Goal: Contribute content: Contribute content

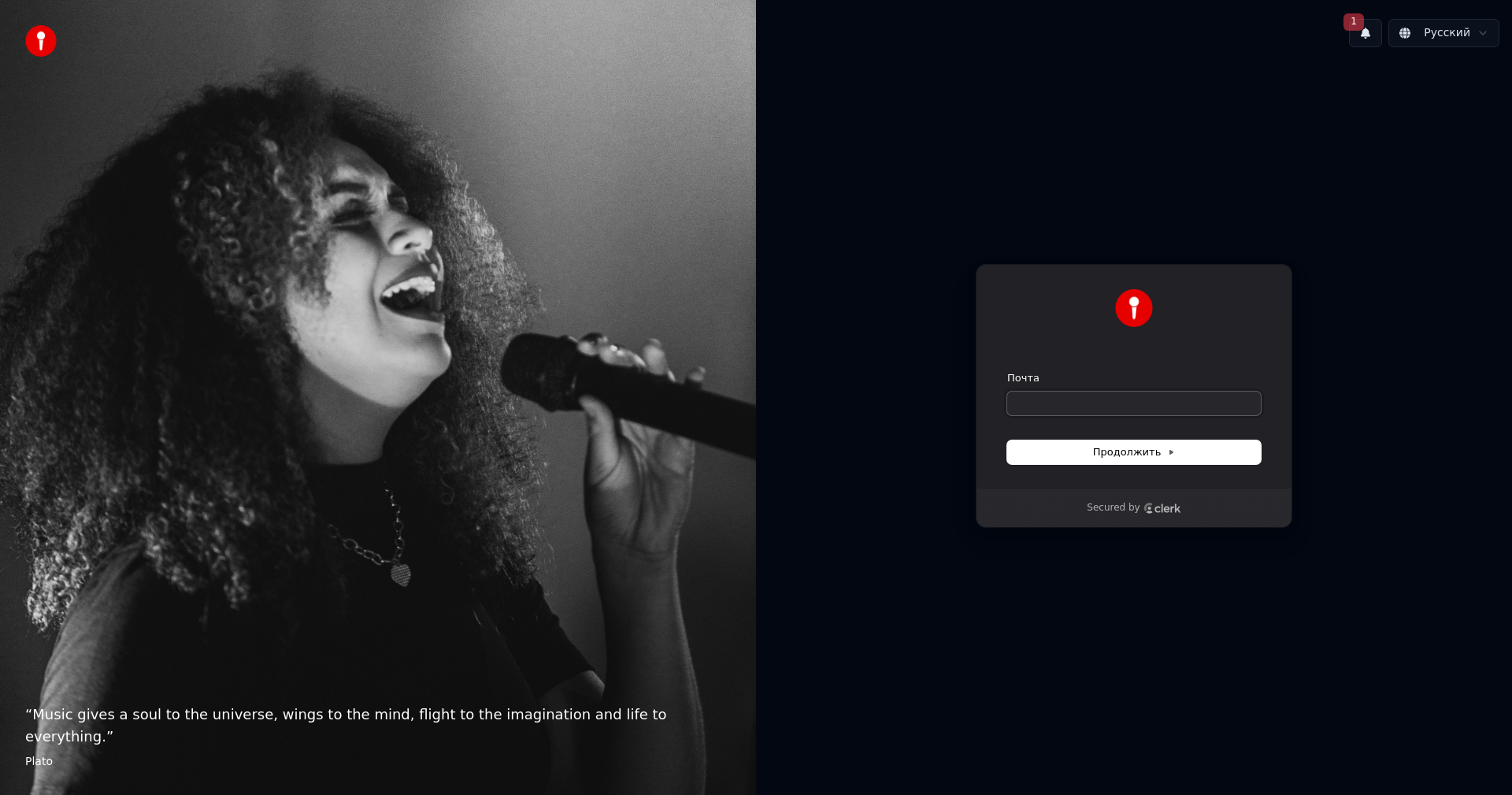
click at [1119, 402] on input "Почта" at bounding box center [1134, 403] width 254 height 23
click at [1007, 371] on button "submit" at bounding box center [1007, 371] width 0 height 0
type input "**********"
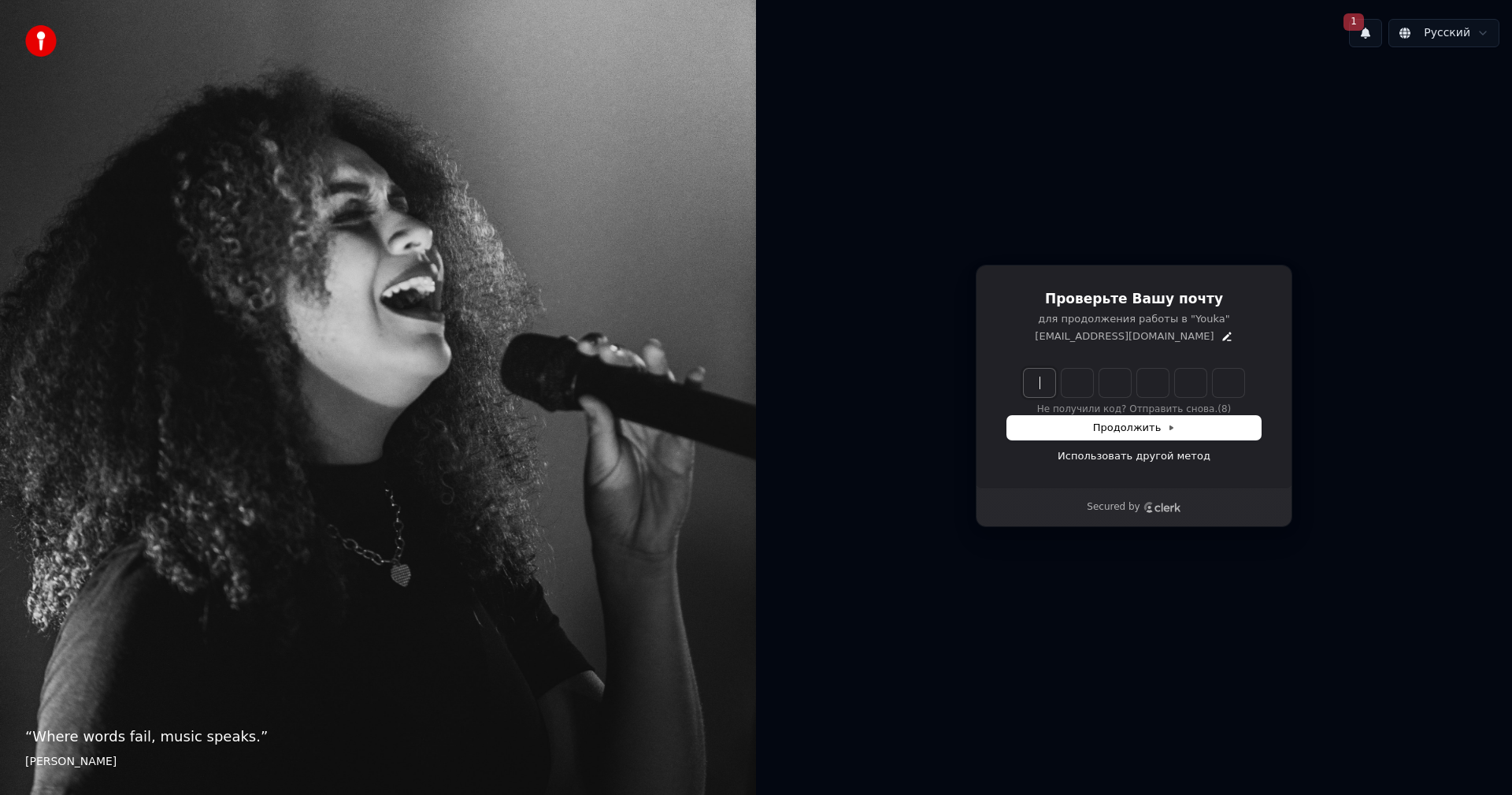
click at [1050, 381] on input "Enter verification code" at bounding box center [1149, 383] width 252 height 29
type input "******"
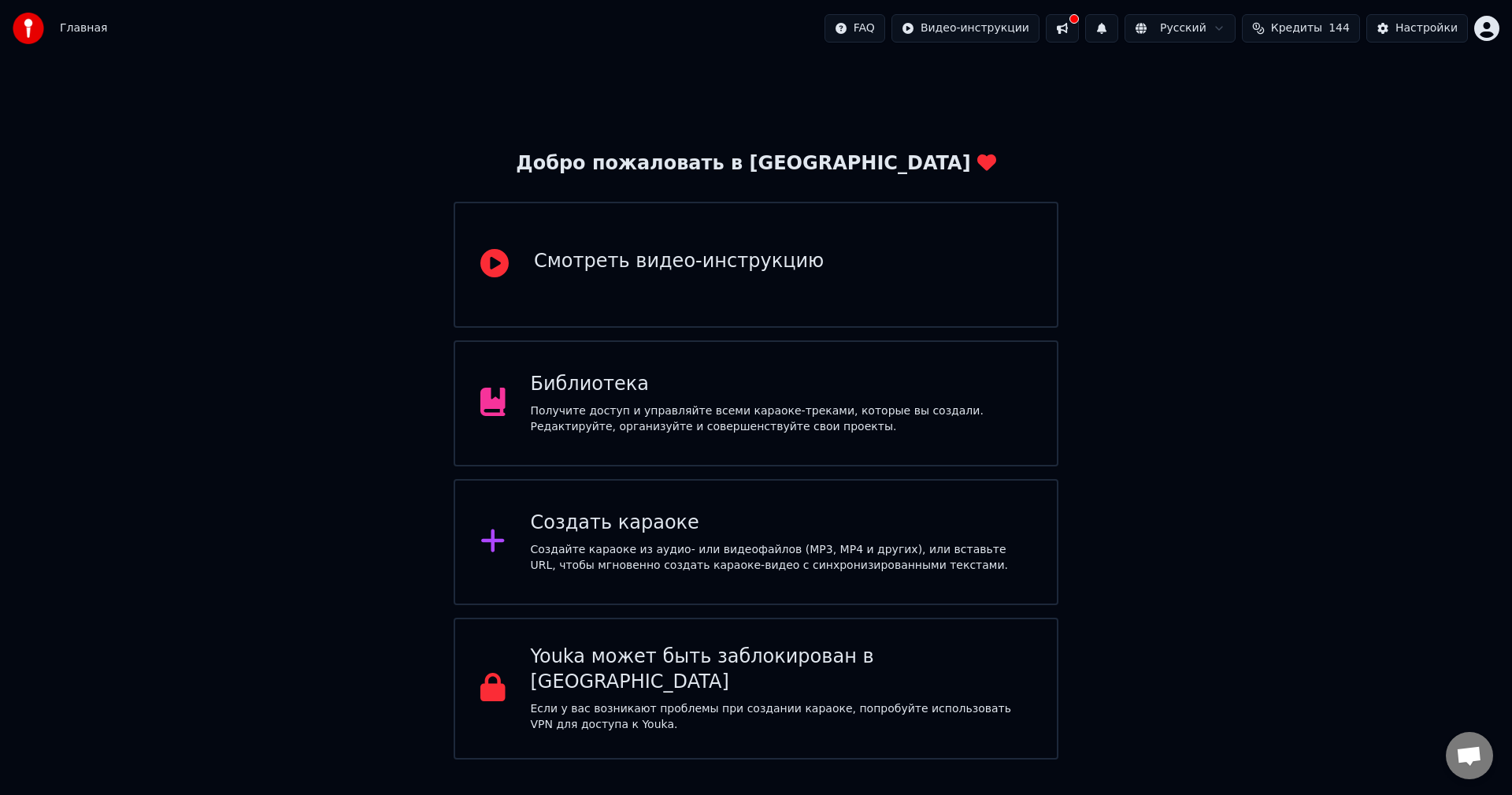
click at [1165, 407] on div "Добро пожаловать в Youka Смотреть видео-инструкцию Библиотека Получите доступ и…" at bounding box center [756, 408] width 1512 height 703
click at [1273, 149] on div "Добро пожаловать в Youka Смотреть видео-инструкцию Библиотека Получите доступ и…" at bounding box center [756, 408] width 1512 height 703
click at [1319, 28] on span "Кредиты" at bounding box center [1296, 29] width 51 height 16
click at [988, 126] on div "Добро пожаловать в Youka Смотреть видео-инструкцию Библиотека Получите доступ и…" at bounding box center [756, 408] width 1512 height 703
click at [728, 535] on div "Создать караоке" at bounding box center [782, 523] width 502 height 25
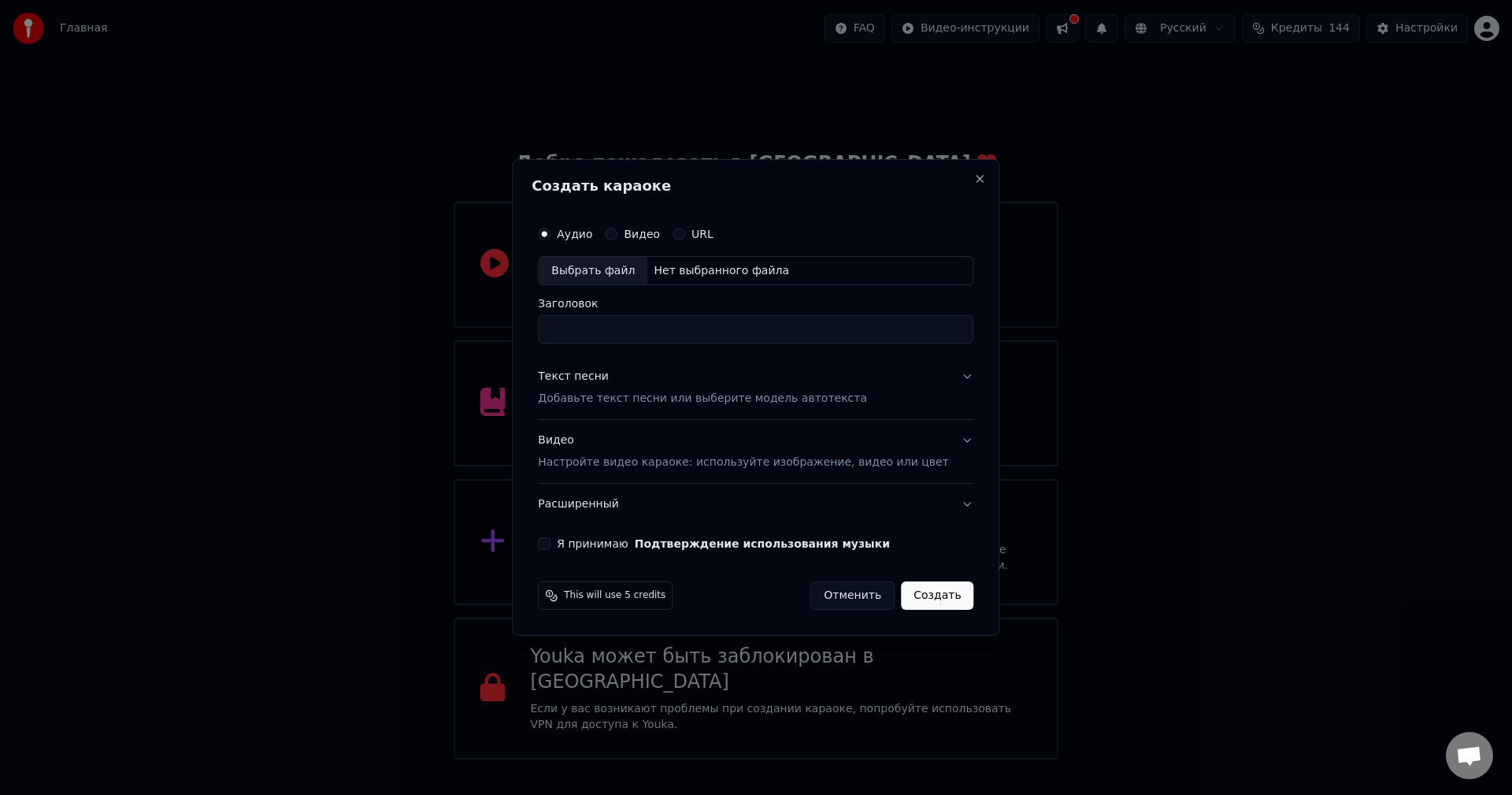
click at [619, 331] on input "Заголовок" at bounding box center [756, 330] width 436 height 29
click at [607, 405] on p "Добавьте текст песни или выберите модель автотекста" at bounding box center [702, 400] width 329 height 16
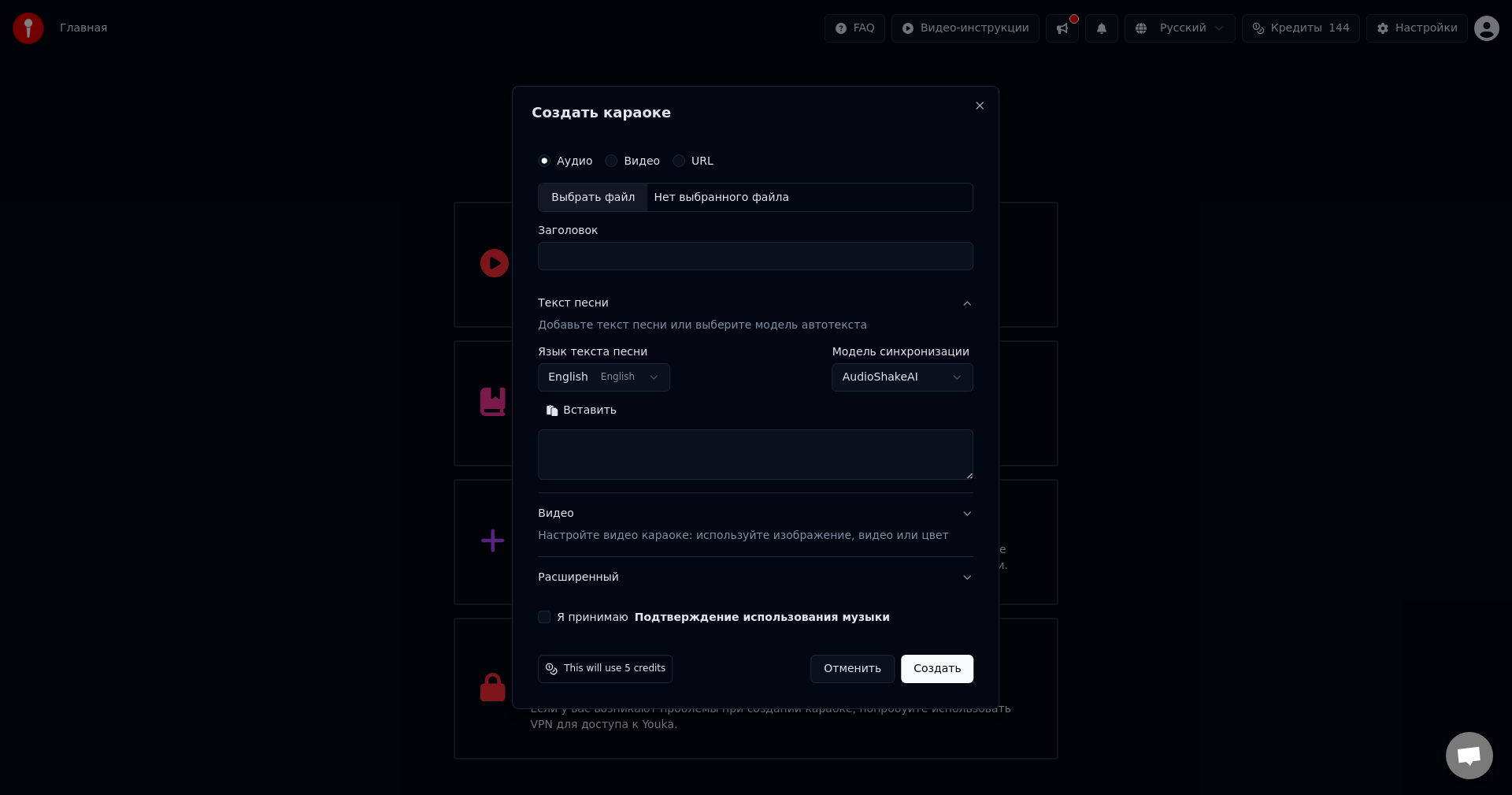
click at [620, 440] on textarea at bounding box center [756, 455] width 436 height 50
paste textarea "**********"
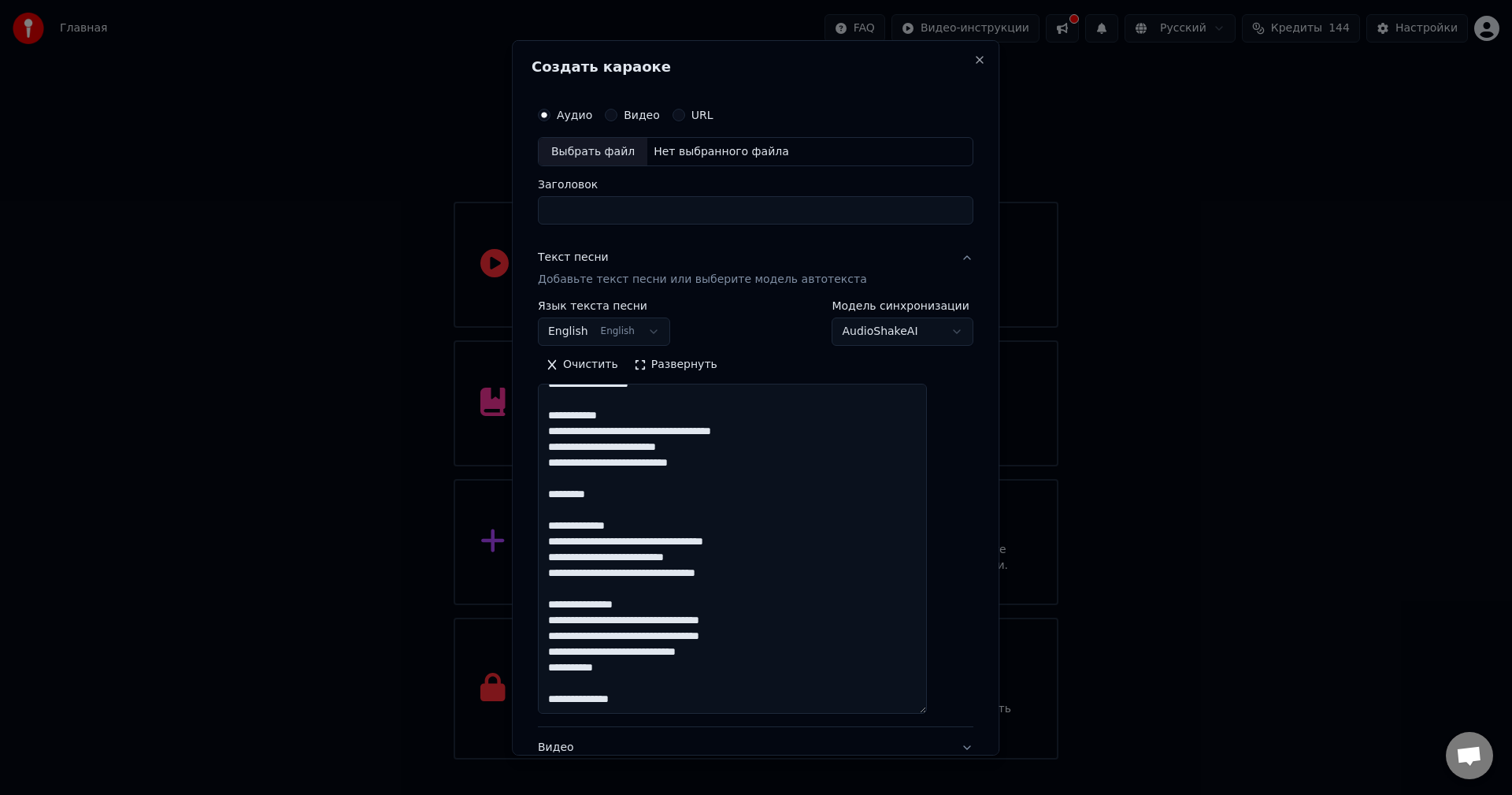
drag, startPoint x: 947, startPoint y: 477, endPoint x: 946, endPoint y: 711, distance: 234.0
click at [946, 711] on div "**********" at bounding box center [756, 478] width 448 height 771
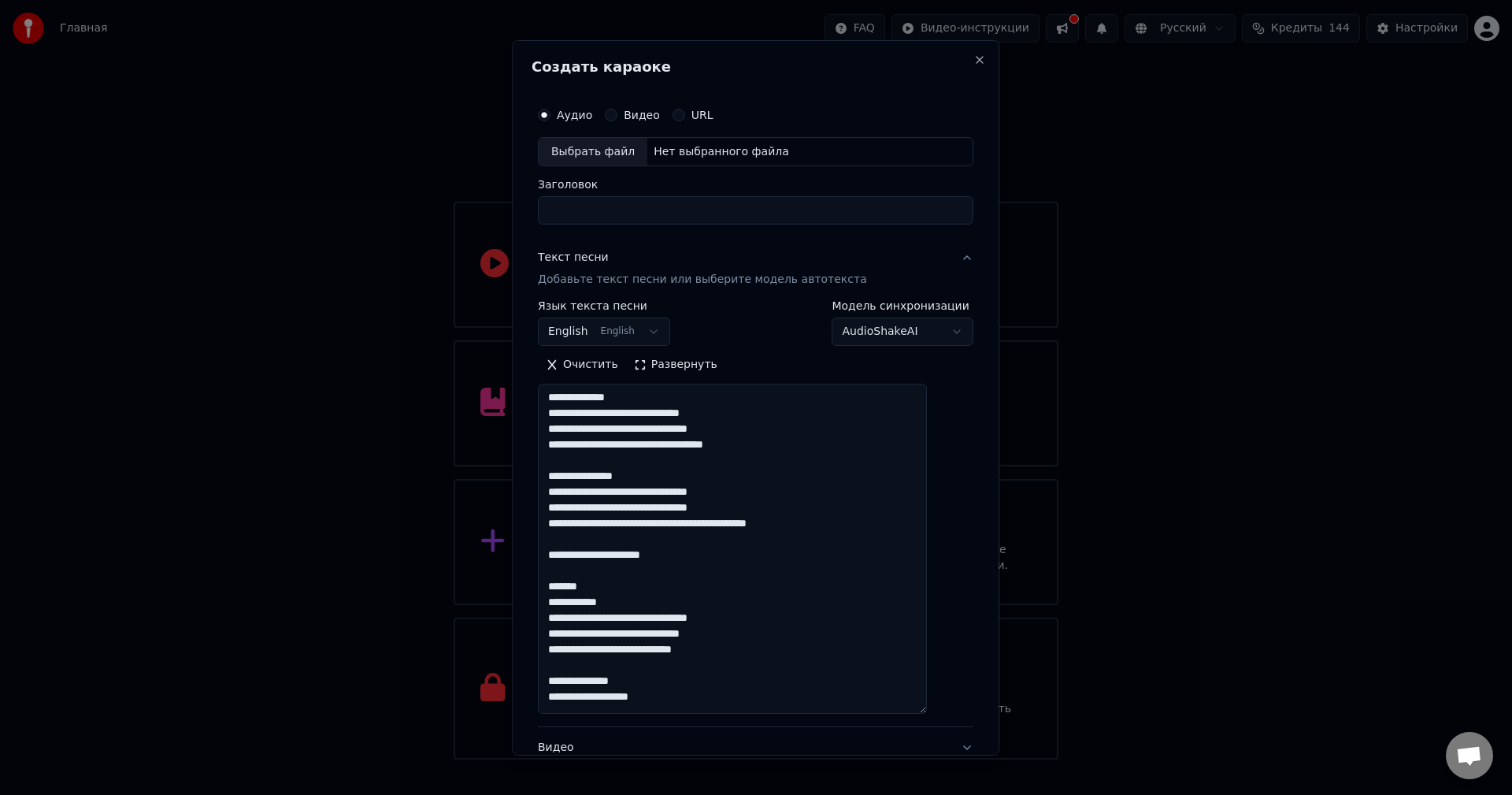
scroll to position [0, 0]
drag, startPoint x: 619, startPoint y: 401, endPoint x: 474, endPoint y: 397, distance: 145.1
click at [474, 397] on body "Главная FAQ Видео-инструкции Русский Кредиты 144 Настройки Добро пожаловать в Y…" at bounding box center [756, 379] width 1512 height 759
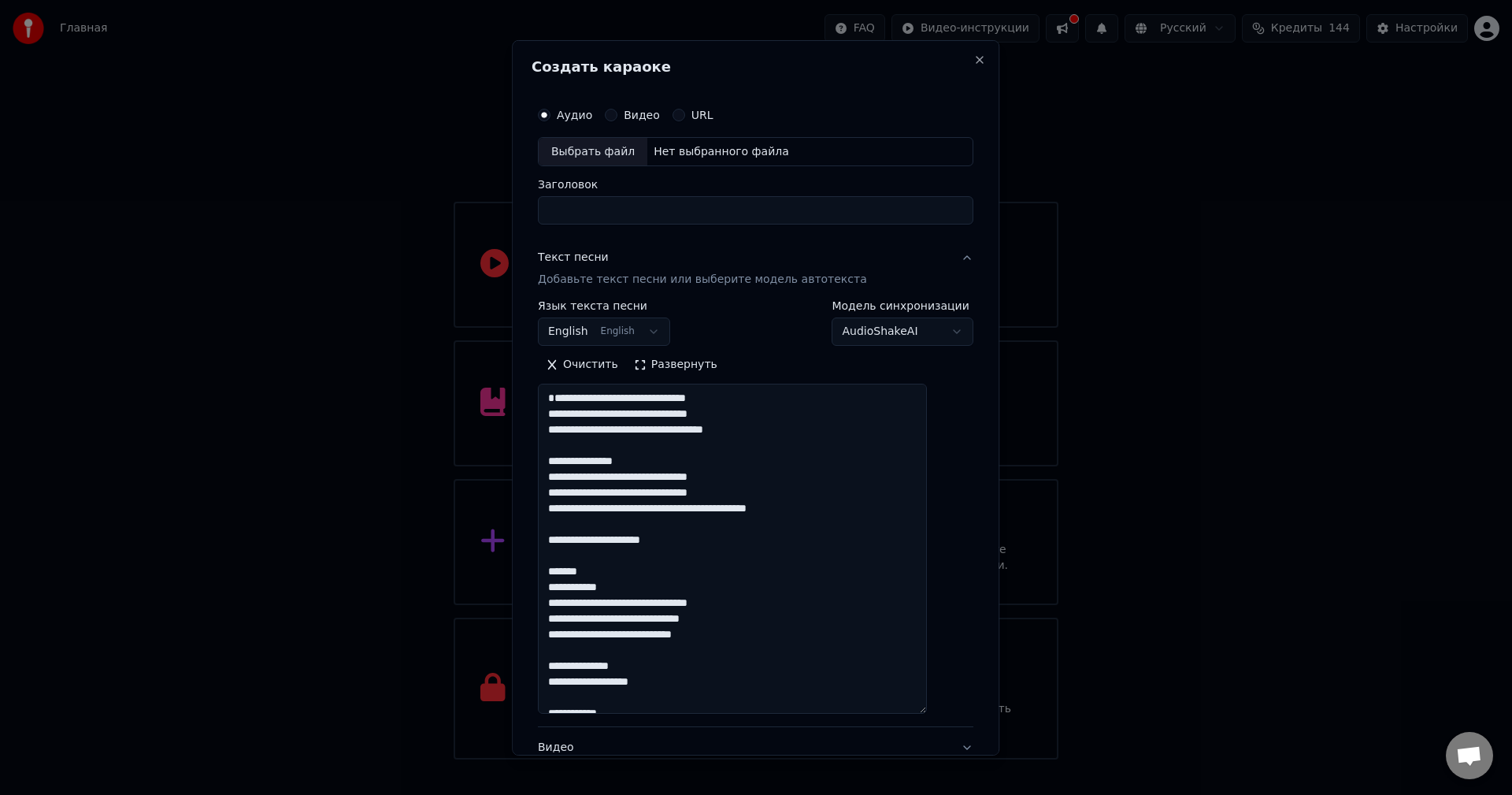
drag, startPoint x: 691, startPoint y: 480, endPoint x: 539, endPoint y: 483, distance: 152.0
click at [539, 483] on div "**********" at bounding box center [756, 397] width 488 height 715
drag, startPoint x: 740, startPoint y: 558, endPoint x: 508, endPoint y: 555, distance: 232.0
click at [509, 555] on body "Главная FAQ Видео-инструкции Русский Кредиты 144 Настройки Добро пожаловать в Y…" at bounding box center [756, 379] width 1512 height 759
click at [626, 560] on textarea "**********" at bounding box center [732, 549] width 389 height 330
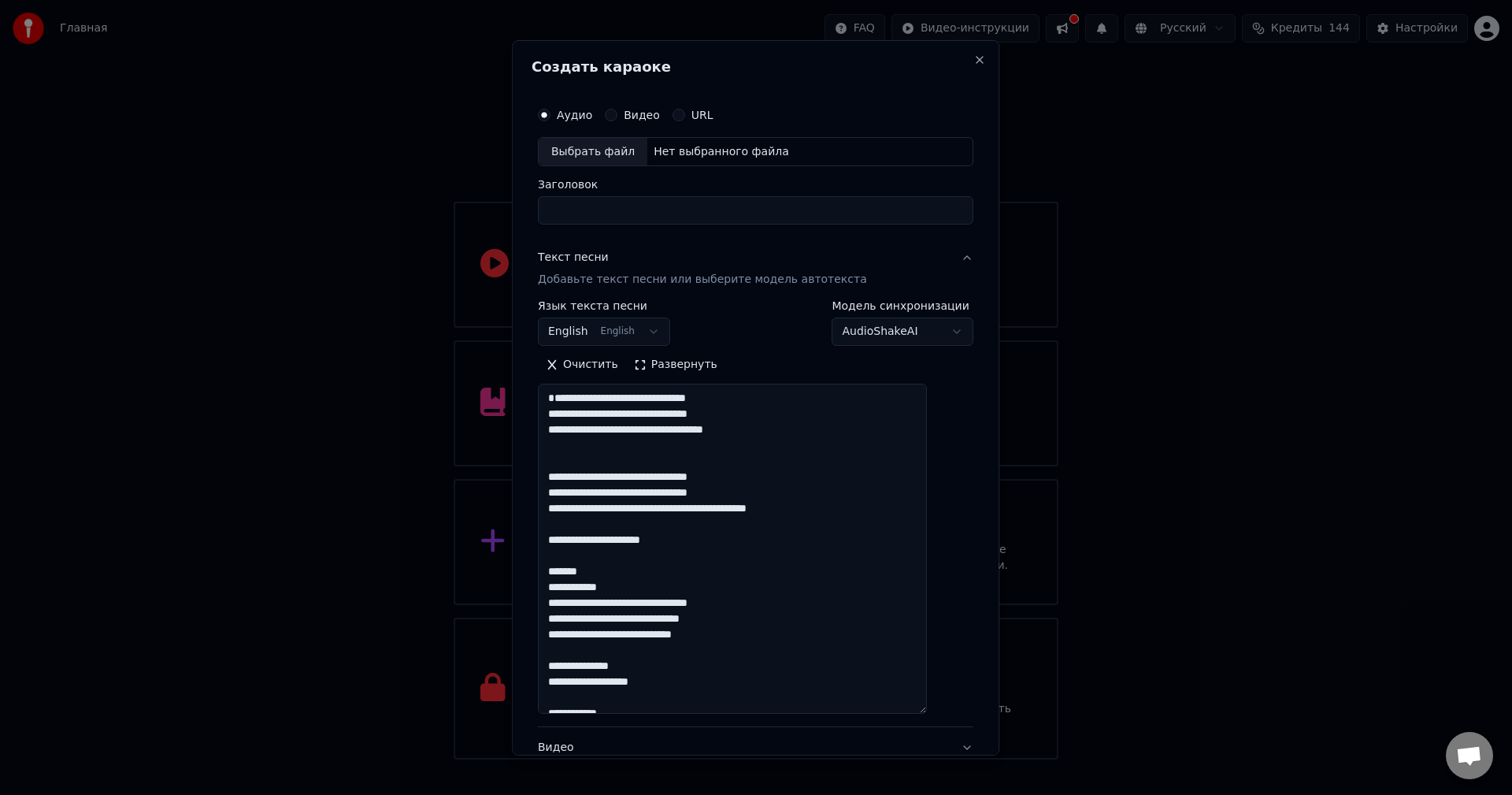
drag, startPoint x: 729, startPoint y: 563, endPoint x: 565, endPoint y: 559, distance: 164.0
click at [565, 559] on textarea "**********" at bounding box center [732, 549] width 389 height 330
drag, startPoint x: 623, startPoint y: 588, endPoint x: 538, endPoint y: 586, distance: 85.0
click at [540, 587] on div "**********" at bounding box center [756, 397] width 488 height 715
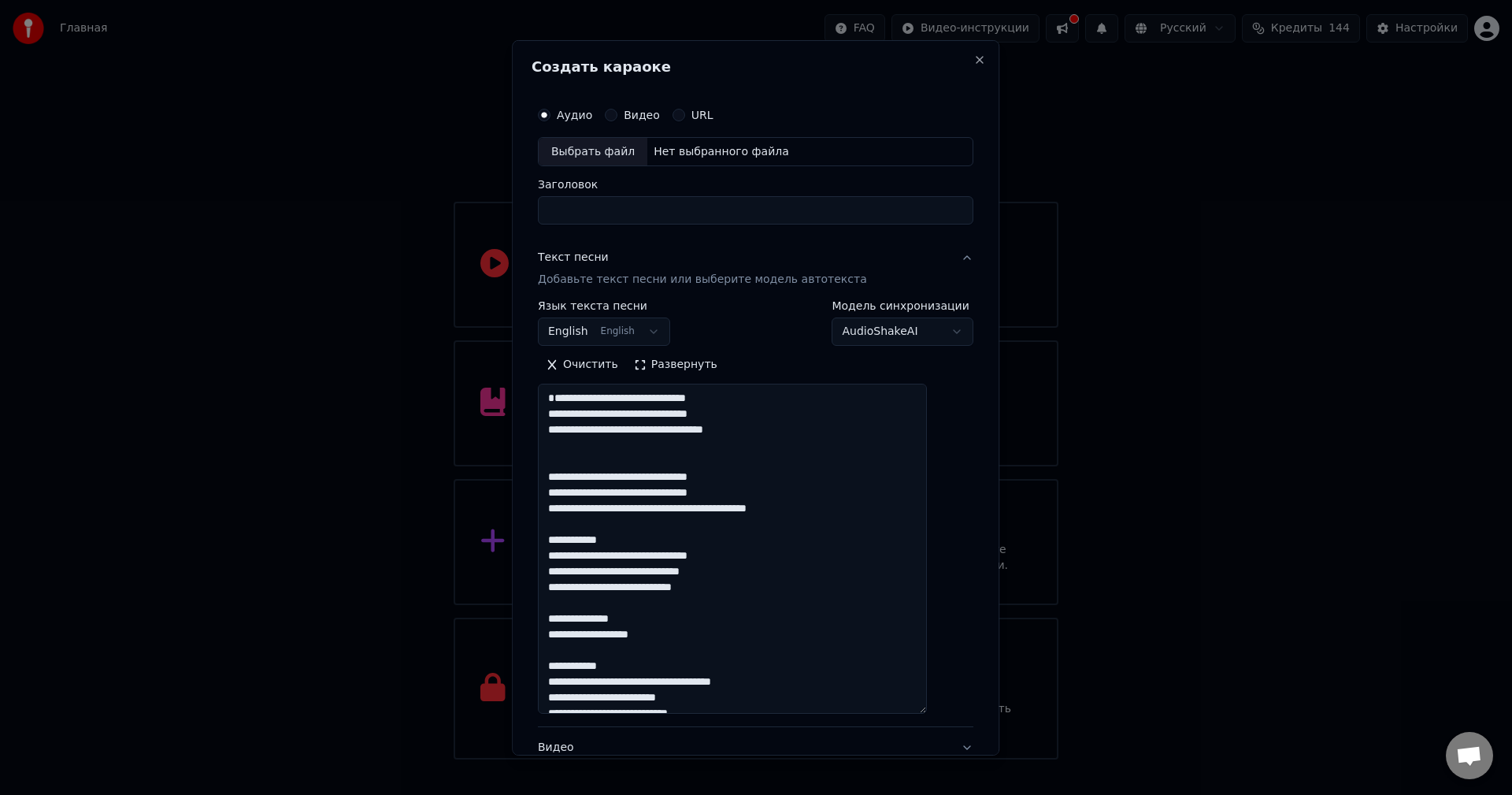
drag, startPoint x: 624, startPoint y: 566, endPoint x: 523, endPoint y: 569, distance: 101.0
click at [523, 569] on body "Главная FAQ Видео-инструкции Русский Кредиты 144 Настройки Добро пожаловать в Y…" at bounding box center [756, 379] width 1512 height 759
click at [655, 561] on textarea "**********" at bounding box center [732, 549] width 389 height 330
click at [671, 557] on textarea "**********" at bounding box center [732, 549] width 389 height 330
click at [681, 540] on textarea "**********" at bounding box center [732, 549] width 389 height 330
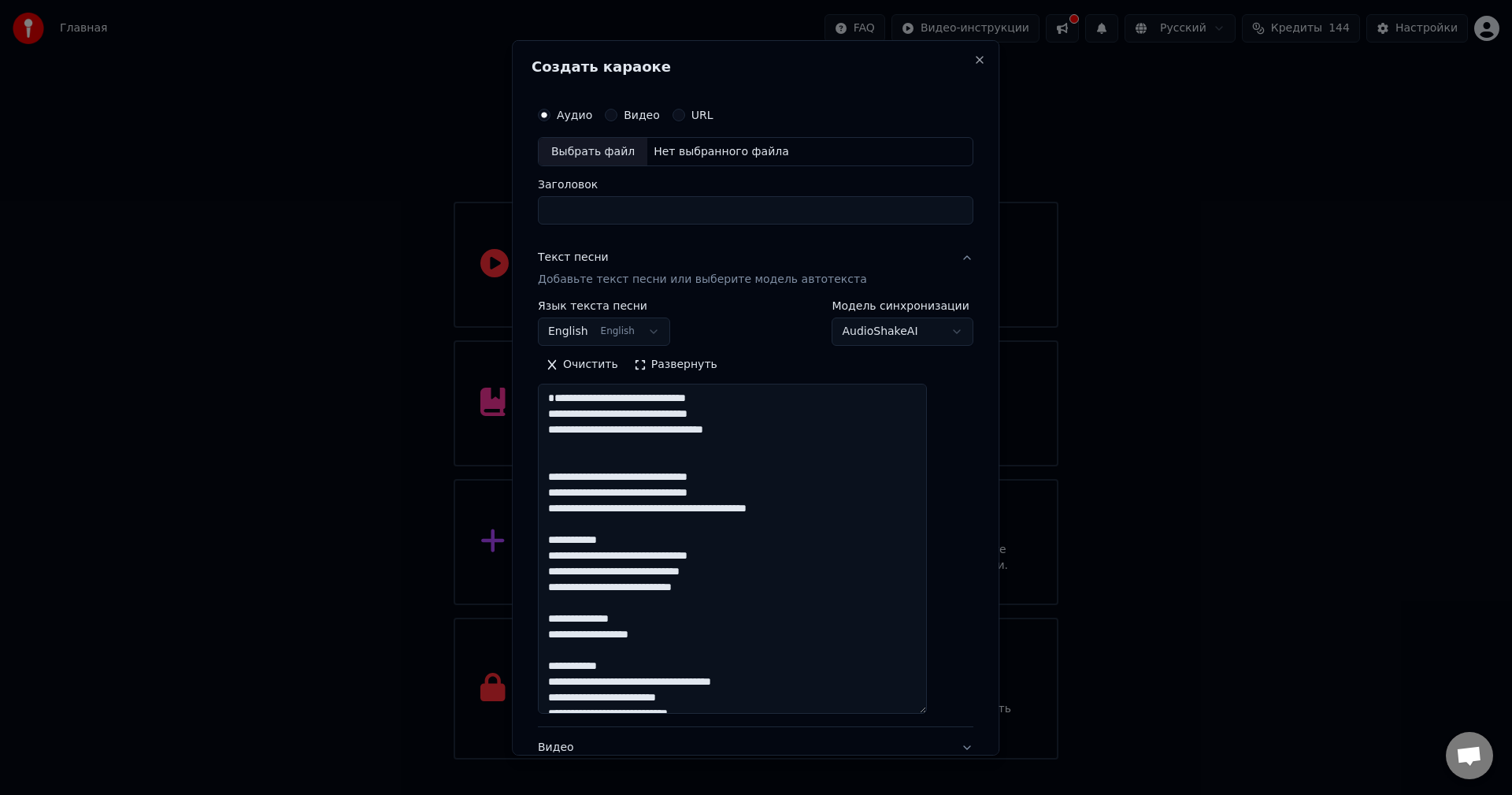
drag, startPoint x: 635, startPoint y: 560, endPoint x: 509, endPoint y: 559, distance: 126.0
click at [509, 559] on body "Главная FAQ Видео-инструкции Русский Кредиты 144 Настройки Добро пожаловать в Y…" at bounding box center [756, 379] width 1512 height 759
click at [674, 561] on textarea "**********" at bounding box center [732, 549] width 389 height 330
drag, startPoint x: 654, startPoint y: 559, endPoint x: 534, endPoint y: 564, distance: 120.1
click at [534, 564] on div "**********" at bounding box center [756, 397] width 488 height 715
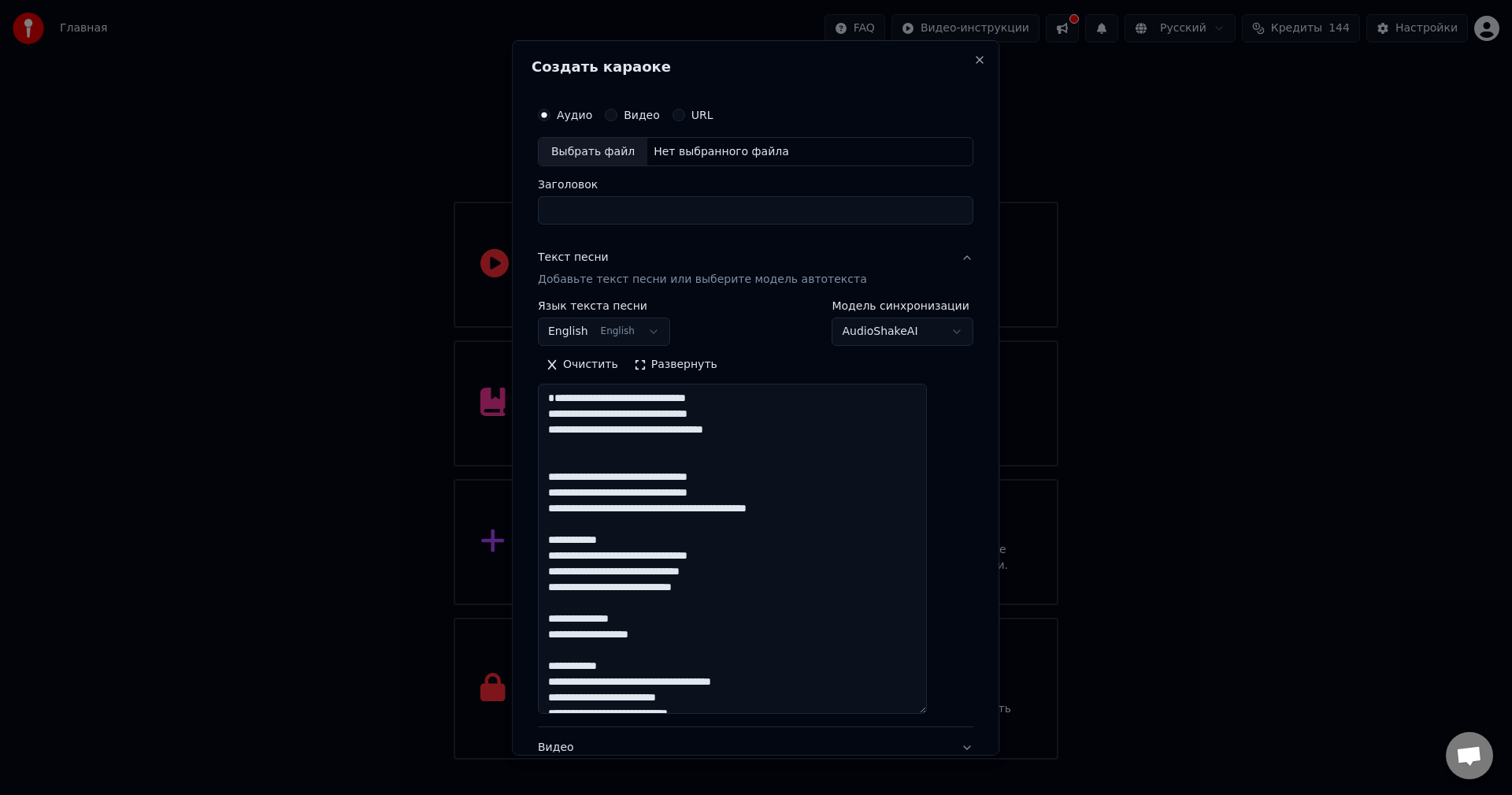
click at [534, 564] on div "**********" at bounding box center [756, 397] width 488 height 715
drag, startPoint x: 649, startPoint y: 554, endPoint x: 562, endPoint y: 557, distance: 87.1
click at [562, 557] on textarea "**********" at bounding box center [732, 549] width 389 height 330
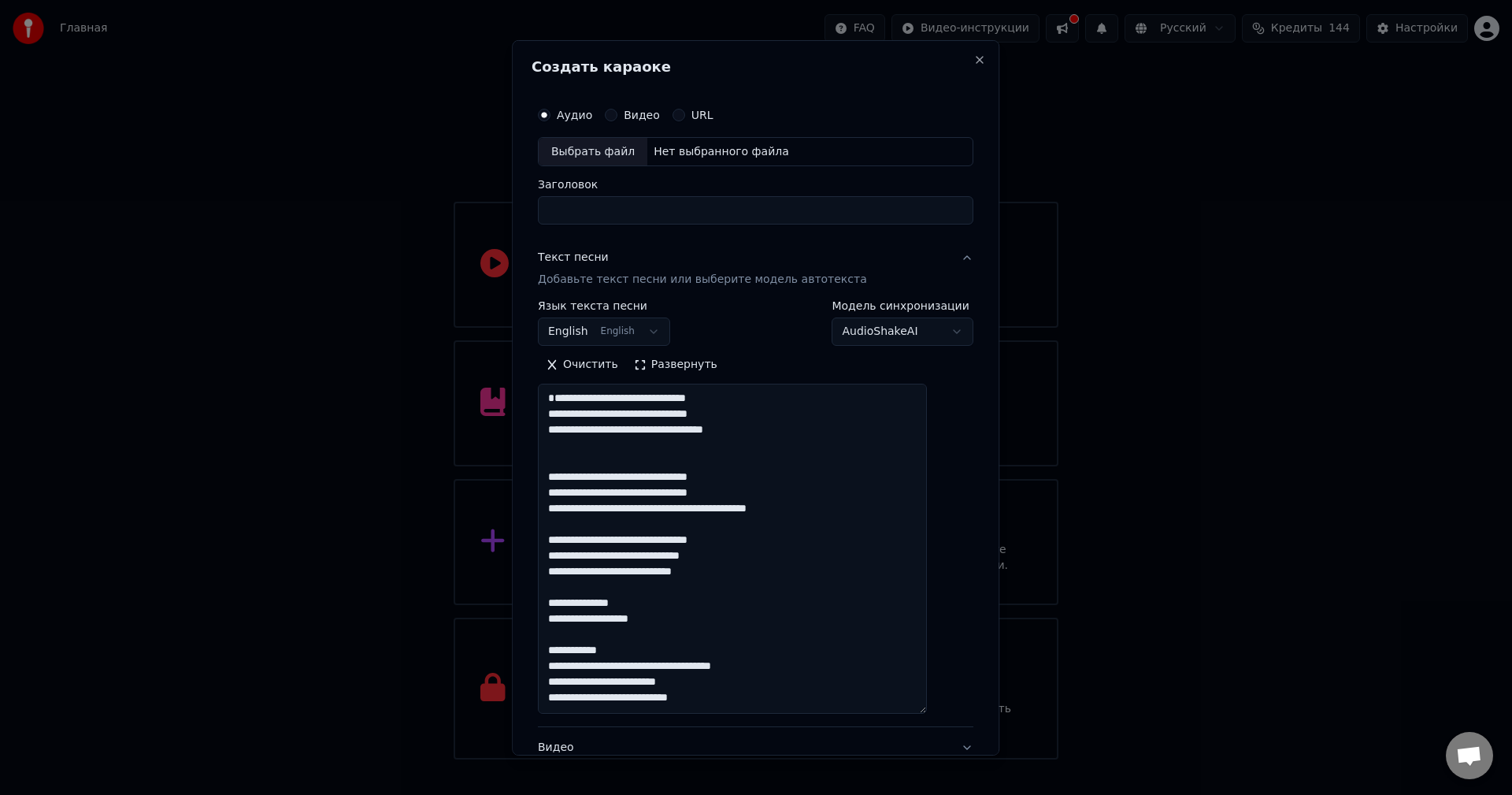
drag, startPoint x: 693, startPoint y: 636, endPoint x: 567, endPoint y: 621, distance: 126.9
click at [567, 621] on textarea "**********" at bounding box center [732, 549] width 389 height 330
click at [577, 638] on textarea "**********" at bounding box center [732, 549] width 389 height 330
drag, startPoint x: 633, startPoint y: 622, endPoint x: 543, endPoint y: 622, distance: 90.0
click at [543, 622] on div "**********" at bounding box center [756, 397] width 488 height 715
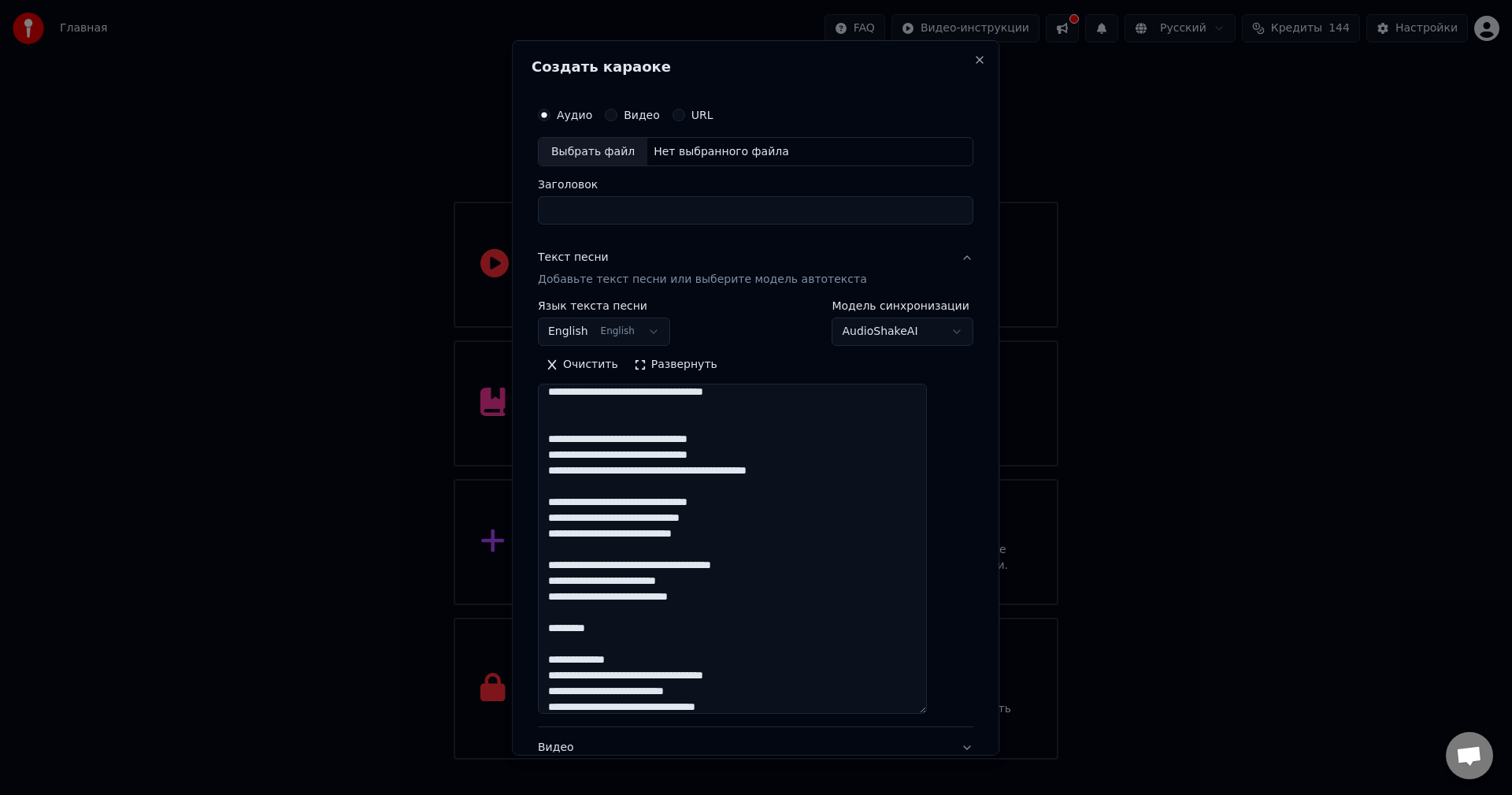
scroll to position [30, 0]
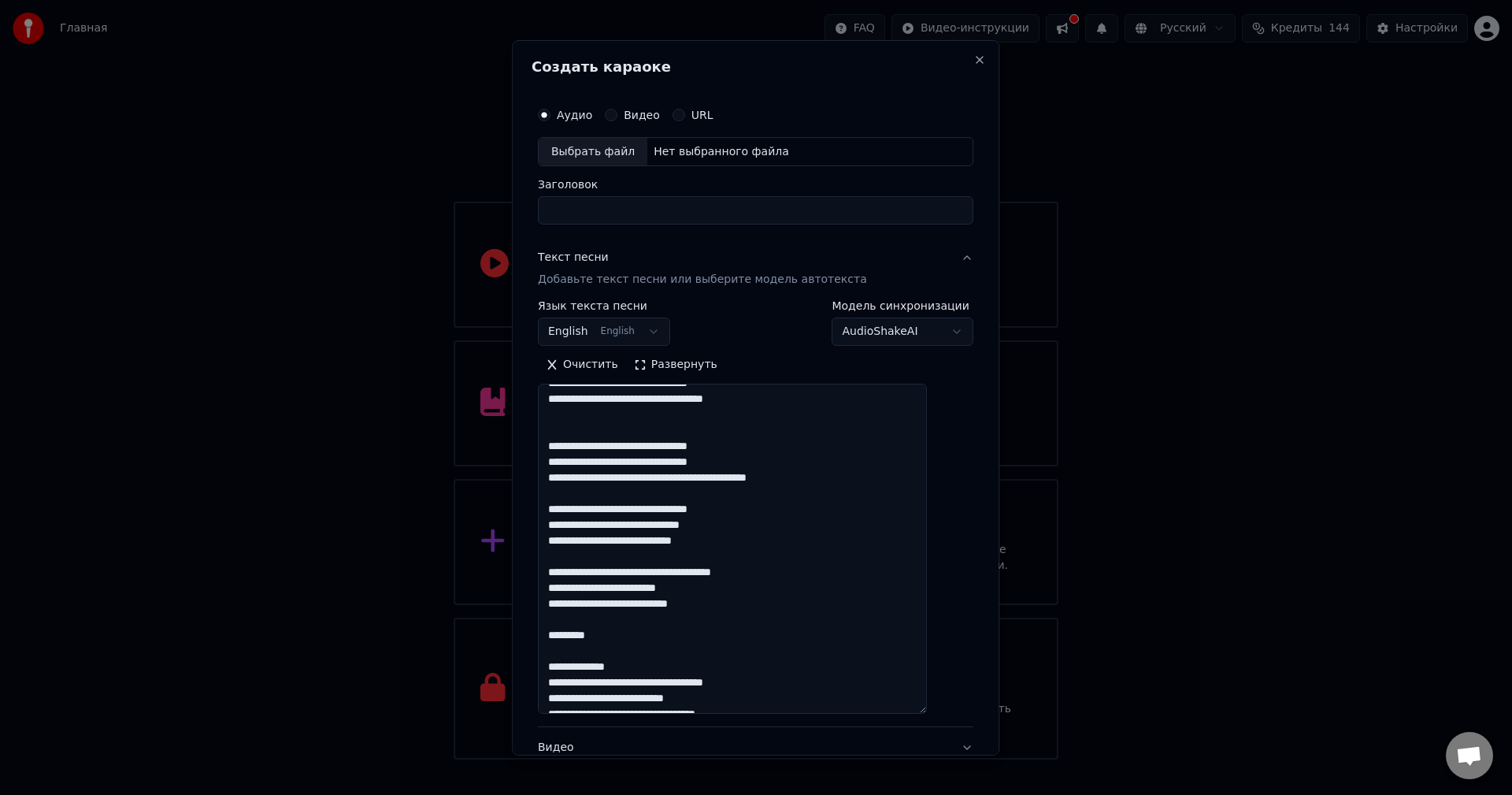
drag, startPoint x: 597, startPoint y: 652, endPoint x: 553, endPoint y: 652, distance: 44.0
click at [553, 652] on div "**********" at bounding box center [756, 478] width 448 height 771
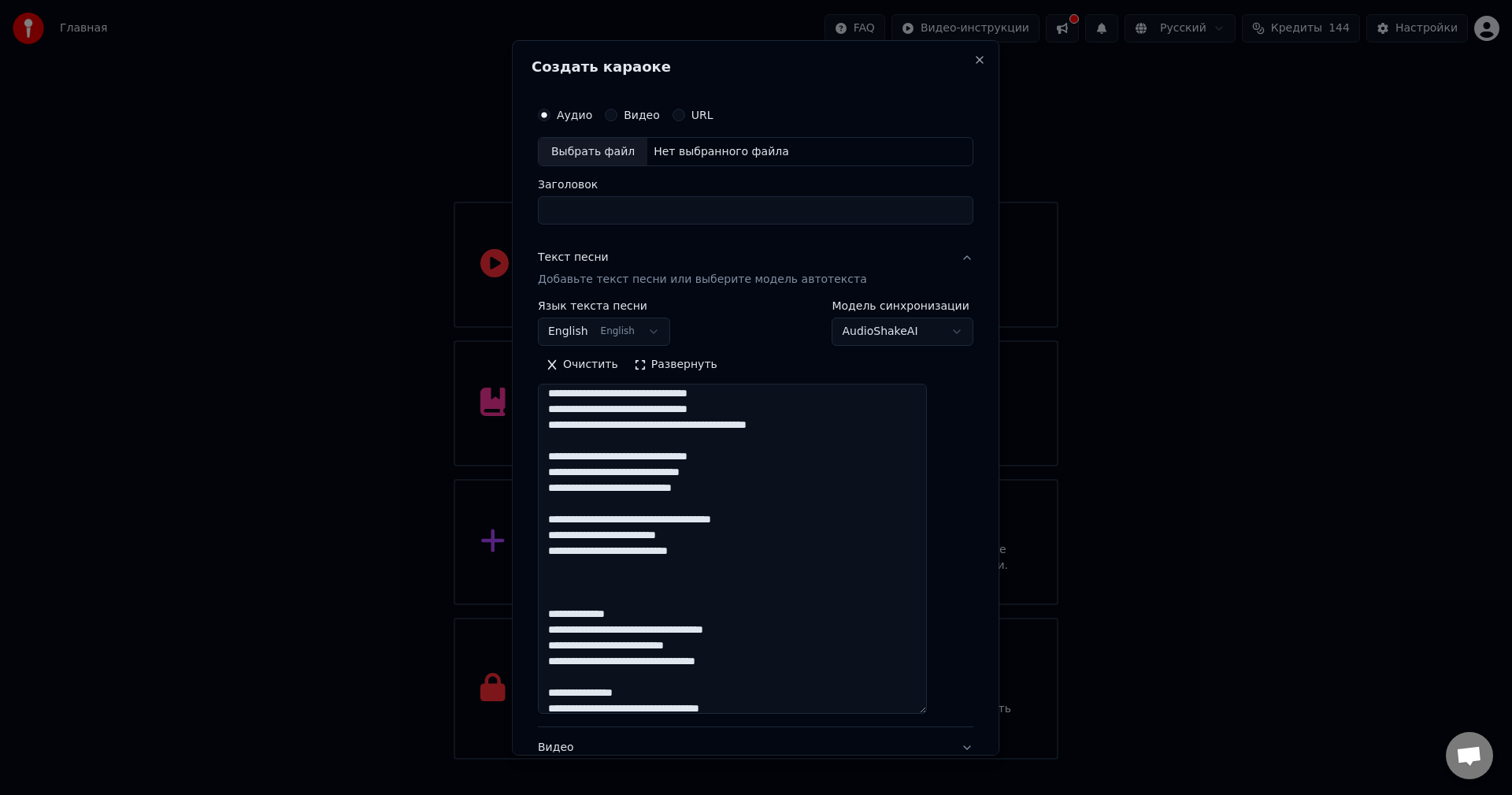
scroll to position [109, 0]
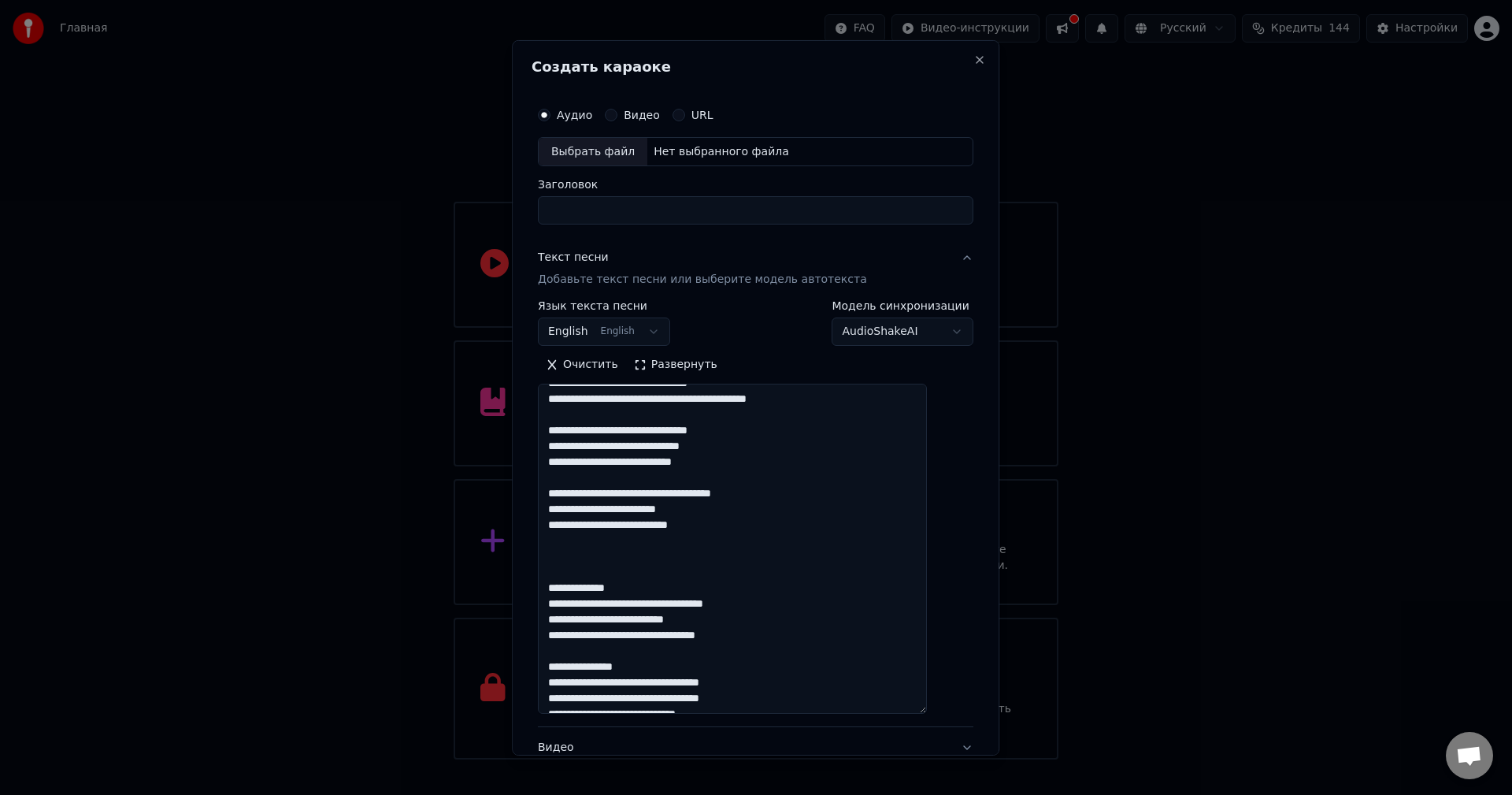
drag, startPoint x: 666, startPoint y: 605, endPoint x: 565, endPoint y: 602, distance: 101.0
click at [565, 602] on textarea "**********" at bounding box center [732, 549] width 389 height 330
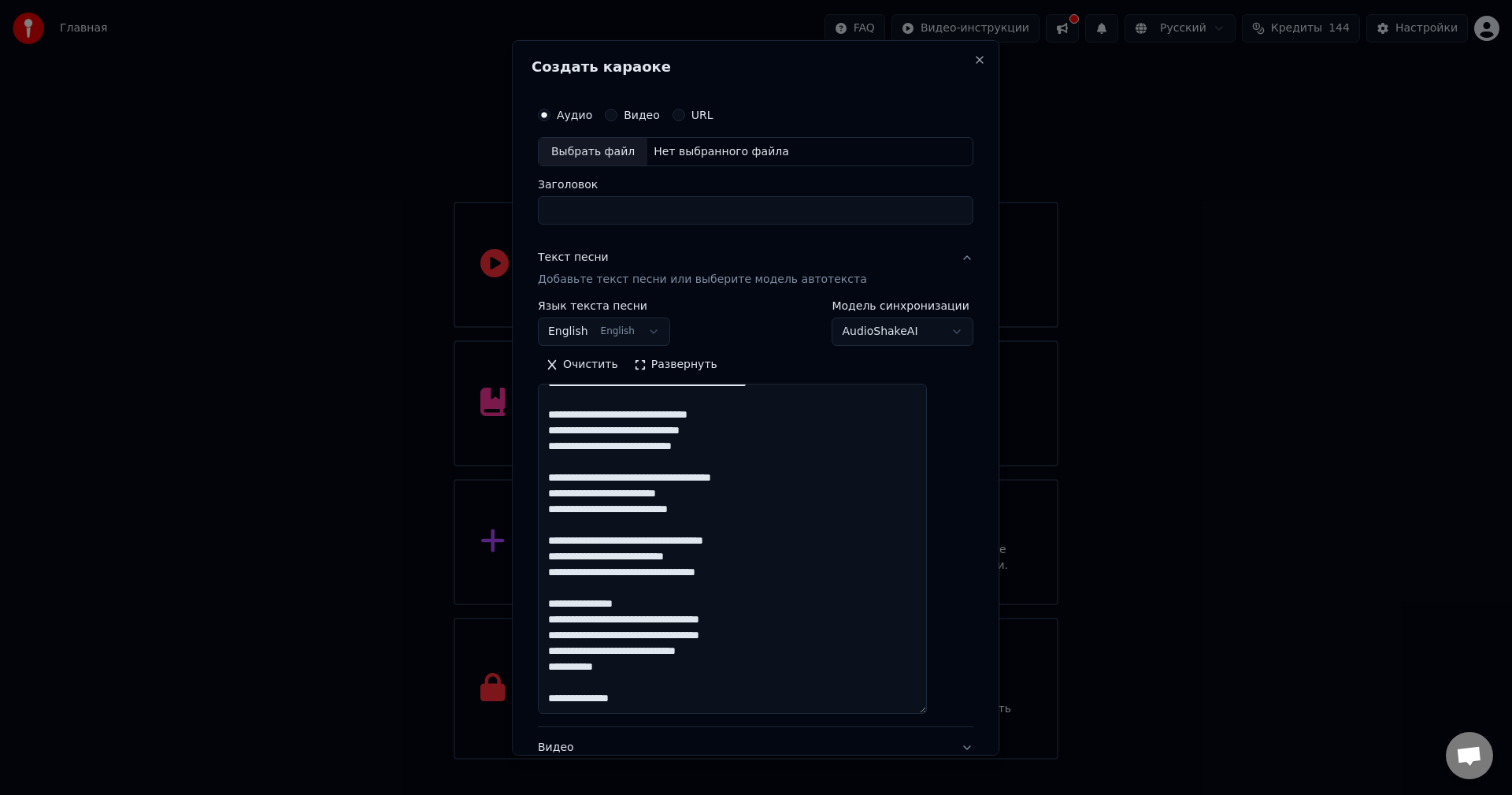
scroll to position [141, 0]
drag, startPoint x: 691, startPoint y: 605, endPoint x: 559, endPoint y: 611, distance: 132.1
click at [559, 611] on textarea "**********" at bounding box center [732, 549] width 389 height 330
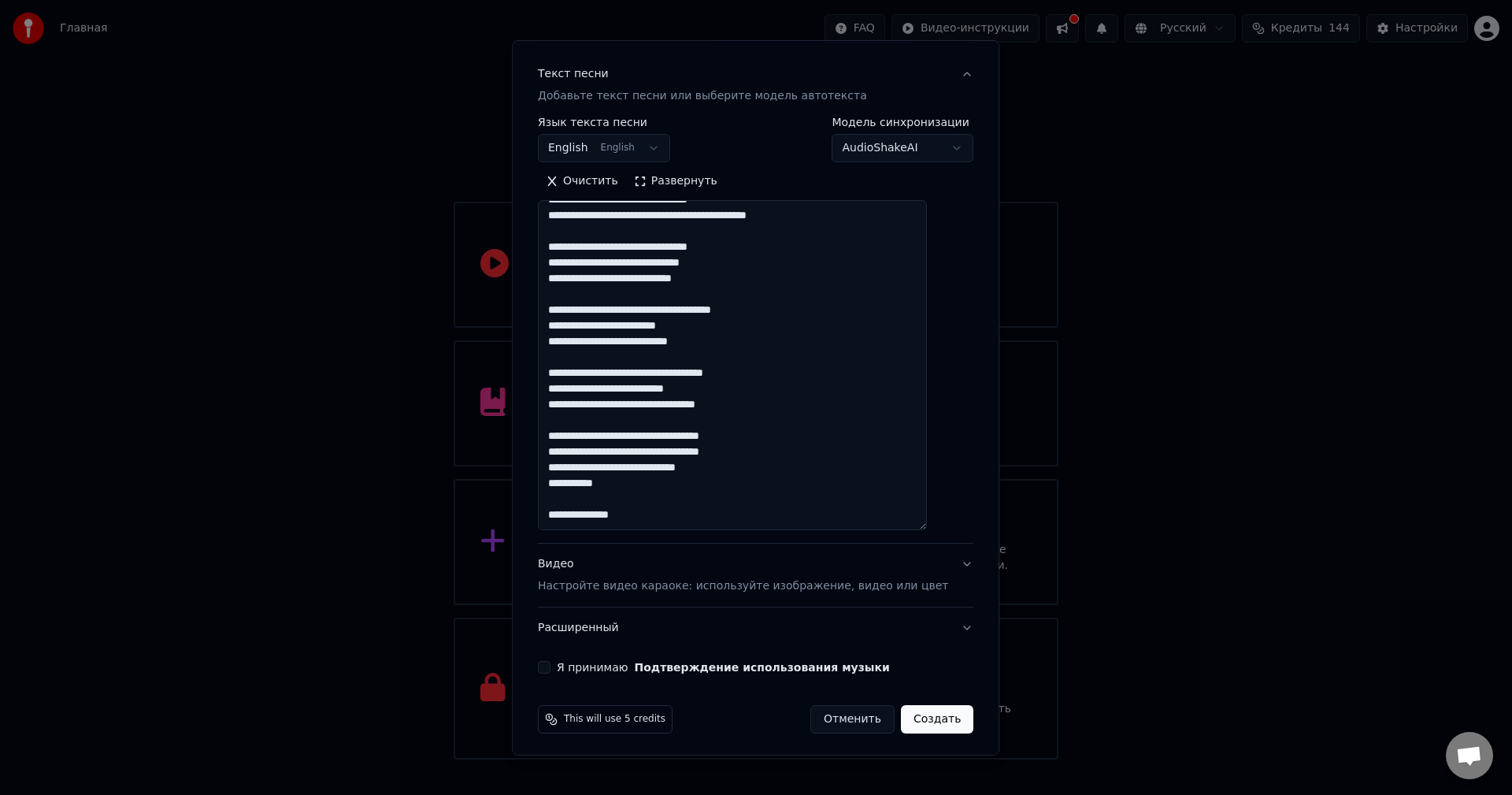
scroll to position [187, 0]
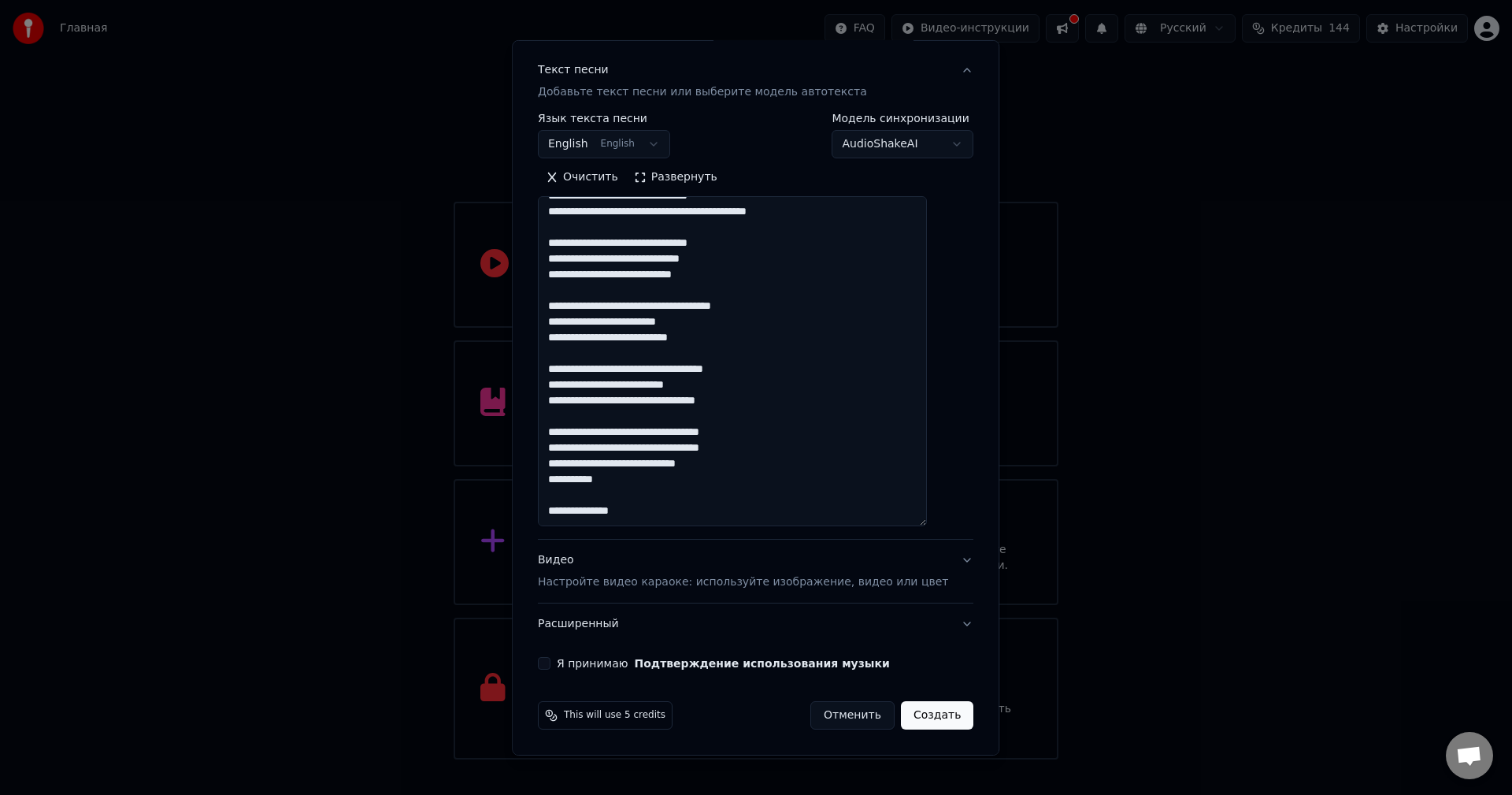
drag, startPoint x: 661, startPoint y: 516, endPoint x: 533, endPoint y: 514, distance: 128.0
click at [533, 514] on div "**********" at bounding box center [756, 397] width 488 height 715
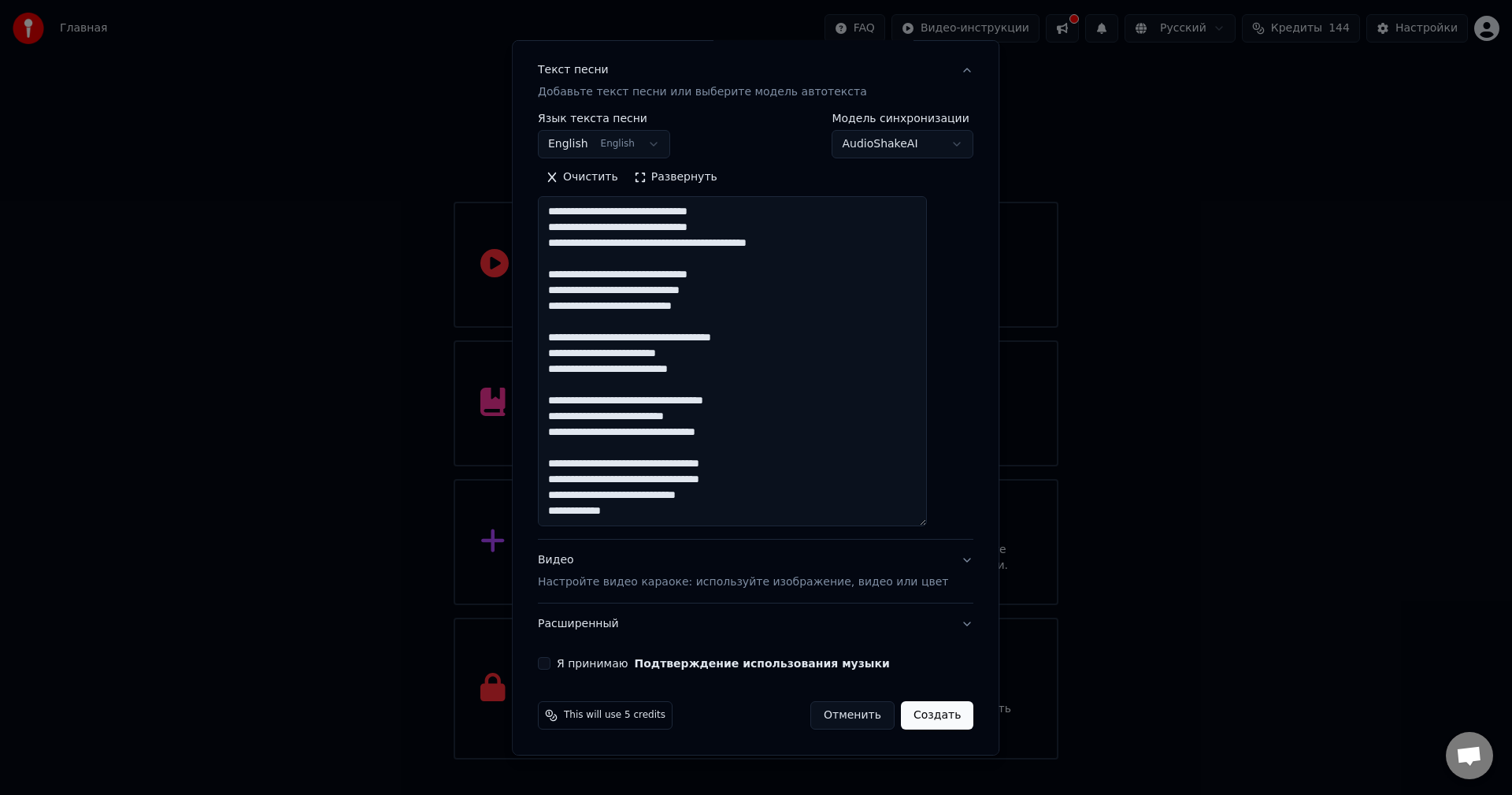
paste textarea "**********"
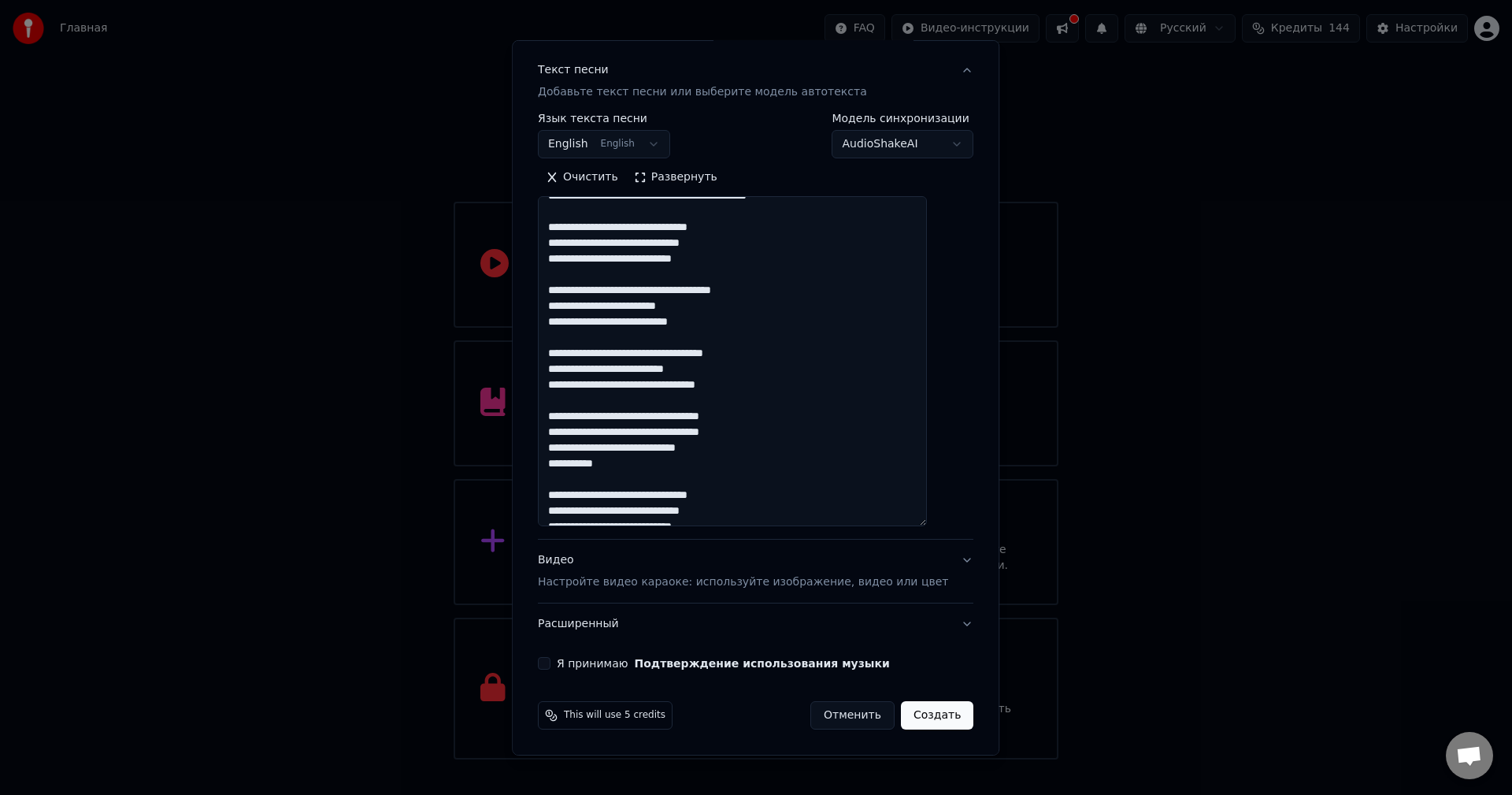
scroll to position [150, 0]
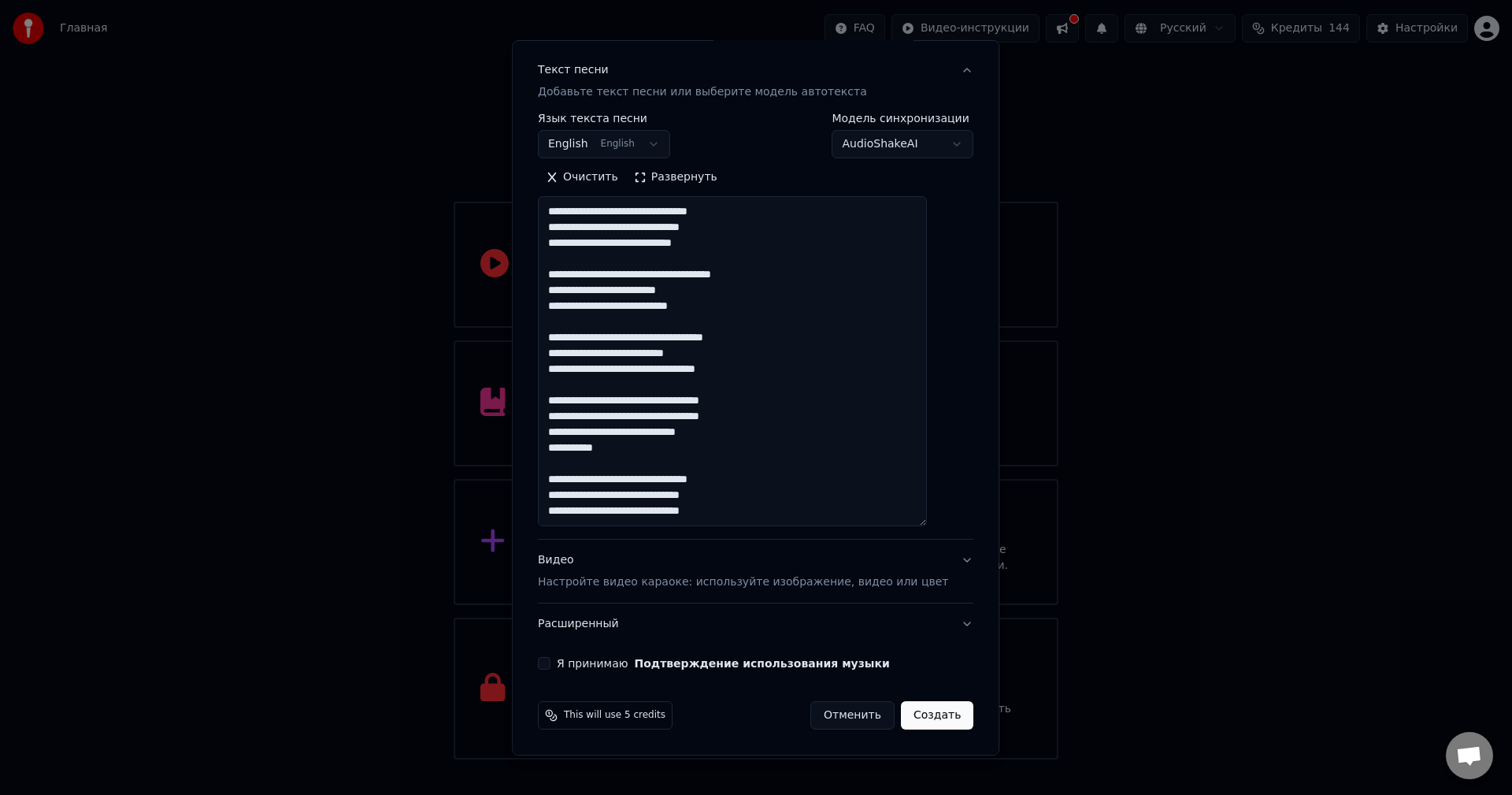
paste textarea "**********"
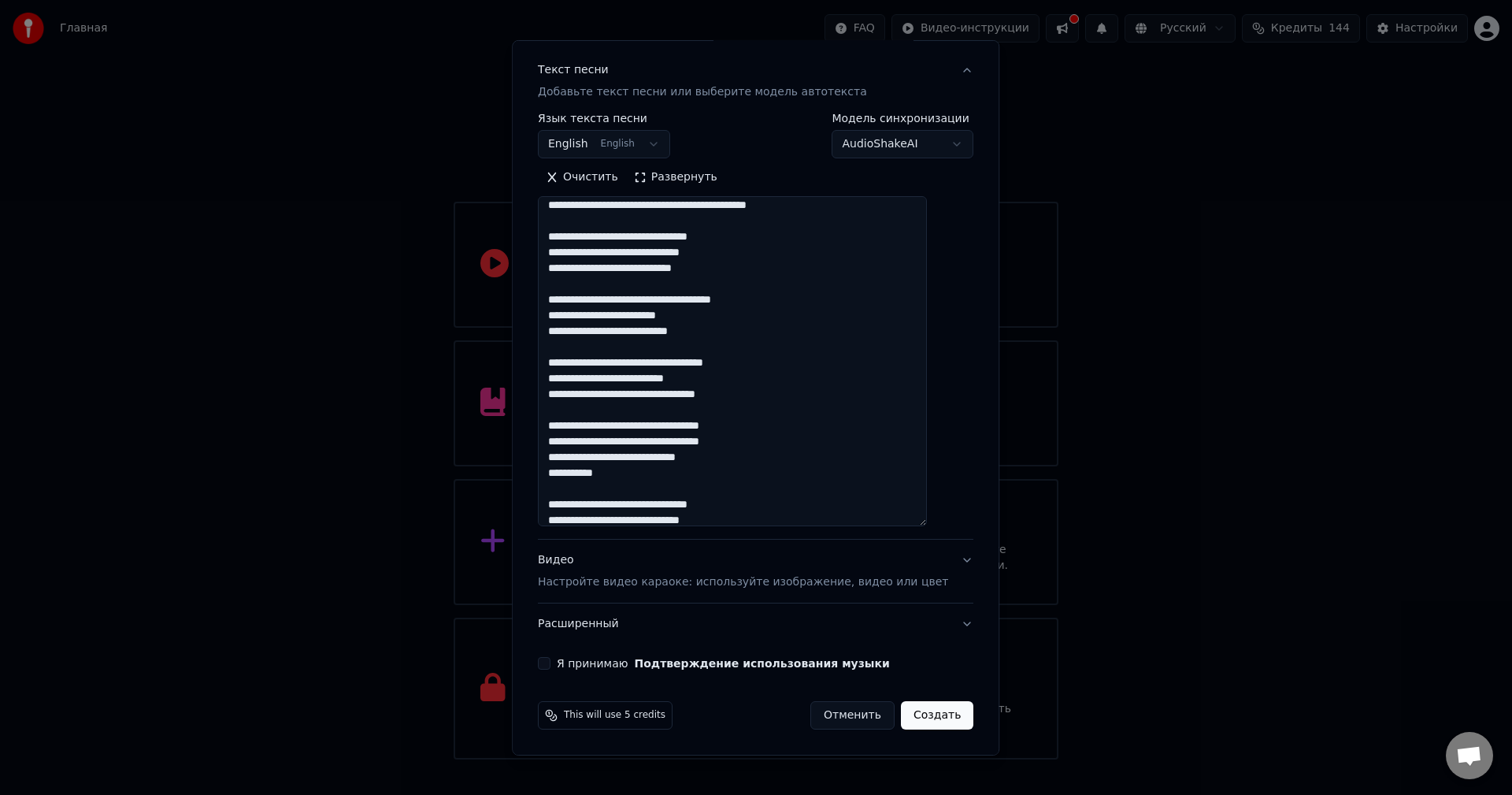
scroll to position [56, 0]
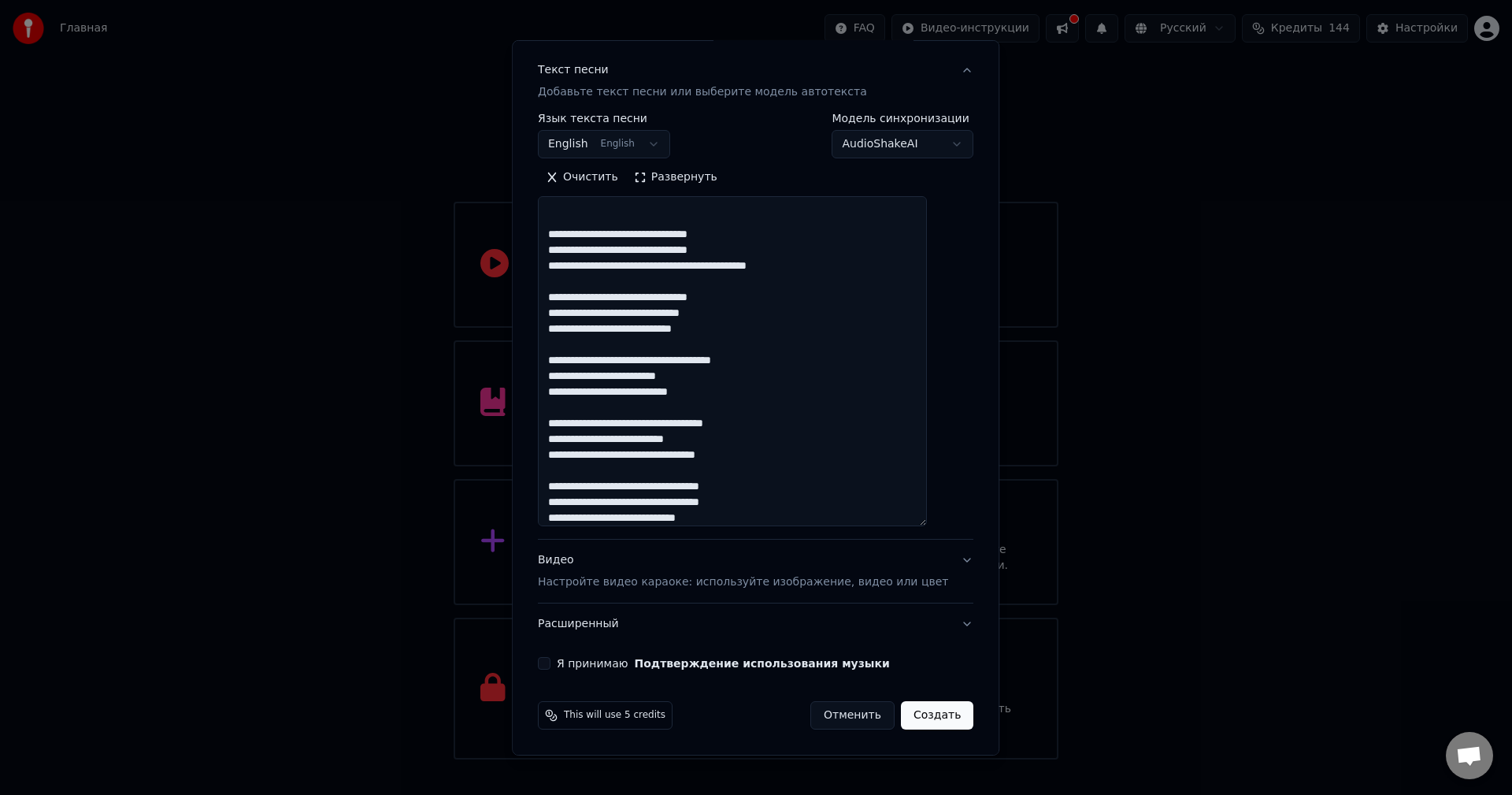
click at [723, 411] on textarea "**********" at bounding box center [732, 361] width 389 height 330
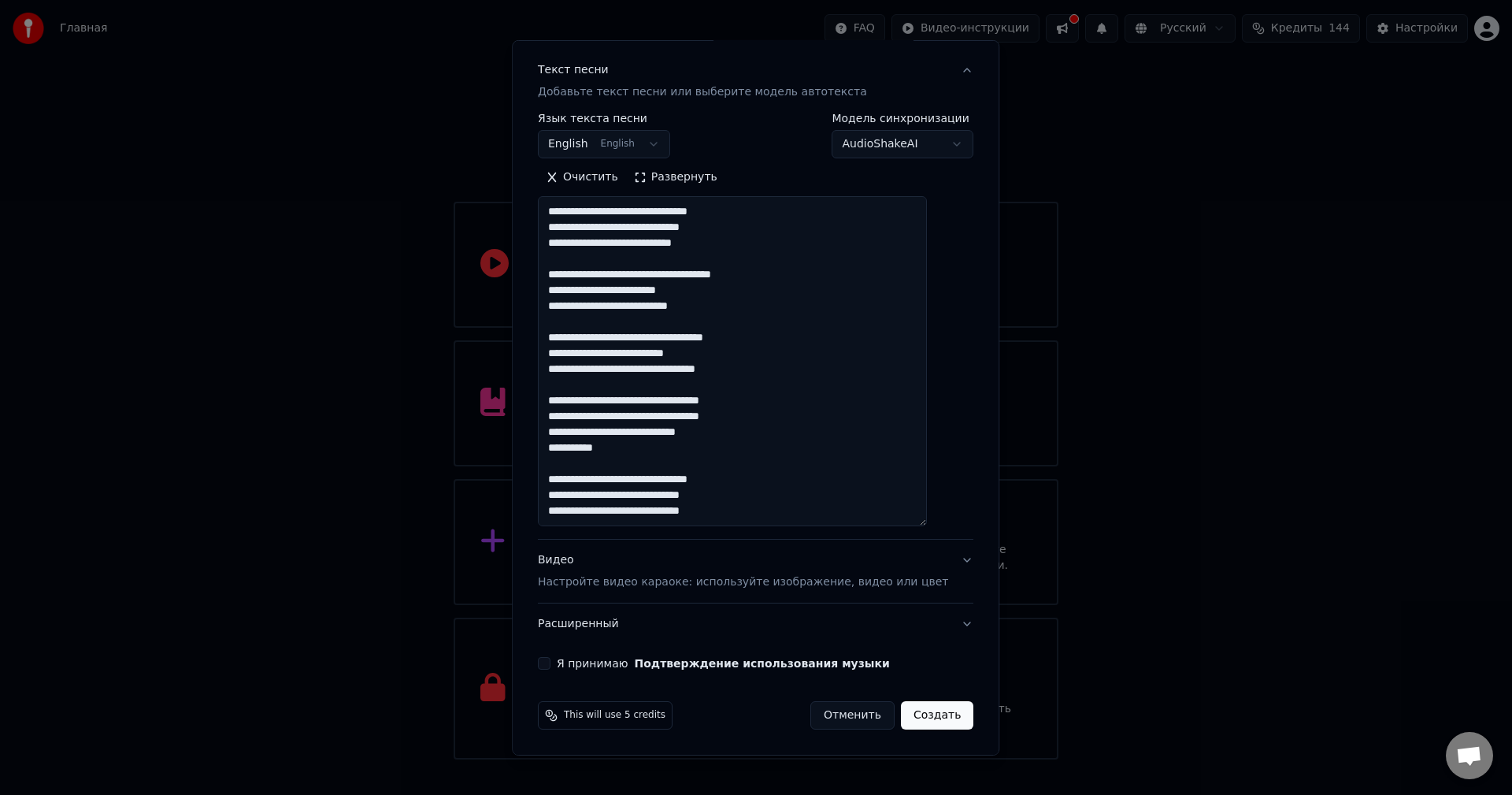
scroll to position [188, 0]
paste textarea "**********"
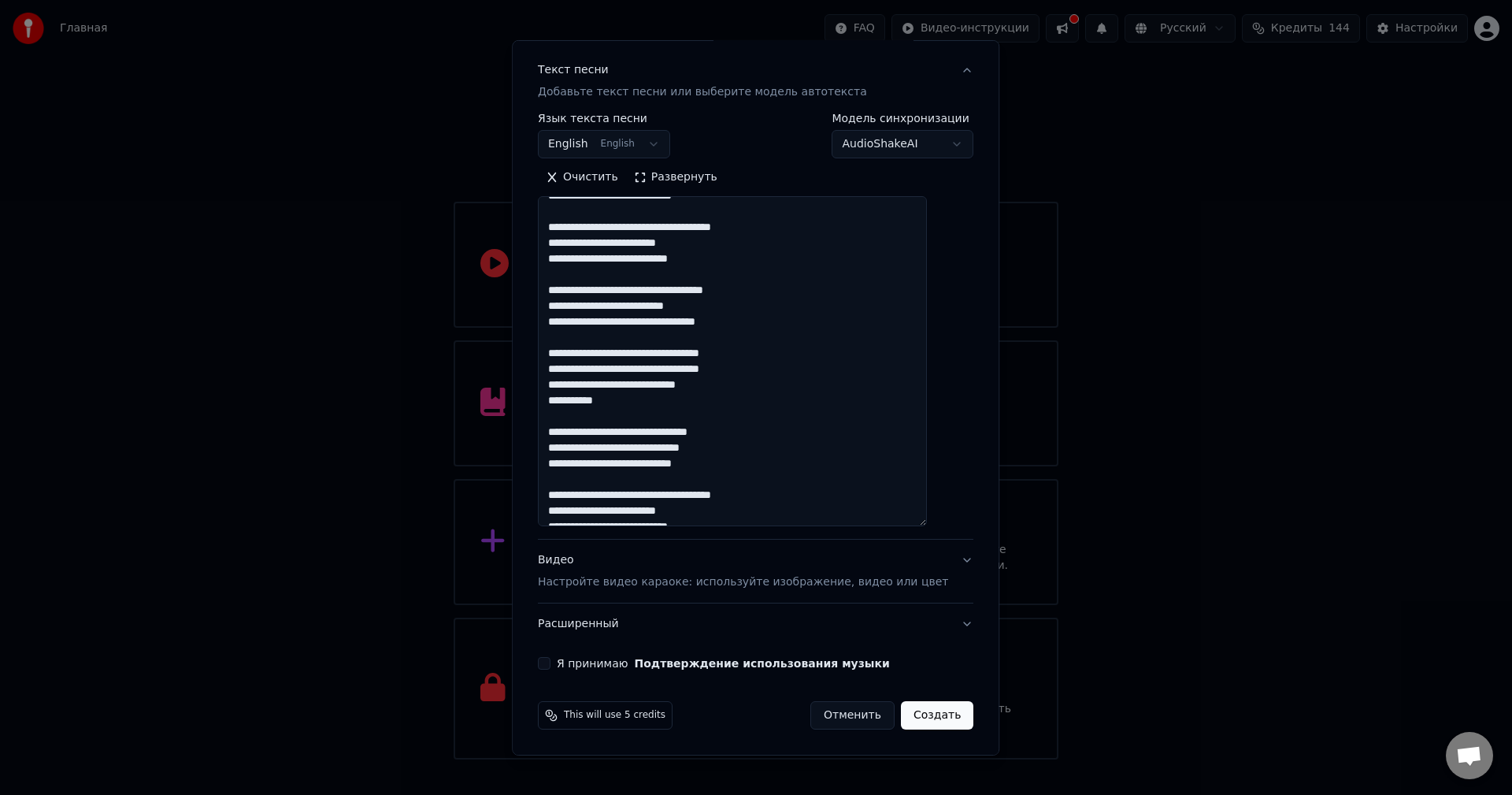
scroll to position [219, 0]
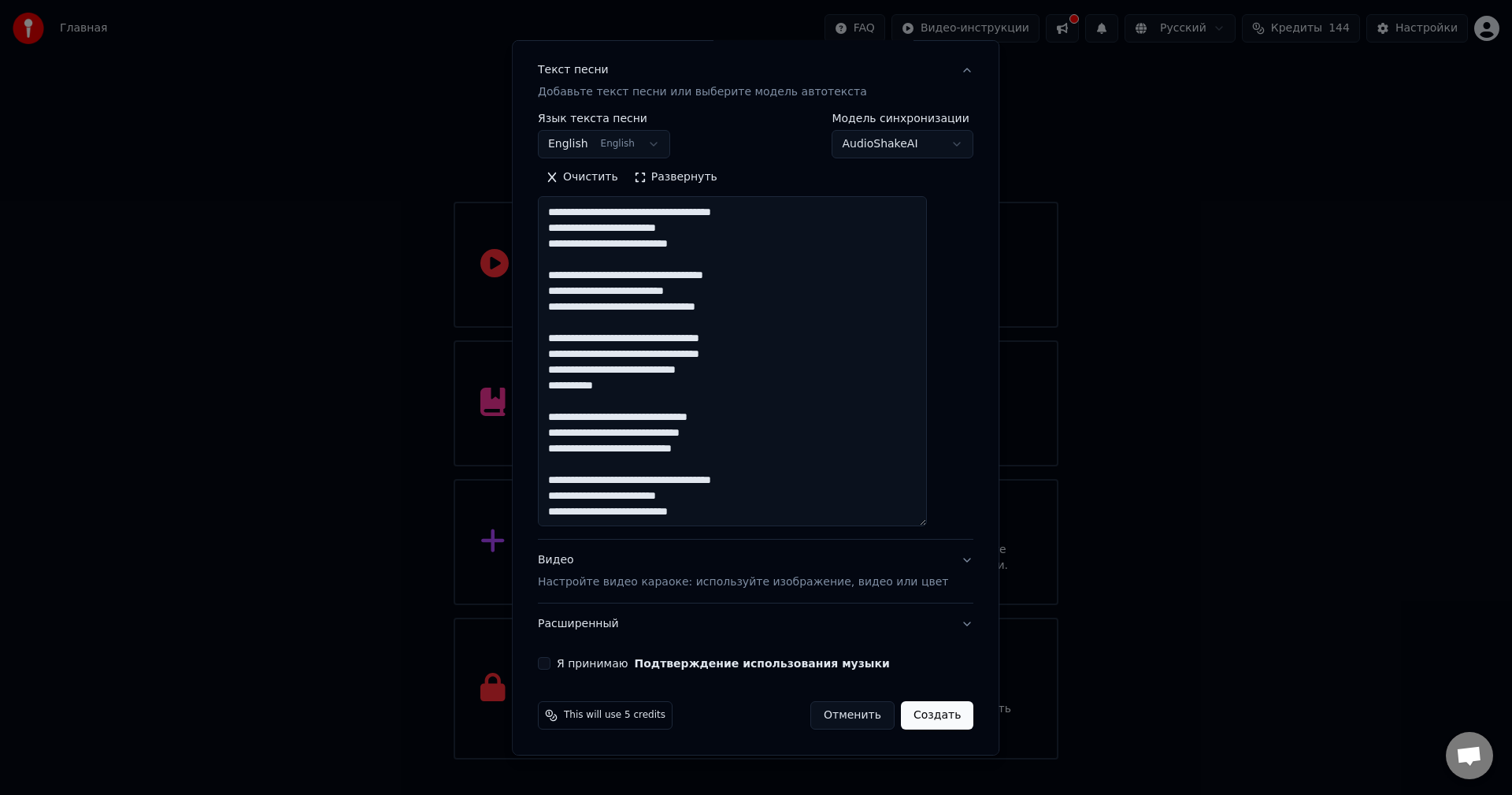
click at [780, 511] on textarea "**********" at bounding box center [732, 361] width 389 height 330
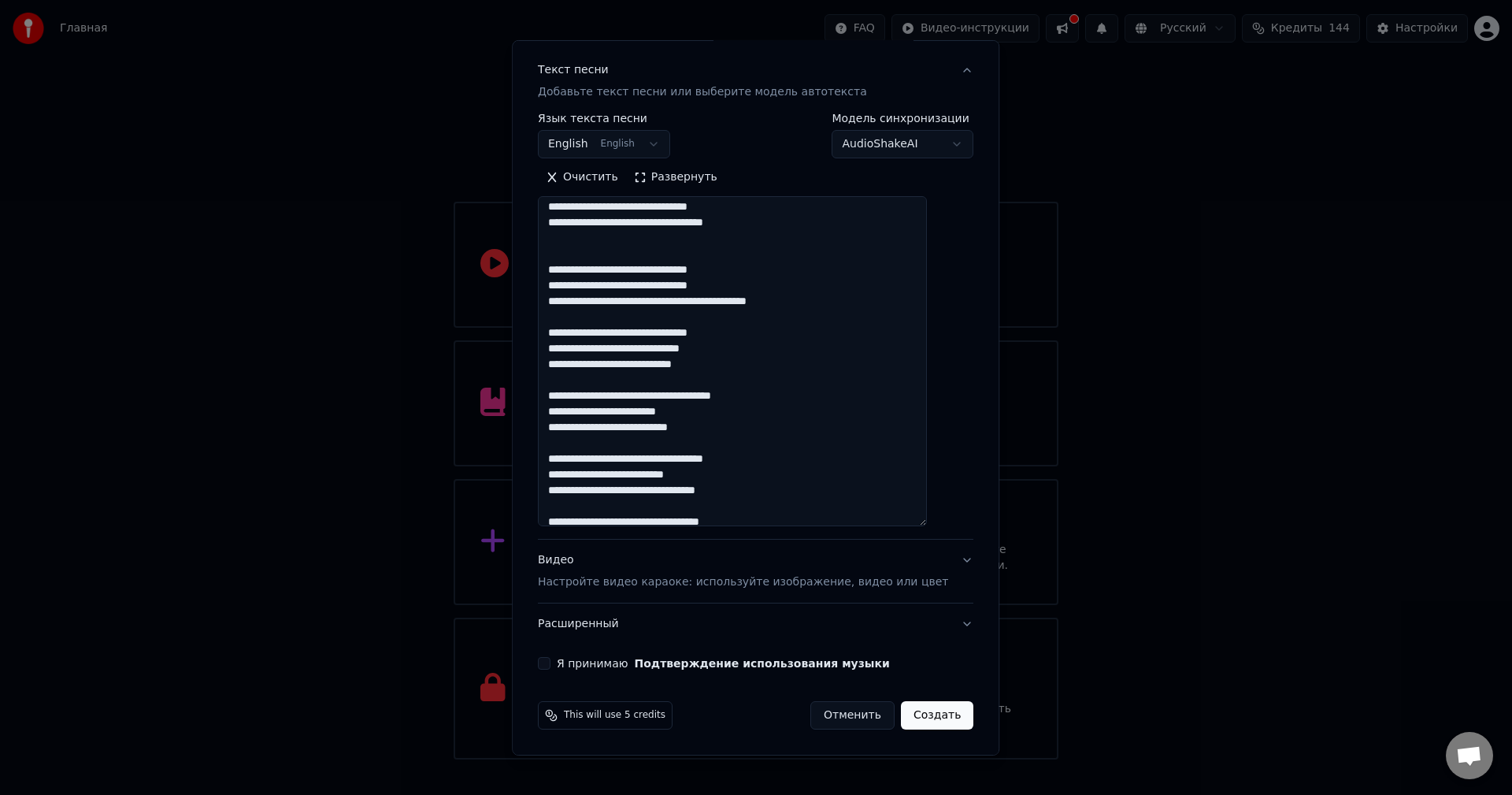
scroll to position [0, 0]
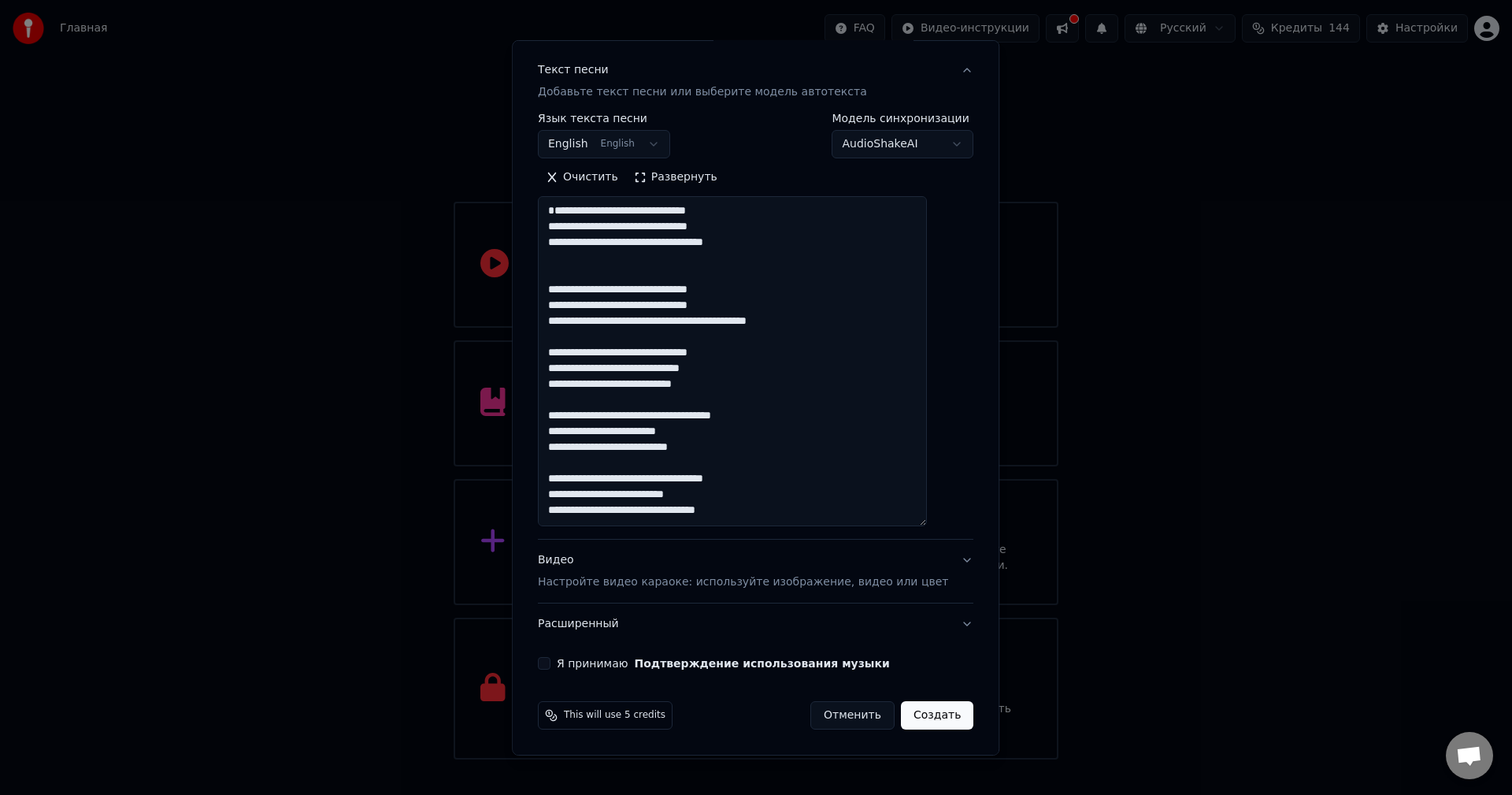
drag, startPoint x: 762, startPoint y: 337, endPoint x: 734, endPoint y: 337, distance: 28.0
click at [734, 337] on textarea "**********" at bounding box center [732, 361] width 389 height 330
drag, startPoint x: 775, startPoint y: 259, endPoint x: 748, endPoint y: 263, distance: 27.3
click at [748, 263] on textarea "**********" at bounding box center [732, 361] width 389 height 330
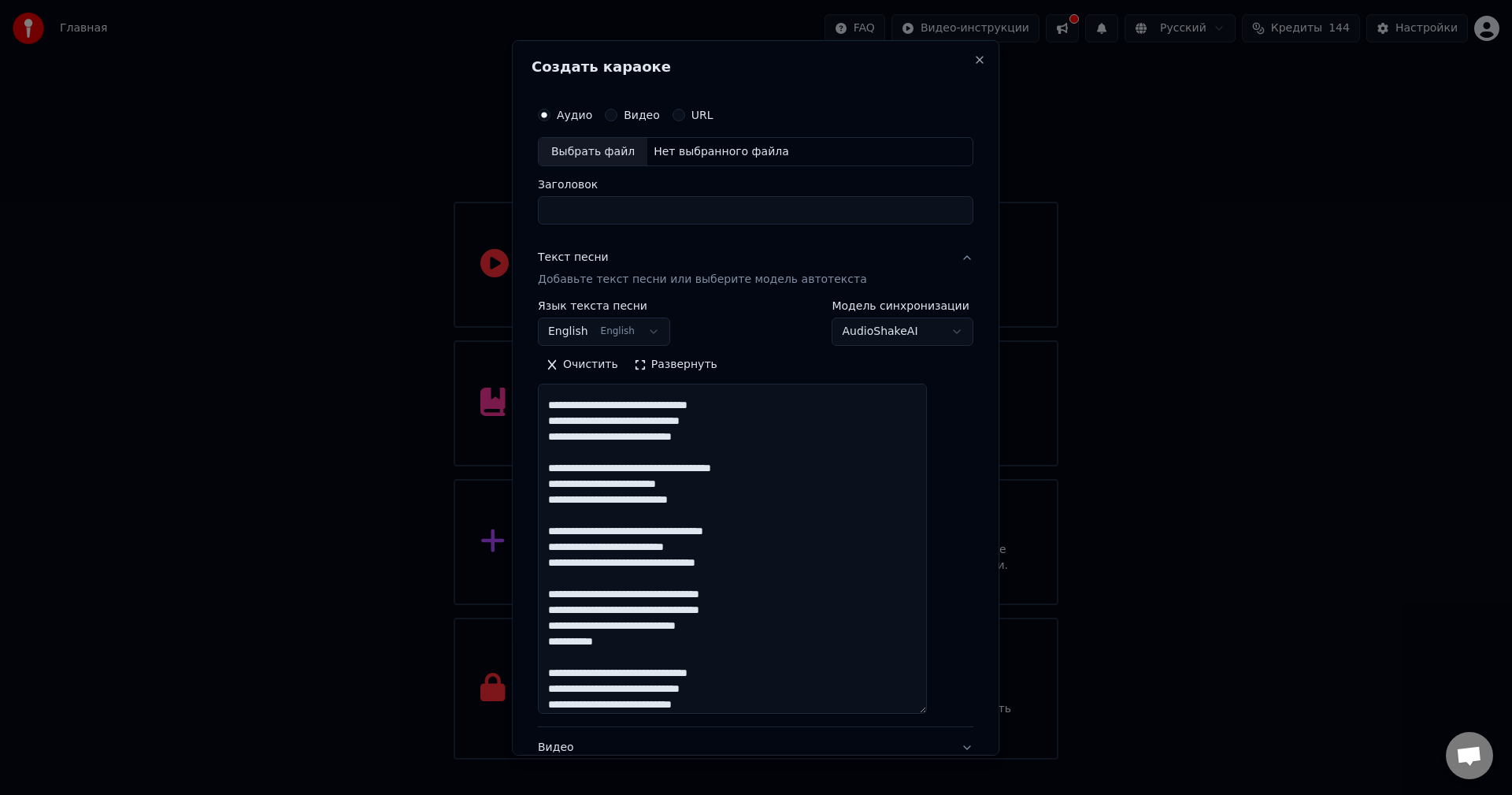
scroll to position [158, 0]
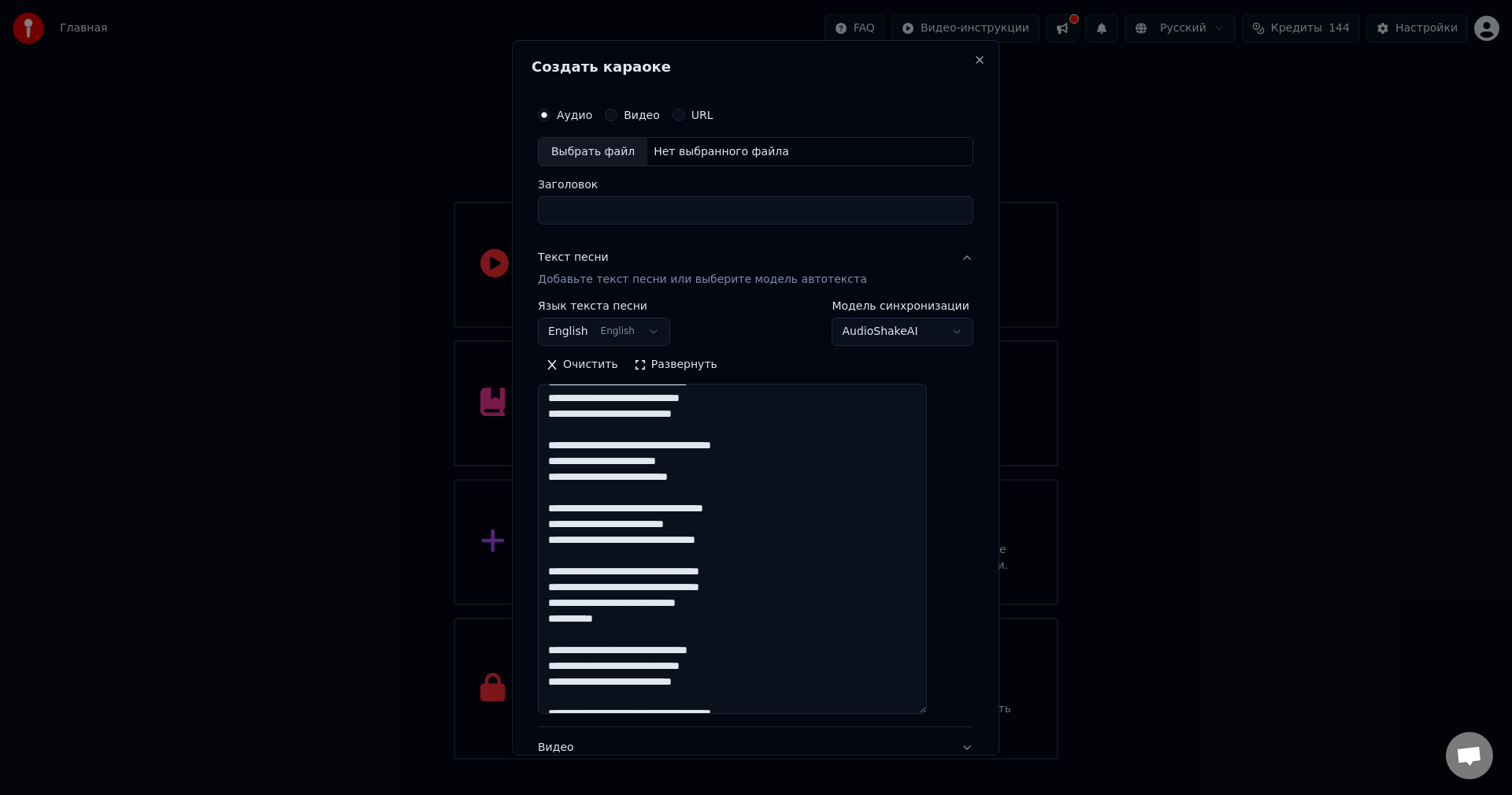
drag, startPoint x: 758, startPoint y: 557, endPoint x: 747, endPoint y: 558, distance: 11.0
click at [747, 558] on textarea "**********" at bounding box center [732, 549] width 389 height 330
click at [759, 560] on textarea "**********" at bounding box center [732, 549] width 389 height 330
drag, startPoint x: 761, startPoint y: 557, endPoint x: 744, endPoint y: 557, distance: 17.0
click at [744, 557] on textarea "**********" at bounding box center [732, 549] width 389 height 330
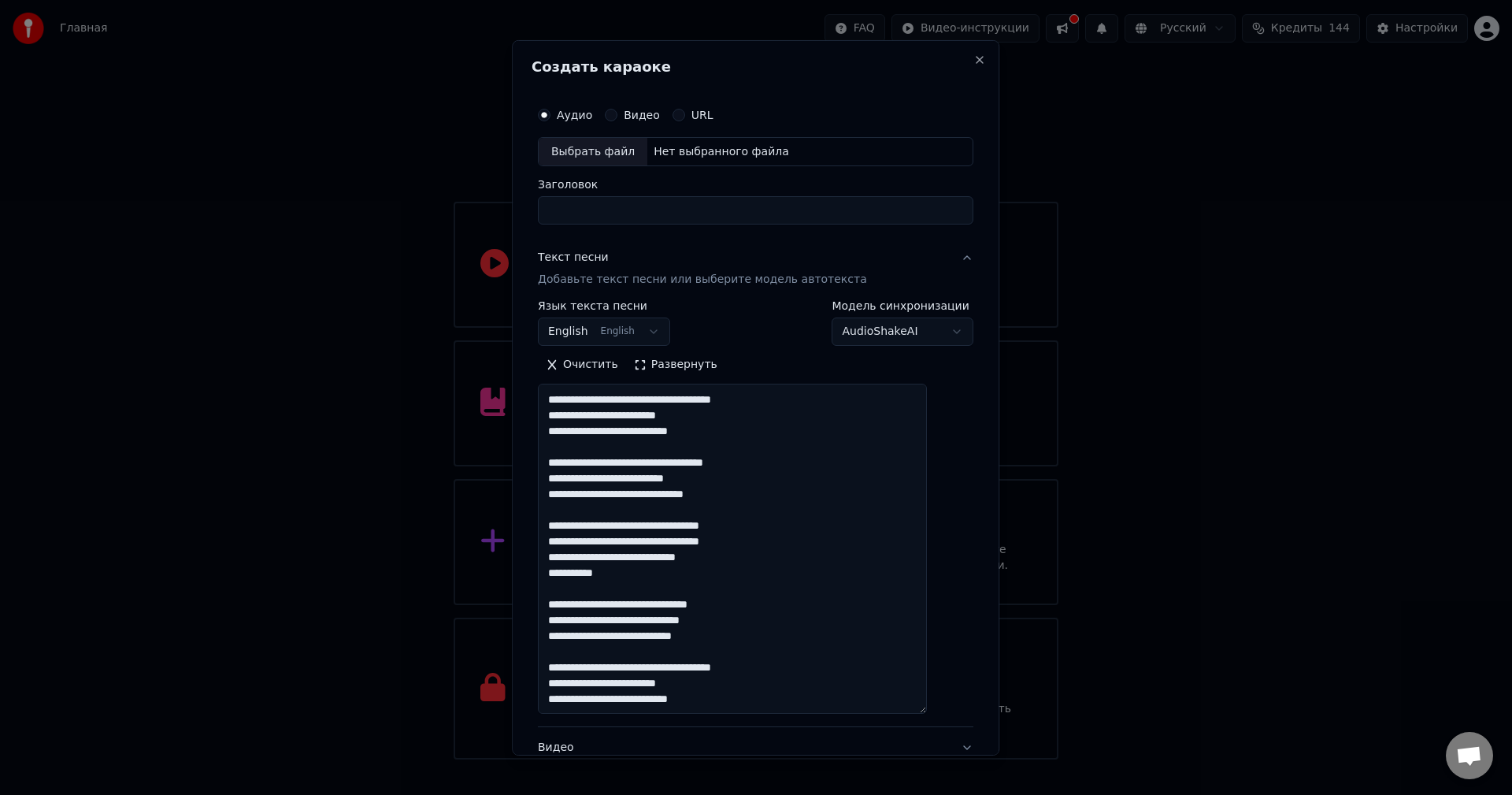
scroll to position [79, 0]
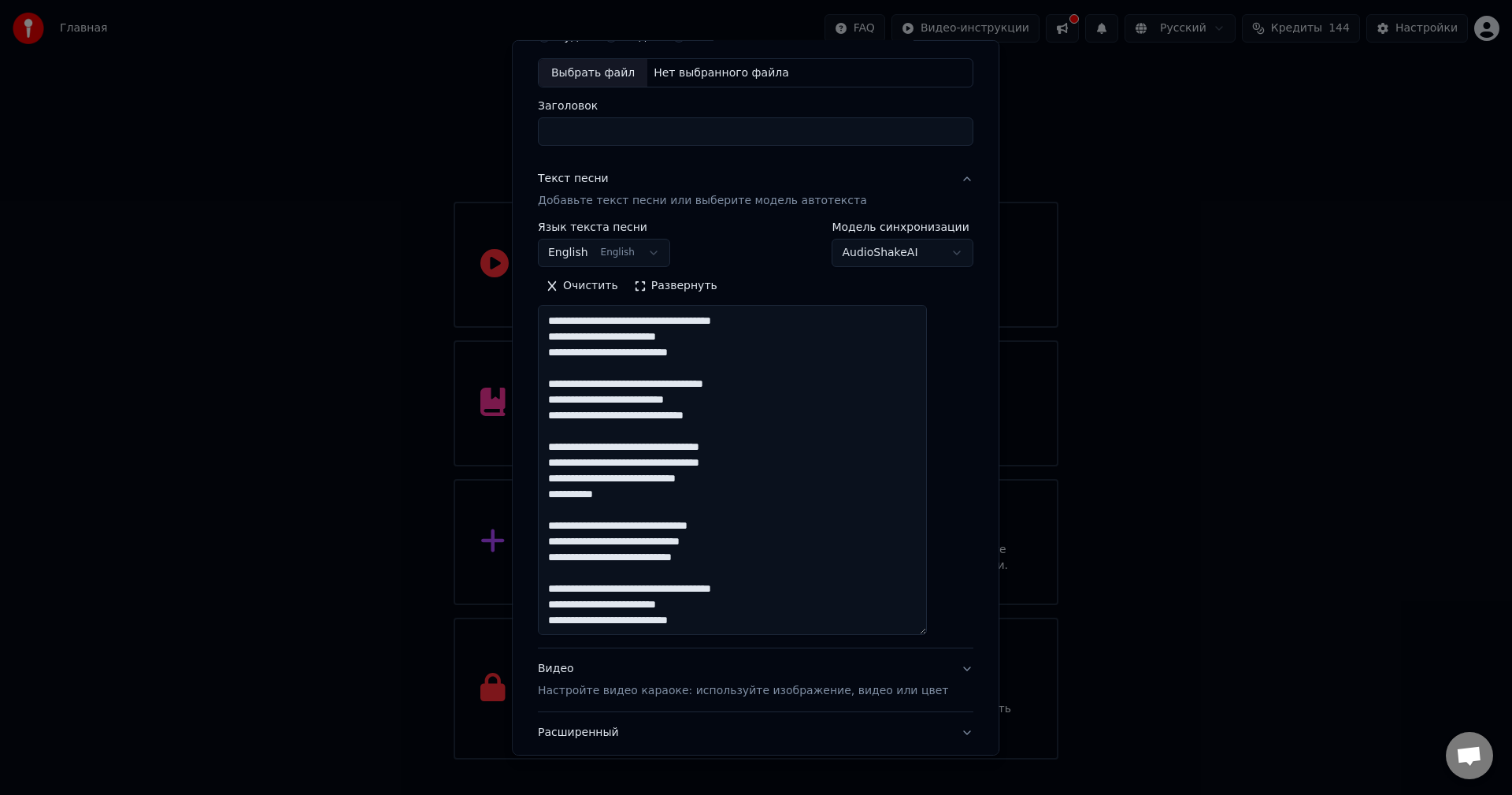
drag, startPoint x: 739, startPoint y: 621, endPoint x: 714, endPoint y: 625, distance: 25.3
click at [714, 625] on textarea "**********" at bounding box center [732, 470] width 389 height 330
drag, startPoint x: 596, startPoint y: 495, endPoint x: 618, endPoint y: 497, distance: 22.1
click at [596, 496] on textarea "**********" at bounding box center [732, 470] width 389 height 330
click at [613, 623] on textarea "**********" at bounding box center [732, 470] width 389 height 330
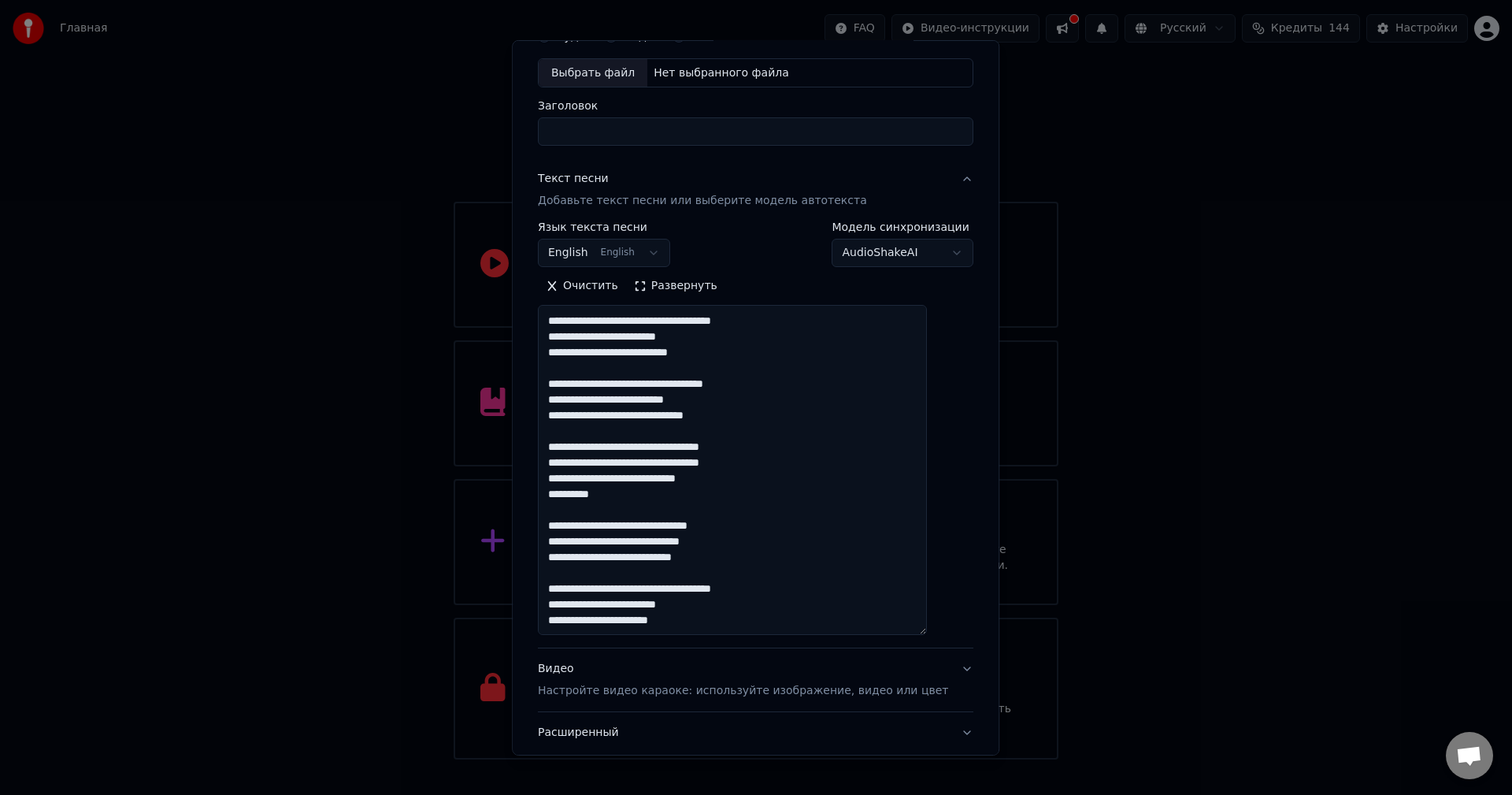
click at [753, 464] on textarea "**********" at bounding box center [732, 470] width 389 height 330
click at [750, 467] on textarea "**********" at bounding box center [732, 470] width 389 height 330
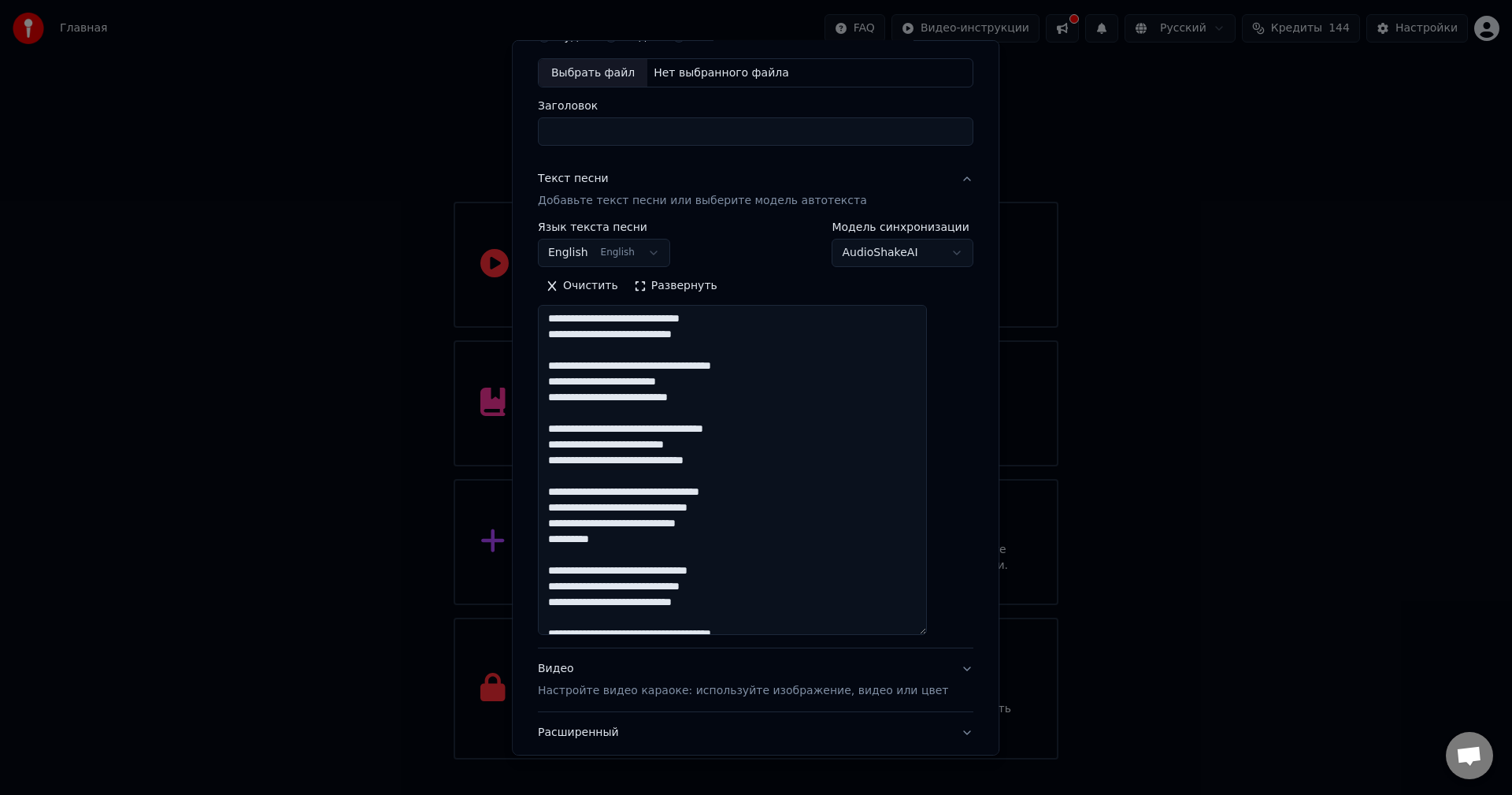
scroll to position [141, 0]
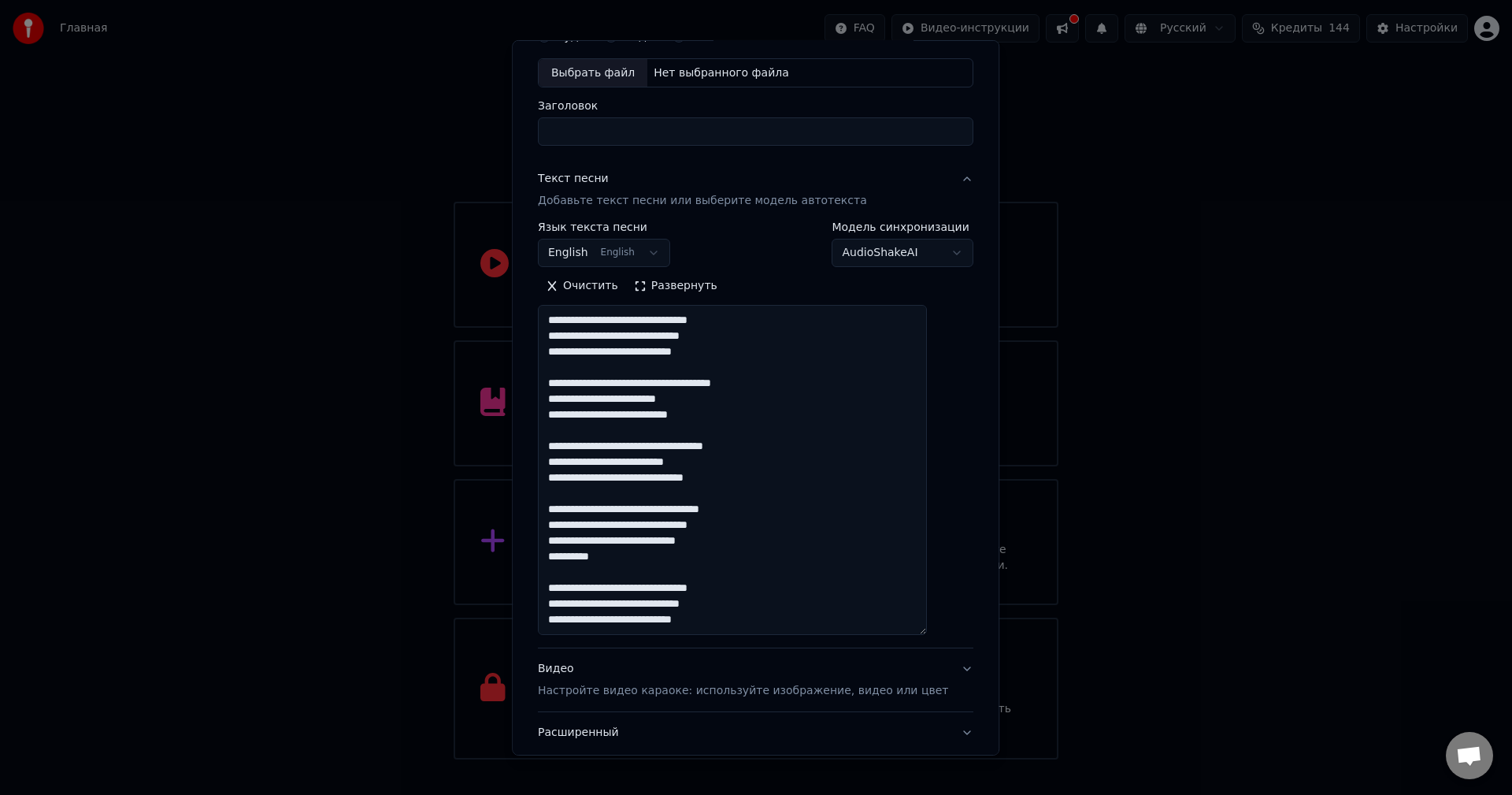
click at [613, 434] on textarea "**********" at bounding box center [732, 470] width 389 height 330
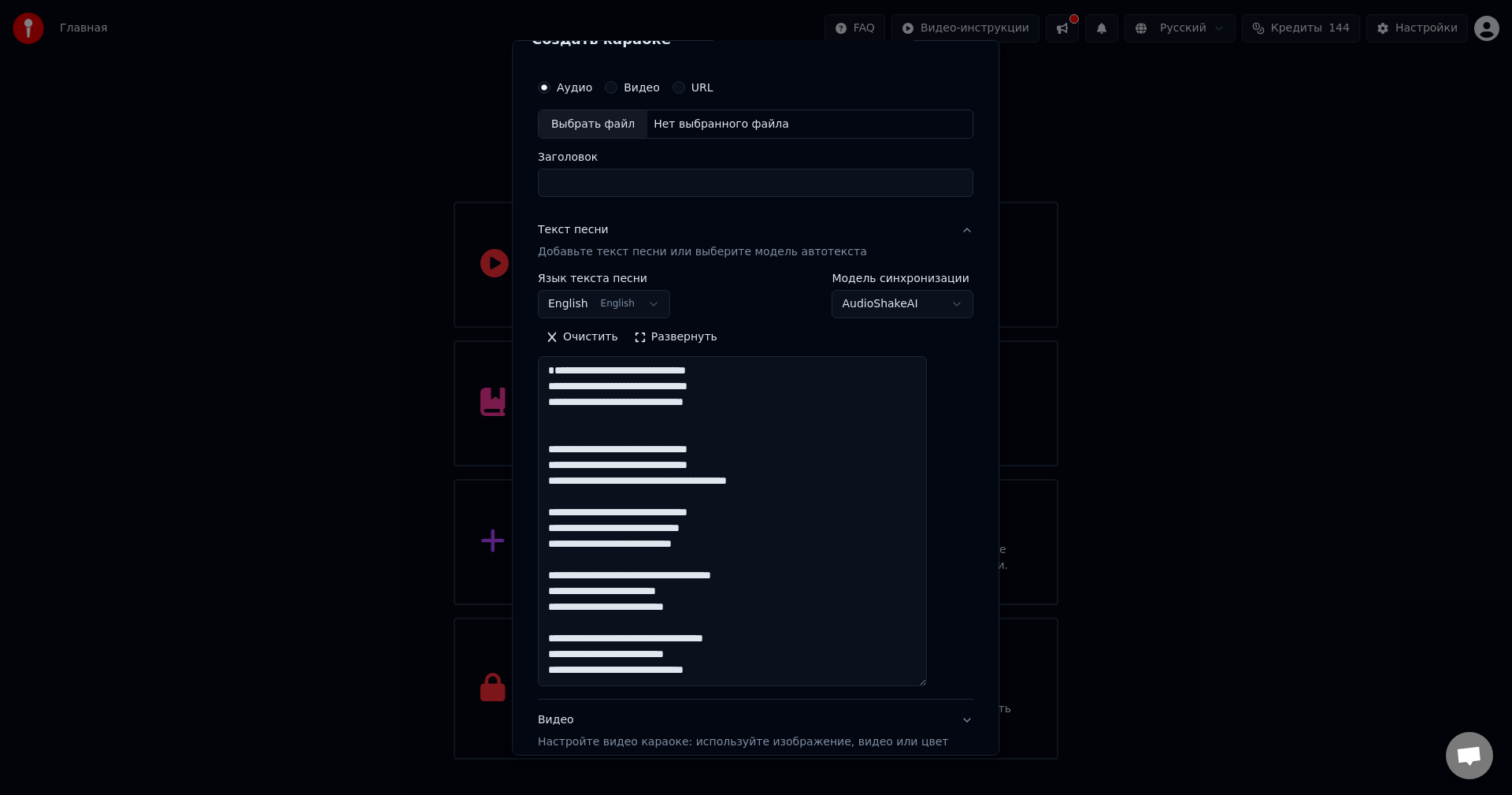
scroll to position [0, 0]
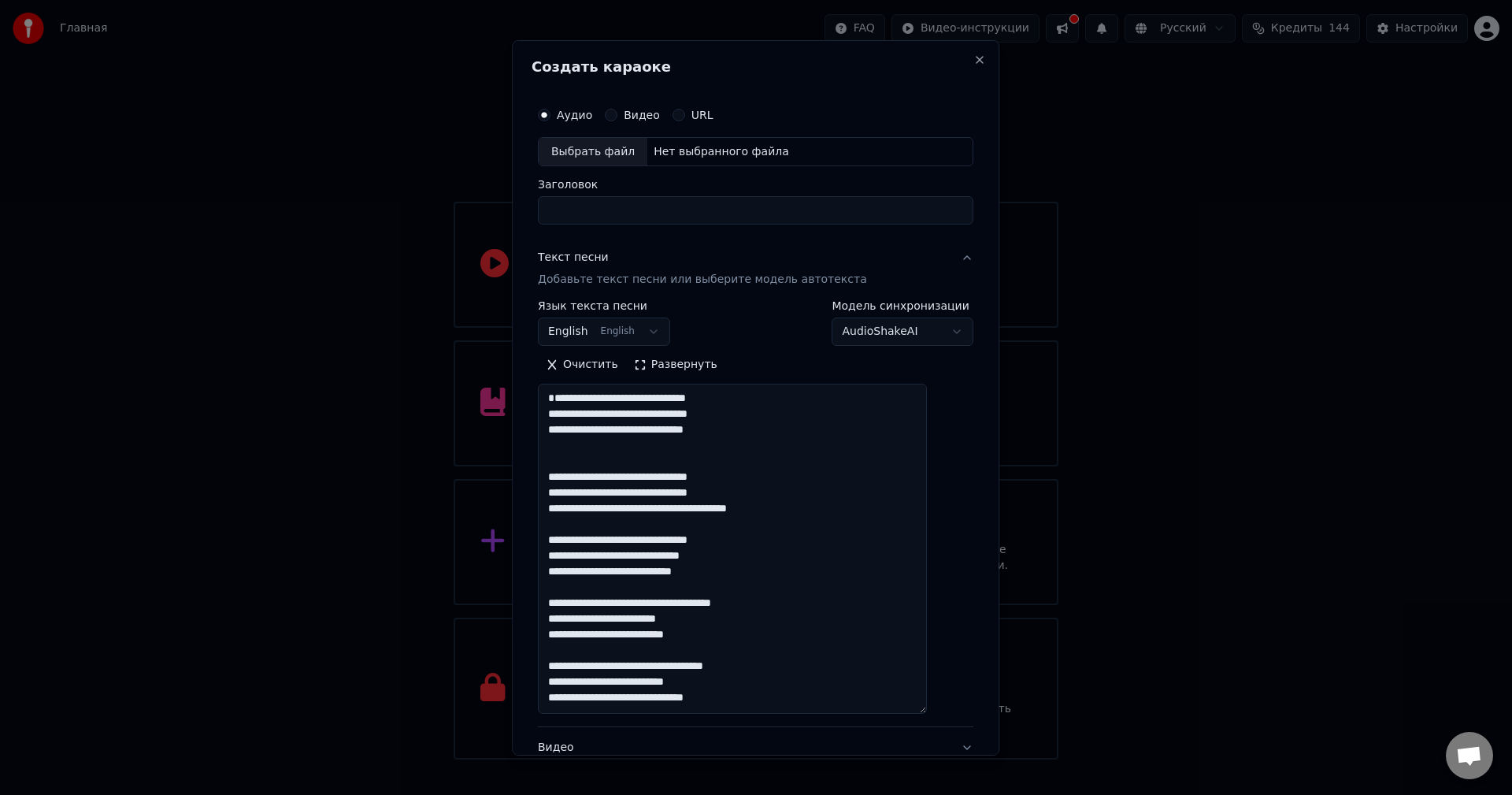
drag, startPoint x: 742, startPoint y: 650, endPoint x: 710, endPoint y: 656, distance: 32.6
click at [710, 656] on textarea "**********" at bounding box center [732, 549] width 389 height 330
click at [721, 523] on textarea "**********" at bounding box center [732, 549] width 389 height 330
type textarea "**********"
click at [639, 328] on button "English English" at bounding box center [604, 332] width 133 height 29
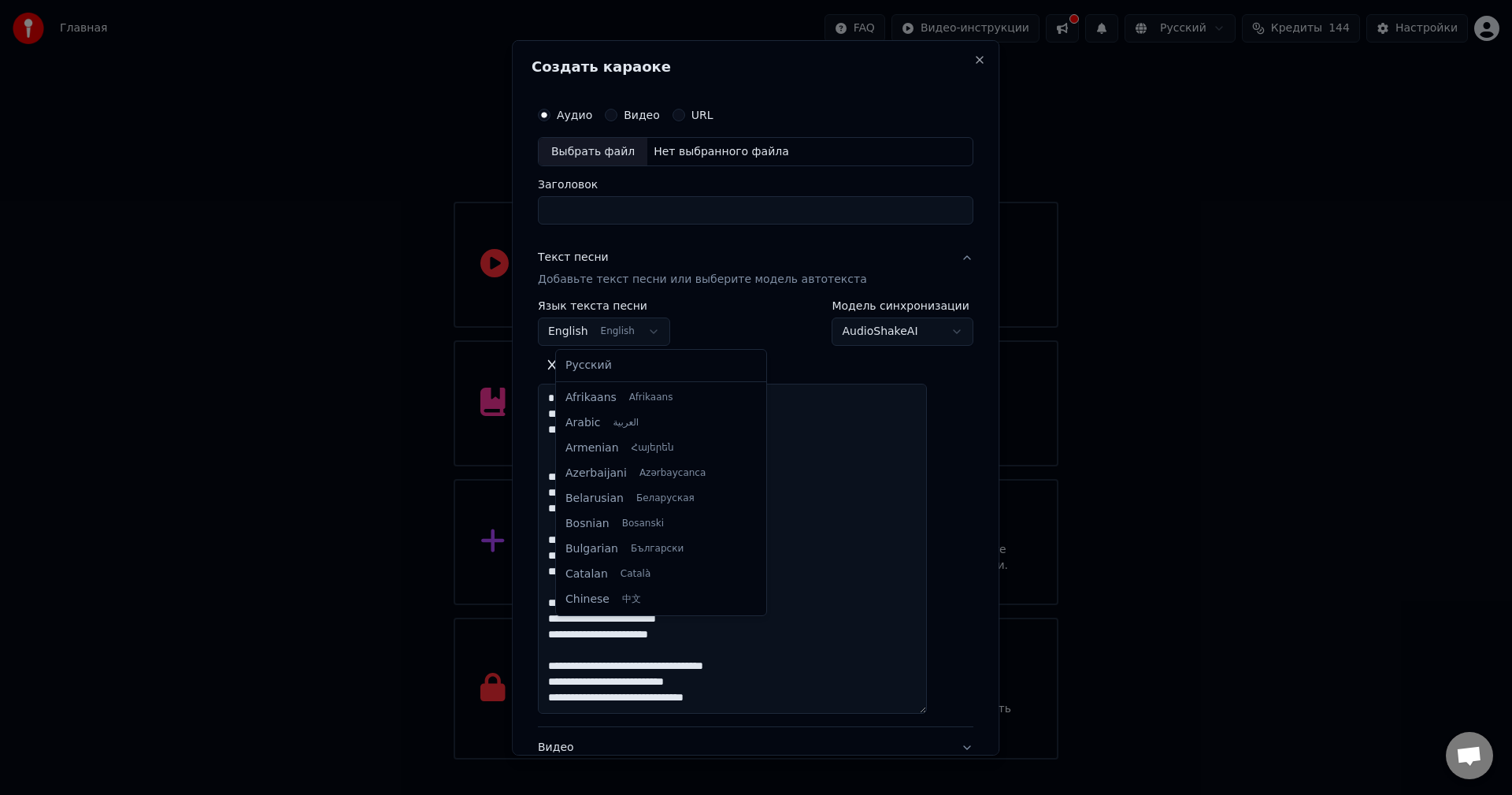
scroll to position [126, 0]
select select "**"
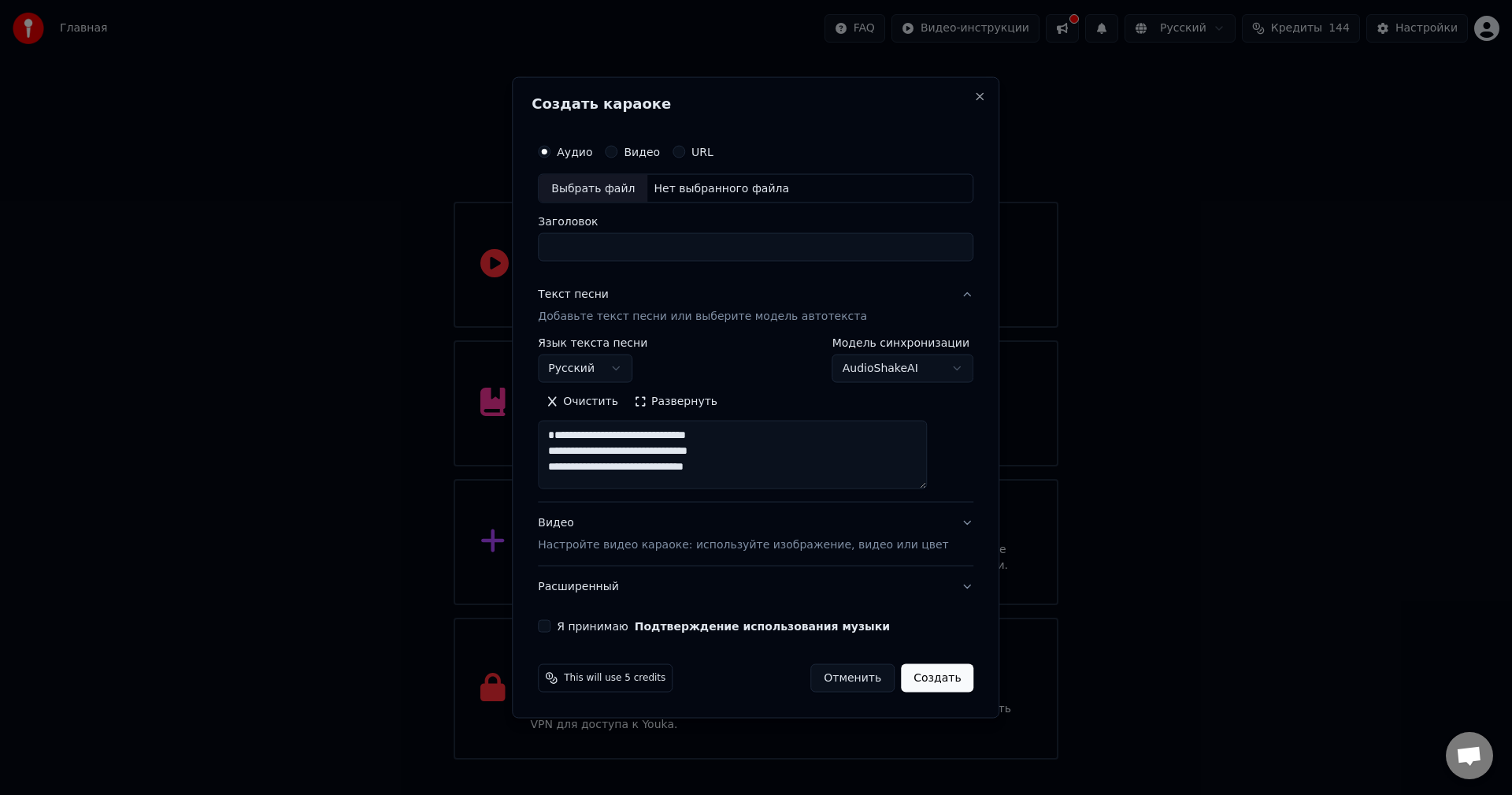
drag, startPoint x: 940, startPoint y: 710, endPoint x: 918, endPoint y: 485, distance: 226.1
click at [918, 485] on textarea "**********" at bounding box center [732, 454] width 389 height 68
click at [666, 550] on p "Настройте видео караоке: используйте изображение, видео или цвет" at bounding box center [743, 545] width 410 height 16
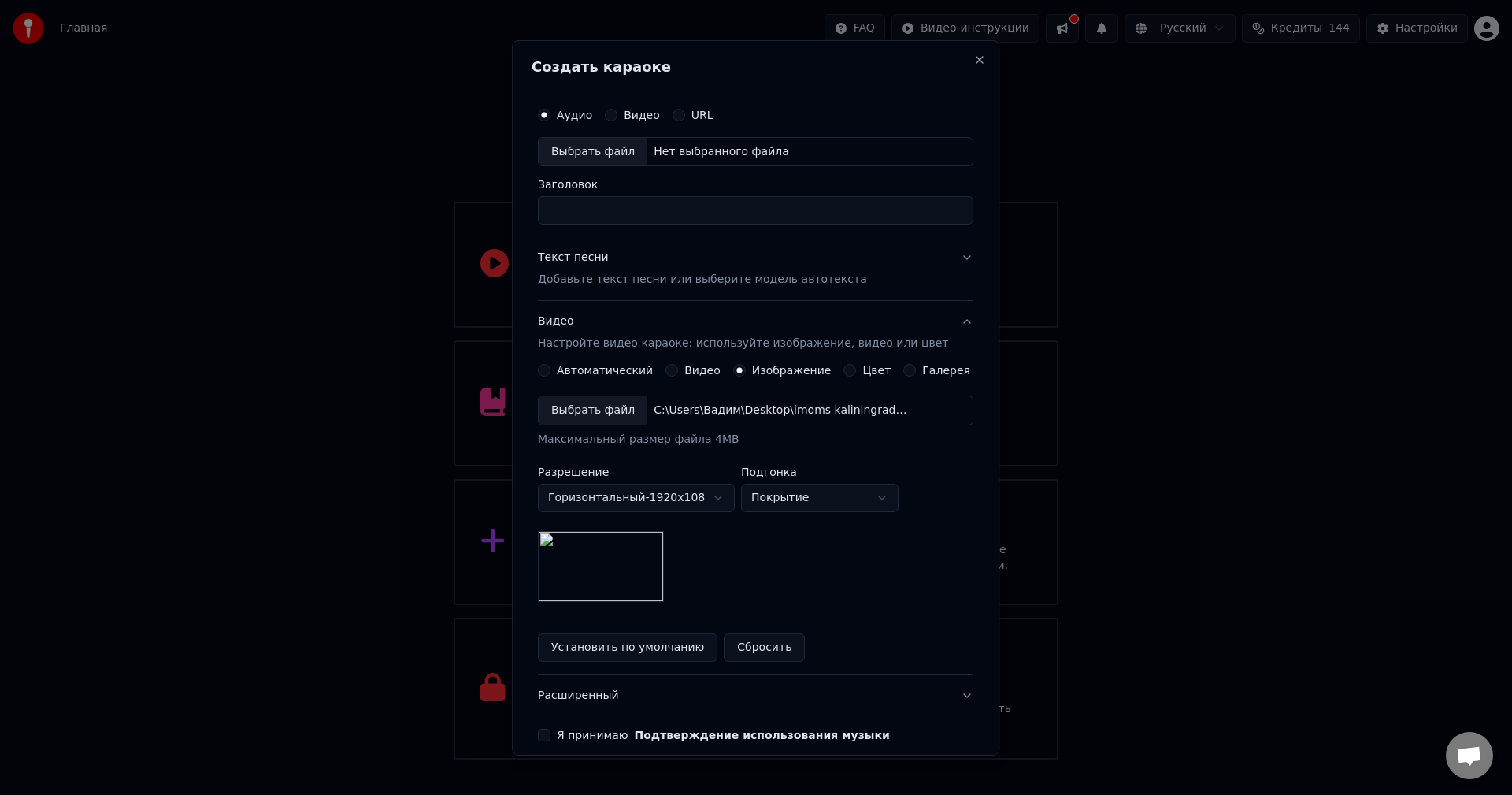
click at [607, 587] on img at bounding box center [600, 566] width 126 height 71
click at [747, 652] on button "Сбросить" at bounding box center [765, 647] width 81 height 29
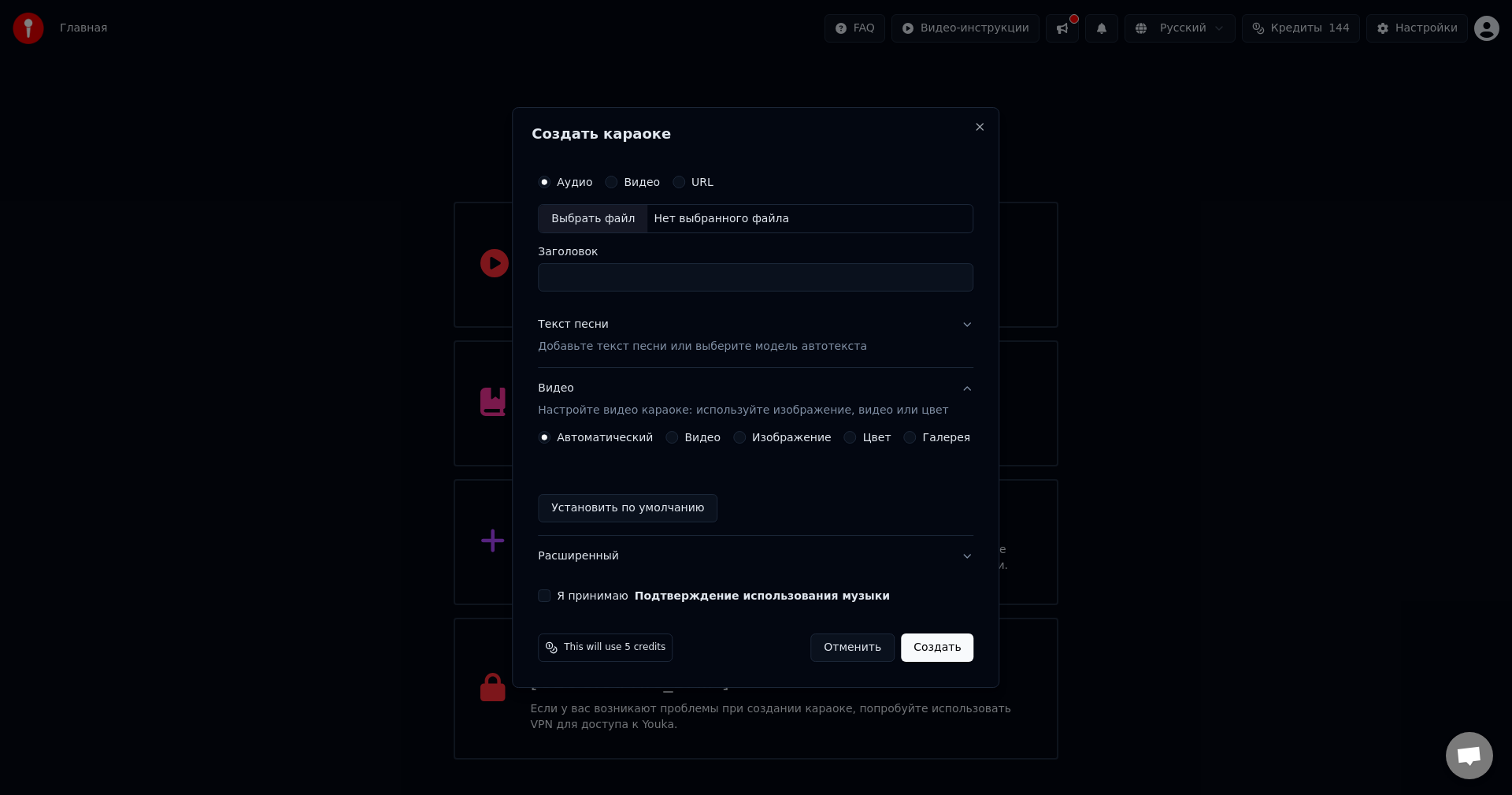
click at [607, 217] on div "Выбрать файл" at bounding box center [592, 219] width 108 height 29
type input "**********"
click at [667, 350] on p "Добавьте текст песни или выберите модель автотекста" at bounding box center [702, 348] width 329 height 16
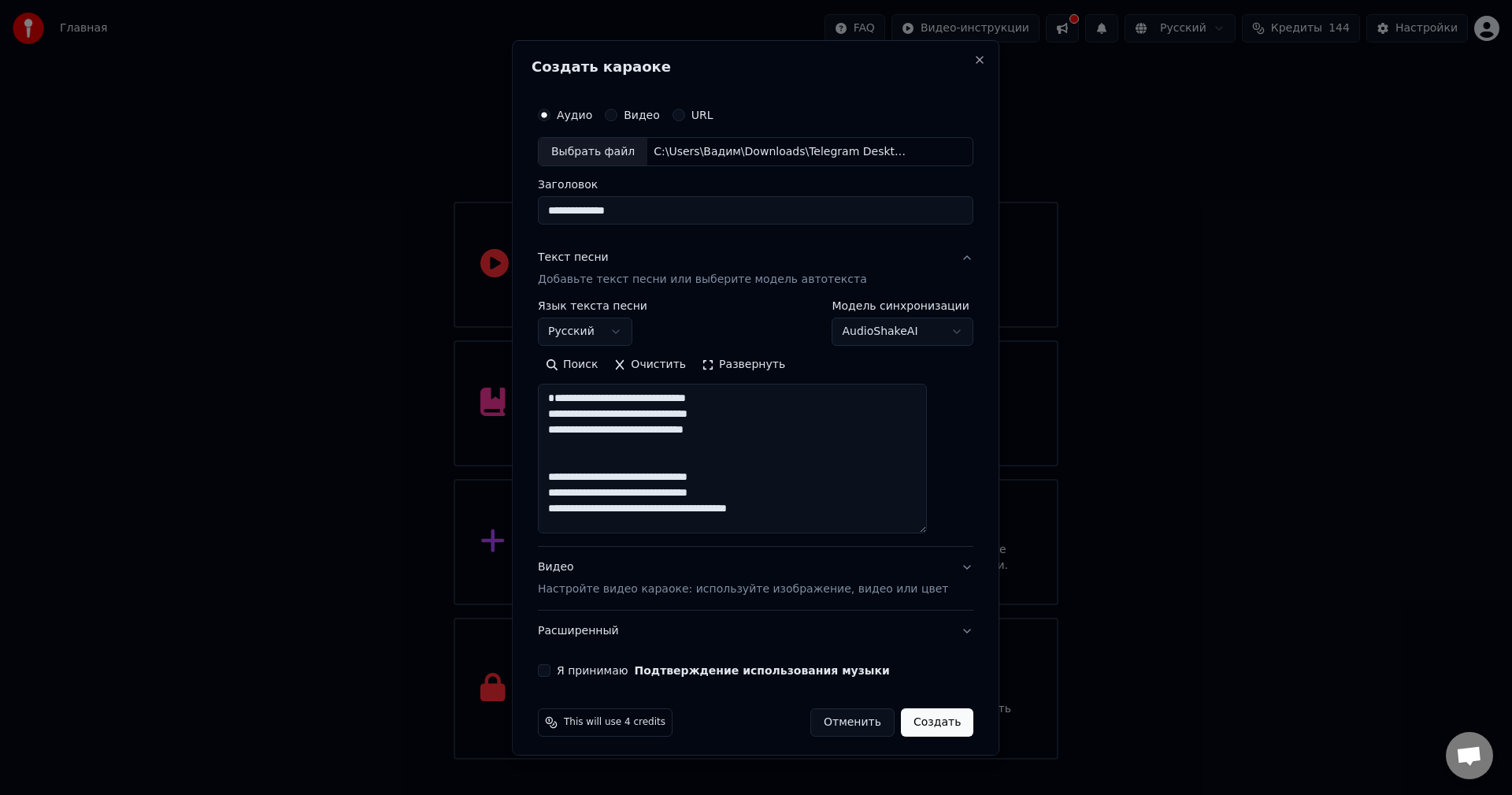
drag, startPoint x: 947, startPoint y: 475, endPoint x: 951, endPoint y: 529, distance: 54.1
click at [951, 529] on div "**********" at bounding box center [756, 397] width 488 height 715
click at [568, 414] on textarea "**********" at bounding box center [732, 458] width 389 height 150
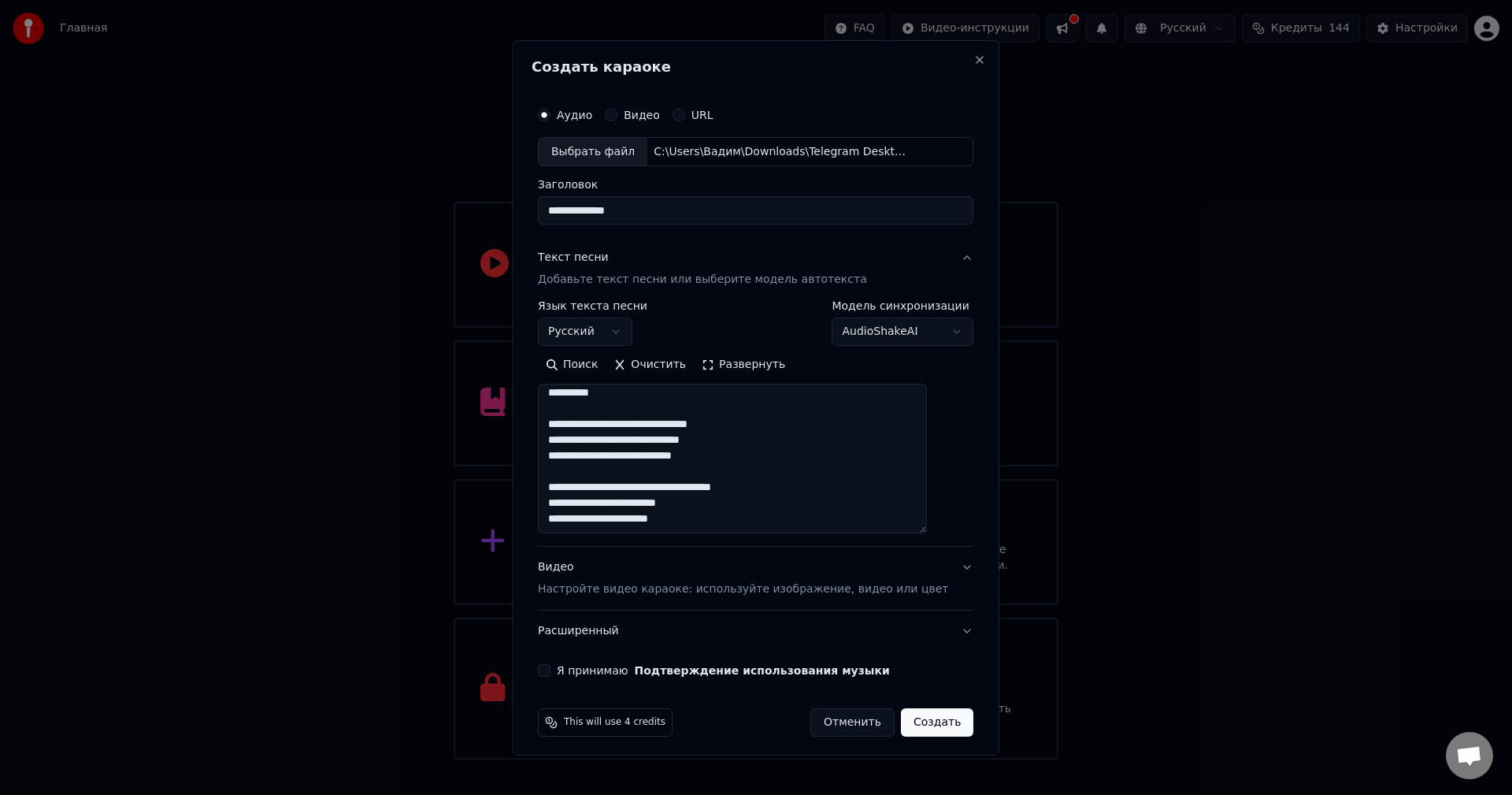
type textarea "**********"
click at [870, 330] on body "Главная FAQ Видео-инструкции Русский Кредиты 144 Настройки Добро пожаловать в Y…" at bounding box center [756, 379] width 1512 height 759
click at [667, 592] on p "Настройте видео караоке: используйте изображение, видео или цвет" at bounding box center [743, 589] width 410 height 16
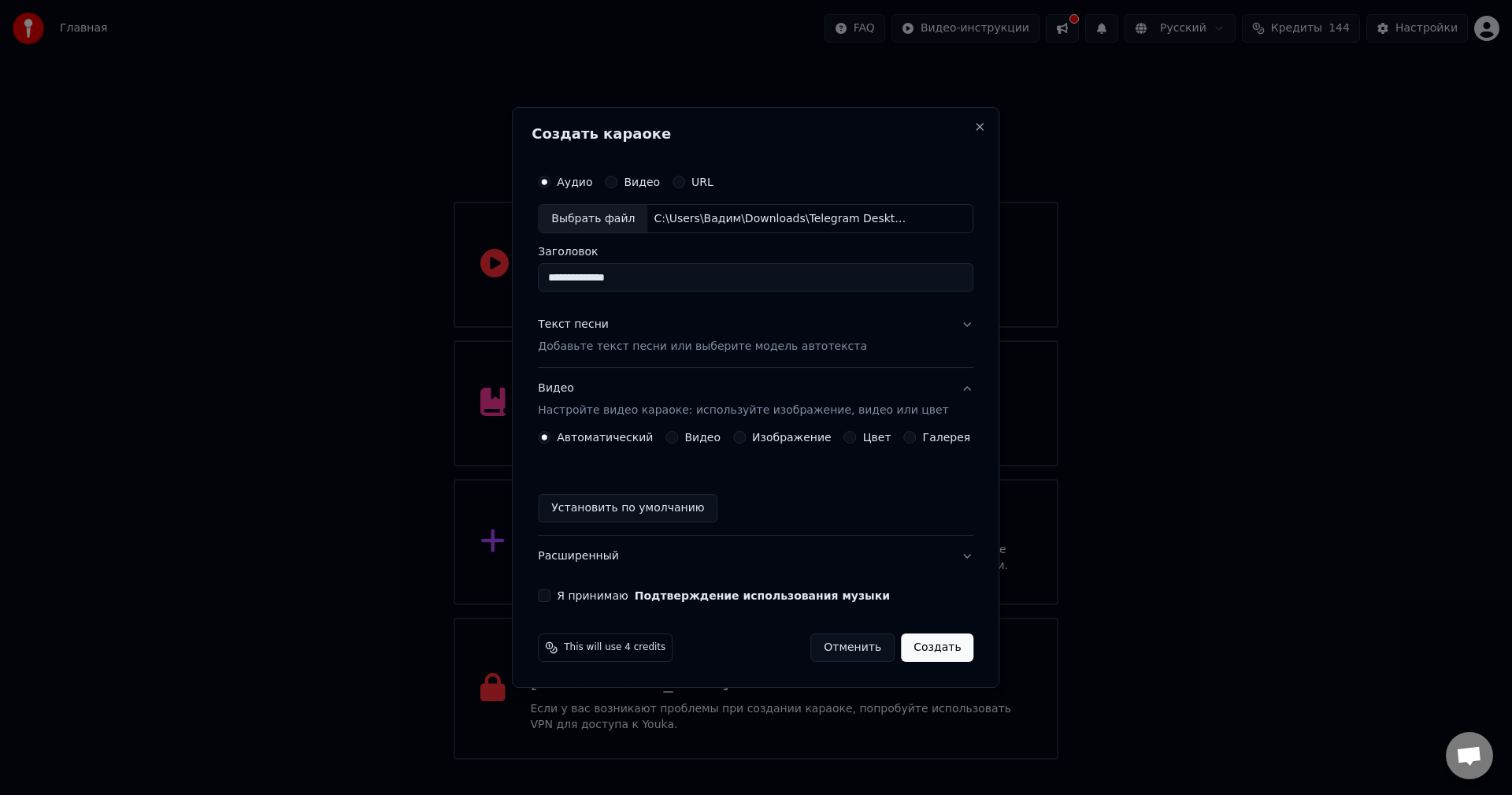
click at [781, 439] on label "Изображение" at bounding box center [791, 436] width 80 height 11
click at [746, 439] on button "Изображение" at bounding box center [739, 437] width 13 height 13
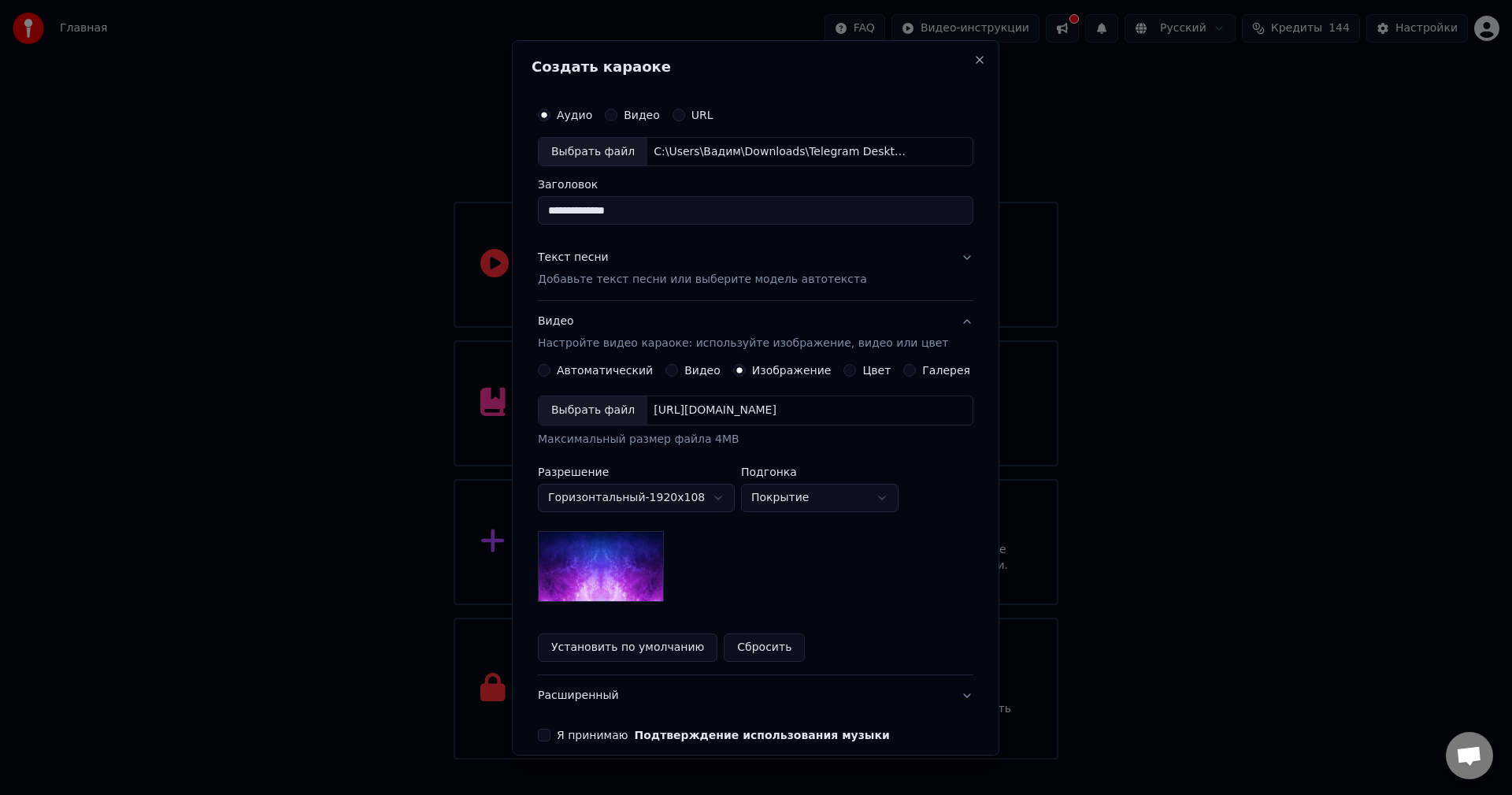
click at [597, 410] on div "Выбрать файл" at bounding box center [592, 410] width 108 height 29
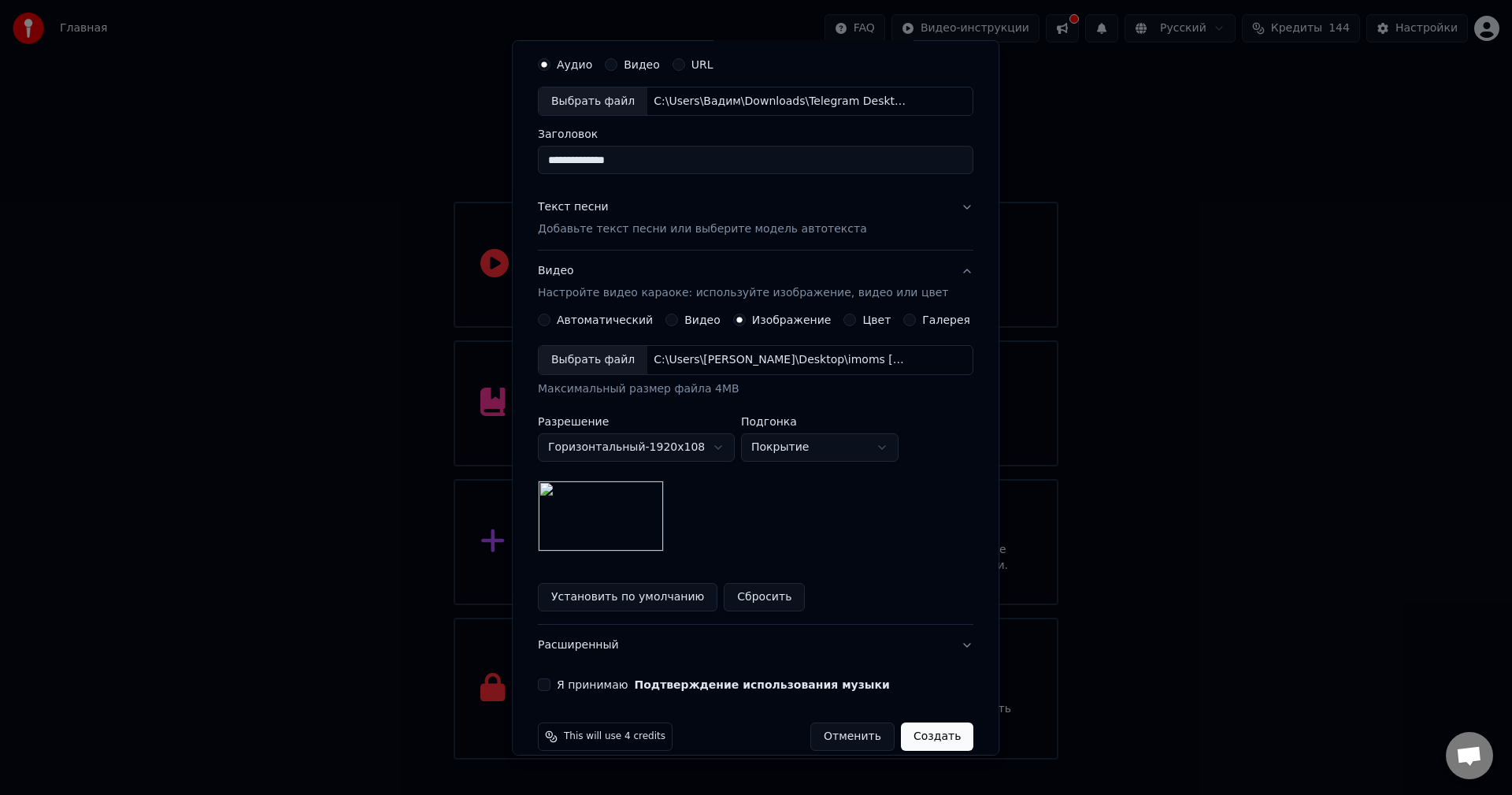
scroll to position [72, 0]
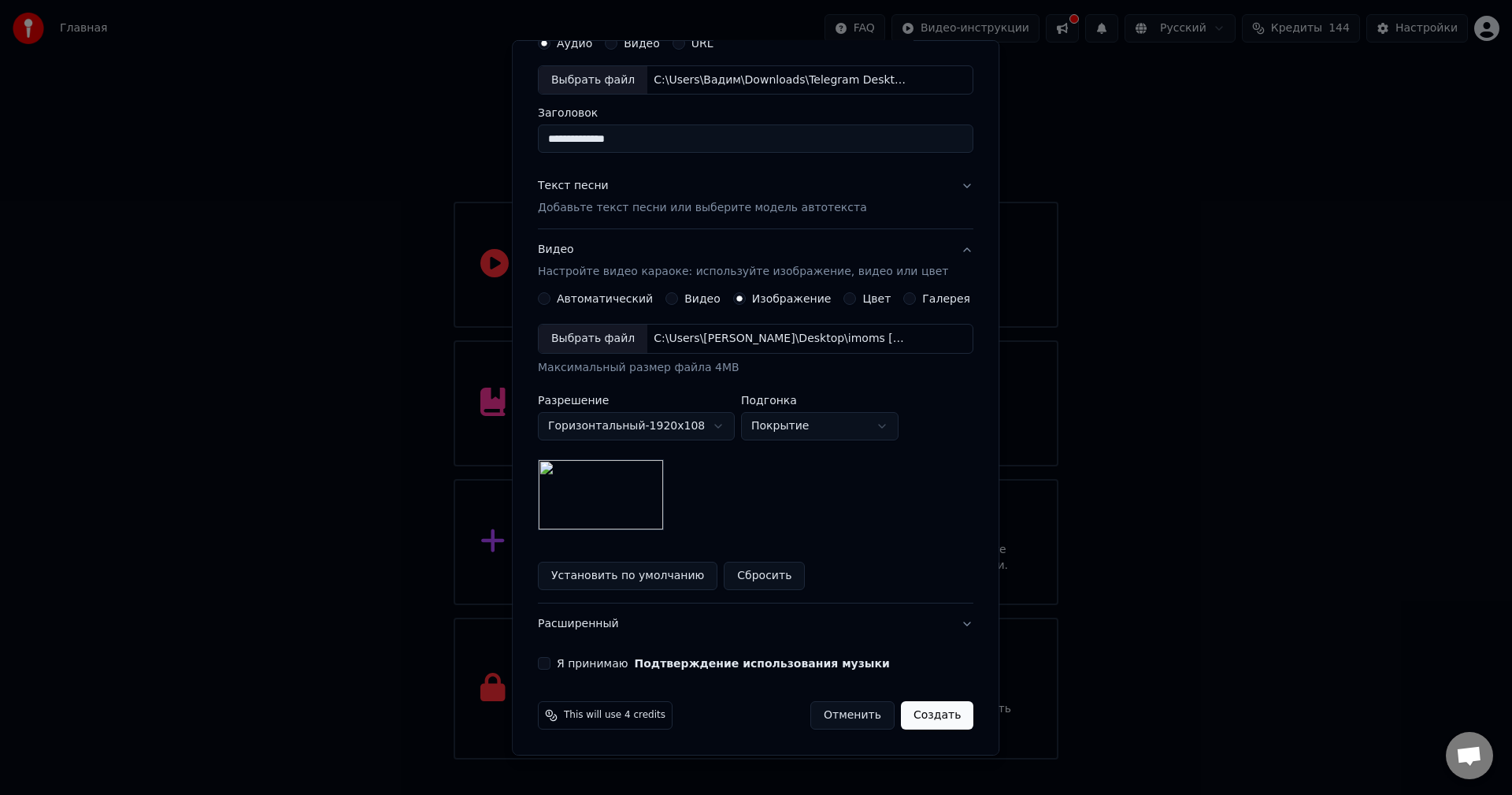
click at [550, 664] on button "Я принимаю Подтверждение использования музыки" at bounding box center [544, 663] width 13 height 13
click at [918, 711] on button "Создать" at bounding box center [937, 715] width 73 height 29
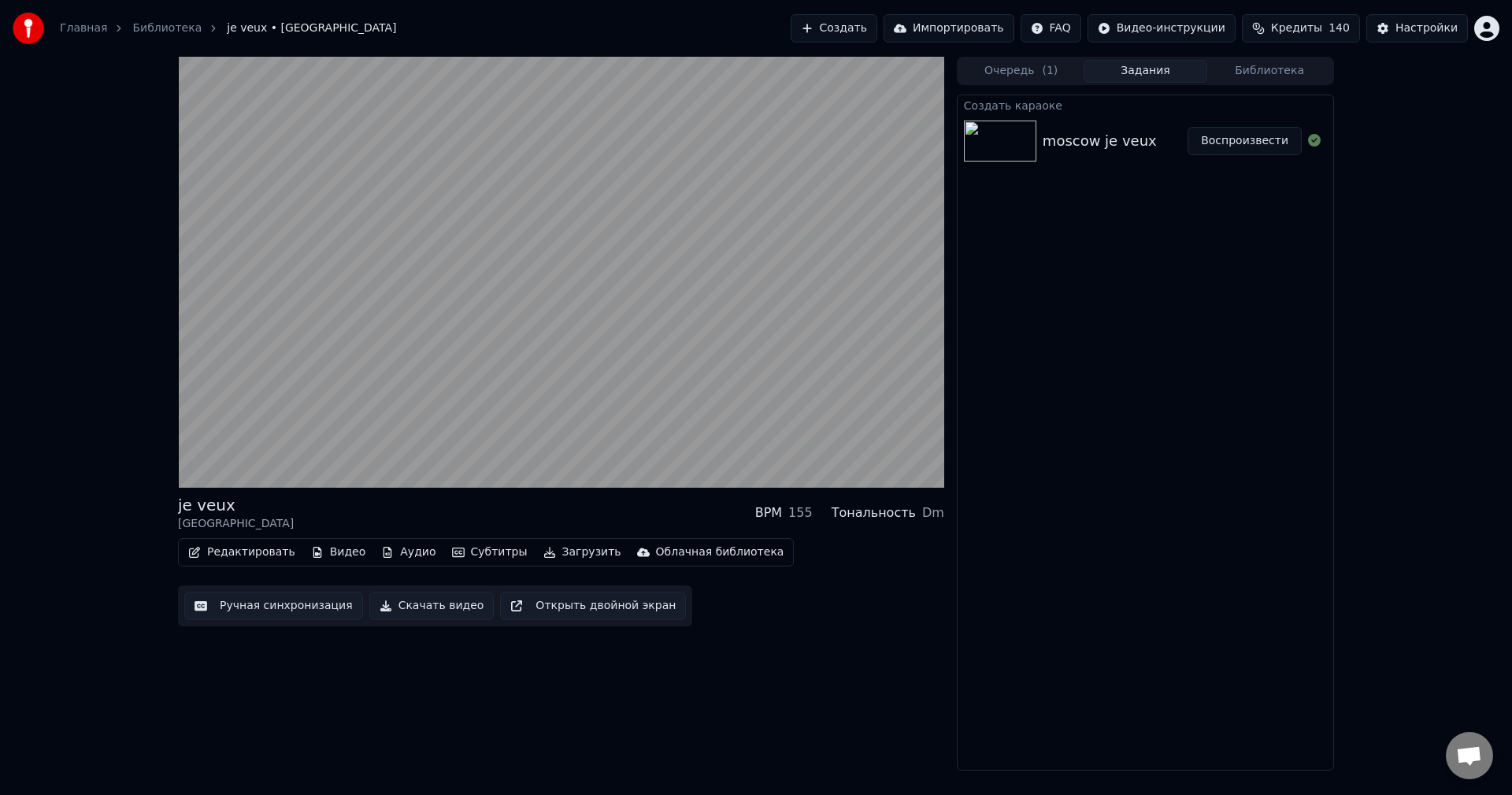
click at [401, 554] on button "Аудио" at bounding box center [408, 552] width 67 height 22
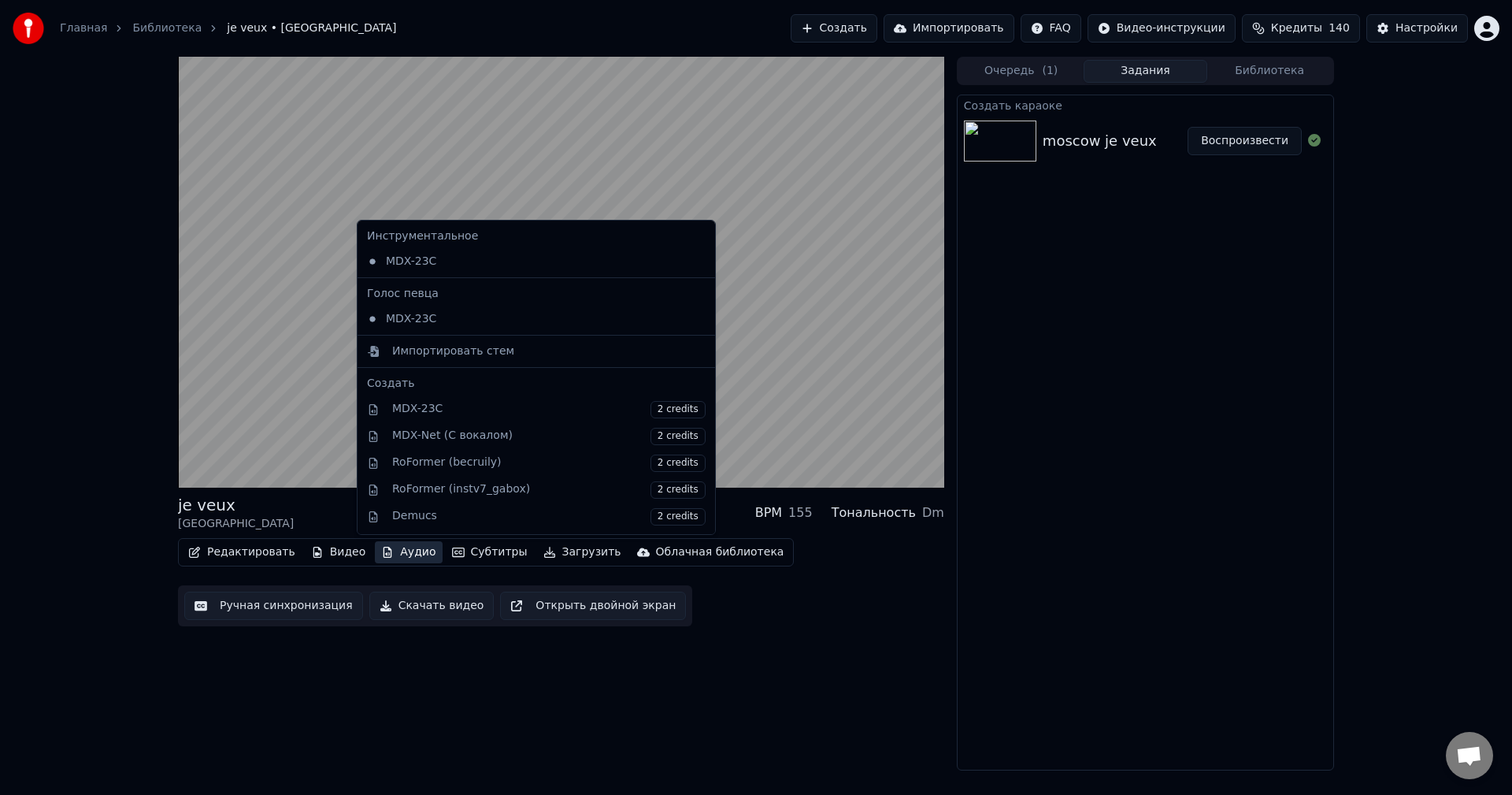
click at [402, 551] on button "Аудио" at bounding box center [408, 552] width 67 height 22
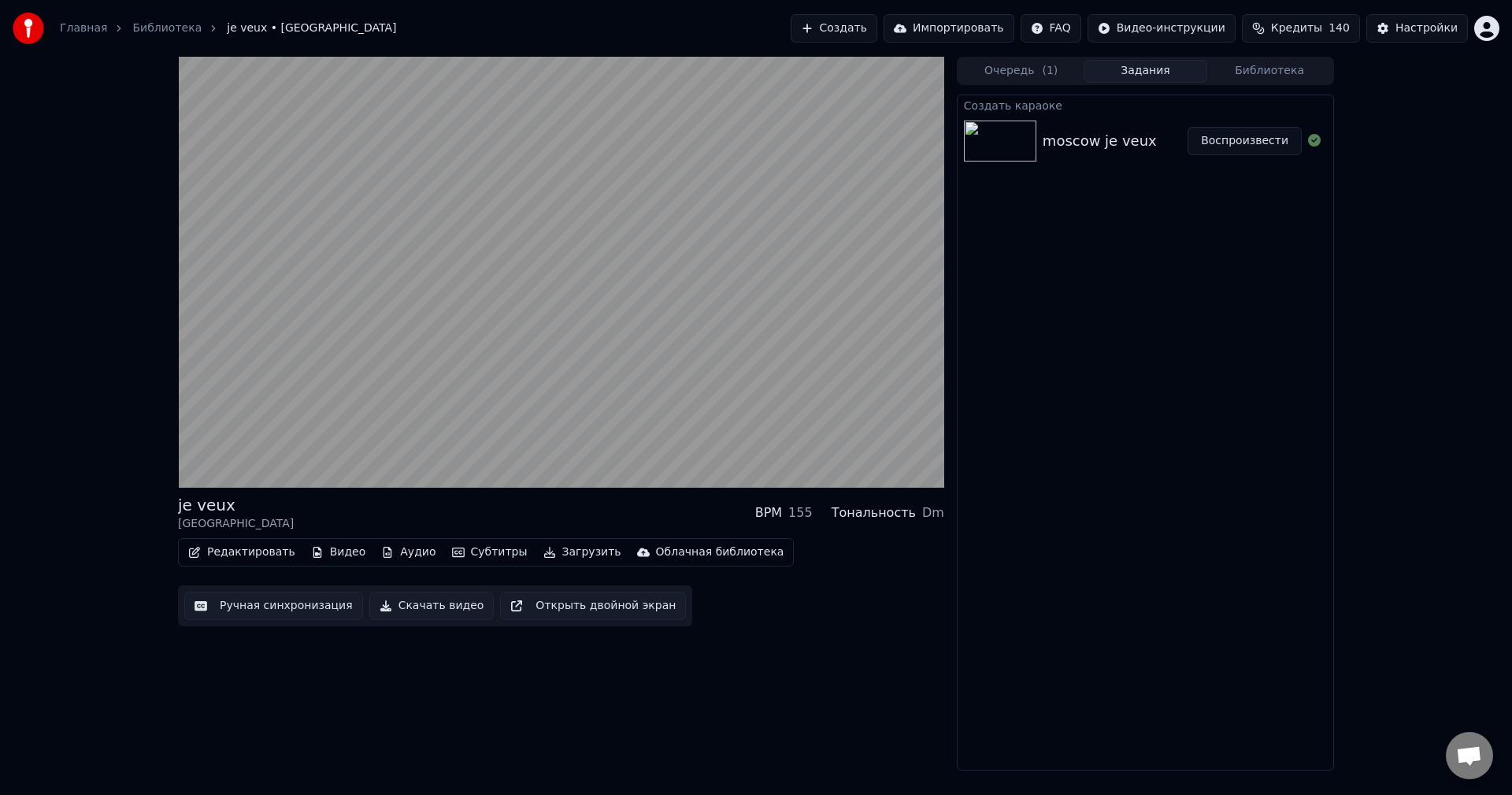
click at [388, 549] on button "Аудио" at bounding box center [408, 552] width 67 height 22
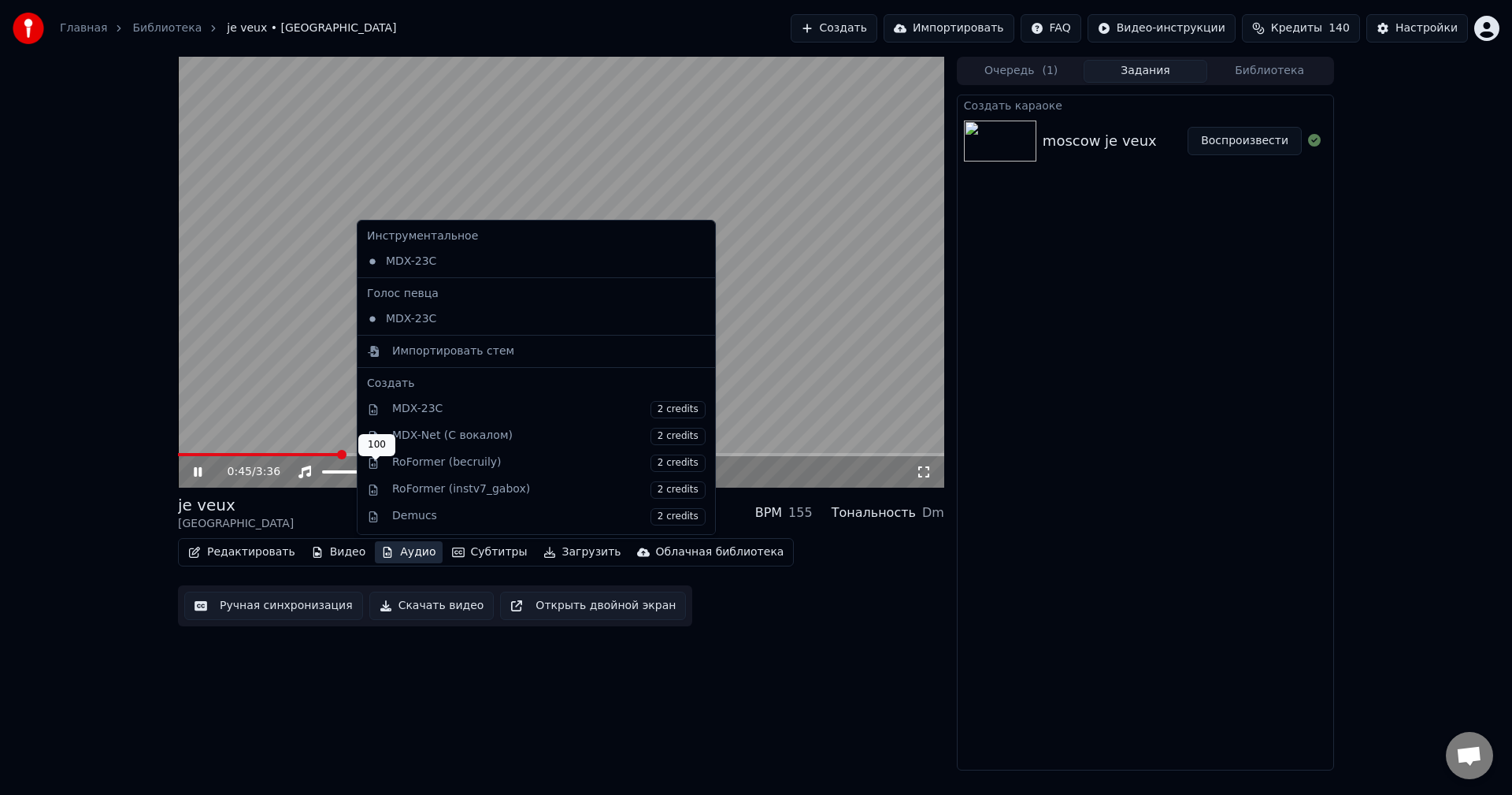
click at [302, 506] on div "je veux moscow BPM 155 Тональность Dm" at bounding box center [561, 513] width 766 height 38
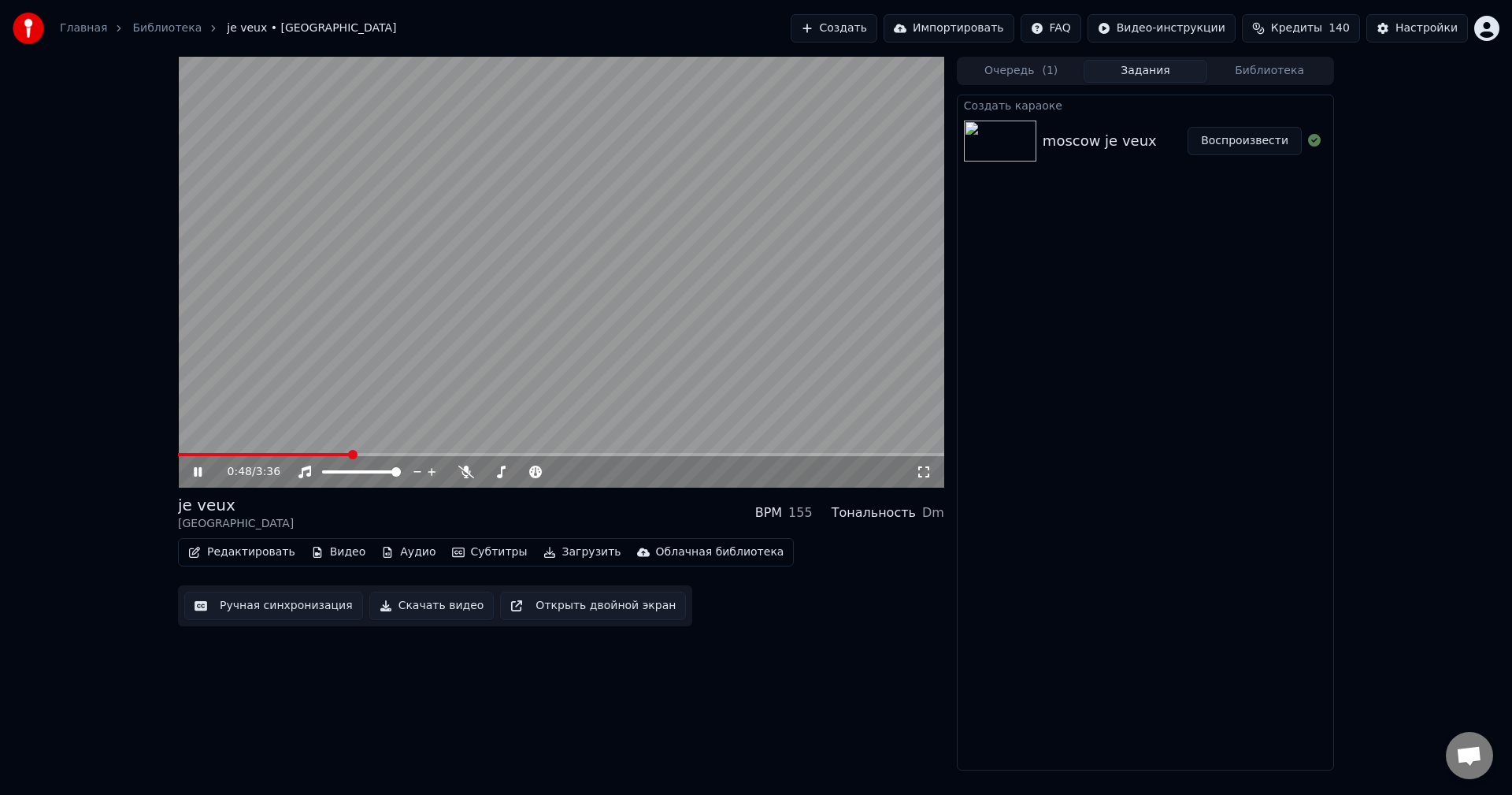
click at [1015, 147] on img at bounding box center [999, 141] width 73 height 41
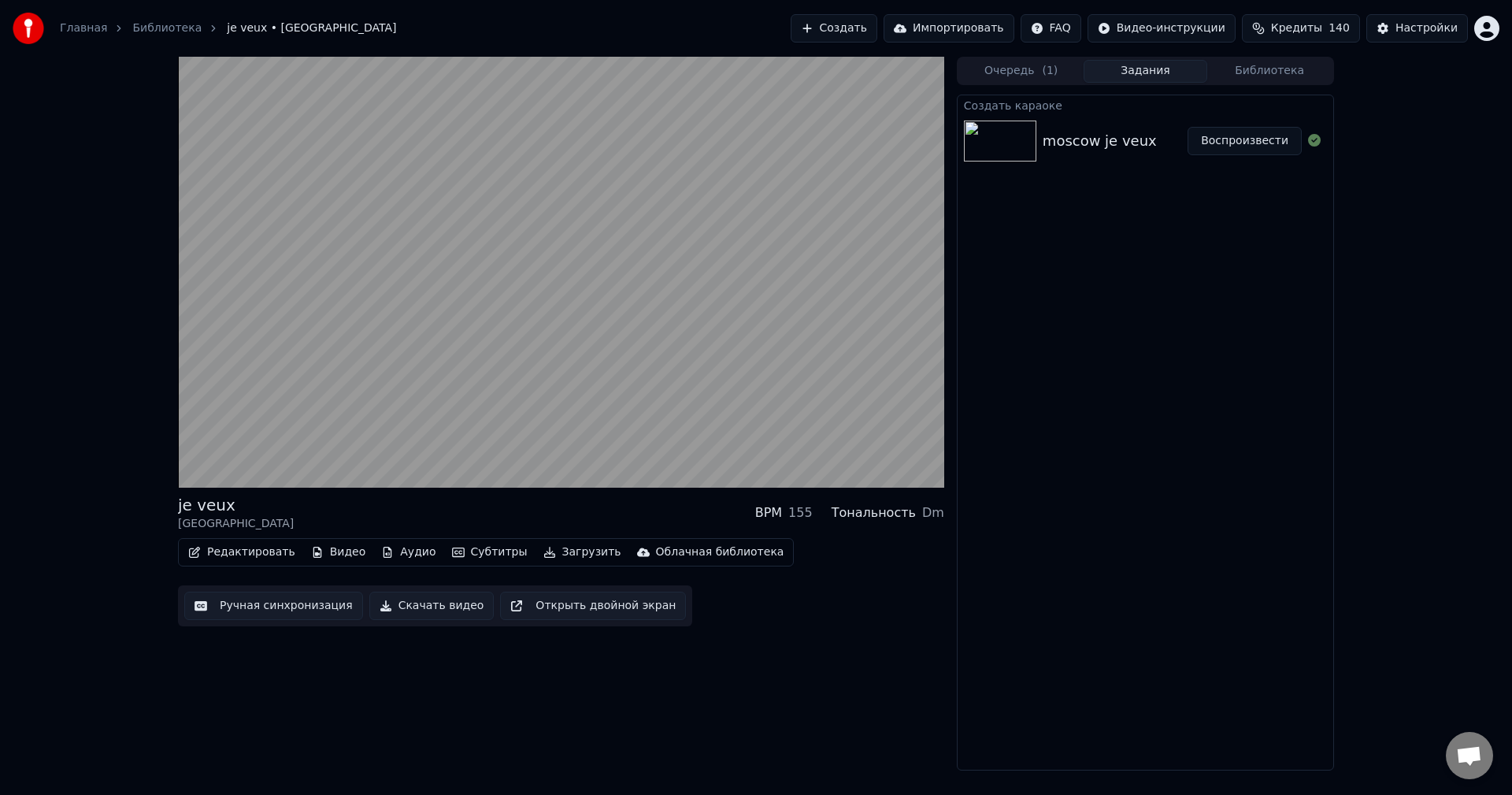
click at [397, 550] on button "Аудио" at bounding box center [408, 552] width 67 height 22
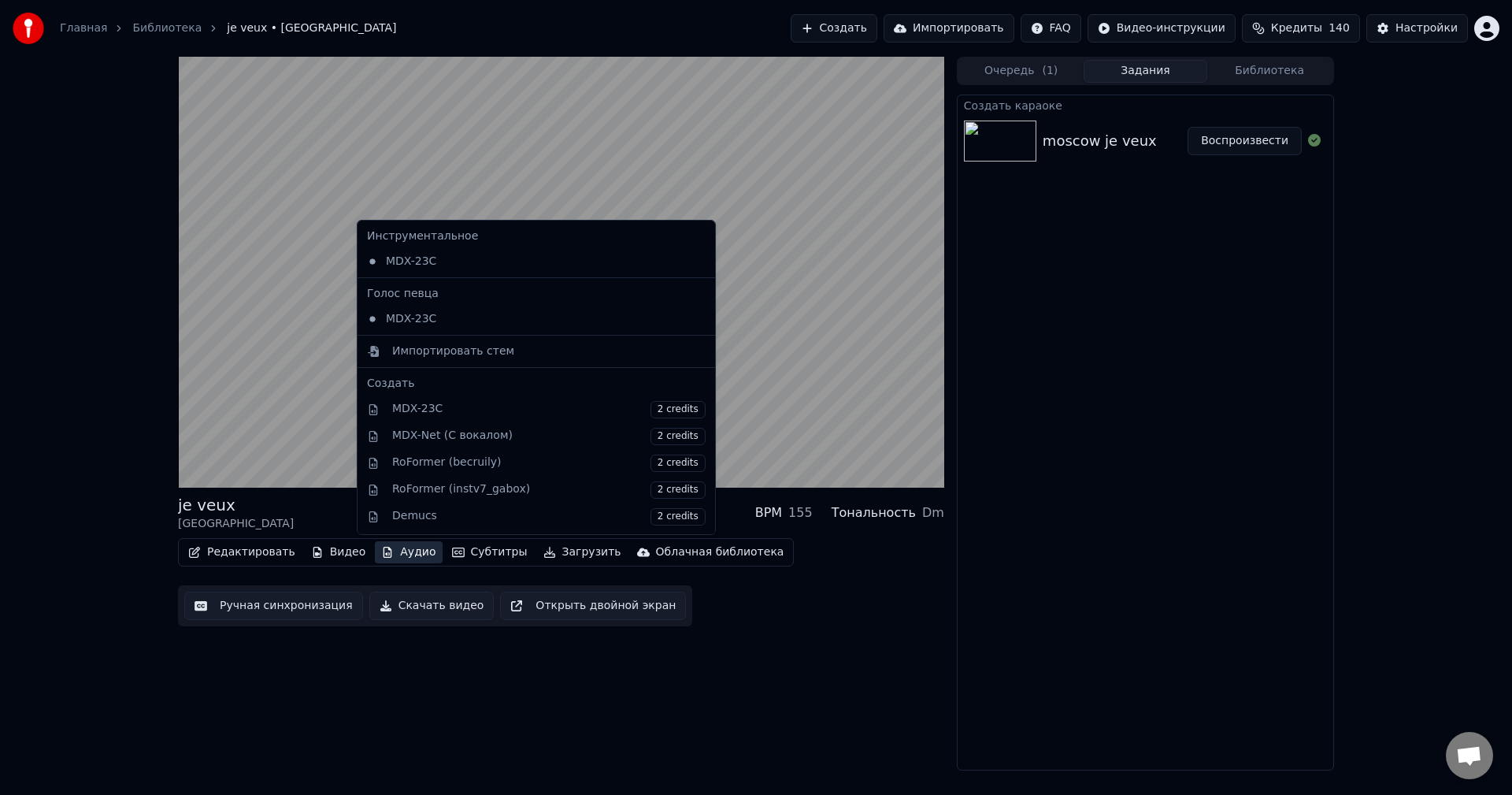
click at [399, 549] on button "Аудио" at bounding box center [408, 552] width 67 height 22
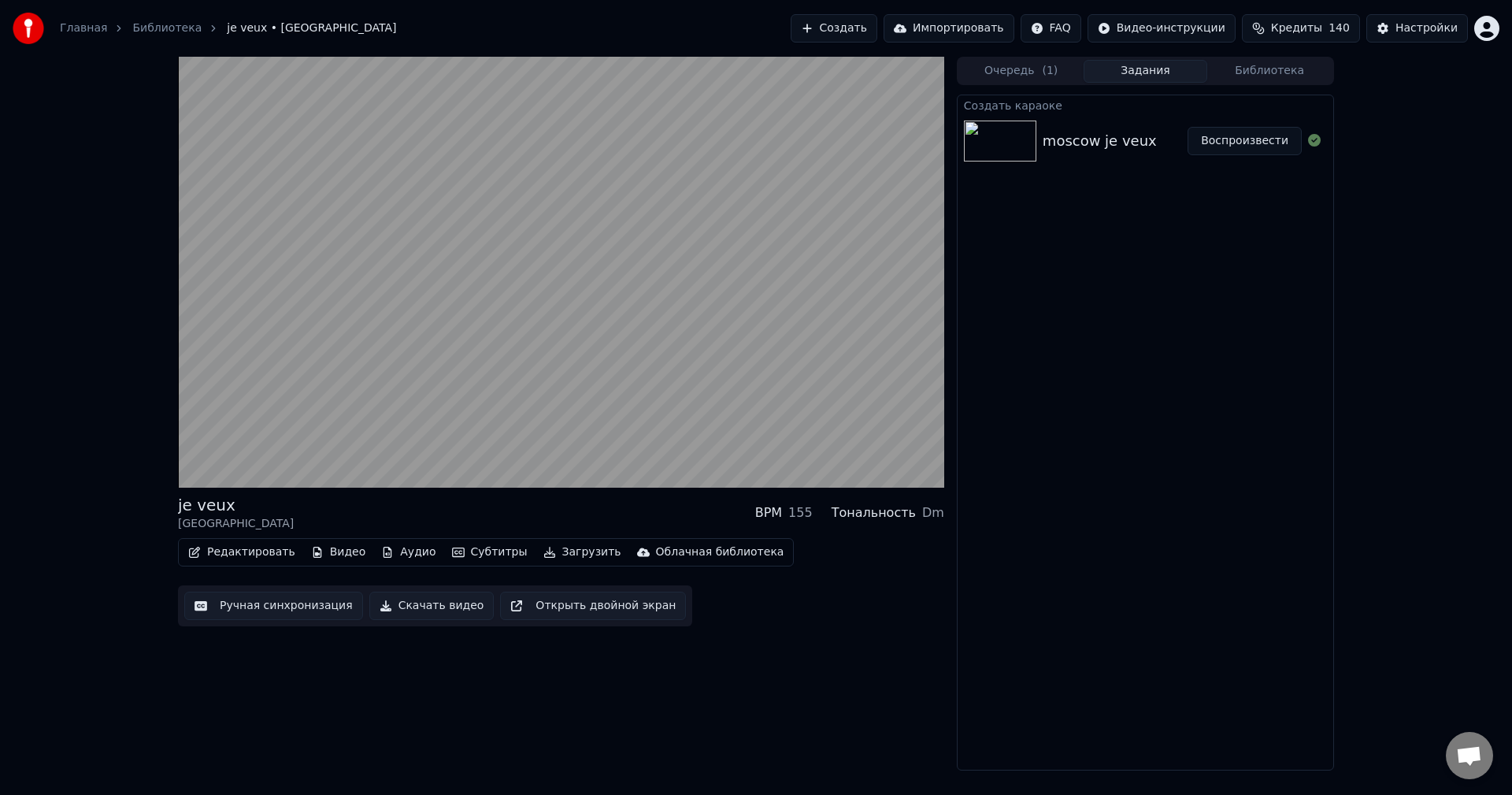
click at [410, 494] on div "je veux moscow BPM 155 Тональность Dm" at bounding box center [561, 513] width 766 height 38
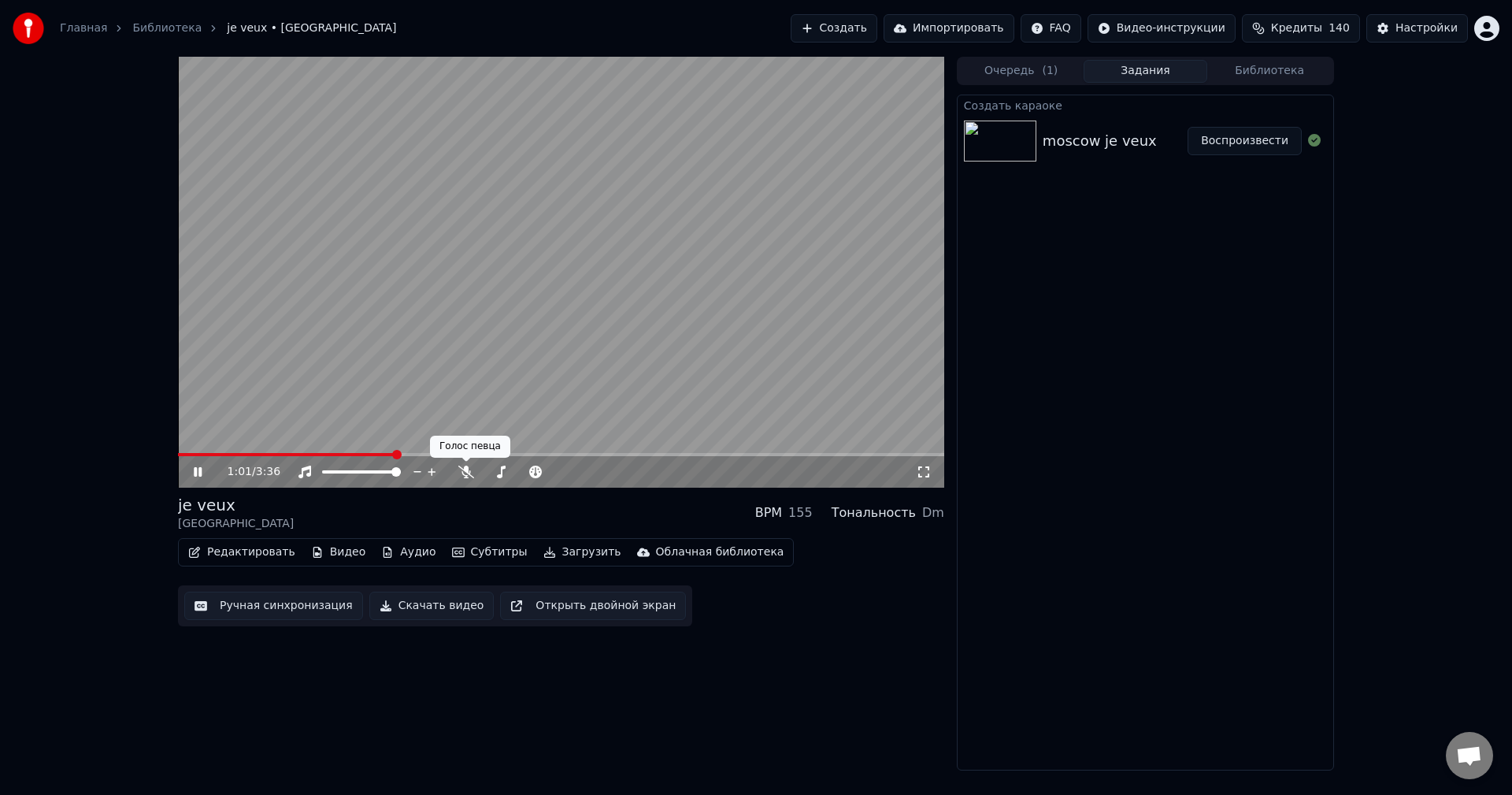
click at [743, 349] on video at bounding box center [561, 272] width 766 height 431
click at [460, 403] on video at bounding box center [561, 272] width 766 height 431
click at [464, 471] on icon at bounding box center [466, 471] width 16 height 13
click at [322, 474] on span at bounding box center [326, 471] width 10 height 10
click at [401, 471] on span at bounding box center [396, 471] width 10 height 10
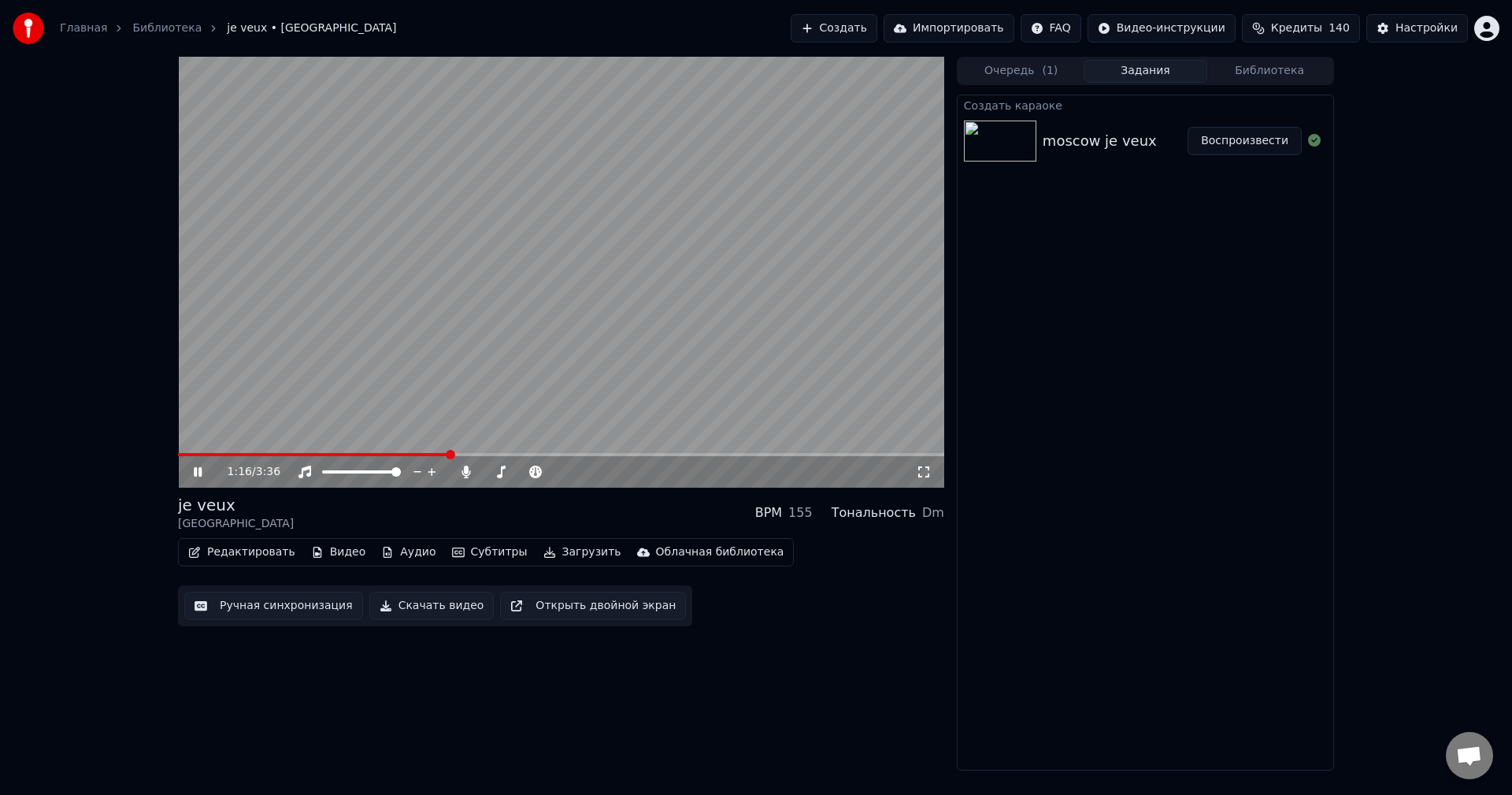
drag, startPoint x: 446, startPoint y: 457, endPoint x: 232, endPoint y: 460, distance: 214.0
click at [230, 452] on video at bounding box center [561, 272] width 766 height 431
click at [219, 455] on span at bounding box center [315, 454] width 273 height 4
click at [194, 471] on icon at bounding box center [197, 471] width 10 height 11
click at [468, 452] on video at bounding box center [561, 272] width 766 height 431
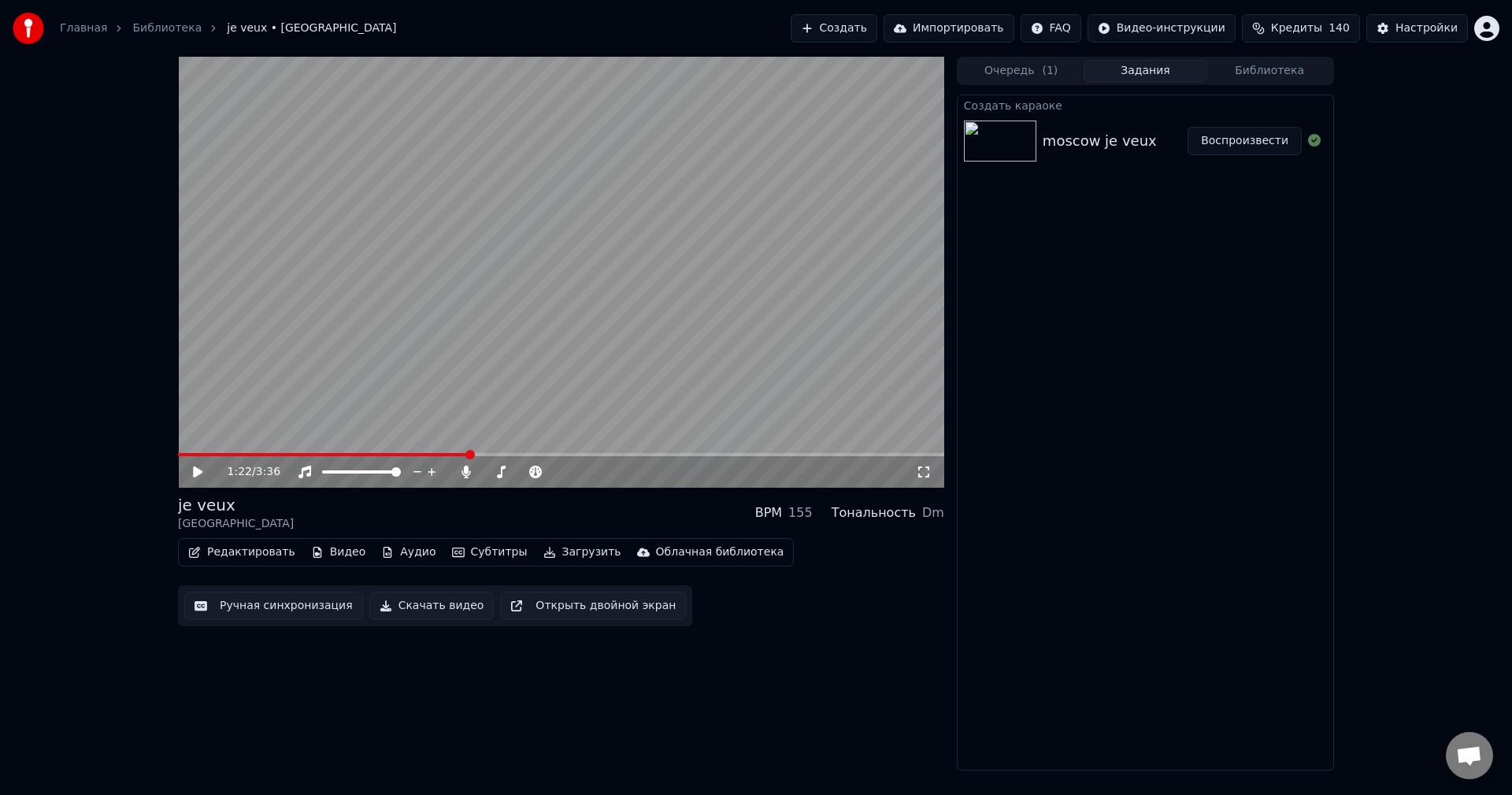
click at [469, 454] on span at bounding box center [324, 454] width 290 height 4
click at [440, 454] on span at bounding box center [324, 454] width 290 height 4
click at [194, 477] on icon at bounding box center [197, 471] width 10 height 11
click at [194, 477] on icon at bounding box center [209, 471] width 37 height 13
click at [293, 602] on button "Ручная синхронизация" at bounding box center [273, 606] width 178 height 29
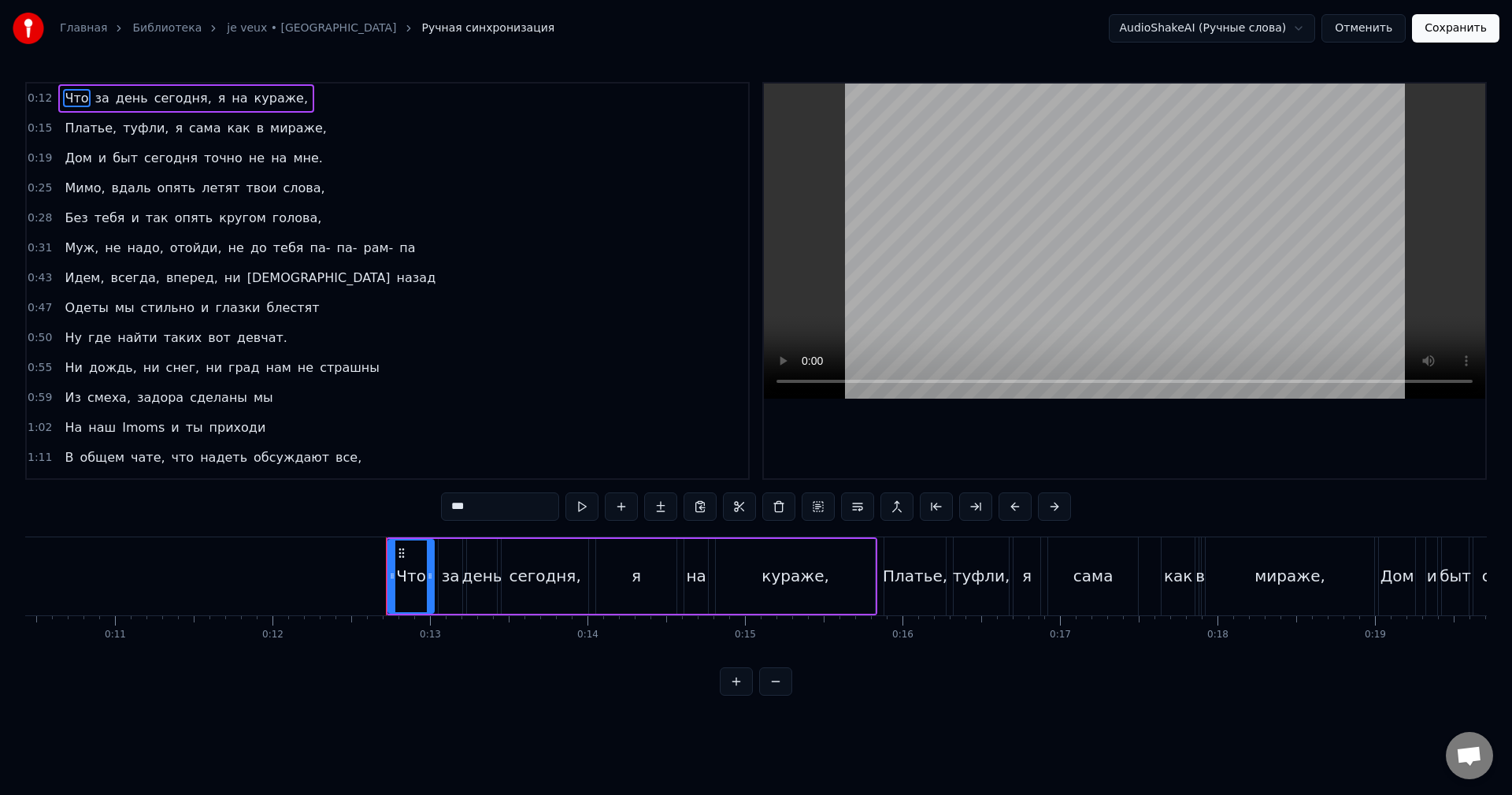
scroll to position [0, 1550]
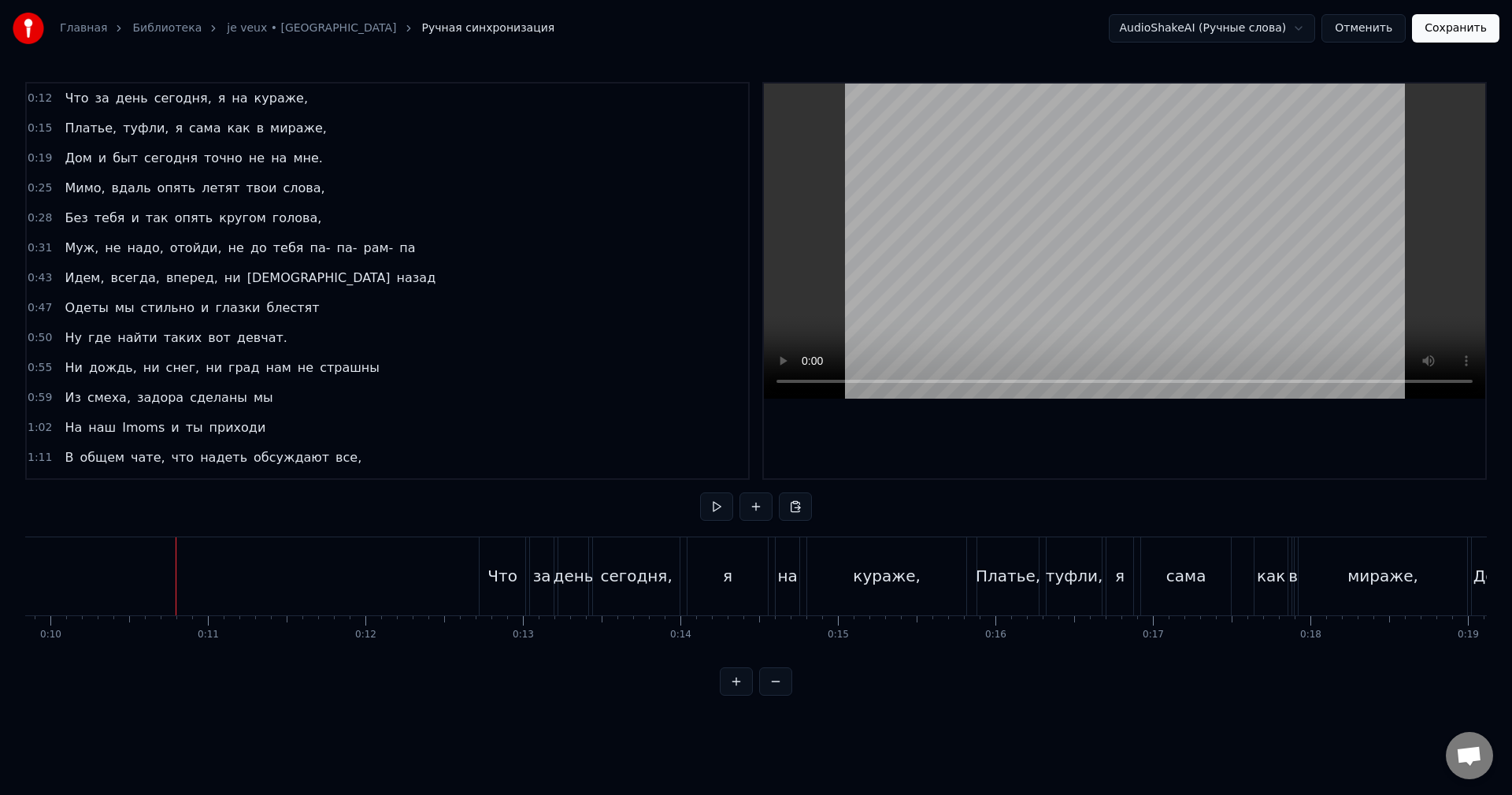
click at [1261, 575] on div "как" at bounding box center [1271, 575] width 29 height 23
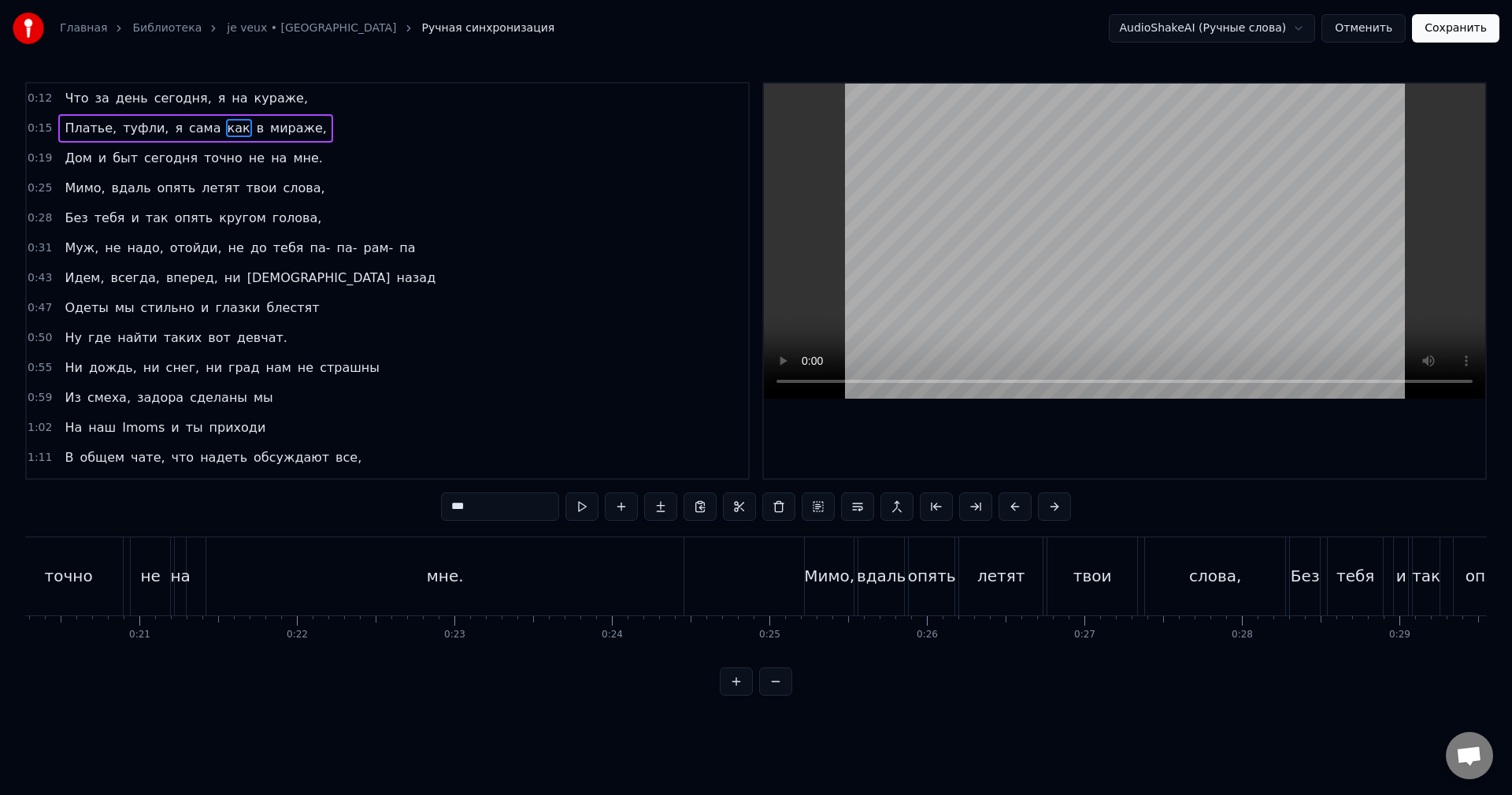
scroll to position [0, 3230]
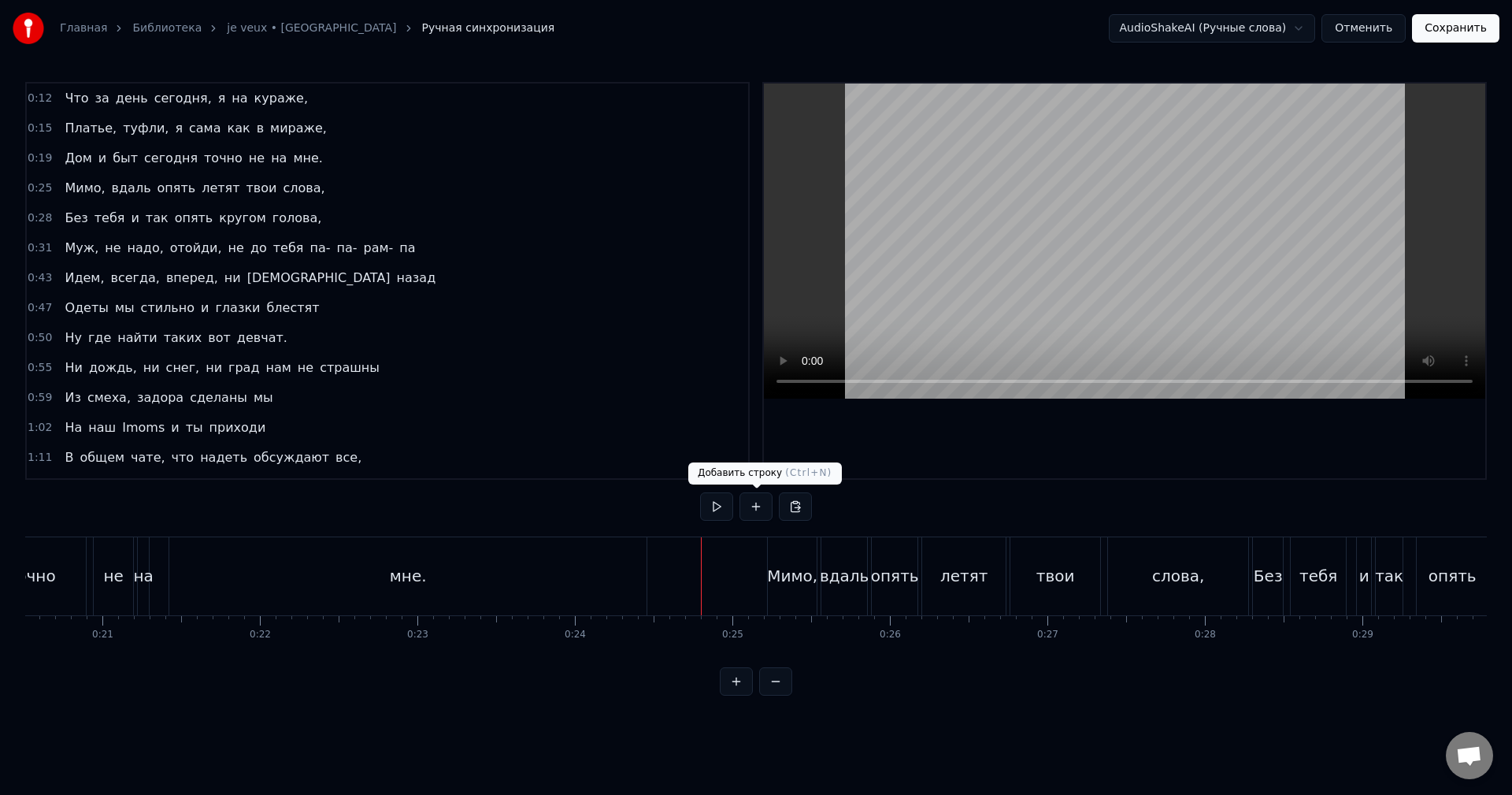
click at [720, 500] on button at bounding box center [716, 506] width 33 height 29
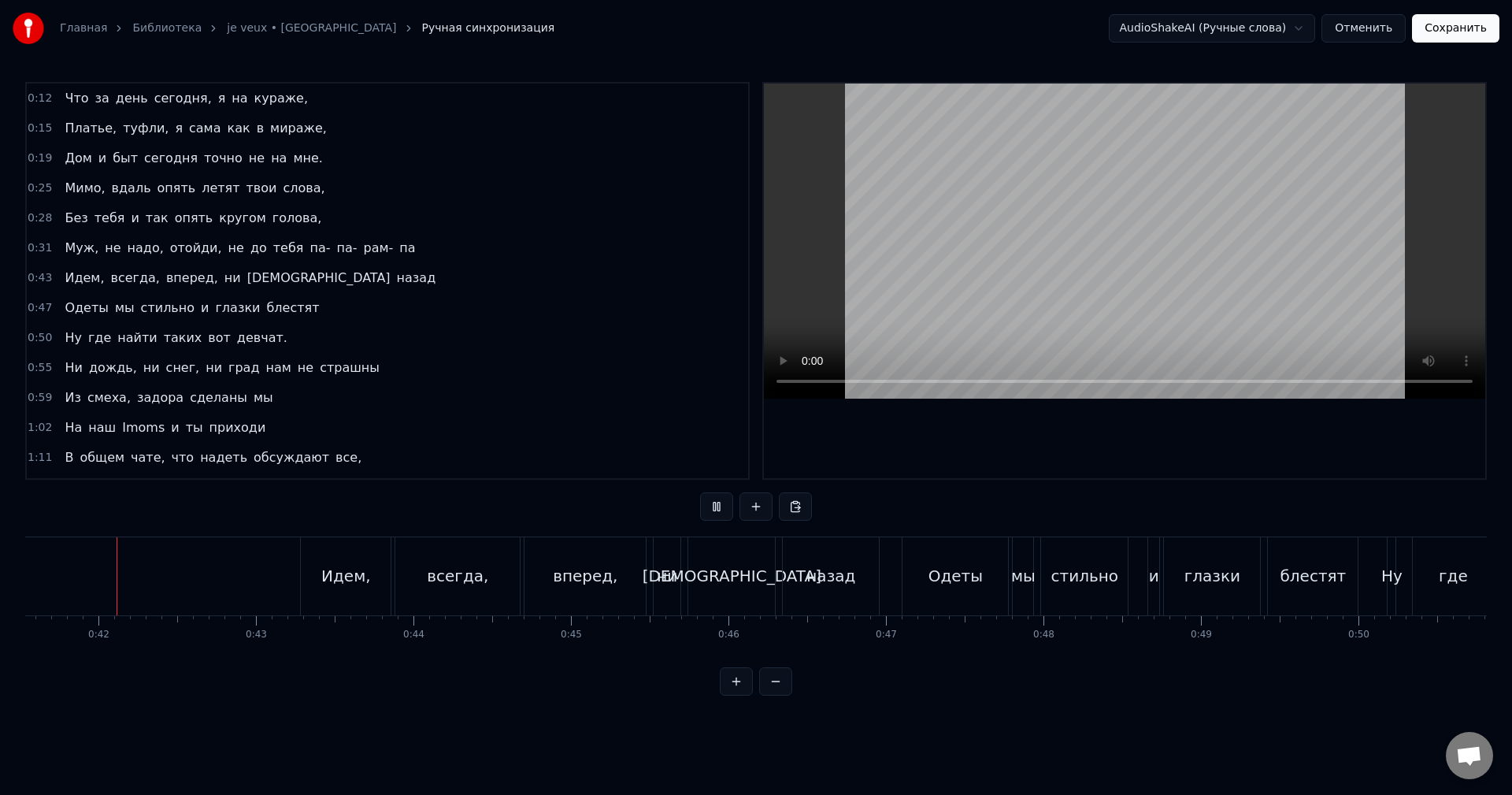
scroll to position [0, 6540]
click at [778, 696] on button at bounding box center [775, 681] width 33 height 29
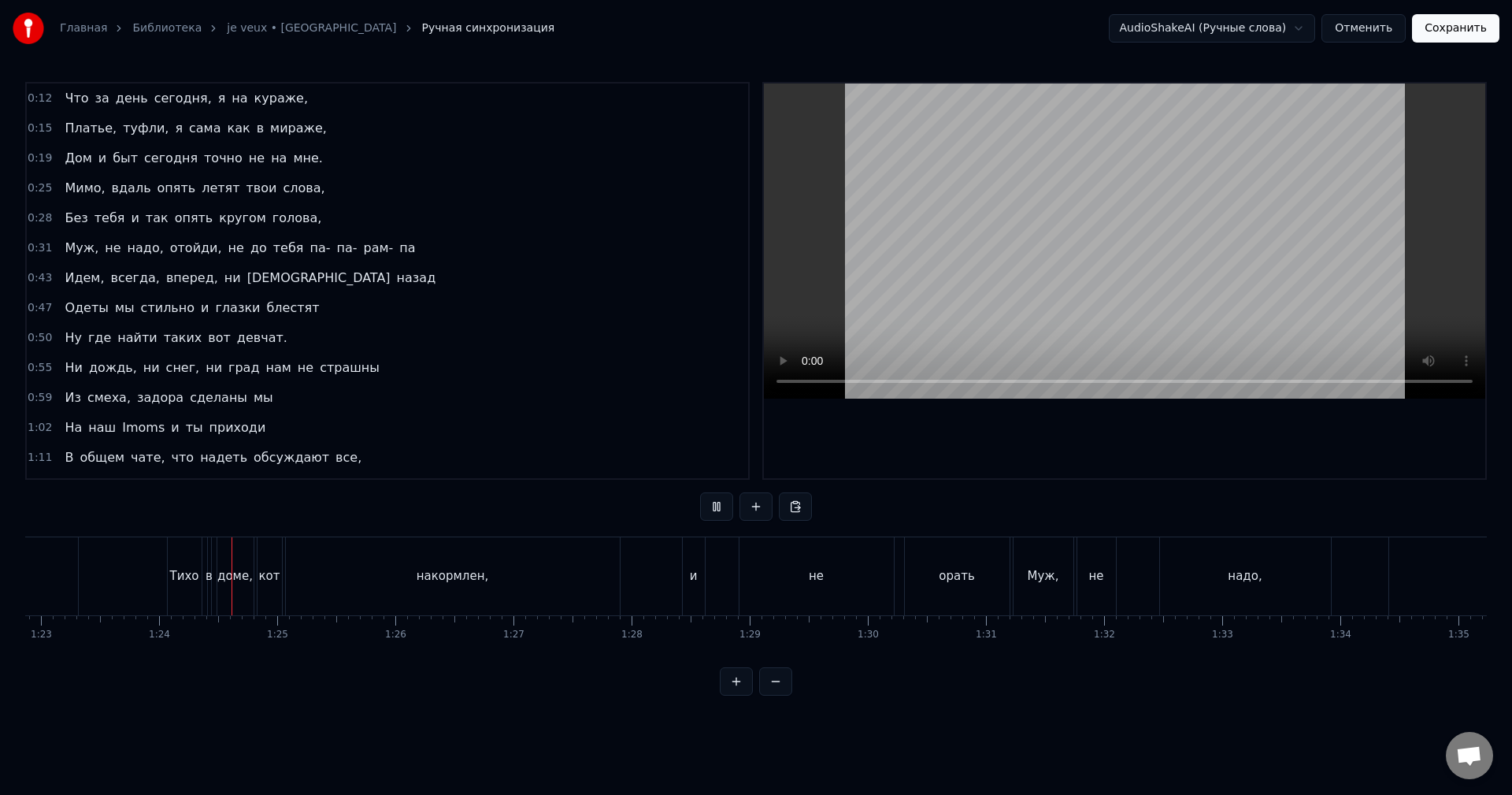
scroll to position [0, 9845]
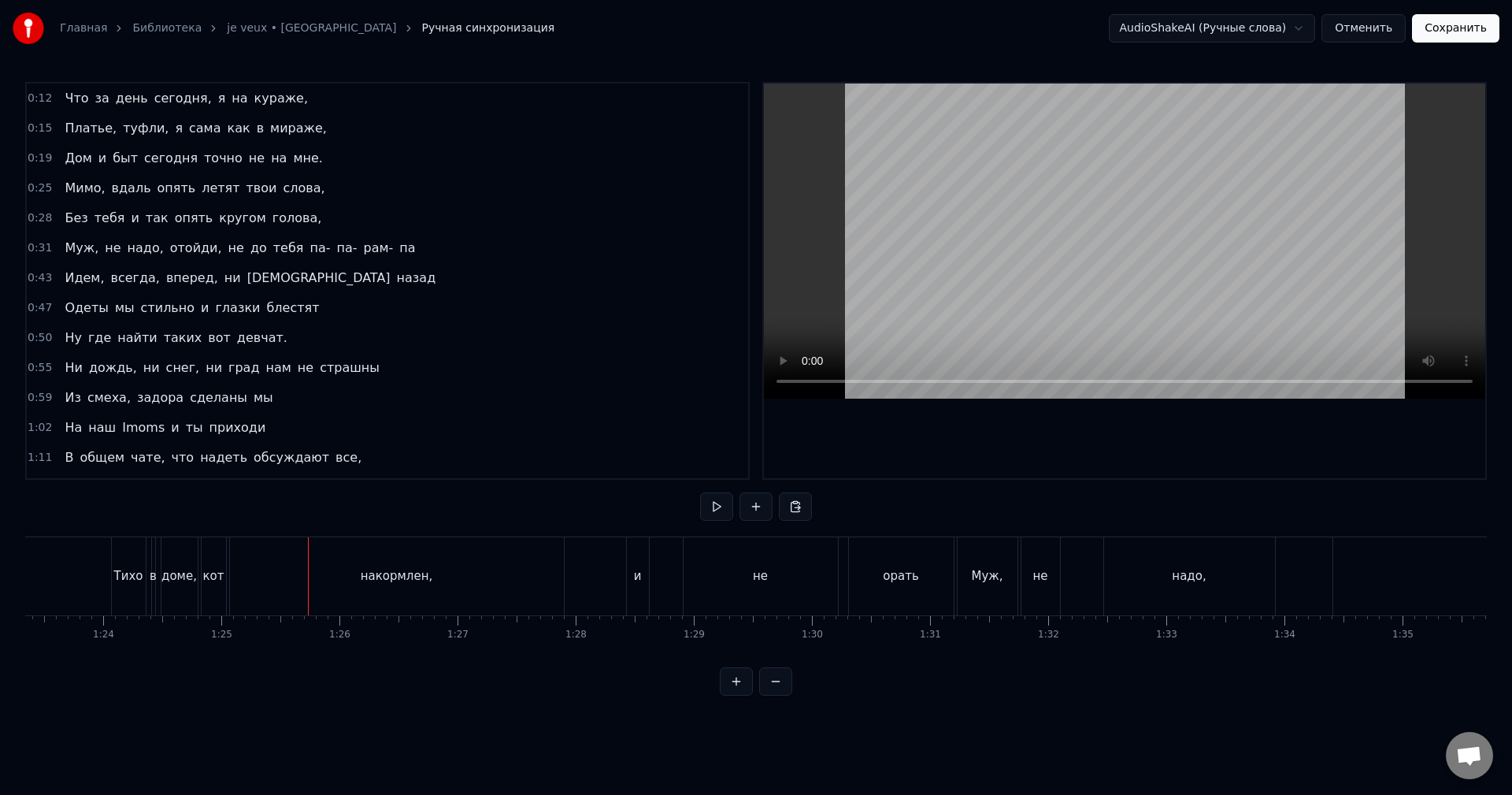
click at [759, 667] on button at bounding box center [775, 681] width 33 height 29
click at [956, 576] on div "накормлен," at bounding box center [1016, 575] width 222 height 78
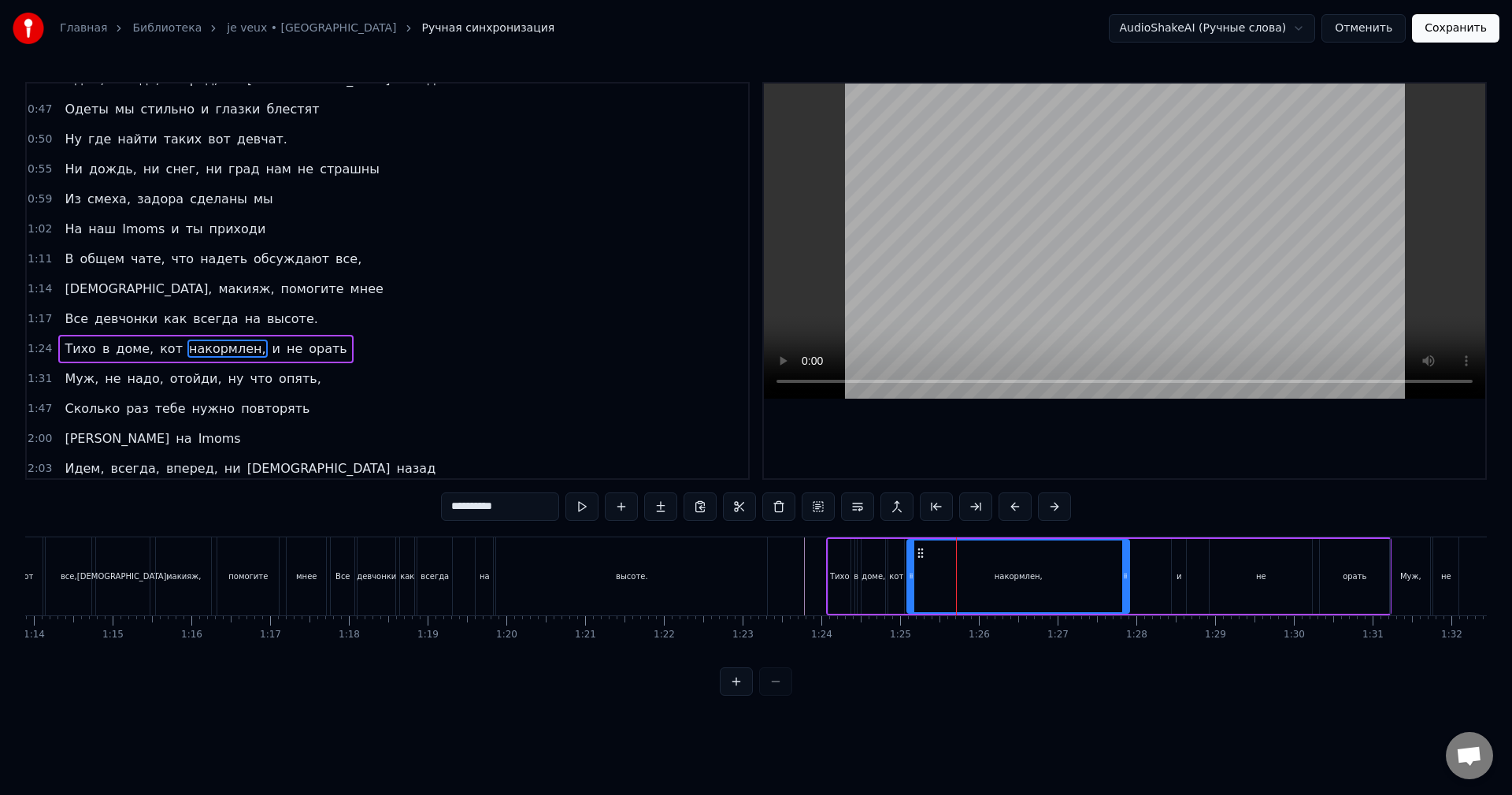
scroll to position [266, 0]
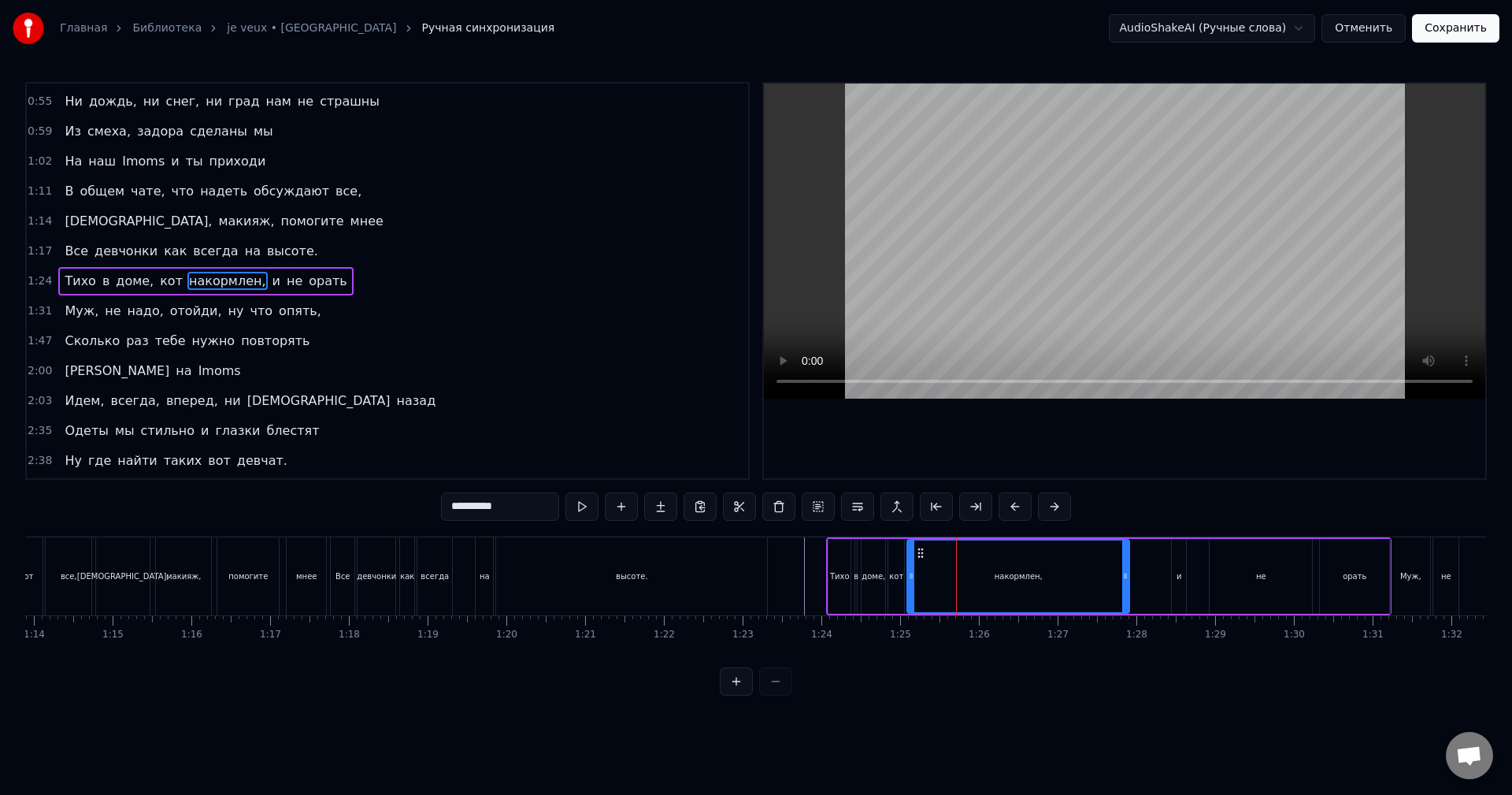
click at [959, 573] on div "накормлен," at bounding box center [1018, 576] width 220 height 72
drag, startPoint x: 1125, startPoint y: 577, endPoint x: 956, endPoint y: 582, distance: 169.1
click at [956, 582] on div at bounding box center [956, 576] width 6 height 72
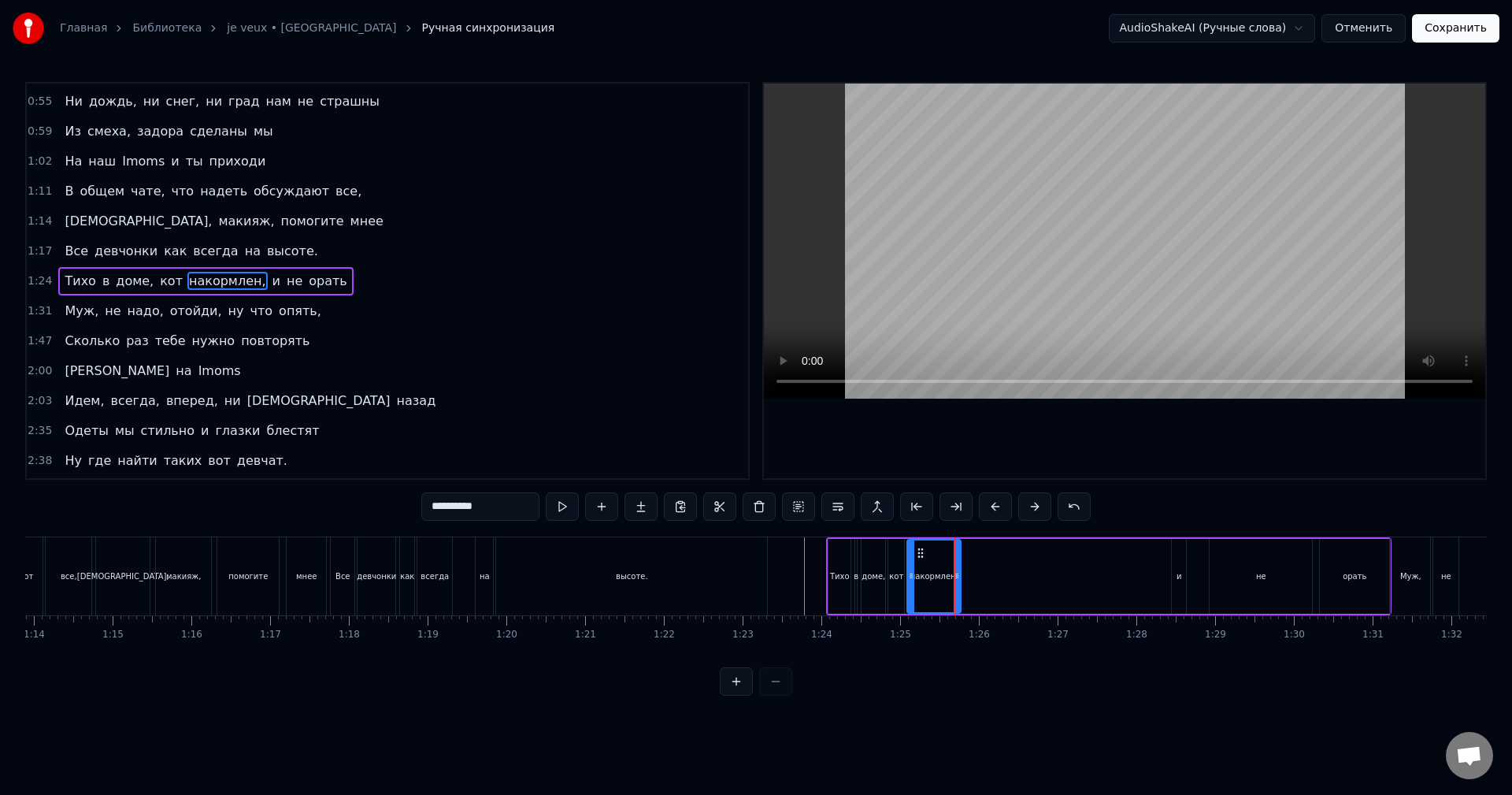
drag, startPoint x: 1179, startPoint y: 583, endPoint x: 1128, endPoint y: 585, distance: 51.0
click at [1123, 584] on div "Тихо в доме, кот накормлен, и не орать" at bounding box center [1109, 575] width 566 height 78
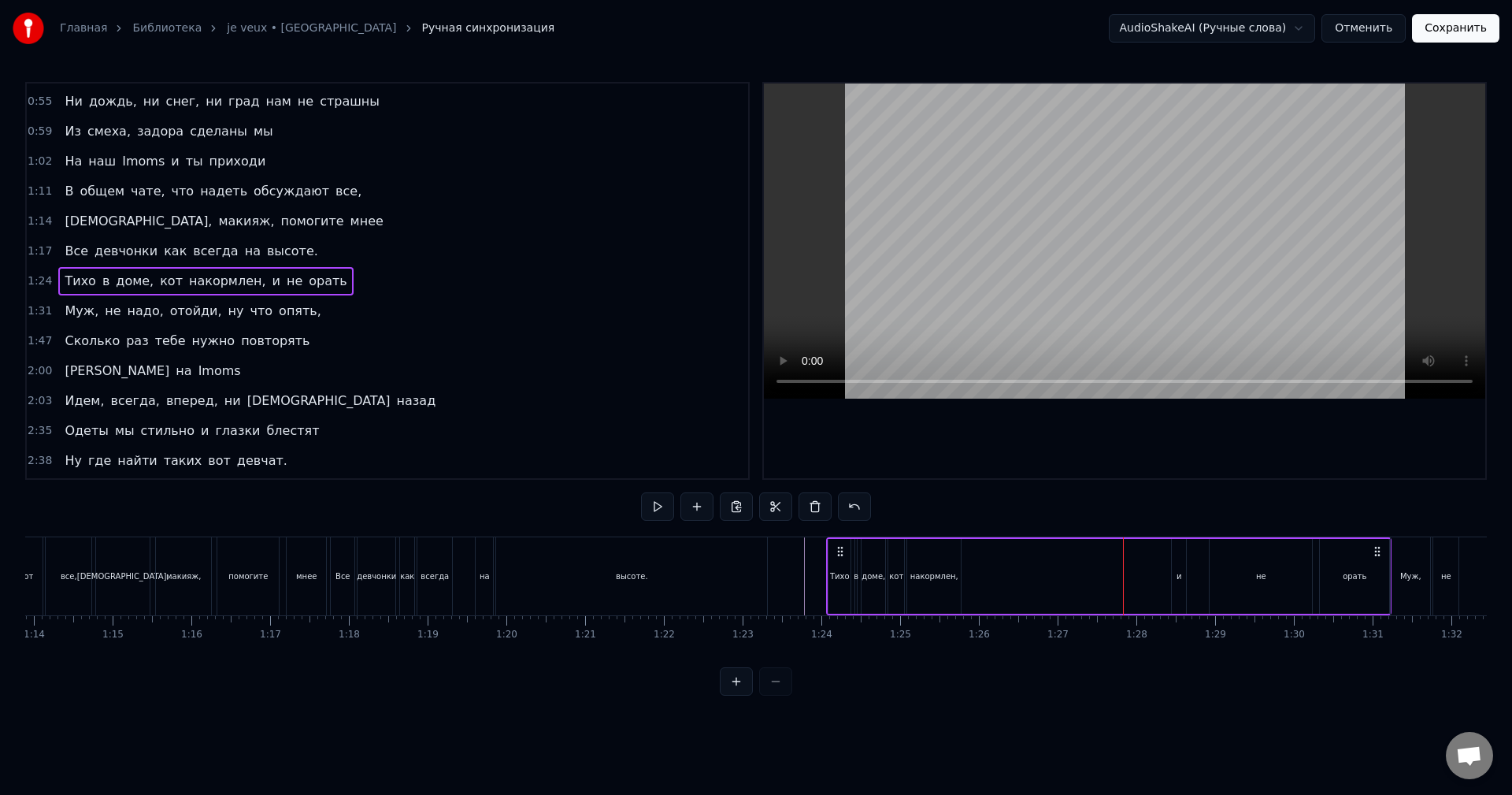
click at [1183, 590] on div "и" at bounding box center [1179, 575] width 14 height 74
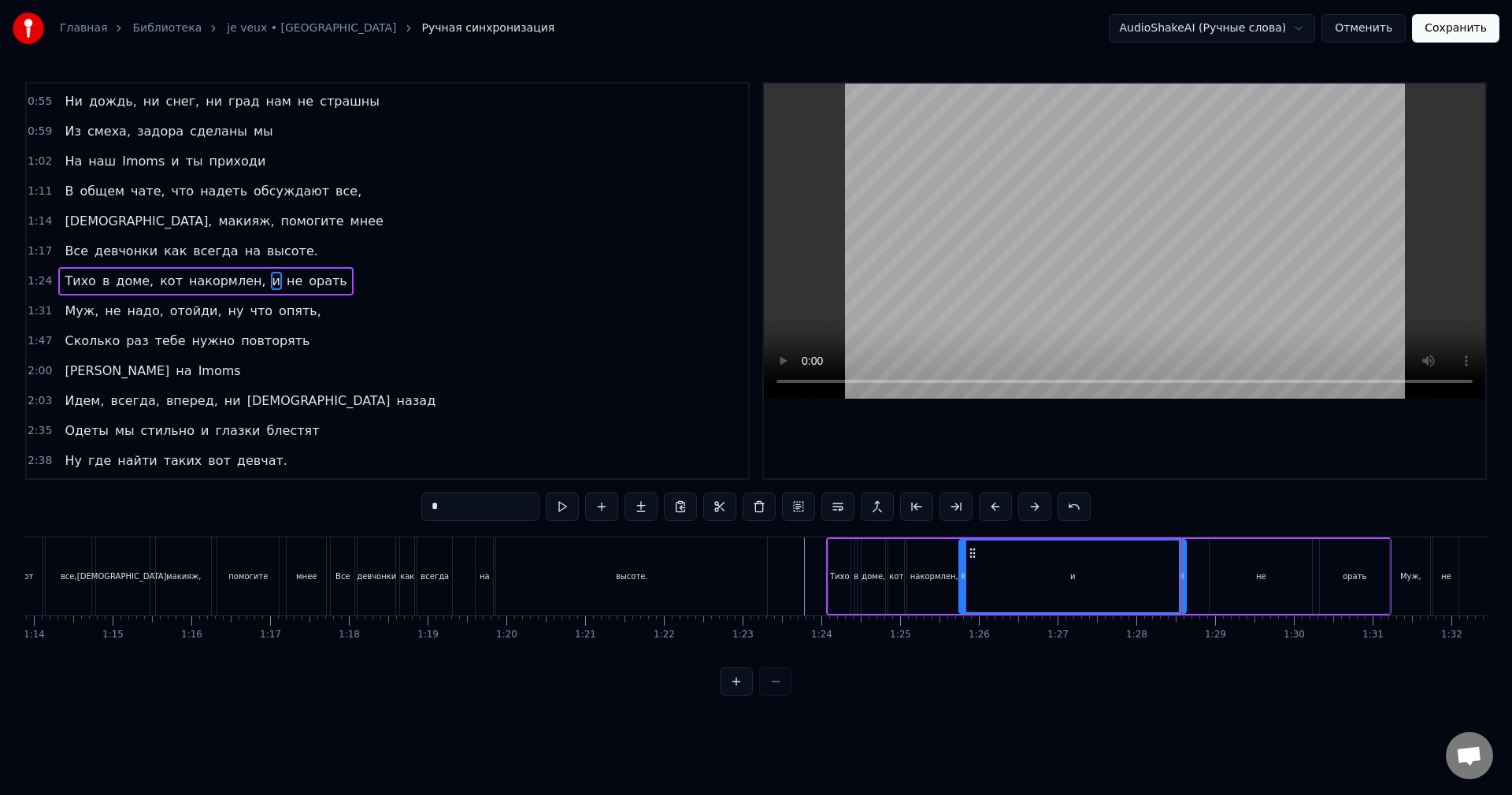
drag, startPoint x: 1175, startPoint y: 577, endPoint x: 963, endPoint y: 583, distance: 212.1
click at [963, 583] on div at bounding box center [963, 576] width 6 height 72
drag, startPoint x: 1184, startPoint y: 575, endPoint x: 977, endPoint y: 579, distance: 207.0
click at [979, 579] on icon at bounding box center [976, 575] width 6 height 13
click at [738, 696] on button at bounding box center [736, 681] width 33 height 29
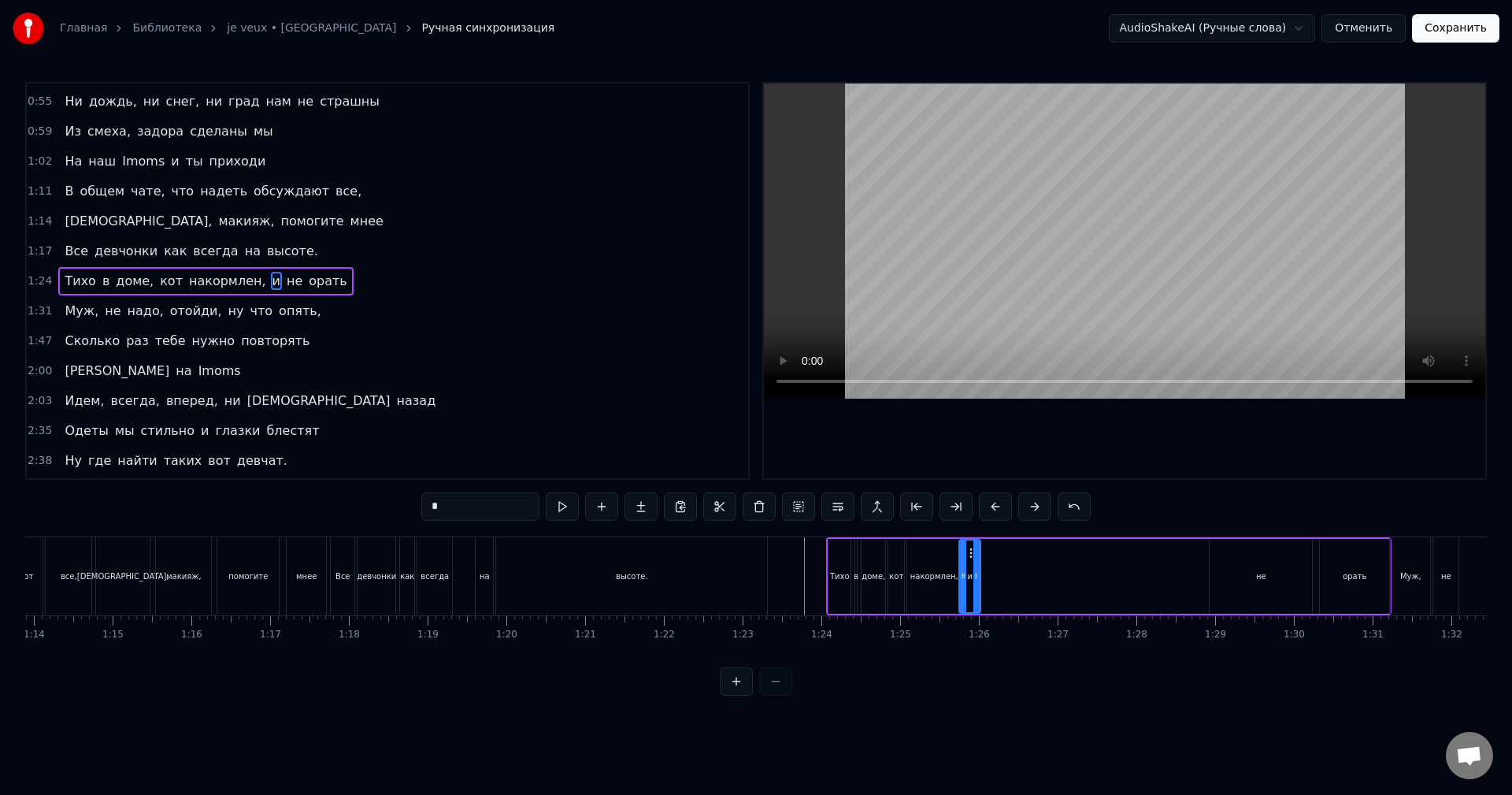
click at [737, 696] on button at bounding box center [736, 681] width 33 height 29
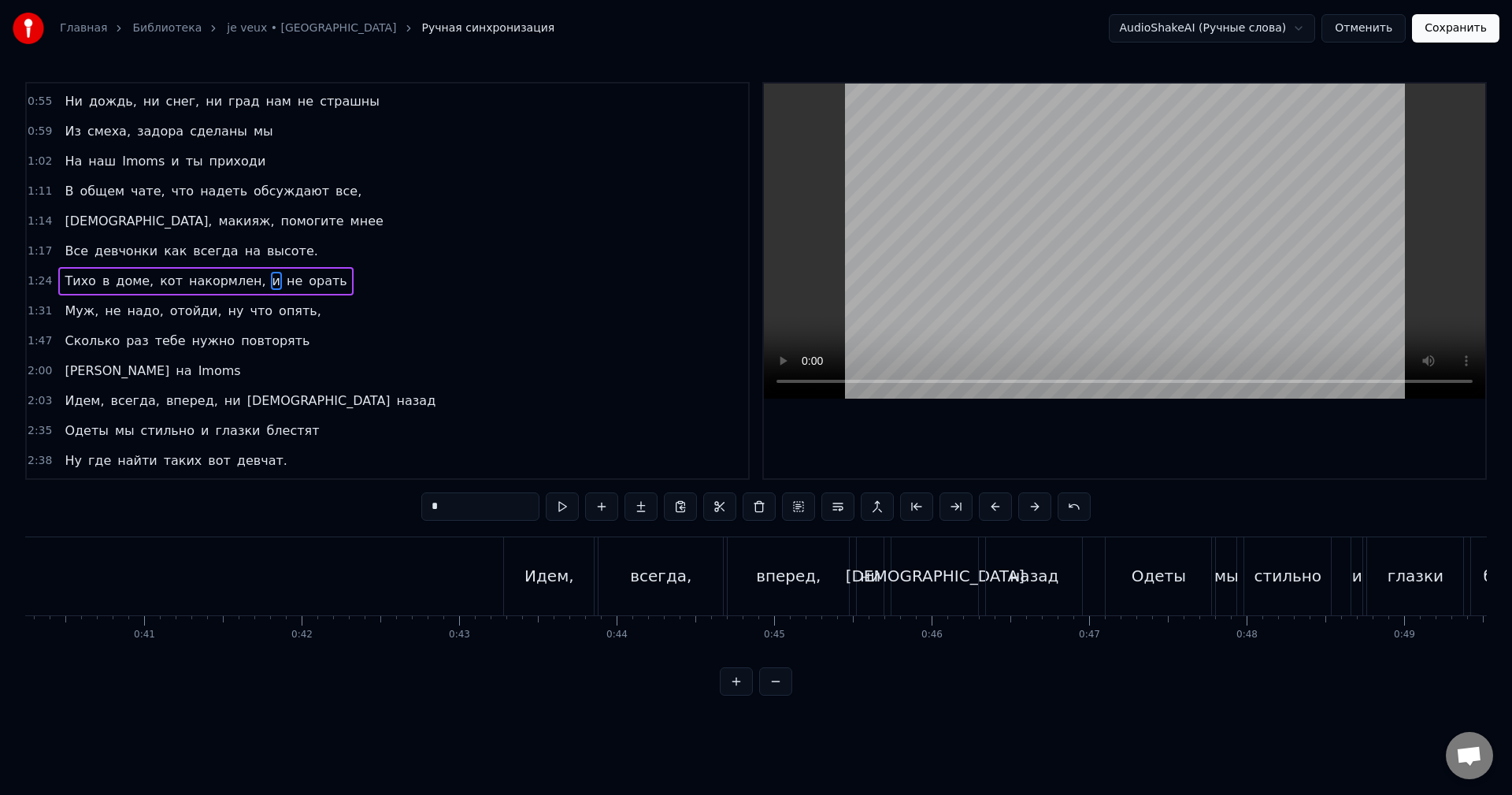
click at [737, 696] on button at bounding box center [736, 681] width 33 height 29
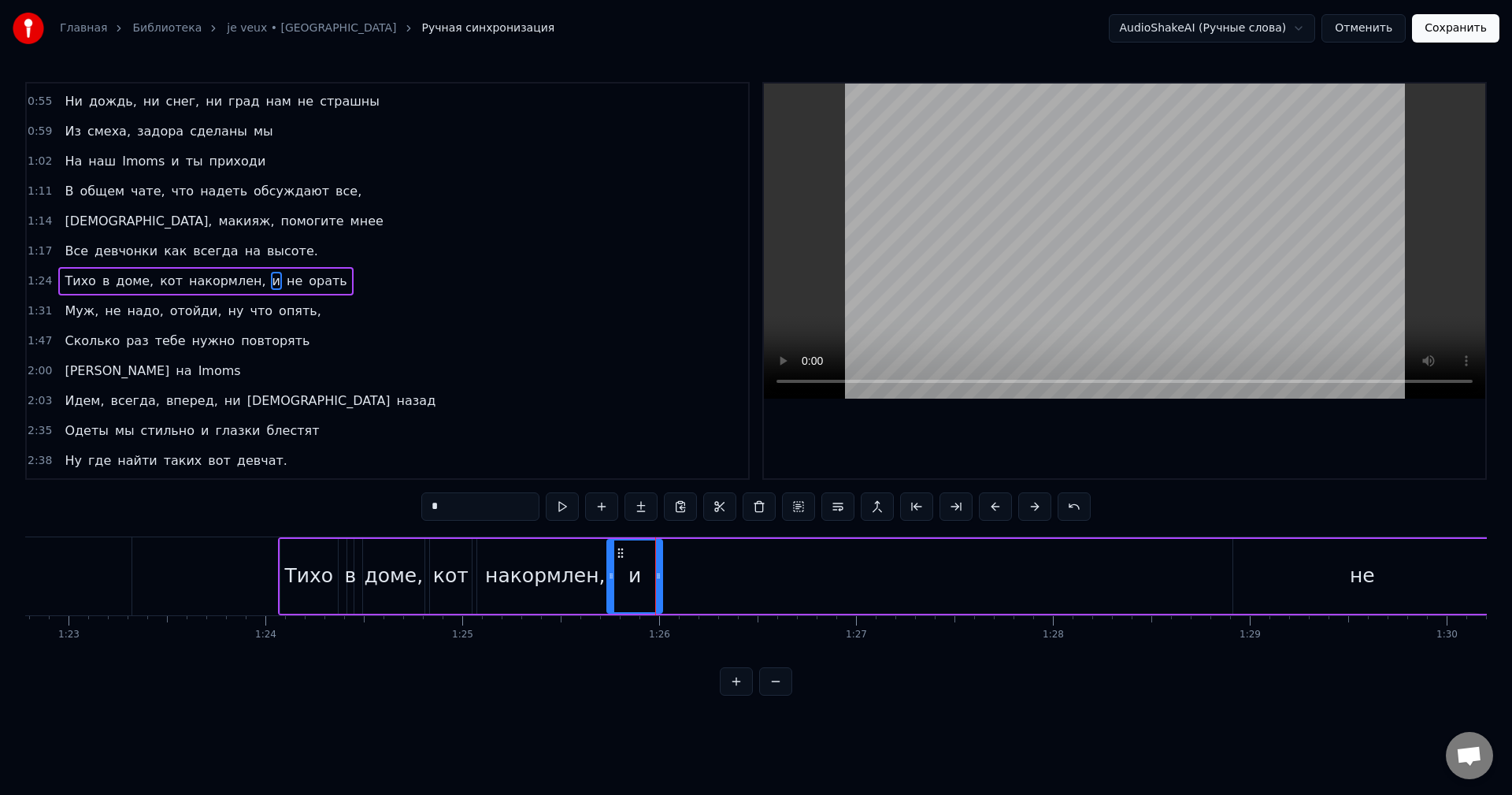
scroll to position [0, 16849]
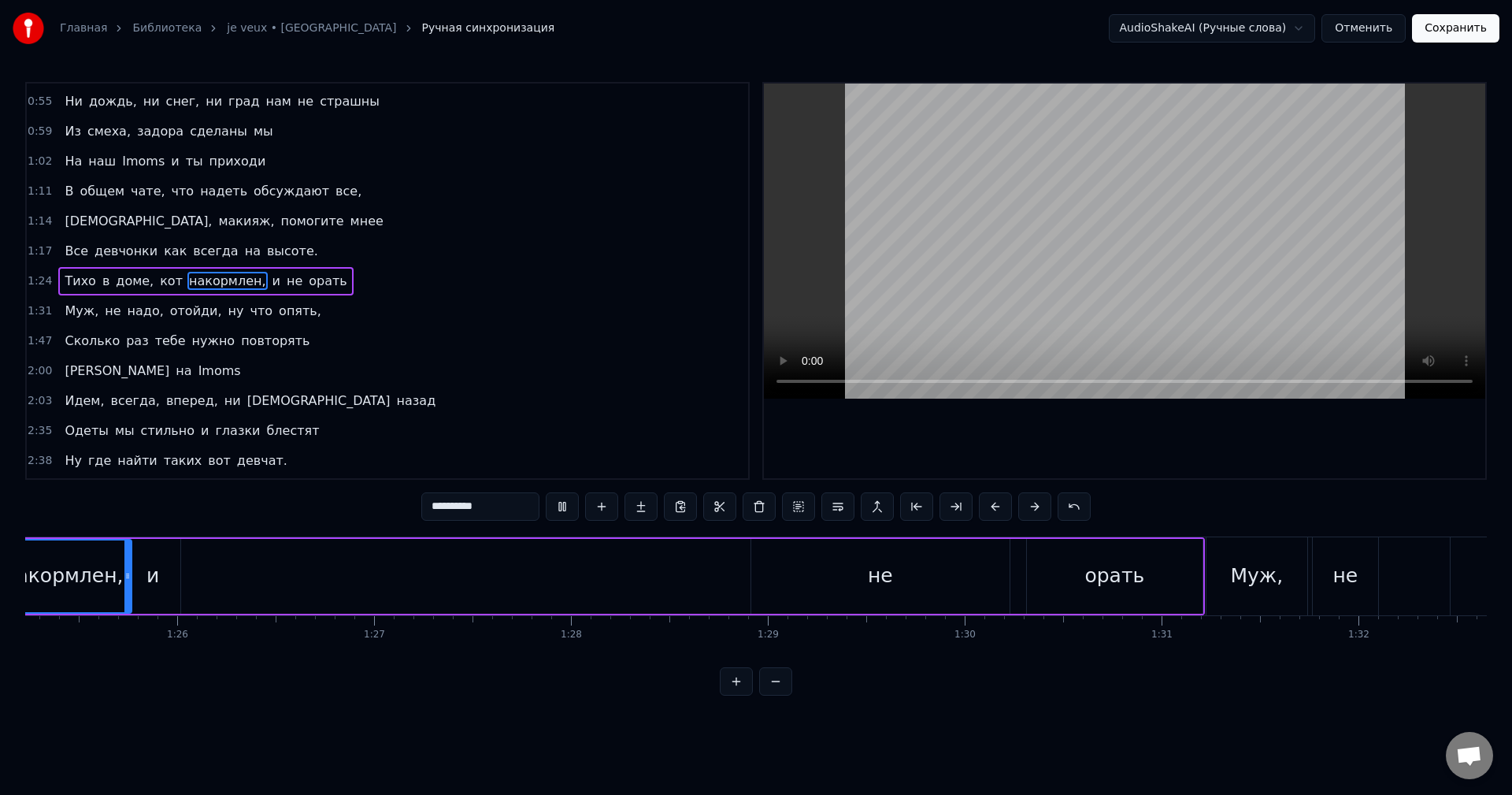
scroll to position [0, 16667]
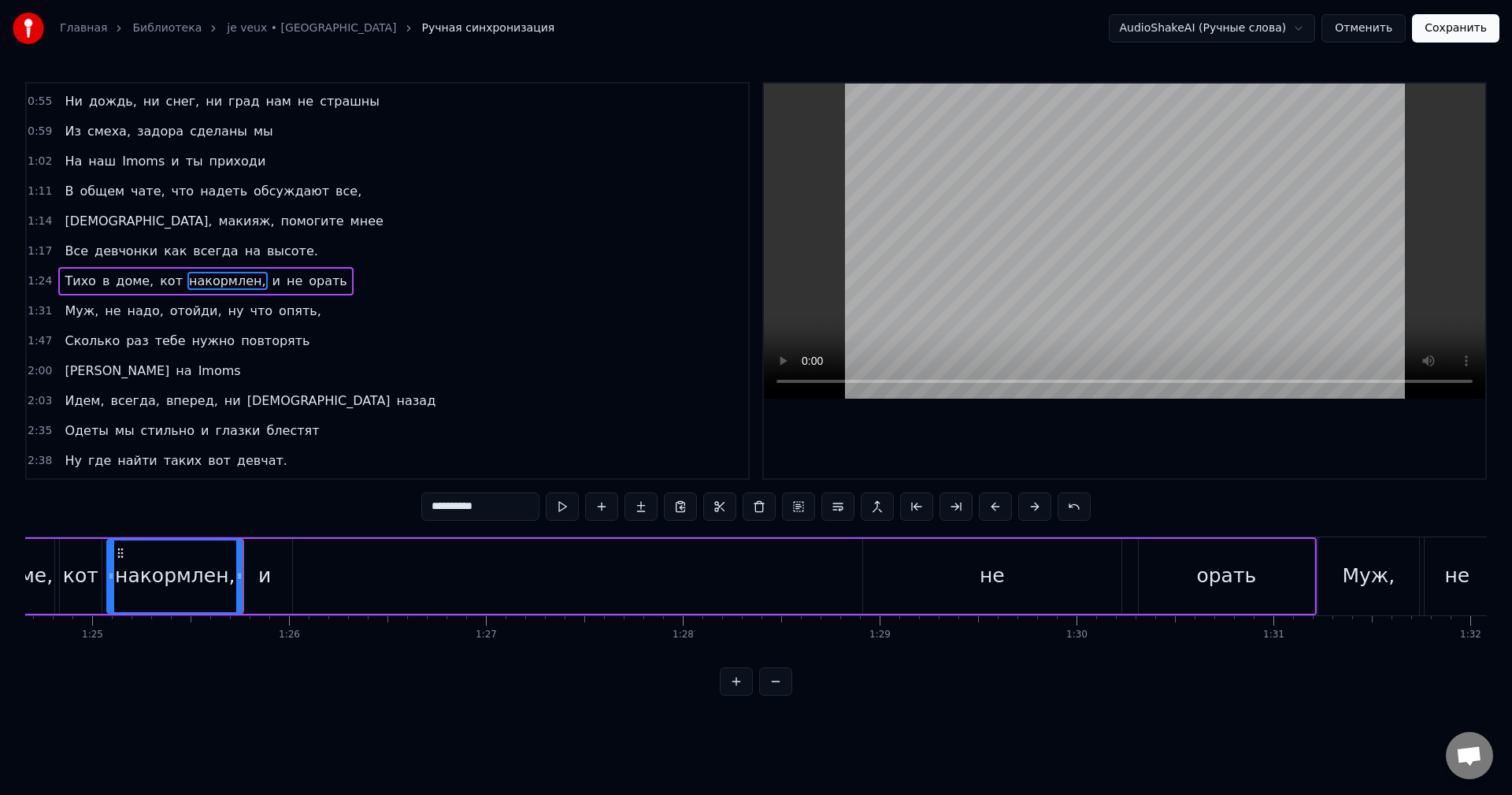
click at [257, 584] on div "и" at bounding box center [264, 575] width 56 height 74
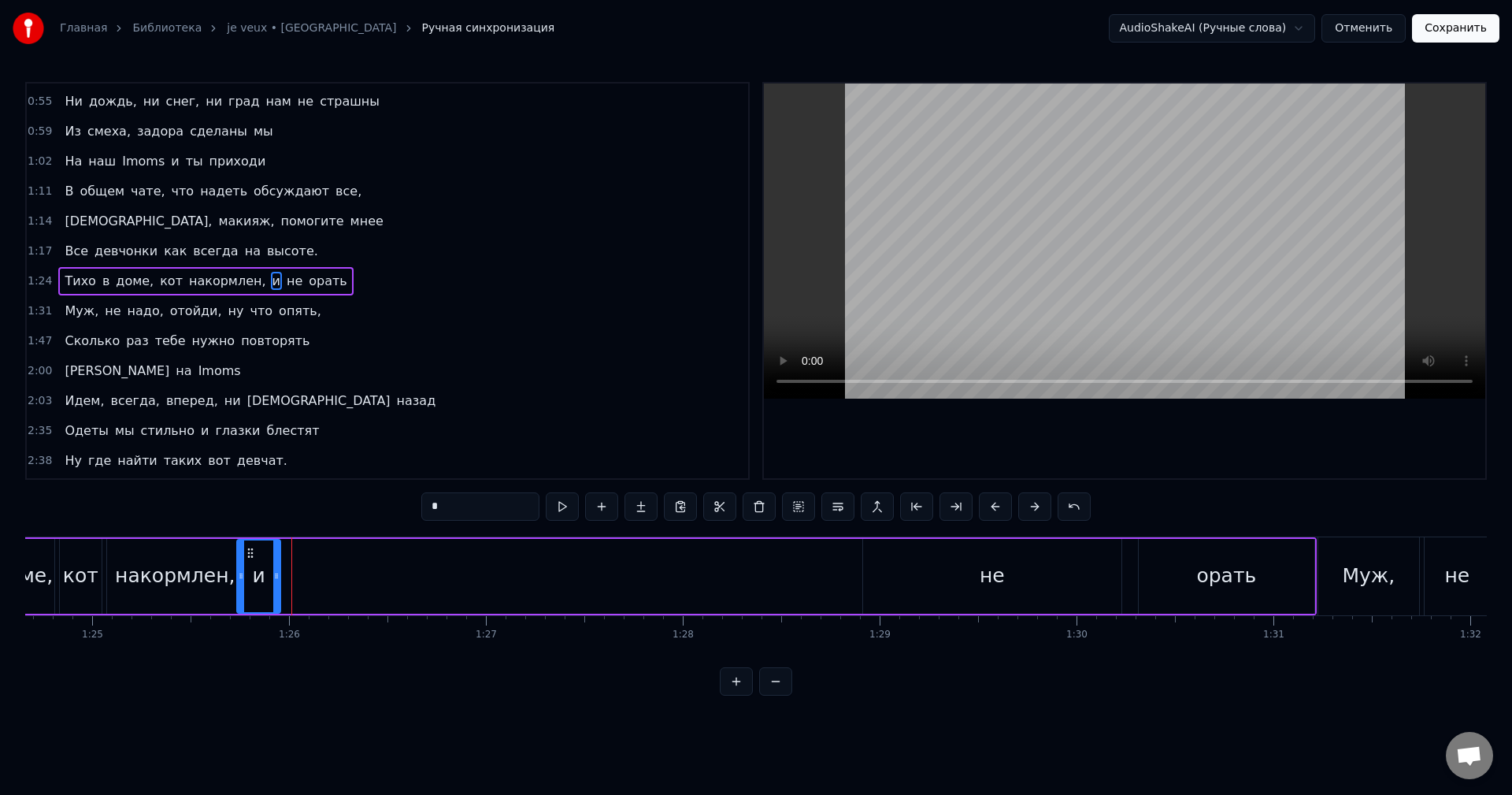
drag, startPoint x: 287, startPoint y: 581, endPoint x: 273, endPoint y: 581, distance: 14.0
click at [273, 581] on icon at bounding box center [276, 575] width 6 height 13
click at [989, 578] on div "не" at bounding box center [992, 575] width 25 height 30
type input "**"
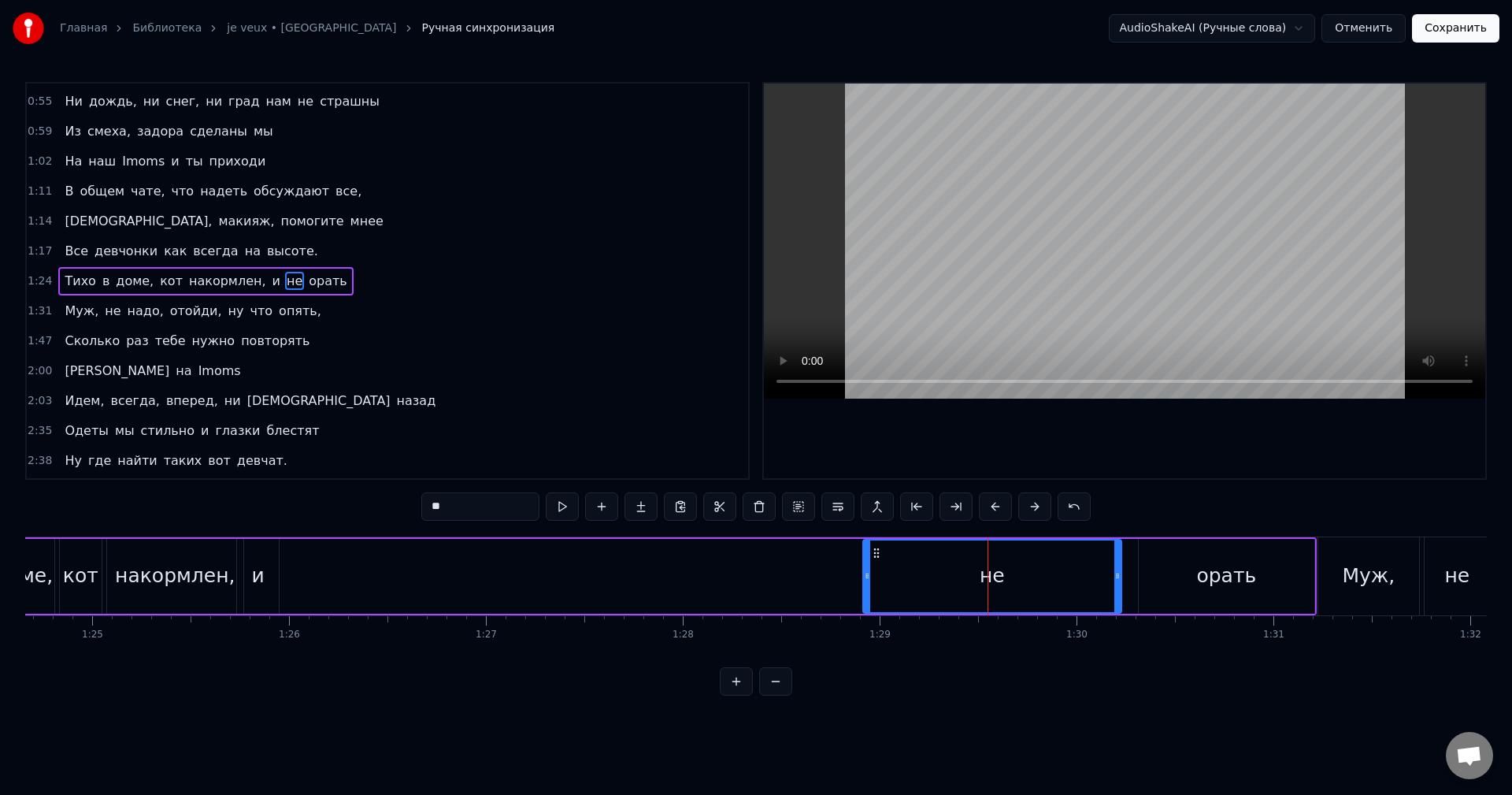
drag, startPoint x: 938, startPoint y: 583, endPoint x: 548, endPoint y: 579, distance: 390.0
click at [548, 579] on div "Тихо в доме, кот накормлен, и не орать" at bounding box center [612, 575] width 1409 height 78
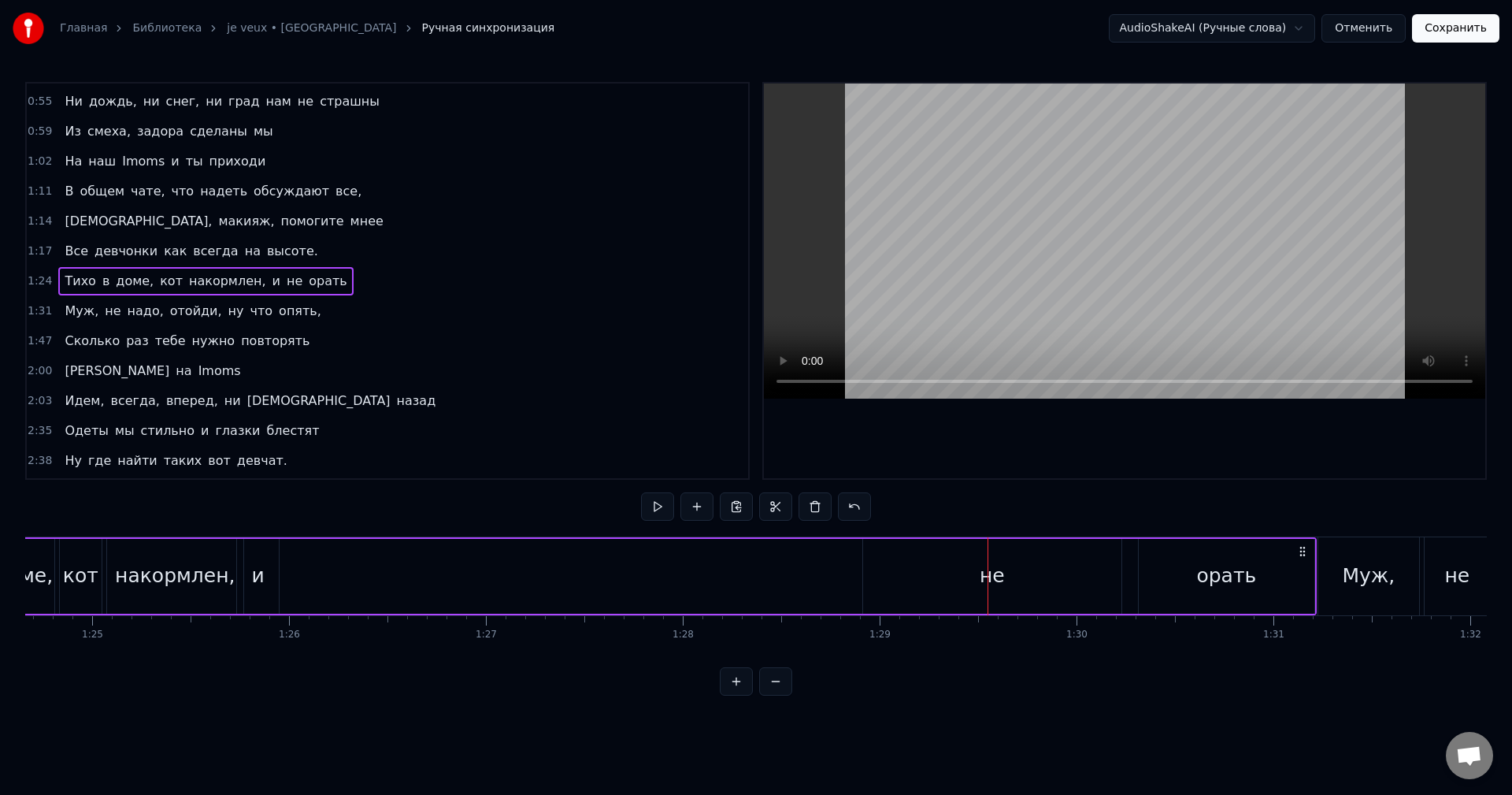
click at [891, 584] on div "не" at bounding box center [992, 575] width 258 height 74
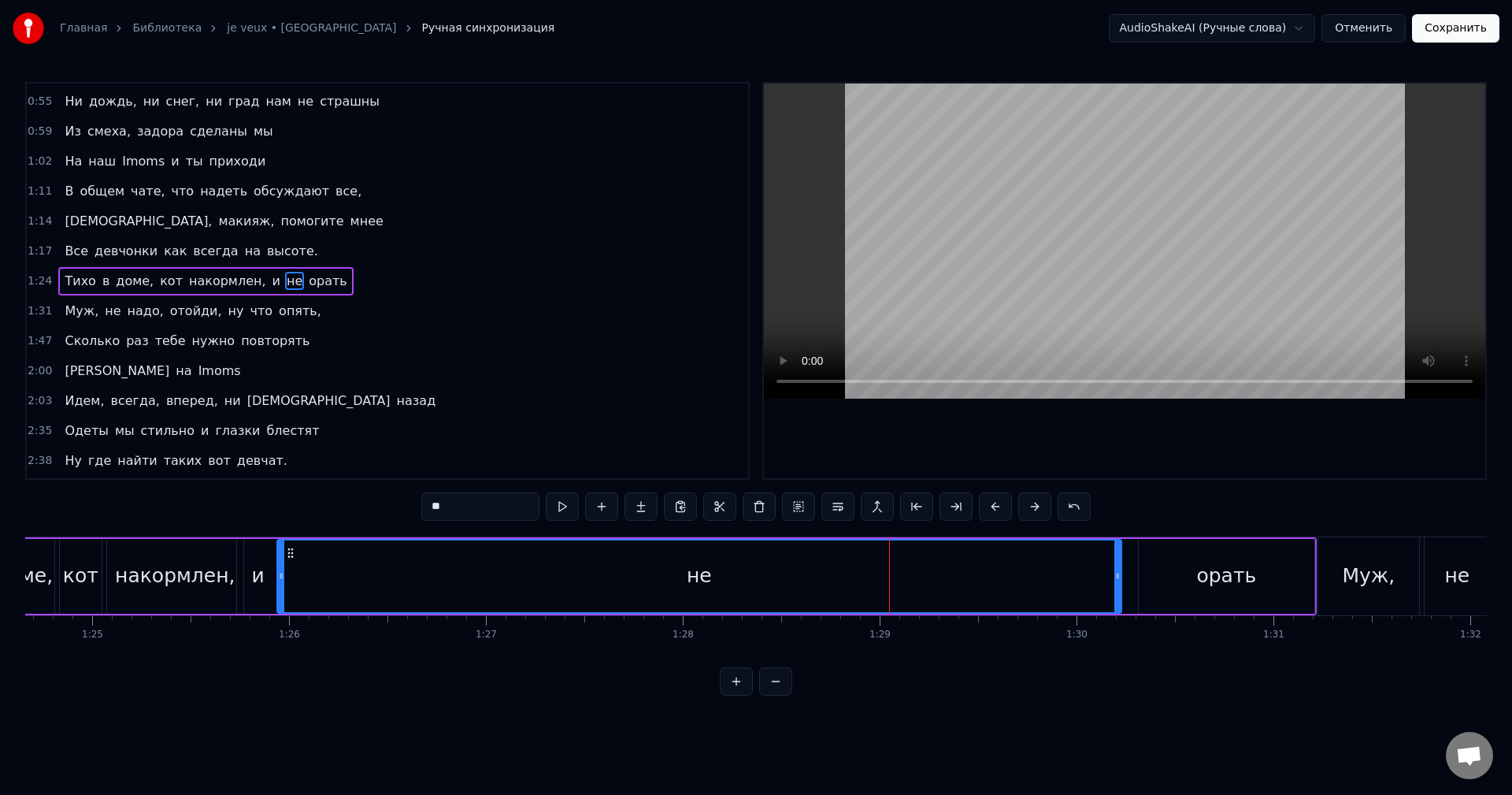
drag, startPoint x: 866, startPoint y: 586, endPoint x: 279, endPoint y: 592, distance: 587.0
click at [279, 592] on div at bounding box center [281, 576] width 6 height 72
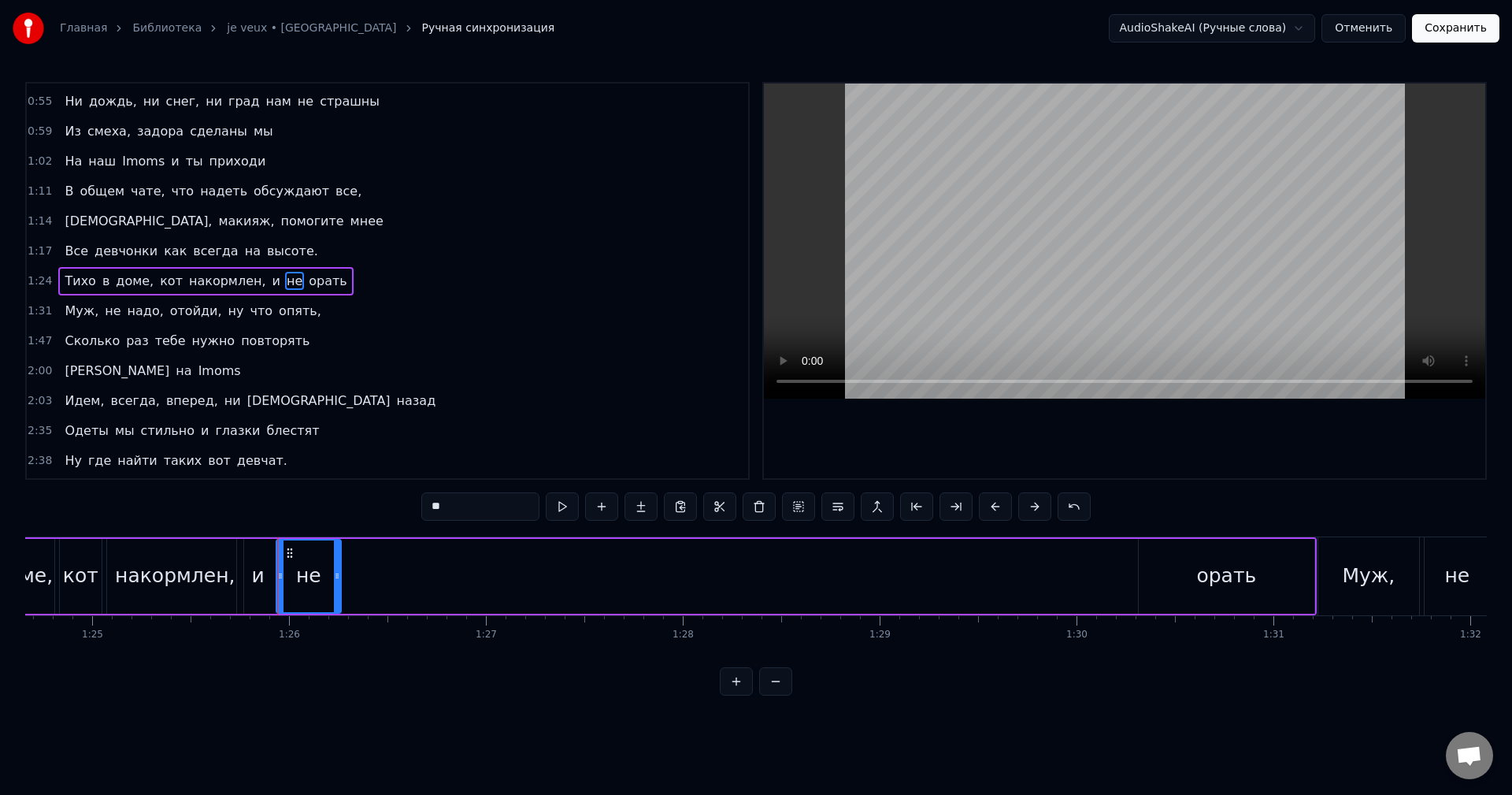
drag, startPoint x: 1116, startPoint y: 579, endPoint x: 338, endPoint y: 604, distance: 778.4
click at [338, 604] on div at bounding box center [337, 576] width 6 height 72
drag, startPoint x: 338, startPoint y: 575, endPoint x: 330, endPoint y: 576, distance: 8.1
click at [330, 576] on icon at bounding box center [331, 575] width 6 height 13
click at [1217, 570] on div "орать" at bounding box center [1226, 575] width 60 height 30
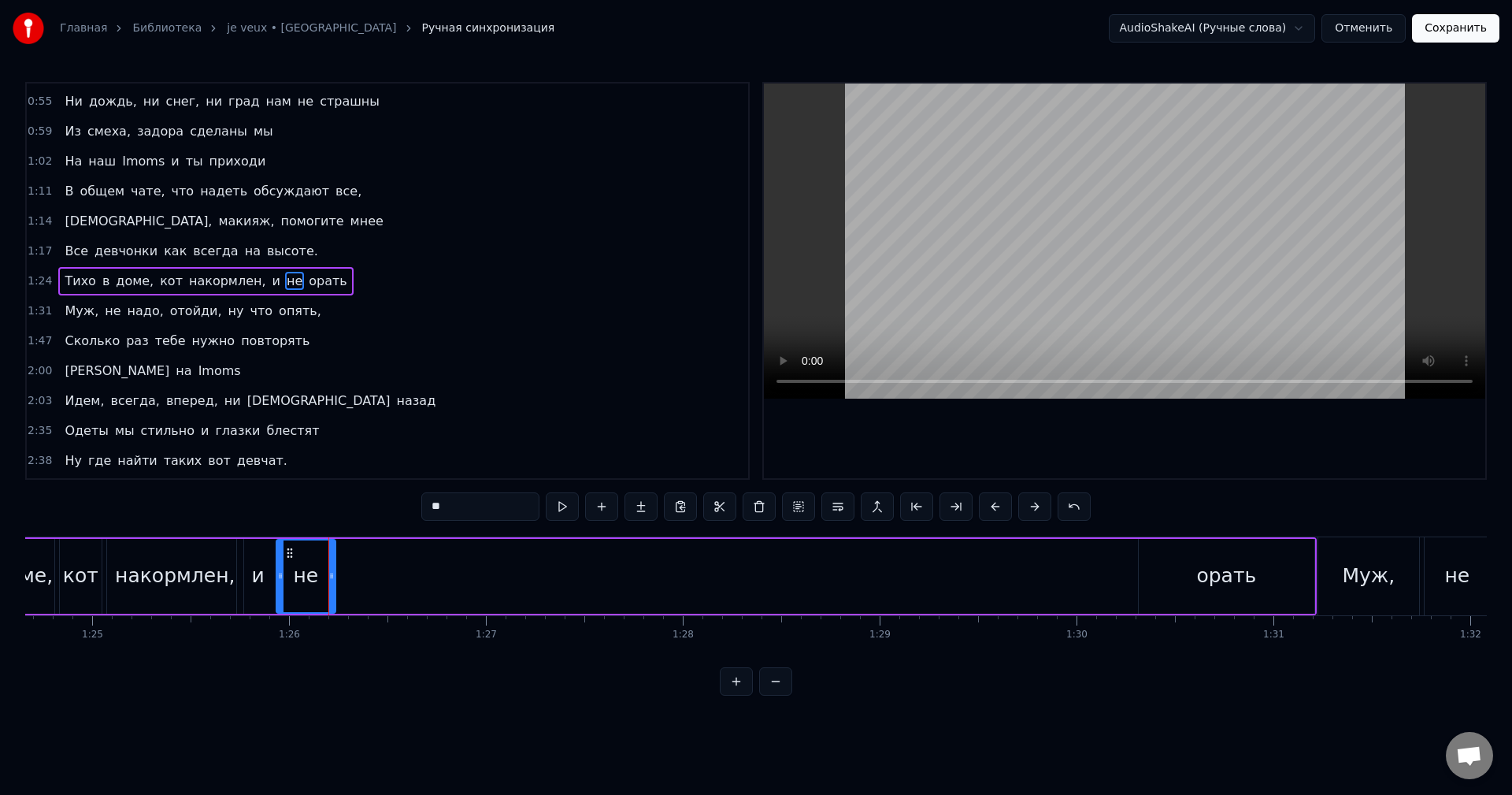
type input "*****"
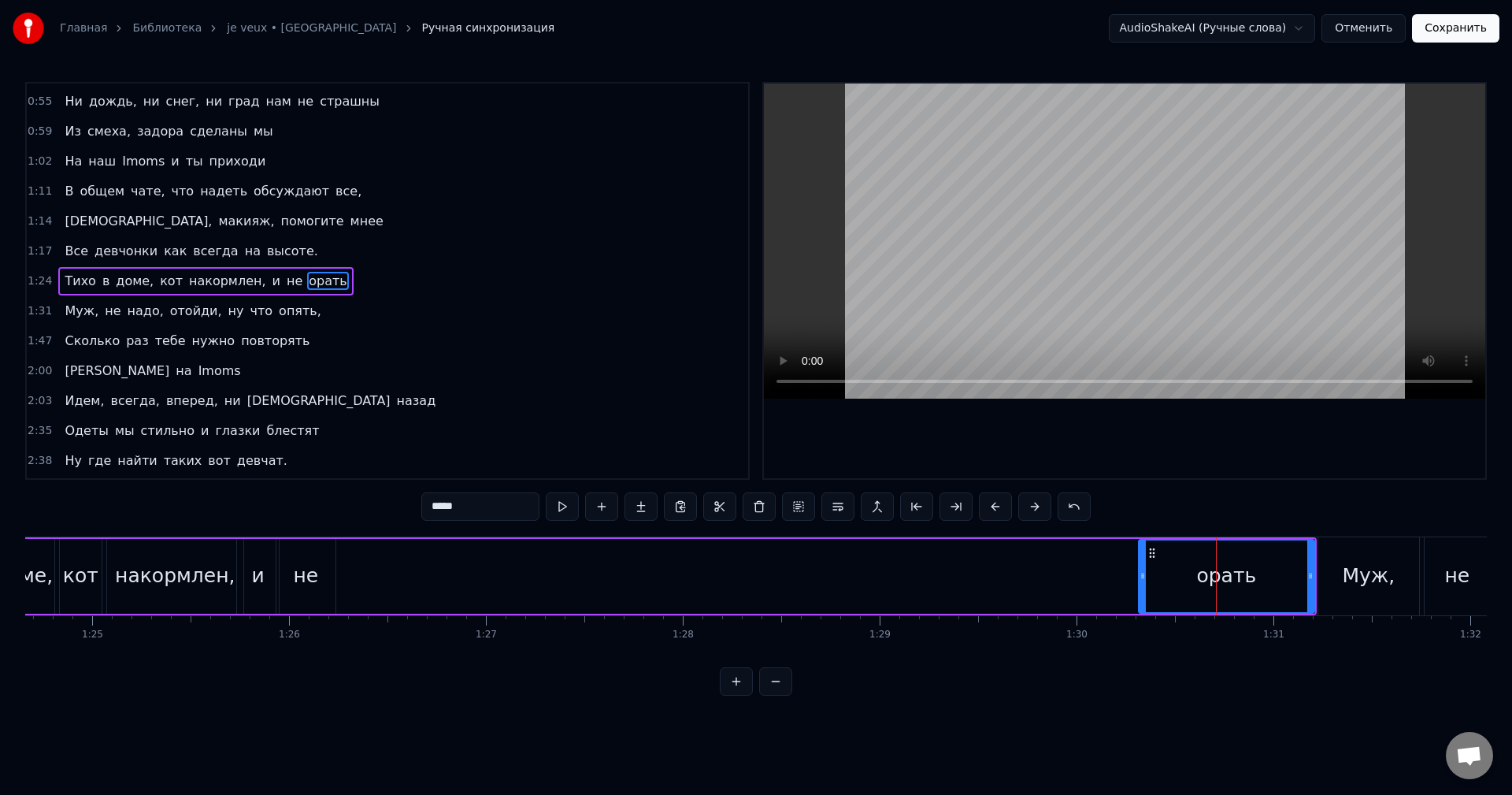
drag, startPoint x: 1184, startPoint y: 579, endPoint x: 1031, endPoint y: 583, distance: 153.1
click at [1031, 583] on div "Тихо в доме, кот накормлен, и не орать" at bounding box center [612, 575] width 1409 height 78
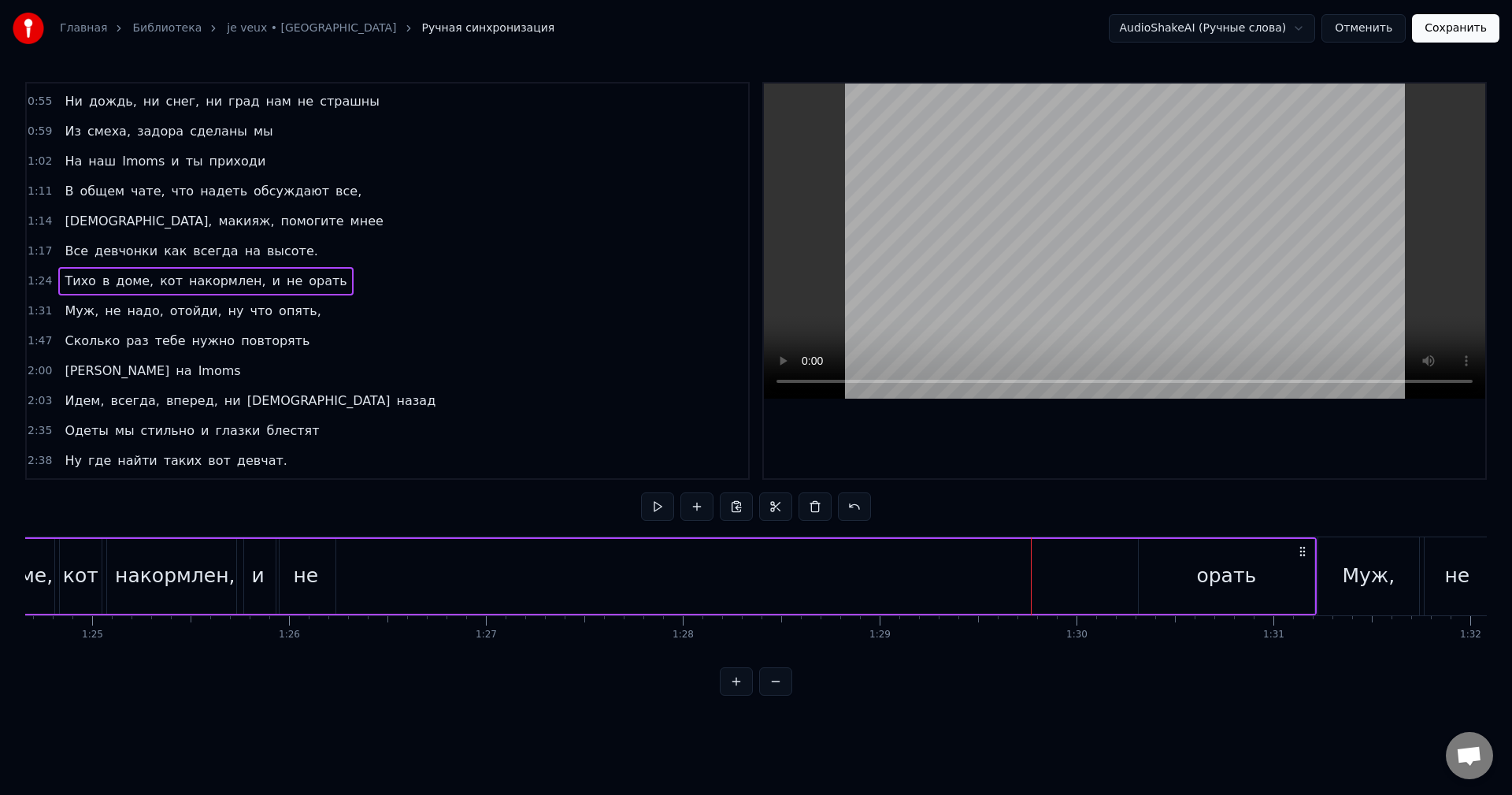
click at [1171, 551] on div "орать" at bounding box center [1227, 575] width 176 height 74
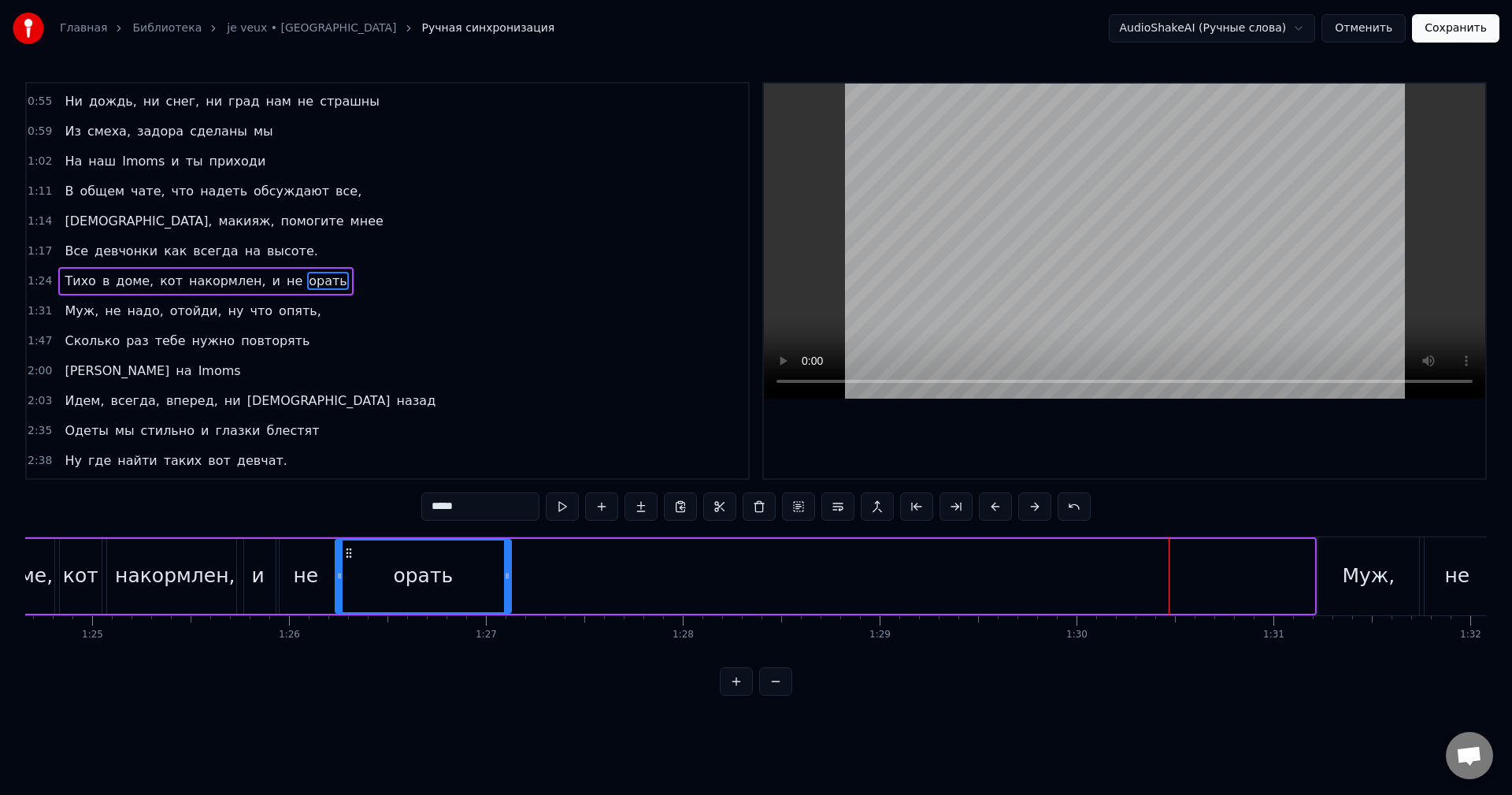
drag, startPoint x: 1154, startPoint y: 553, endPoint x: 351, endPoint y: 572, distance: 803.2
click at [351, 572] on div "орать" at bounding box center [423, 576] width 174 height 72
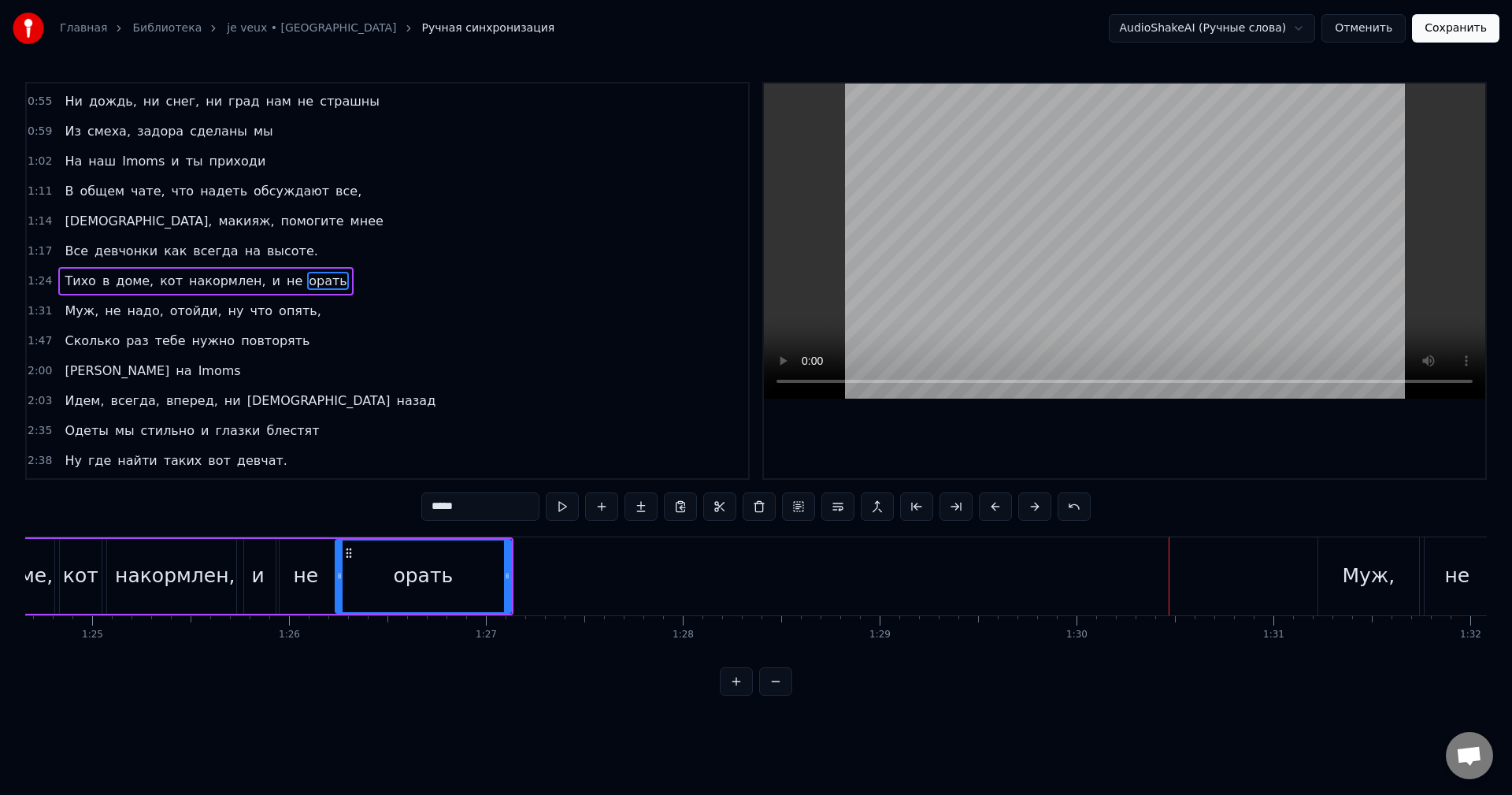
click at [333, 523] on div "0:12 Что за день сегодня, я на кураже, 0:15 Платье, туфли, я сама как в мираже,…" at bounding box center [756, 388] width 1462 height 613
click at [345, 536] on div "0:12 Что за день сегодня, я на кураже, 0:15 Платье, туфли, я сама как в мираже,…" at bounding box center [756, 388] width 1462 height 613
click at [334, 557] on div "орать" at bounding box center [423, 575] width 177 height 74
click at [1372, 575] on div "Муж," at bounding box center [1368, 575] width 53 height 30
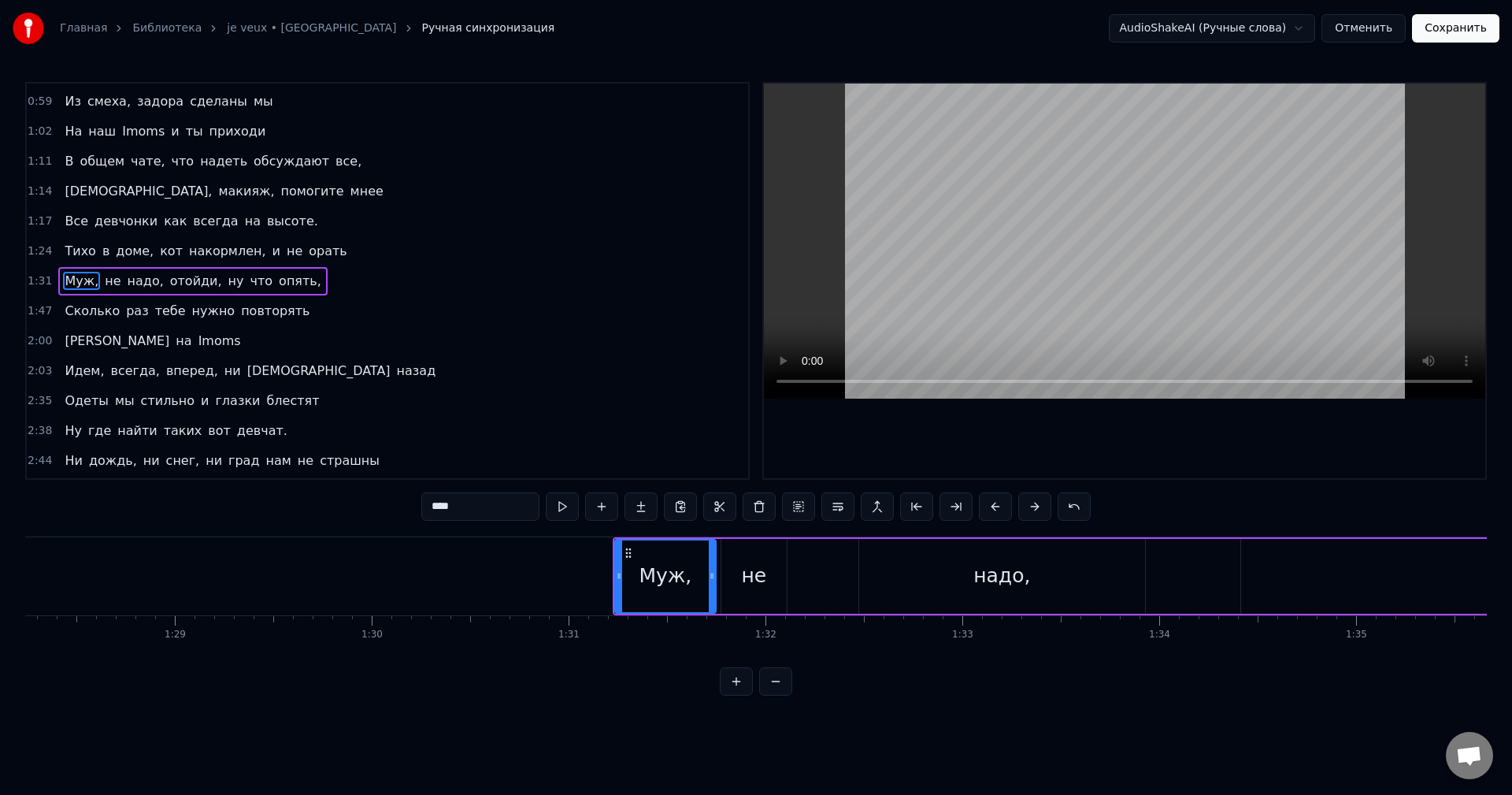
scroll to position [0, 17232]
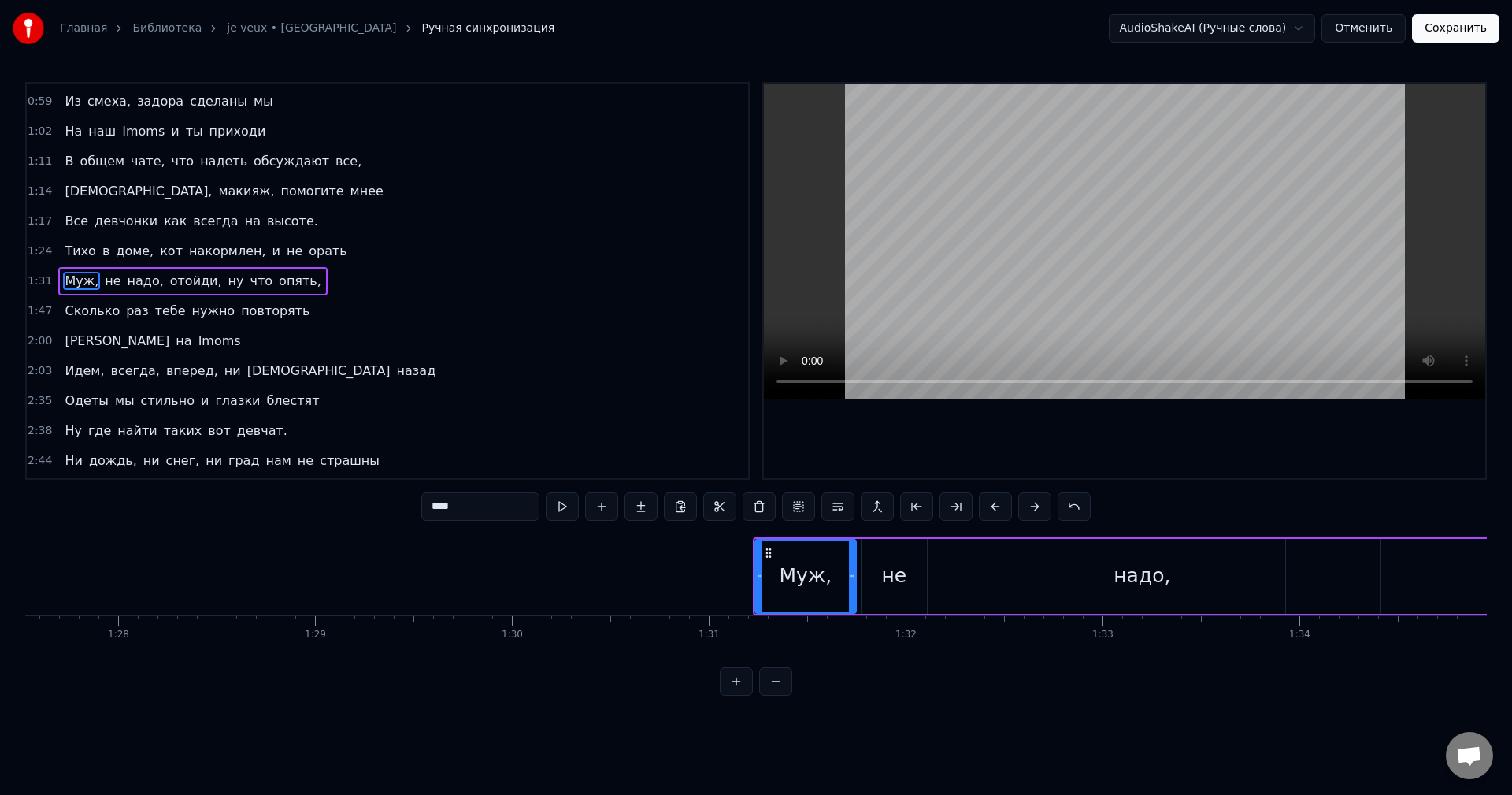
click at [901, 590] on div "не" at bounding box center [894, 575] width 25 height 30
click at [1046, 585] on div "надо," at bounding box center [1142, 575] width 286 height 74
type input "*****"
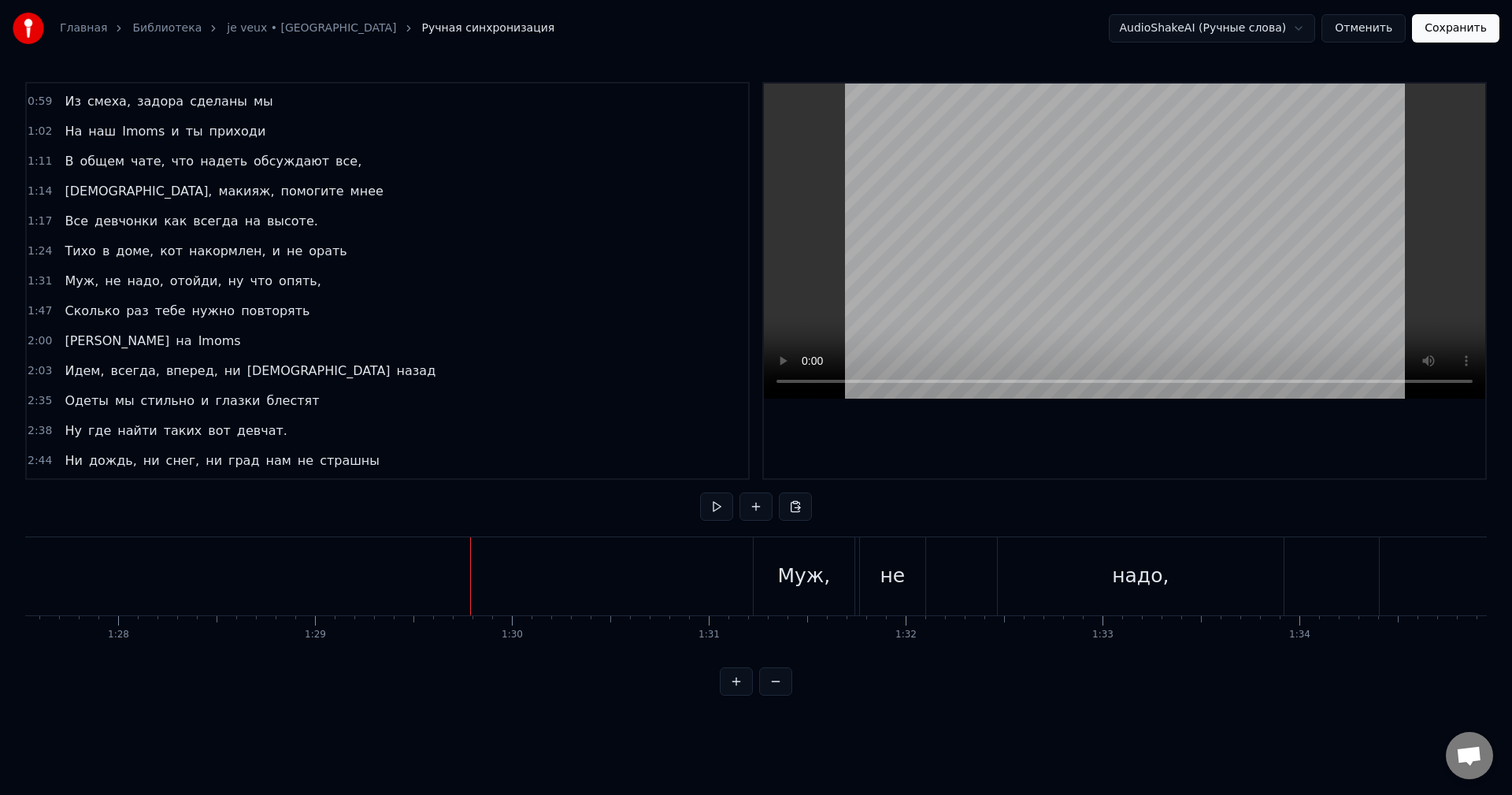
click at [821, 557] on div "Муж," at bounding box center [804, 575] width 100 height 78
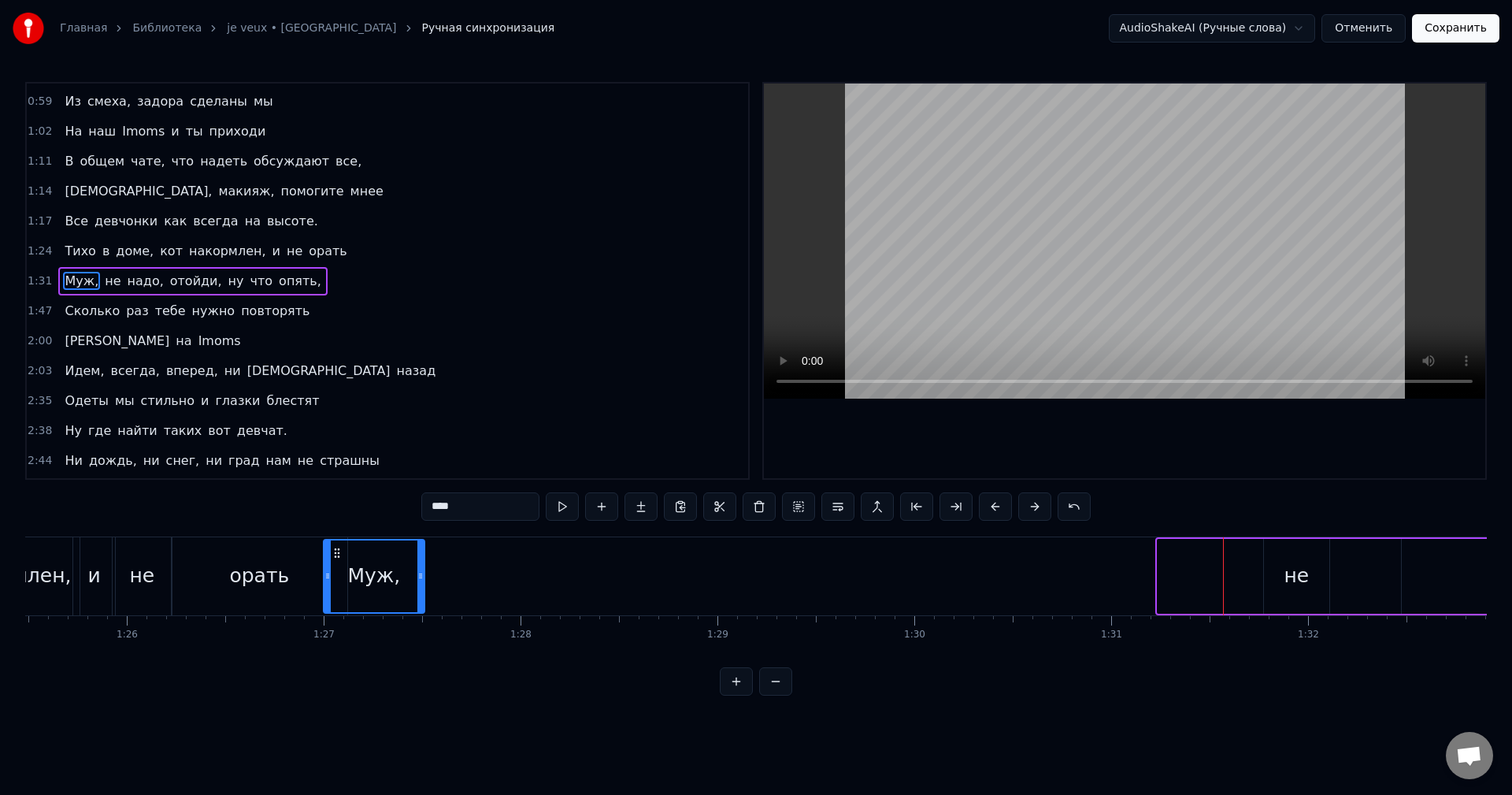
scroll to position [0, 16818]
drag, startPoint x: 769, startPoint y: 553, endPoint x: 373, endPoint y: 600, distance: 398.8
click at [373, 600] on div "Муж," at bounding box center [410, 576] width 99 height 72
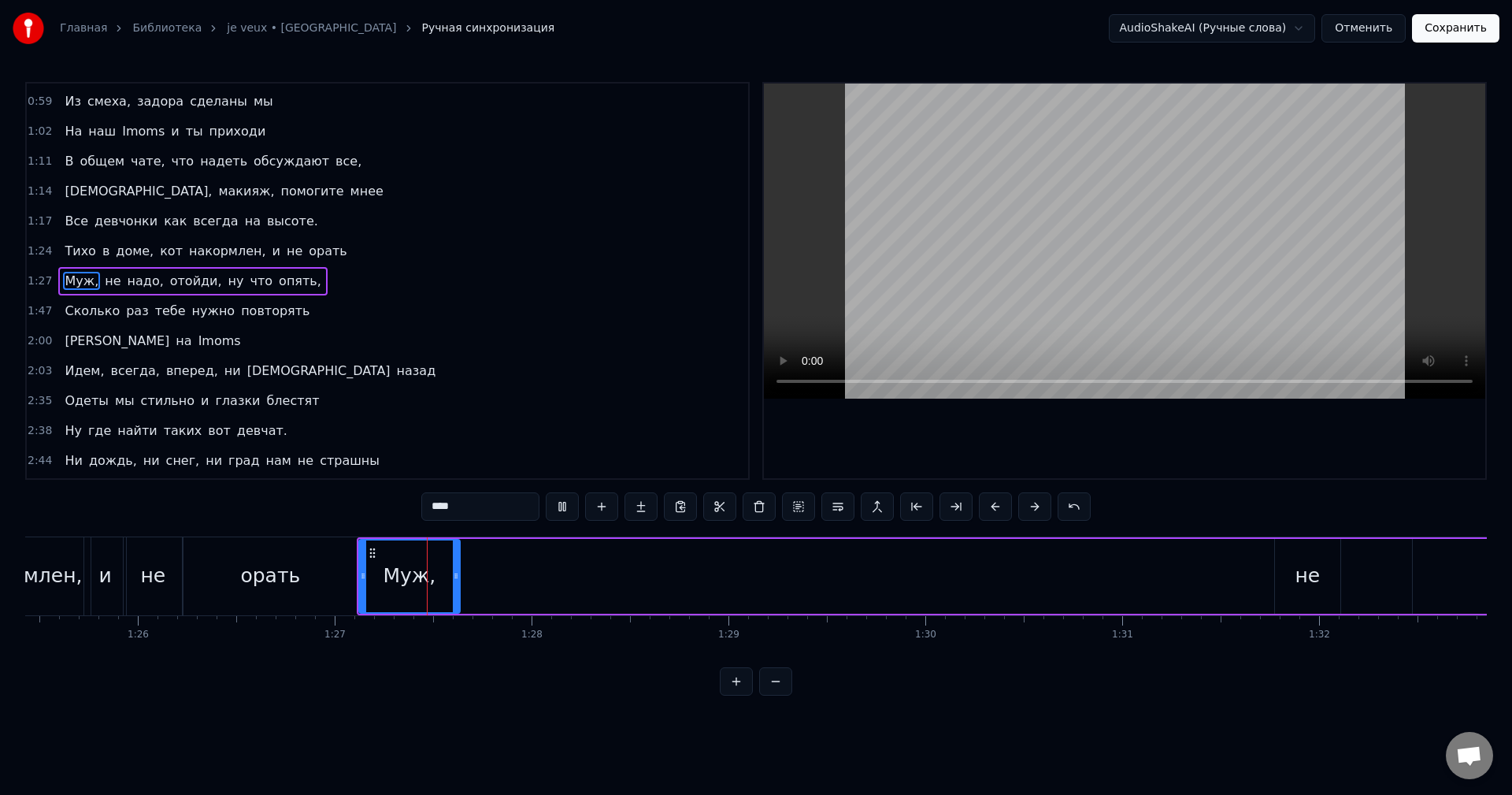
click at [1316, 577] on div "не" at bounding box center [1307, 575] width 25 height 30
type input "**"
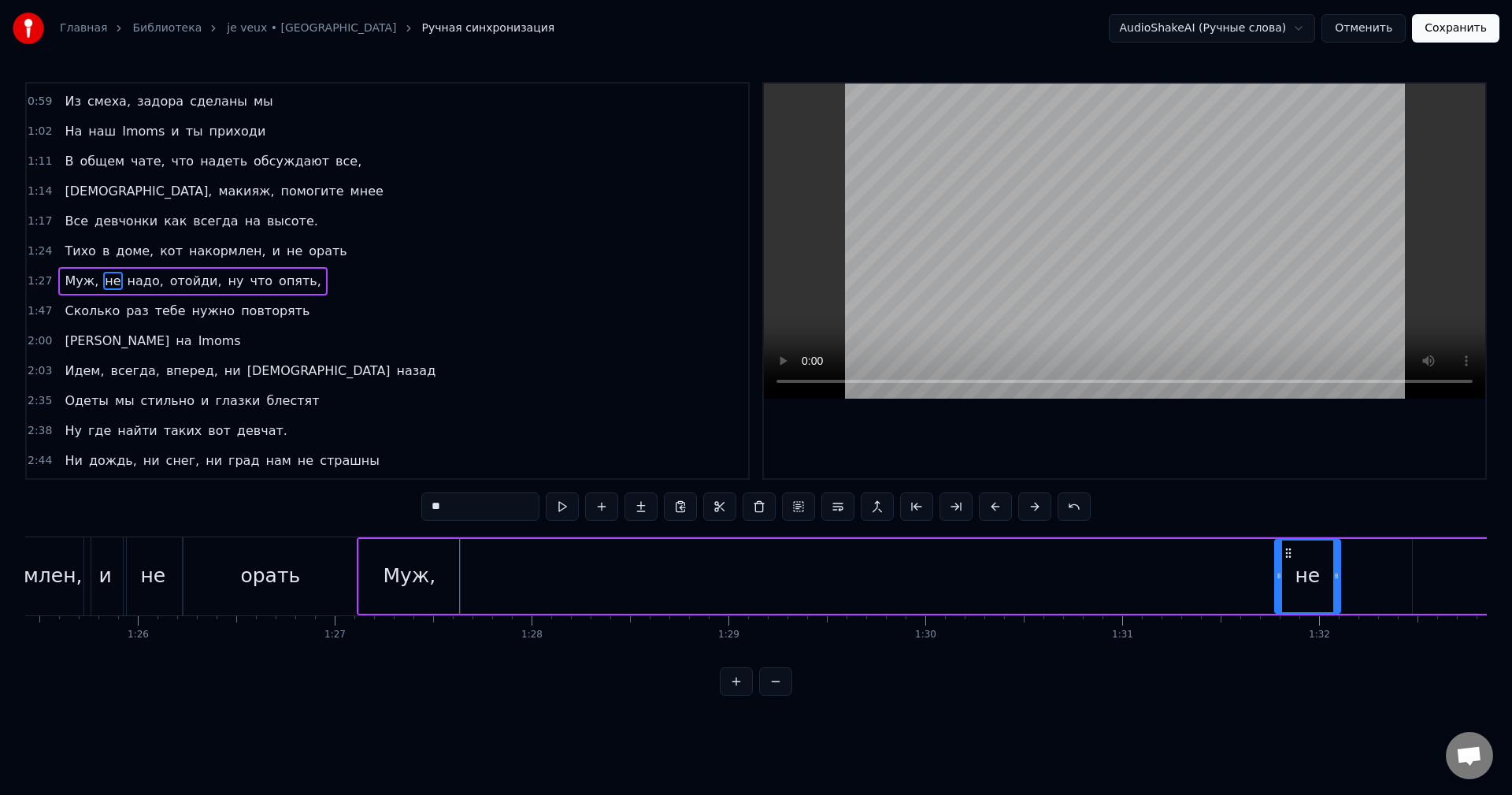
drag, startPoint x: 1300, startPoint y: 592, endPoint x: 1270, endPoint y: 592, distance: 30.0
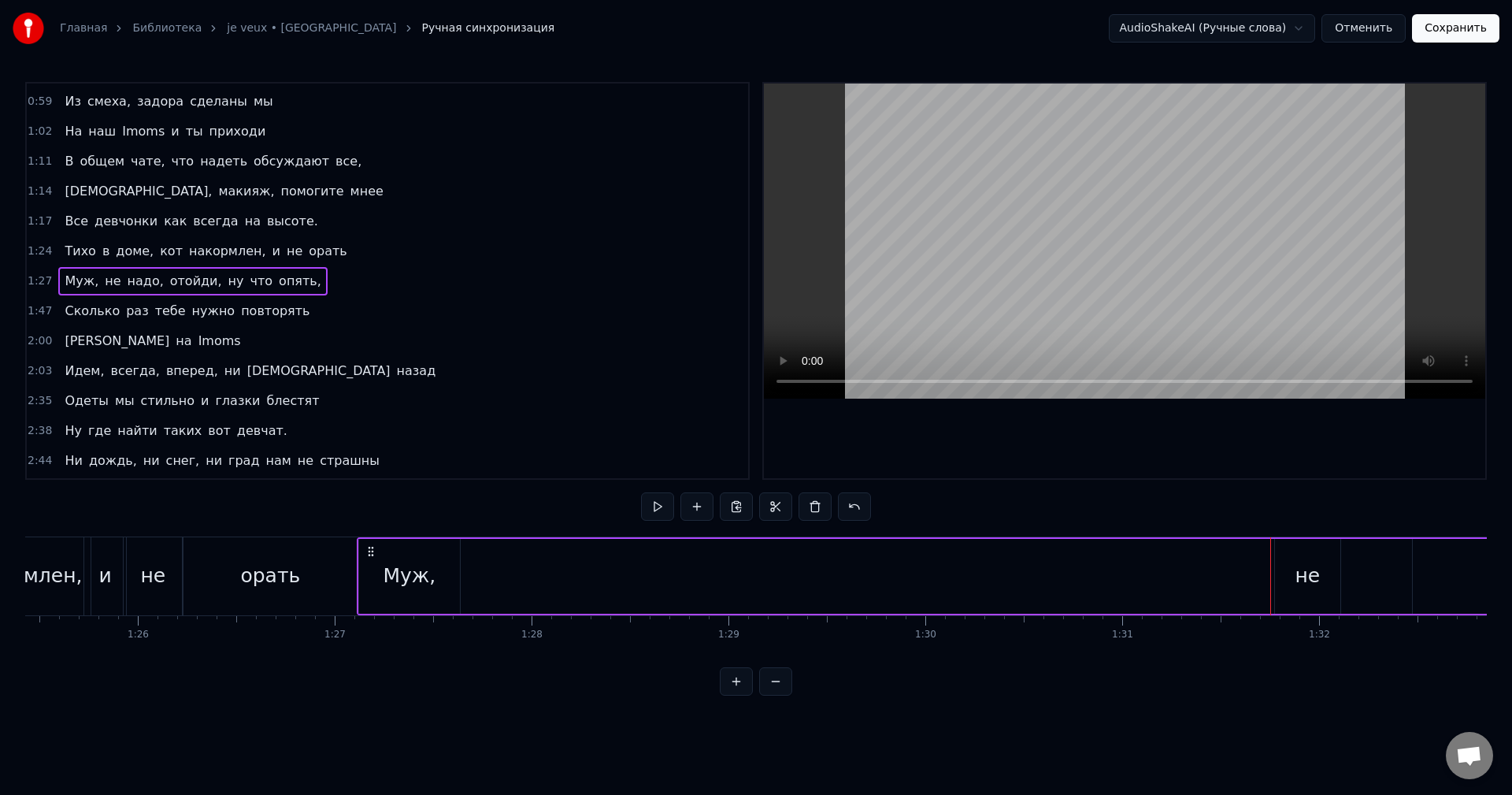
click at [1288, 556] on div "не" at bounding box center [1308, 575] width 65 height 74
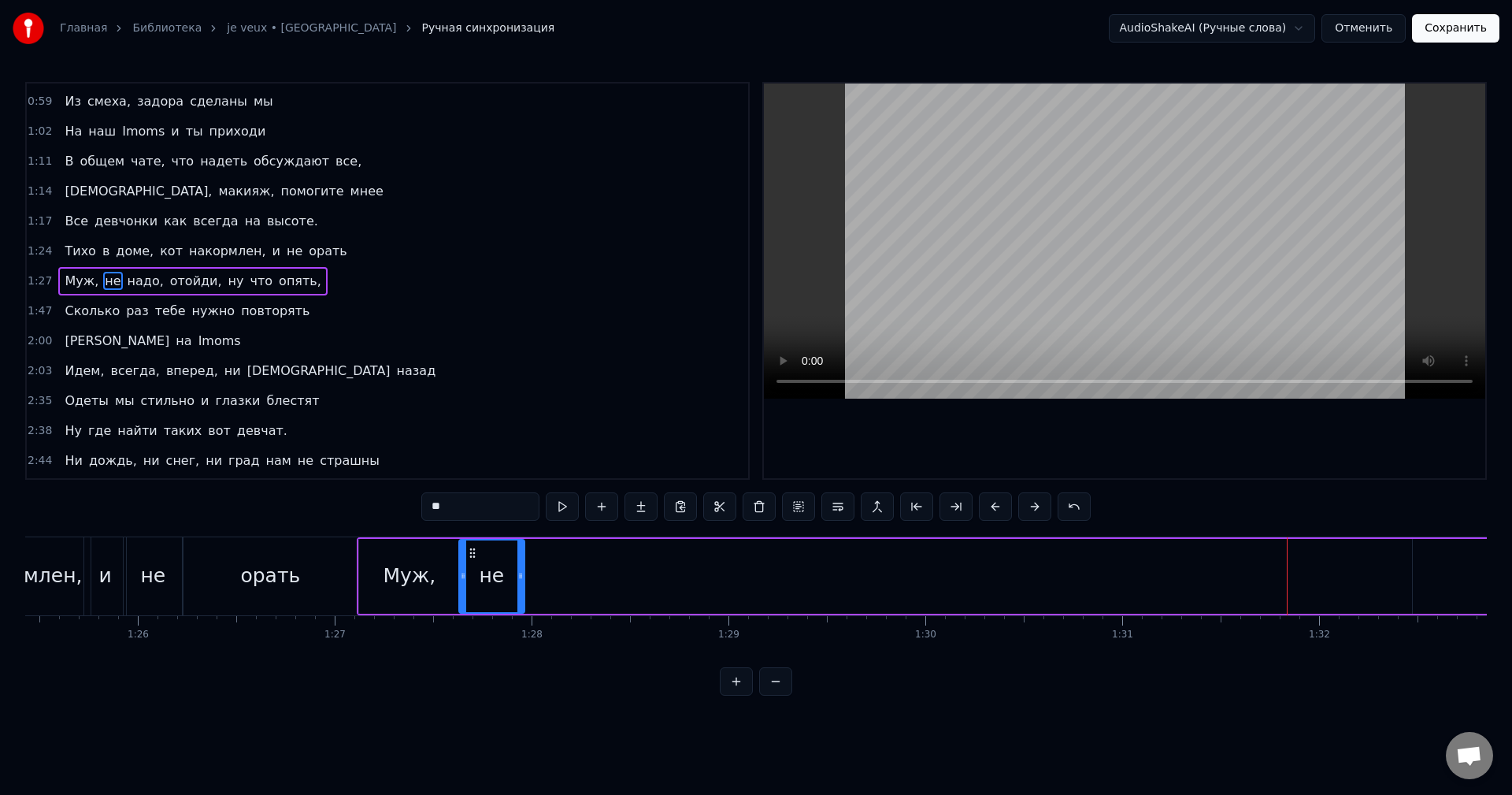
drag, startPoint x: 1290, startPoint y: 550, endPoint x: 474, endPoint y: 556, distance: 816.0
click at [474, 556] on icon at bounding box center [472, 553] width 13 height 13
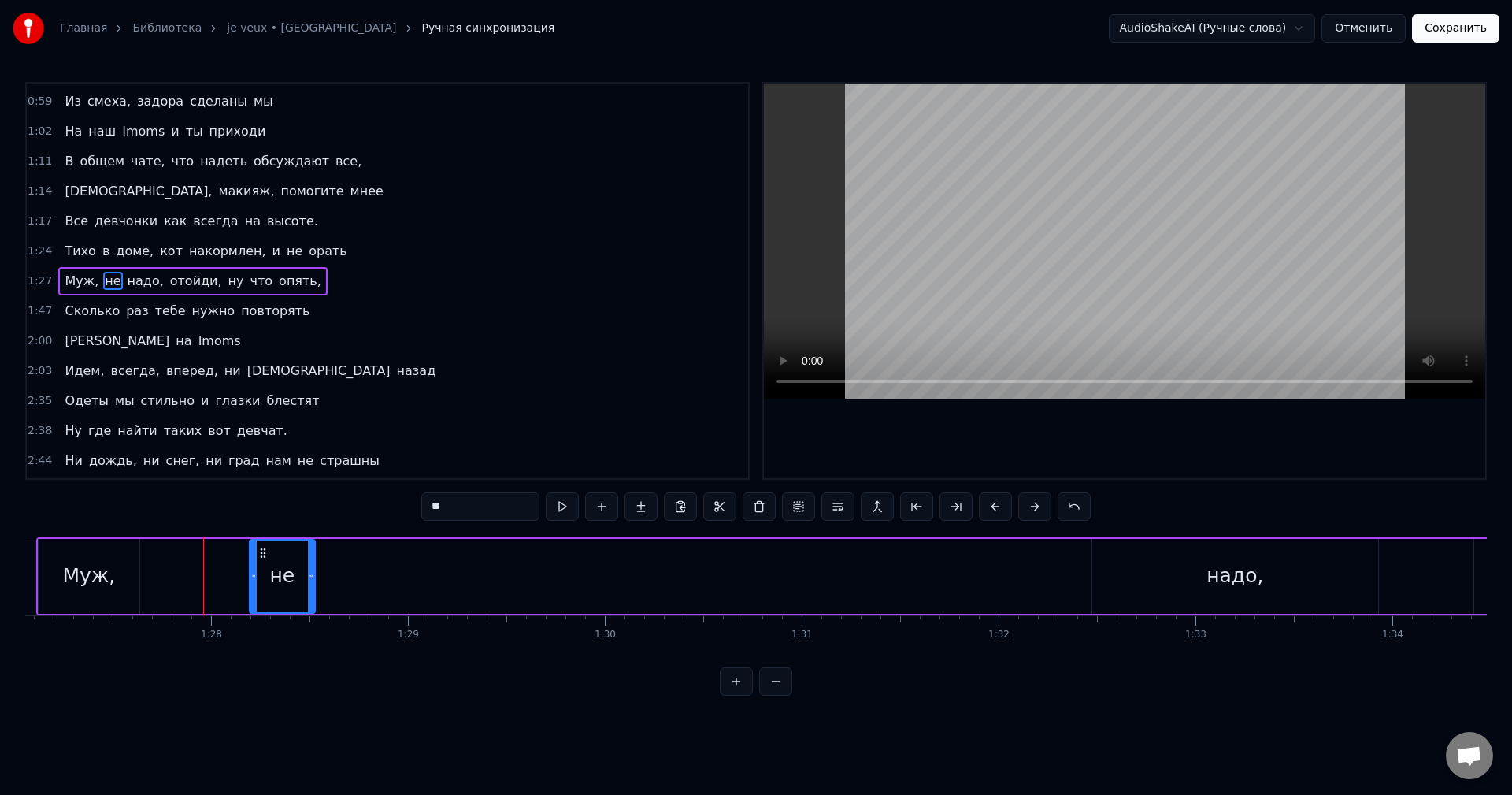
scroll to position [0, 16930]
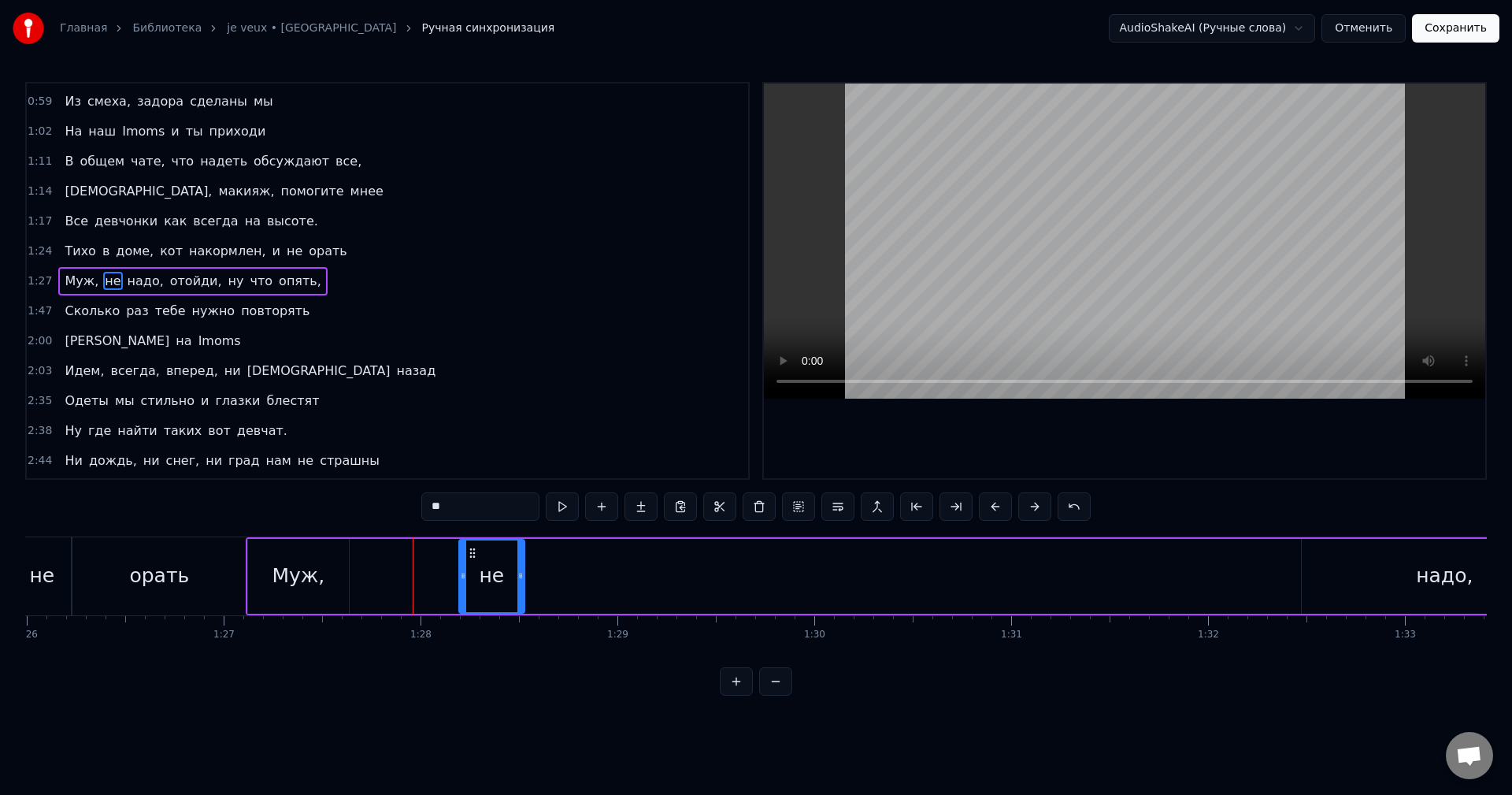
click at [587, 711] on html "Главная Библиотека je veux • moscow Ручная синхронизация AudioShakeAI (Ручные с…" at bounding box center [756, 360] width 1512 height 721
drag, startPoint x: 468, startPoint y: 552, endPoint x: 423, endPoint y: 557, distance: 45.3
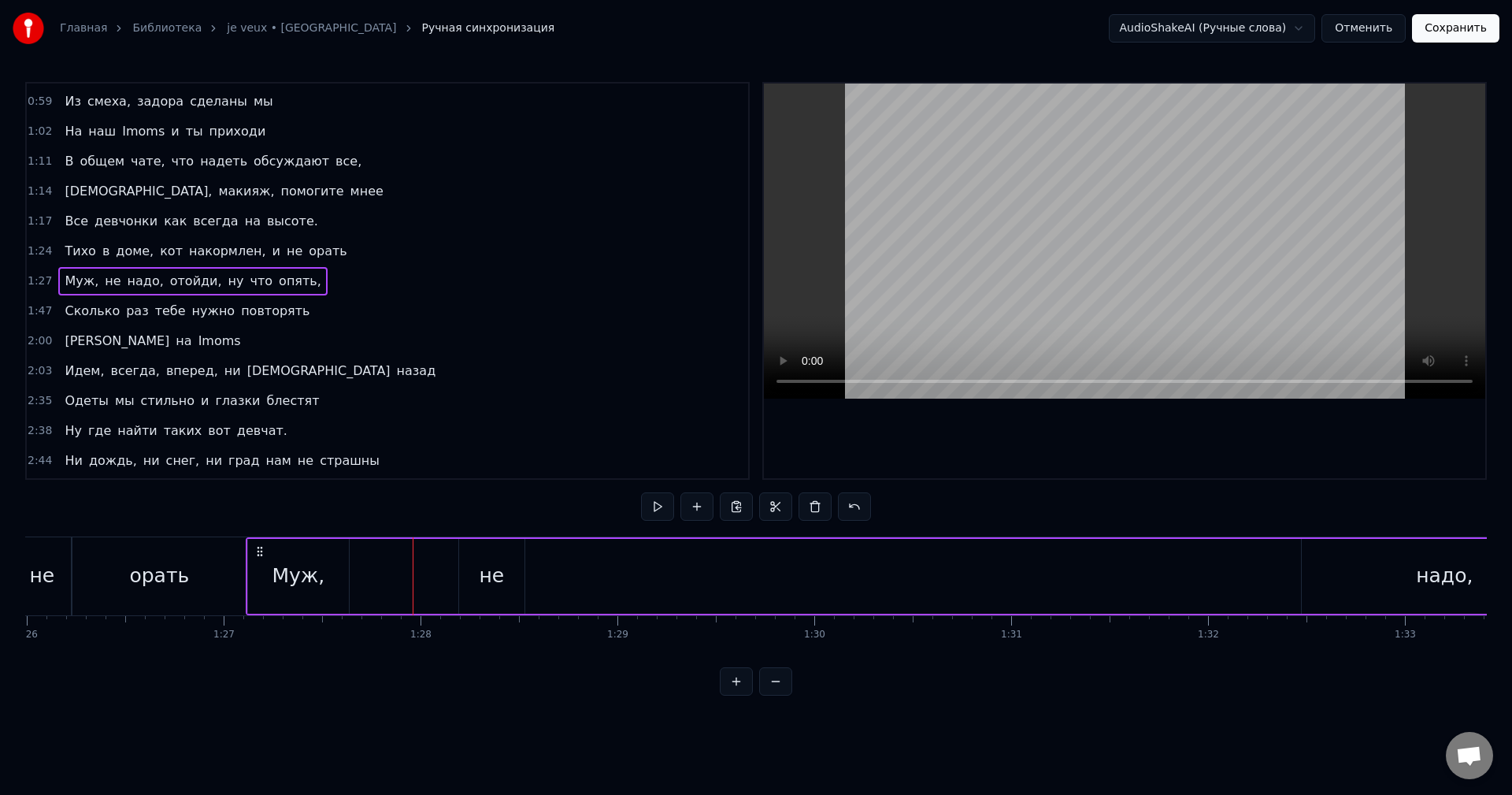
click at [481, 552] on div "не" at bounding box center [491, 575] width 65 height 74
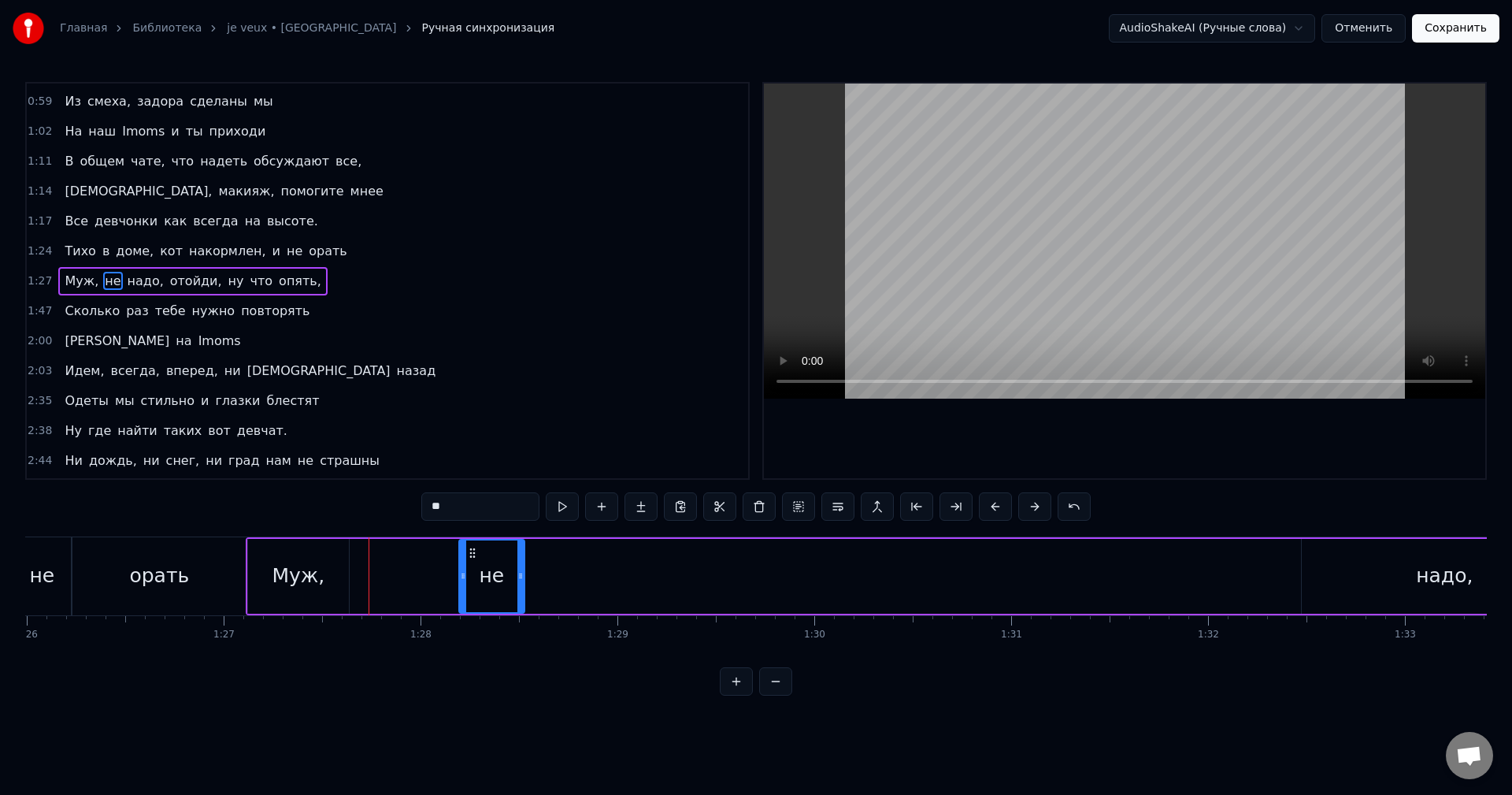
drag, startPoint x: 471, startPoint y: 549, endPoint x: 410, endPoint y: 561, distance: 62.2
click at [410, 561] on div "не" at bounding box center [380, 575] width 67 height 74
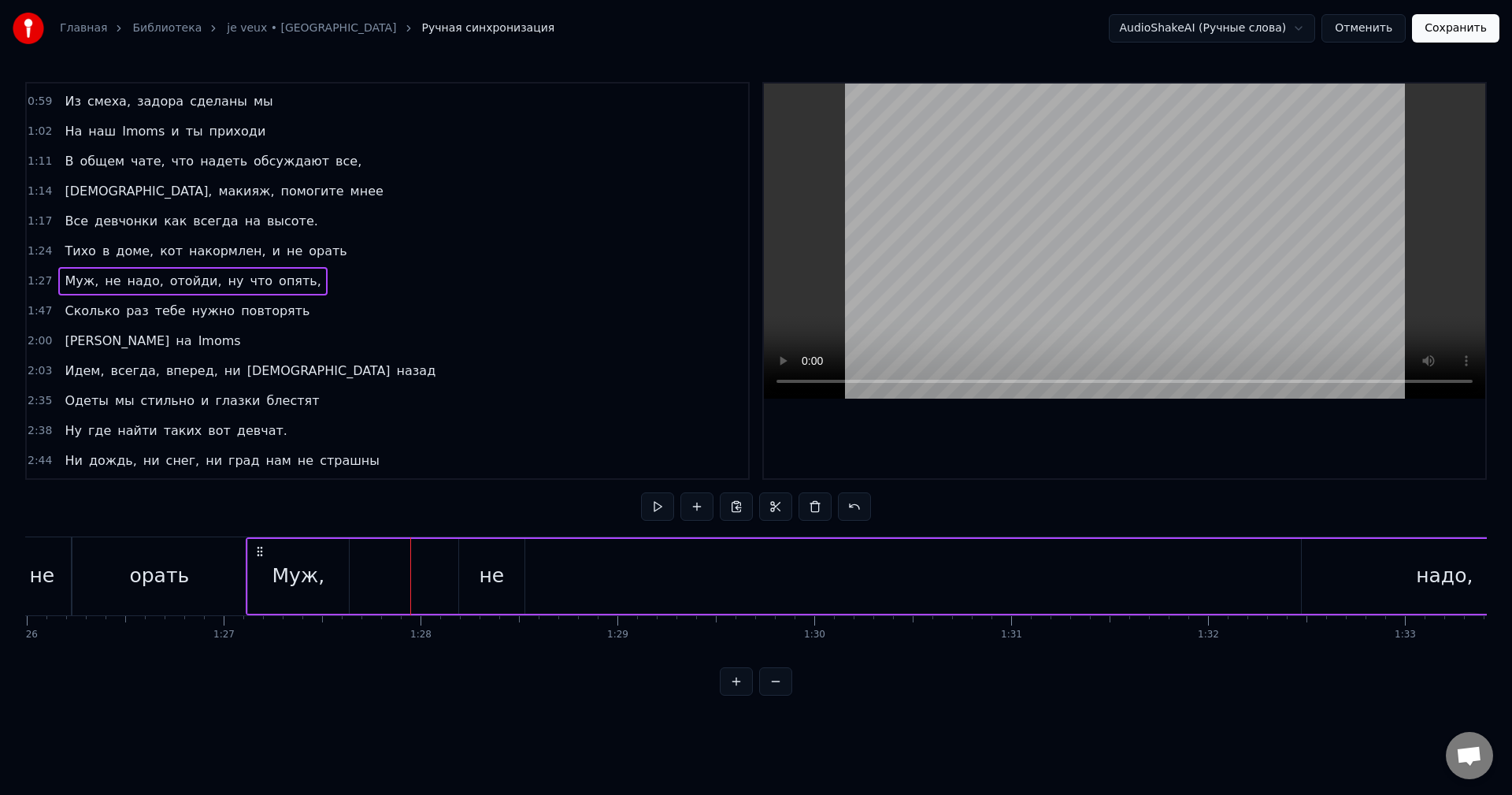
click at [479, 575] on div "не" at bounding box center [491, 575] width 65 height 74
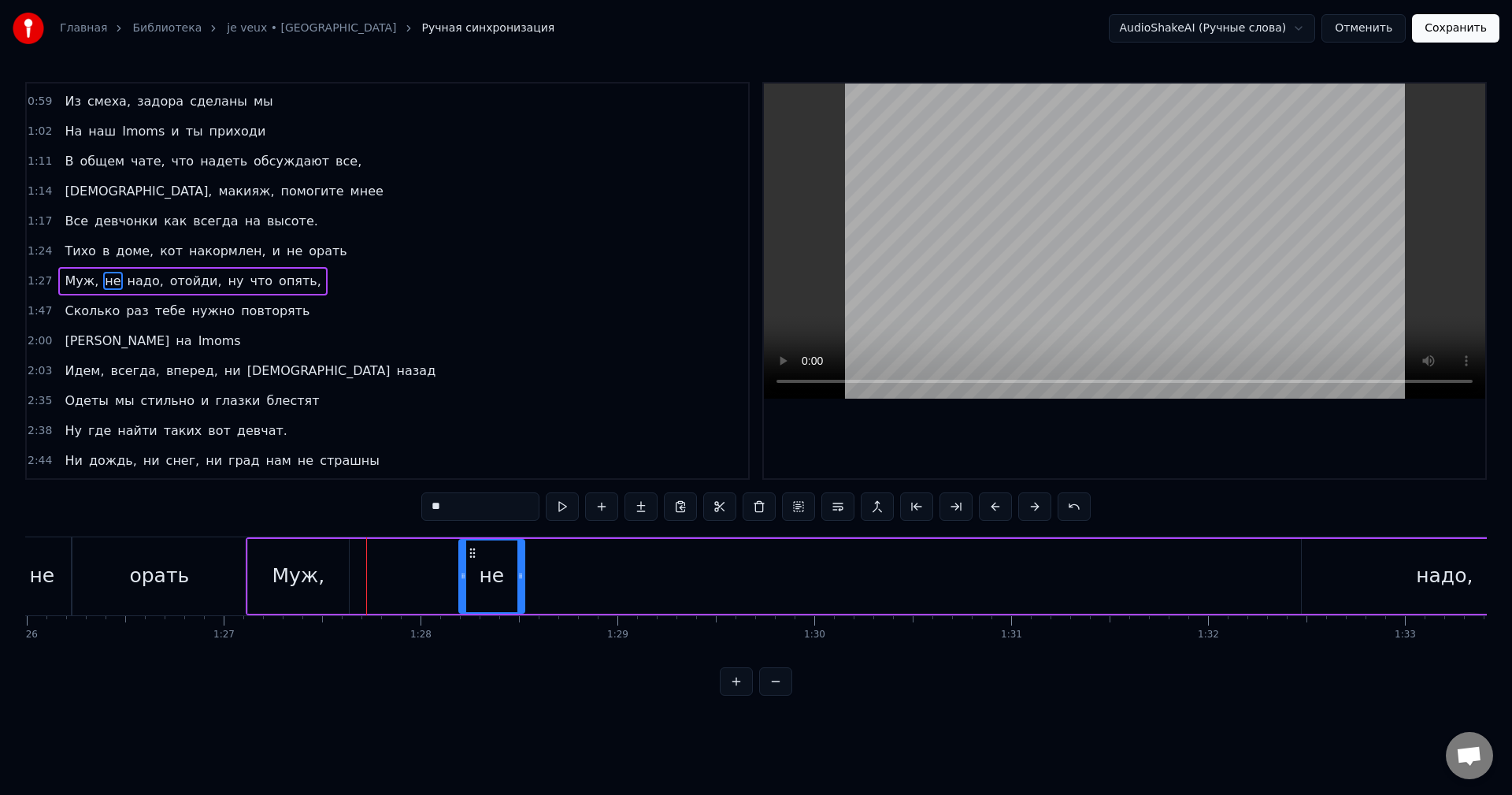
drag, startPoint x: 479, startPoint y: 574, endPoint x: 456, endPoint y: 582, distance: 24.4
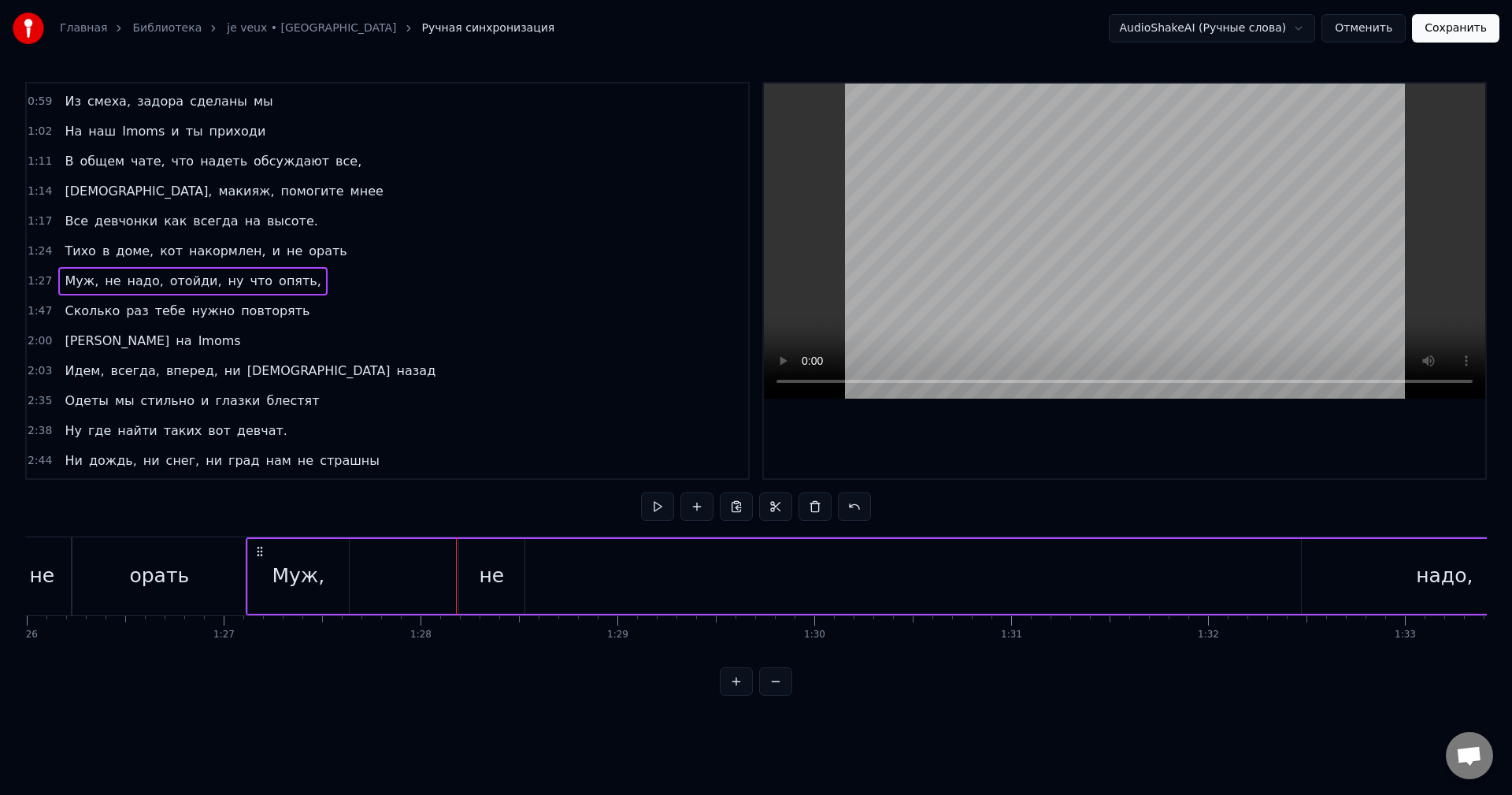
click at [481, 552] on div "не" at bounding box center [491, 575] width 65 height 74
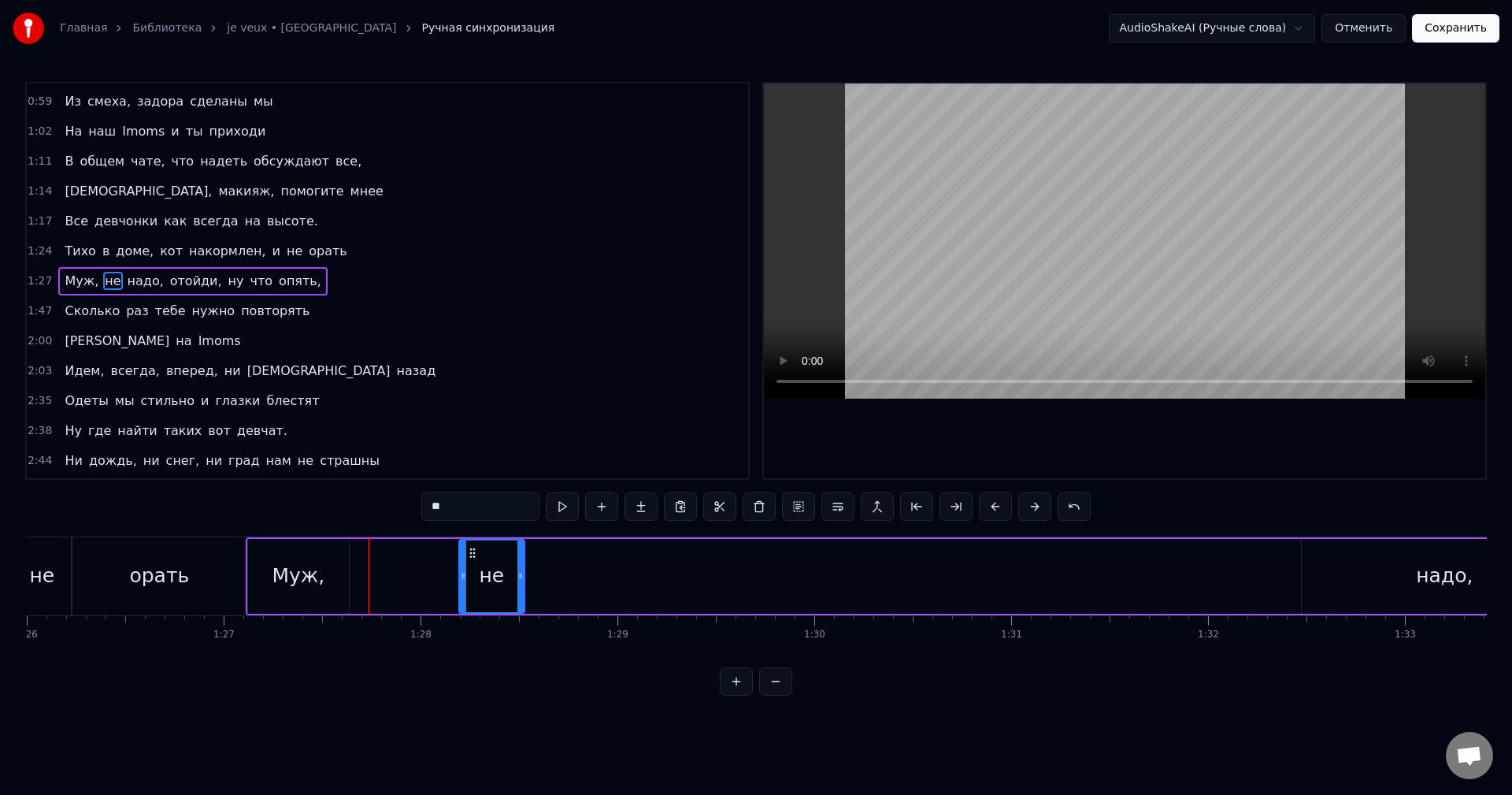
drag, startPoint x: 471, startPoint y: 552, endPoint x: 415, endPoint y: 553, distance: 56.0
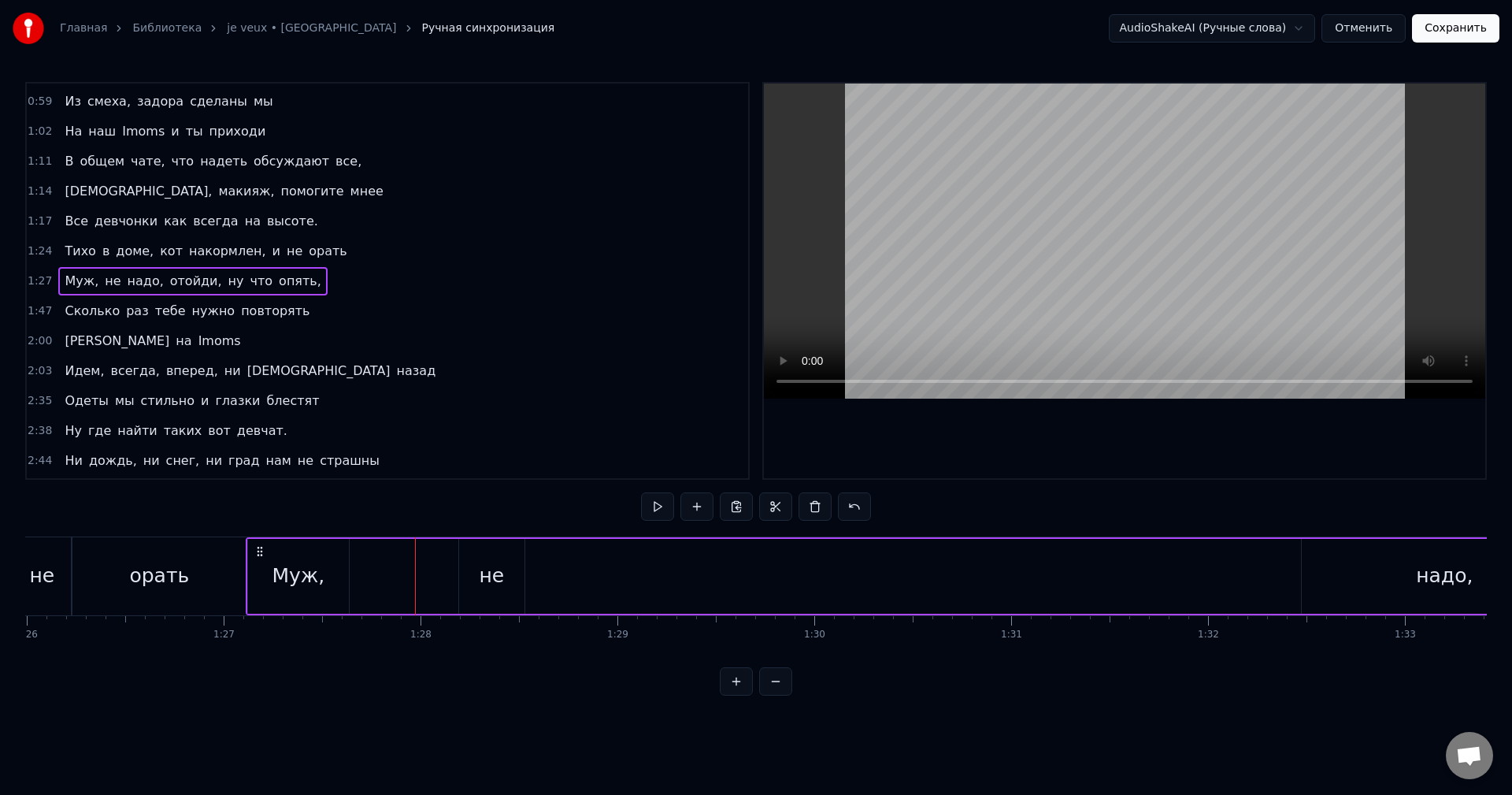
click at [484, 561] on div "не" at bounding box center [491, 575] width 25 height 30
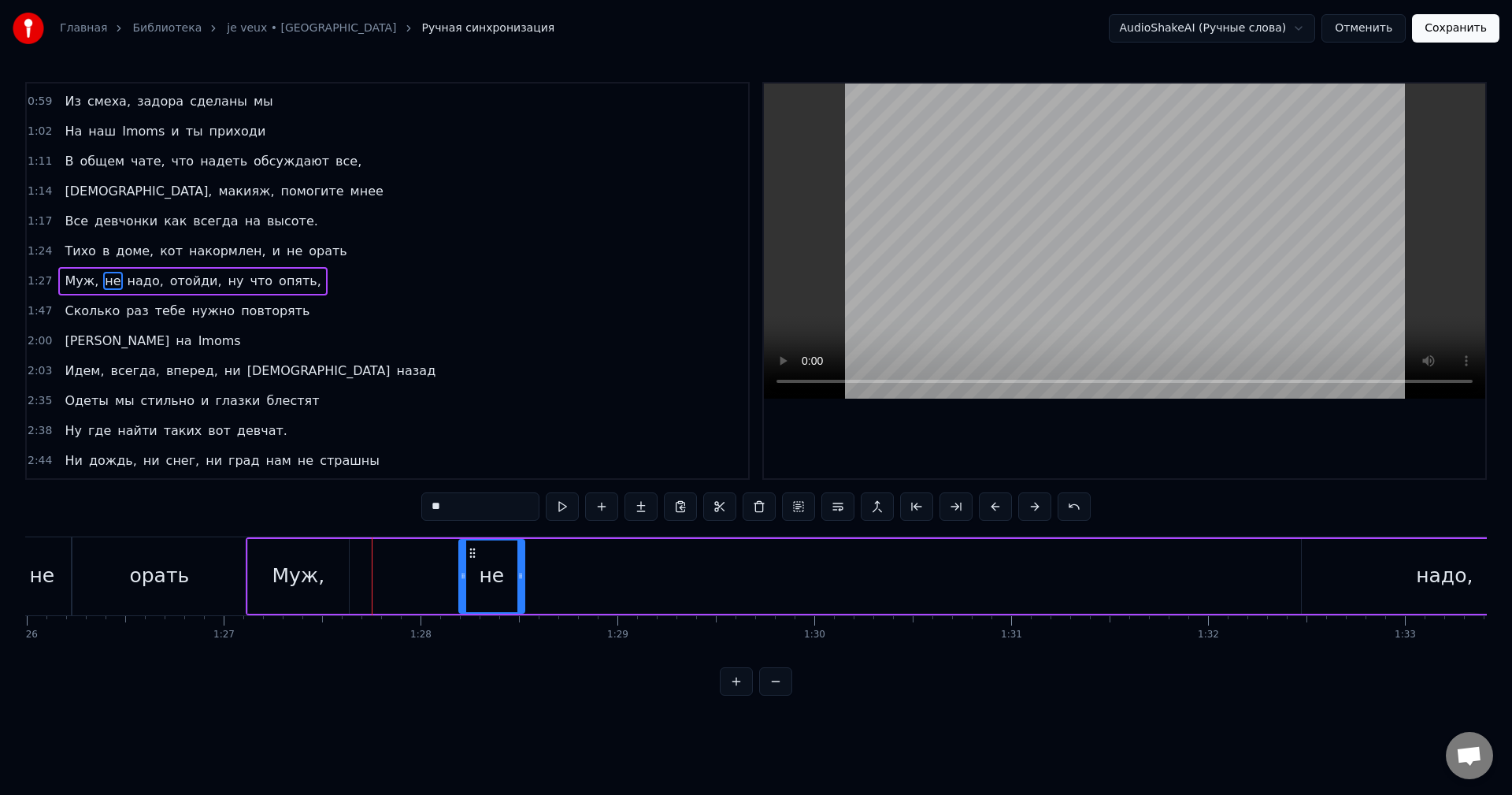
drag, startPoint x: 475, startPoint y: 549, endPoint x: 436, endPoint y: 550, distance: 39.0
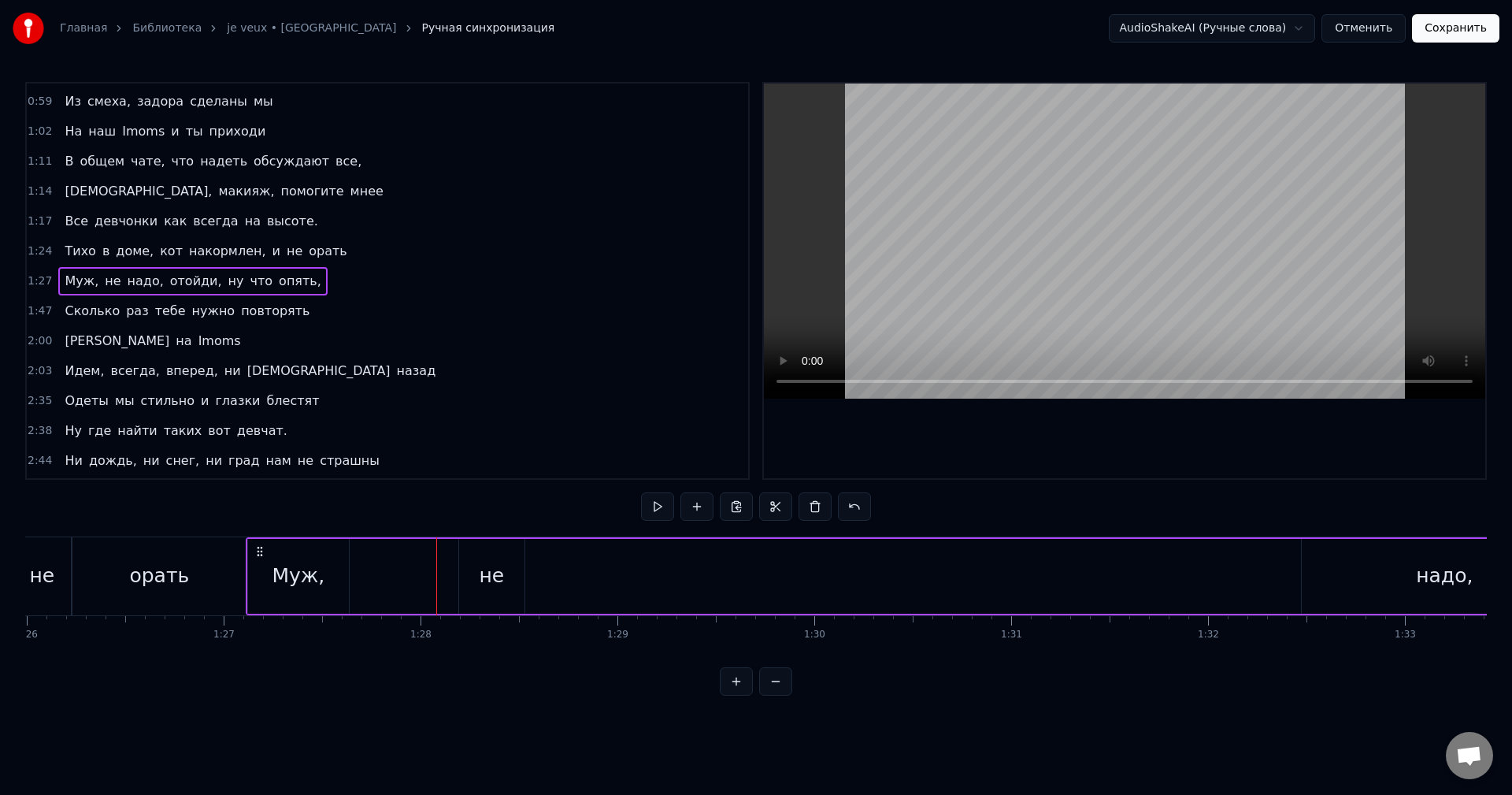
click at [409, 565] on div "не" at bounding box center [380, 575] width 67 height 74
click at [471, 583] on div "не" at bounding box center [491, 575] width 65 height 74
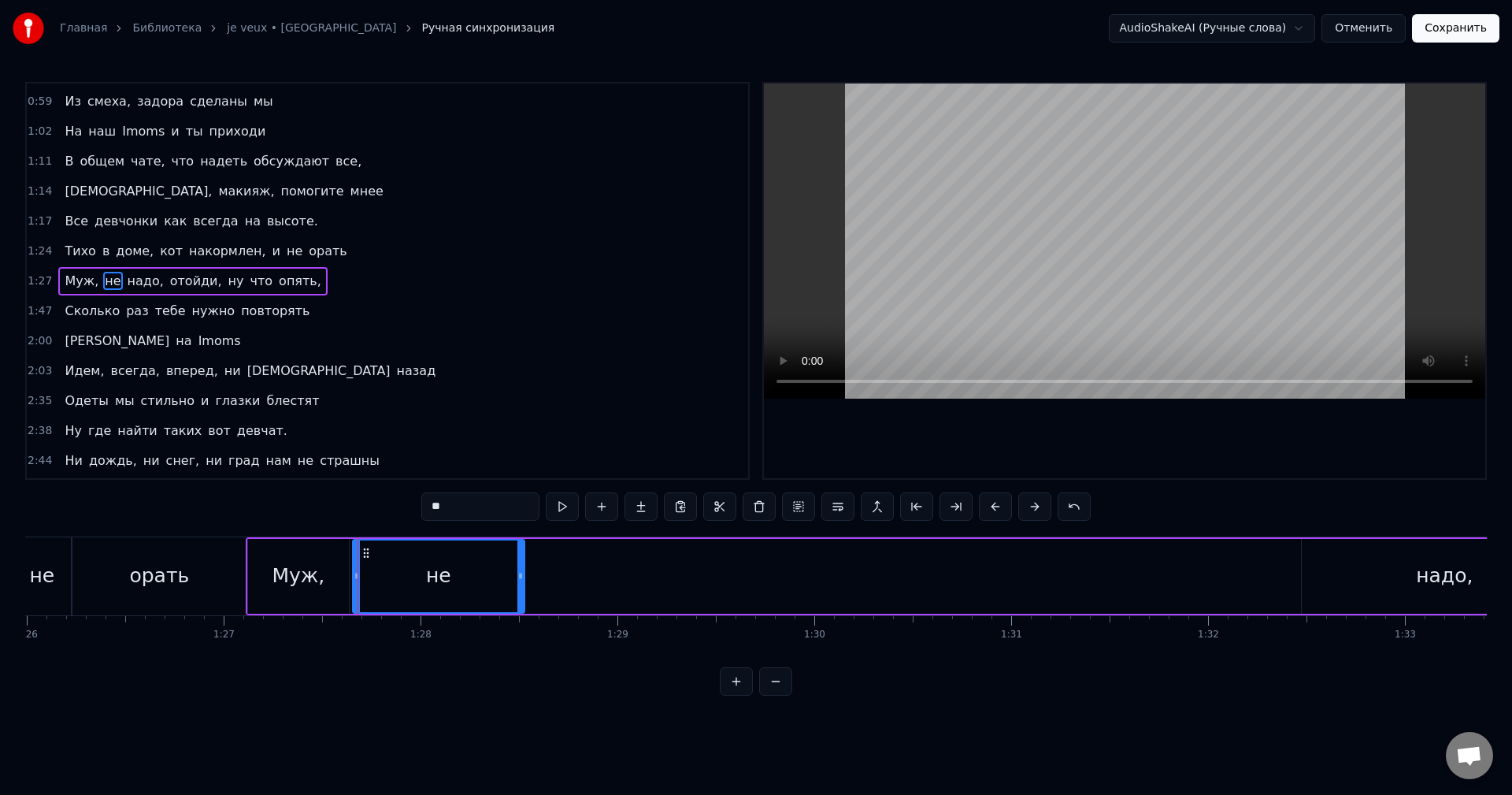
drag, startPoint x: 461, startPoint y: 587, endPoint x: 354, endPoint y: 583, distance: 107.1
click at [354, 583] on div at bounding box center [357, 576] width 6 height 72
drag, startPoint x: 625, startPoint y: 591, endPoint x: 503, endPoint y: 593, distance: 122.0
click at [503, 593] on div at bounding box center [505, 576] width 6 height 72
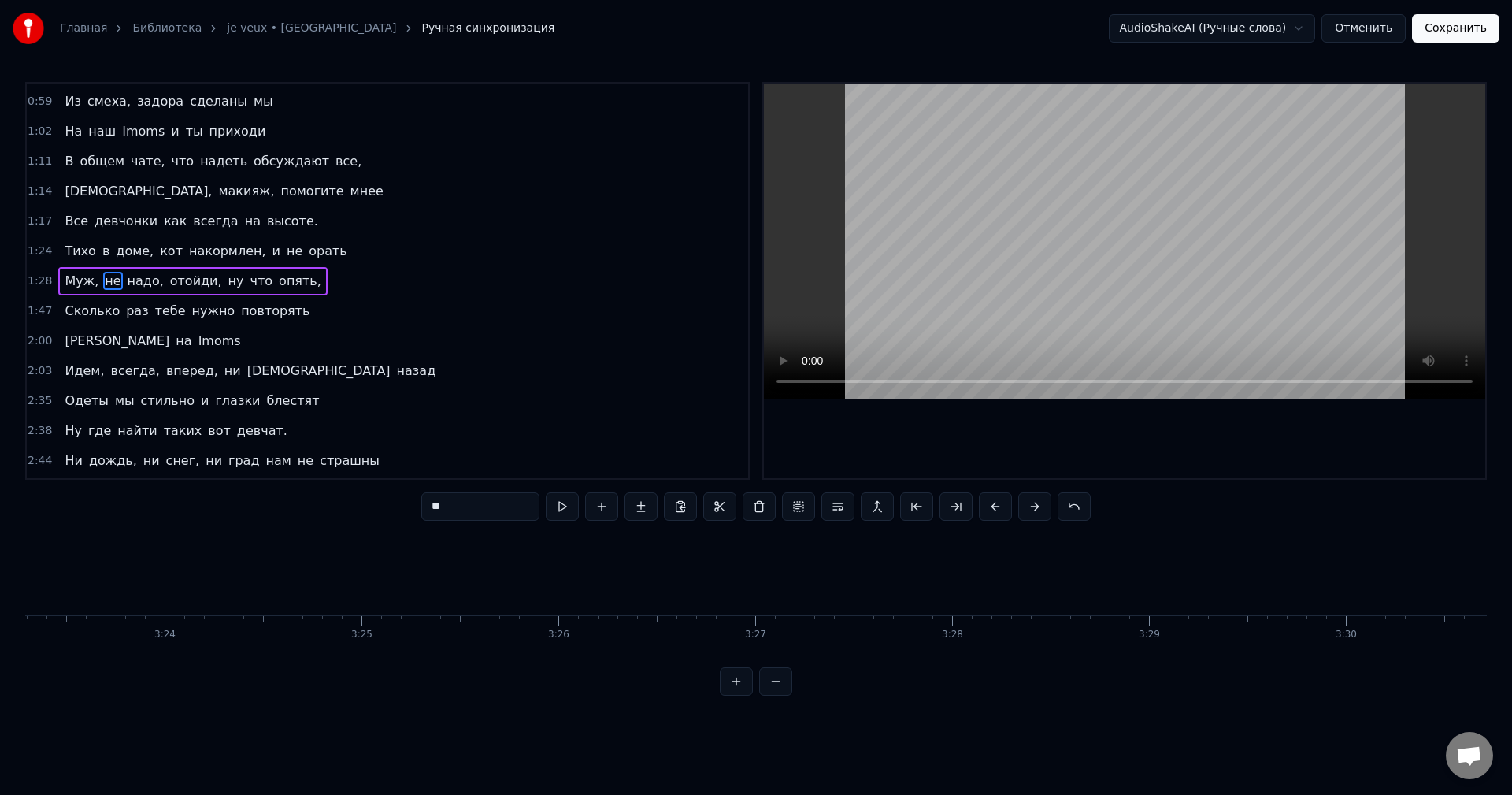
scroll to position [0, 39416]
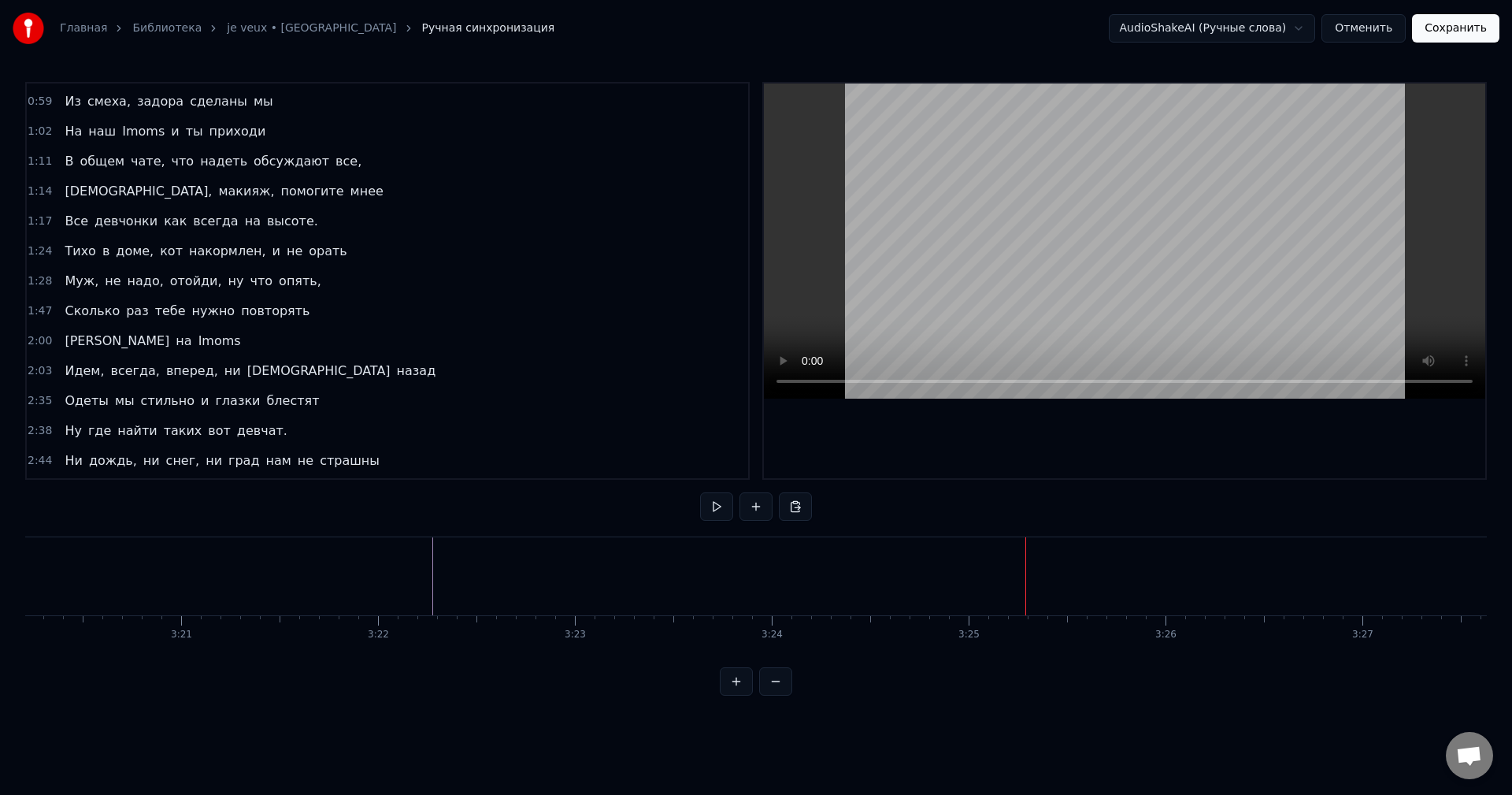
click at [791, 696] on button at bounding box center [775, 681] width 33 height 29
click at [784, 696] on button at bounding box center [775, 681] width 33 height 29
click at [783, 696] on div at bounding box center [756, 681] width 73 height 29
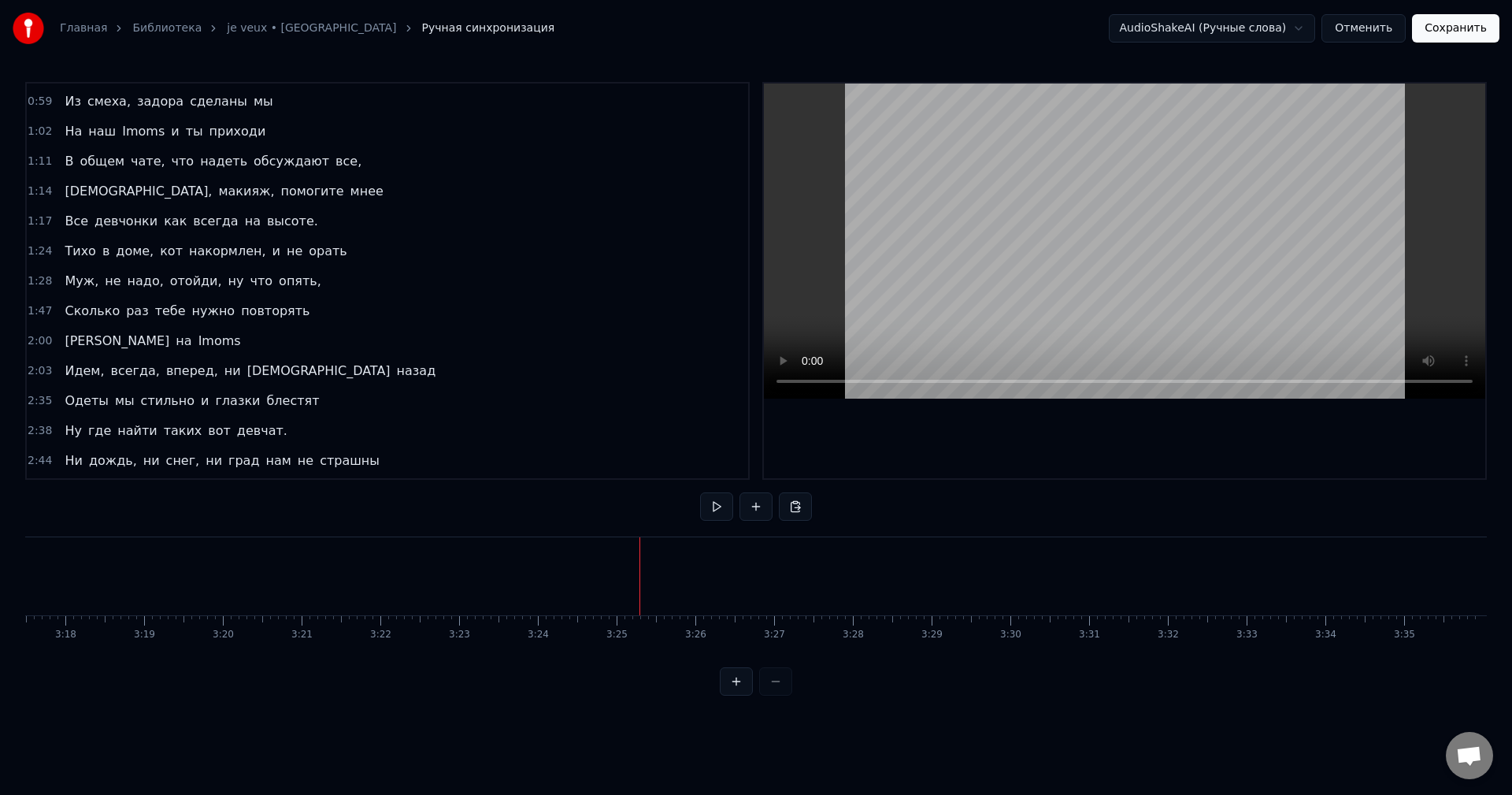
click at [782, 696] on div at bounding box center [756, 681] width 73 height 29
click at [782, 709] on html "Главная Библиотека je veux • moscow Ручная синхронизация AudioShakeAI (Ручные с…" at bounding box center [756, 360] width 1512 height 721
drag, startPoint x: 785, startPoint y: 703, endPoint x: 776, endPoint y: 701, distance: 9.2
click at [782, 696] on div at bounding box center [756, 681] width 73 height 29
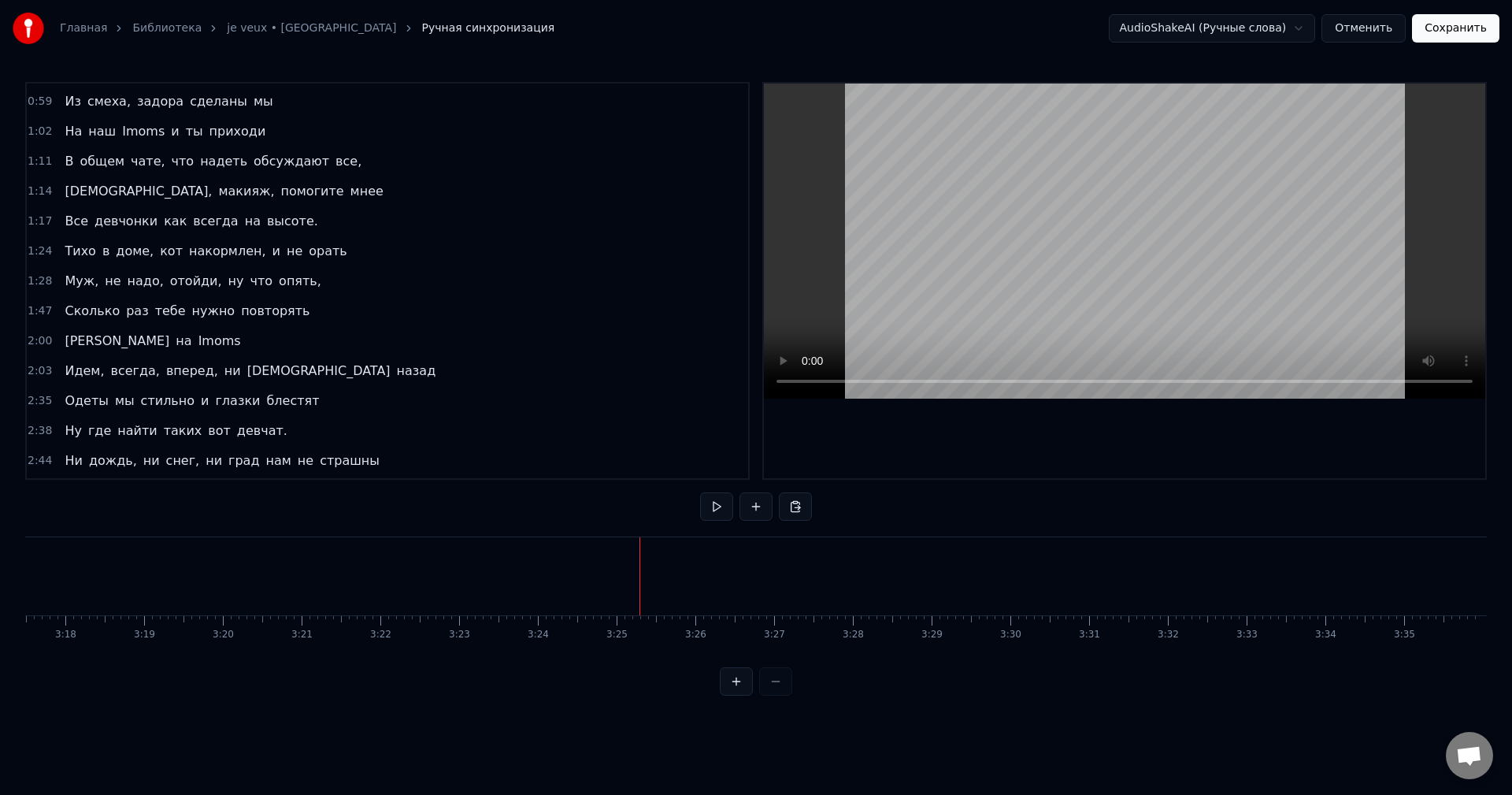
click at [776, 696] on div at bounding box center [756, 681] width 73 height 29
click at [776, 692] on div at bounding box center [756, 681] width 73 height 29
click at [771, 695] on div at bounding box center [756, 681] width 73 height 29
drag, startPoint x: 1378, startPoint y: 25, endPoint x: 1368, endPoint y: 30, distance: 11.2
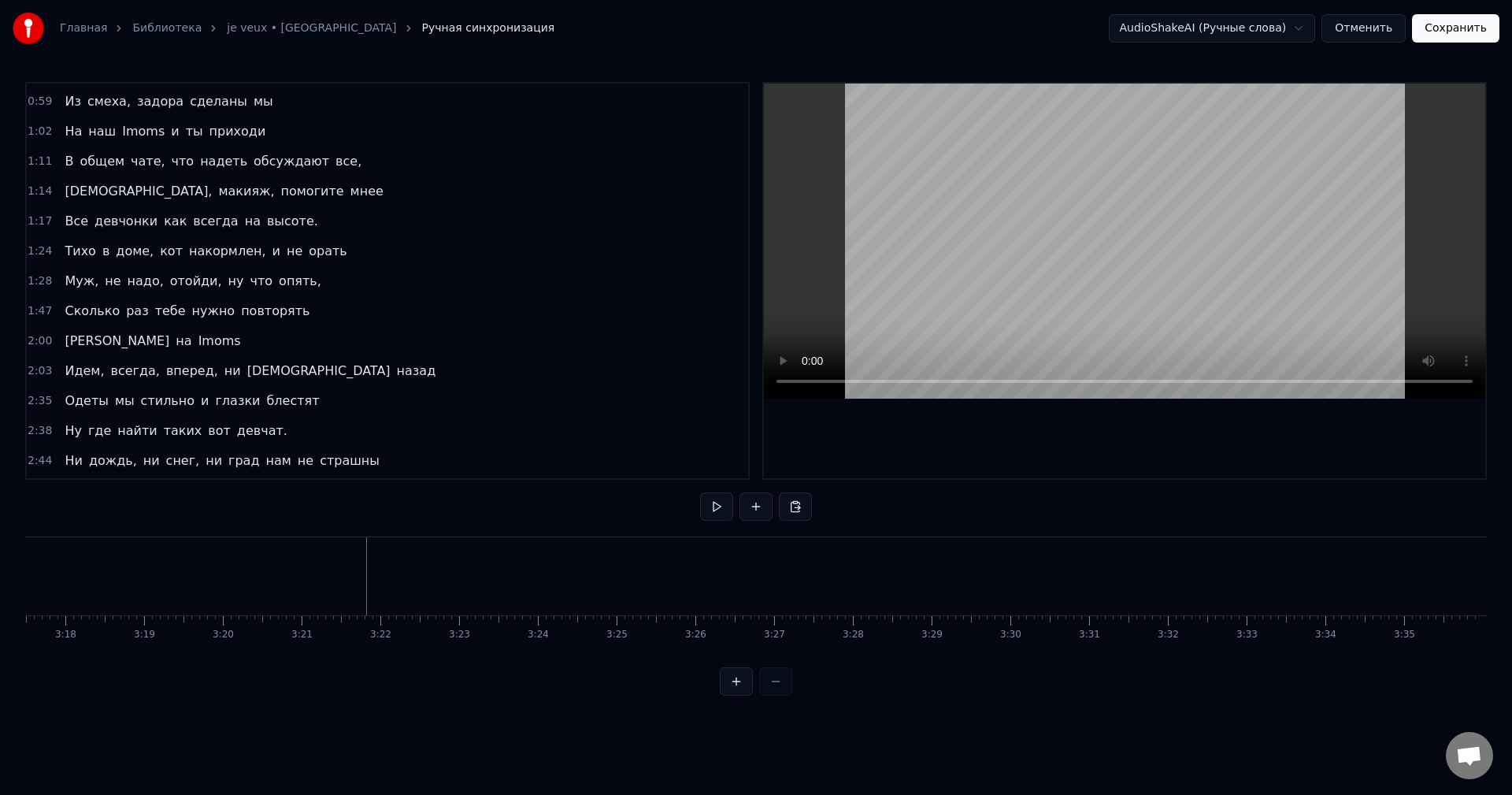
click at [1376, 26] on button "Отменить" at bounding box center [1363, 29] width 84 height 29
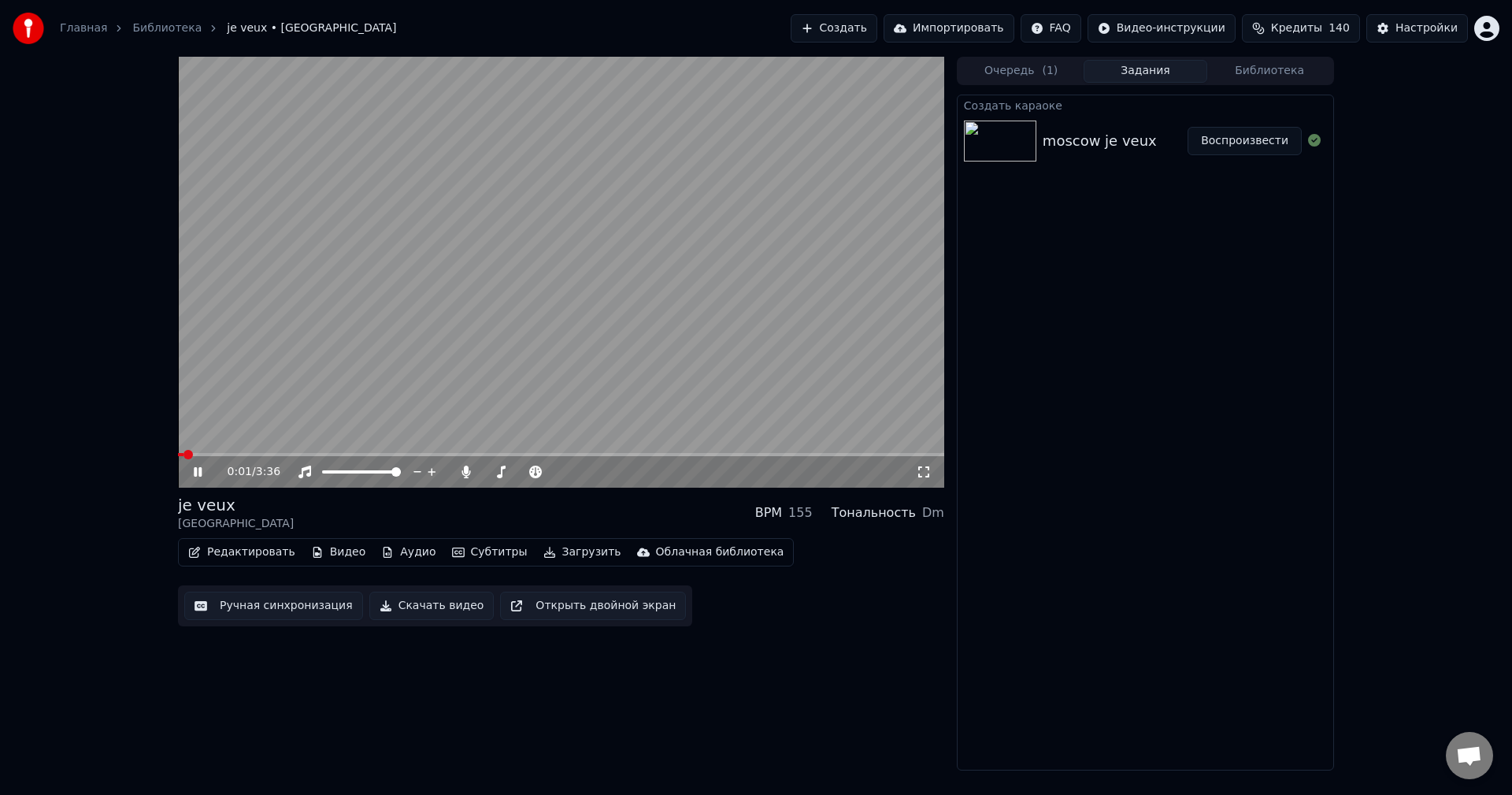
click at [196, 472] on icon at bounding box center [197, 471] width 8 height 10
click at [451, 455] on span at bounding box center [561, 454] width 766 height 4
click at [192, 475] on icon at bounding box center [209, 471] width 37 height 13
click at [619, 456] on span at bounding box center [561, 454] width 766 height 4
click at [744, 454] on span at bounding box center [561, 454] width 766 height 4
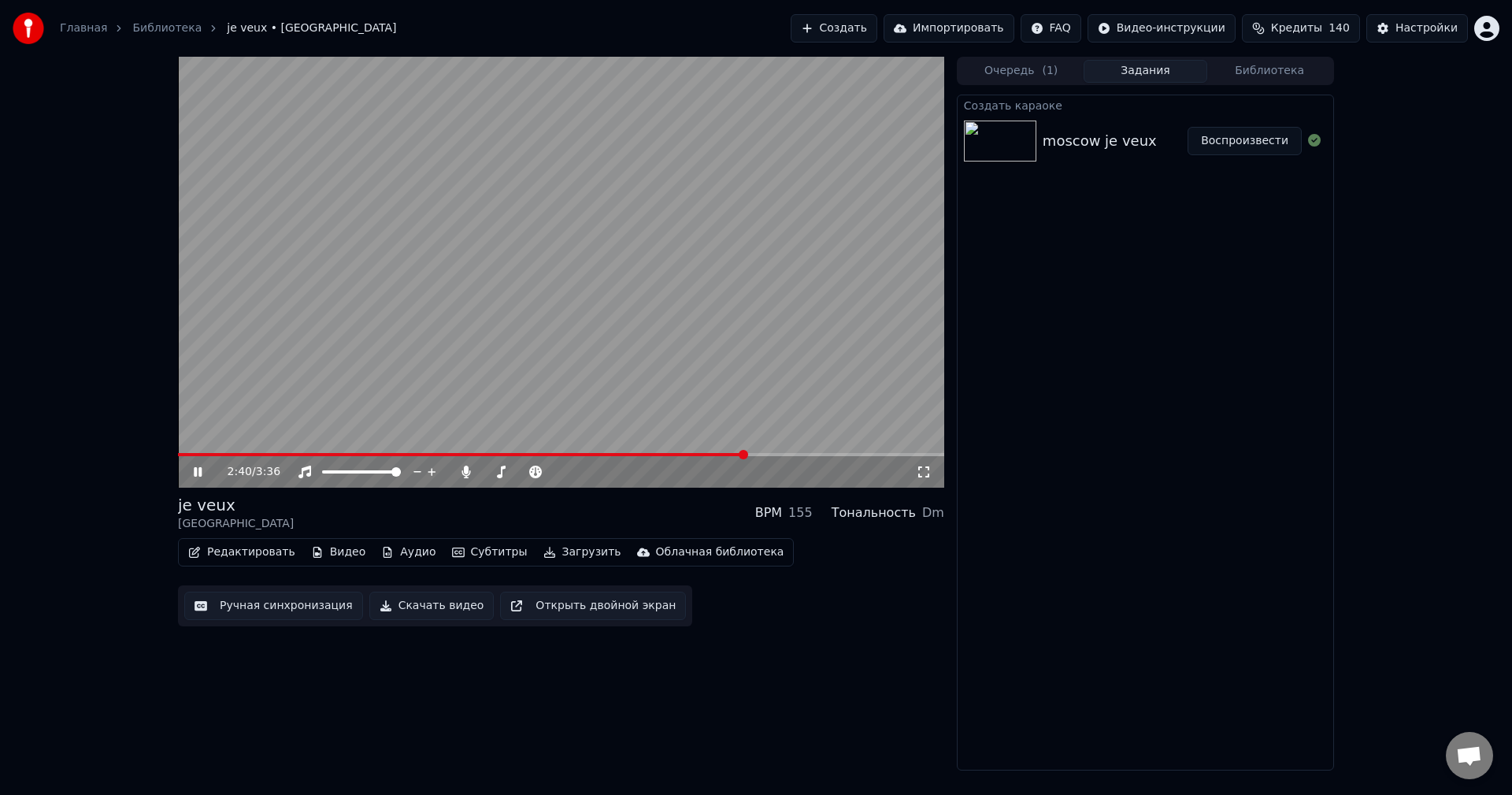
click at [786, 455] on span at bounding box center [561, 454] width 766 height 4
click at [756, 457] on div "2:53 / 3:36" at bounding box center [561, 471] width 766 height 31
click at [756, 454] on span at bounding box center [486, 454] width 616 height 4
click at [711, 454] on span at bounding box center [471, 454] width 584 height 4
click at [678, 454] on span at bounding box center [428, 454] width 500 height 4
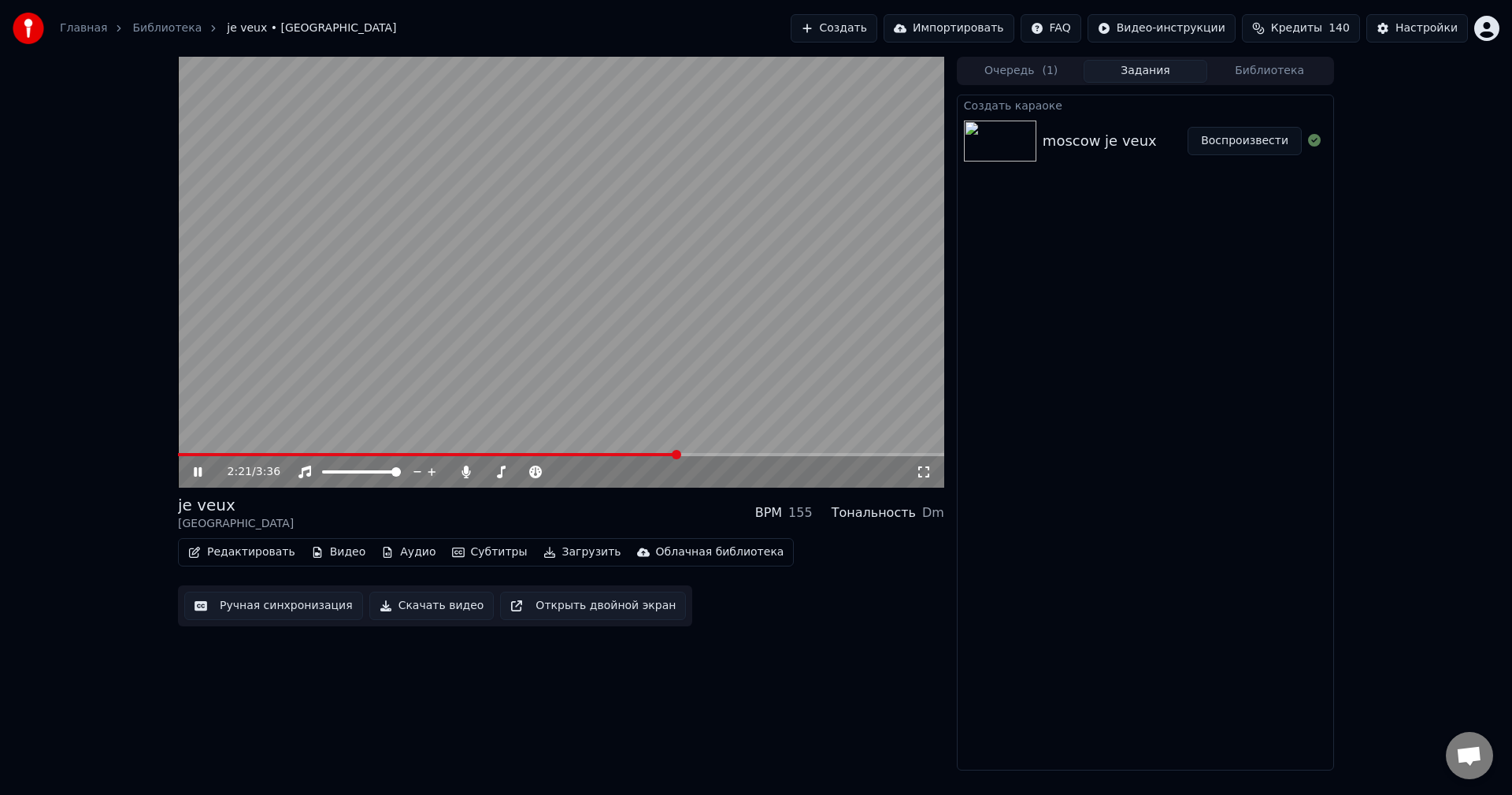
click at [651, 454] on span at bounding box center [428, 454] width 500 height 4
click at [614, 454] on span at bounding box center [396, 454] width 436 height 4
click at [594, 456] on span at bounding box center [396, 454] width 436 height 4
click at [563, 454] on span at bounding box center [371, 454] width 386 height 4
click at [529, 454] on span at bounding box center [354, 454] width 351 height 4
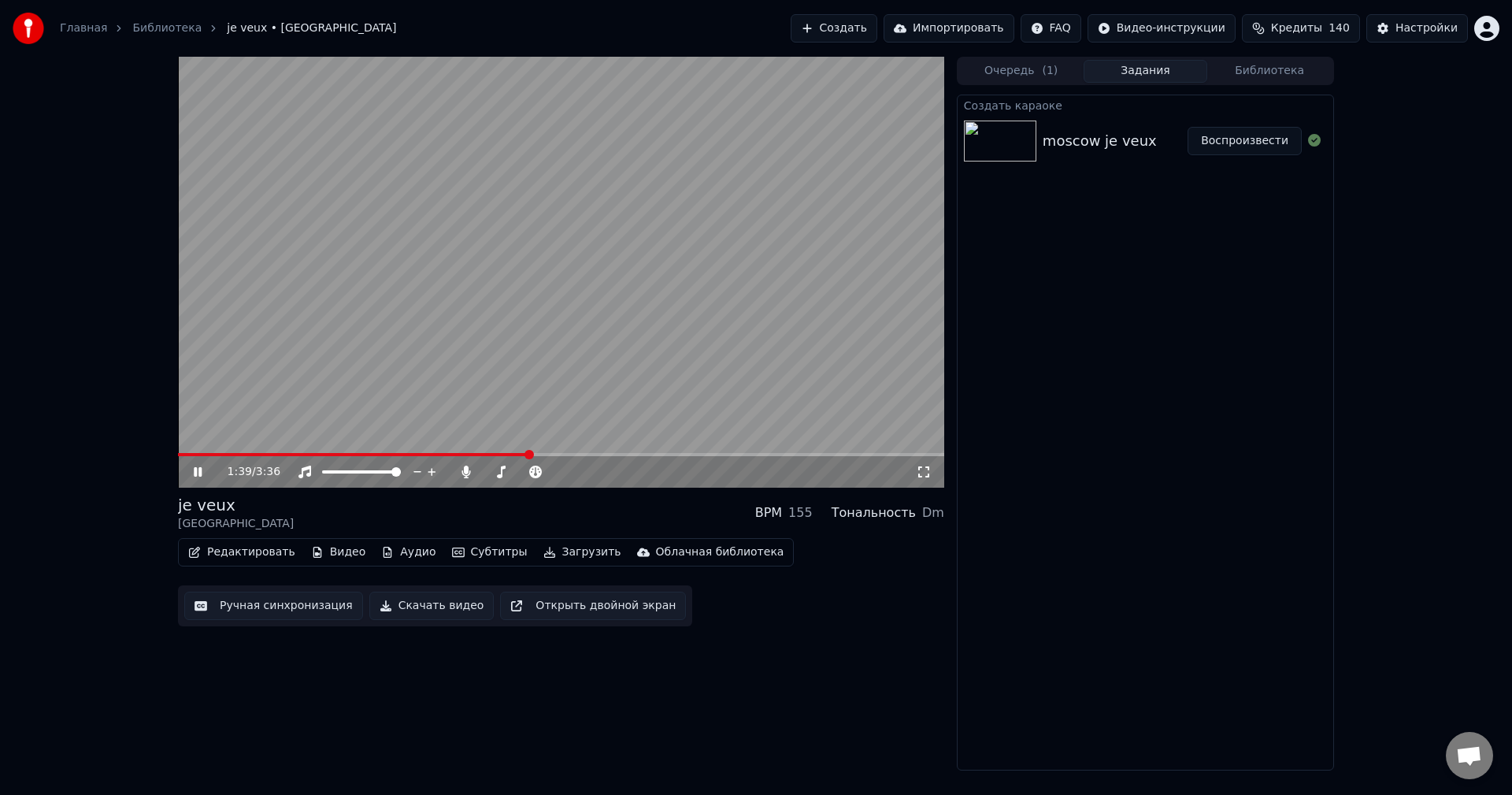
click at [505, 455] on span at bounding box center [354, 454] width 351 height 4
click at [485, 455] on span at bounding box center [333, 454] width 308 height 4
click at [564, 454] on span at bounding box center [561, 454] width 766 height 4
click at [549, 454] on span at bounding box center [373, 454] width 389 height 4
click at [566, 453] on span at bounding box center [561, 454] width 766 height 4
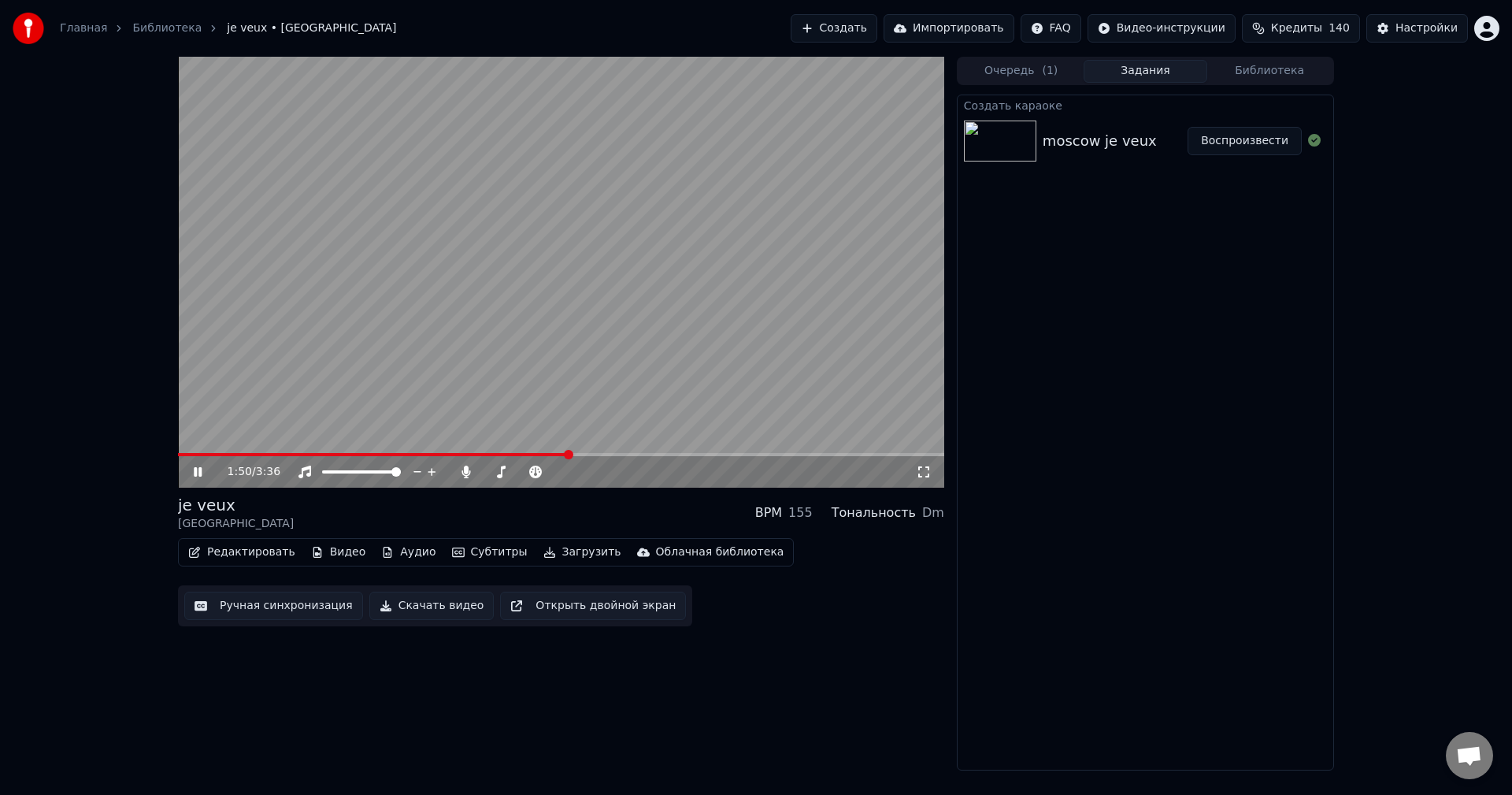
click at [207, 473] on icon at bounding box center [209, 471] width 37 height 13
click at [1033, 145] on img at bounding box center [999, 141] width 73 height 41
click at [244, 552] on button "Редактировать" at bounding box center [242, 552] width 120 height 22
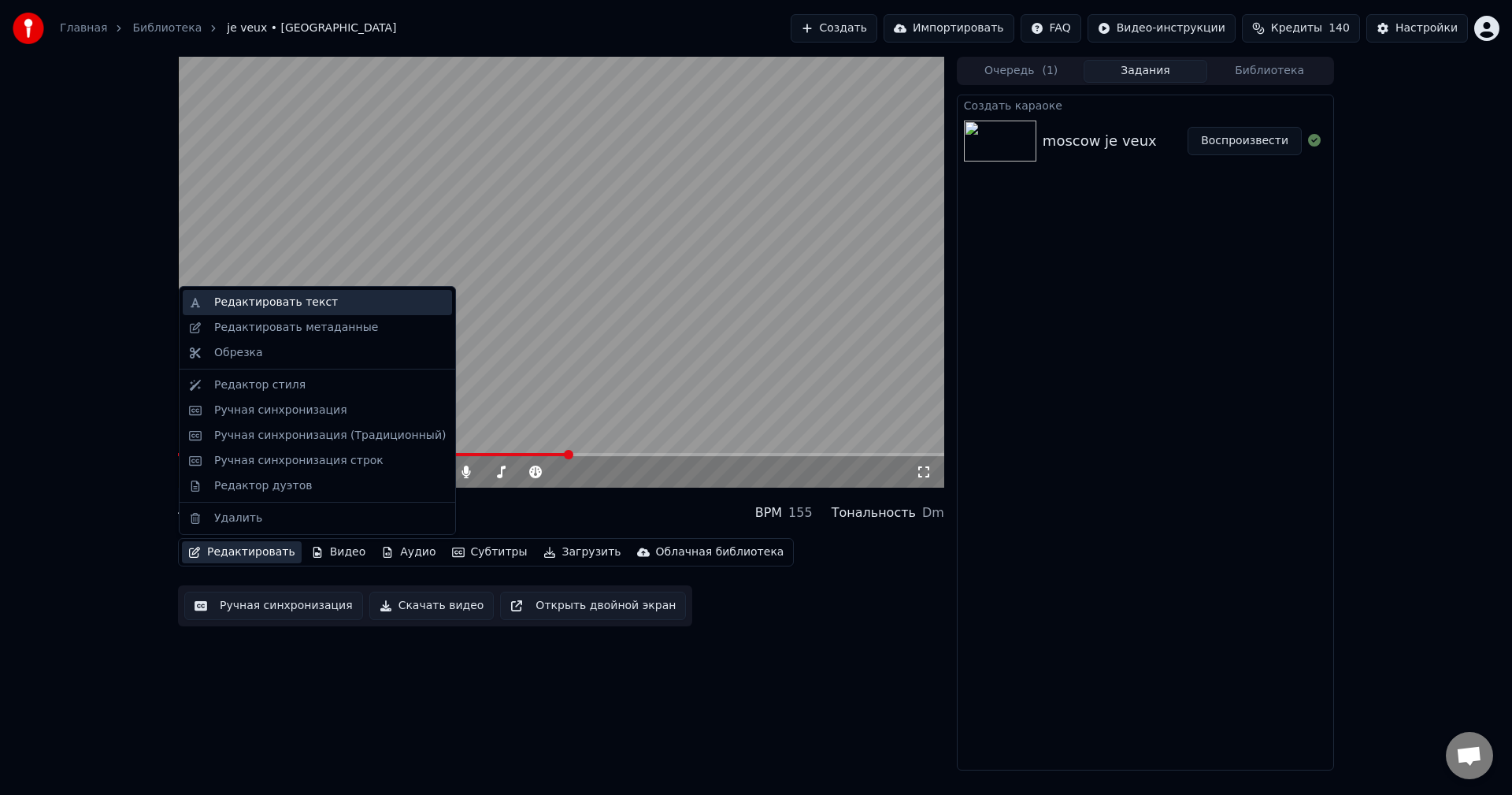
click at [315, 308] on div "Редактировать текст" at bounding box center [276, 303] width 124 height 16
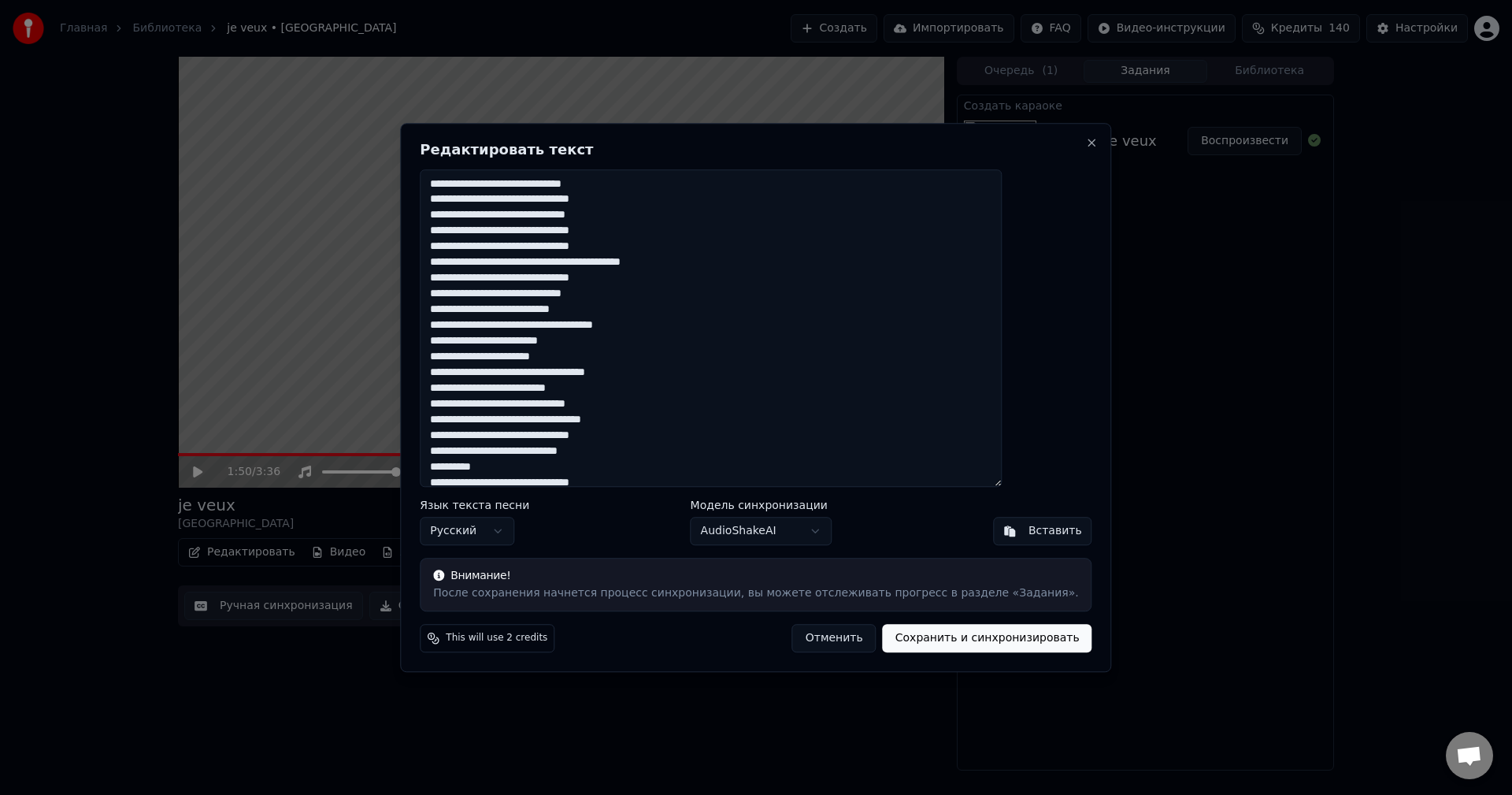
click at [608, 255] on textarea "**********" at bounding box center [710, 328] width 582 height 318
click at [656, 311] on textarea "**********" at bounding box center [710, 328] width 582 height 318
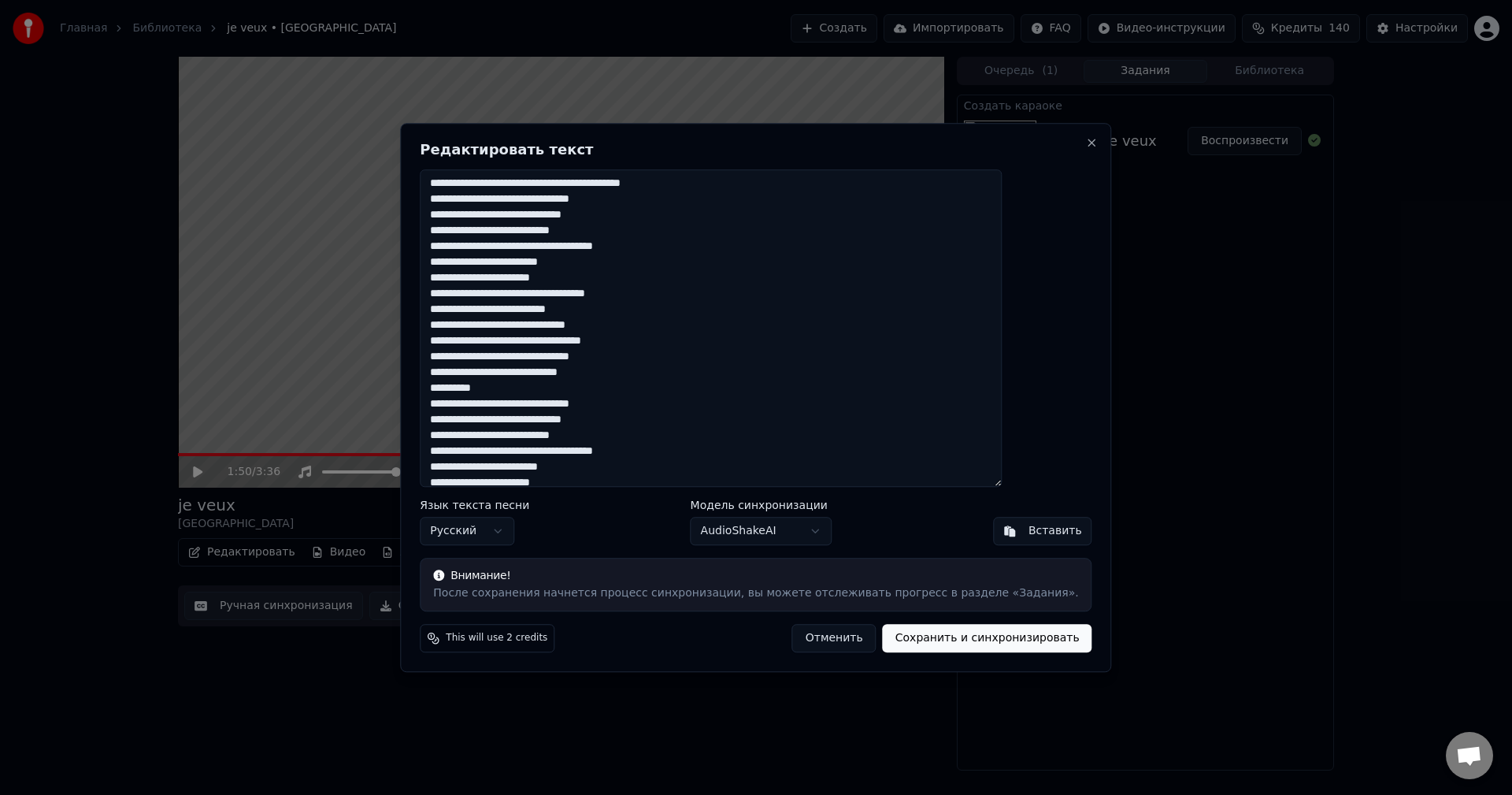
click at [658, 328] on textarea "**********" at bounding box center [710, 328] width 582 height 318
click at [678, 342] on textarea "**********" at bounding box center [710, 328] width 582 height 318
click at [544, 358] on textarea "**********" at bounding box center [710, 328] width 582 height 318
click at [541, 369] on textarea "**********" at bounding box center [710, 328] width 582 height 318
drag, startPoint x: 477, startPoint y: 358, endPoint x: 652, endPoint y: 369, distance: 175.3
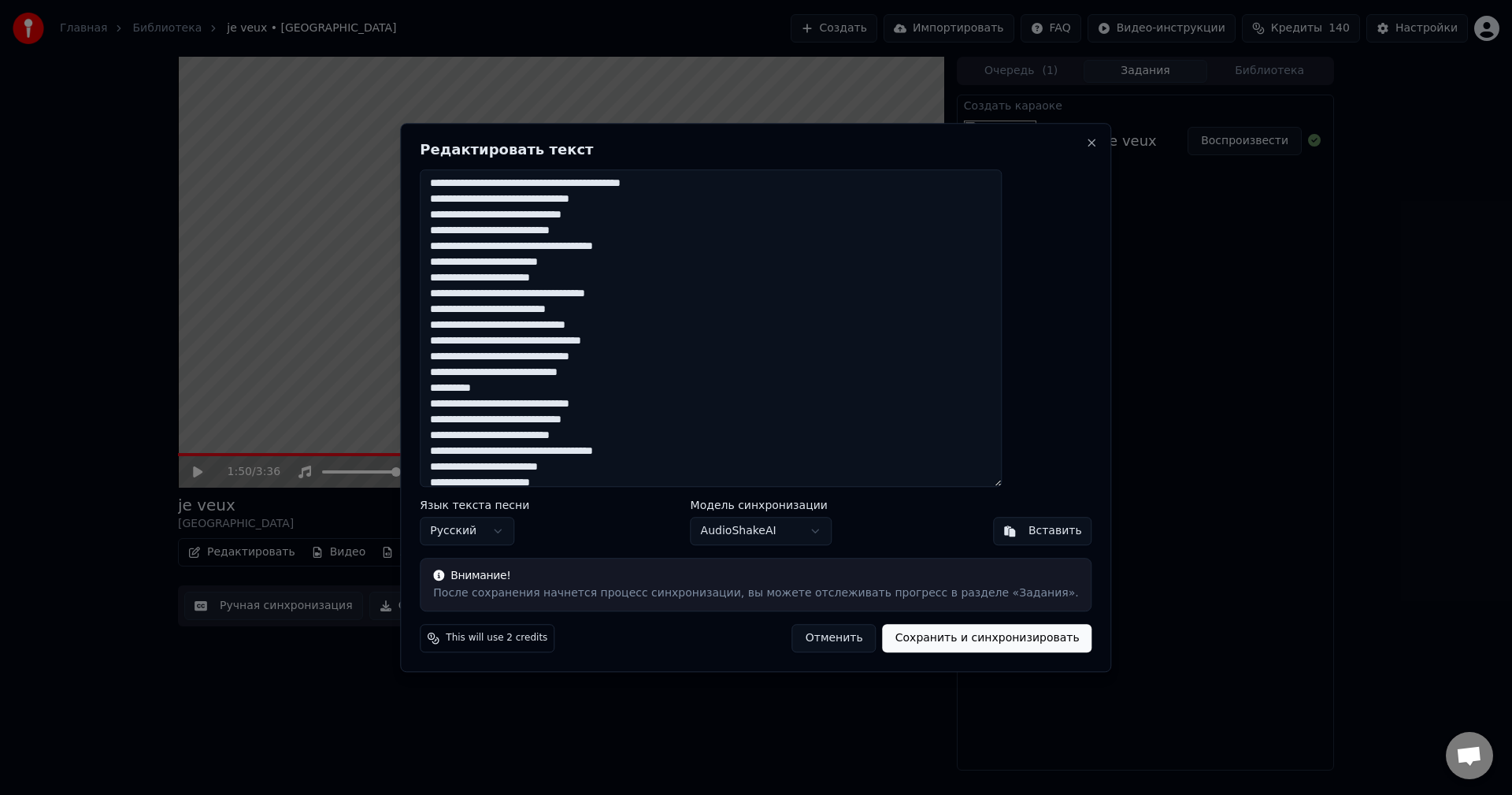
click at [652, 369] on textarea "**********" at bounding box center [710, 328] width 582 height 318
click at [538, 386] on textarea "**********" at bounding box center [710, 328] width 582 height 318
click at [473, 387] on textarea "**********" at bounding box center [710, 328] width 582 height 318
click at [638, 427] on textarea "**********" at bounding box center [710, 328] width 582 height 318
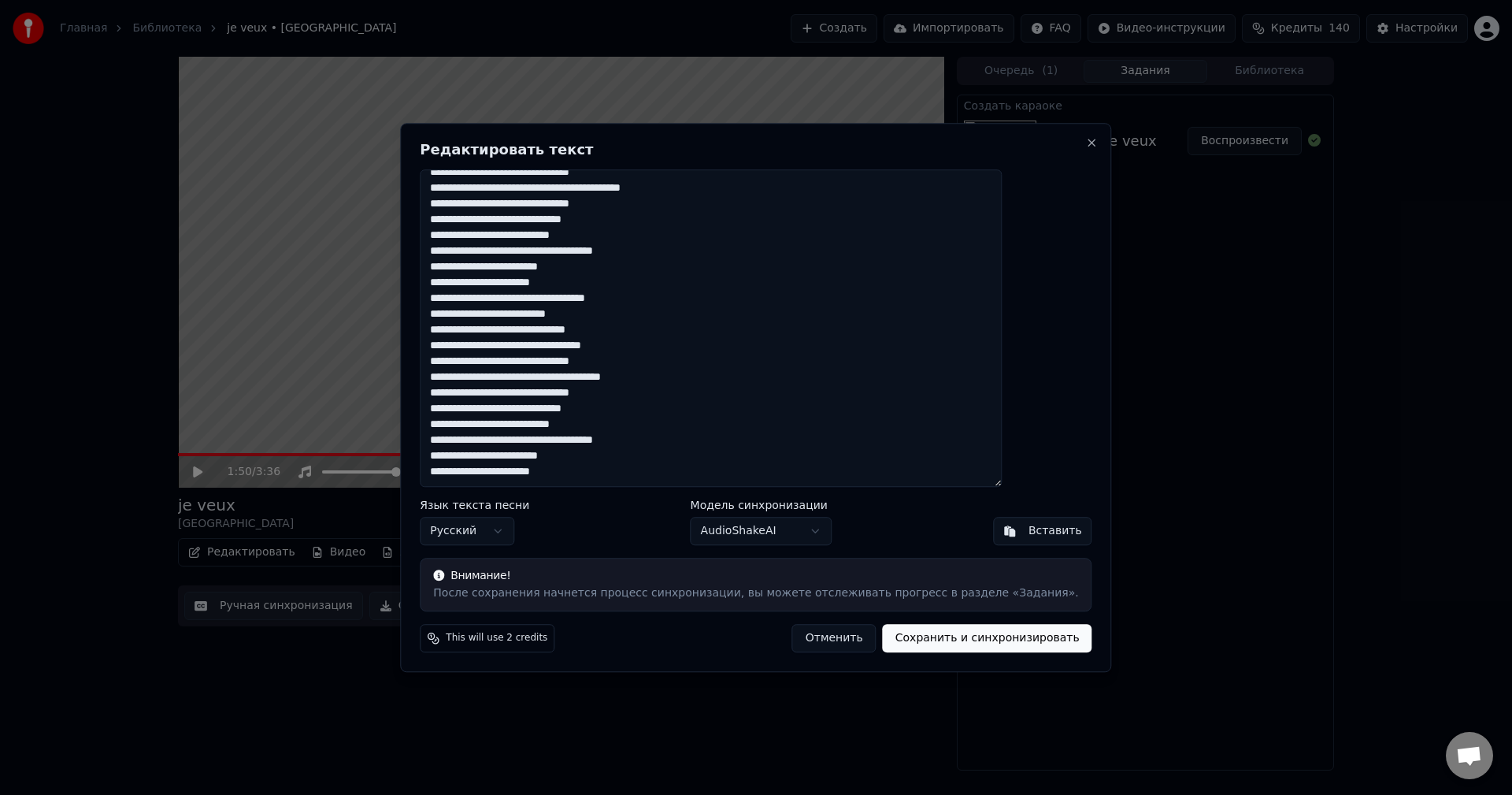
drag, startPoint x: 475, startPoint y: 393, endPoint x: 678, endPoint y: 467, distance: 216.1
click at [678, 467] on textarea "**********" at bounding box center [710, 328] width 582 height 318
click at [645, 474] on textarea "**********" at bounding box center [710, 328] width 582 height 318
paste textarea "**********"
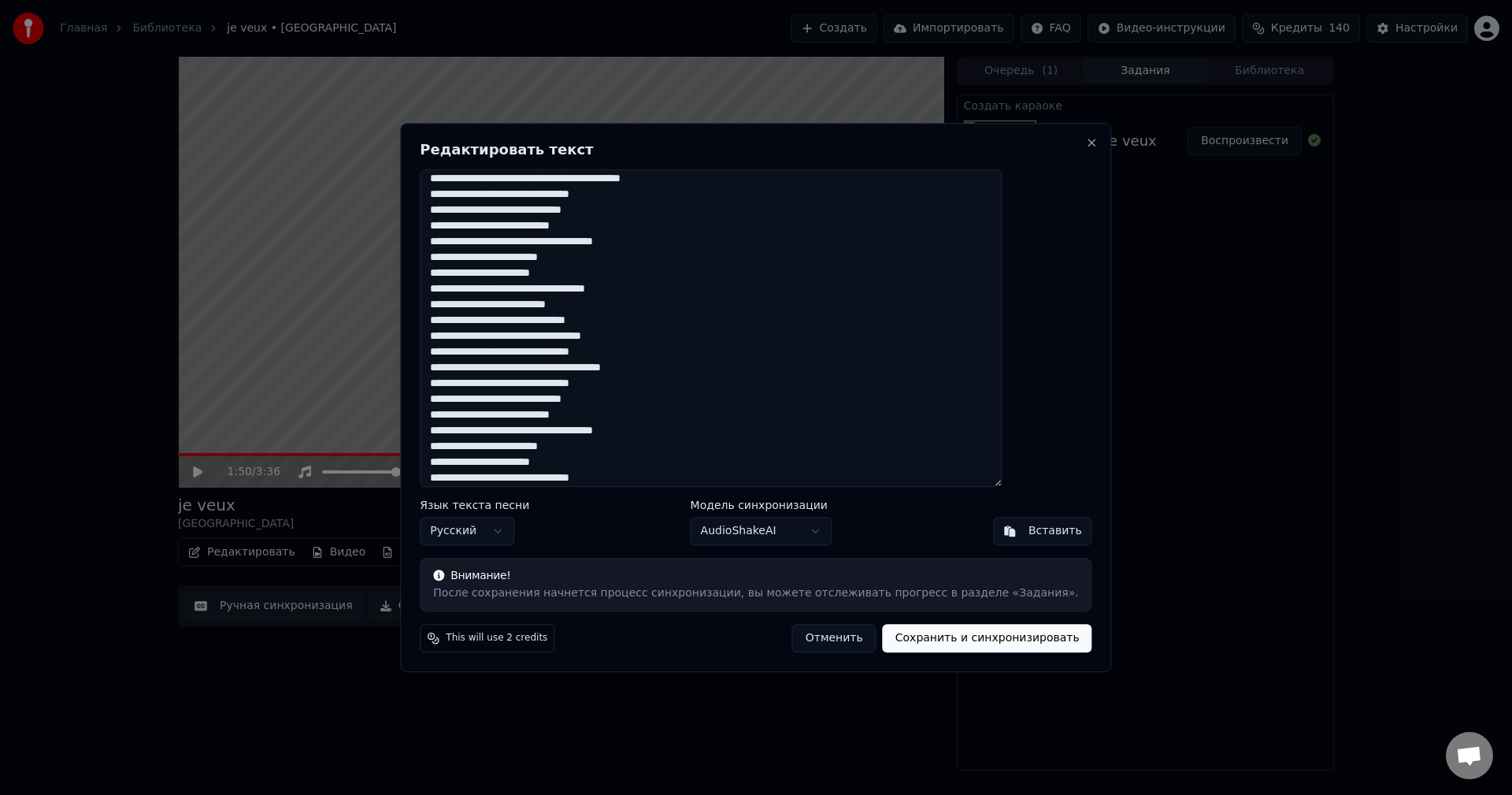
scroll to position [162, 0]
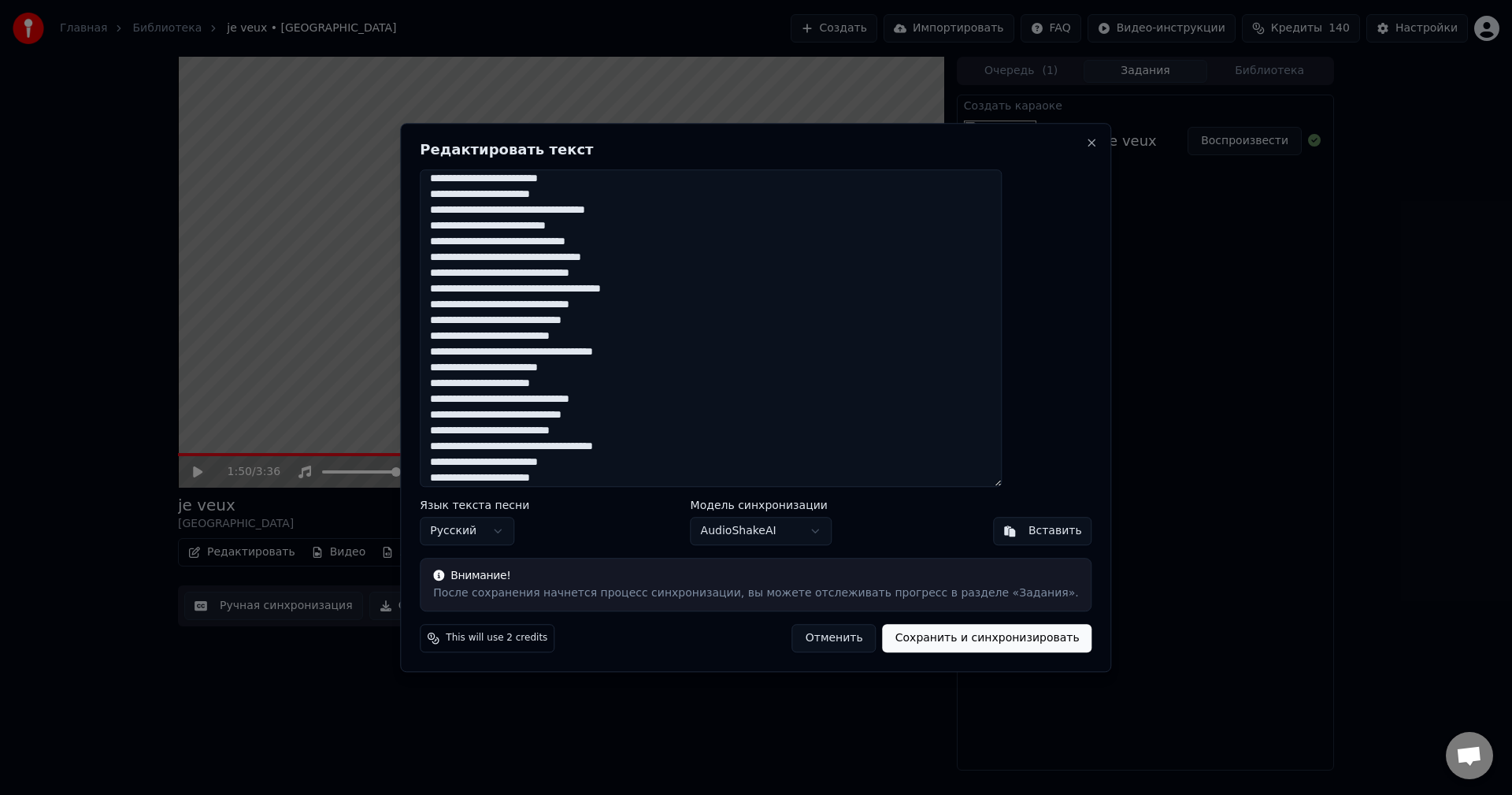
click at [951, 644] on button "Сохранить и синхронизировать" at bounding box center [988, 638] width 210 height 29
click at [956, 635] on button "Сохранить и синхронизировать" at bounding box center [988, 638] width 210 height 29
click at [685, 473] on textarea at bounding box center [710, 328] width 582 height 318
click at [686, 473] on textarea at bounding box center [710, 328] width 582 height 318
type textarea "**********"
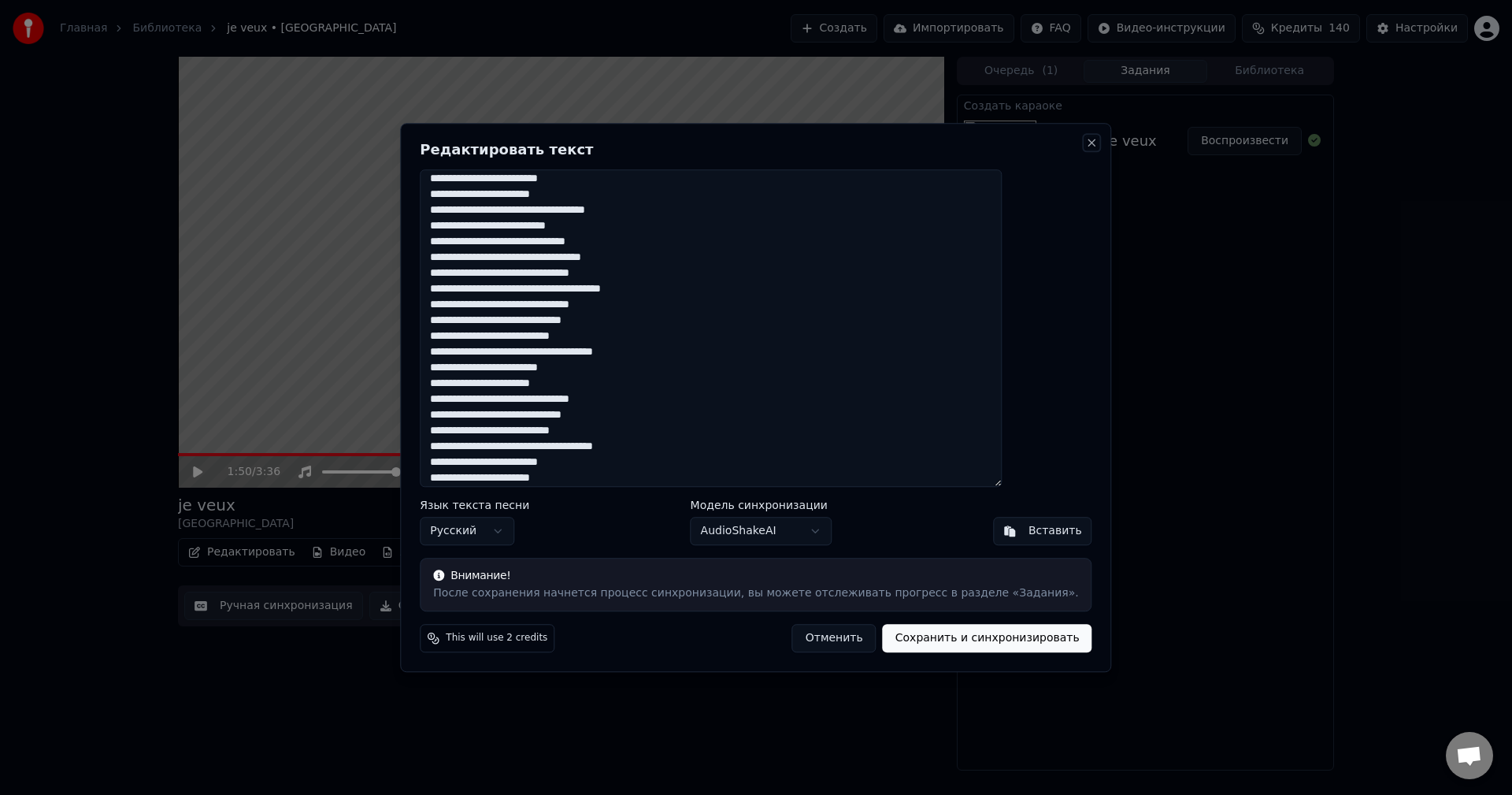
click at [1086, 140] on button "Close" at bounding box center [1093, 143] width 13 height 13
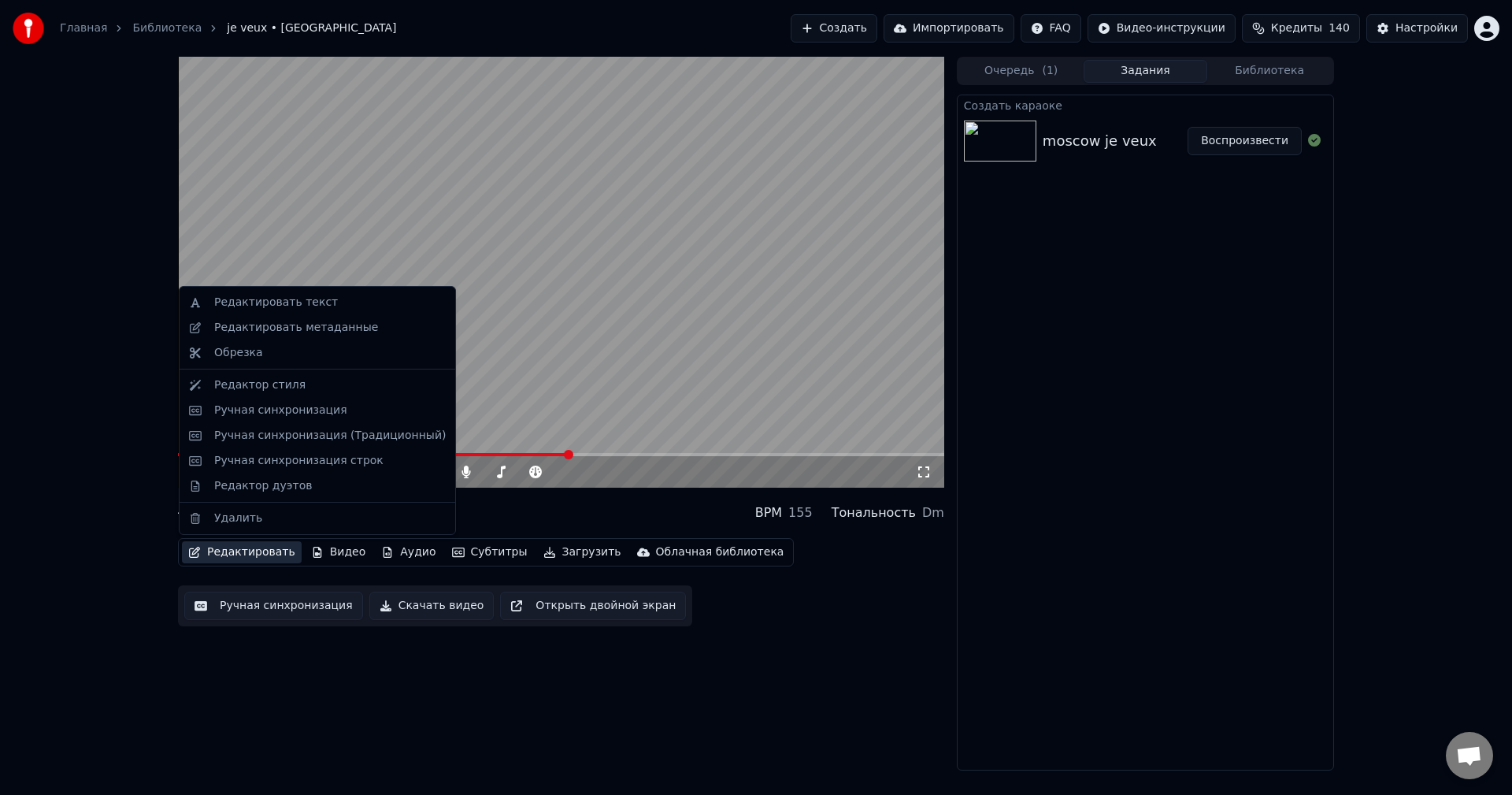
click at [246, 549] on button "Редактировать" at bounding box center [242, 552] width 120 height 22
click at [315, 305] on div "Редактировать текст" at bounding box center [276, 303] width 124 height 16
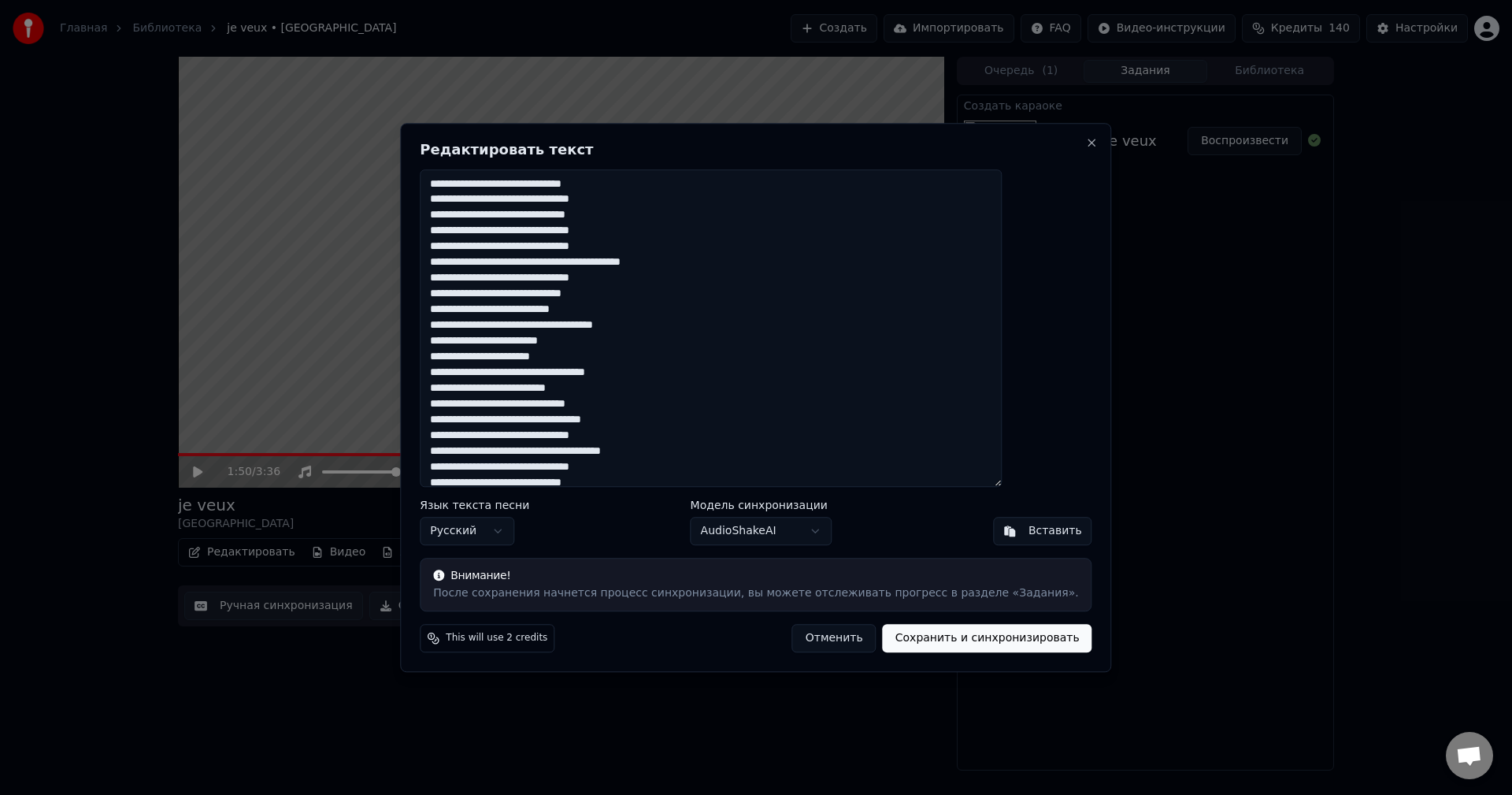
click at [710, 436] on textarea at bounding box center [710, 328] width 582 height 318
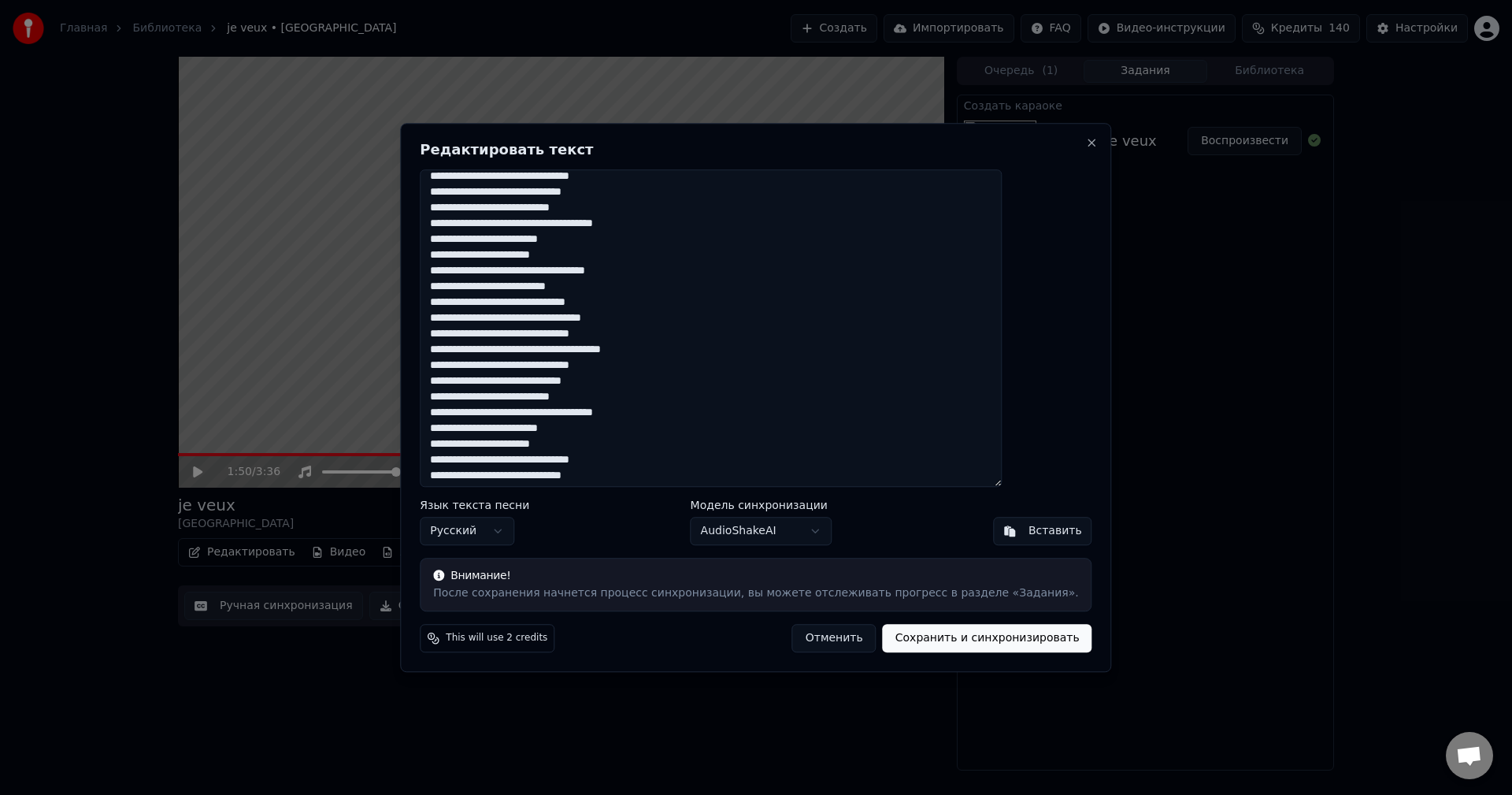
scroll to position [169, 0]
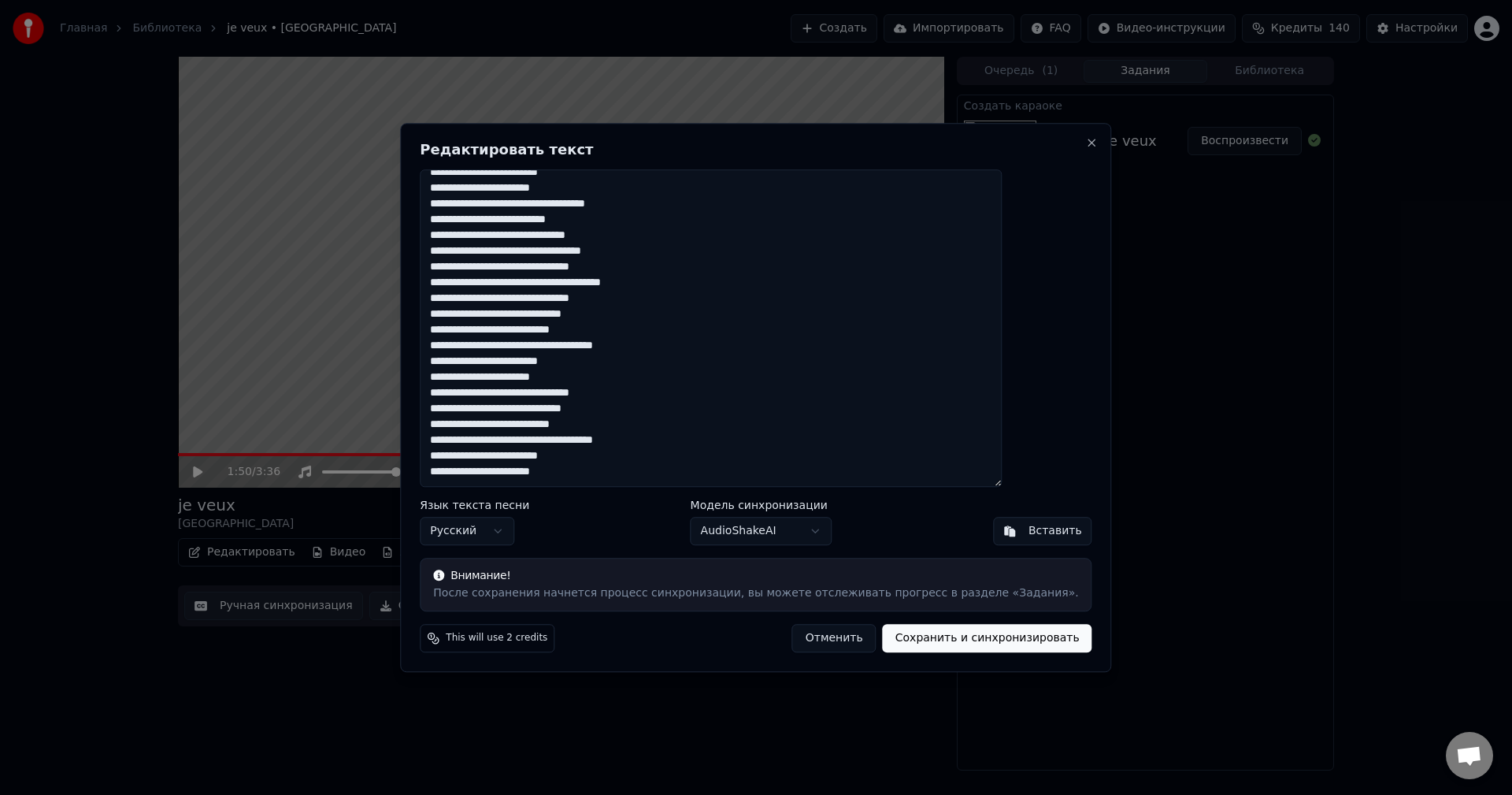
drag, startPoint x: 471, startPoint y: 344, endPoint x: 666, endPoint y: 482, distance: 238.9
click at [666, 482] on textarea at bounding box center [710, 328] width 582 height 318
click at [640, 469] on textarea at bounding box center [710, 328] width 582 height 318
type textarea "**********"
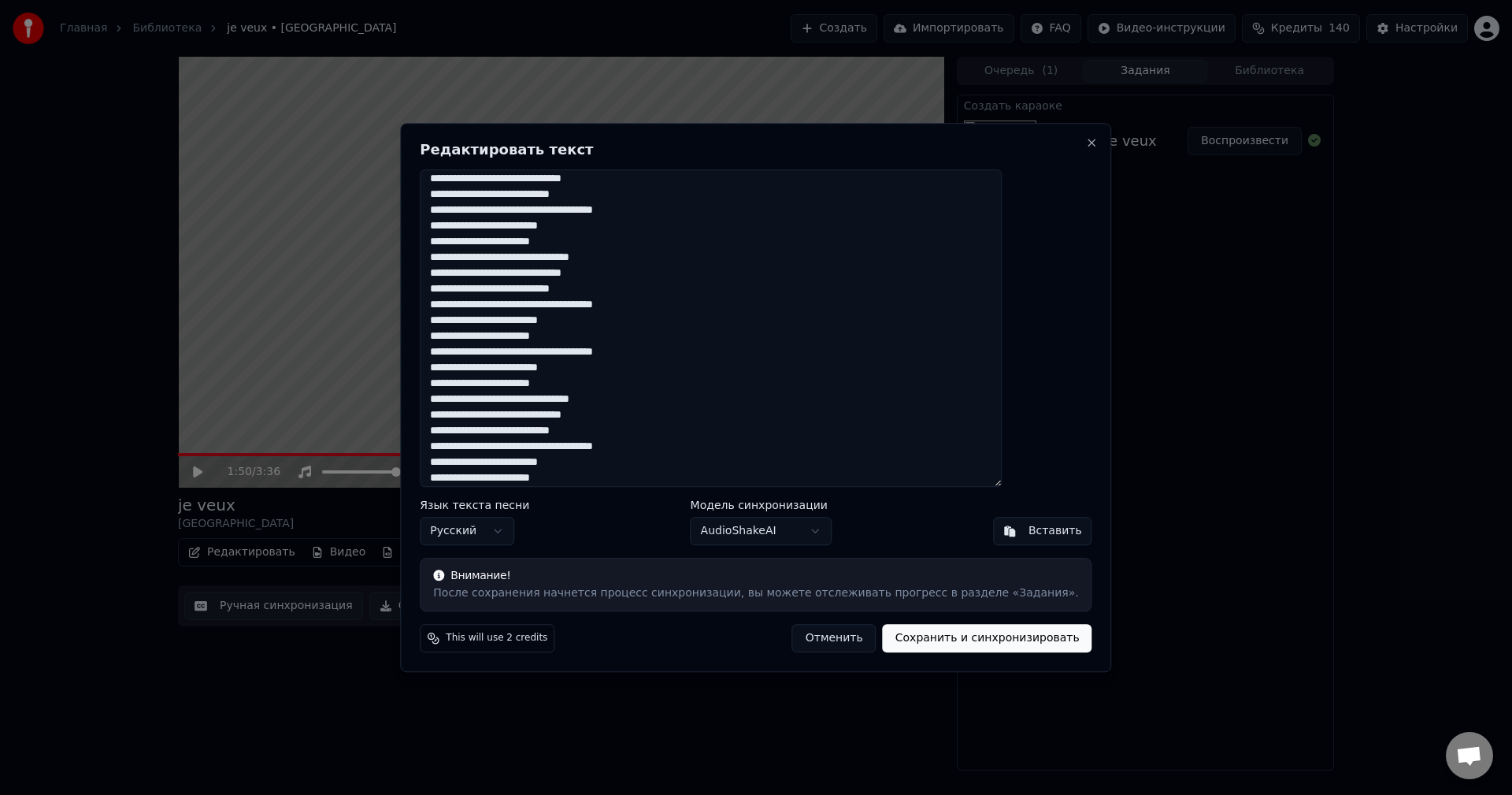
click at [923, 635] on button "Сохранить и синхронизировать" at bounding box center [988, 638] width 210 height 29
click at [1086, 138] on button "Close" at bounding box center [1093, 143] width 13 height 13
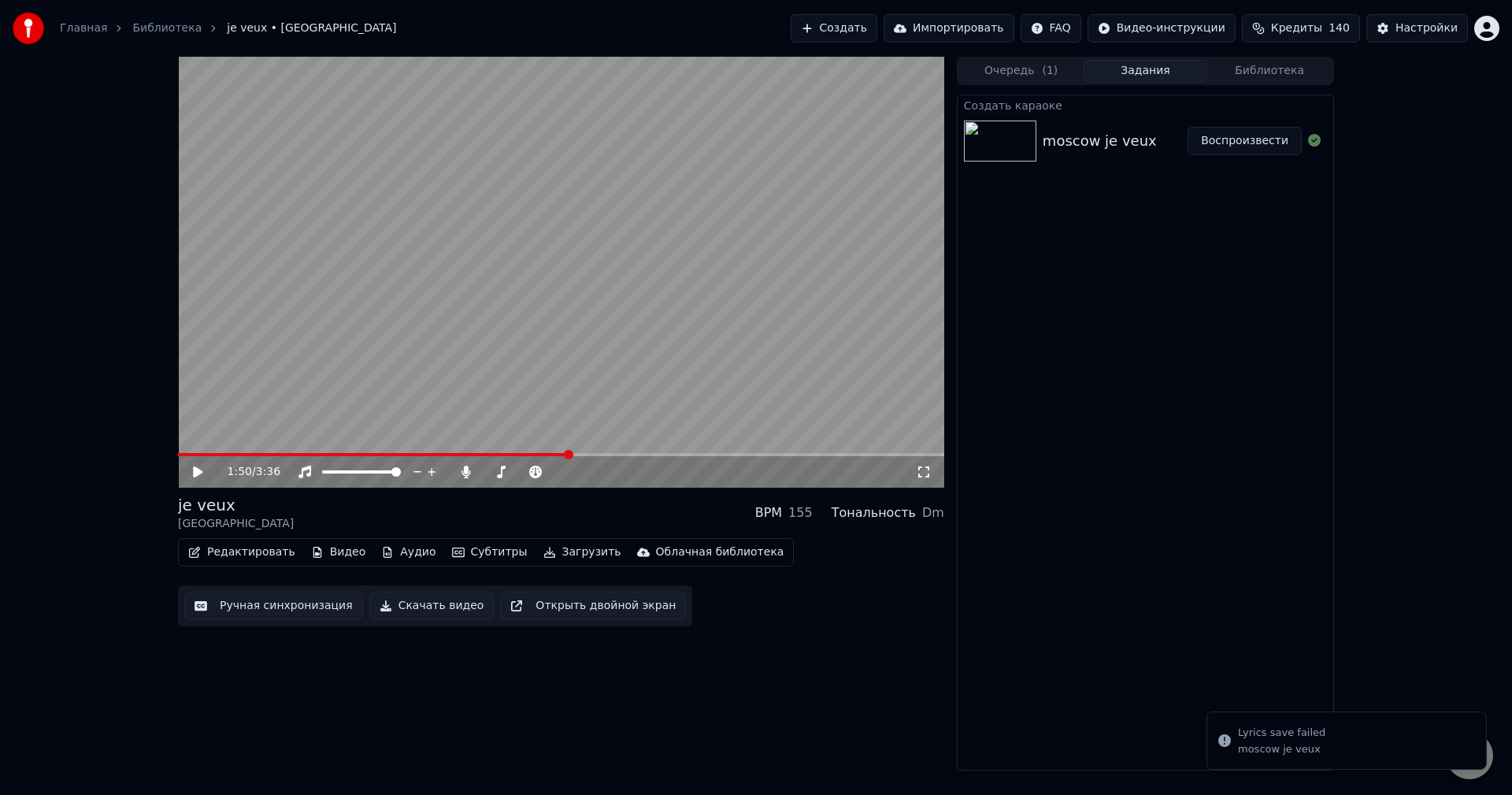
click at [1091, 252] on div "Создать караоке moscow je veux Воспроизвести" at bounding box center [1145, 432] width 377 height 676
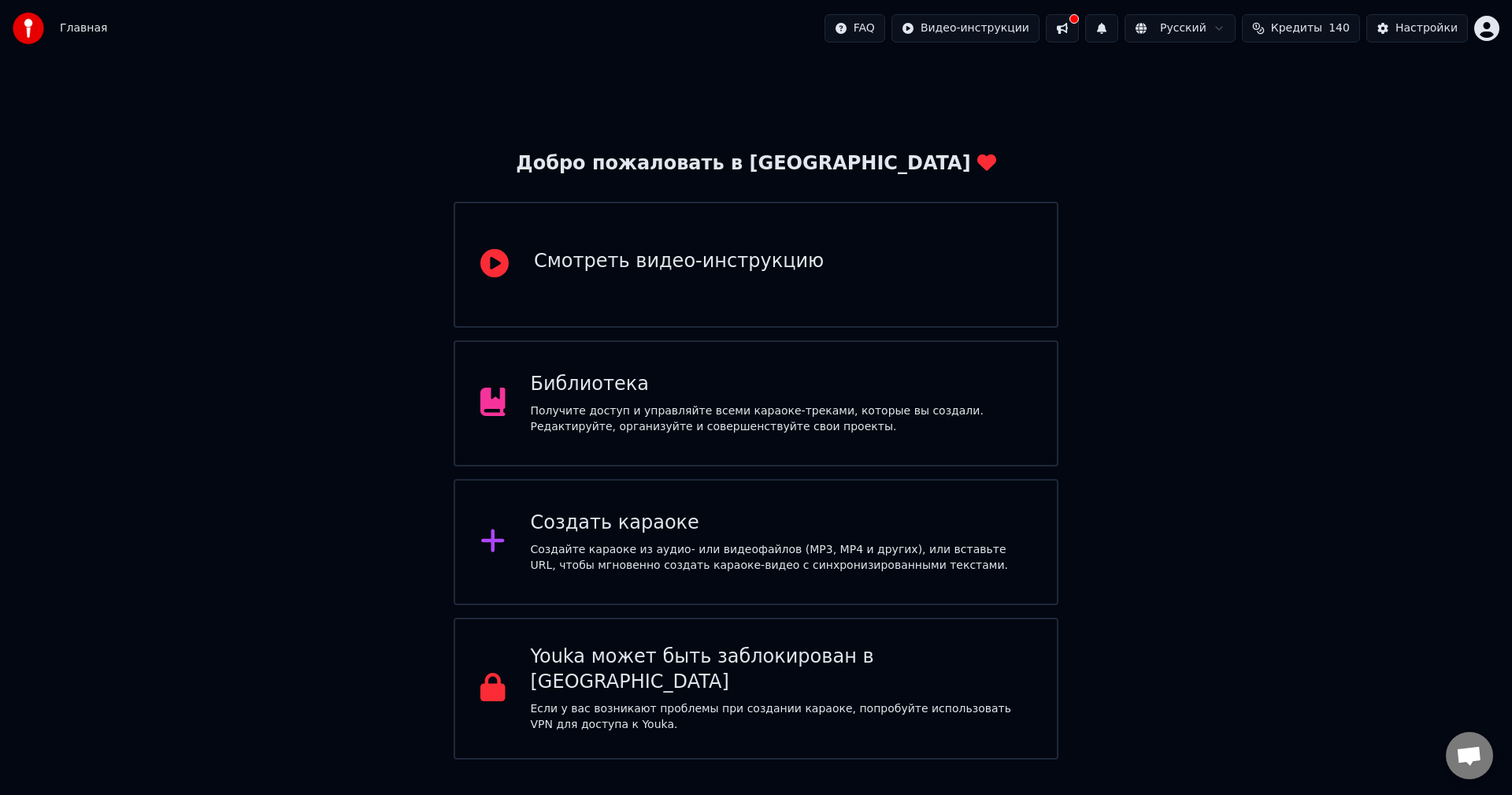
click at [677, 411] on div "Получите доступ и управляйте всеми караоке-треками, которые вы создали. Редакти…" at bounding box center [782, 419] width 502 height 31
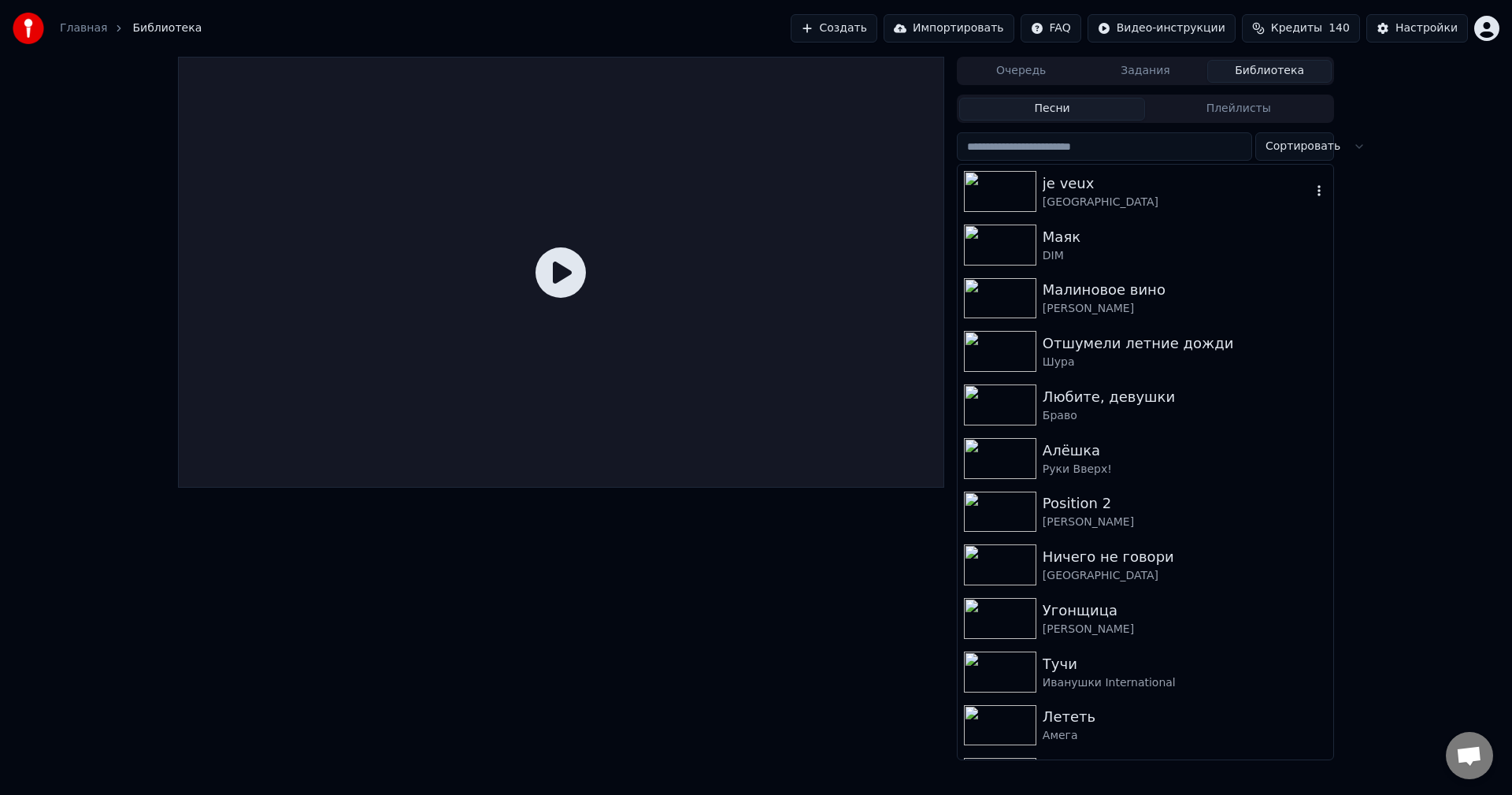
click at [1153, 188] on div "je veux" at bounding box center [1177, 183] width 269 height 22
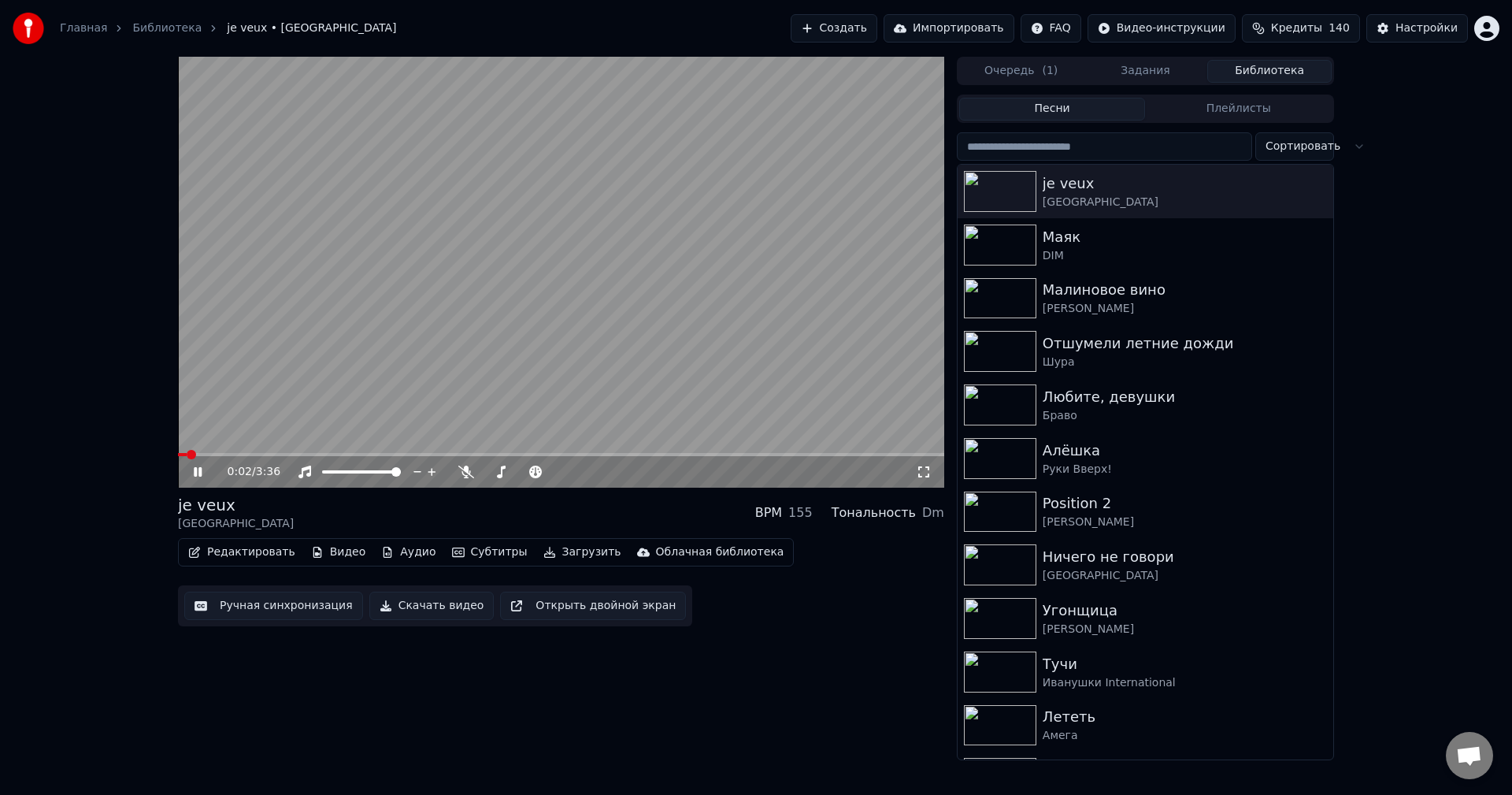
click at [245, 554] on button "Редактировать" at bounding box center [242, 552] width 120 height 22
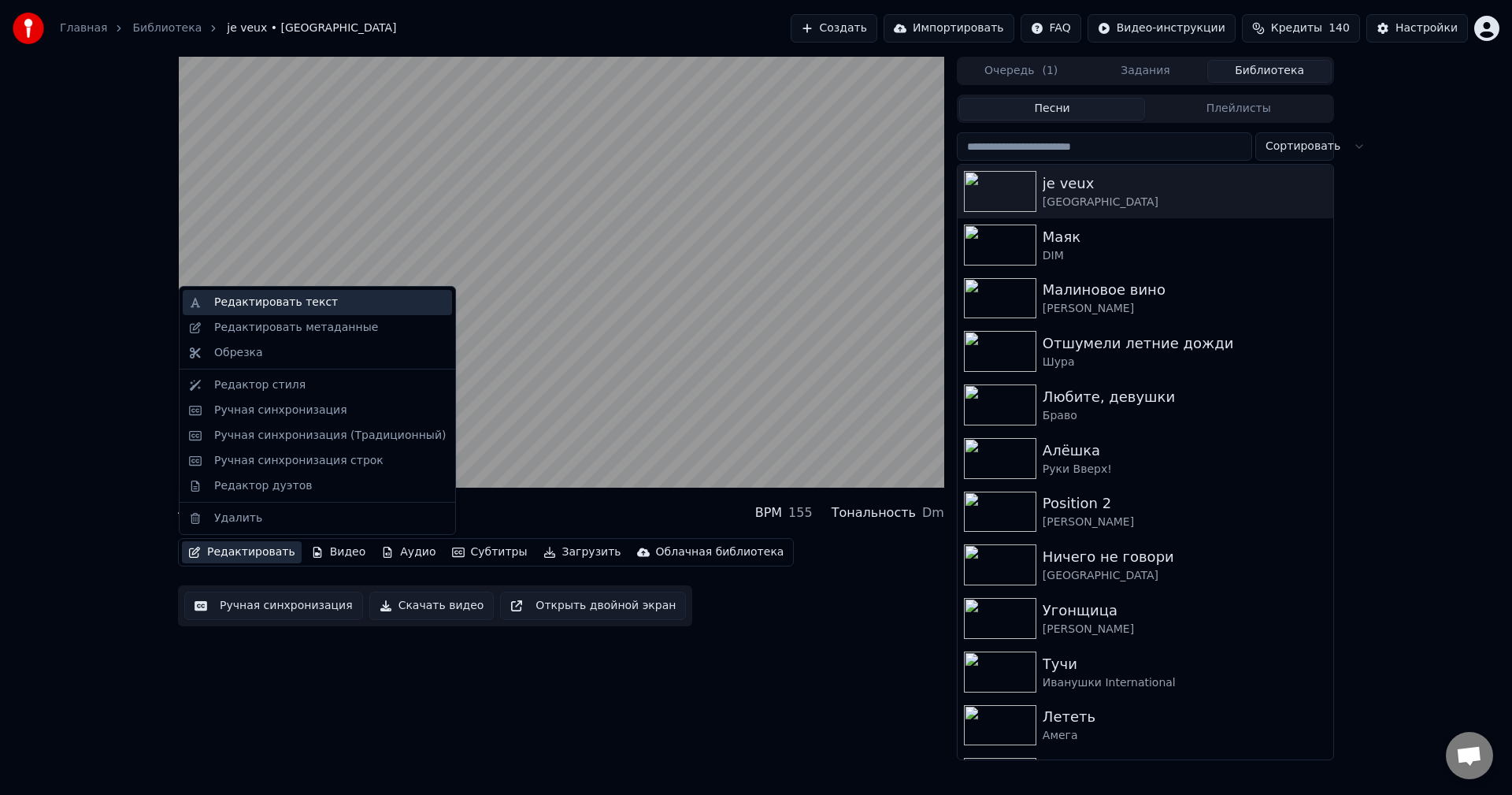
click at [332, 302] on div "Редактировать текст" at bounding box center [330, 303] width 231 height 16
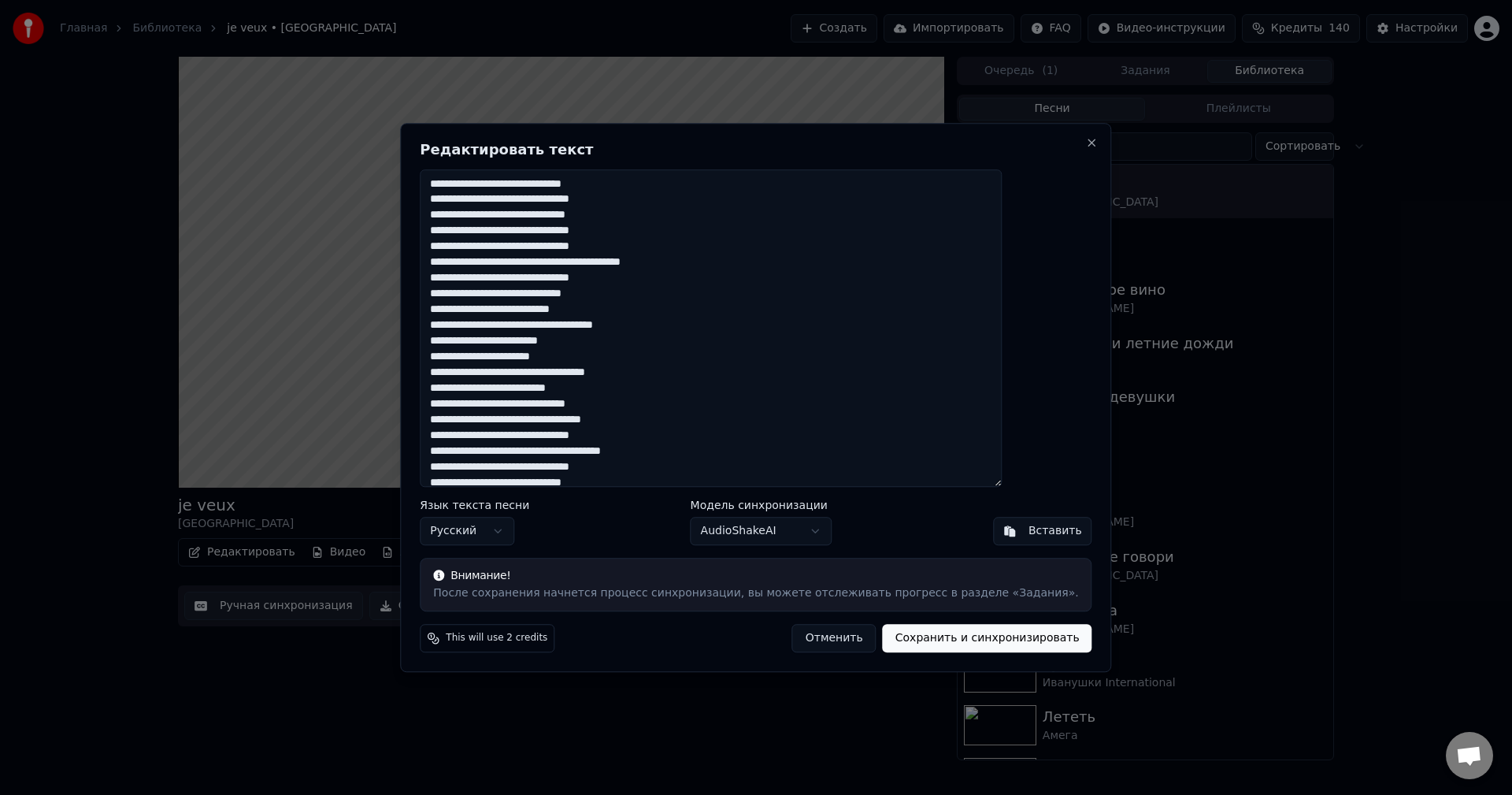
click at [634, 454] on textarea at bounding box center [710, 328] width 582 height 318
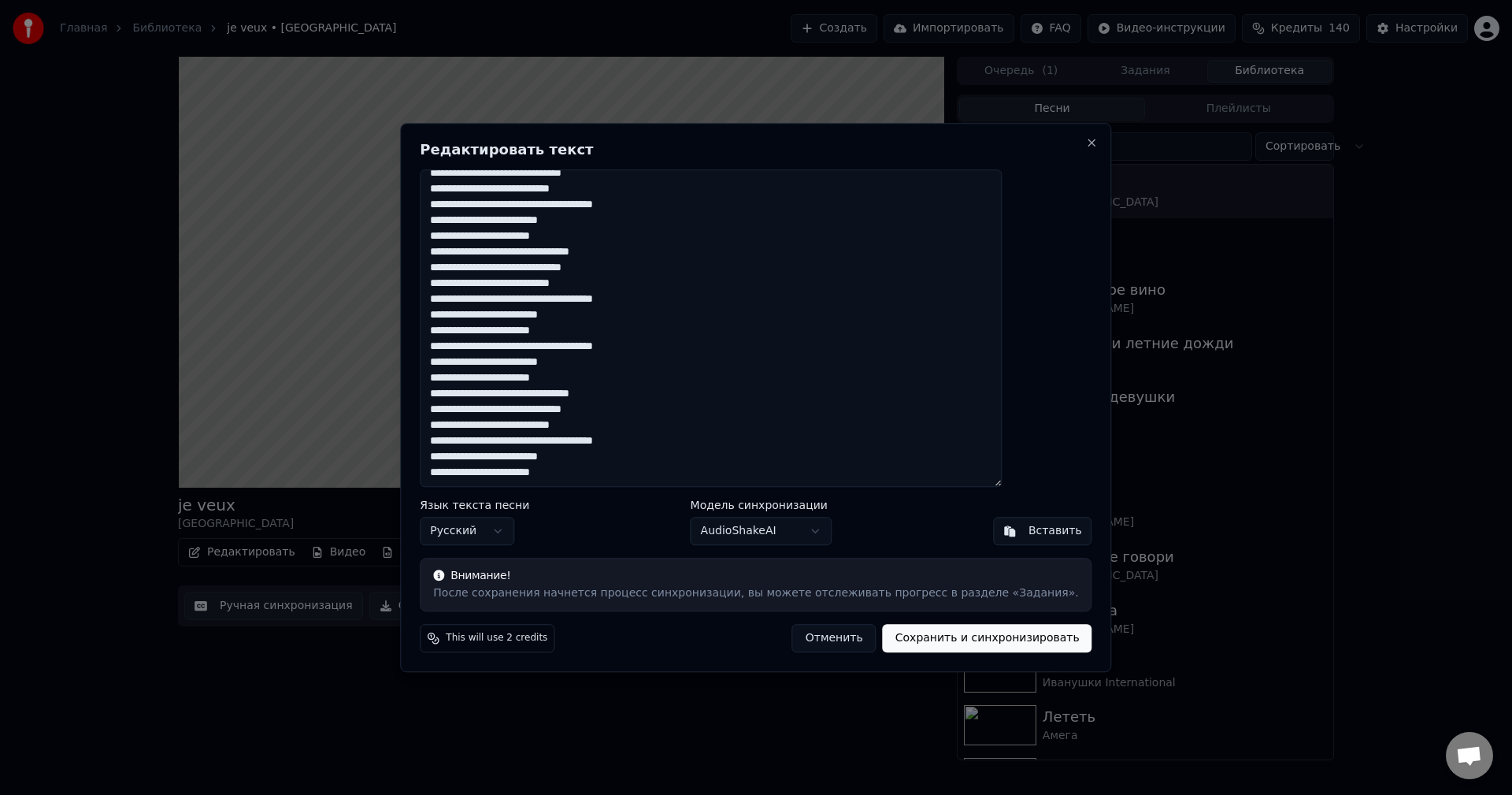
drag, startPoint x: 473, startPoint y: 345, endPoint x: 700, endPoint y: 473, distance: 260.6
click at [700, 473] on textarea at bounding box center [710, 328] width 582 height 318
click at [649, 477] on textarea at bounding box center [710, 328] width 582 height 318
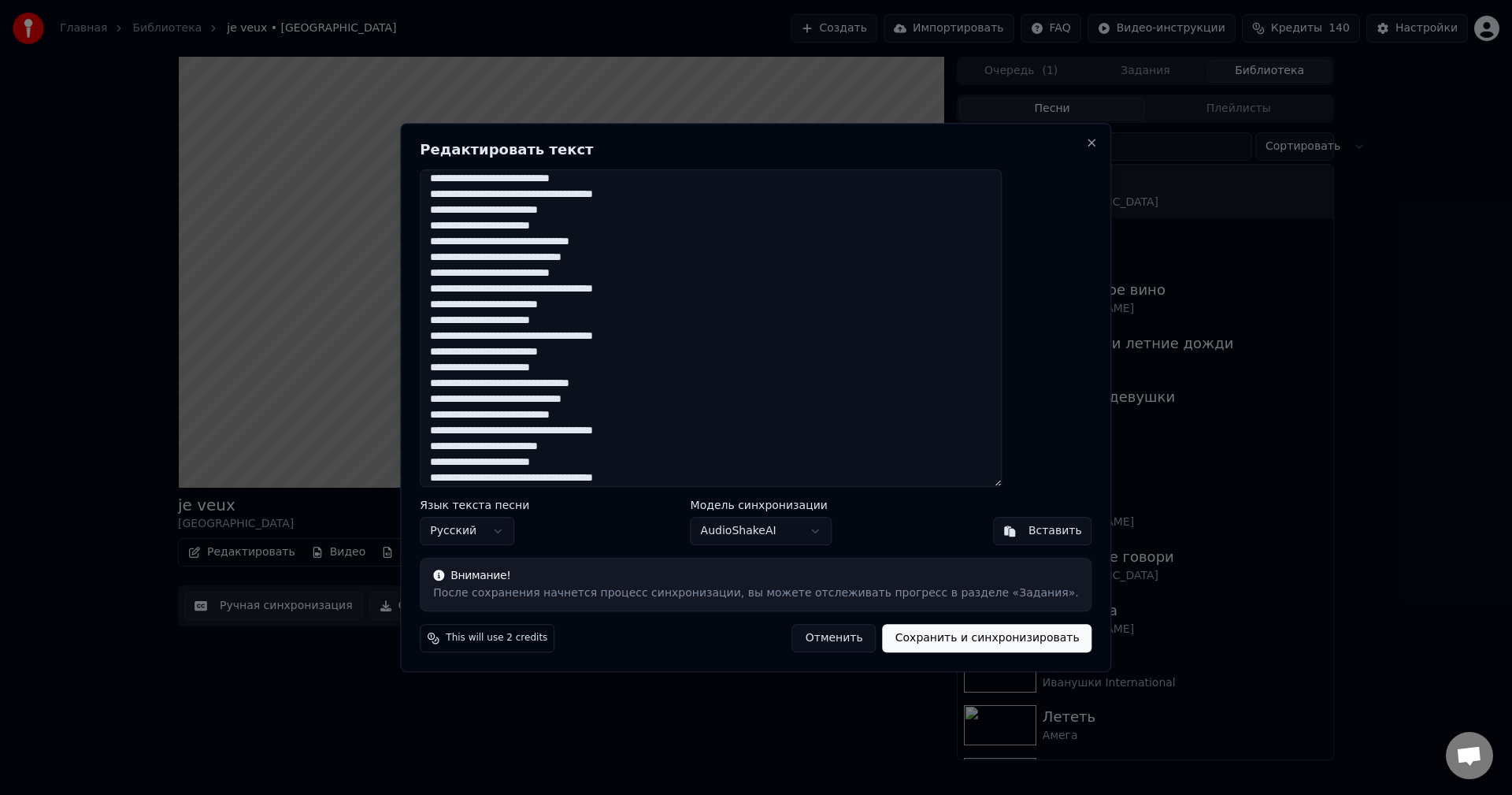
scroll to position [445, 0]
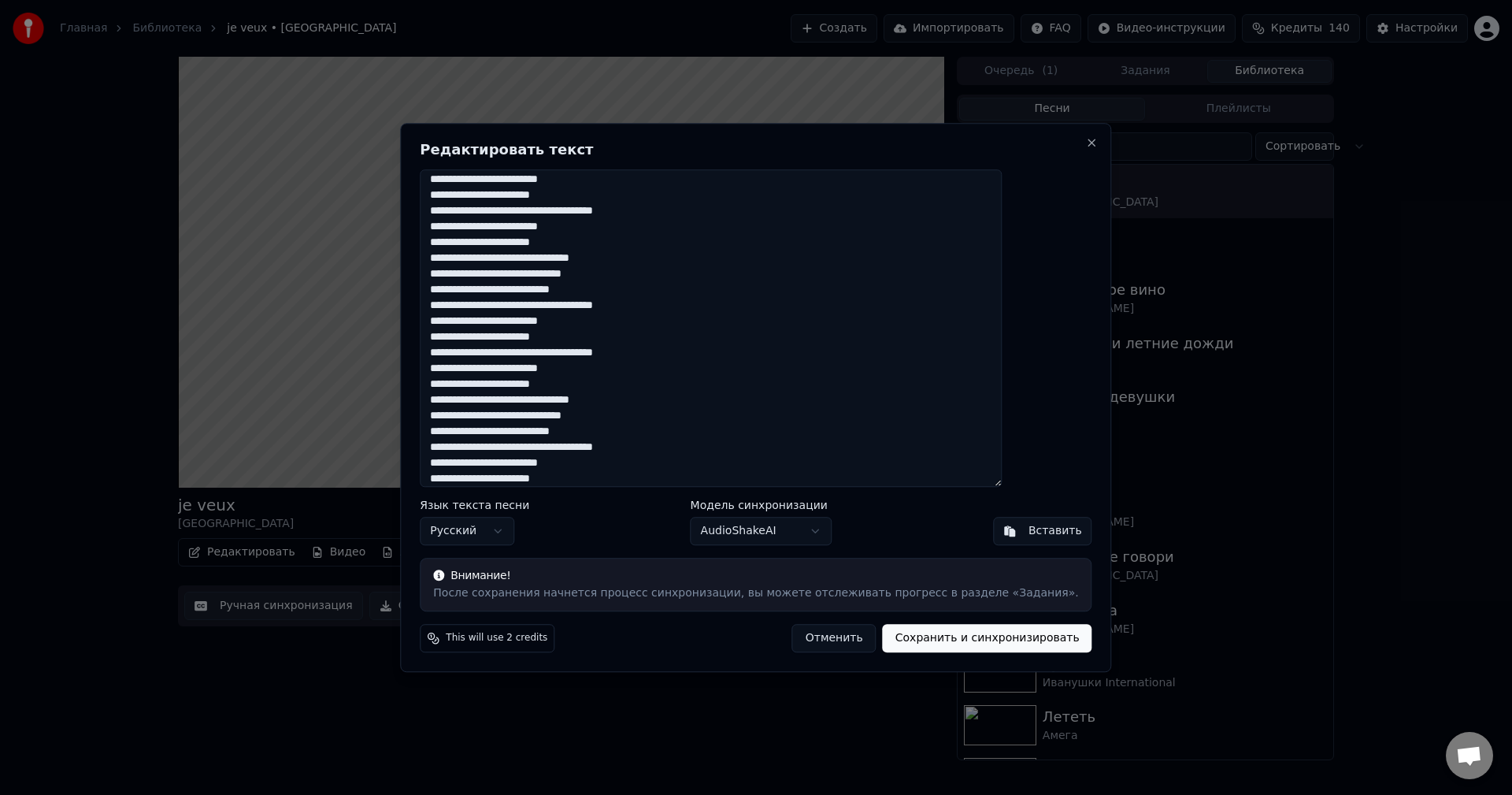
type textarea "**********"
click at [885, 644] on button "Сохранить и синхронизировать" at bounding box center [988, 638] width 210 height 29
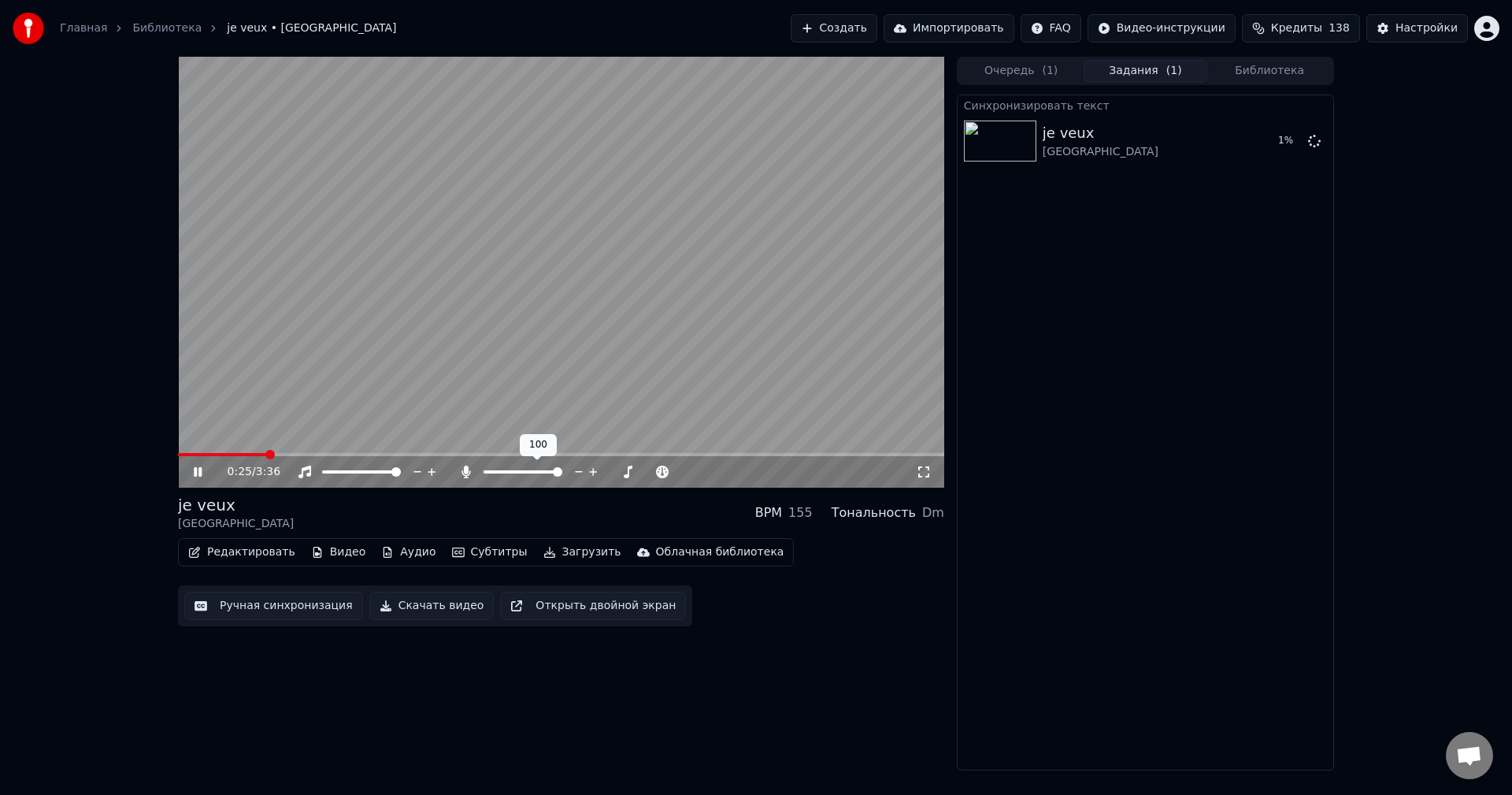
click at [562, 472] on span at bounding box center [557, 471] width 10 height 10
click at [322, 471] on span at bounding box center [326, 471] width 10 height 10
click at [401, 473] on span at bounding box center [396, 471] width 10 height 10
click at [483, 473] on span at bounding box center [488, 471] width 10 height 10
drag, startPoint x: 192, startPoint y: 473, endPoint x: 200, endPoint y: 477, distance: 8.9
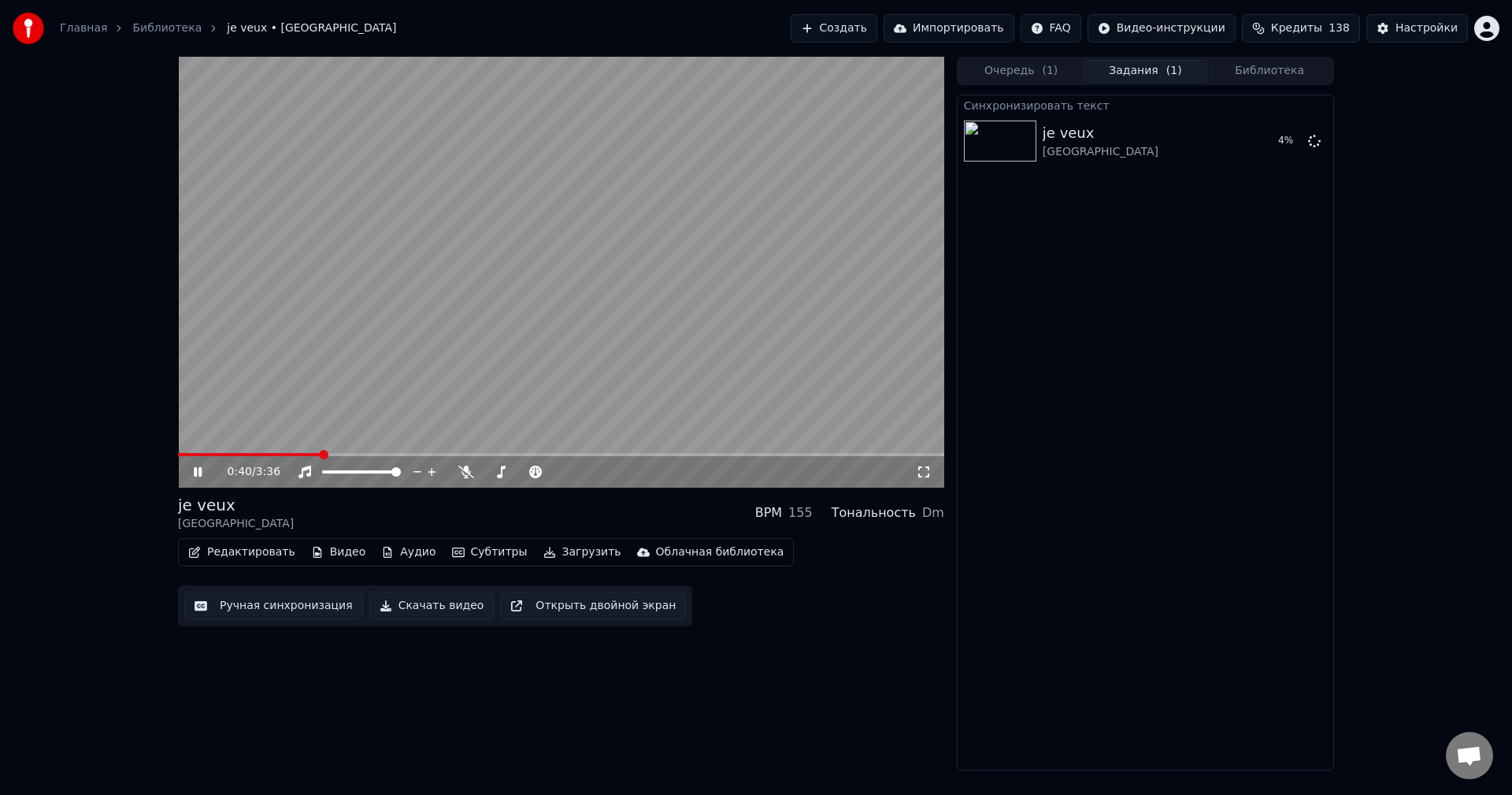
click at [192, 474] on icon at bounding box center [209, 471] width 37 height 13
click at [562, 477] on span at bounding box center [557, 471] width 10 height 10
click at [691, 458] on div "0:47 / 3:36" at bounding box center [561, 471] width 766 height 31
click at [691, 457] on div "0:47 / 3:36" at bounding box center [561, 471] width 766 height 31
click at [691, 454] on span at bounding box center [561, 454] width 766 height 4
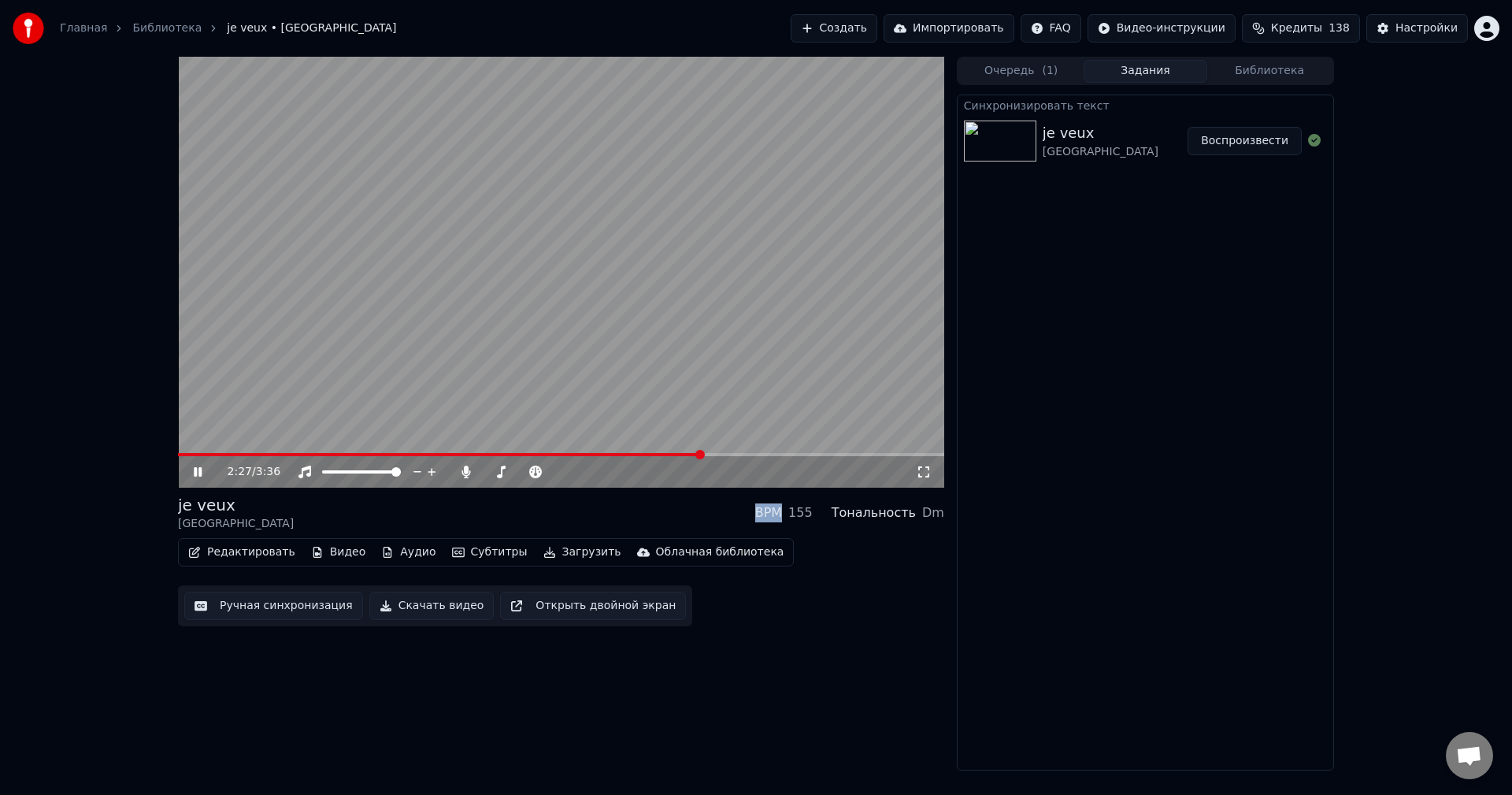
click at [543, 455] on span at bounding box center [440, 454] width 523 height 4
click at [795, 456] on span at bounding box center [561, 454] width 766 height 4
click at [757, 453] on span at bounding box center [491, 454] width 626 height 4
click at [733, 453] on span at bounding box center [473, 454] width 591 height 4
click at [684, 455] on span at bounding box center [432, 454] width 507 height 4
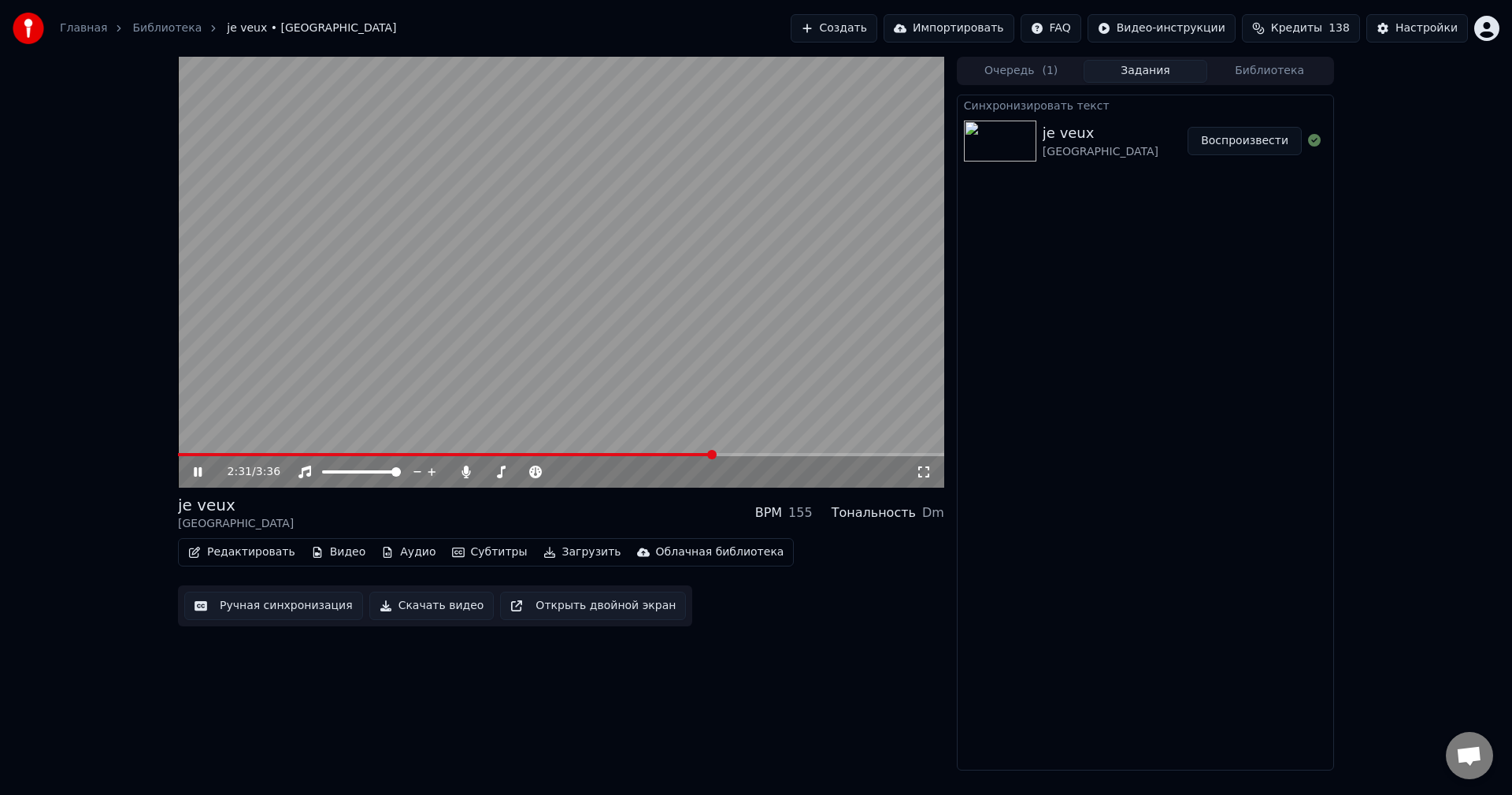
click at [192, 471] on icon at bounding box center [209, 471] width 37 height 13
click at [197, 472] on icon at bounding box center [197, 471] width 8 height 10
click at [190, 471] on div "2:42 / 3:36" at bounding box center [561, 472] width 754 height 16
click at [198, 471] on icon at bounding box center [197, 471] width 10 height 11
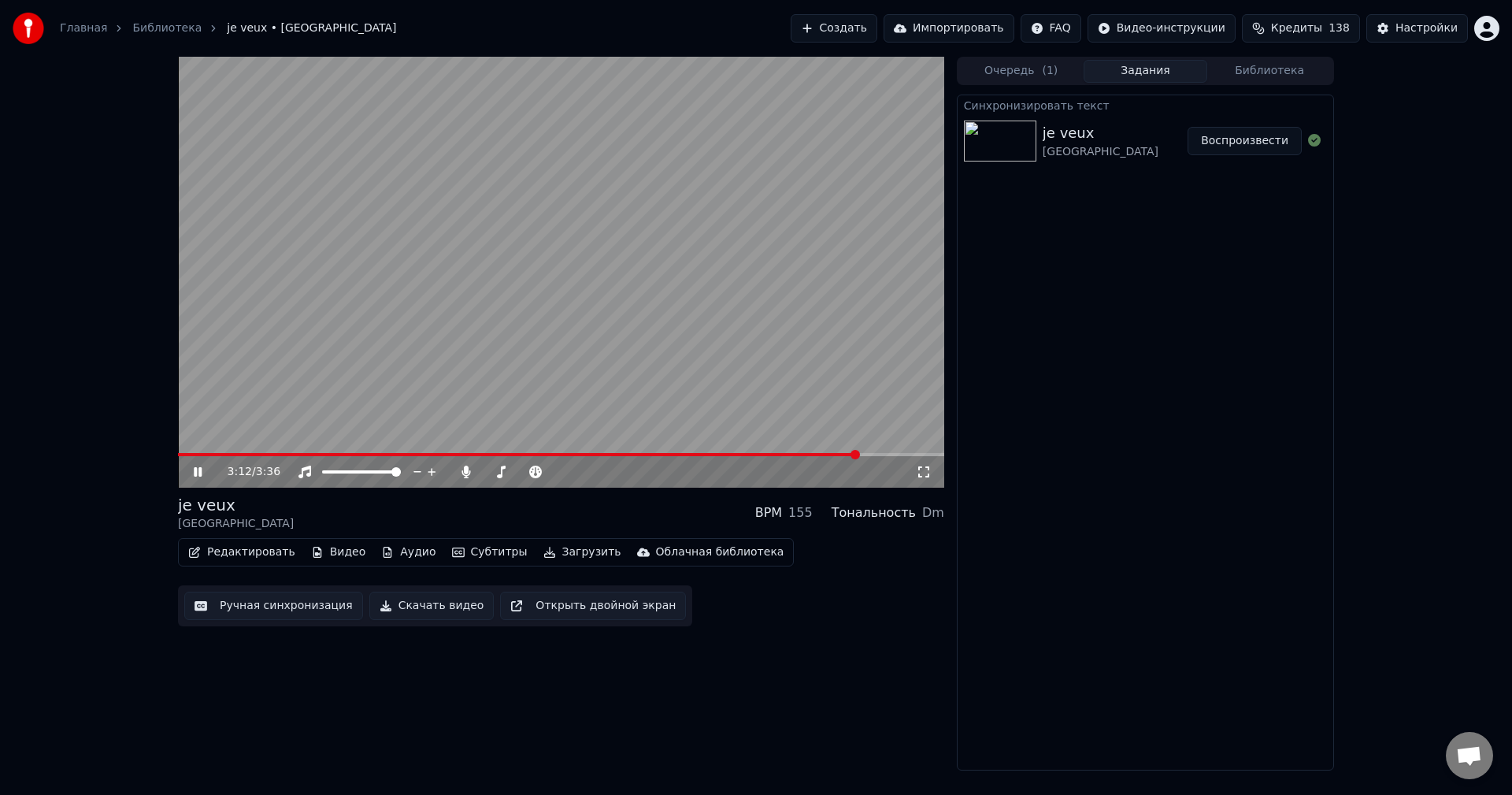
click at [859, 454] on span at bounding box center [561, 454] width 766 height 4
click at [893, 453] on span at bounding box center [561, 454] width 766 height 4
click at [249, 555] on button "Редактировать" at bounding box center [242, 552] width 120 height 22
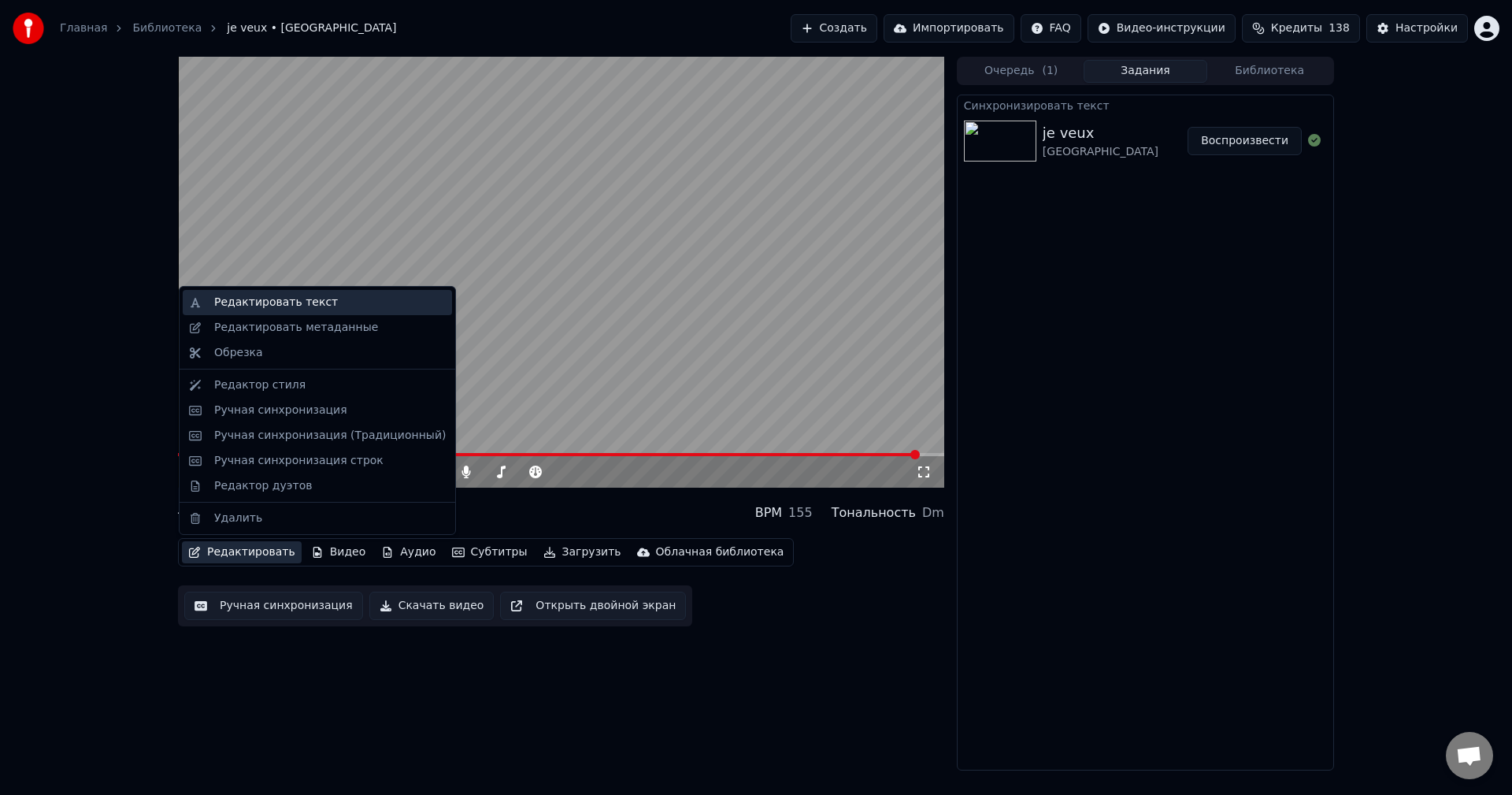
click at [321, 304] on div "Редактировать текст" at bounding box center [330, 303] width 231 height 16
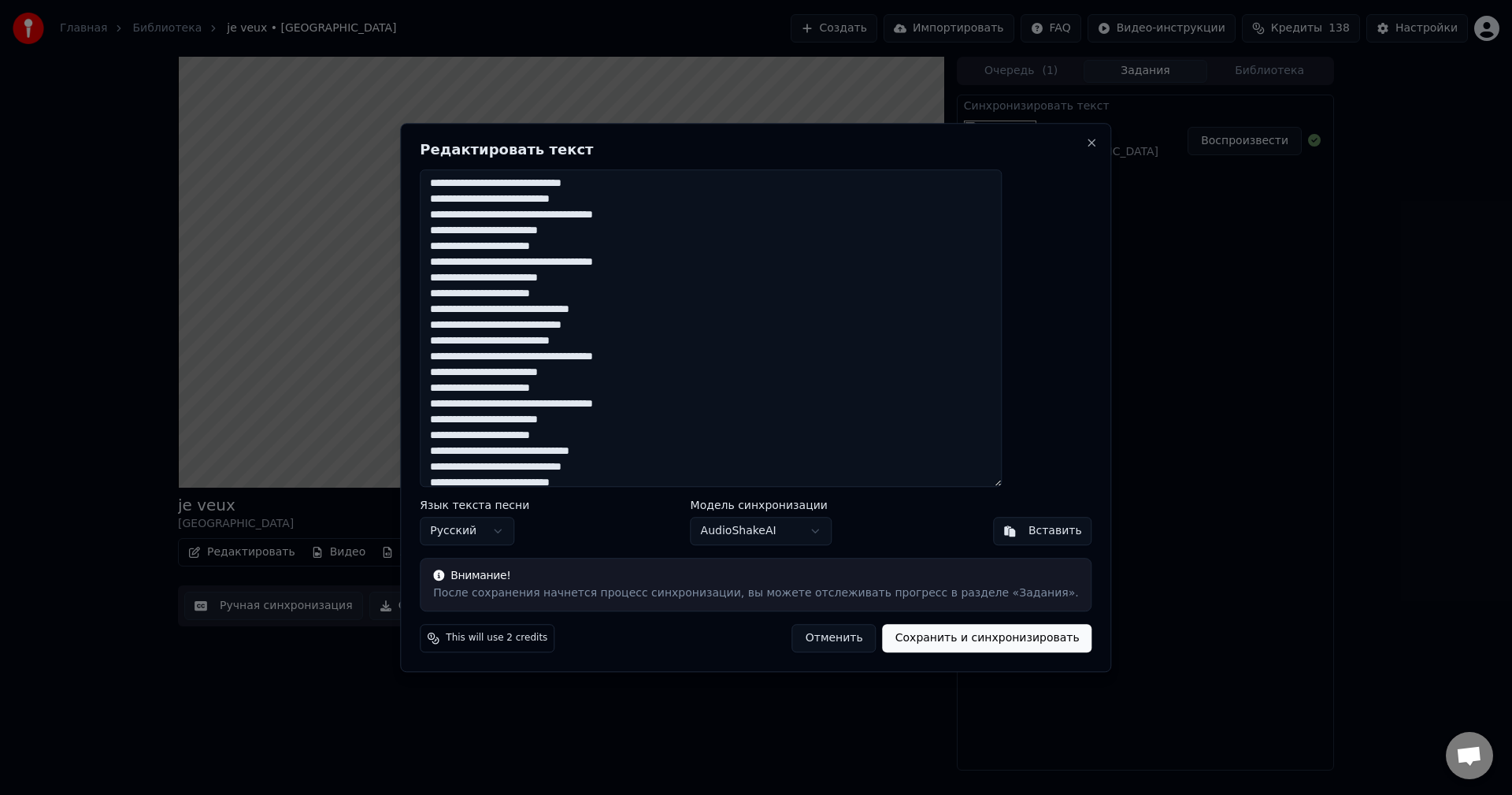
scroll to position [451, 0]
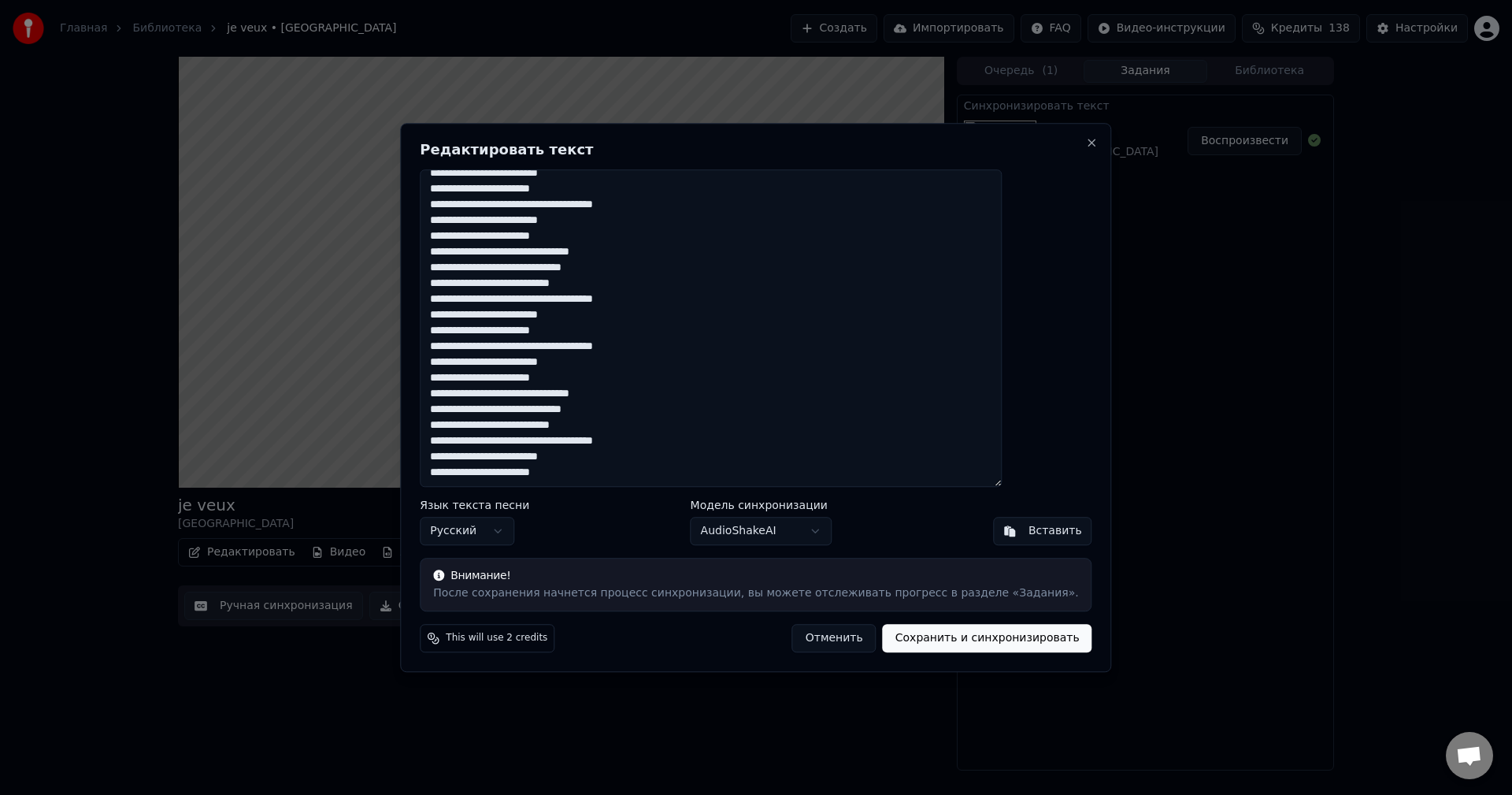
click at [497, 347] on textarea at bounding box center [710, 328] width 582 height 318
drag, startPoint x: 628, startPoint y: 478, endPoint x: 474, endPoint y: 350, distance: 200.2
click at [474, 350] on textarea at bounding box center [710, 328] width 582 height 318
click at [630, 479] on textarea at bounding box center [710, 328] width 582 height 318
drag, startPoint x: 639, startPoint y: 471, endPoint x: 473, endPoint y: 351, distance: 204.8
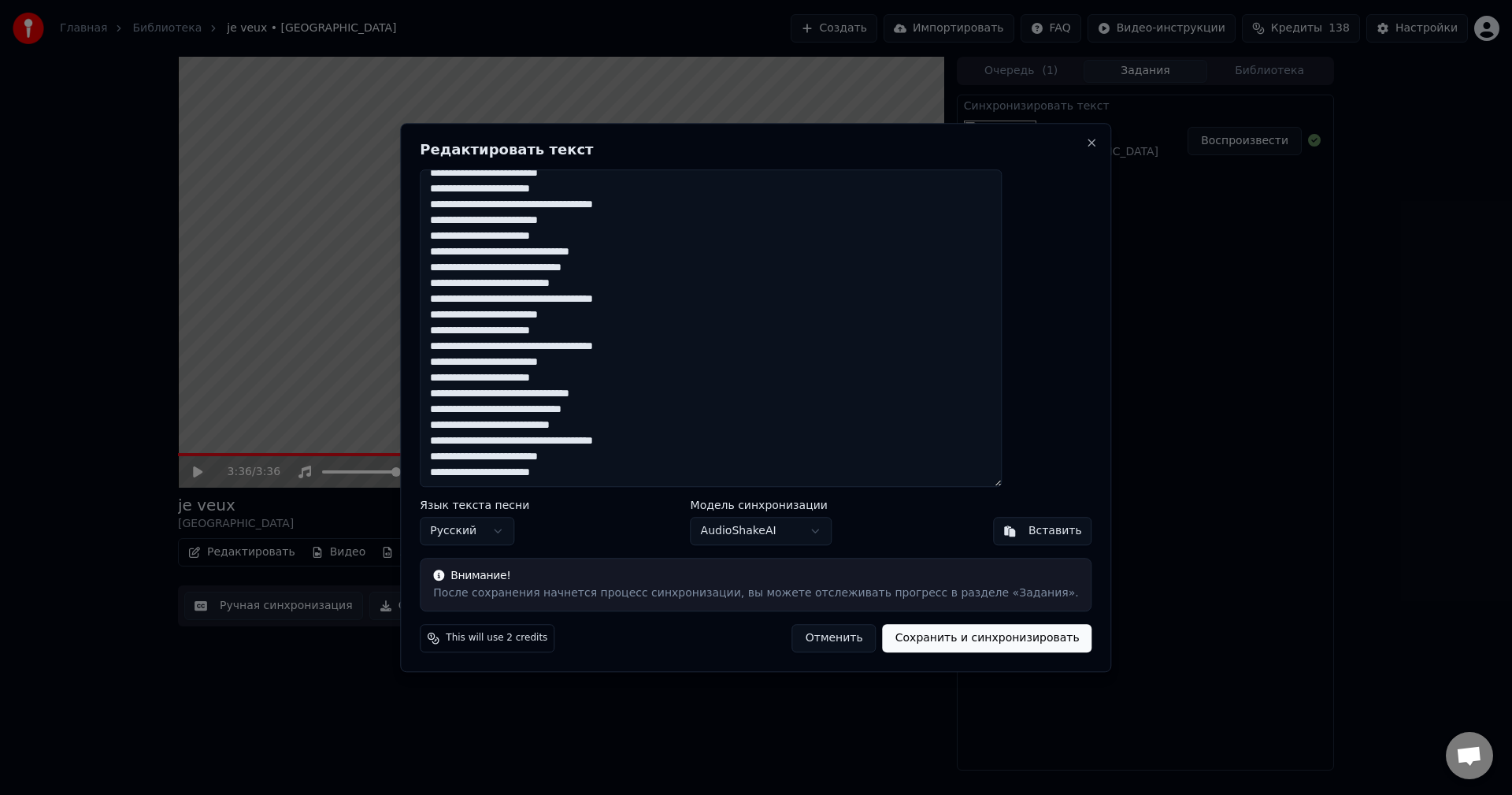
click at [473, 351] on textarea at bounding box center [710, 328] width 582 height 318
drag, startPoint x: 475, startPoint y: 282, endPoint x: 685, endPoint y: 452, distance: 270.2
click at [685, 452] on textarea at bounding box center [710, 328] width 582 height 318
click at [647, 307] on textarea at bounding box center [710, 328] width 582 height 318
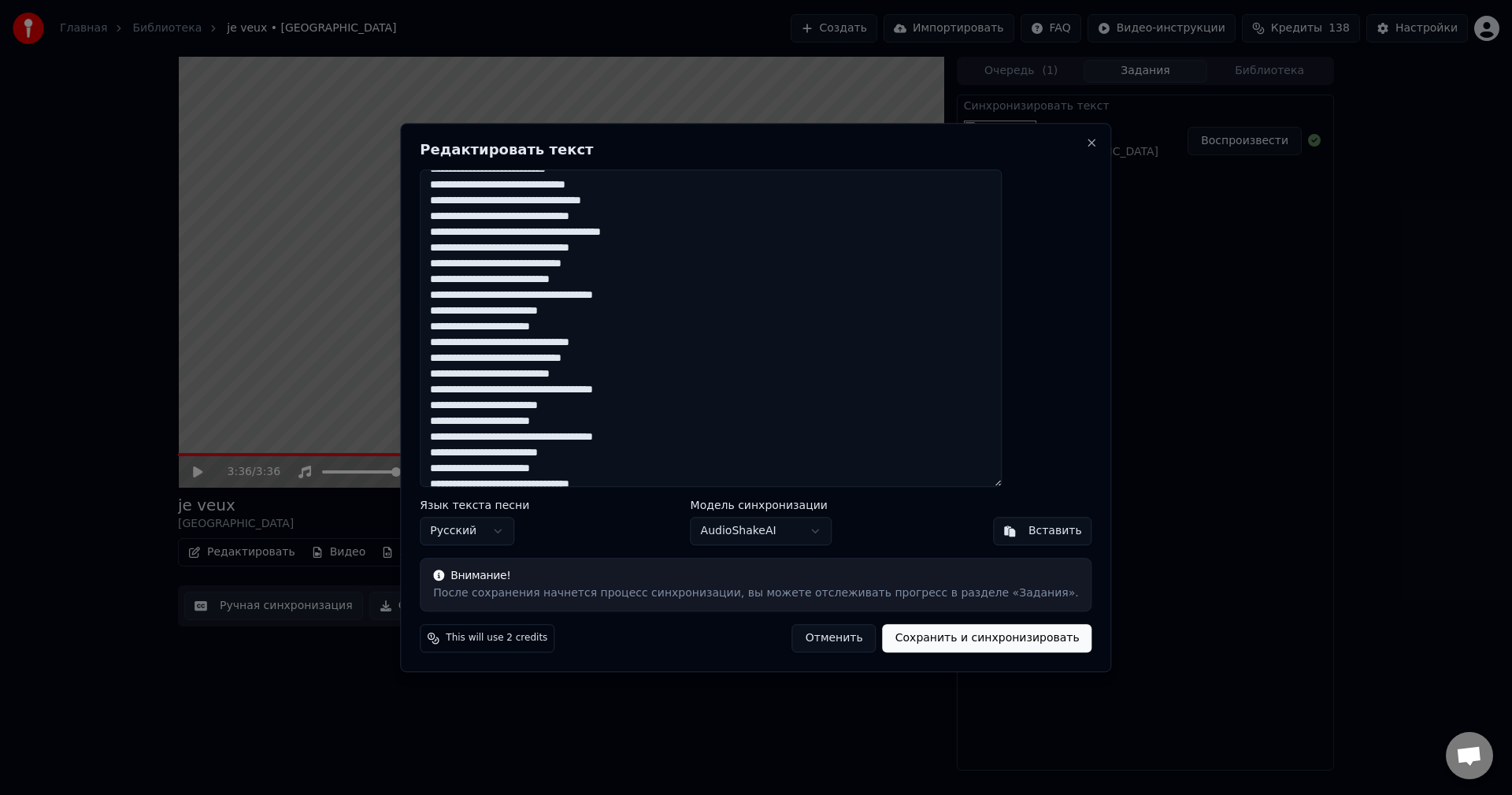
scroll to position [246, 0]
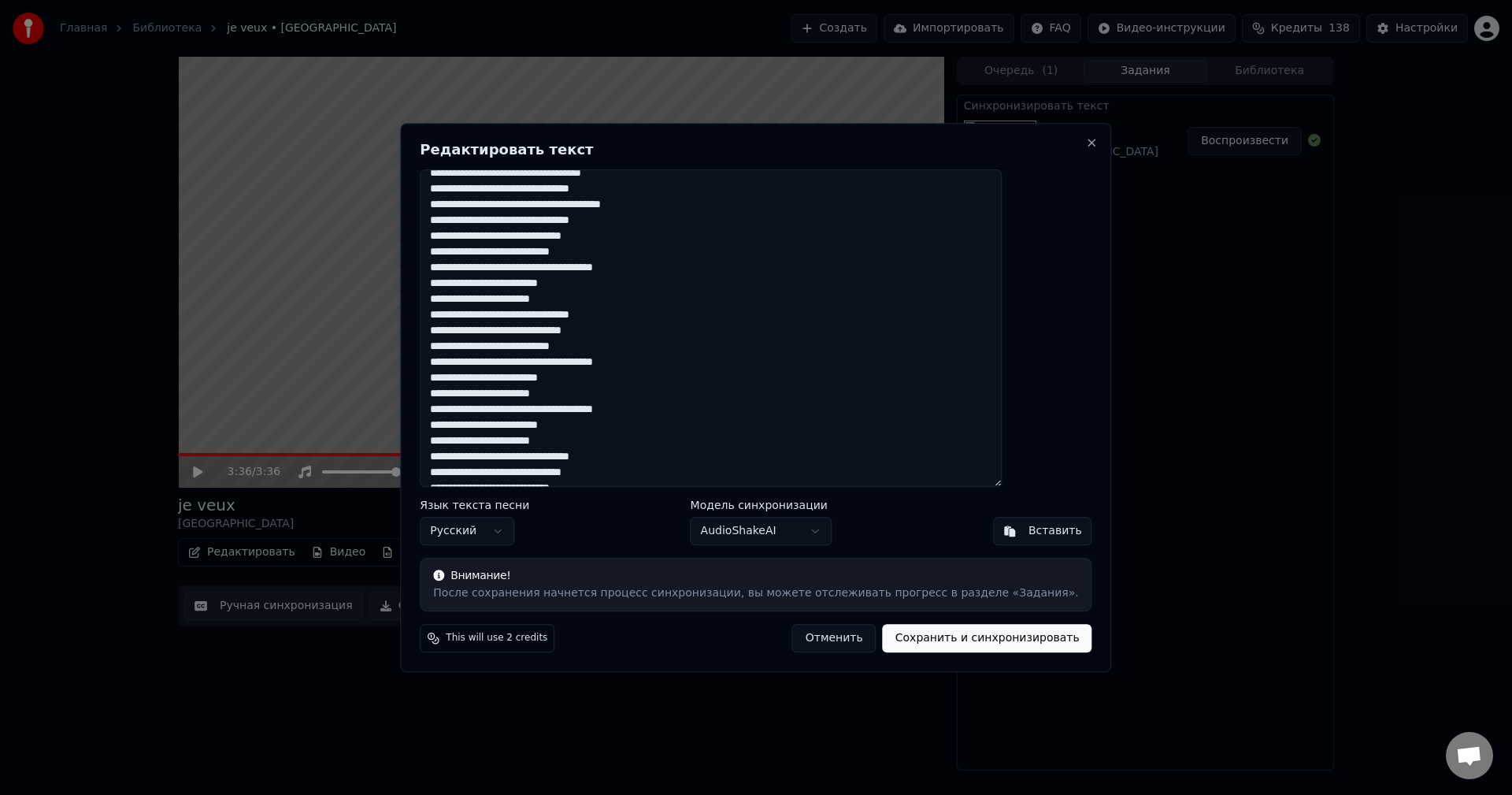
drag, startPoint x: 475, startPoint y: 235, endPoint x: 707, endPoint y: 296, distance: 239.9
click at [707, 296] on textarea at bounding box center [710, 328] width 582 height 318
drag, startPoint x: 476, startPoint y: 315, endPoint x: 704, endPoint y: 389, distance: 239.7
click at [704, 389] on textarea at bounding box center [710, 328] width 582 height 318
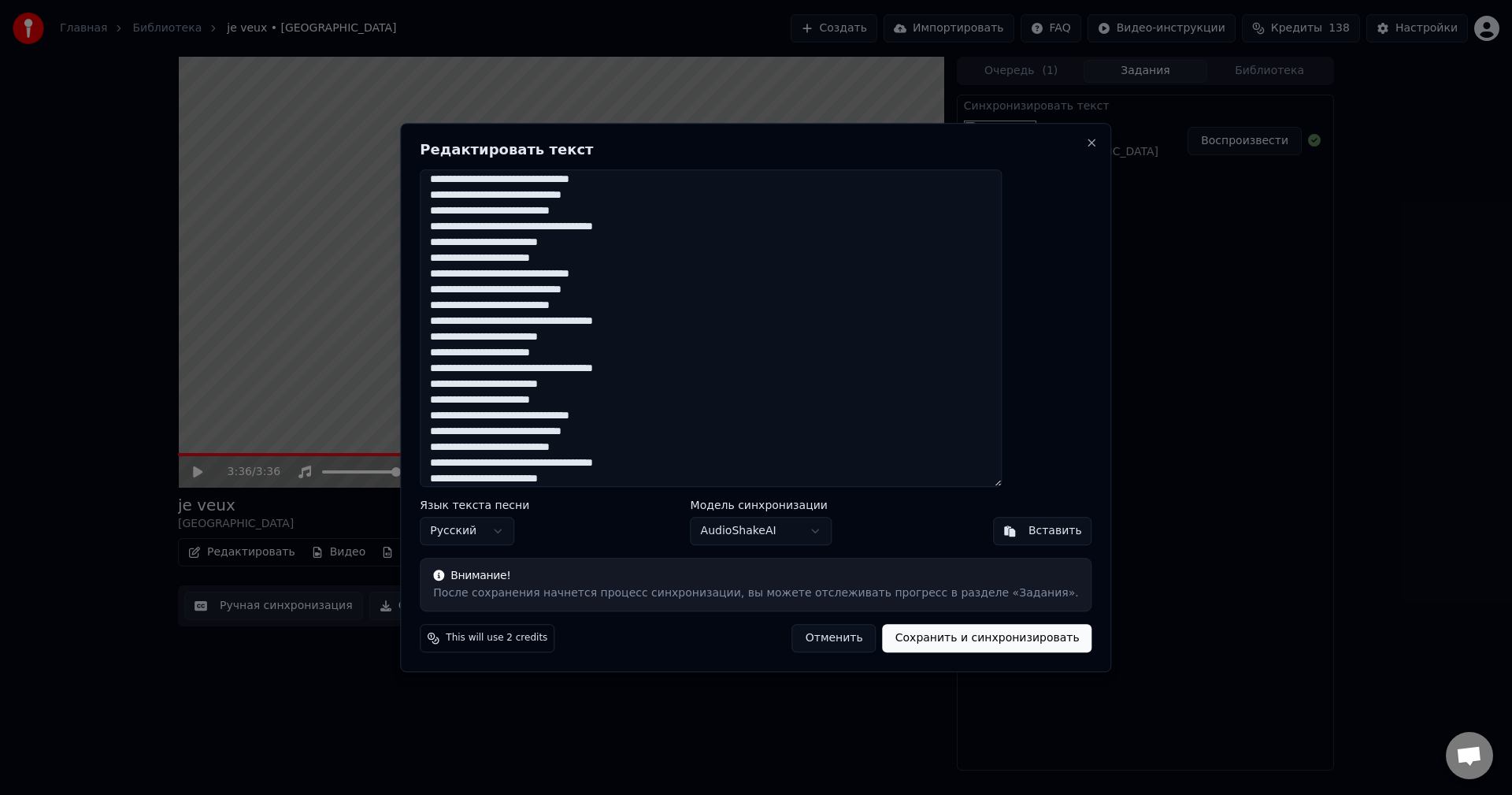
scroll to position [325, 0]
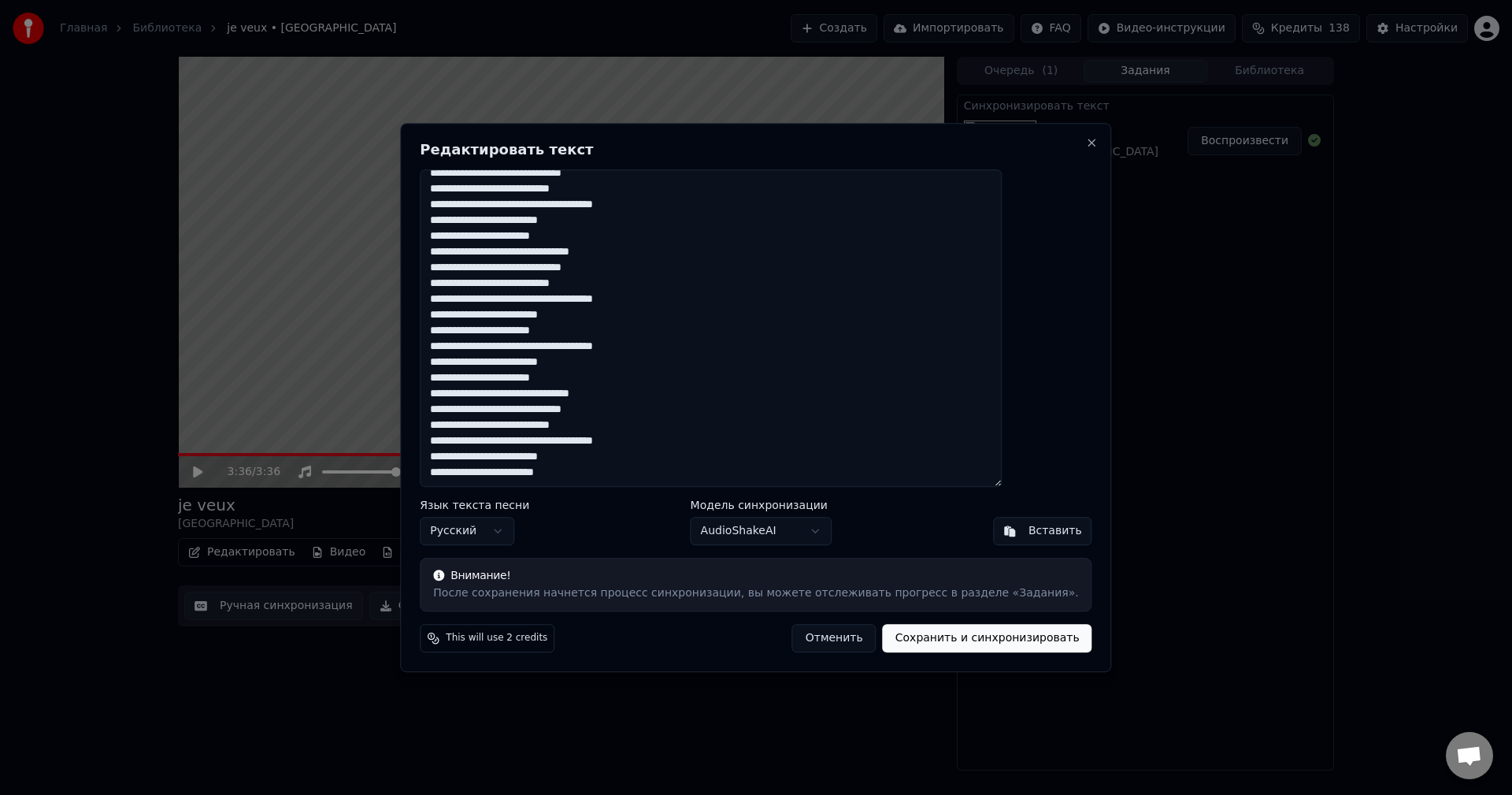
drag, startPoint x: 476, startPoint y: 333, endPoint x: 683, endPoint y: 456, distance: 240.8
click at [683, 456] on textarea at bounding box center [710, 328] width 582 height 318
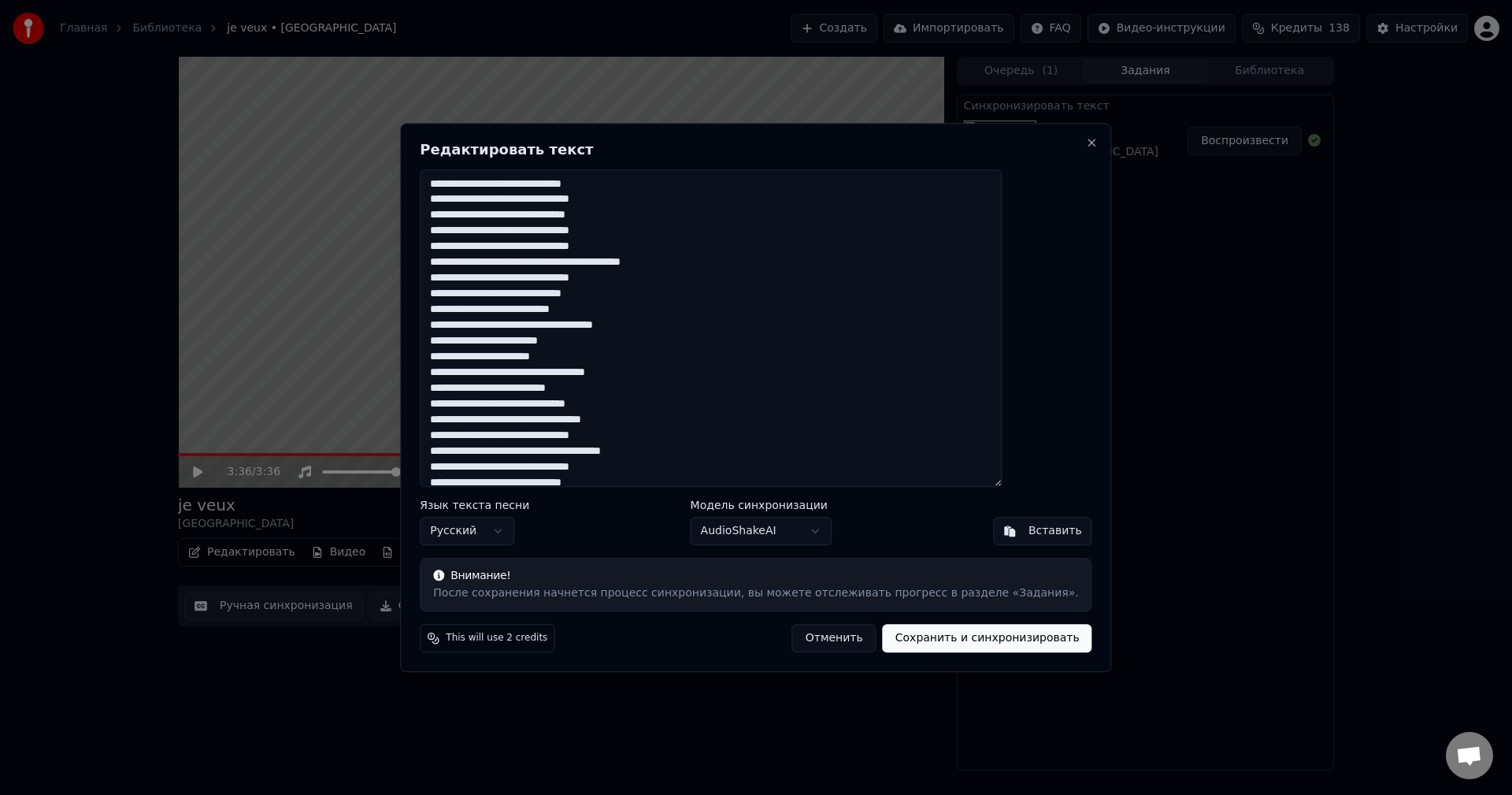
click at [981, 645] on button "Сохранить и синхронизировать" at bounding box center [988, 638] width 210 height 29
type textarea "**********"
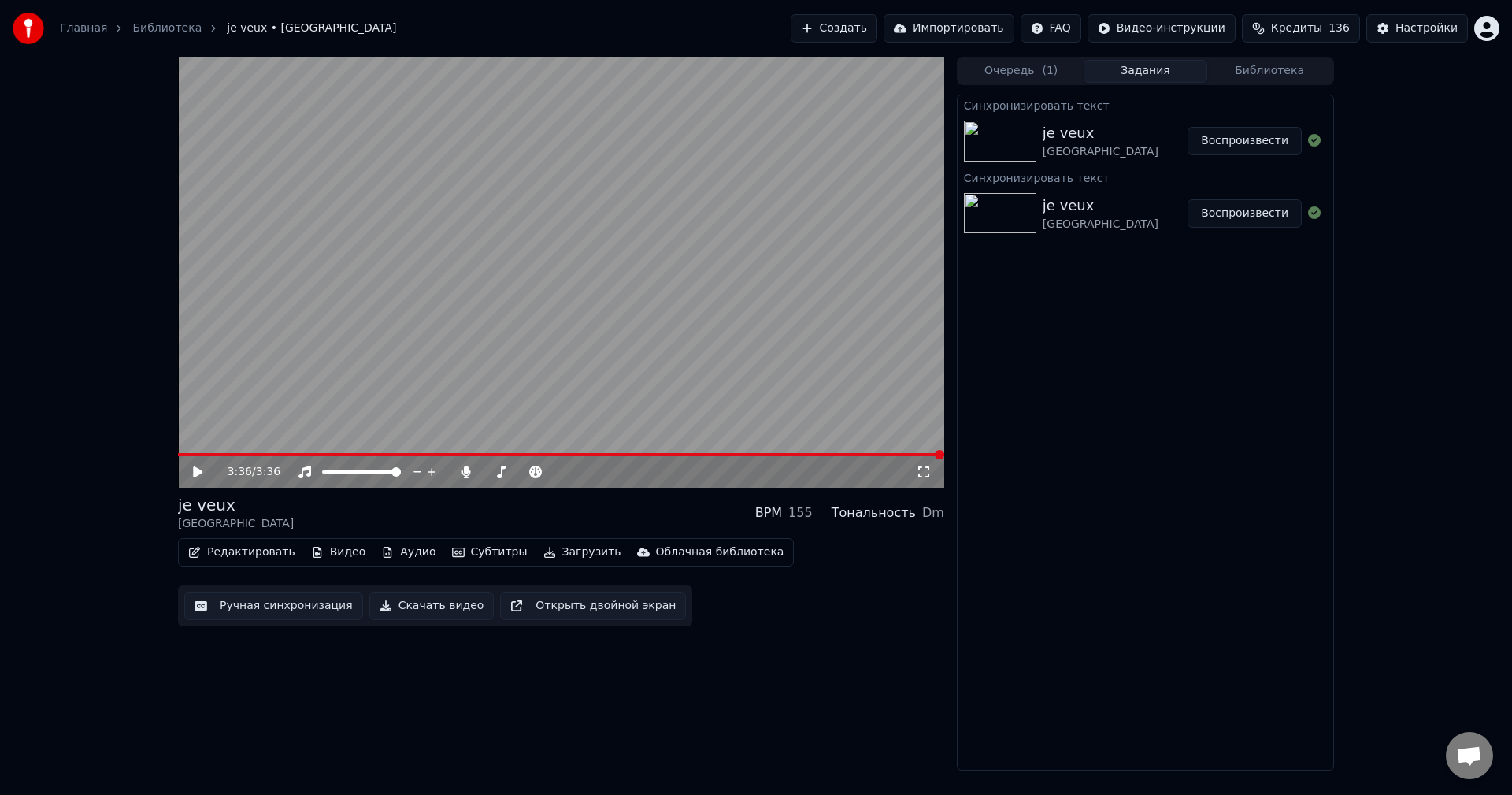
click at [196, 474] on icon at bounding box center [197, 471] width 10 height 11
click at [723, 453] on span at bounding box center [561, 454] width 766 height 4
click at [799, 454] on span at bounding box center [561, 454] width 766 height 4
click at [641, 457] on div "2:56 / 3:36" at bounding box center [561, 471] width 766 height 31
click at [529, 455] on span at bounding box center [354, 454] width 351 height 4
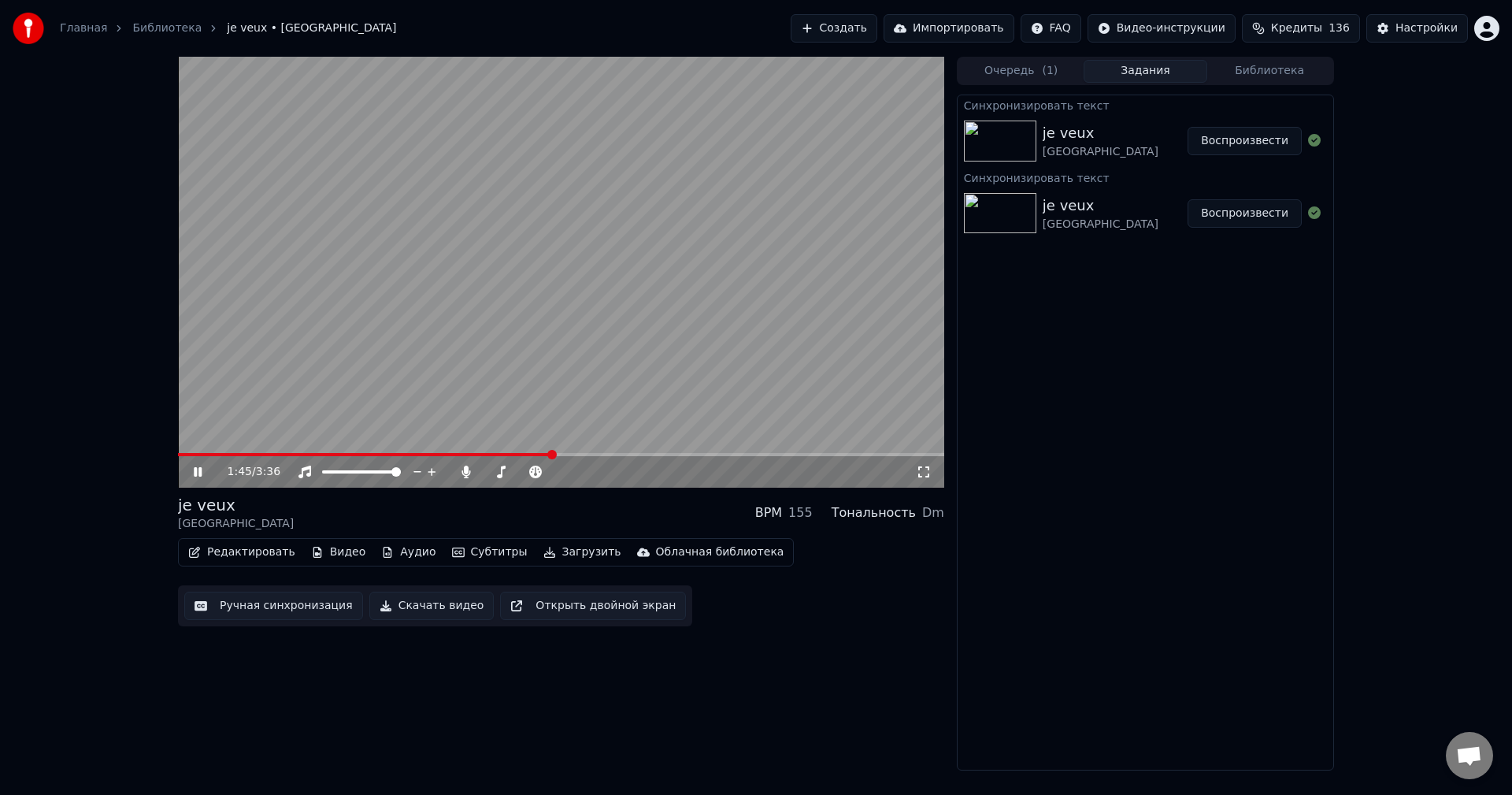
click at [198, 471] on icon at bounding box center [209, 471] width 37 height 13
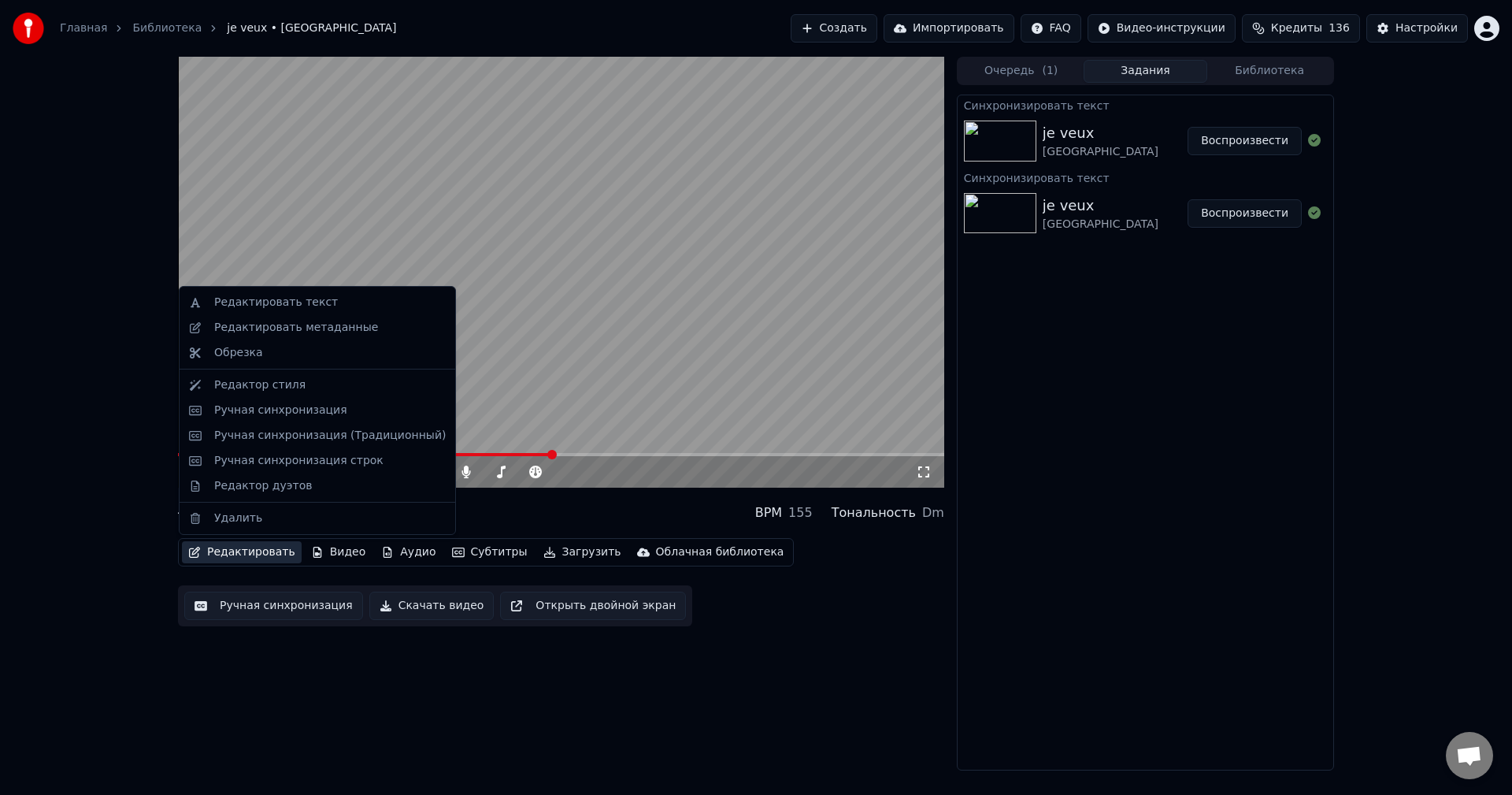
click at [228, 547] on button "Редактировать" at bounding box center [242, 552] width 120 height 22
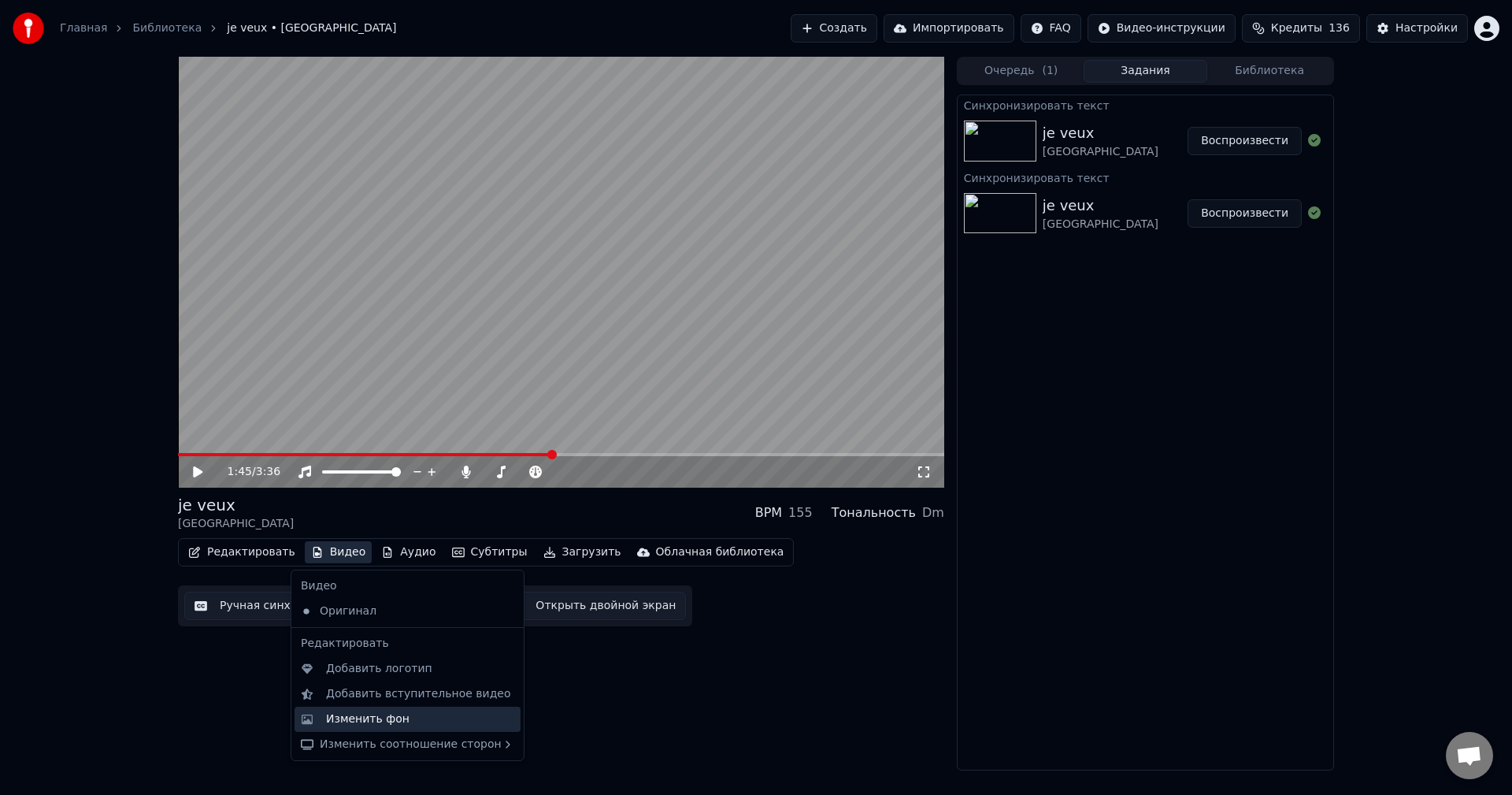
click at [396, 723] on div "Изменить фон" at bounding box center [367, 719] width 83 height 16
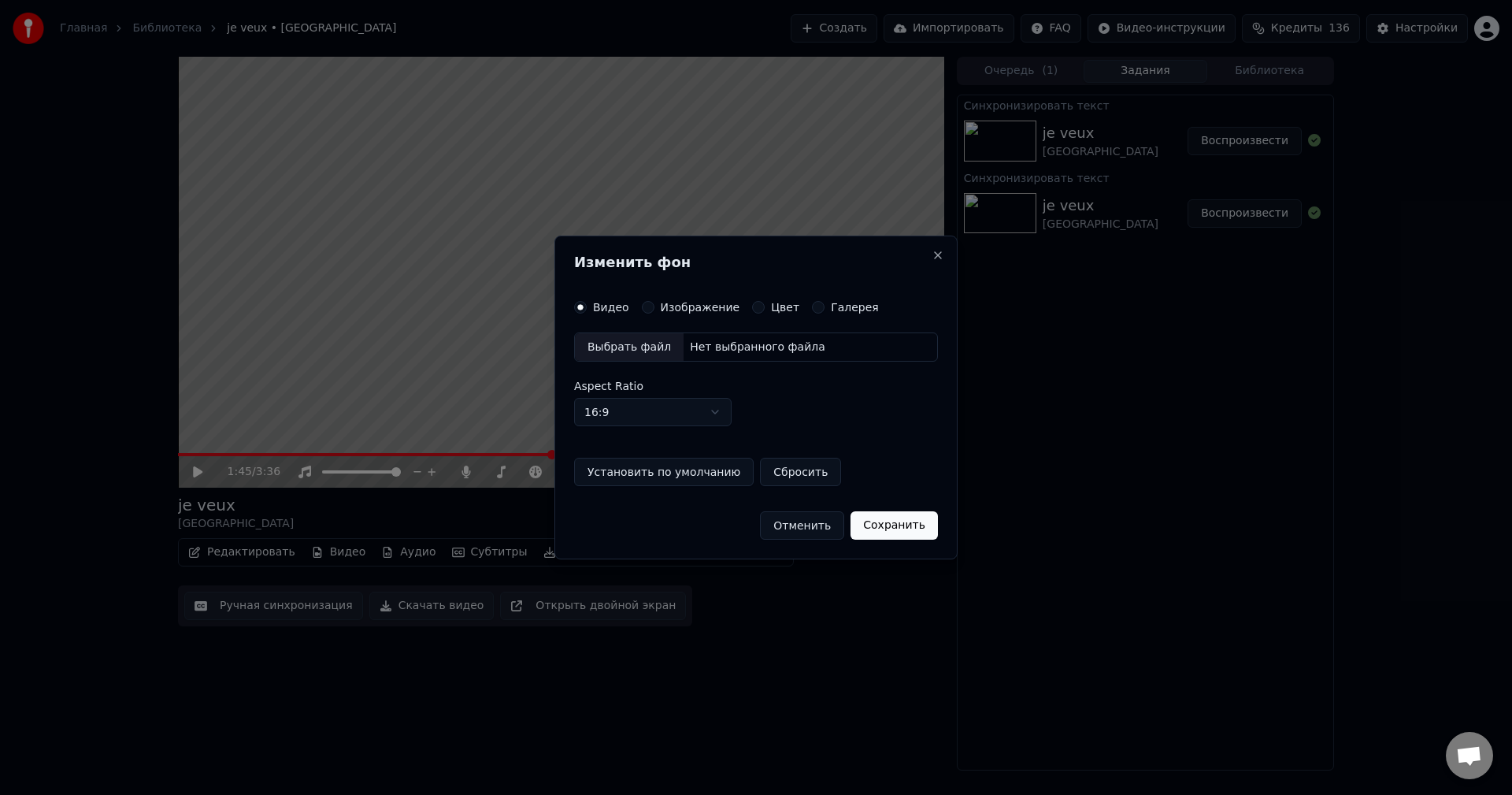
click at [735, 350] on div "Нет выбранного файла" at bounding box center [757, 348] width 148 height 16
click at [911, 527] on button "Сохранить" at bounding box center [902, 525] width 88 height 29
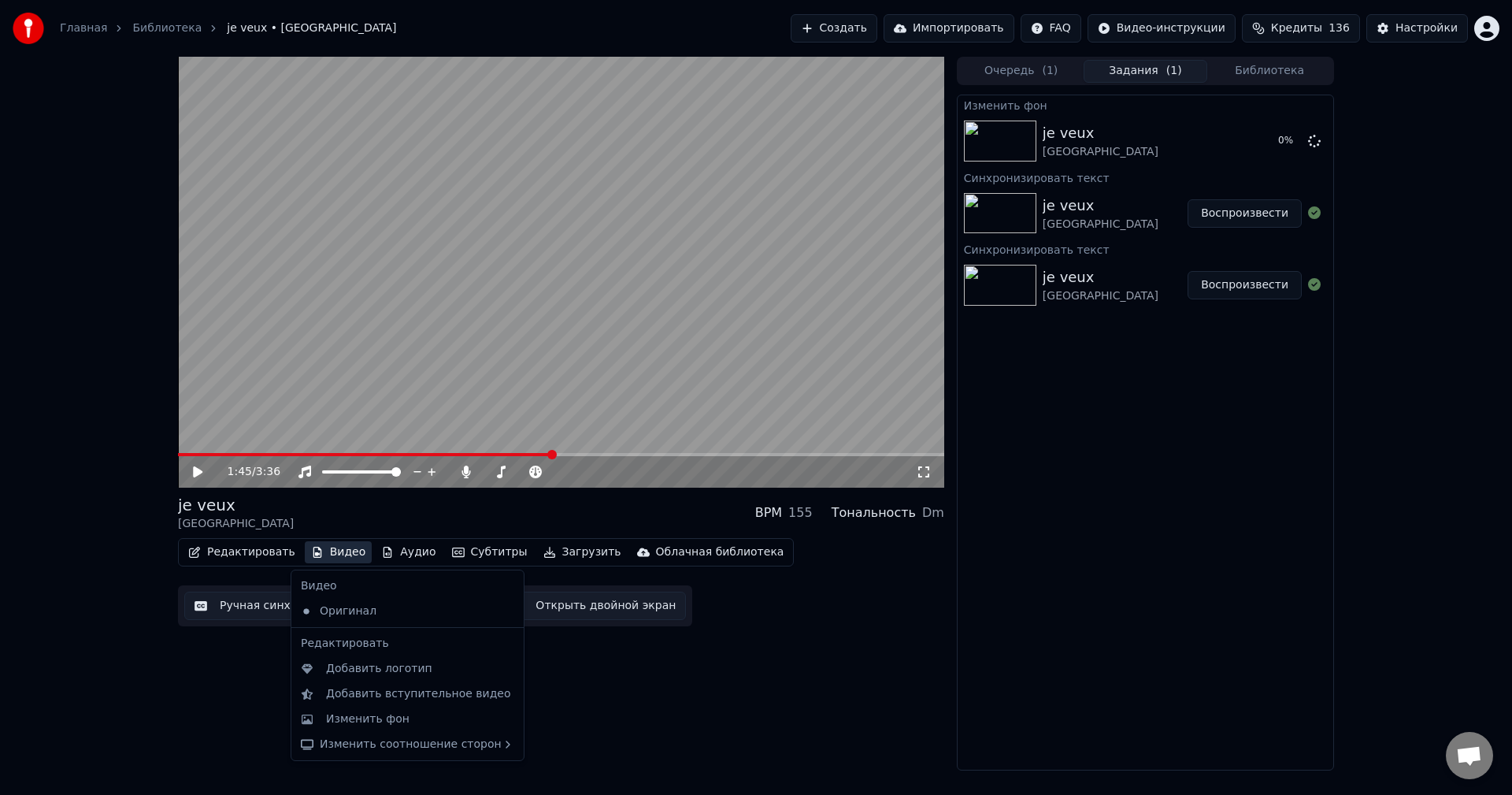
click at [341, 552] on button "Видео" at bounding box center [339, 552] width 68 height 22
click at [432, 722] on div "Изменить фон" at bounding box center [420, 719] width 188 height 16
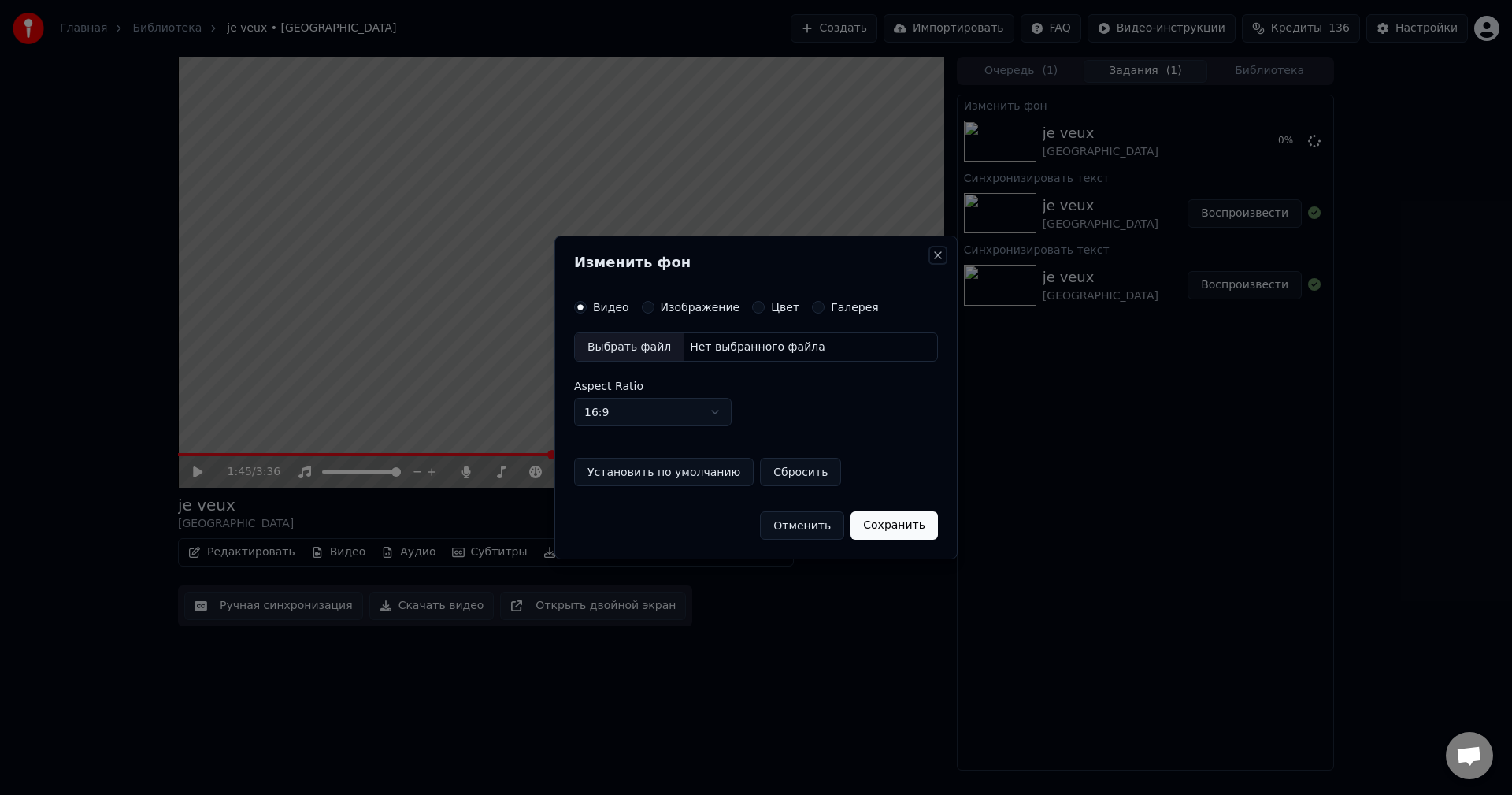
click at [941, 255] on button "Close" at bounding box center [937, 255] width 13 height 13
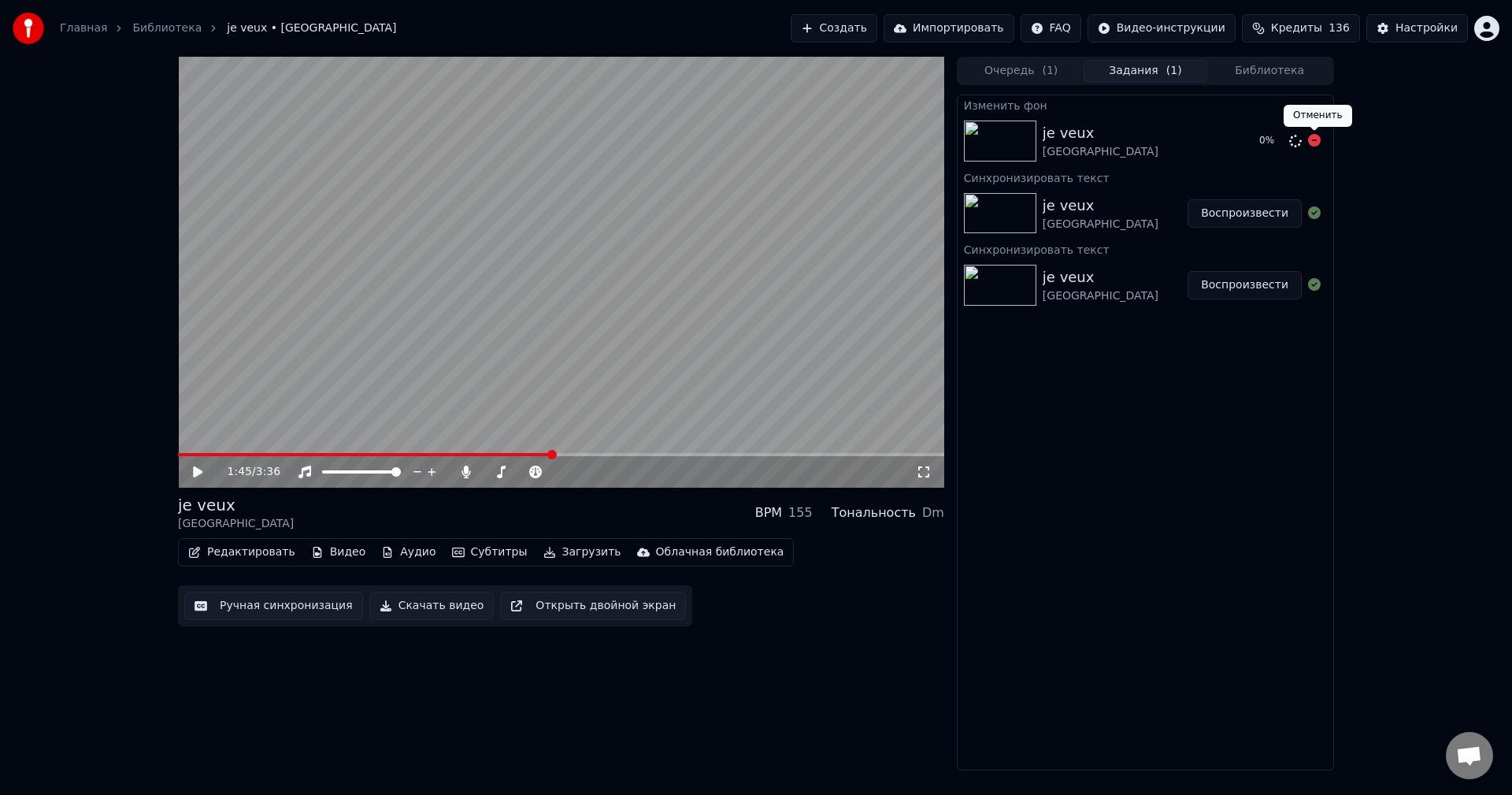
click at [1313, 143] on icon at bounding box center [1314, 140] width 13 height 13
click at [1141, 225] on div "je veux moscow" at bounding box center [1115, 213] width 145 height 38
click at [334, 558] on button "Видео" at bounding box center [339, 552] width 68 height 22
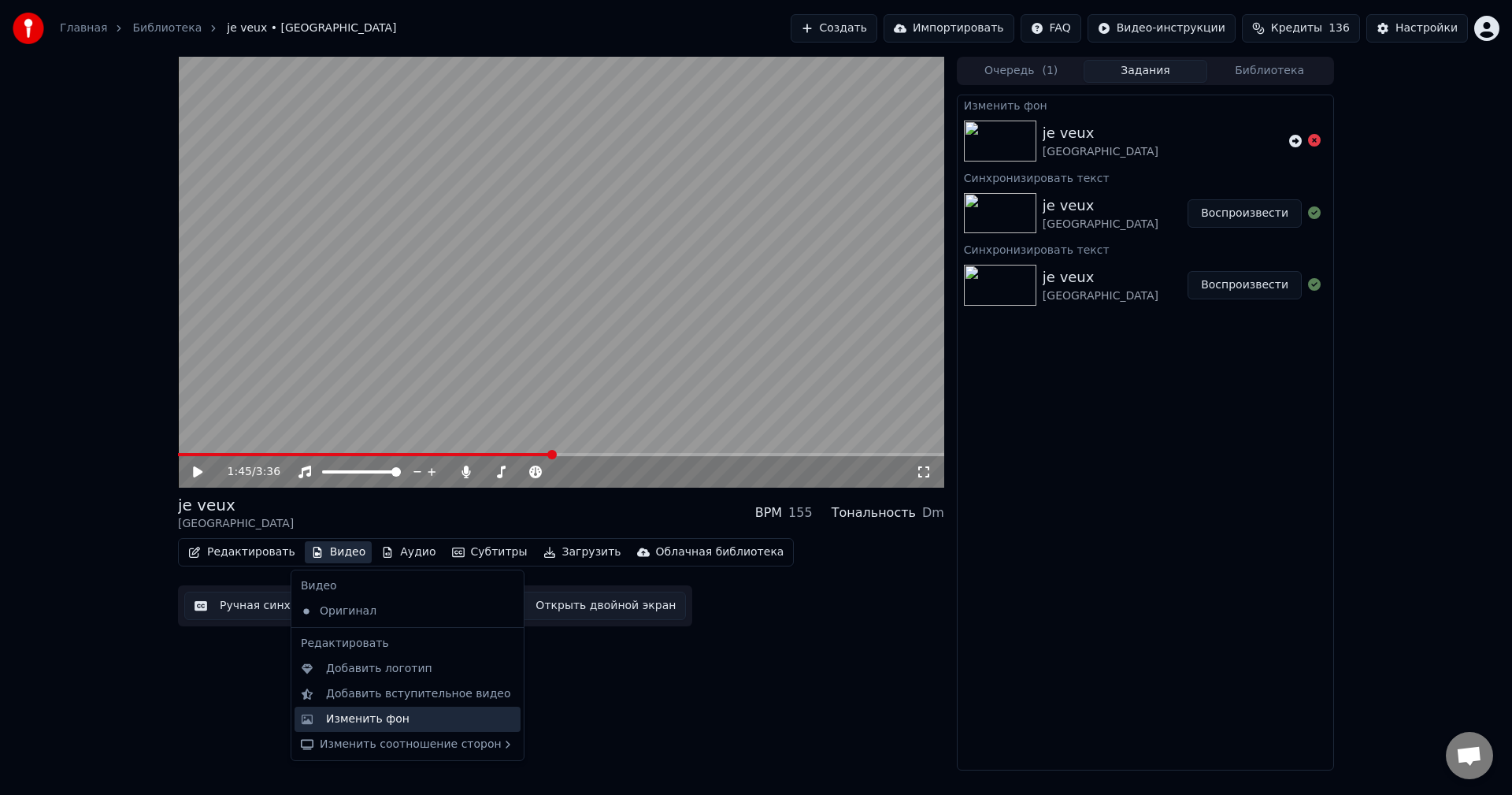
click at [378, 724] on div "Изменить фон" at bounding box center [367, 719] width 83 height 16
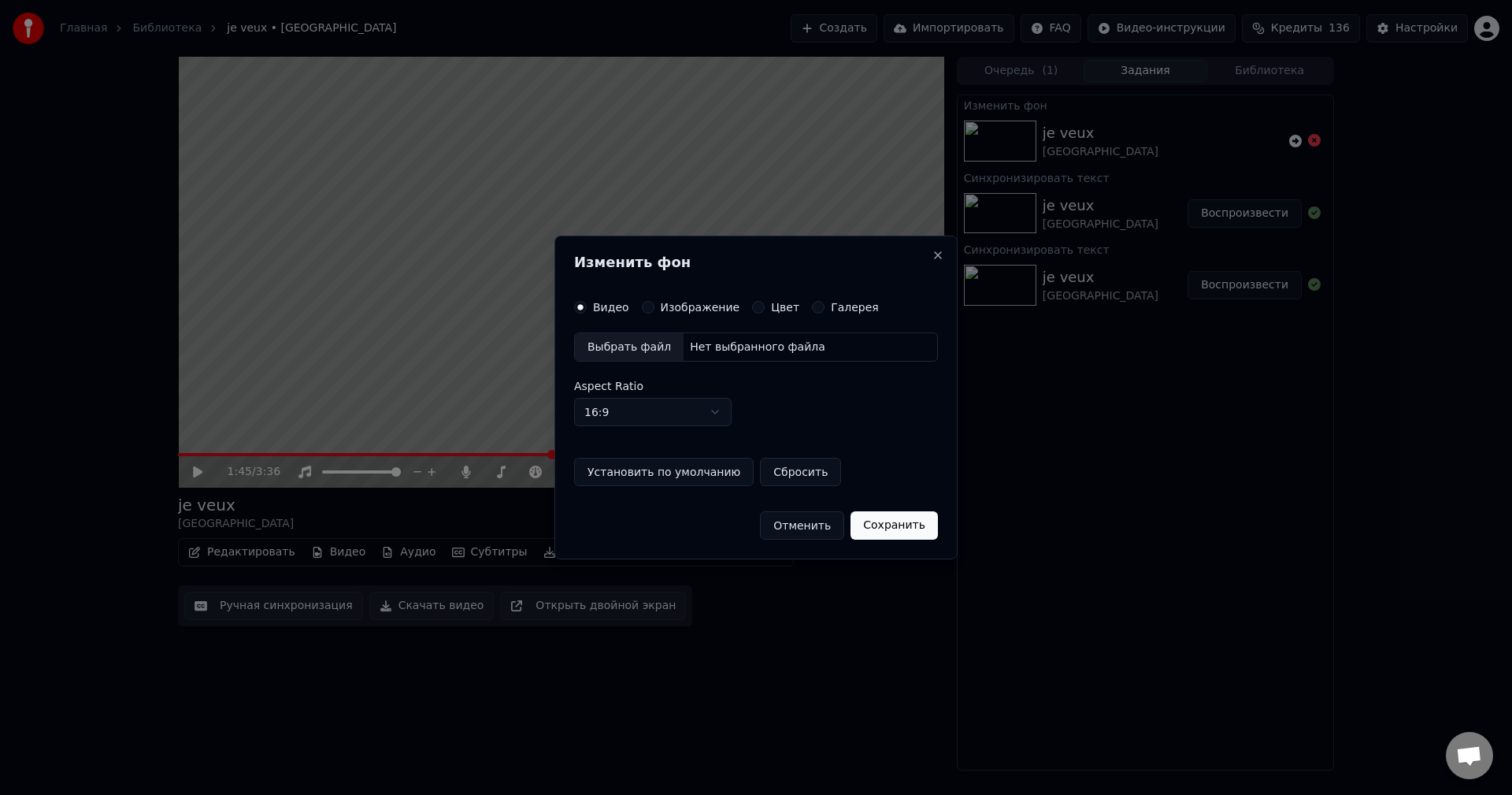
click at [612, 342] on div "Выбрать файл" at bounding box center [628, 348] width 108 height 29
click at [698, 313] on label "Изображение" at bounding box center [700, 307] width 80 height 11
click at [654, 313] on button "Изображение" at bounding box center [648, 307] width 13 height 13
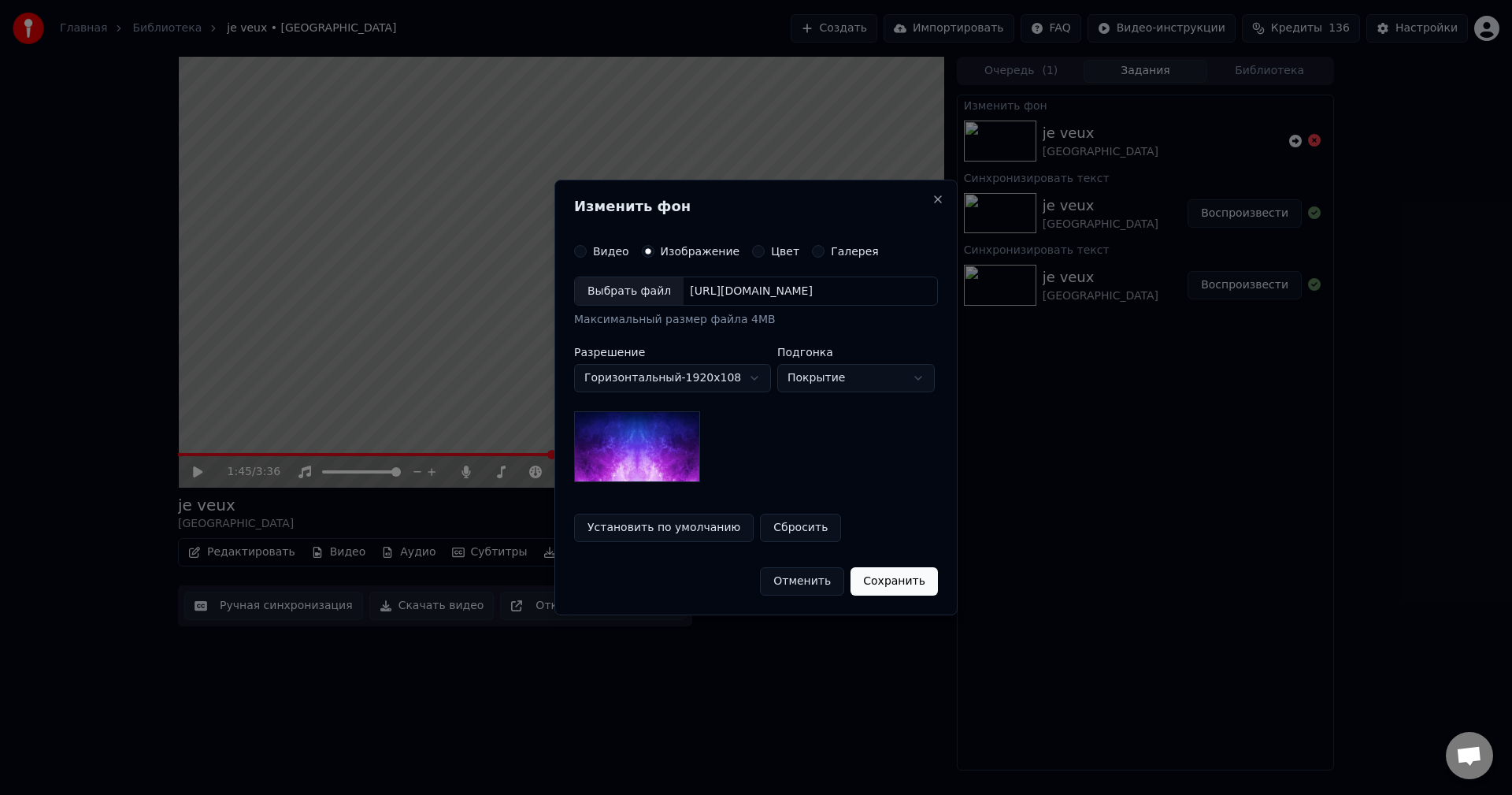
click at [637, 296] on div "Выбрать файл" at bounding box center [628, 291] width 108 height 29
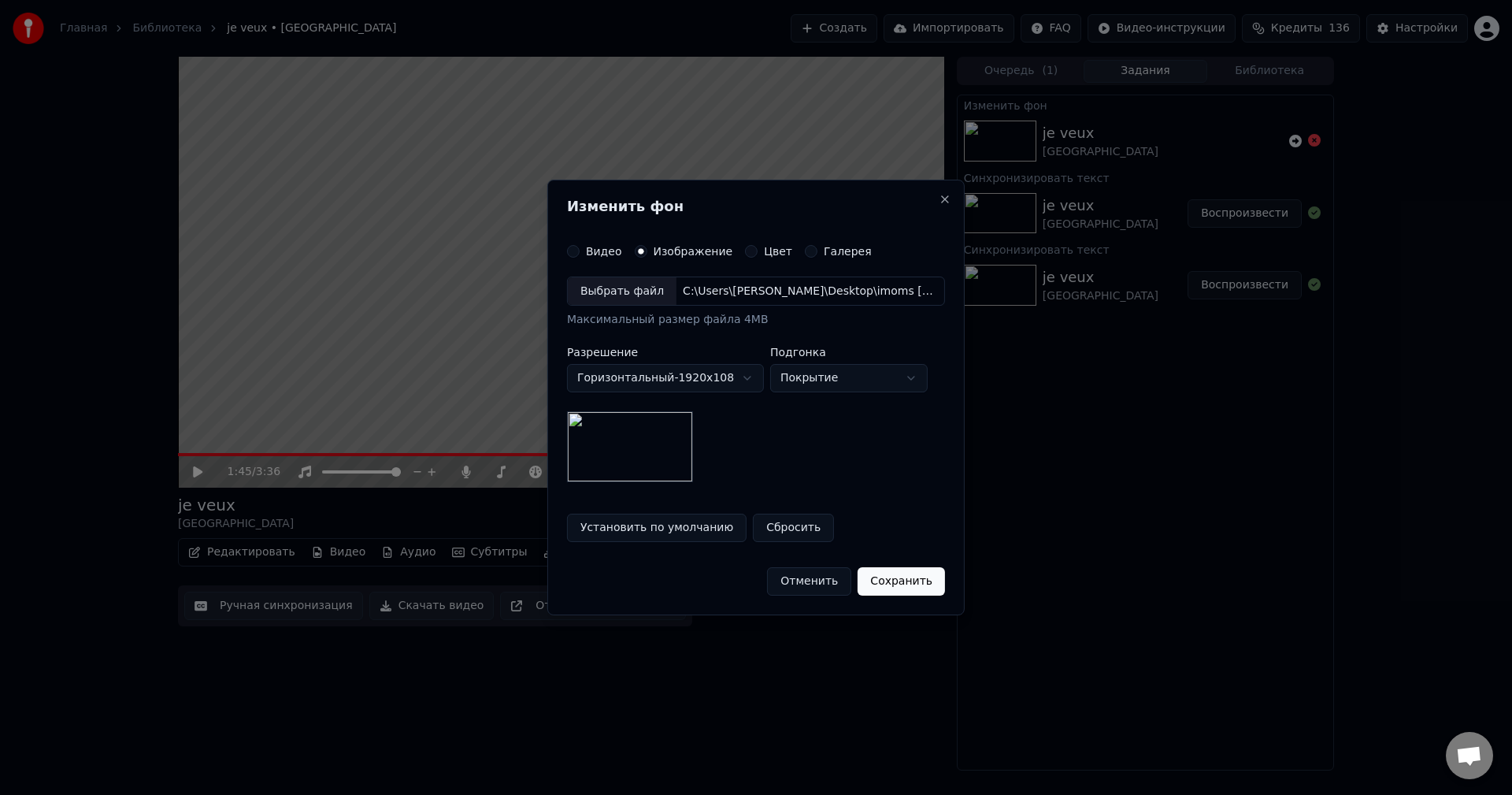
click at [907, 582] on button "Сохранить" at bounding box center [902, 582] width 88 height 29
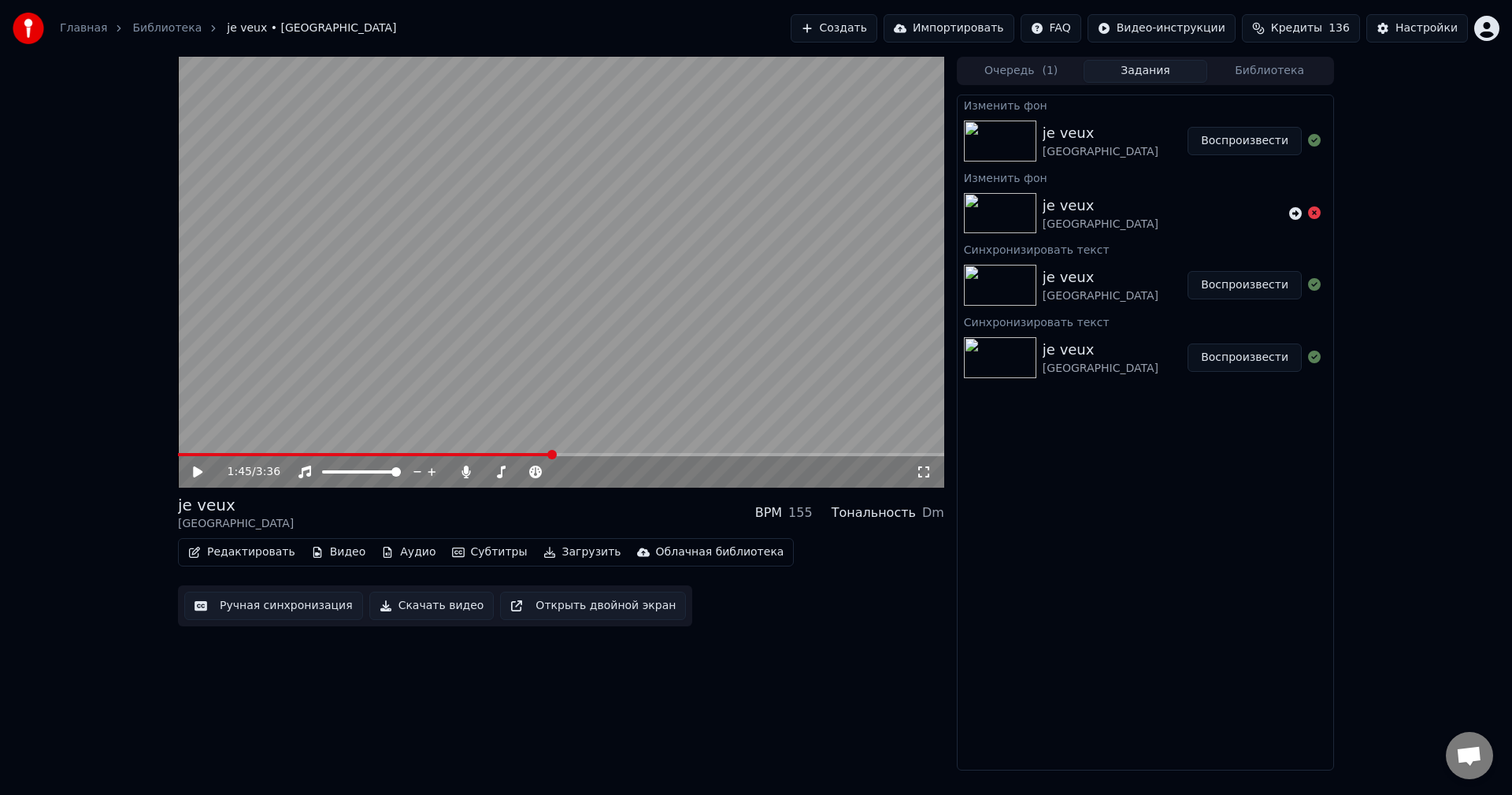
click at [1256, 140] on button "Воспроизвести" at bounding box center [1244, 141] width 114 height 29
click at [202, 471] on icon at bounding box center [197, 471] width 8 height 10
click at [1412, 28] on div "Настройки" at bounding box center [1426, 29] width 62 height 16
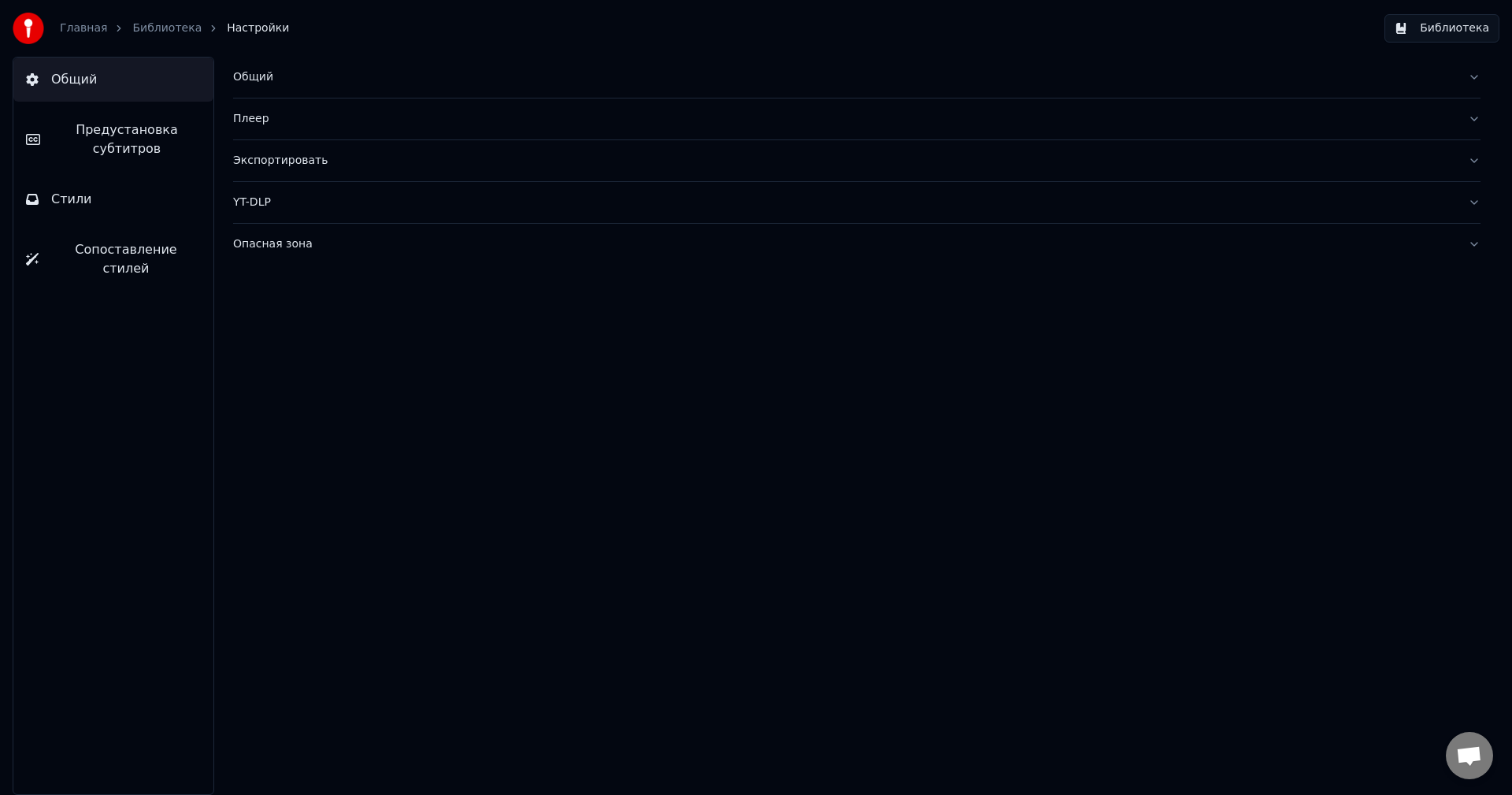
click at [141, 197] on button "Стили" at bounding box center [113, 199] width 200 height 44
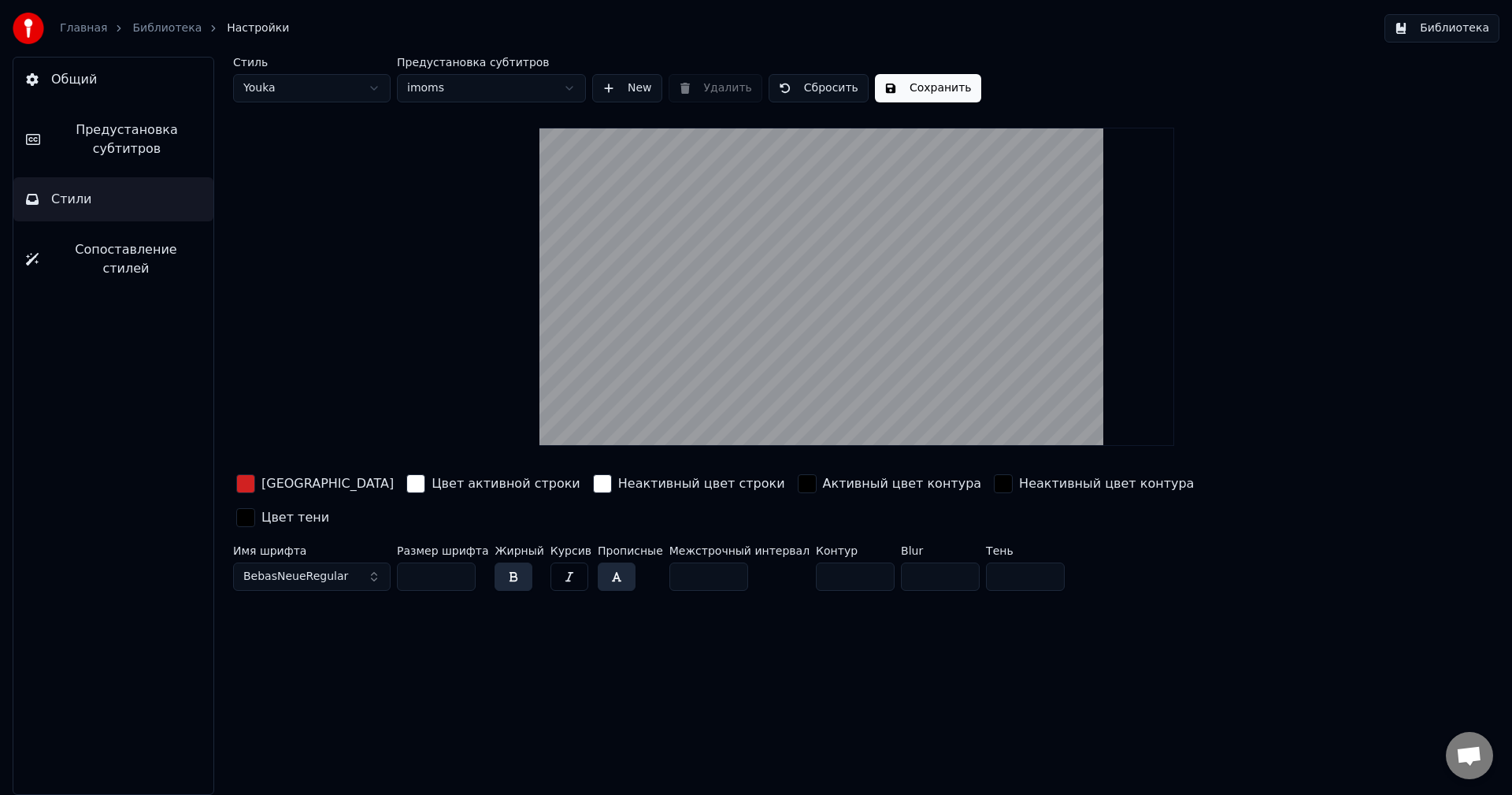
click at [798, 489] on div "button" at bounding box center [807, 483] width 19 height 19
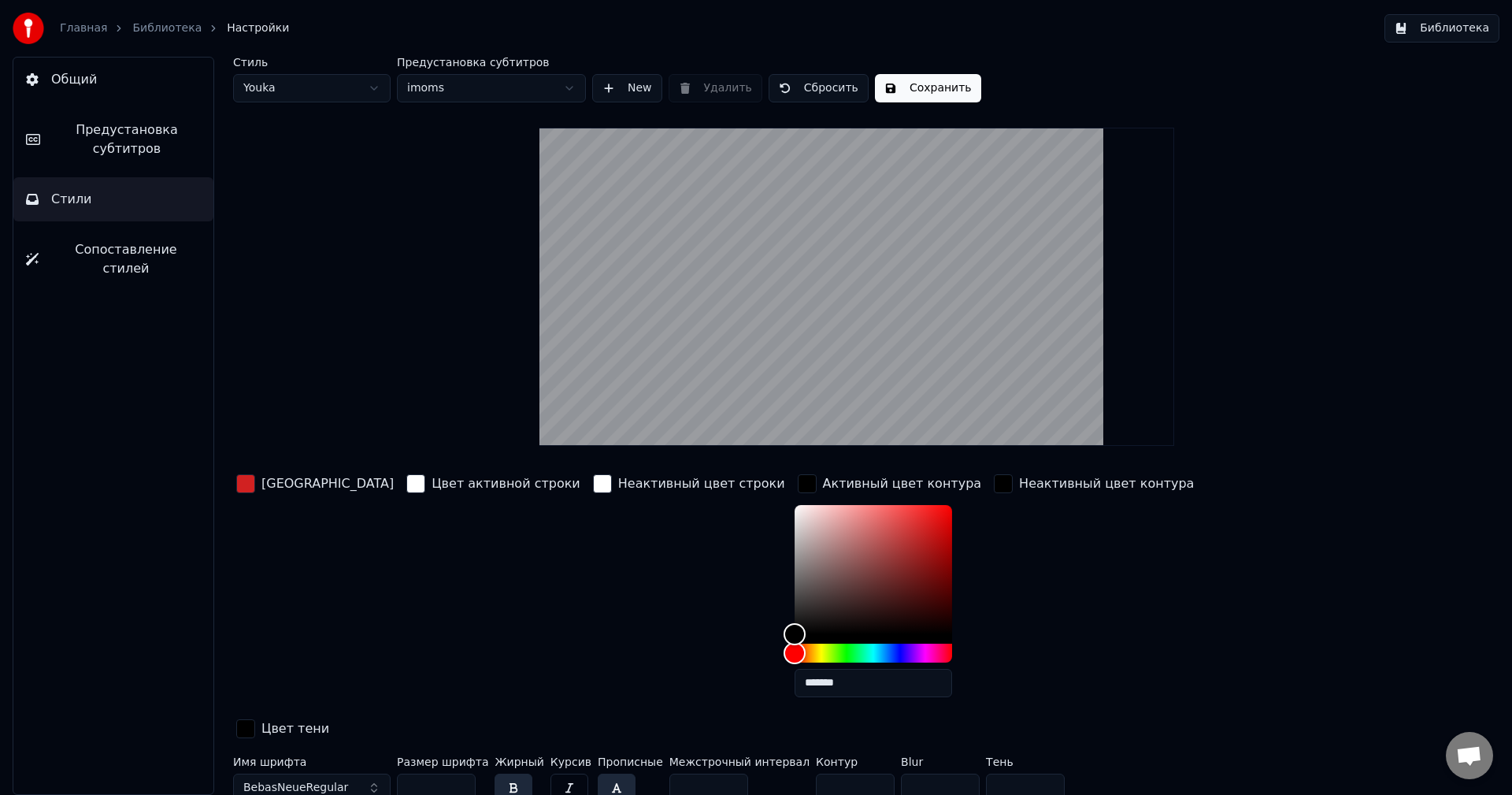
click at [621, 598] on div "Неактивный цвет строки" at bounding box center [688, 590] width 198 height 238
click at [489, 424] on div "Стиль Youka Предустановка субтитров imoms New Удалить Сбросить Сохранить Цвет з…" at bounding box center [857, 432] width 1248 height 751
click at [823, 484] on div "Активный цвет контура" at bounding box center [902, 483] width 159 height 19
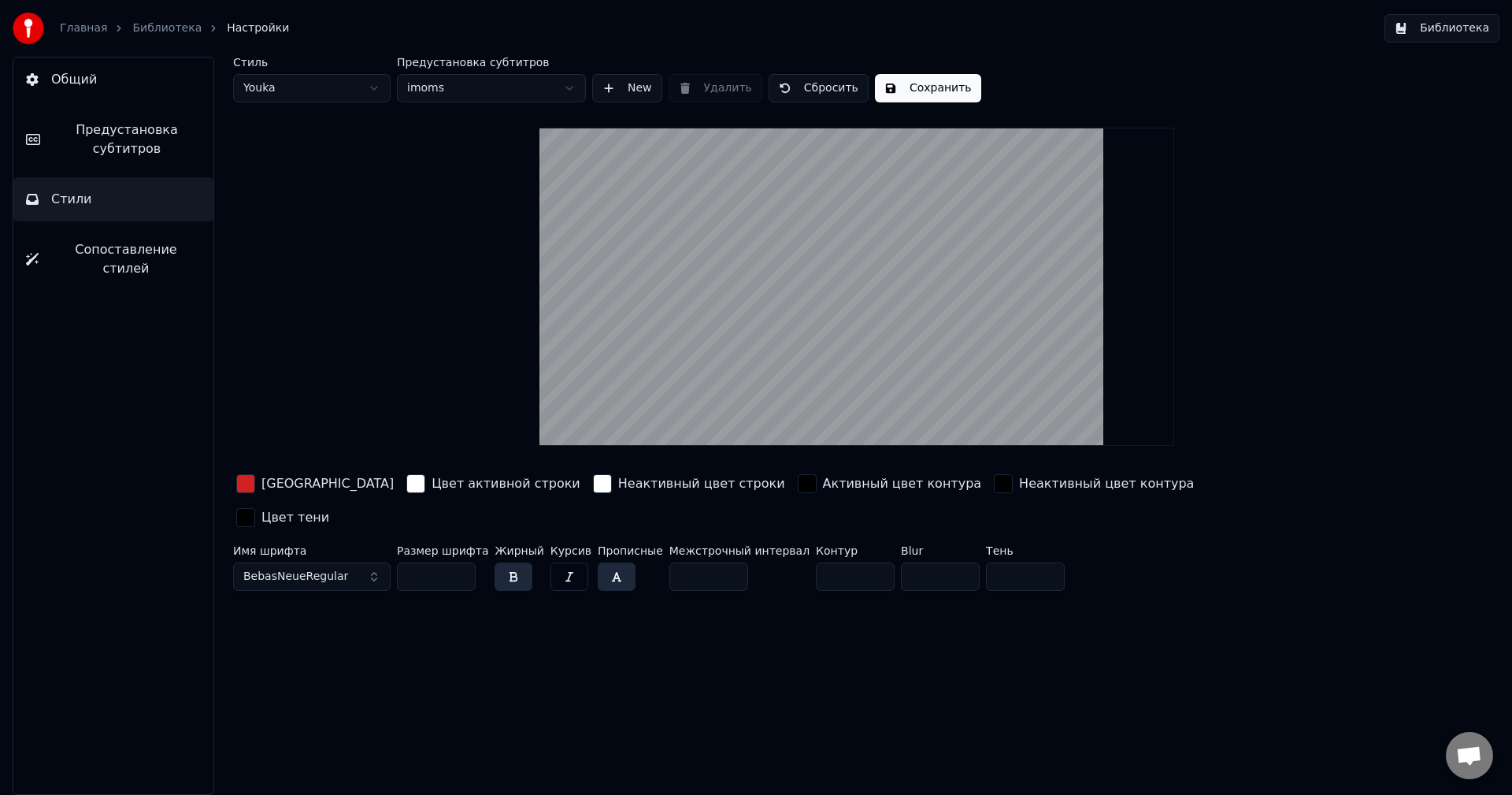
click at [840, 562] on input "**" at bounding box center [855, 576] width 79 height 29
type input "*"
click at [842, 562] on input "*" at bounding box center [855, 576] width 79 height 29
type input "*"
click at [1015, 562] on input "*" at bounding box center [1025, 576] width 79 height 29
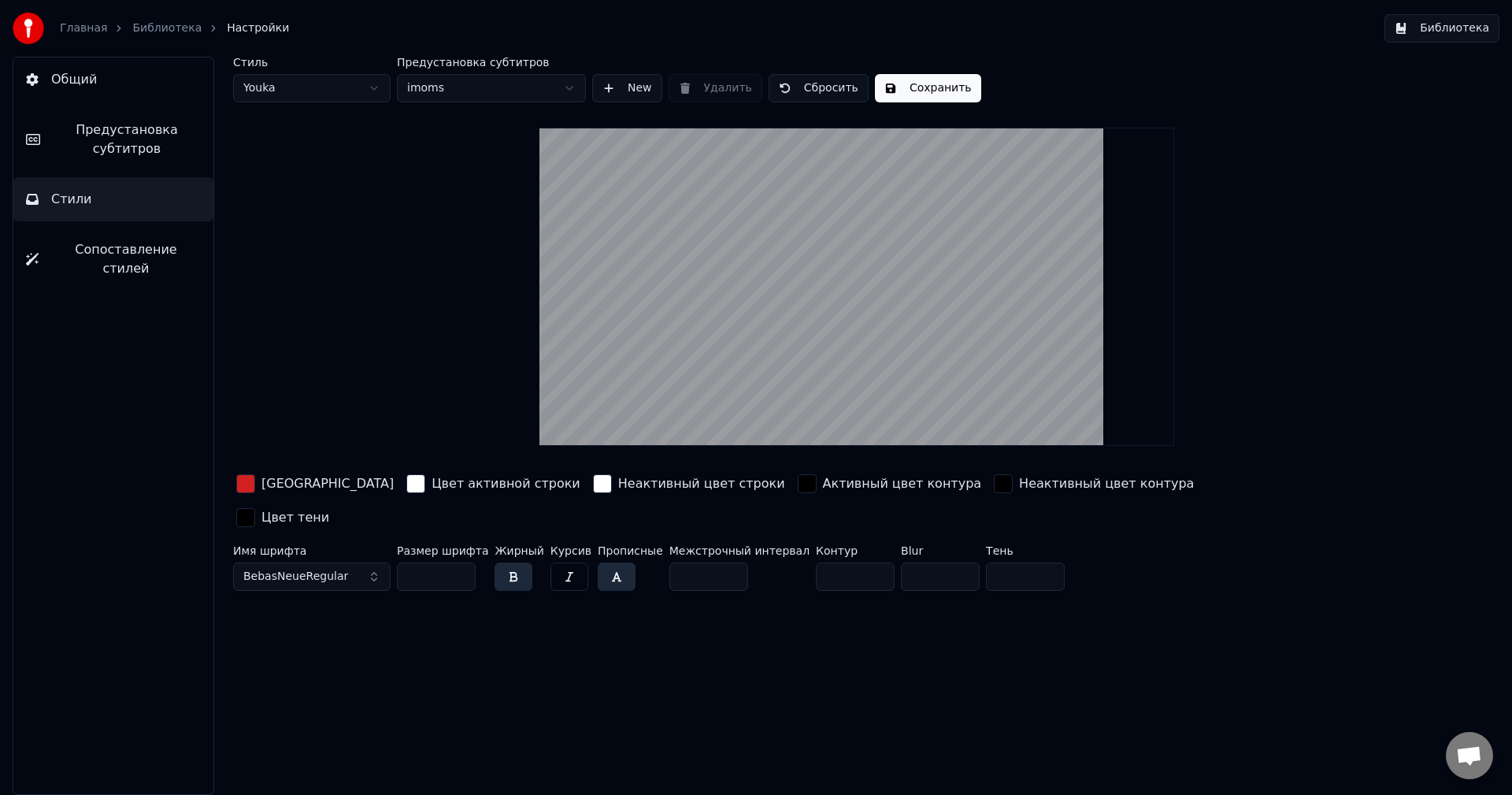
click at [937, 93] on button "Сохранить" at bounding box center [928, 89] width 107 height 29
click at [165, 30] on link "Библиотека" at bounding box center [167, 29] width 69 height 16
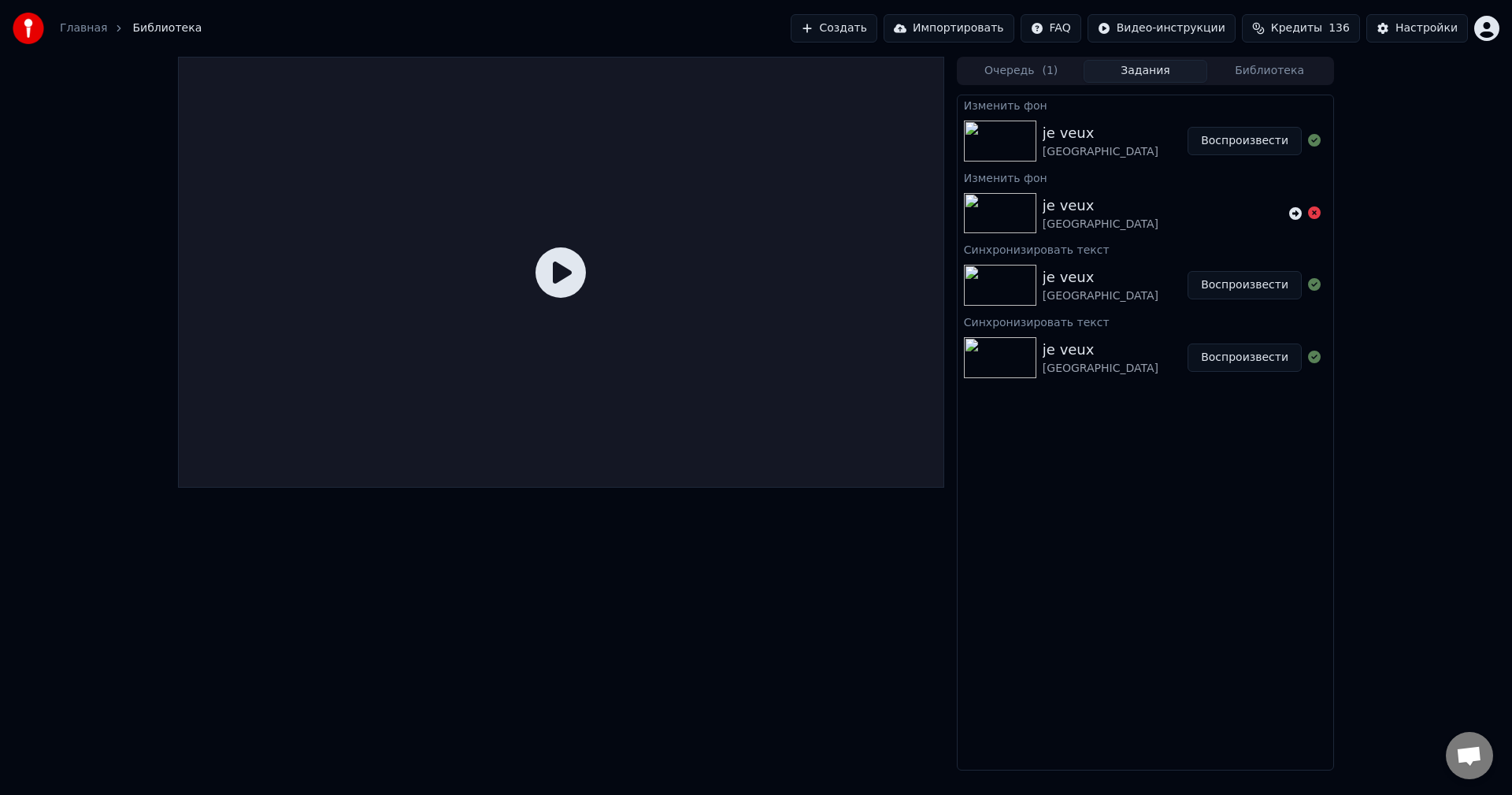
click at [1145, 125] on div "je veux moscow" at bounding box center [1115, 141] width 145 height 38
click at [560, 272] on icon at bounding box center [560, 272] width 50 height 50
click at [1231, 153] on button "Воспроизвести" at bounding box center [1244, 141] width 114 height 29
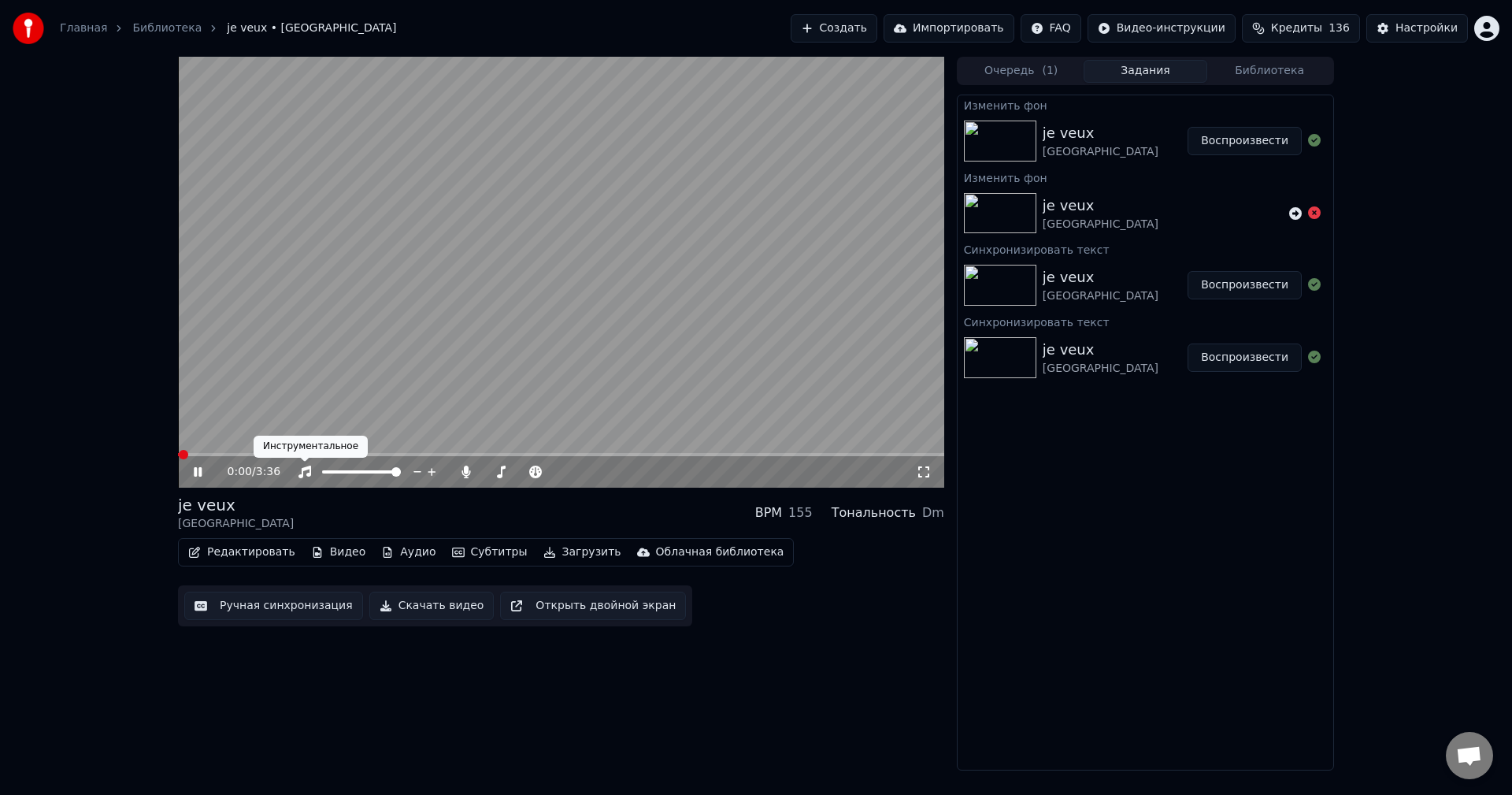
click at [250, 454] on span at bounding box center [561, 454] width 766 height 4
click at [203, 469] on icon at bounding box center [209, 471] width 37 height 13
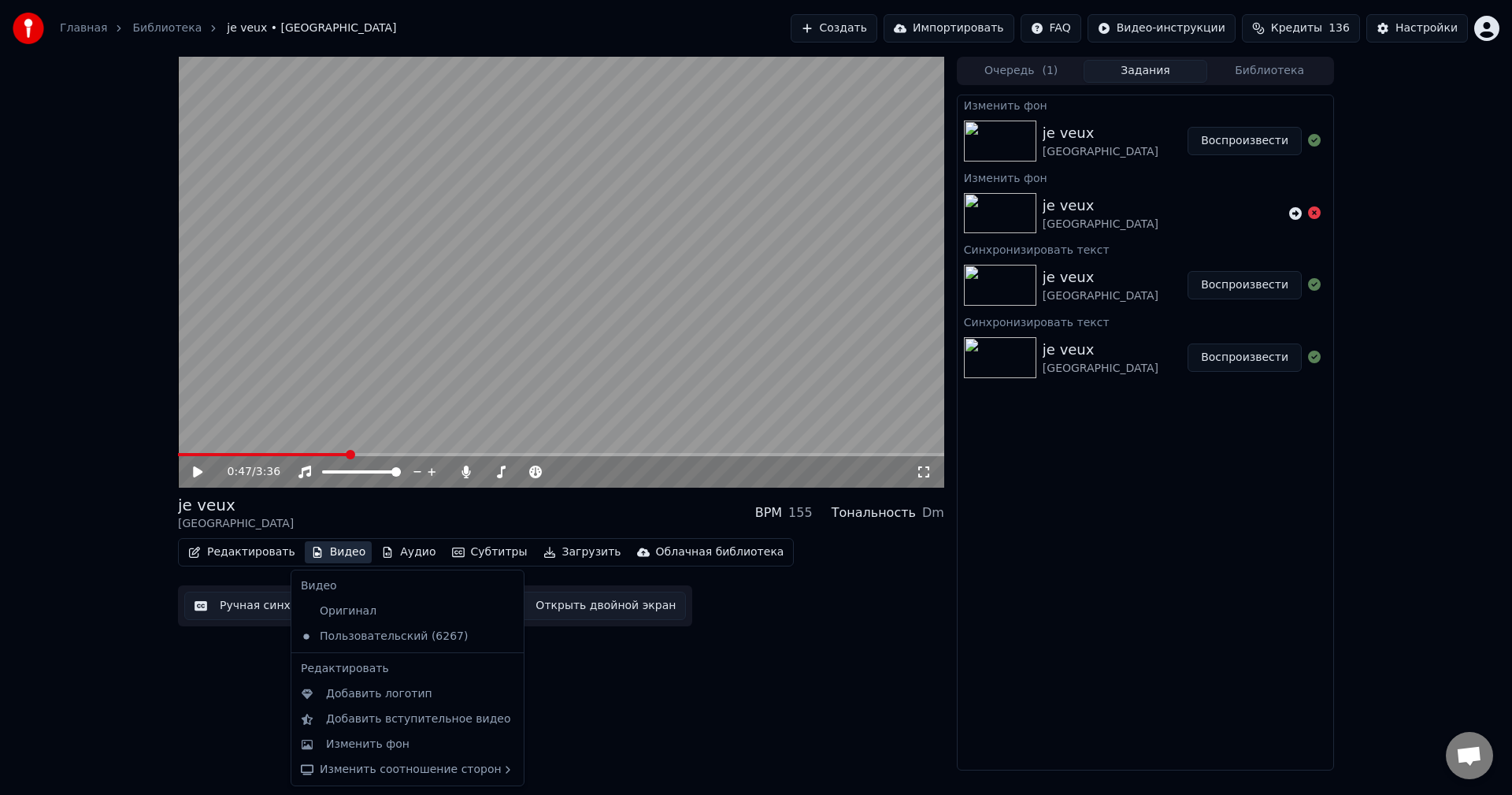
click at [338, 551] on button "Видео" at bounding box center [339, 552] width 68 height 22
click at [384, 743] on div "Изменить фон" at bounding box center [367, 745] width 83 height 16
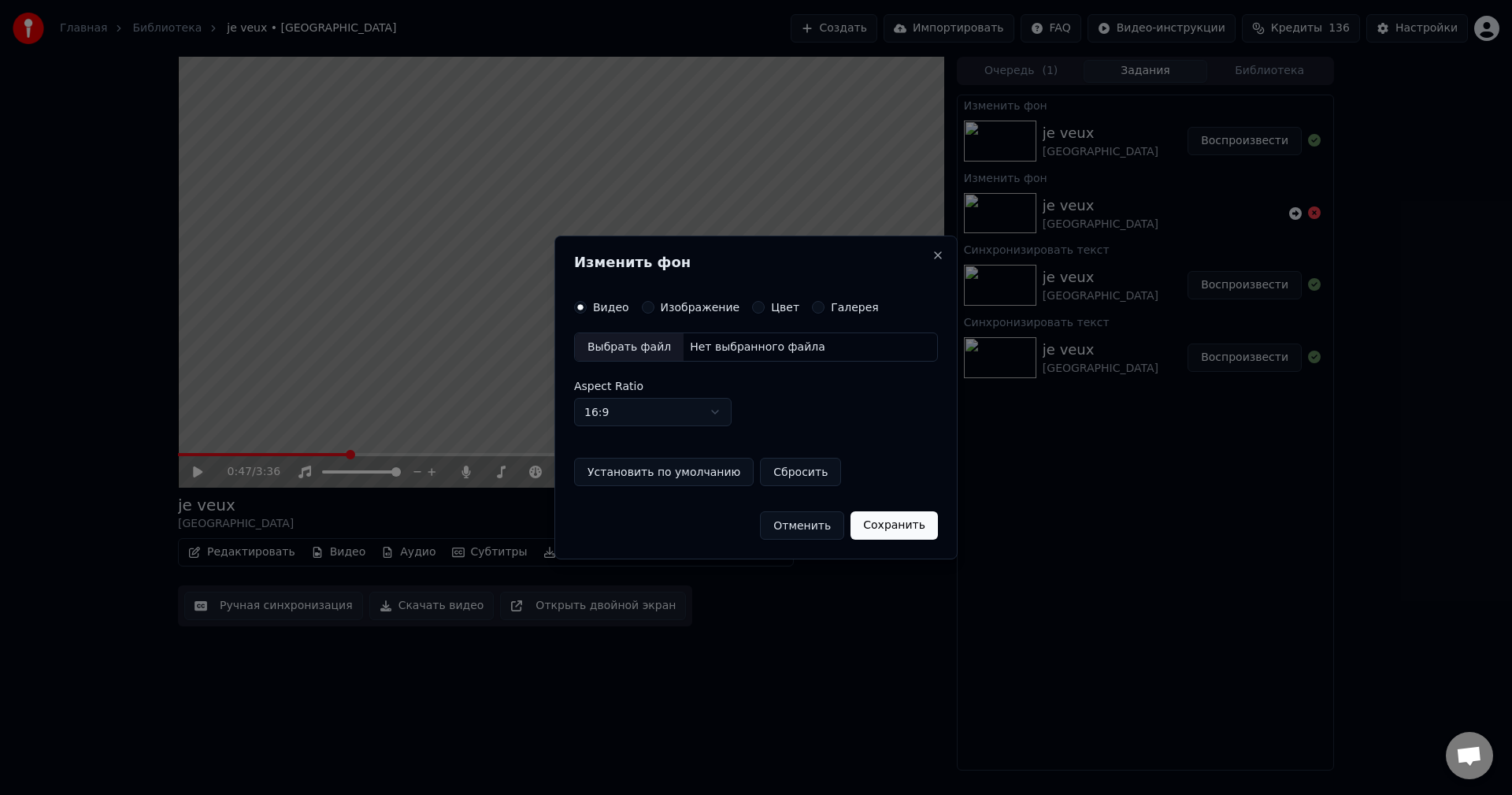
click at [704, 308] on label "Изображение" at bounding box center [700, 307] width 80 height 11
click at [654, 308] on button "Изображение" at bounding box center [648, 307] width 13 height 13
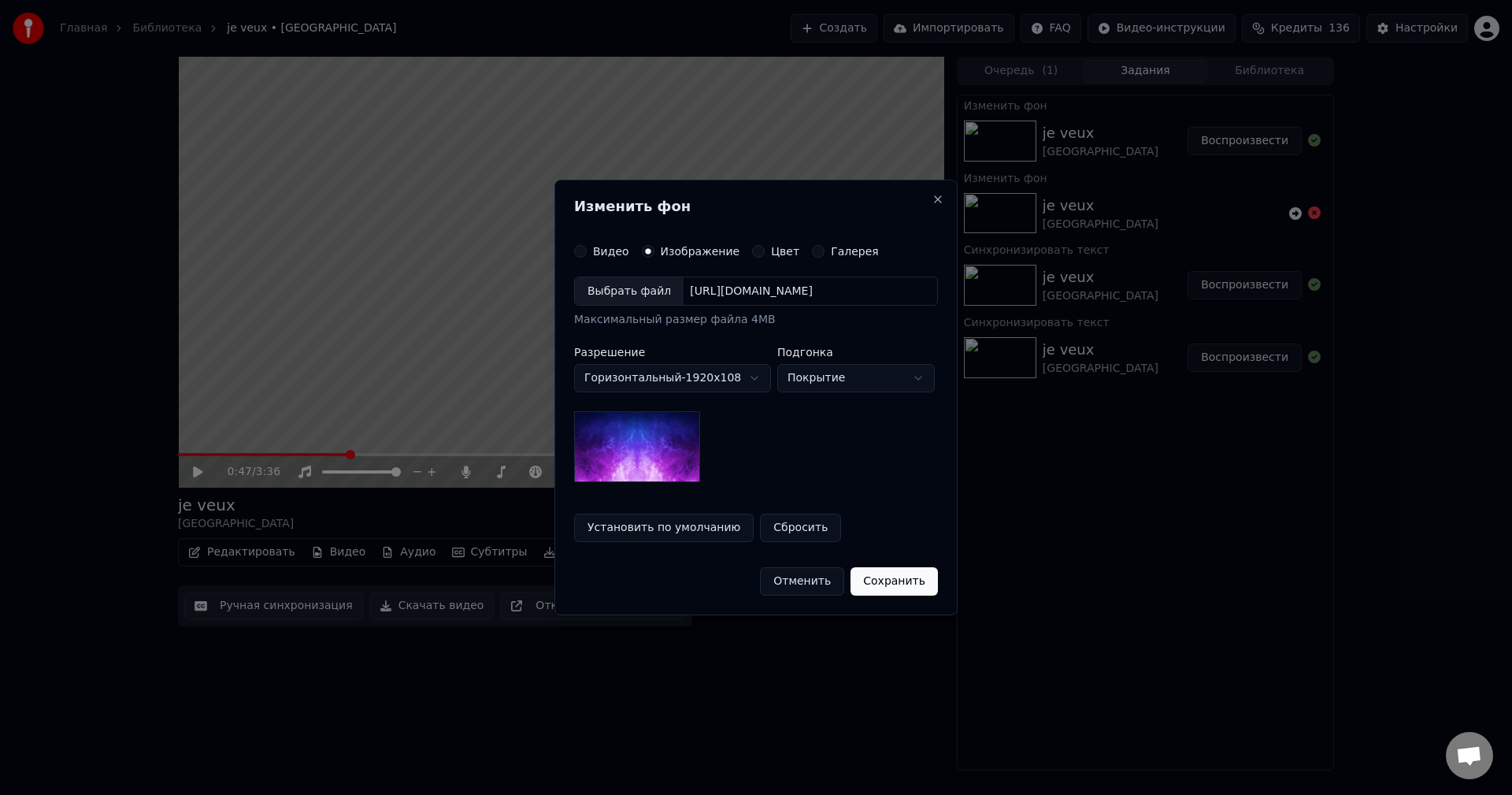
click at [774, 279] on div "Выбрать файл https://imagedelivery.net/jkI57_JBx8hWPzcSI-uF5w/c7639807-3f76-4ea…" at bounding box center [756, 290] width 364 height 30
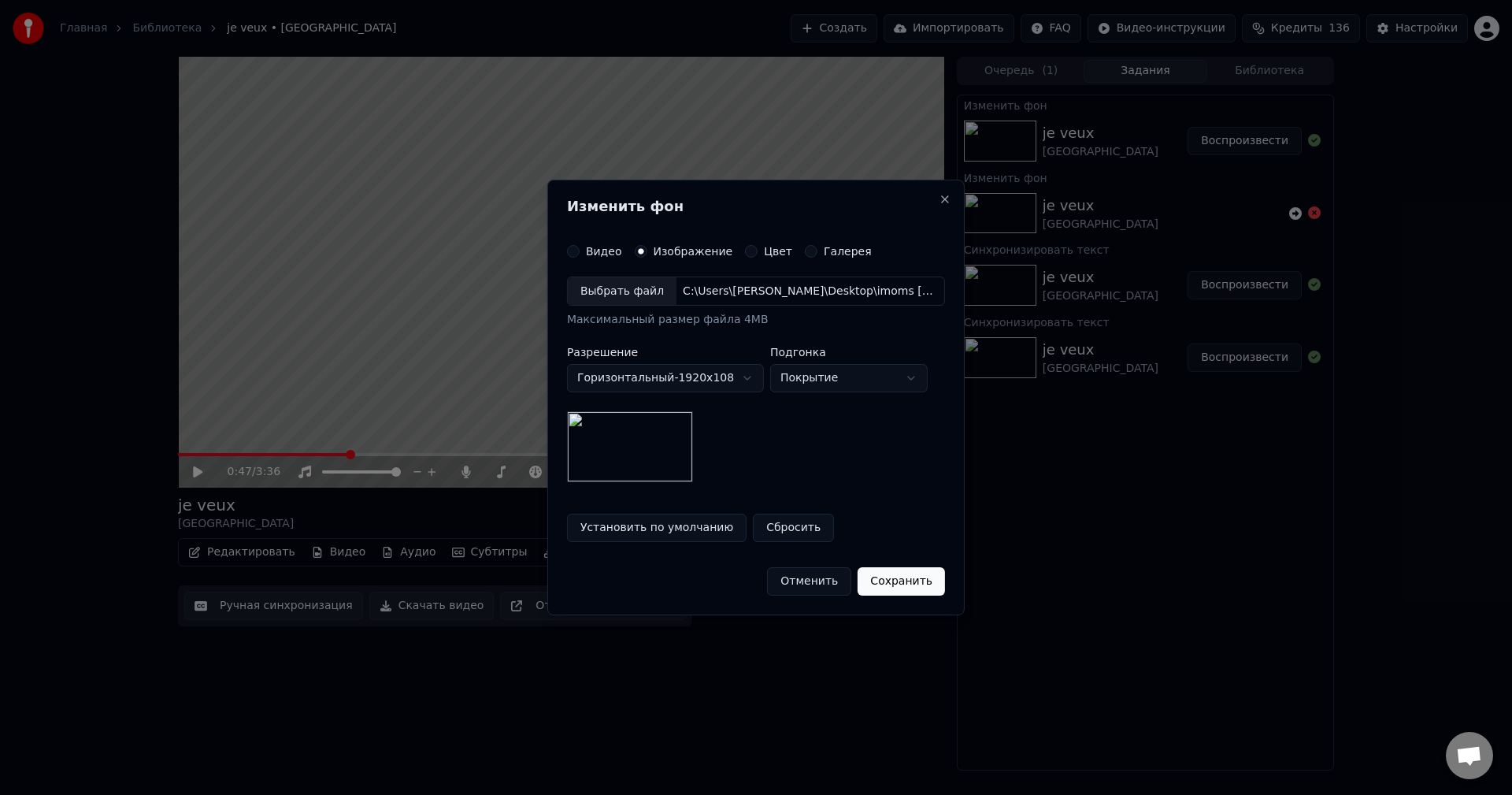
click at [635, 291] on div "Выбрать файл" at bounding box center [621, 291] width 108 height 29
click at [640, 287] on div "Выбрать файл" at bounding box center [621, 291] width 108 height 29
click at [797, 529] on button "Сбросить" at bounding box center [793, 528] width 81 height 29
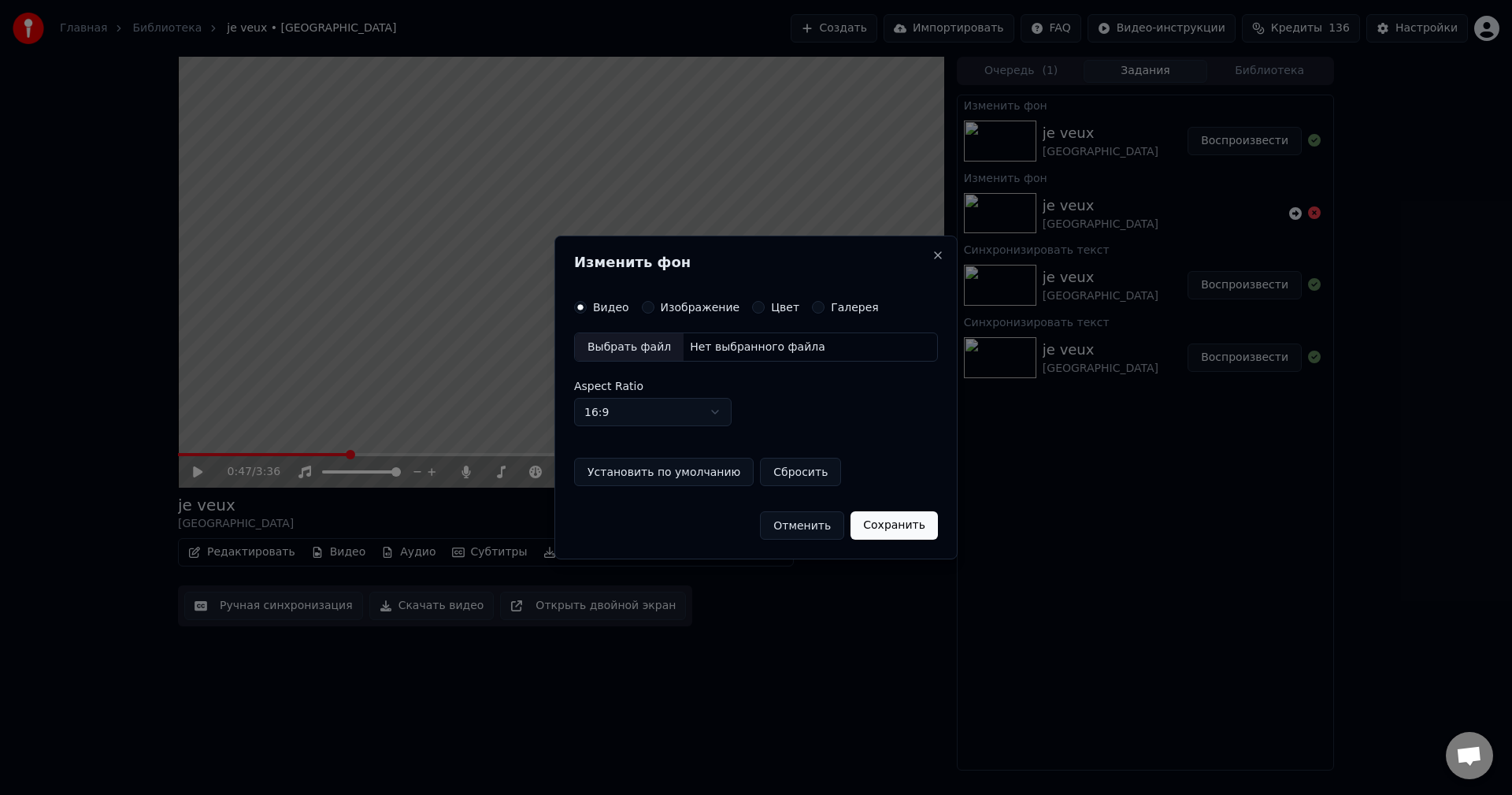
click at [635, 347] on div "Выбрать файл" at bounding box center [628, 348] width 108 height 29
click at [697, 312] on label "Изображение" at bounding box center [700, 307] width 80 height 11
click at [654, 312] on button "Изображение" at bounding box center [648, 307] width 13 height 13
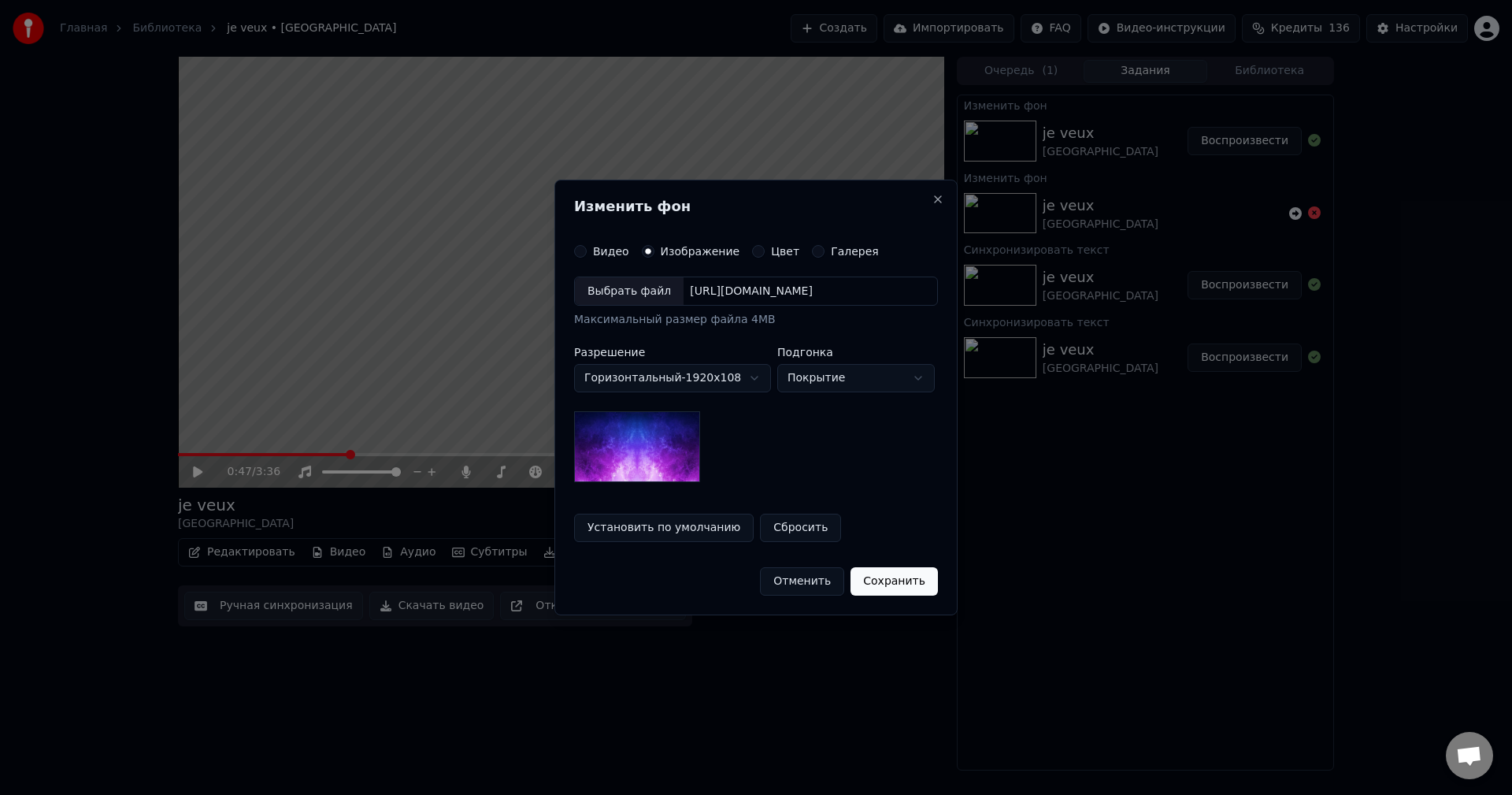
click at [603, 295] on div "Выбрать файл" at bounding box center [628, 291] width 108 height 29
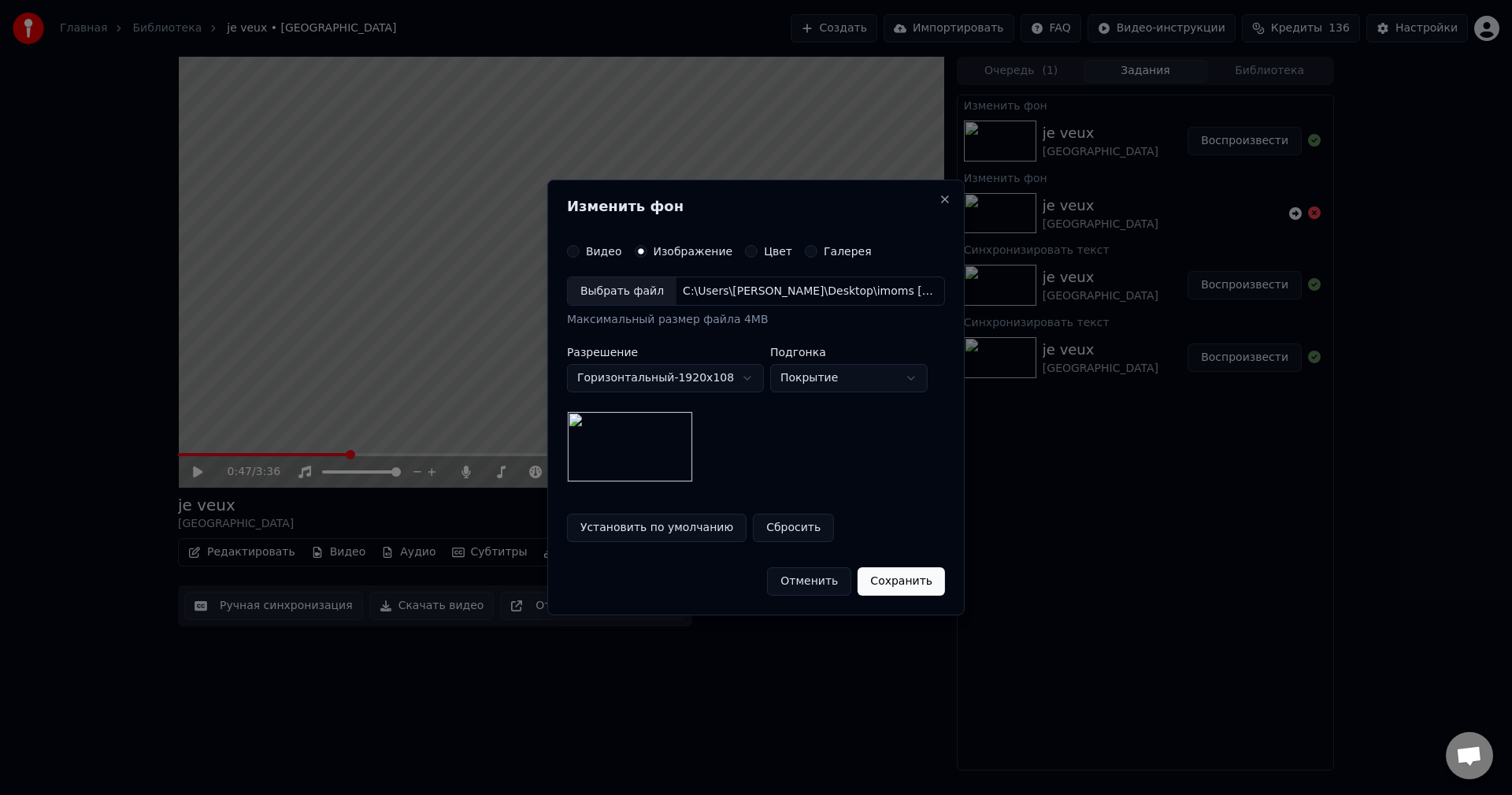
click at [903, 582] on button "Сохранить" at bounding box center [902, 582] width 88 height 29
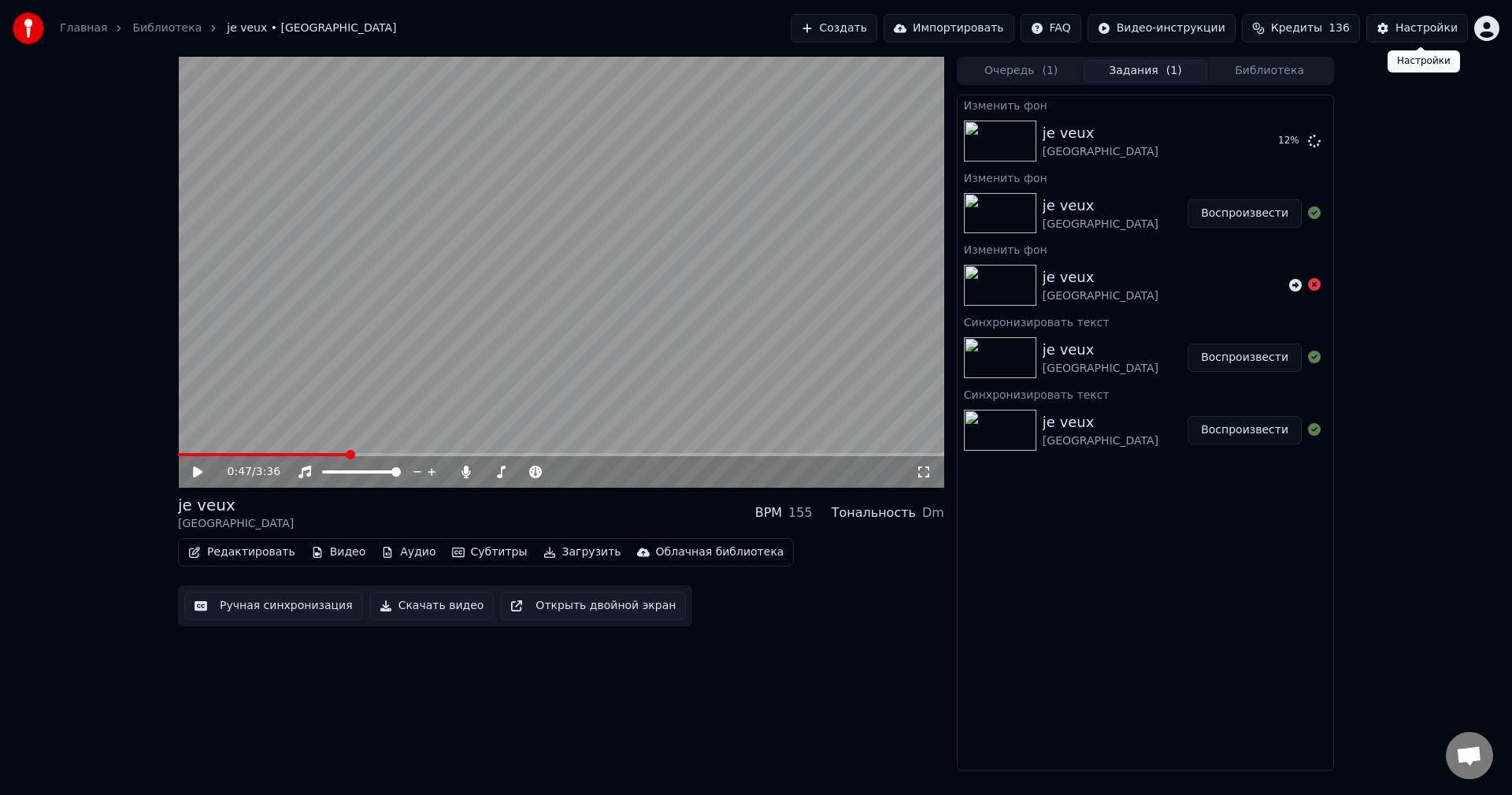
click at [1432, 28] on div "Настройки" at bounding box center [1426, 29] width 62 height 16
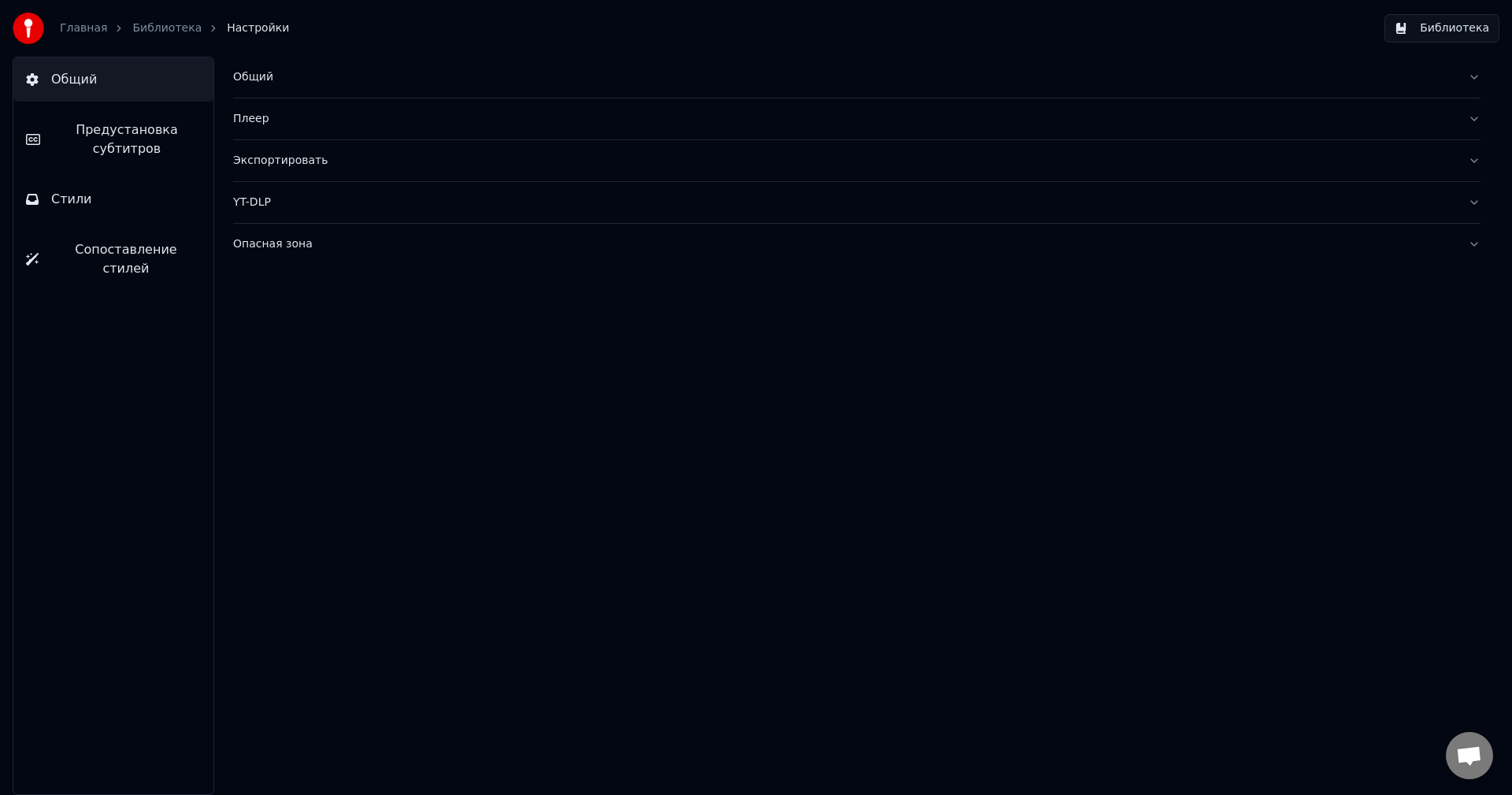
click at [88, 212] on button "Стили" at bounding box center [113, 199] width 200 height 44
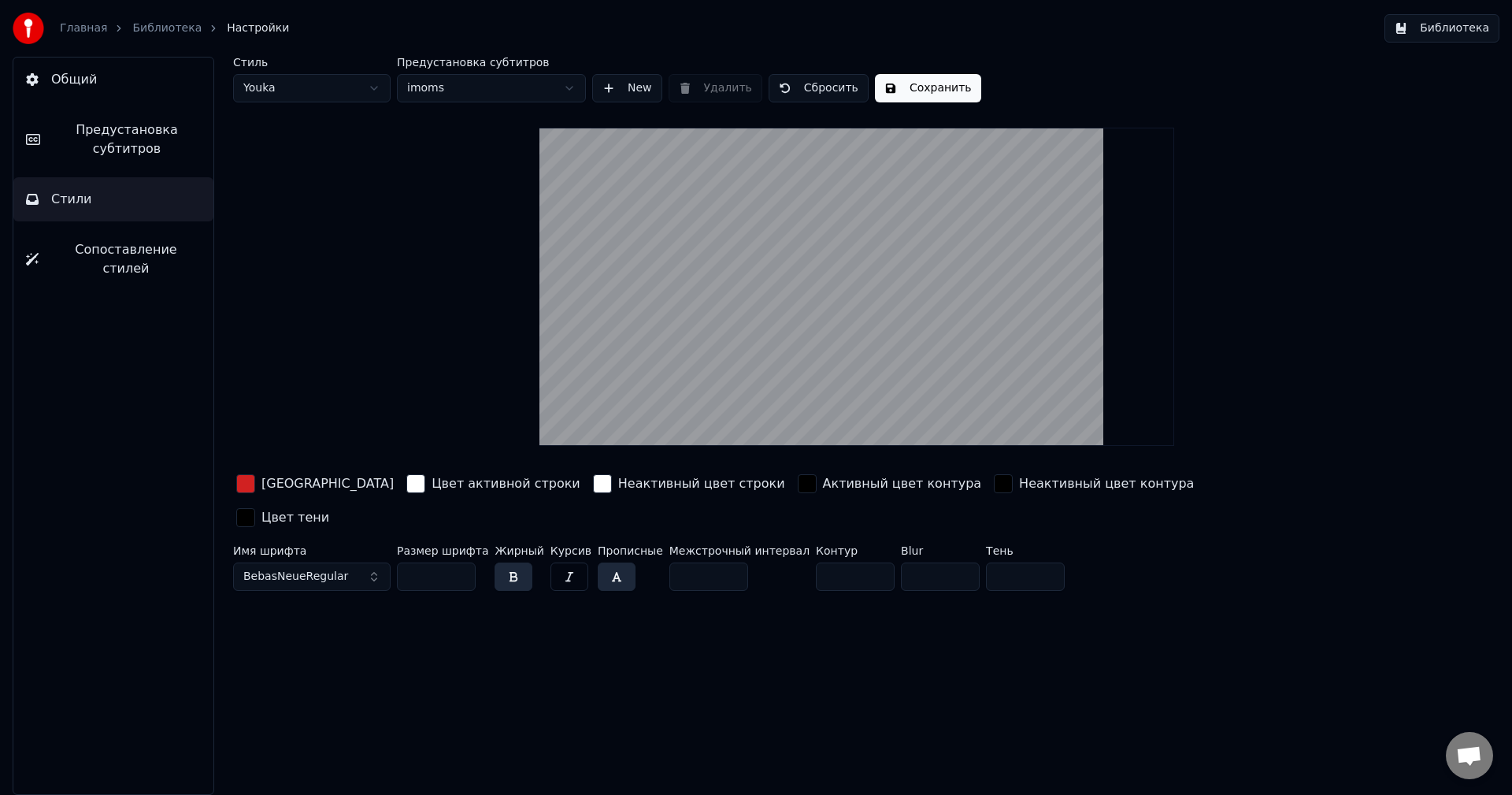
click at [134, 245] on span "Сопоставление стилей" at bounding box center [125, 259] width 150 height 38
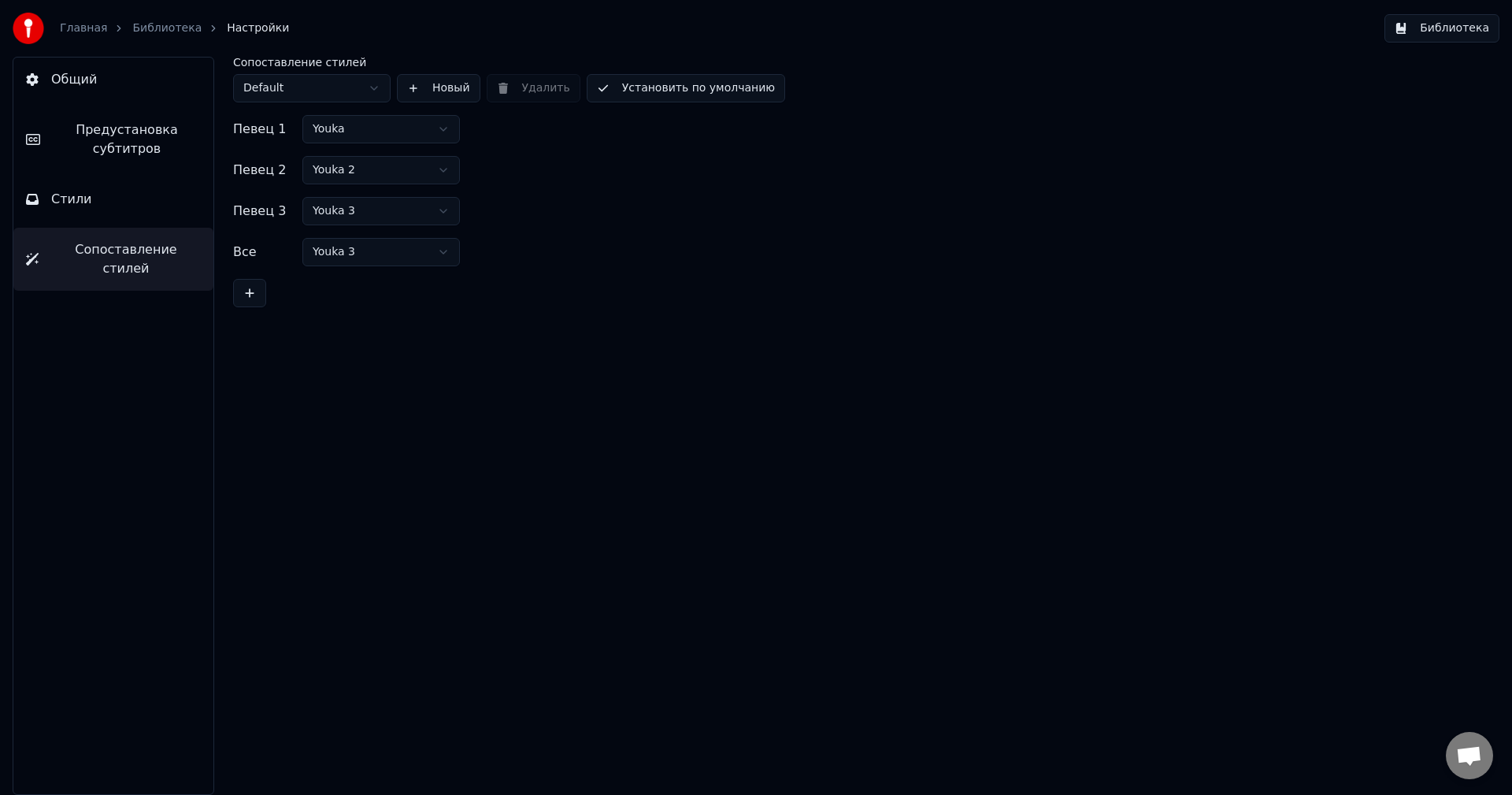
click at [135, 88] on button "Общий" at bounding box center [113, 79] width 200 height 44
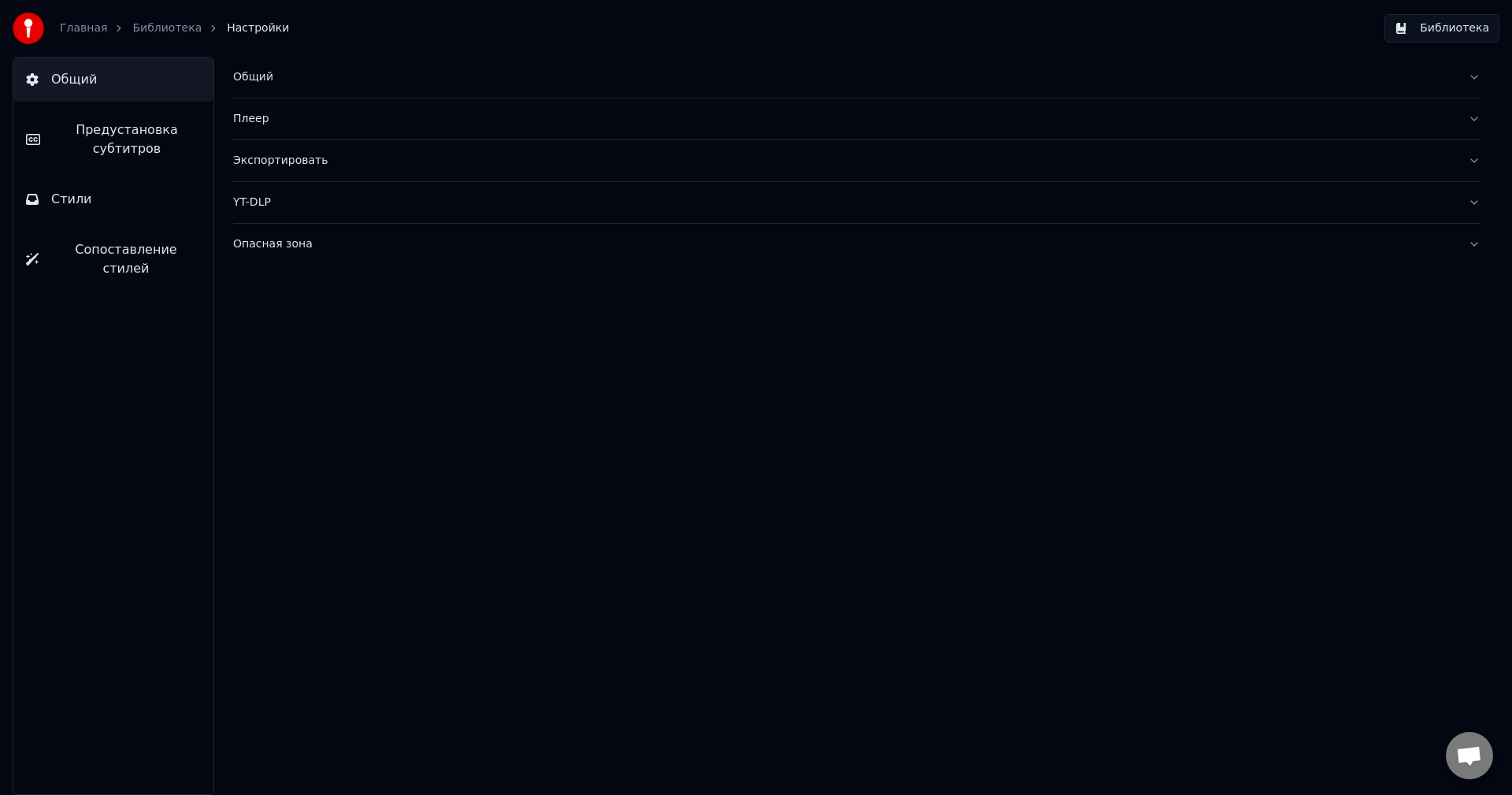
click at [130, 146] on span "Предустановка субтитров" at bounding box center [126, 139] width 148 height 38
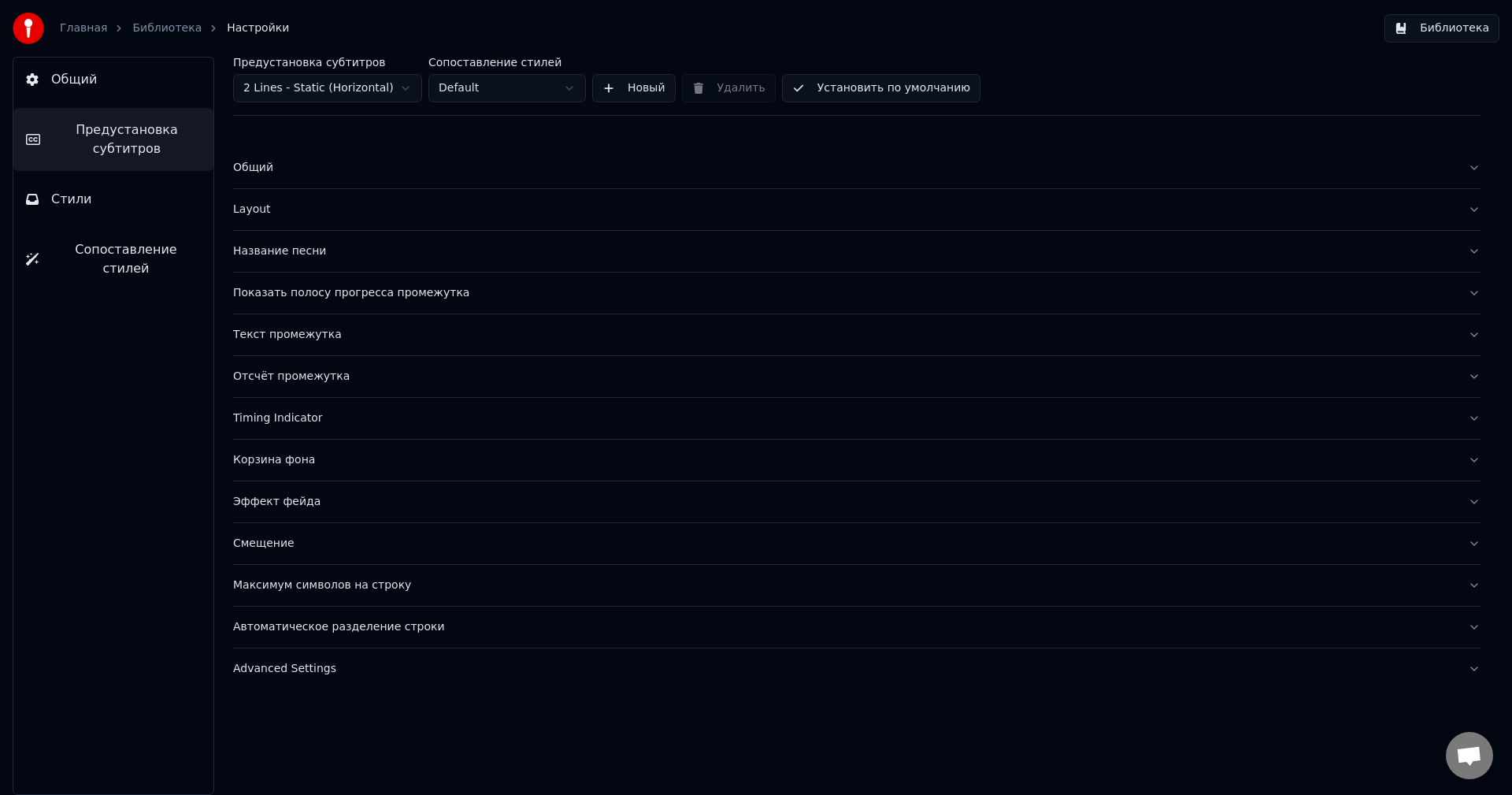
click at [303, 255] on div "Название песни" at bounding box center [844, 251] width 1223 height 16
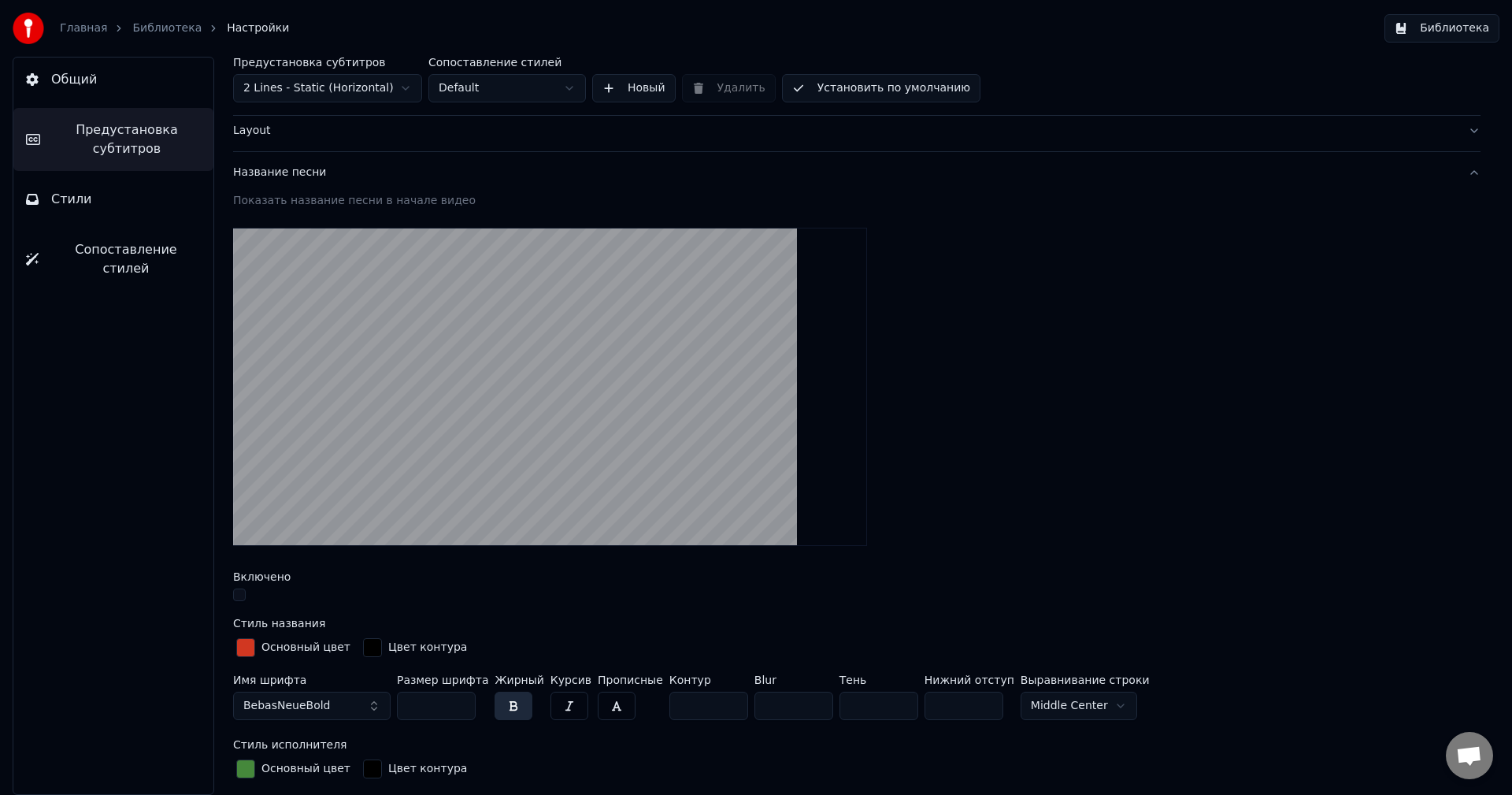
scroll to position [158, 0]
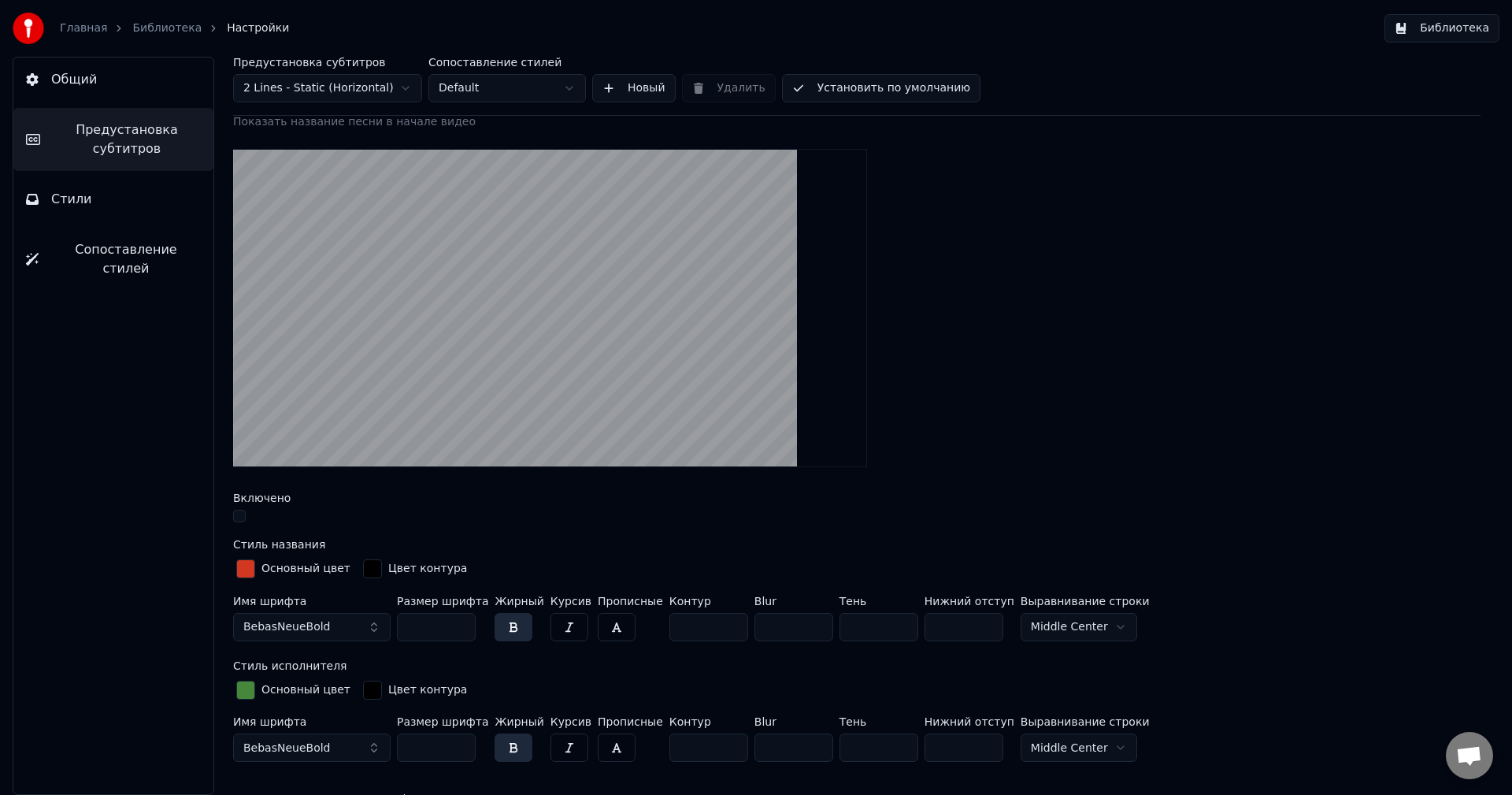
click at [156, 30] on link "Библиотека" at bounding box center [167, 29] width 69 height 16
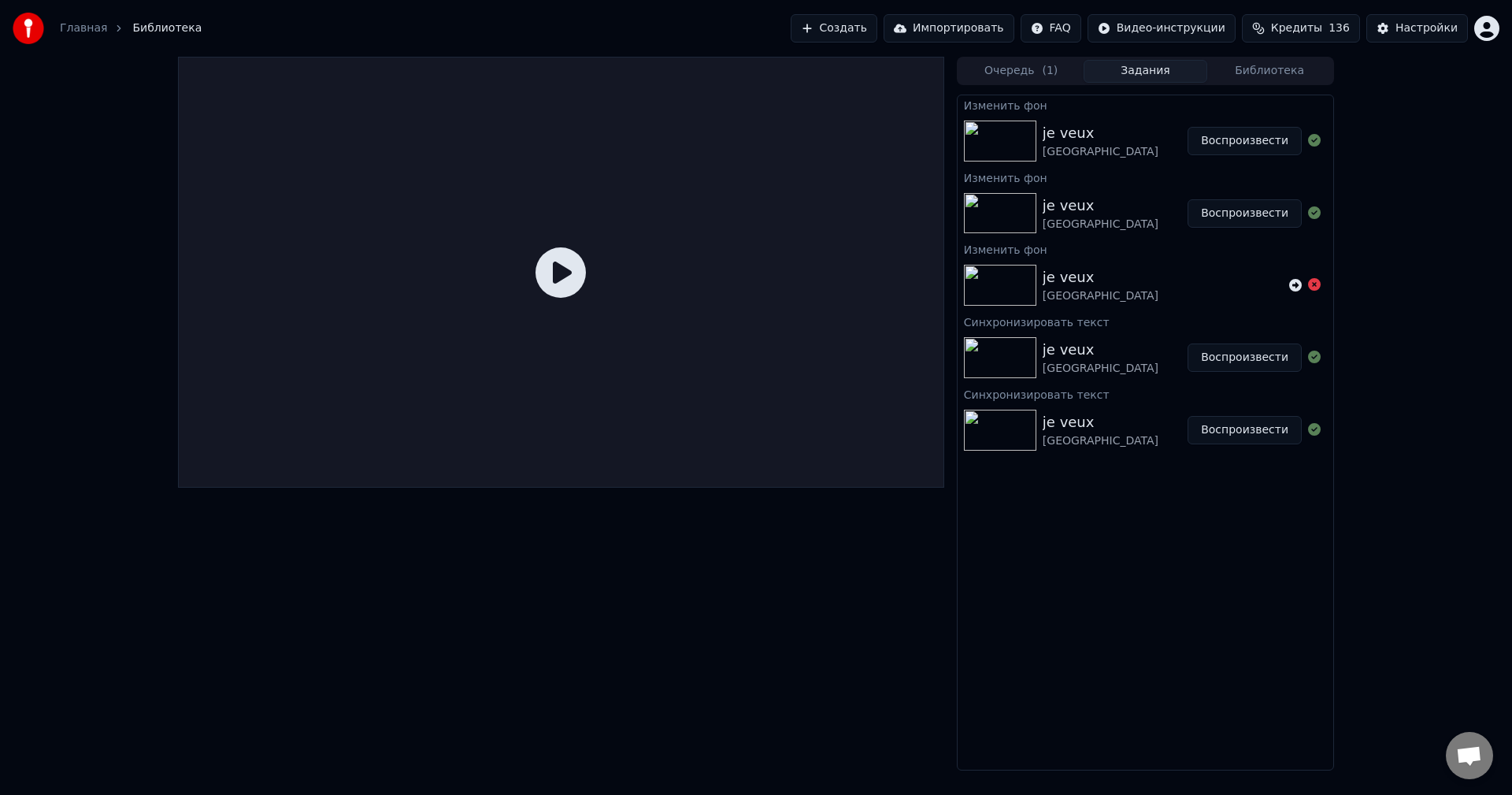
click at [1271, 143] on button "Воспроизвести" at bounding box center [1244, 141] width 114 height 29
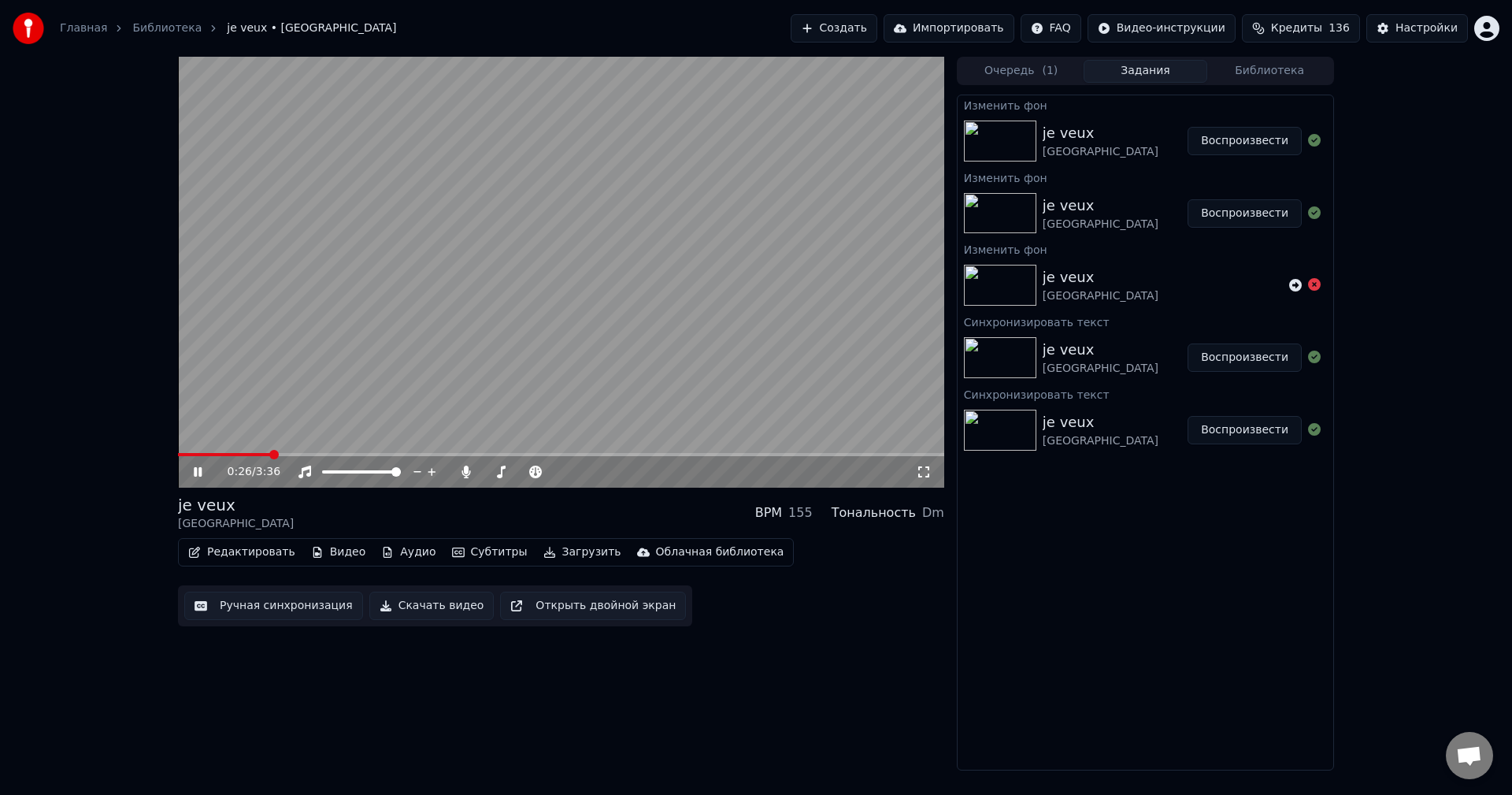
click at [271, 454] on span at bounding box center [561, 454] width 766 height 4
click at [406, 454] on span at bounding box center [561, 454] width 766 height 4
click at [535, 454] on span at bounding box center [561, 454] width 766 height 4
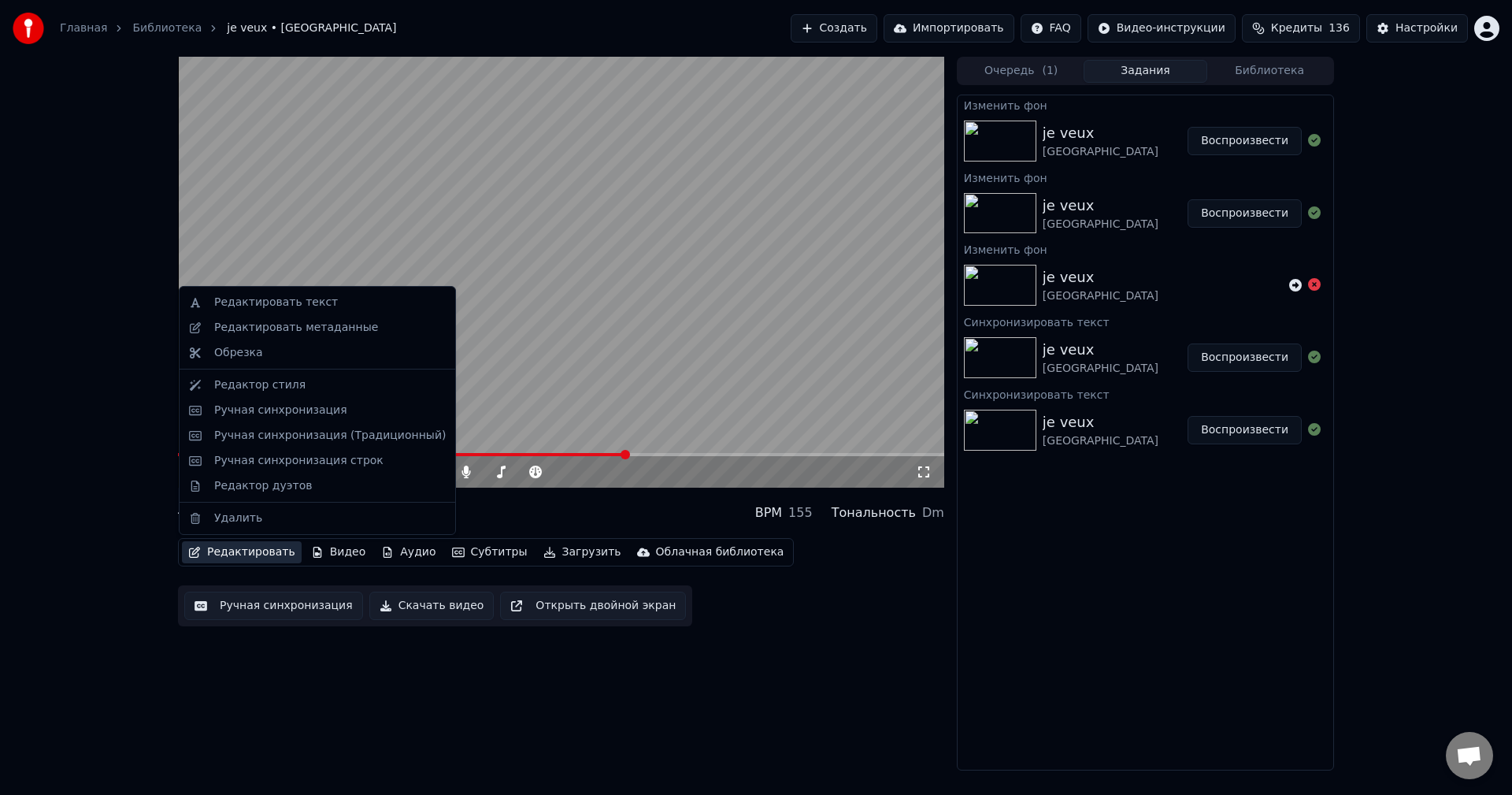
click at [247, 556] on button "Редактировать" at bounding box center [242, 552] width 120 height 22
click at [329, 328] on div "Редактировать метаданные" at bounding box center [296, 328] width 164 height 16
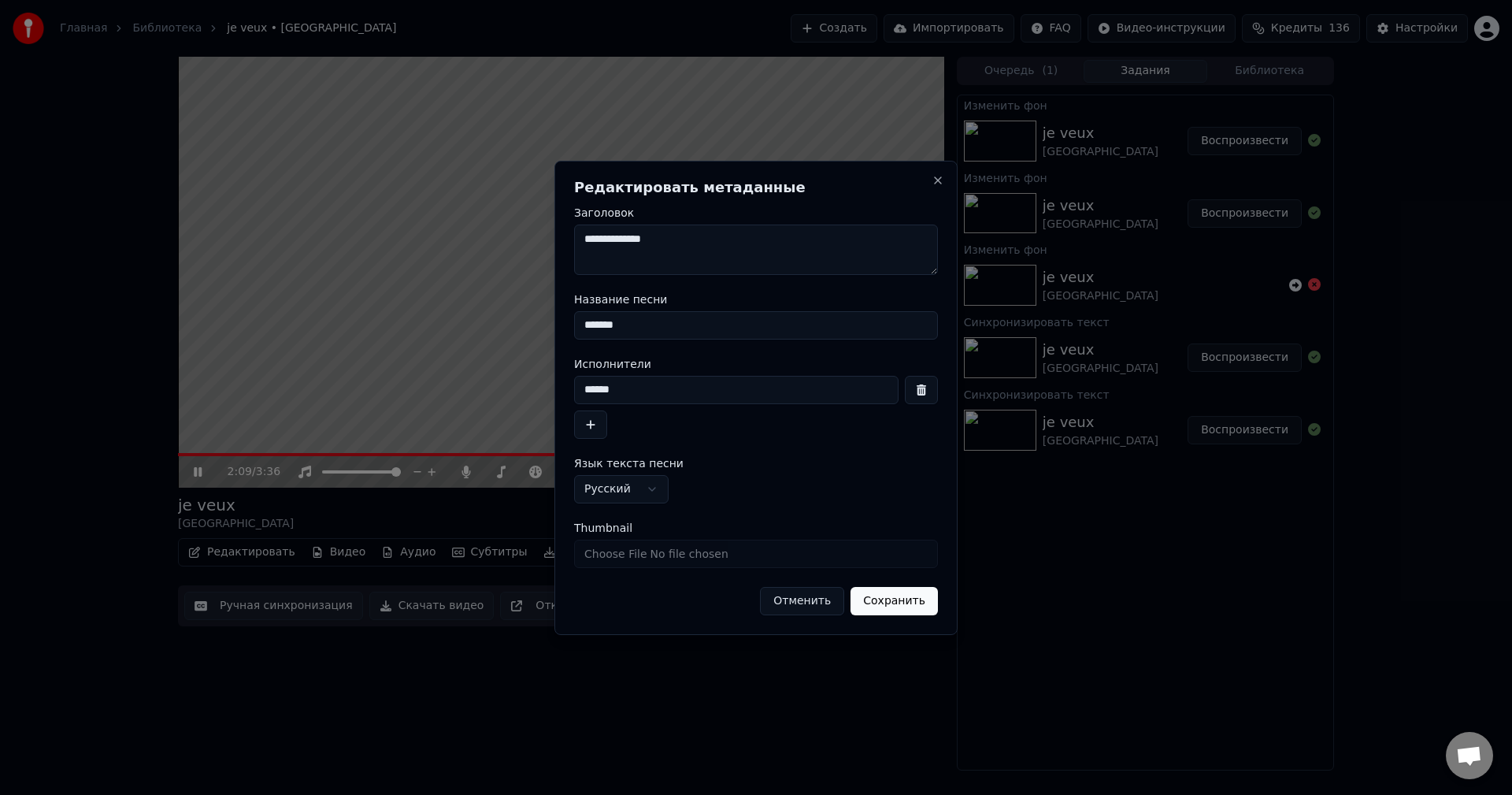
drag, startPoint x: 673, startPoint y: 239, endPoint x: 539, endPoint y: 237, distance: 134.0
click at [539, 237] on body "**********" at bounding box center [756, 397] width 1512 height 795
drag, startPoint x: 632, startPoint y: 322, endPoint x: 527, endPoint y: 319, distance: 105.0
click at [528, 319] on body "Главная Библиотека je veux • moscow Создать Импортировать FAQ Видео-инструкции …" at bounding box center [756, 397] width 1512 height 795
drag, startPoint x: 632, startPoint y: 385, endPoint x: 533, endPoint y: 390, distance: 99.1
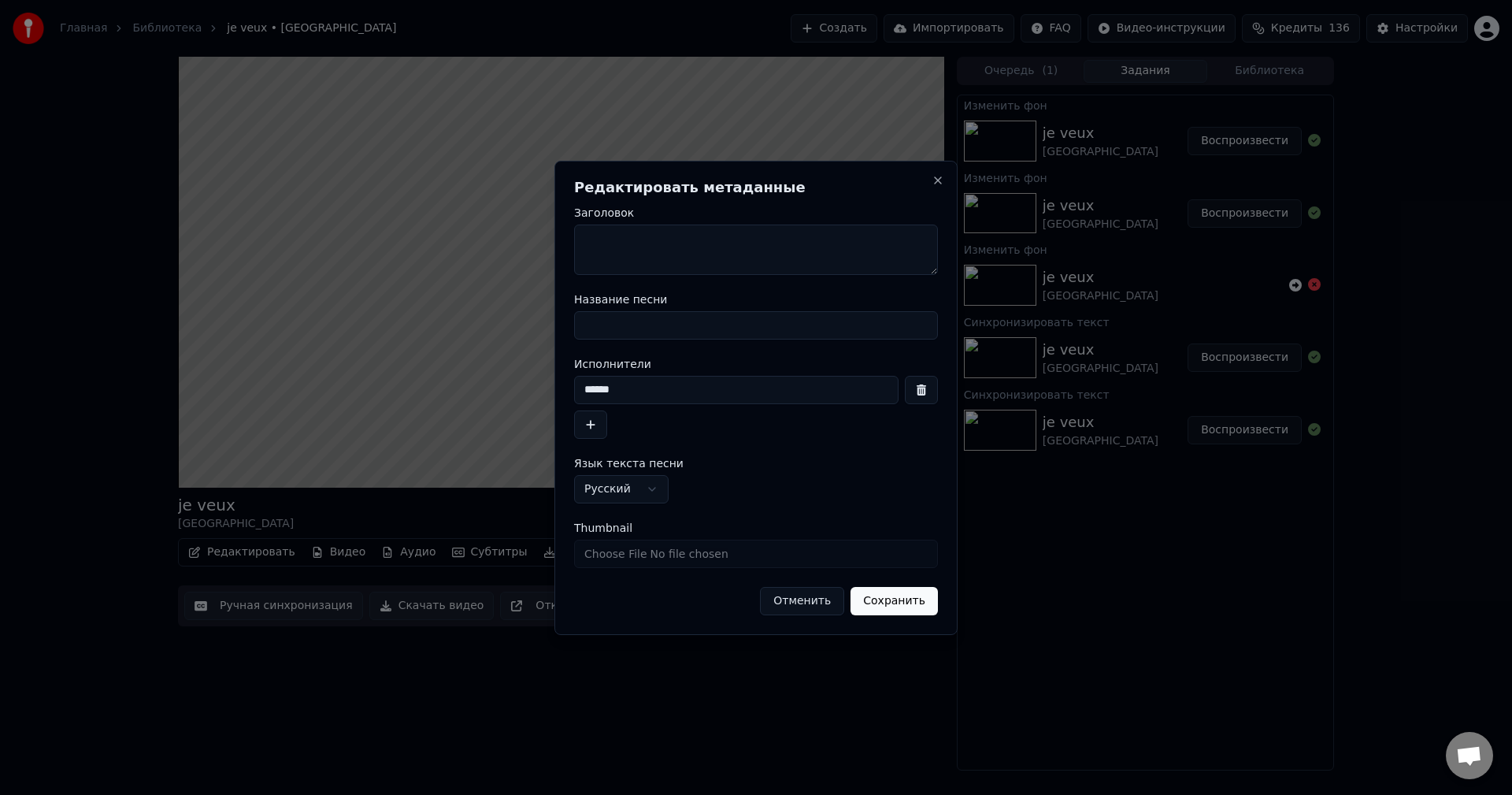
click at [534, 390] on body "Главная Библиотека je veux • moscow Создать Импортировать FAQ Видео-инструкции …" at bounding box center [756, 397] width 1512 height 795
click at [903, 598] on button "Сохранить" at bounding box center [894, 601] width 88 height 29
type textarea "**"
click at [894, 605] on button "Сохранить" at bounding box center [894, 601] width 88 height 29
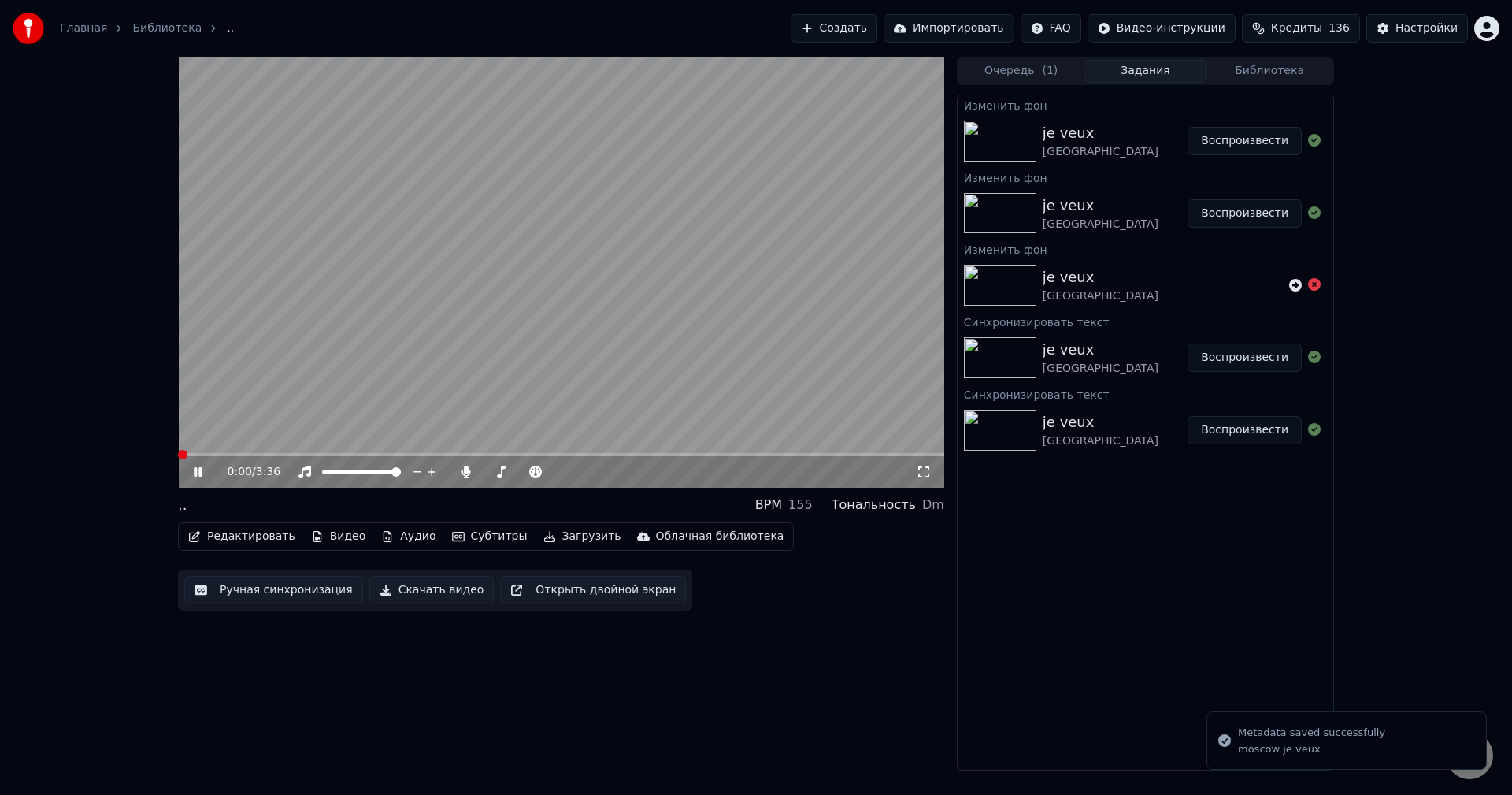
click at [197, 475] on icon at bounding box center [197, 471] width 8 height 10
click at [178, 451] on span at bounding box center [183, 454] width 10 height 10
click at [198, 470] on icon at bounding box center [197, 471] width 10 height 11
click at [324, 452] on video at bounding box center [561, 272] width 766 height 431
click at [324, 455] on span at bounding box center [561, 454] width 766 height 4
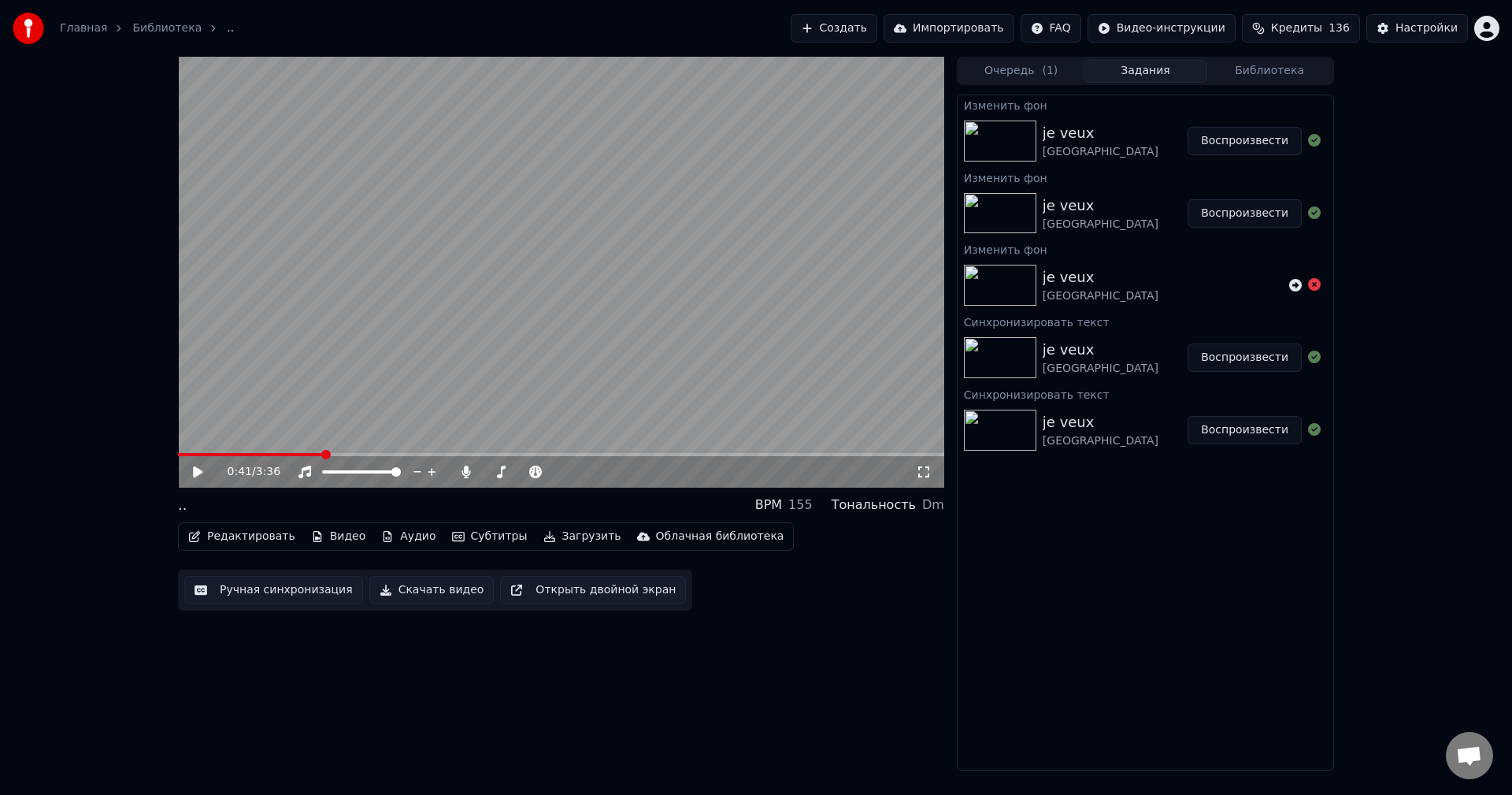
click at [202, 471] on icon at bounding box center [197, 471] width 10 height 11
drag, startPoint x: 192, startPoint y: 451, endPoint x: 125, endPoint y: 457, distance: 67.3
click at [125, 457] on div "0:46 / 3:36 .. BPM 155 Тональность Dm Редактировать Видео Аудио Субтитры Загруз…" at bounding box center [756, 413] width 1512 height 713
click at [190, 455] on span at bounding box center [261, 454] width 166 height 4
click at [178, 457] on span at bounding box center [183, 454] width 10 height 10
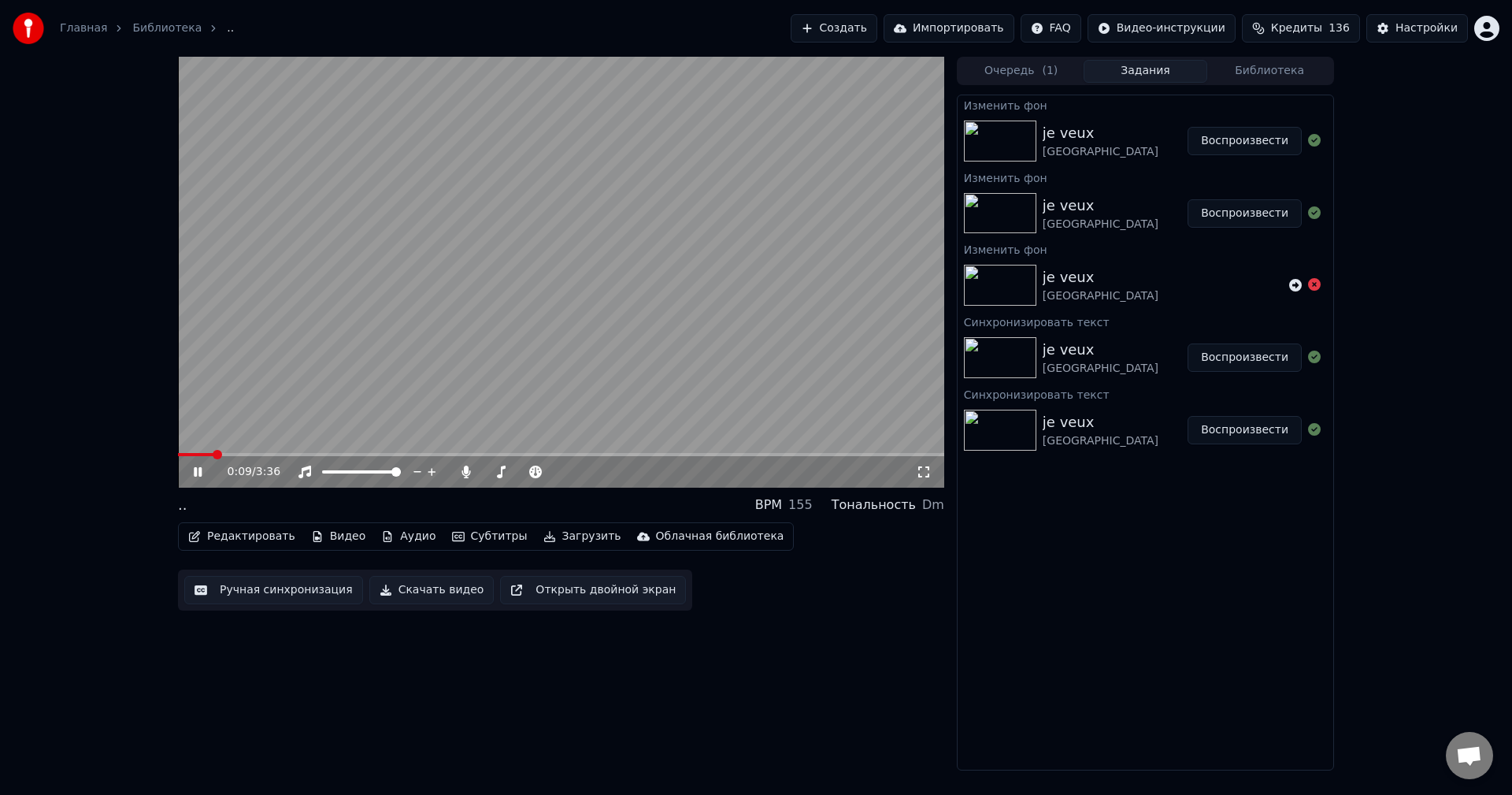
click at [196, 472] on icon at bounding box center [197, 471] width 8 height 10
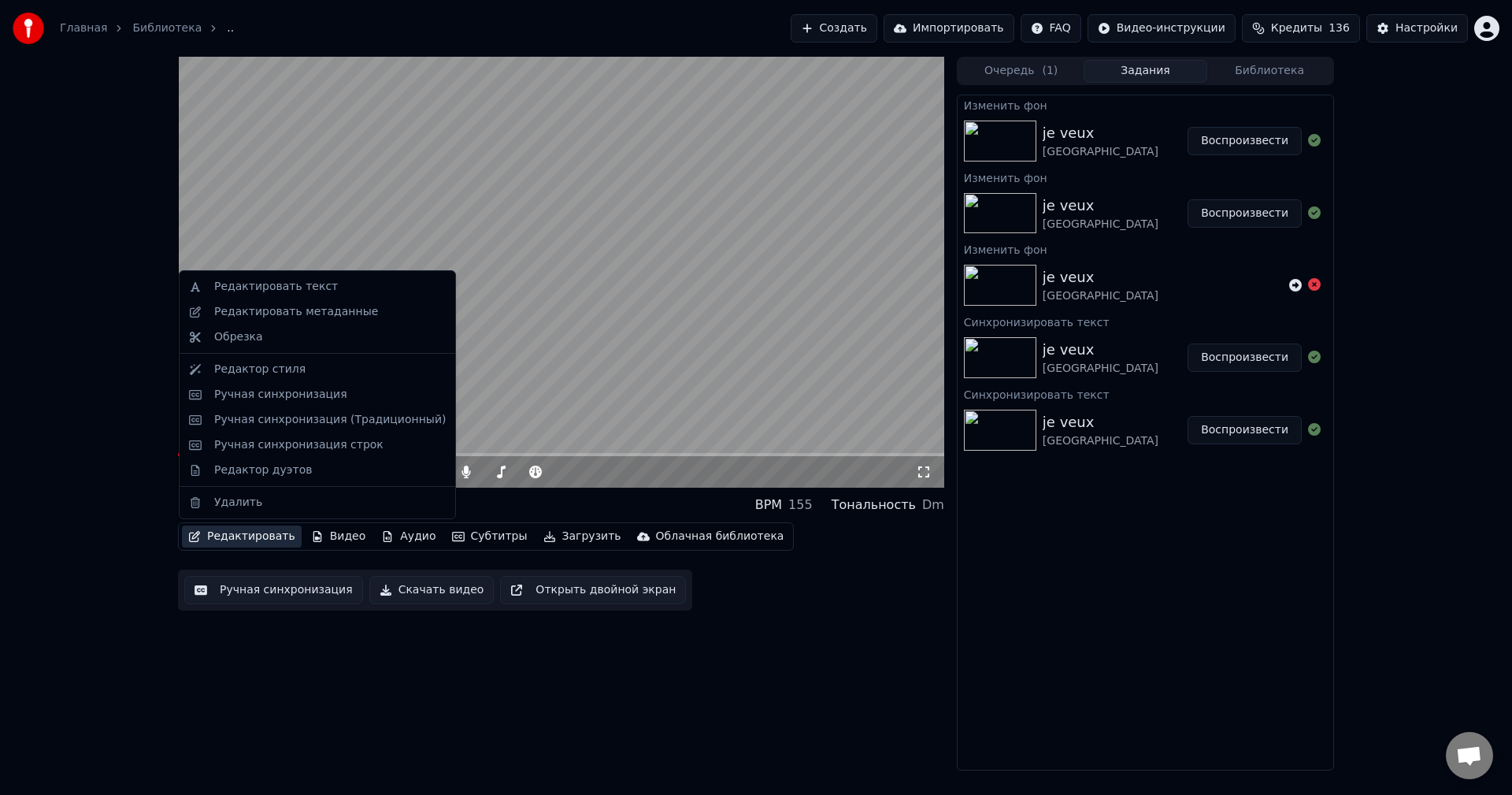
click at [253, 537] on button "Редактировать" at bounding box center [242, 536] width 120 height 22
click at [292, 285] on div "Редактировать текст" at bounding box center [276, 287] width 124 height 16
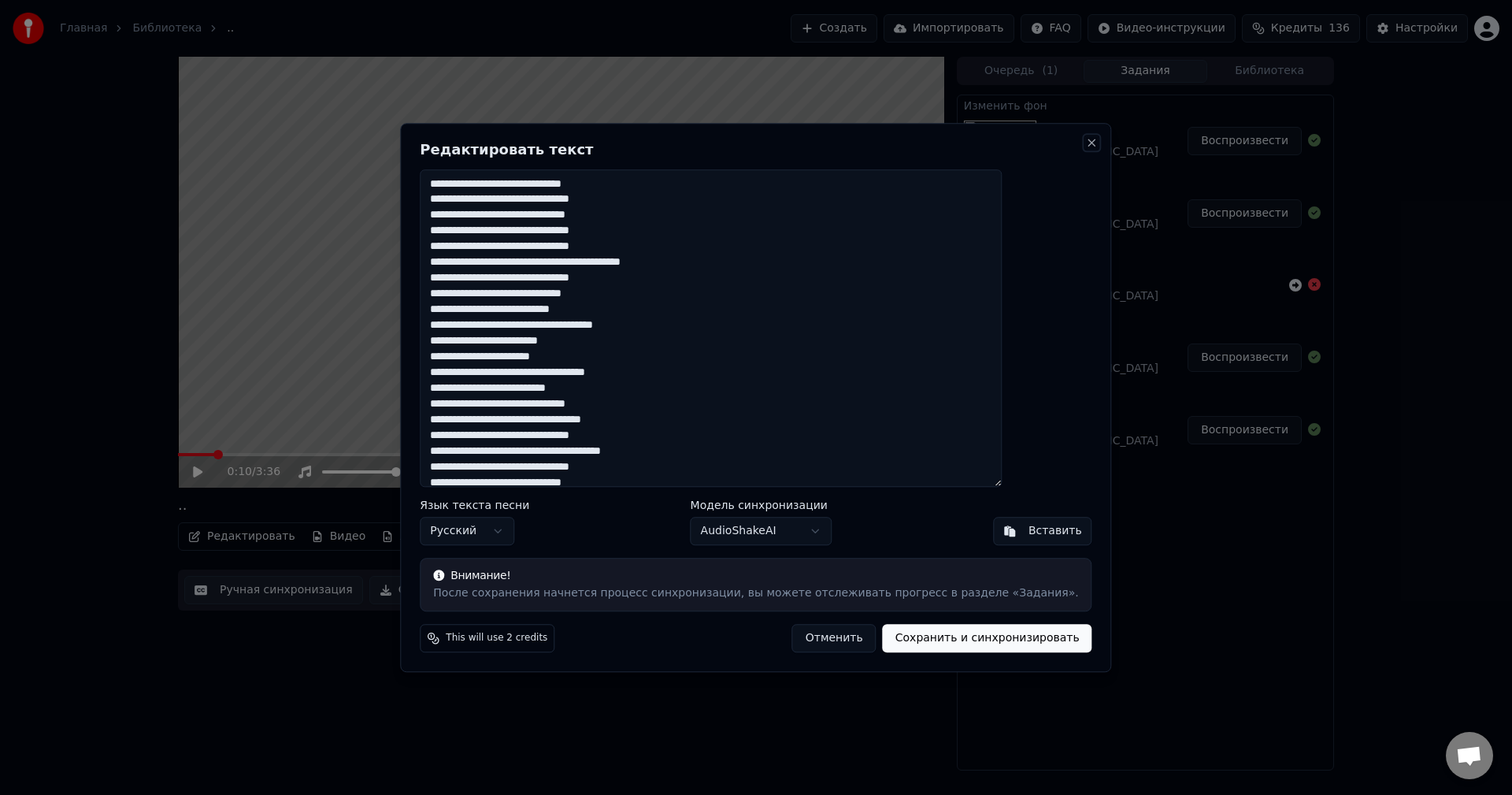
click at [1086, 140] on button "Close" at bounding box center [1093, 143] width 13 height 13
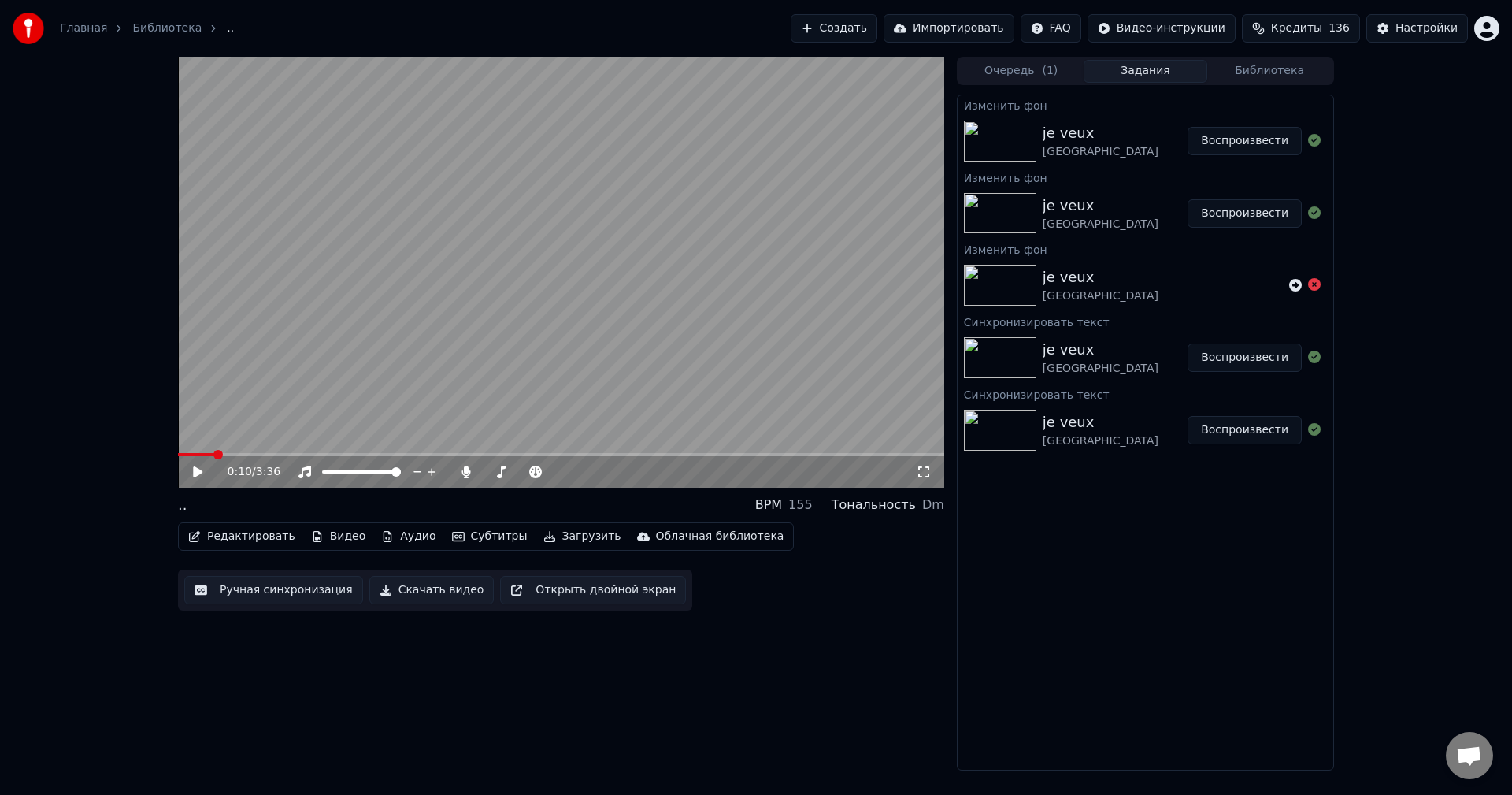
click at [241, 539] on button "Редактировать" at bounding box center [242, 536] width 120 height 22
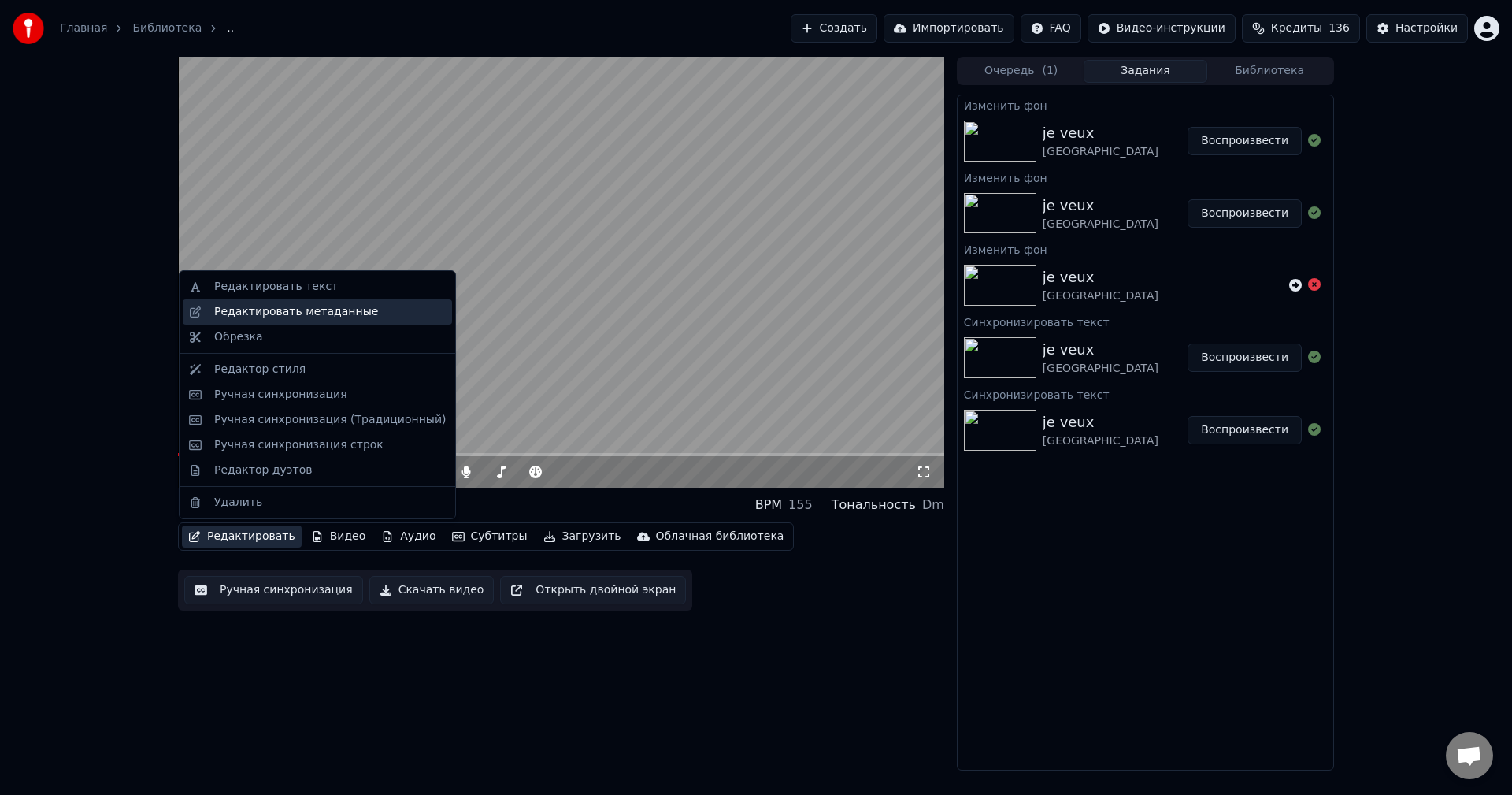
click at [326, 315] on div "Редактировать метаданные" at bounding box center [296, 312] width 164 height 16
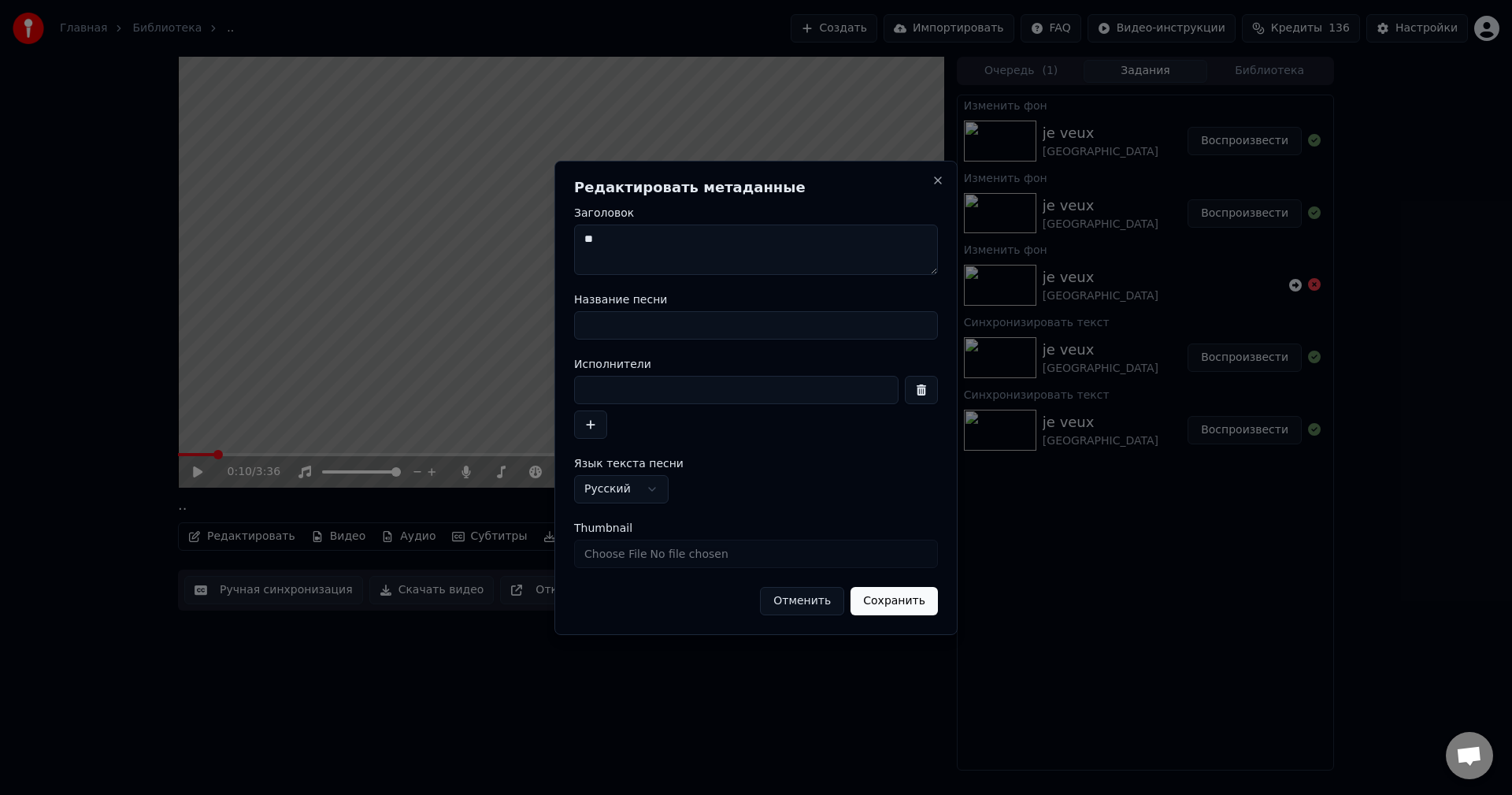
drag, startPoint x: 613, startPoint y: 245, endPoint x: 538, endPoint y: 242, distance: 75.1
click at [538, 242] on body "Главная Библиотека .. Создать Импортировать FAQ Видео-инструкции Кредиты 136 На…" at bounding box center [756, 397] width 1512 height 795
type textarea "**********"
click at [891, 604] on button "Сохранить" at bounding box center [894, 601] width 88 height 29
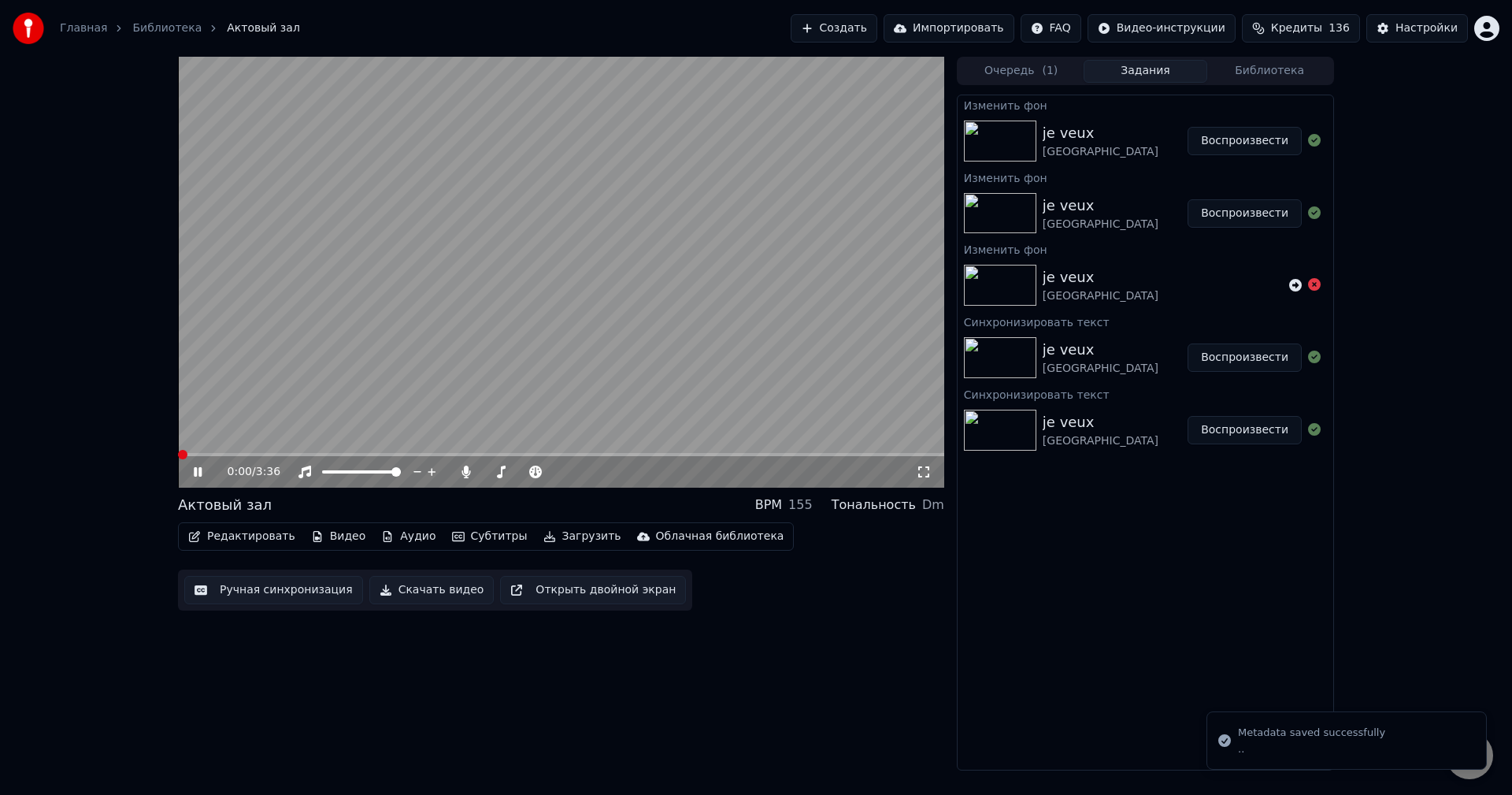
click at [178, 454] on span at bounding box center [183, 454] width 10 height 10
click at [1405, 30] on div "Настройки" at bounding box center [1426, 29] width 62 height 16
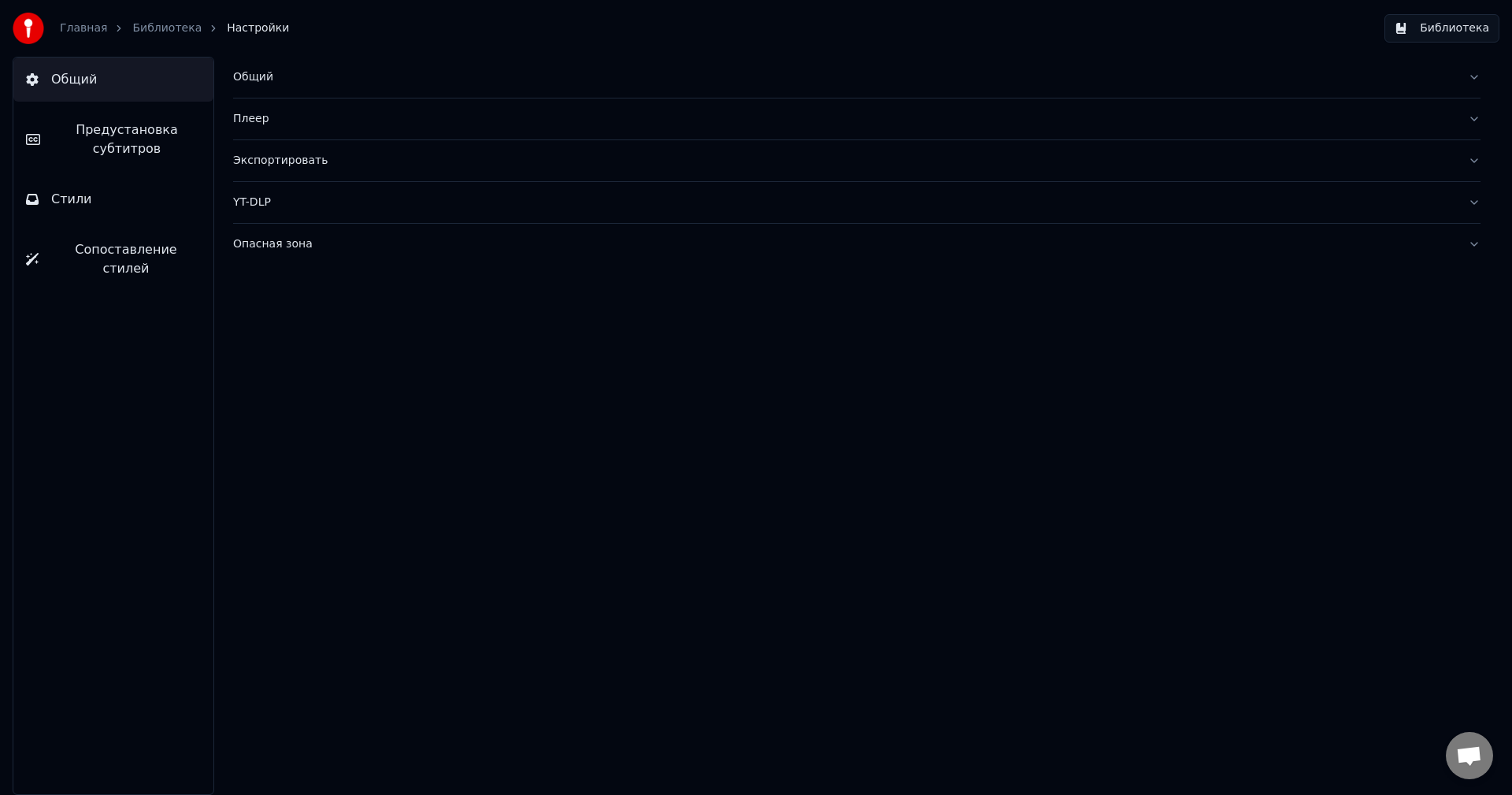
click at [132, 206] on button "Стили" at bounding box center [113, 199] width 200 height 44
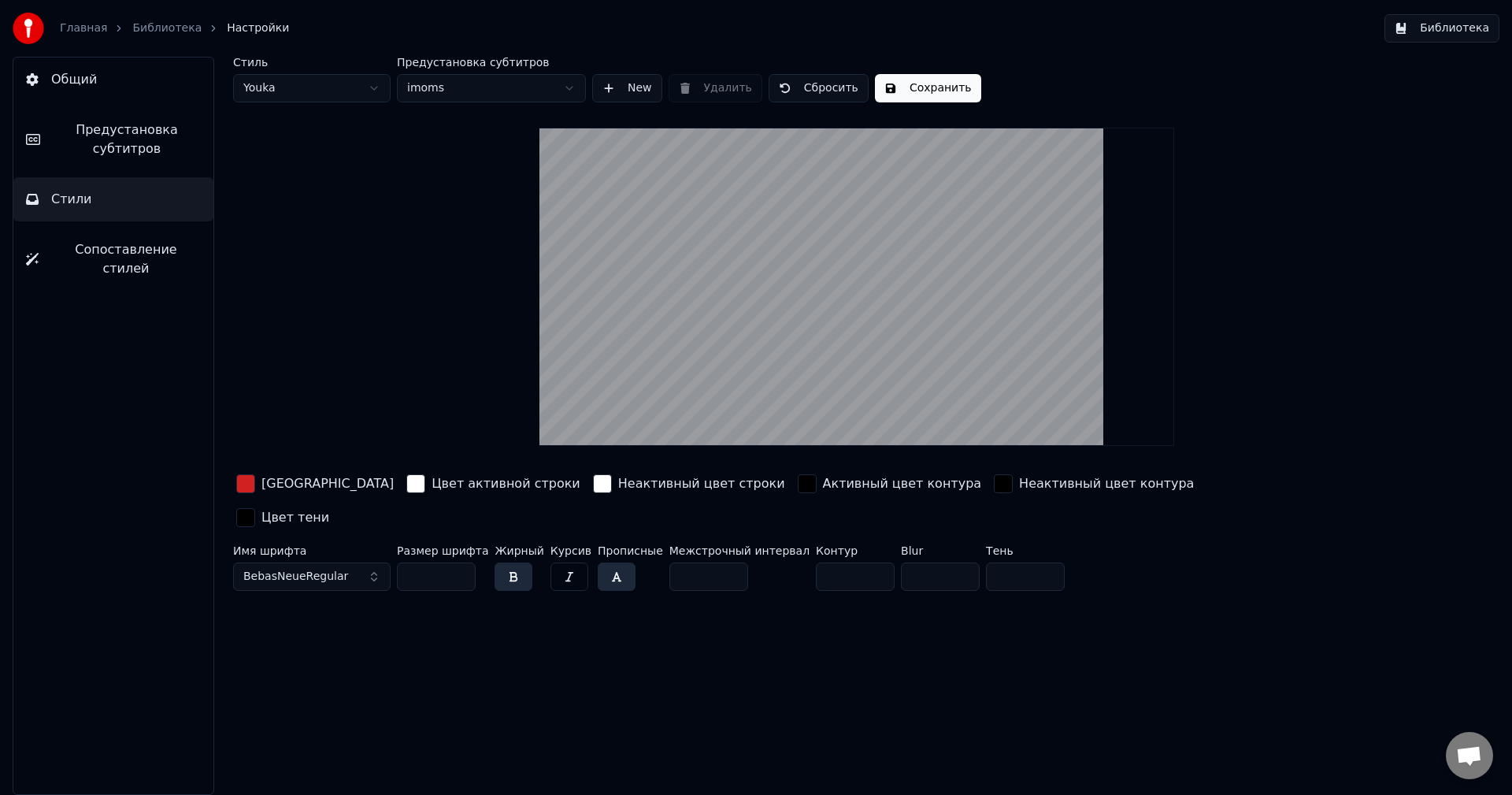
click at [246, 480] on div "button" at bounding box center [246, 483] width 19 height 19
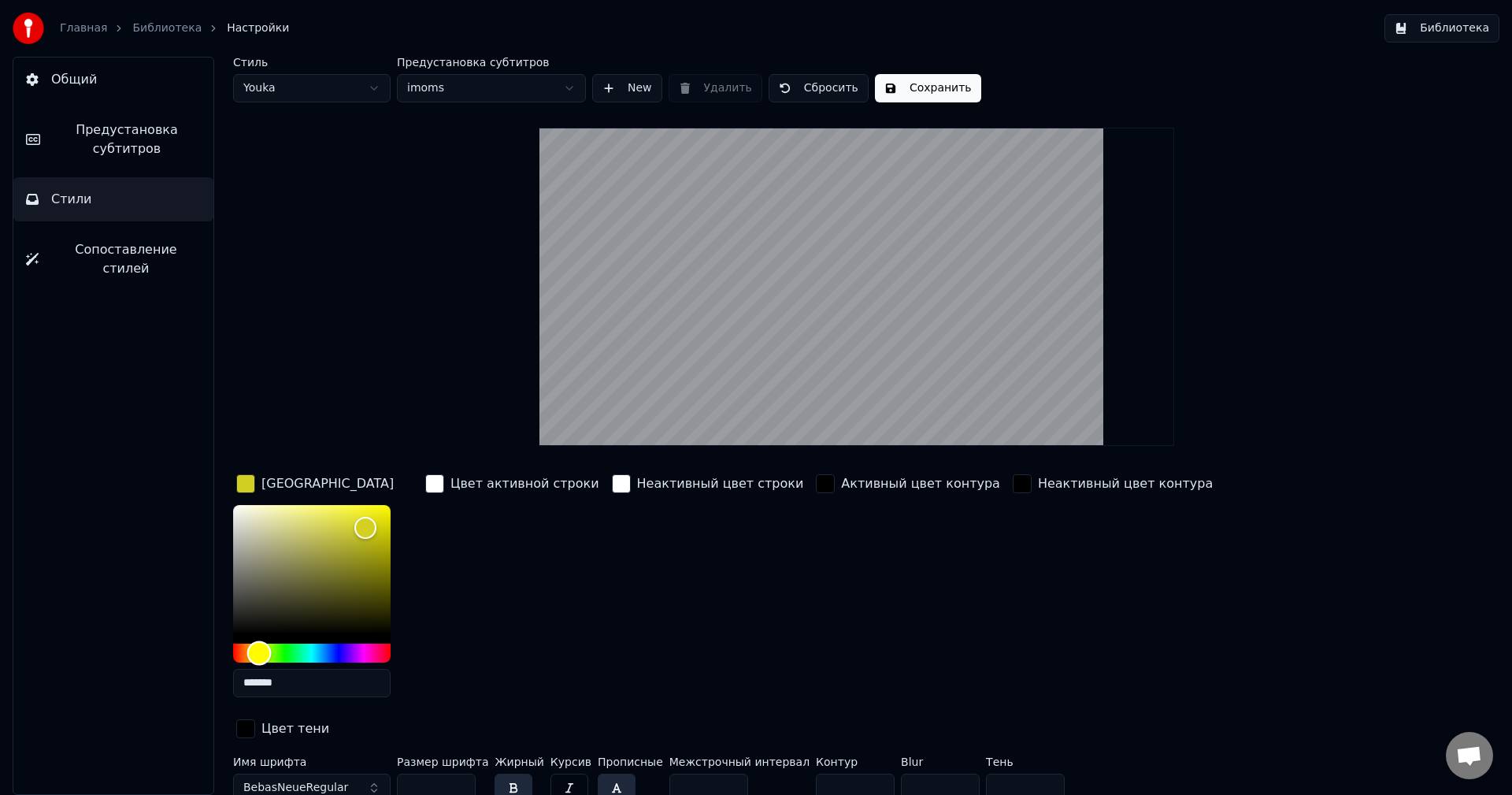
click at [259, 652] on div "Hue" at bounding box center [312, 652] width 158 height 19
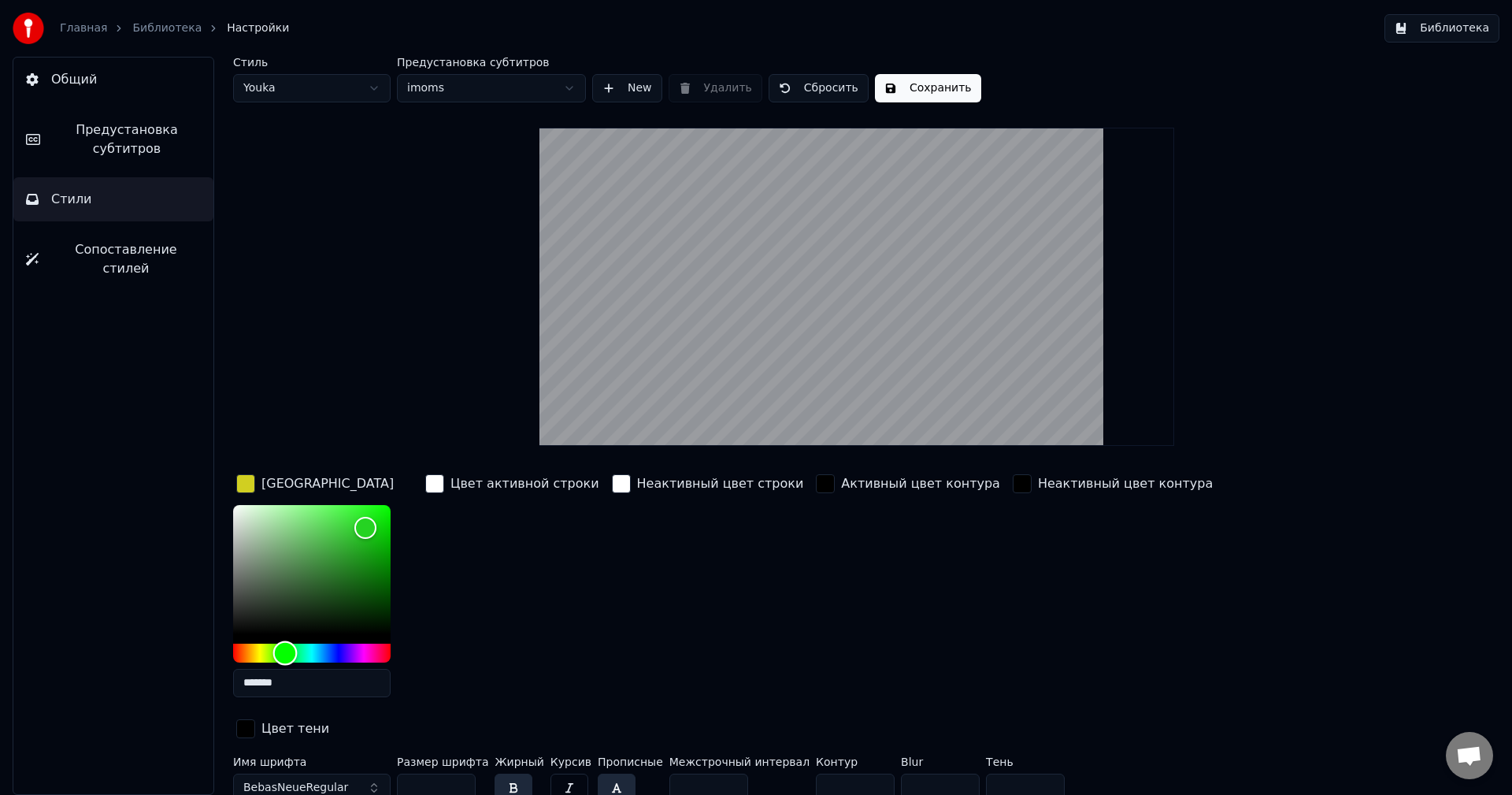
type input "*******"
click at [285, 653] on div "Hue" at bounding box center [312, 652] width 158 height 19
click at [925, 87] on button "Сохранить" at bounding box center [928, 89] width 107 height 29
click at [89, 30] on link "Главная" at bounding box center [83, 29] width 48 height 16
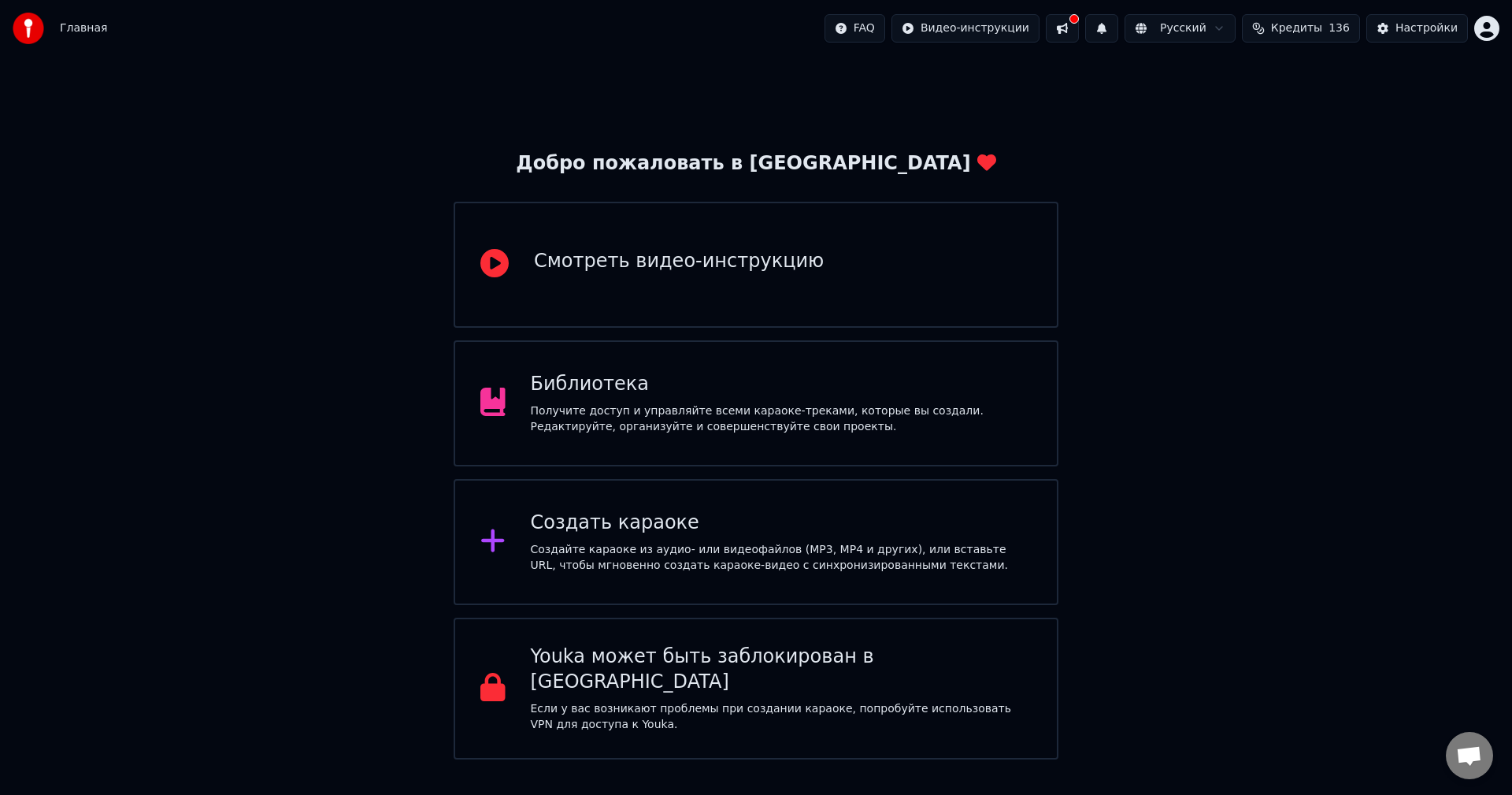
click at [799, 393] on div "Библиотека" at bounding box center [782, 385] width 502 height 25
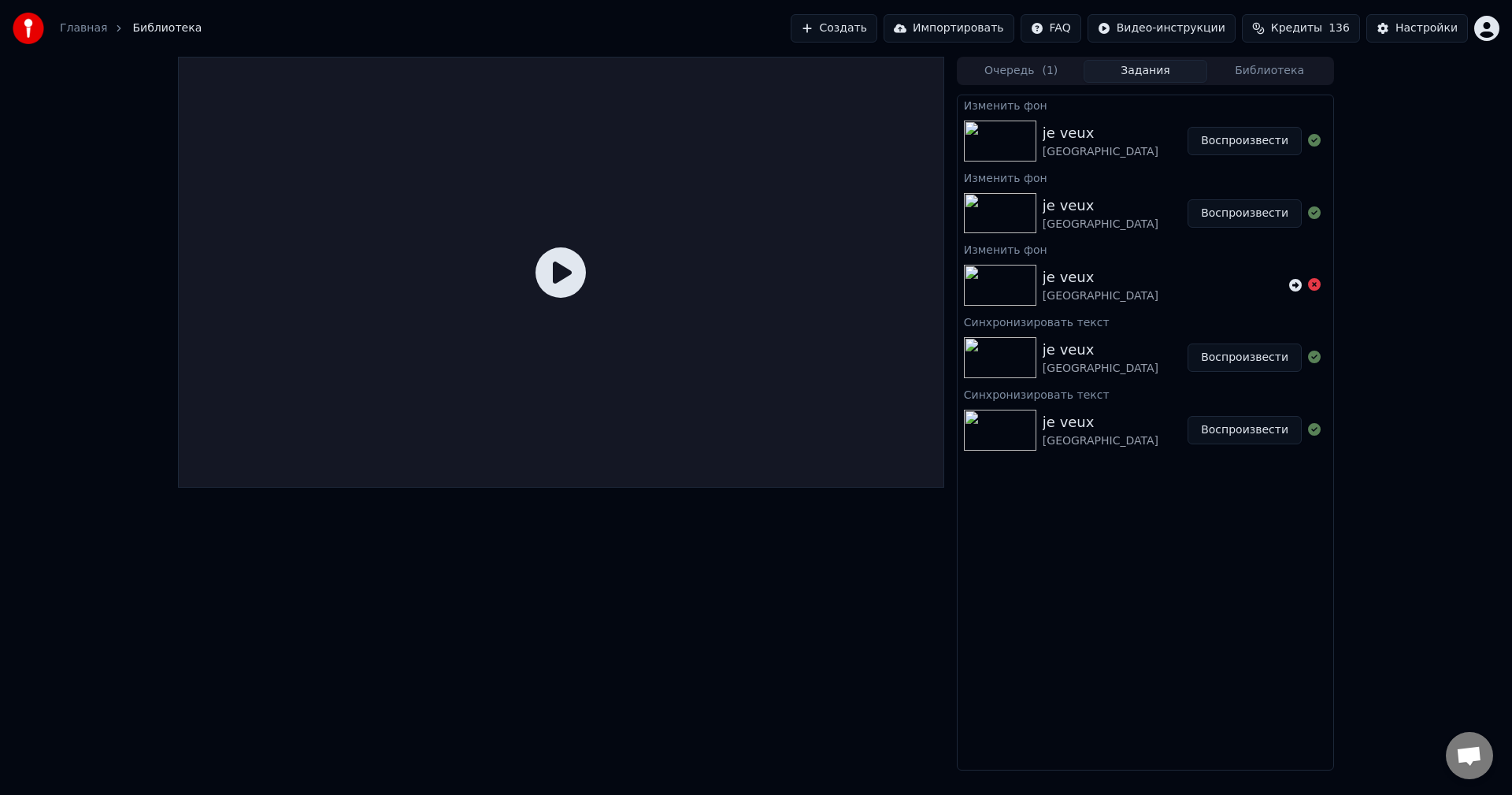
click at [1262, 139] on button "Воспроизвести" at bounding box center [1244, 141] width 114 height 29
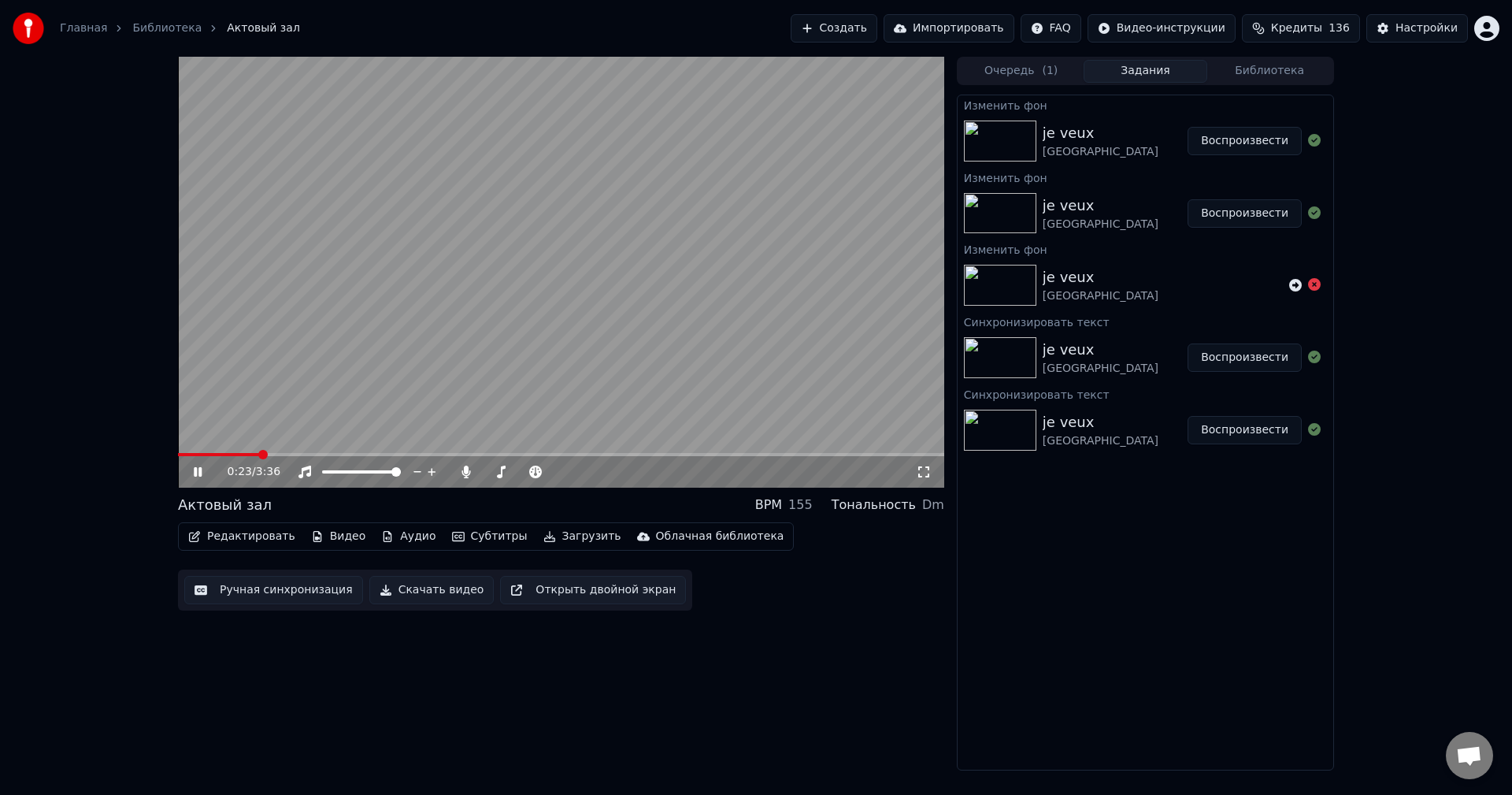
click at [261, 454] on span at bounding box center [561, 454] width 766 height 4
click at [1409, 23] on div "Настройки" at bounding box center [1426, 29] width 62 height 16
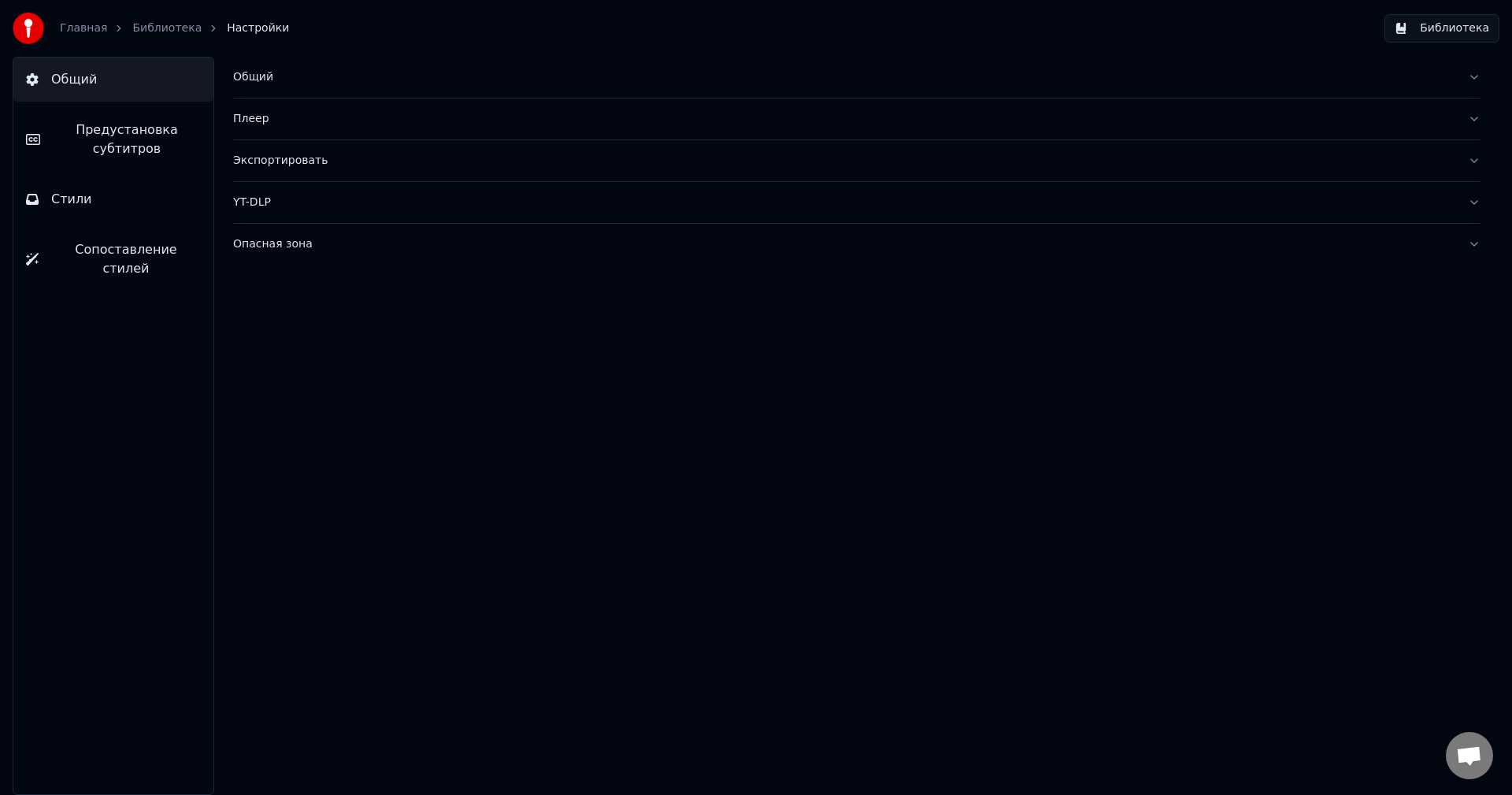
click at [131, 212] on button "Стили" at bounding box center [113, 199] width 200 height 44
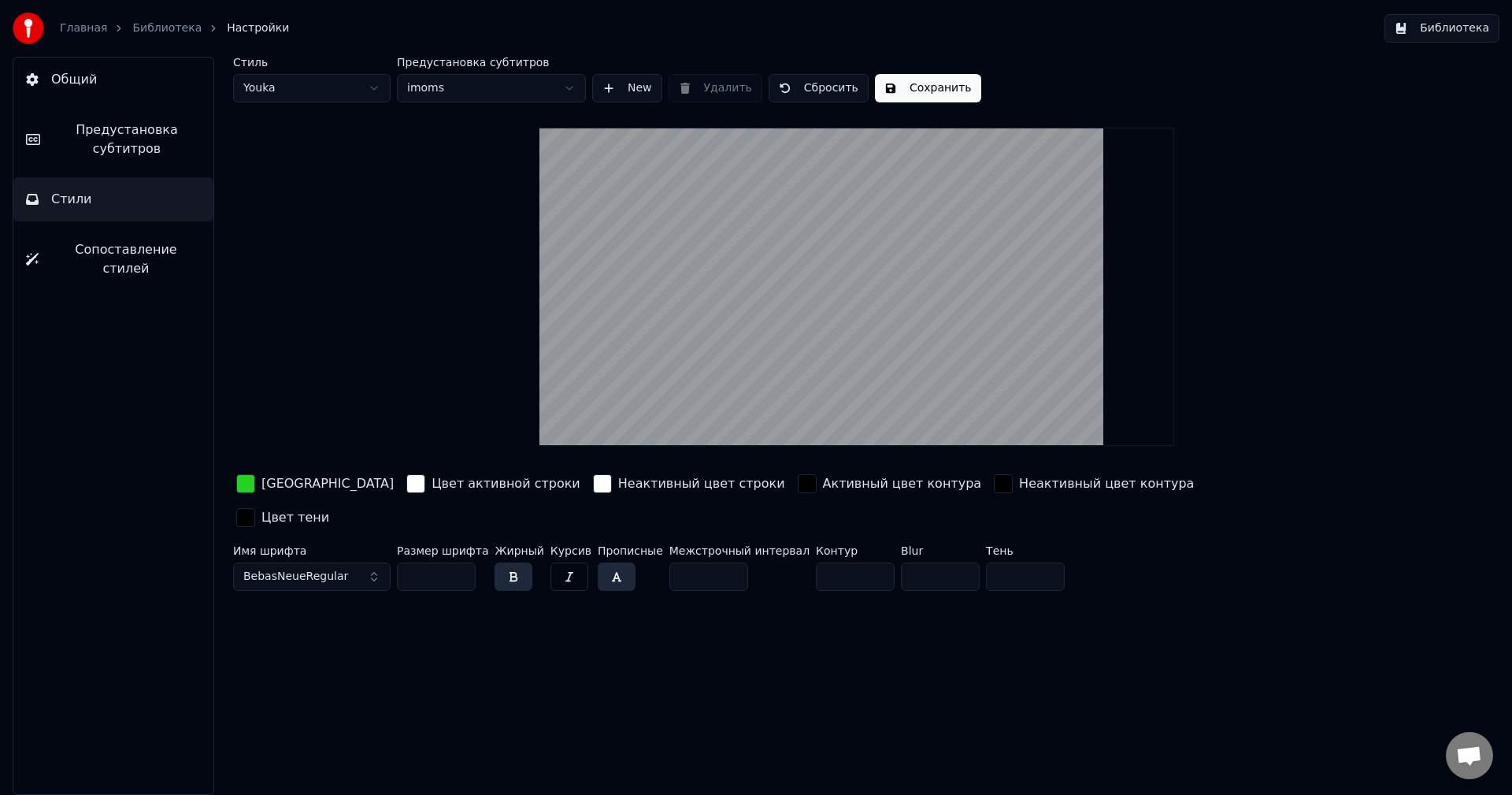
click at [243, 489] on div "button" at bounding box center [246, 483] width 19 height 19
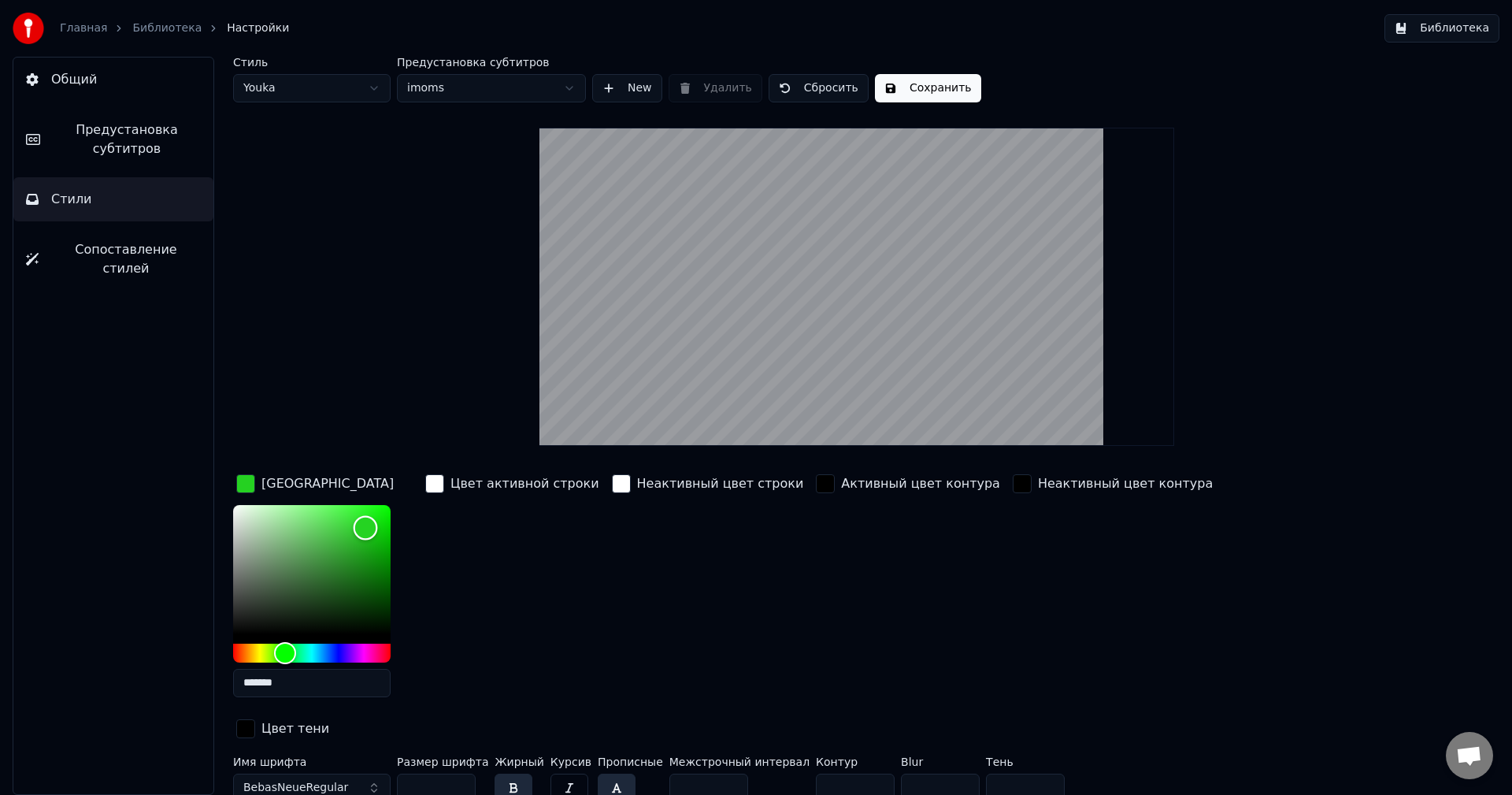
type input "*******"
click at [354, 575] on div "Color" at bounding box center [312, 569] width 158 height 129
click at [925, 86] on button "Сохранить" at bounding box center [928, 89] width 107 height 29
click at [166, 150] on span "Предустановка субтитров" at bounding box center [126, 139] width 148 height 38
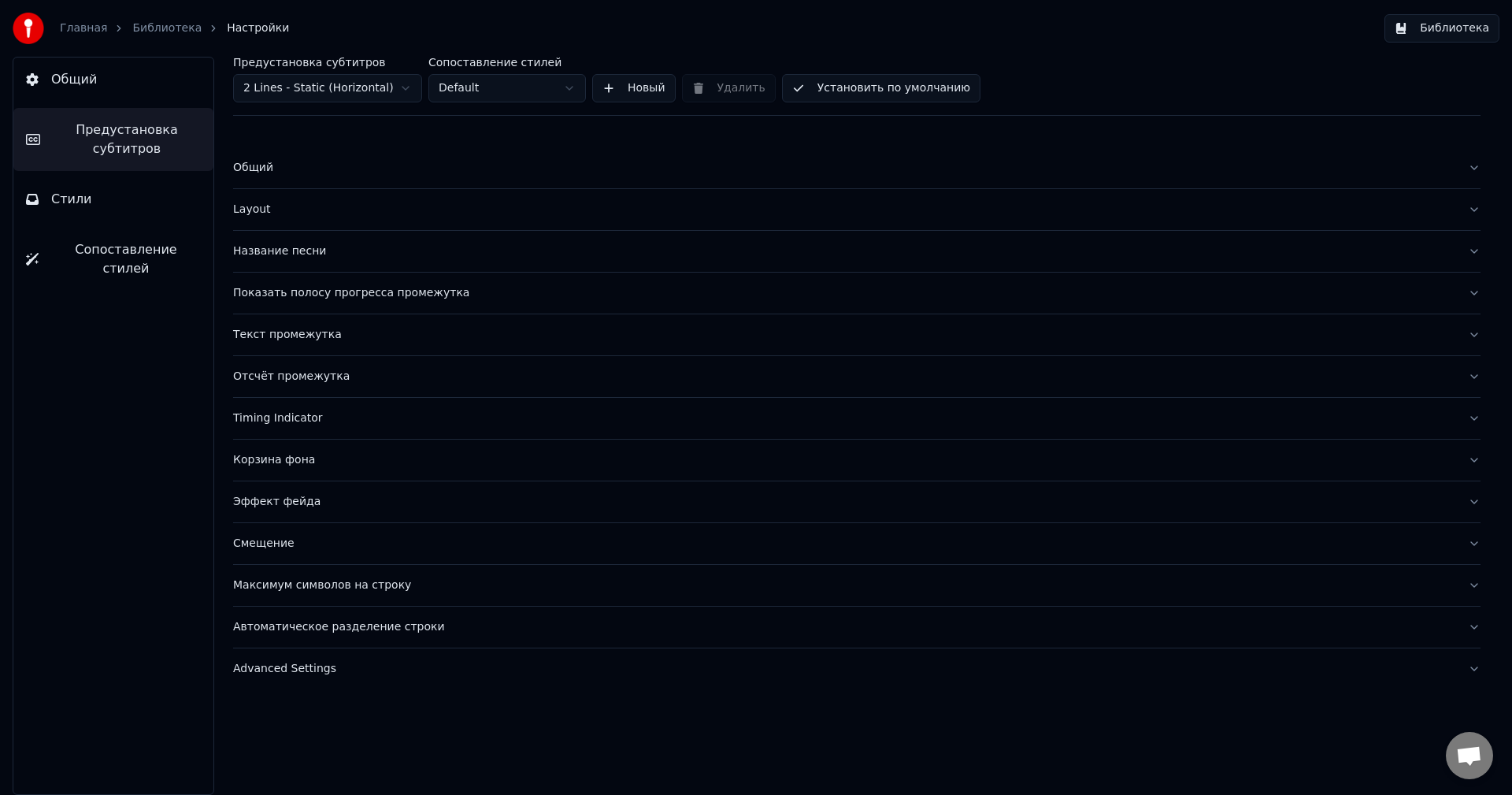
click at [307, 250] on div "Название песни" at bounding box center [844, 251] width 1223 height 16
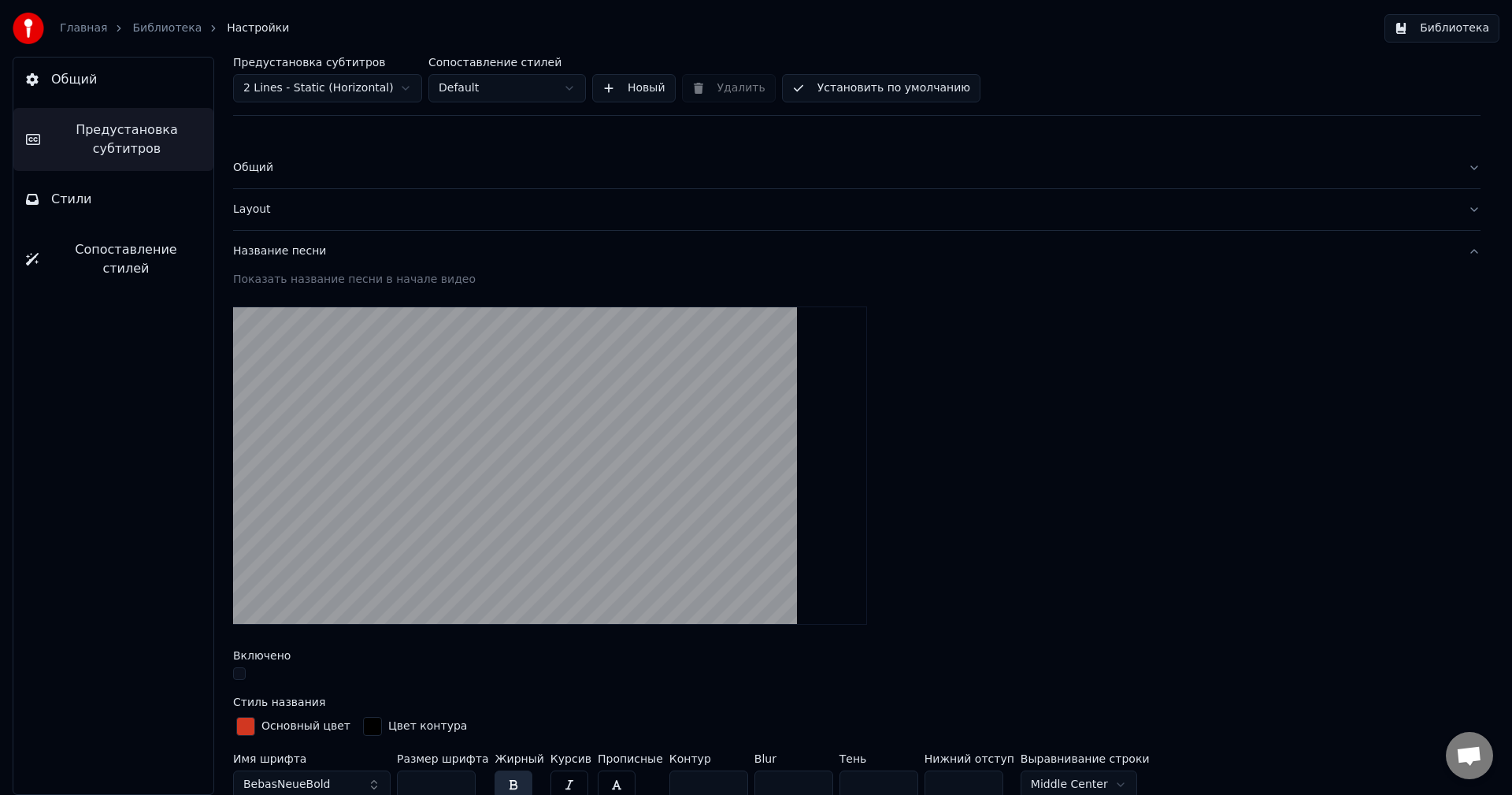
click at [340, 81] on html "Главная Библиотека Настройки Библиотека Общий Предустановка субтитров Стили Соп…" at bounding box center [756, 397] width 1512 height 795
click at [241, 673] on button "button" at bounding box center [239, 673] width 13 height 13
click at [82, 23] on link "Главная" at bounding box center [83, 29] width 48 height 16
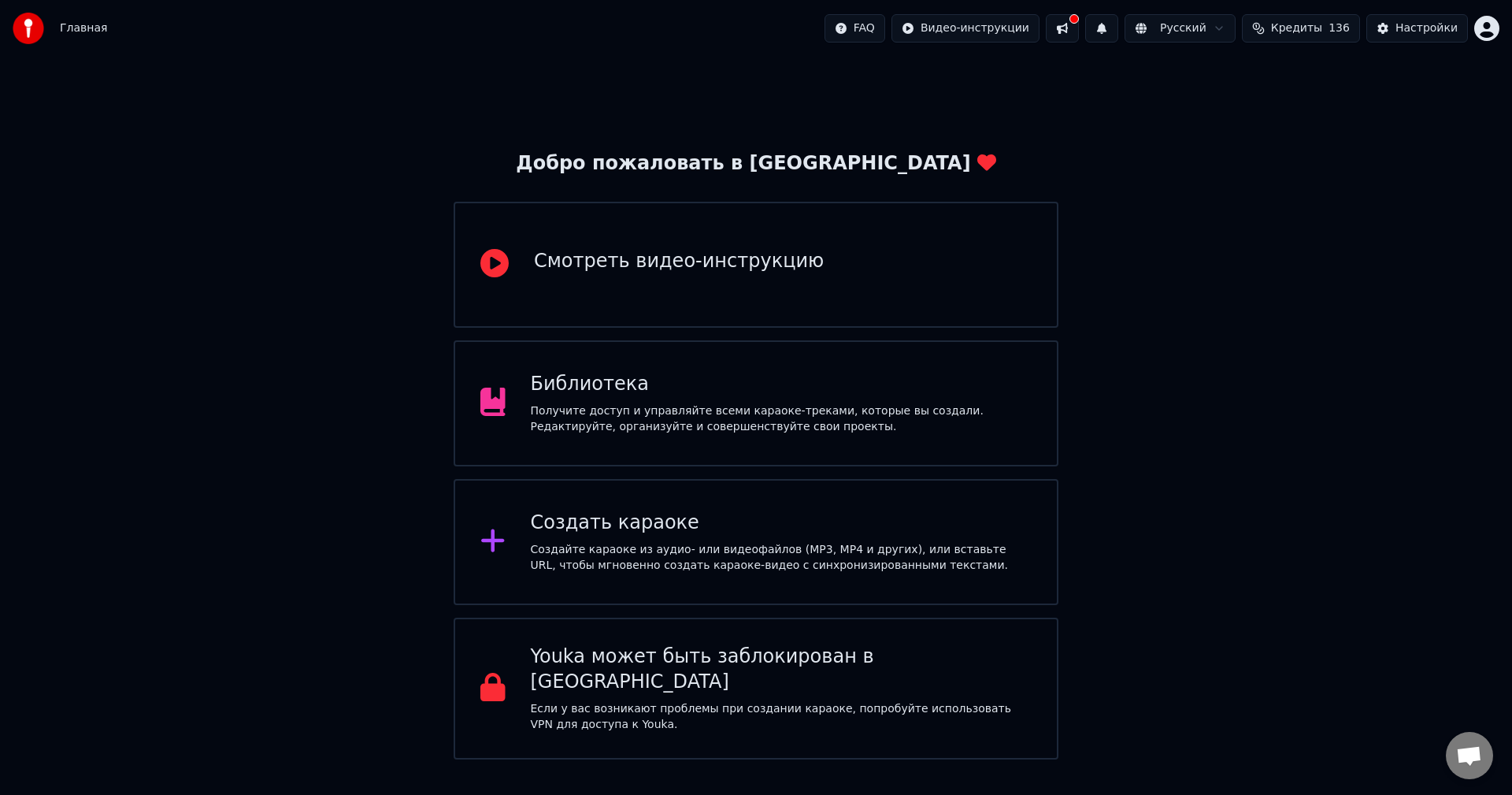
click at [692, 375] on div "Библиотека" at bounding box center [782, 385] width 502 height 25
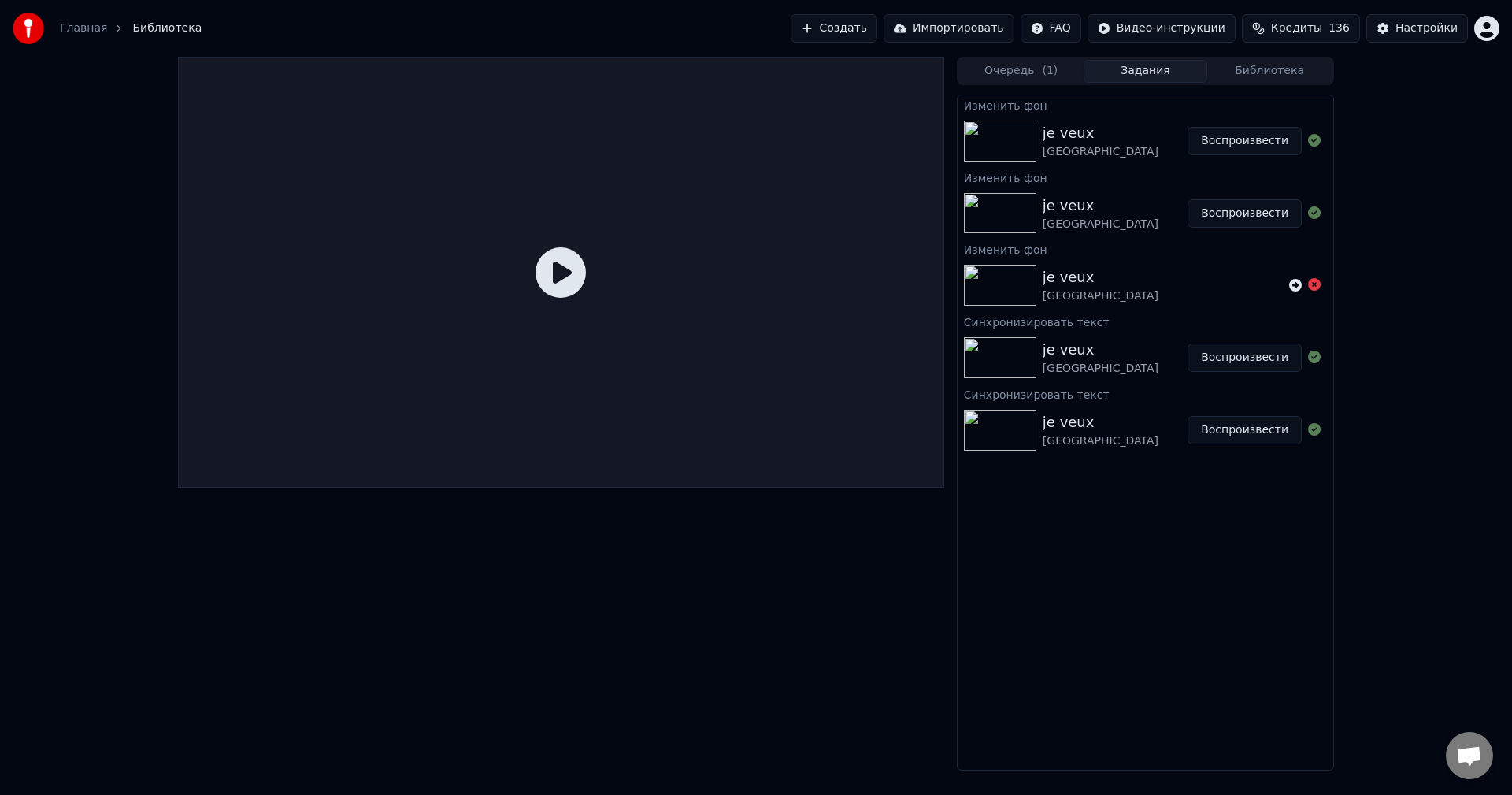
click at [1245, 146] on button "Воспроизвести" at bounding box center [1244, 141] width 114 height 29
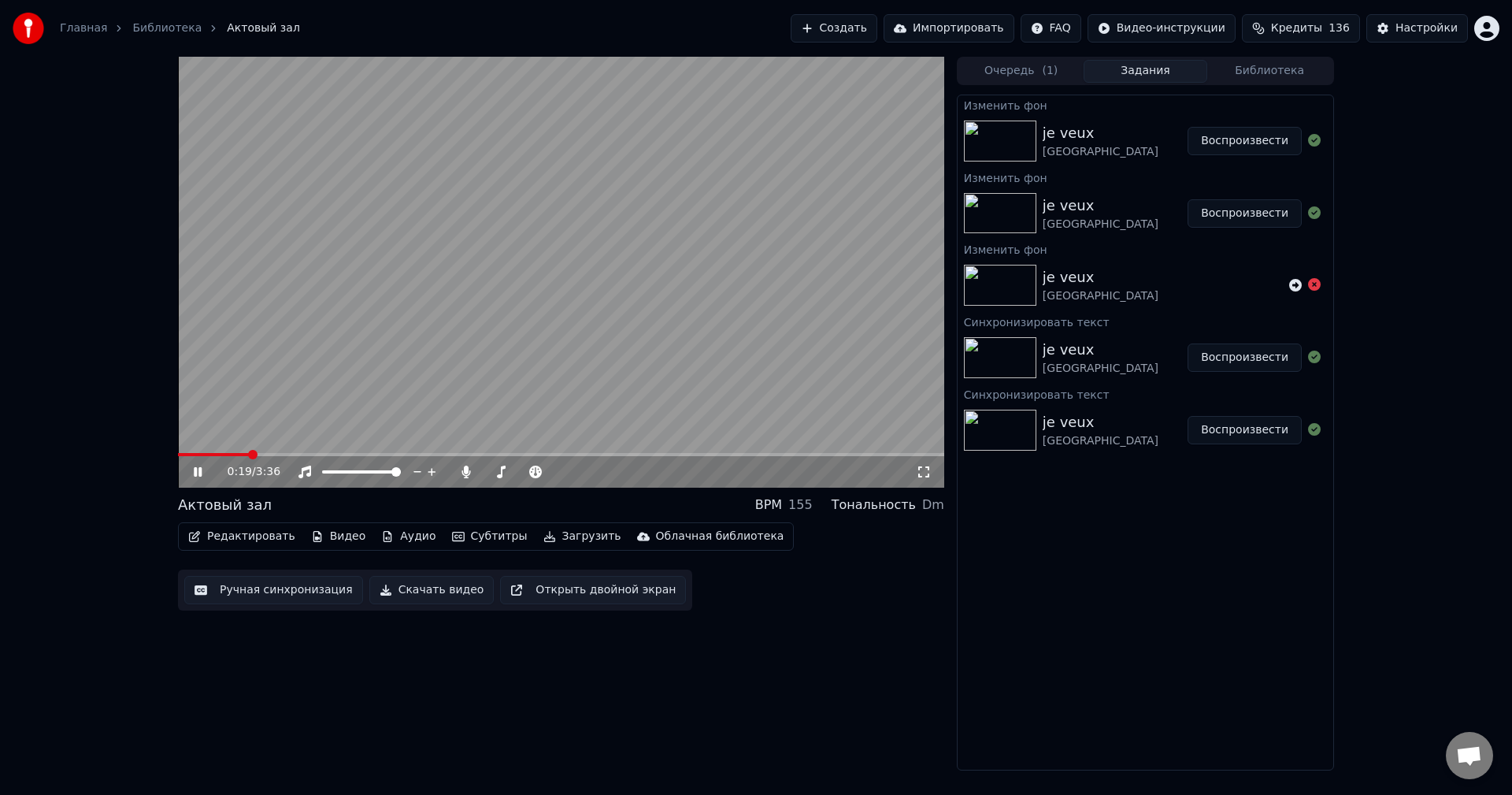
click at [330, 538] on button "Видео" at bounding box center [339, 536] width 68 height 22
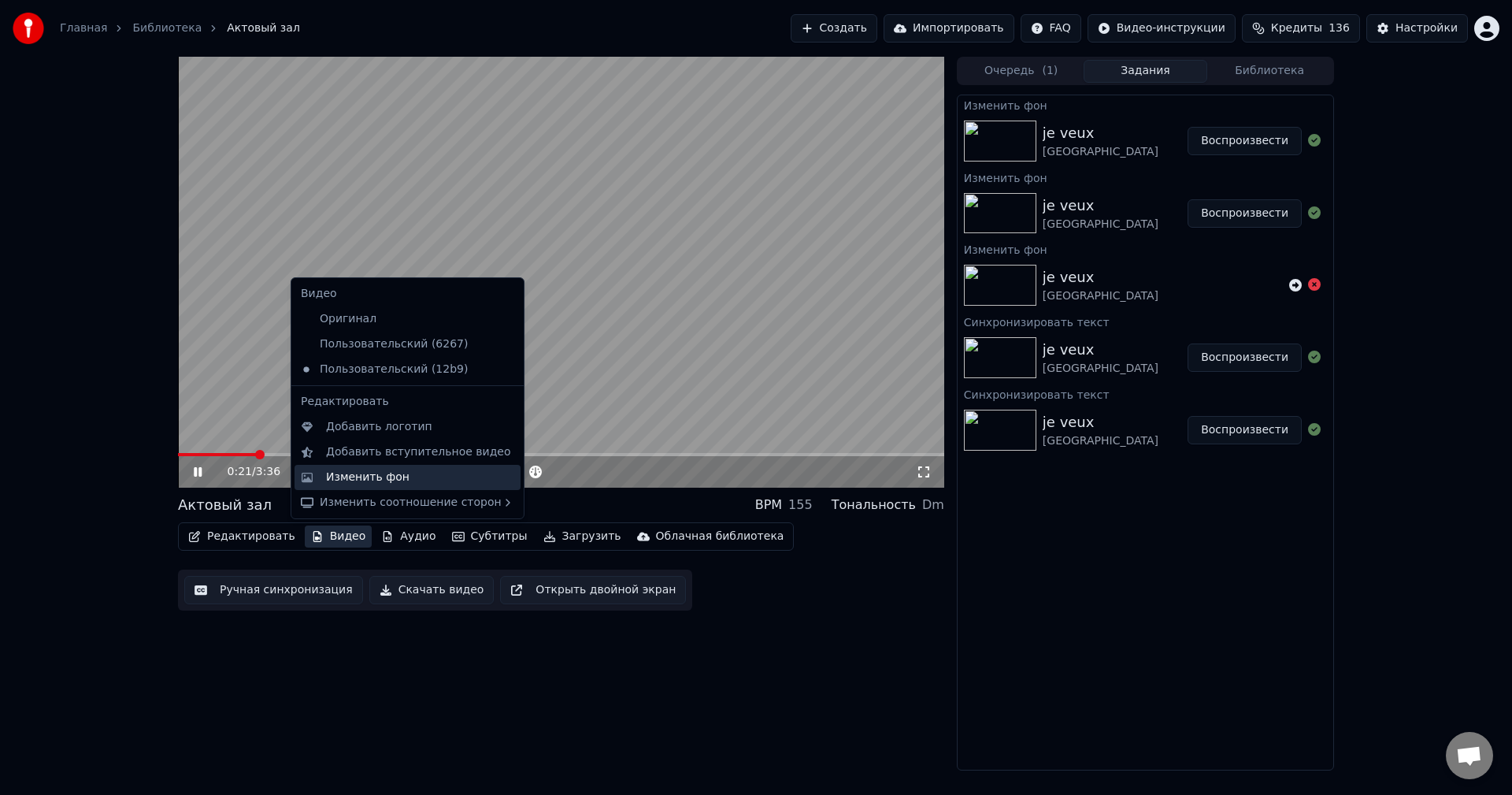
click at [373, 487] on div "Изменить фон" at bounding box center [408, 477] width 226 height 25
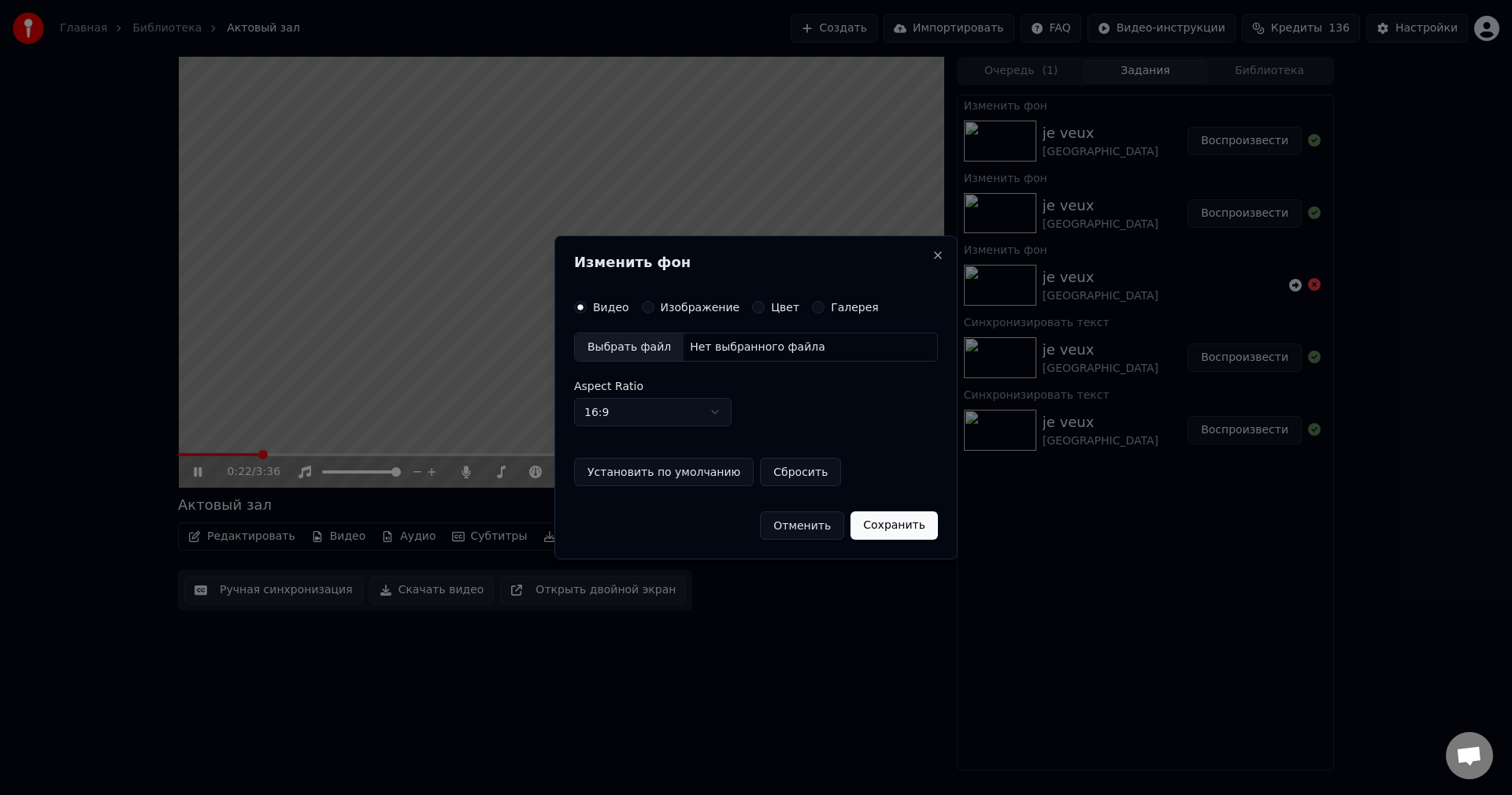
click at [704, 307] on label "Изображение" at bounding box center [700, 307] width 80 height 11
click at [654, 307] on button "Изображение" at bounding box center [648, 307] width 13 height 13
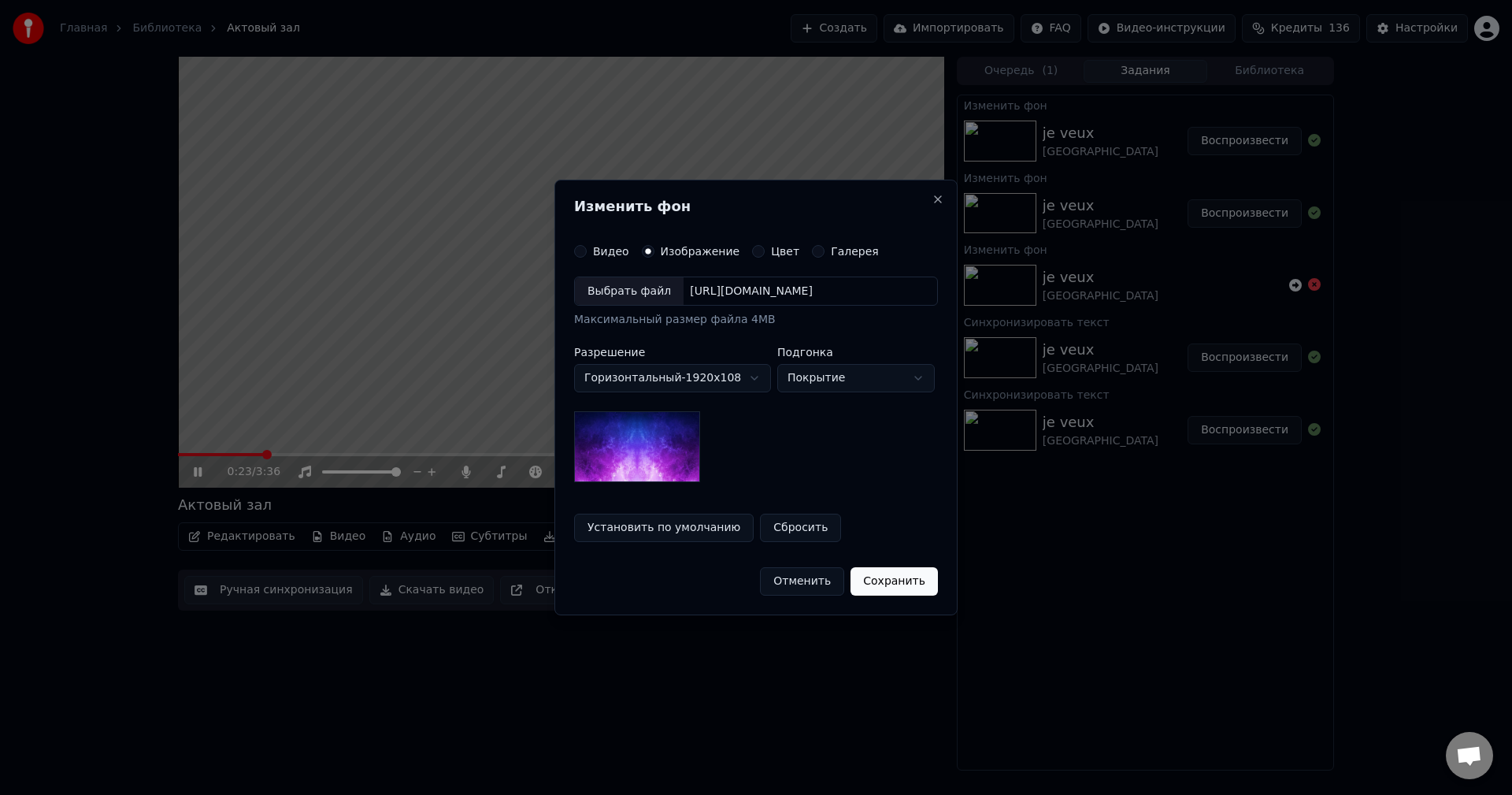
click at [646, 289] on div "Выбрать файл" at bounding box center [628, 291] width 108 height 29
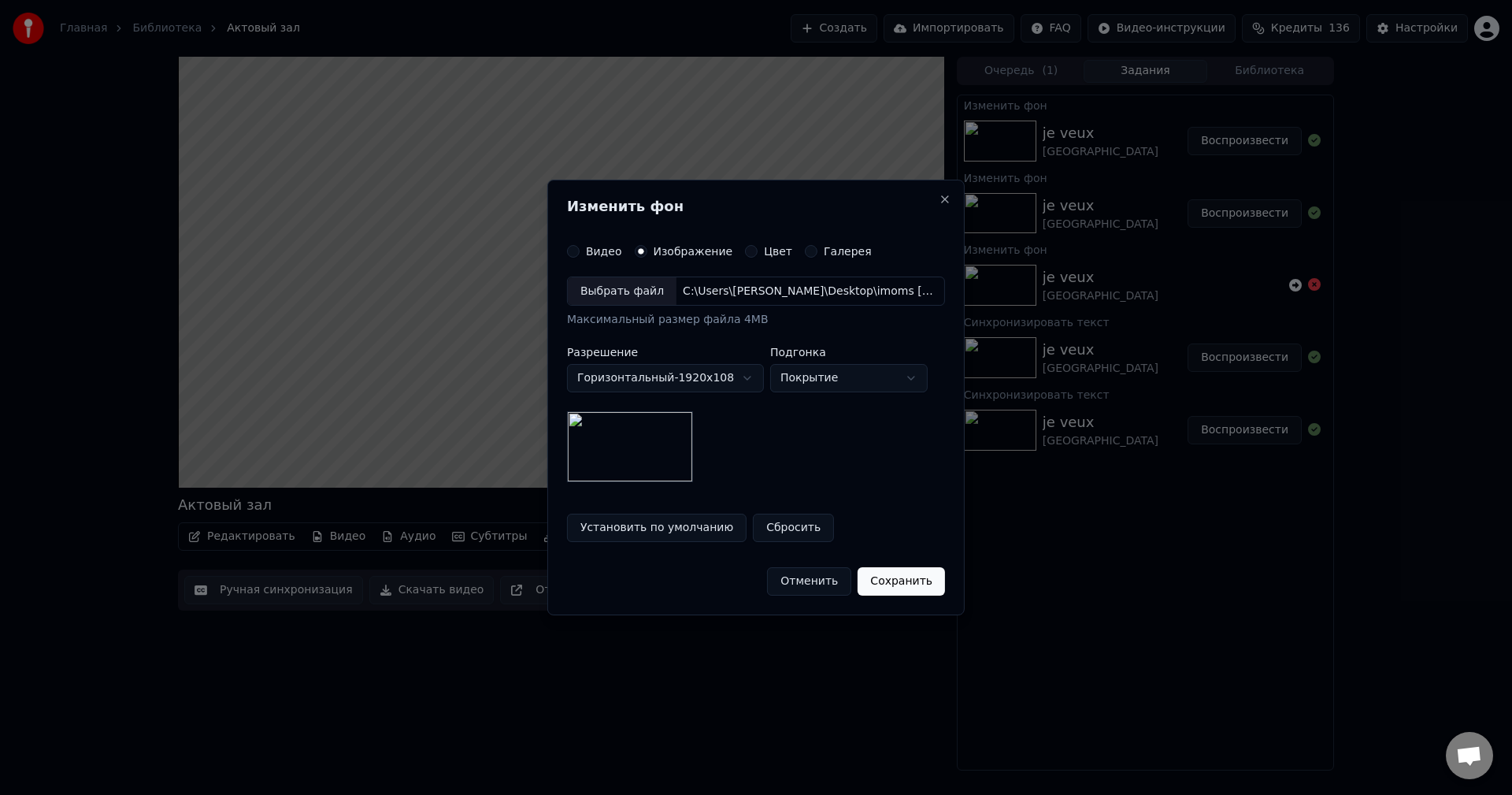
click at [896, 584] on button "Сохранить" at bounding box center [902, 582] width 88 height 29
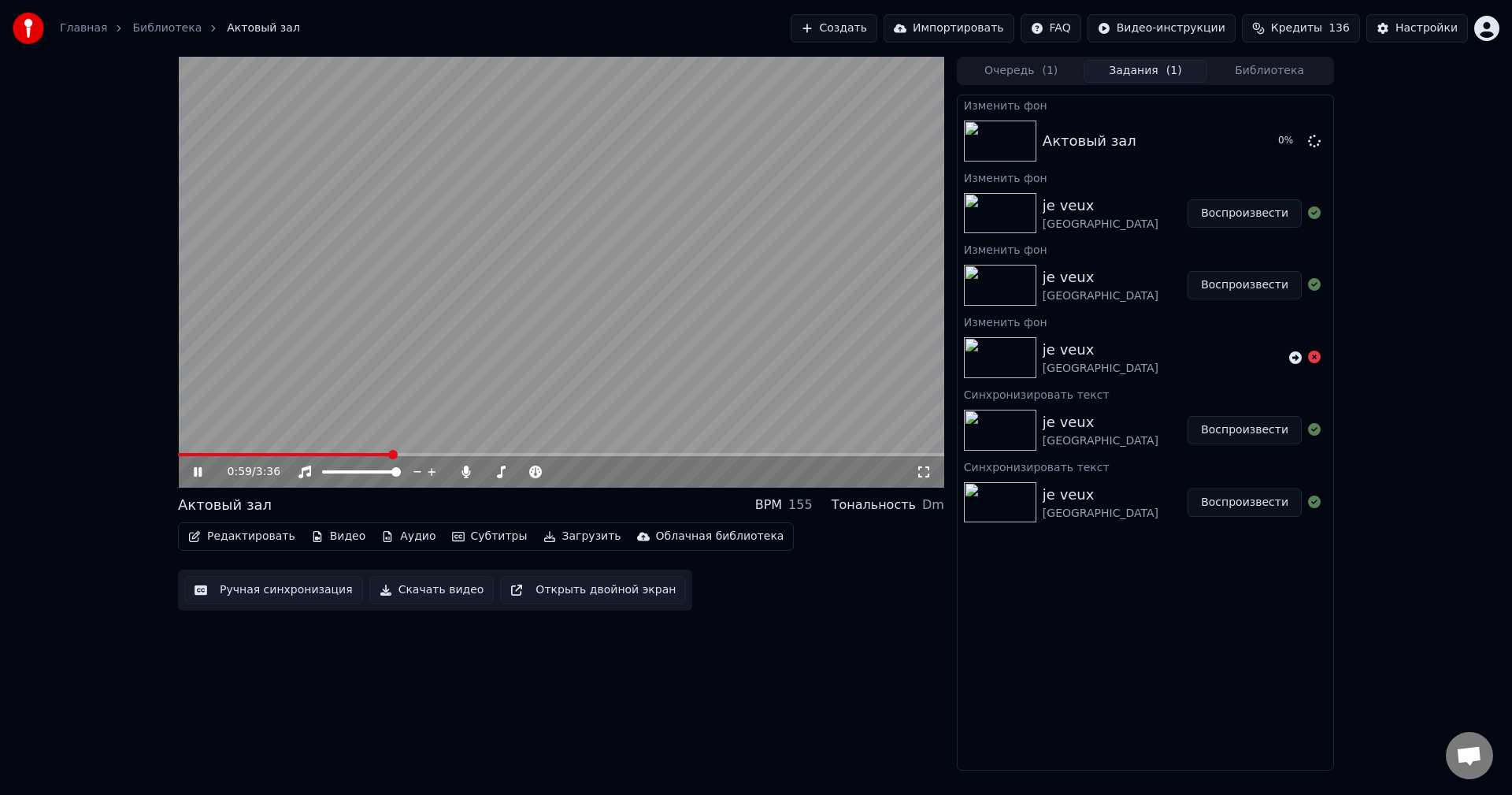
click at [201, 472] on icon at bounding box center [197, 471] width 8 height 10
click at [1284, 134] on button "Воспроизвести" at bounding box center [1244, 141] width 114 height 29
click at [269, 454] on span at bounding box center [561, 454] width 766 height 4
click at [395, 454] on span at bounding box center [561, 454] width 766 height 4
click at [1408, 28] on div "Настройки" at bounding box center [1426, 29] width 62 height 16
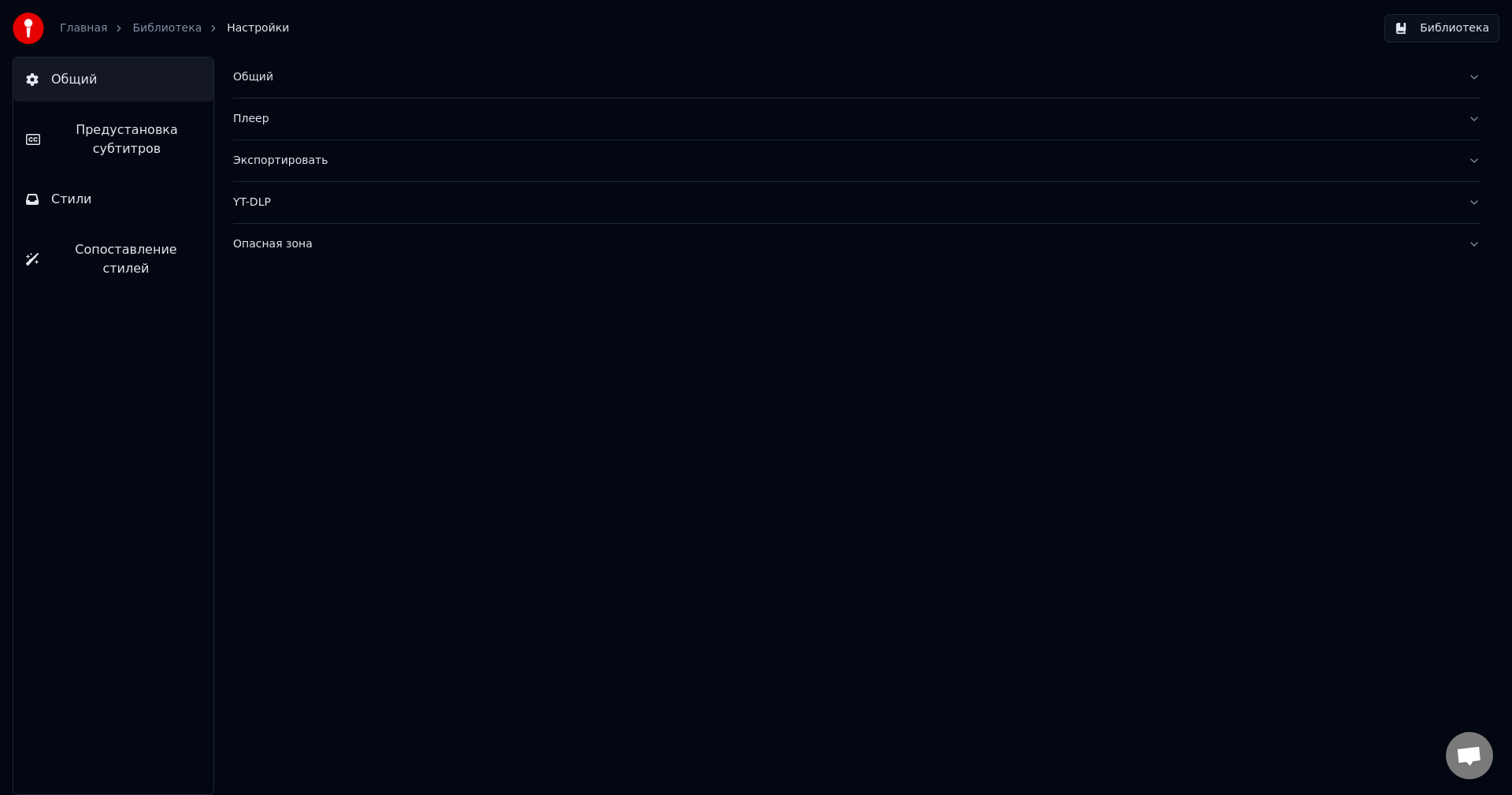
click at [94, 208] on button "Стили" at bounding box center [113, 199] width 200 height 44
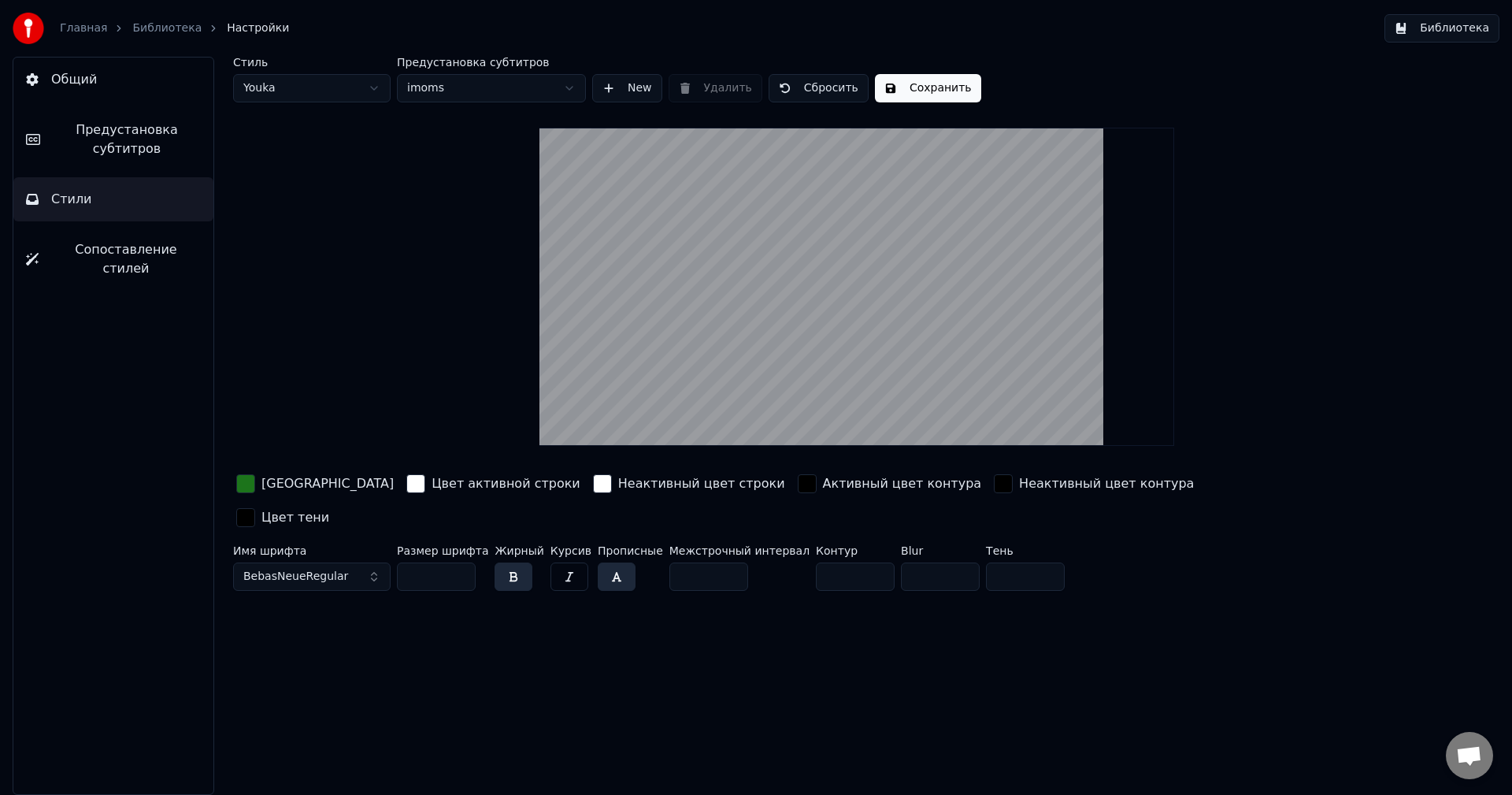
click at [246, 483] on div "button" at bounding box center [246, 483] width 19 height 19
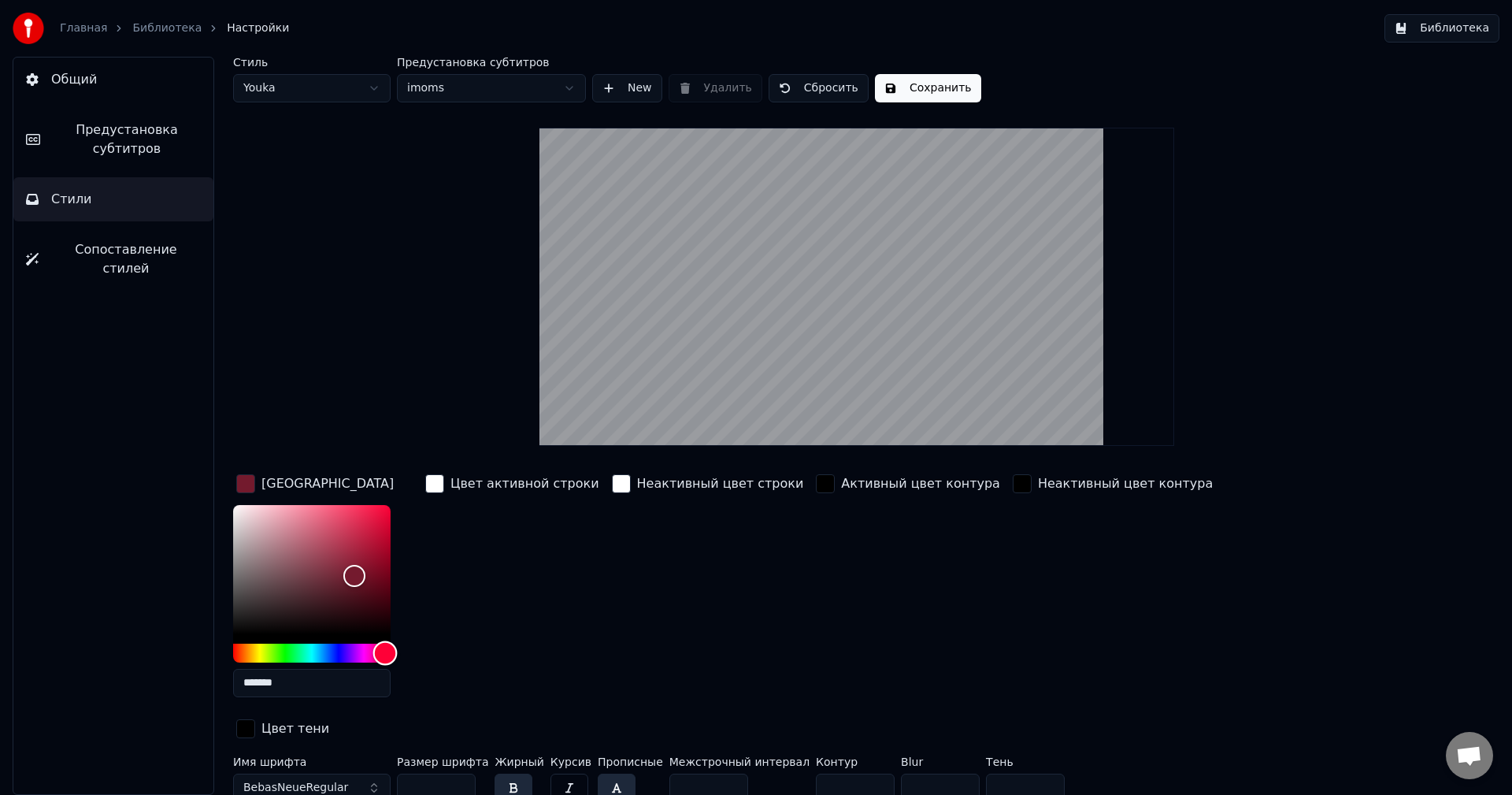
click at [385, 652] on div "Hue" at bounding box center [312, 652] width 158 height 19
click at [351, 524] on div "Color" at bounding box center [312, 569] width 158 height 129
click at [347, 535] on div "Color" at bounding box center [347, 535] width 24 height 24
type input "*******"
click at [366, 534] on div "Color" at bounding box center [312, 569] width 158 height 129
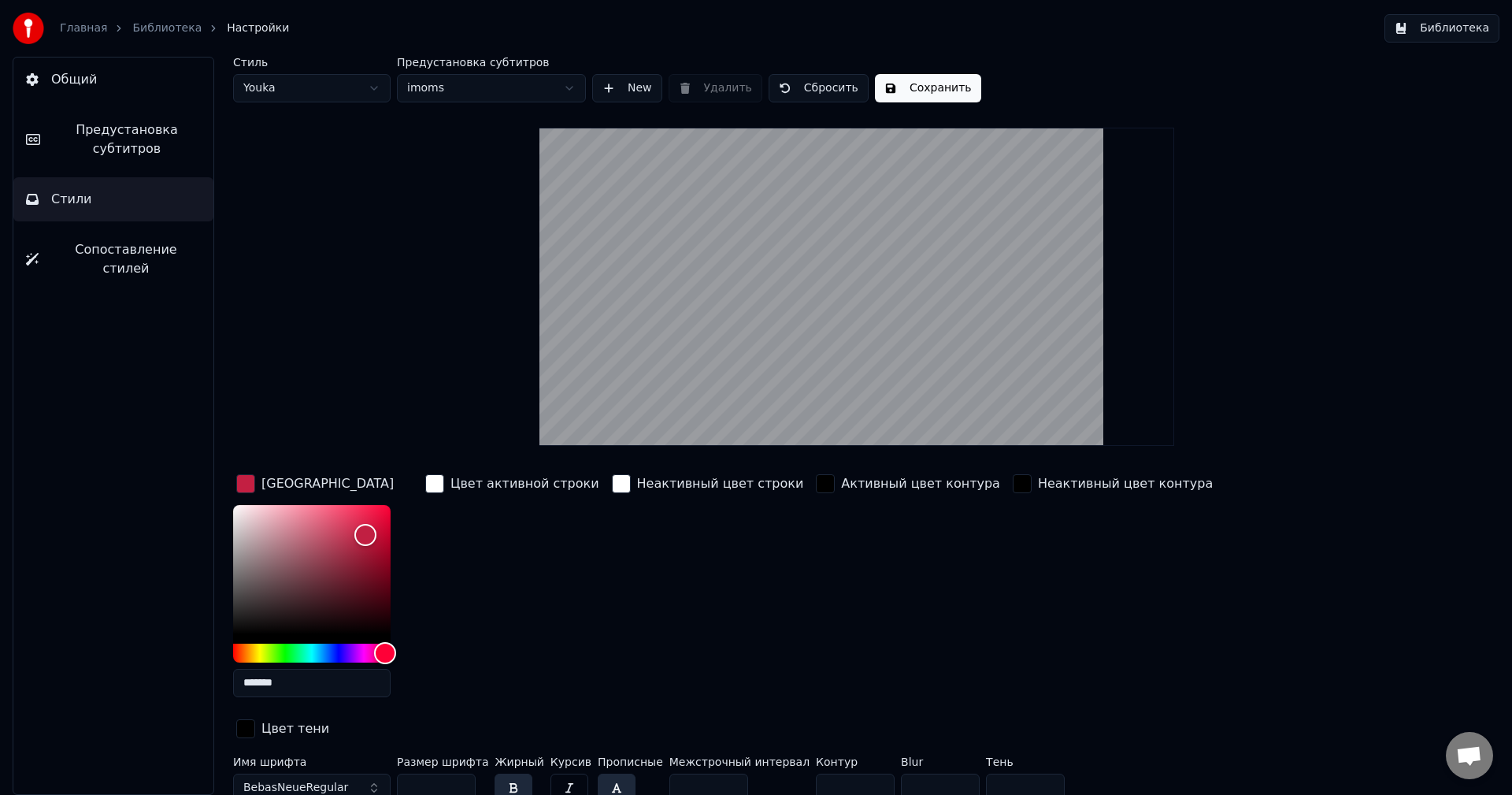
click at [919, 93] on button "Сохранить" at bounding box center [928, 89] width 107 height 29
click at [87, 96] on button "Общий" at bounding box center [113, 79] width 200 height 44
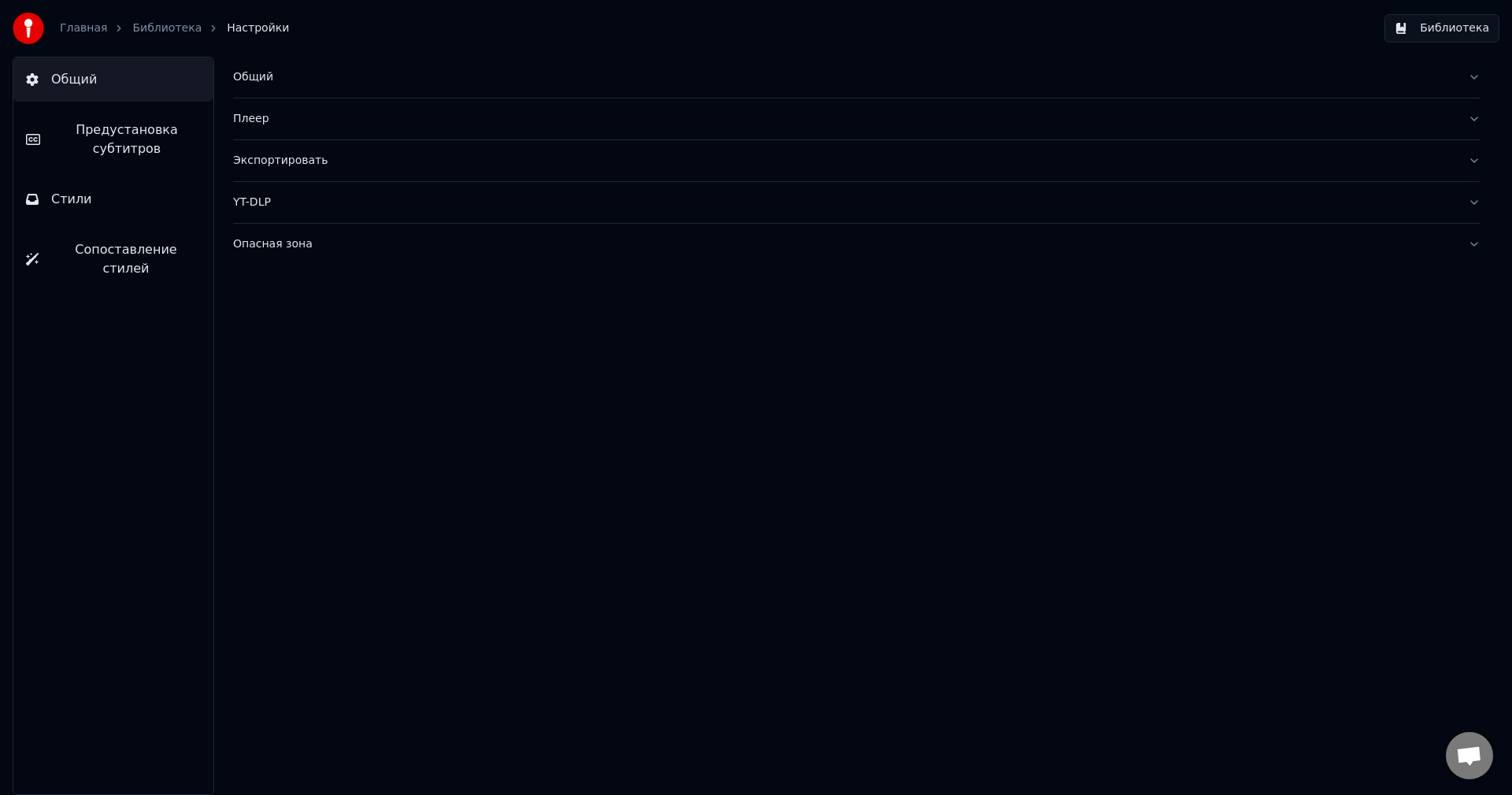
click at [1450, 24] on button "Библиотека" at bounding box center [1442, 29] width 115 height 29
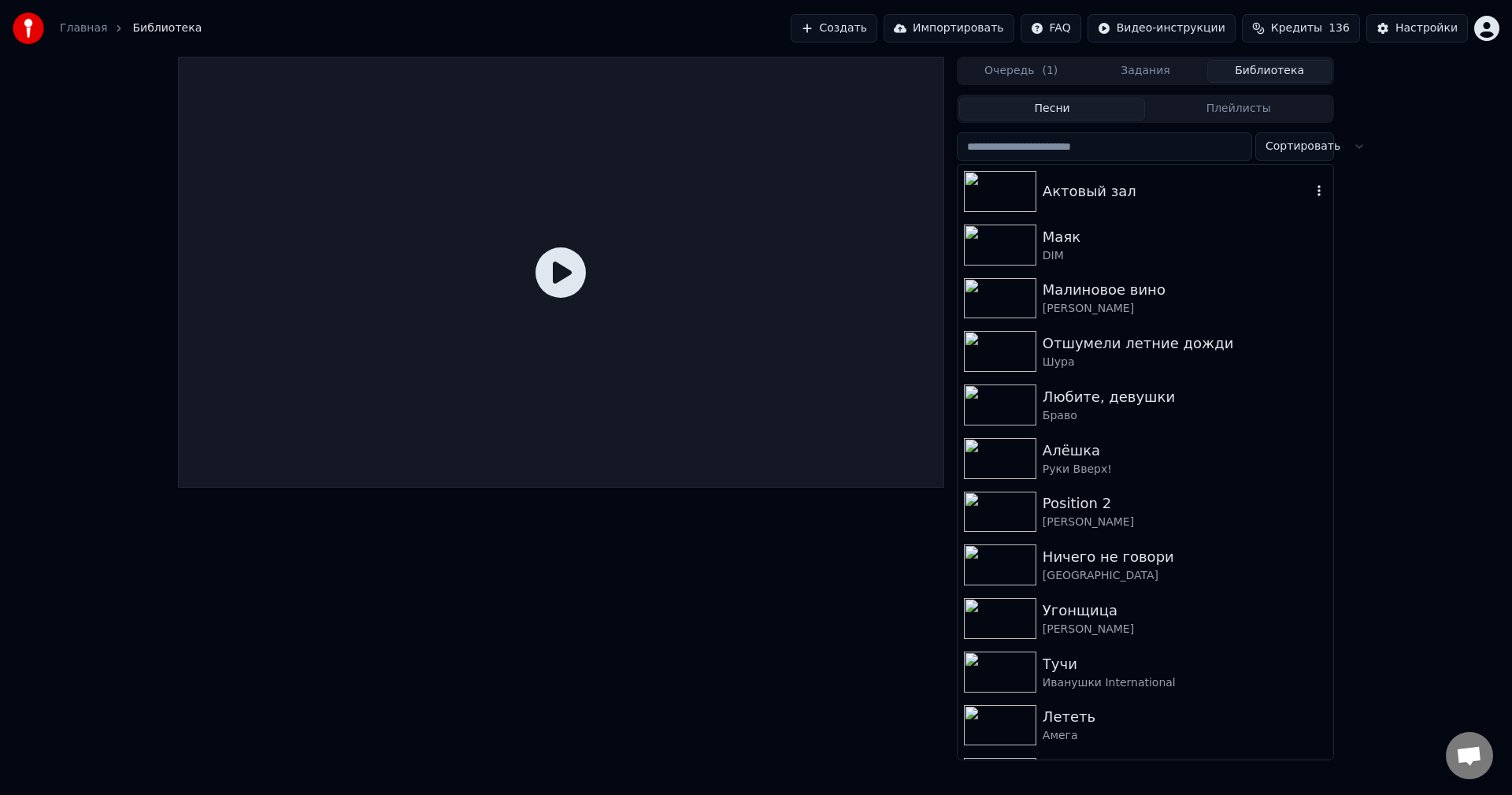
click at [1134, 189] on div "Актовый зал" at bounding box center [1177, 191] width 269 height 22
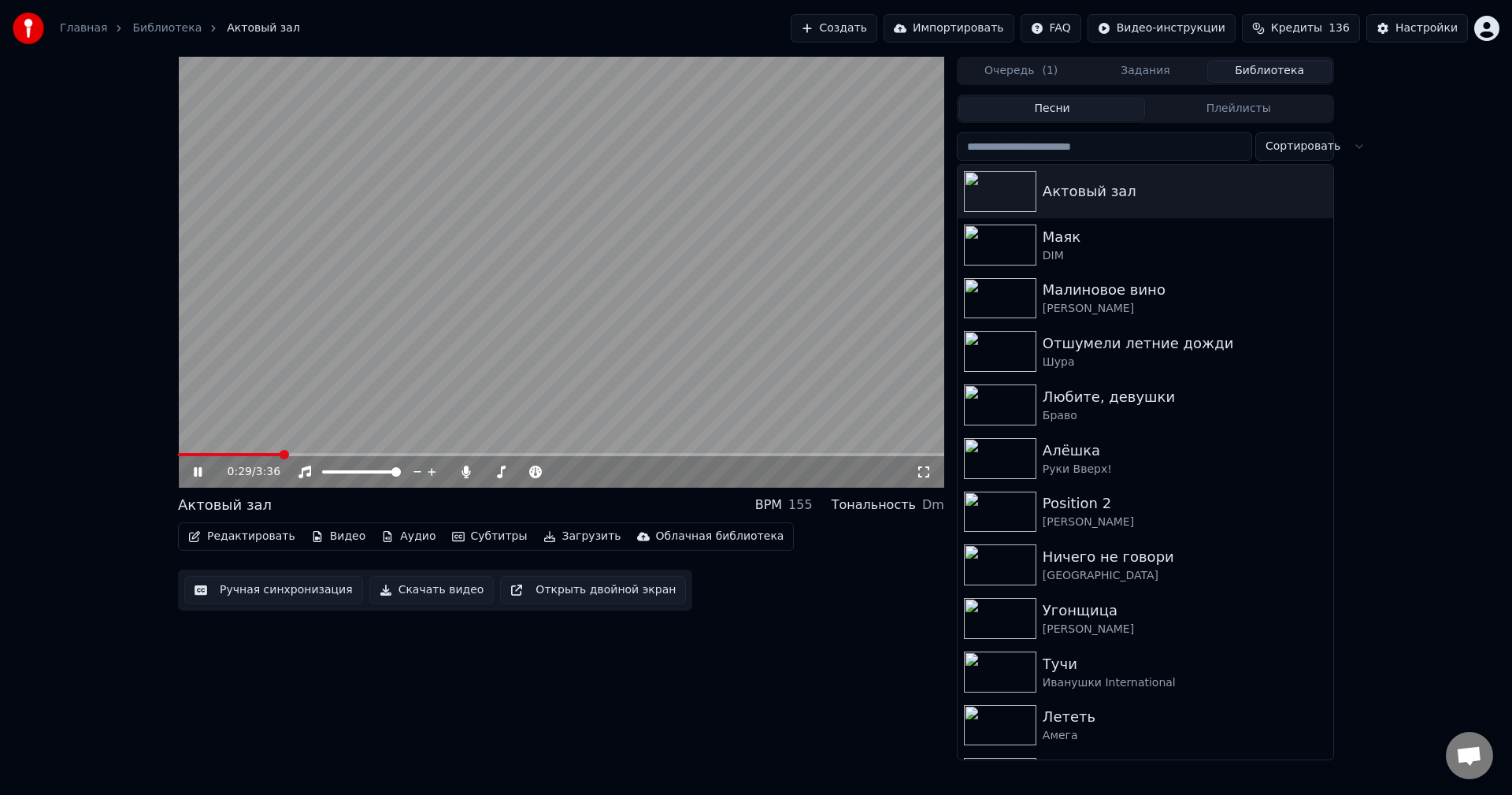
click at [281, 454] on span at bounding box center [561, 454] width 766 height 4
click at [1420, 30] on div "Настройки" at bounding box center [1426, 29] width 62 height 16
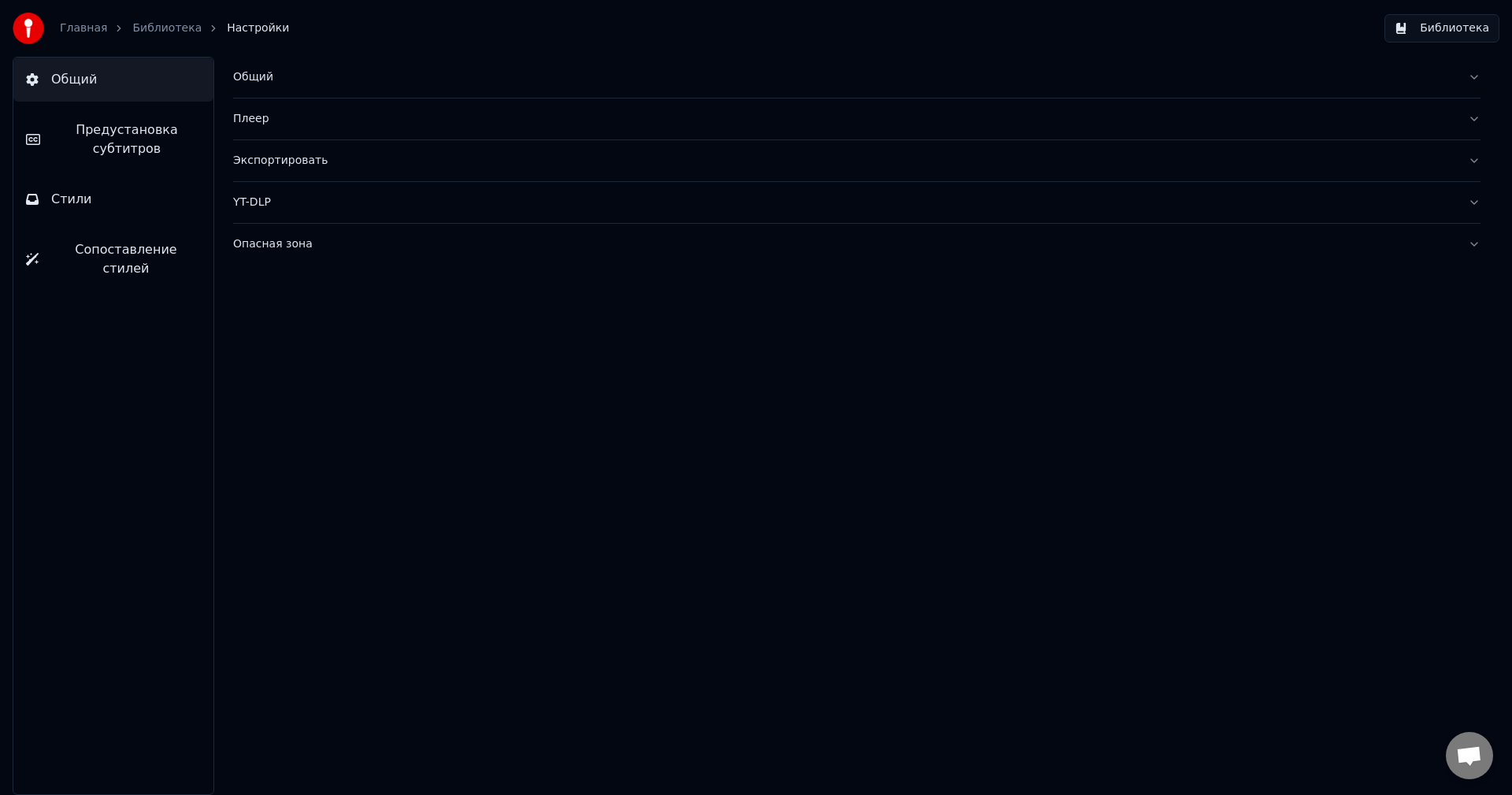
click at [144, 198] on button "Стили" at bounding box center [113, 199] width 200 height 44
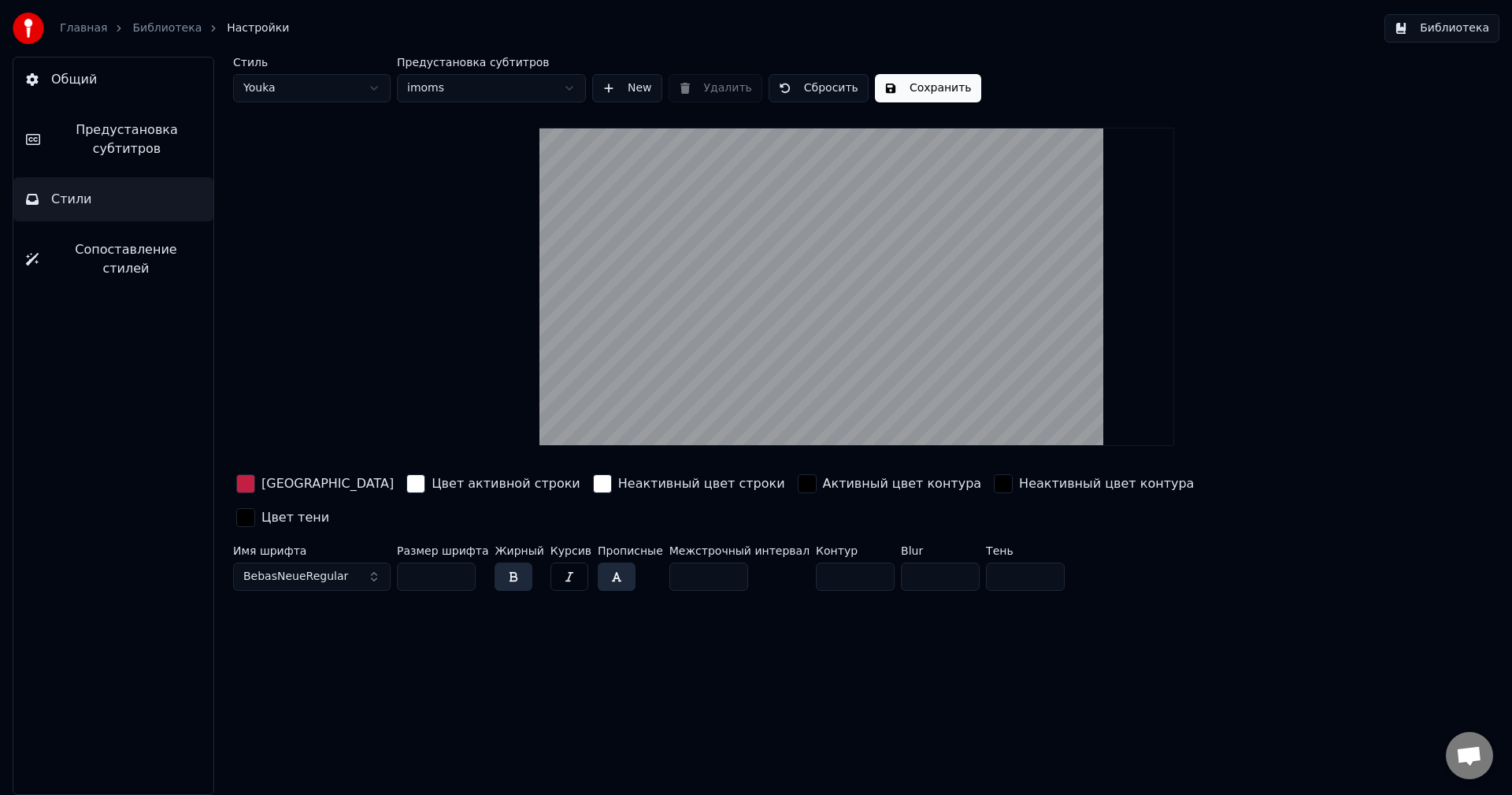
click at [247, 483] on div "button" at bounding box center [246, 483] width 19 height 19
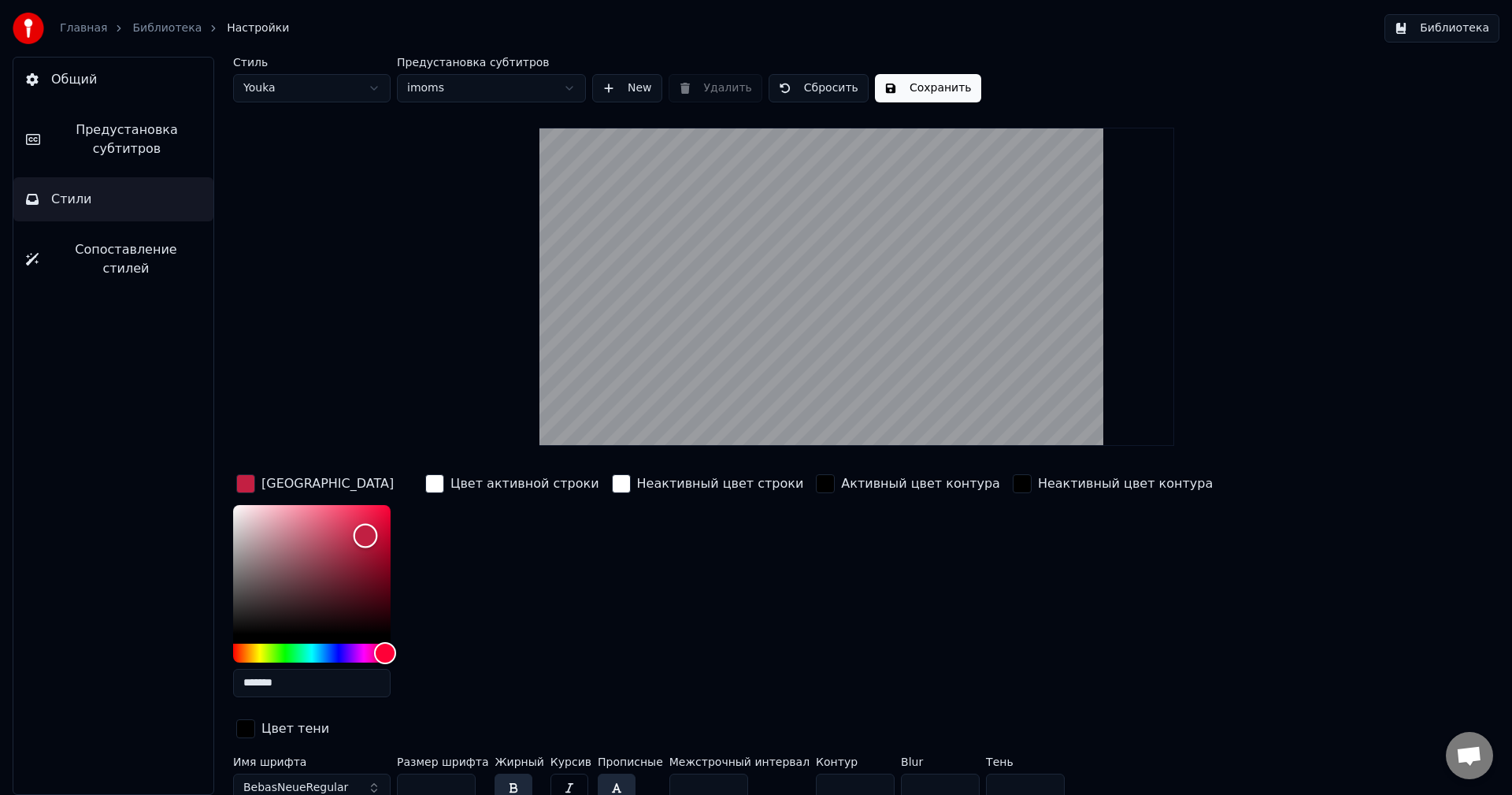
click at [275, 508] on div "Color" at bounding box center [312, 569] width 158 height 129
click at [289, 517] on div "Color" at bounding box center [312, 569] width 158 height 129
click at [298, 522] on div "Color" at bounding box center [298, 522] width 24 height 24
click at [310, 521] on div "Color" at bounding box center [310, 521] width 24 height 24
click at [321, 521] on div "Color" at bounding box center [310, 521] width 24 height 24
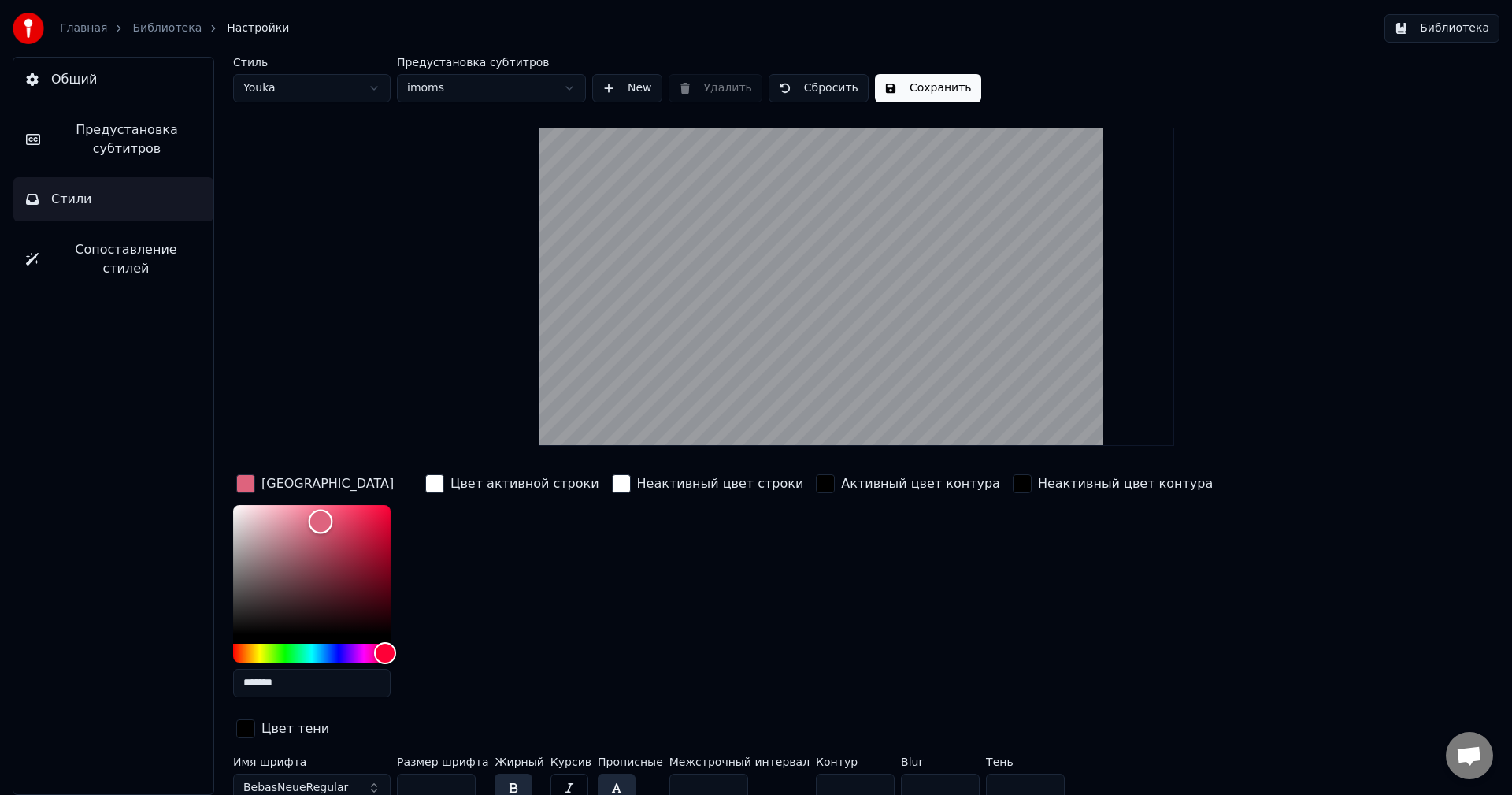
click at [333, 523] on div "Color" at bounding box center [320, 521] width 24 height 24
click at [327, 514] on div "Color" at bounding box center [326, 514] width 24 height 24
type input "*******"
click at [325, 518] on div "Color" at bounding box center [325, 519] width 24 height 24
click at [912, 100] on button "Сохранить" at bounding box center [928, 89] width 107 height 29
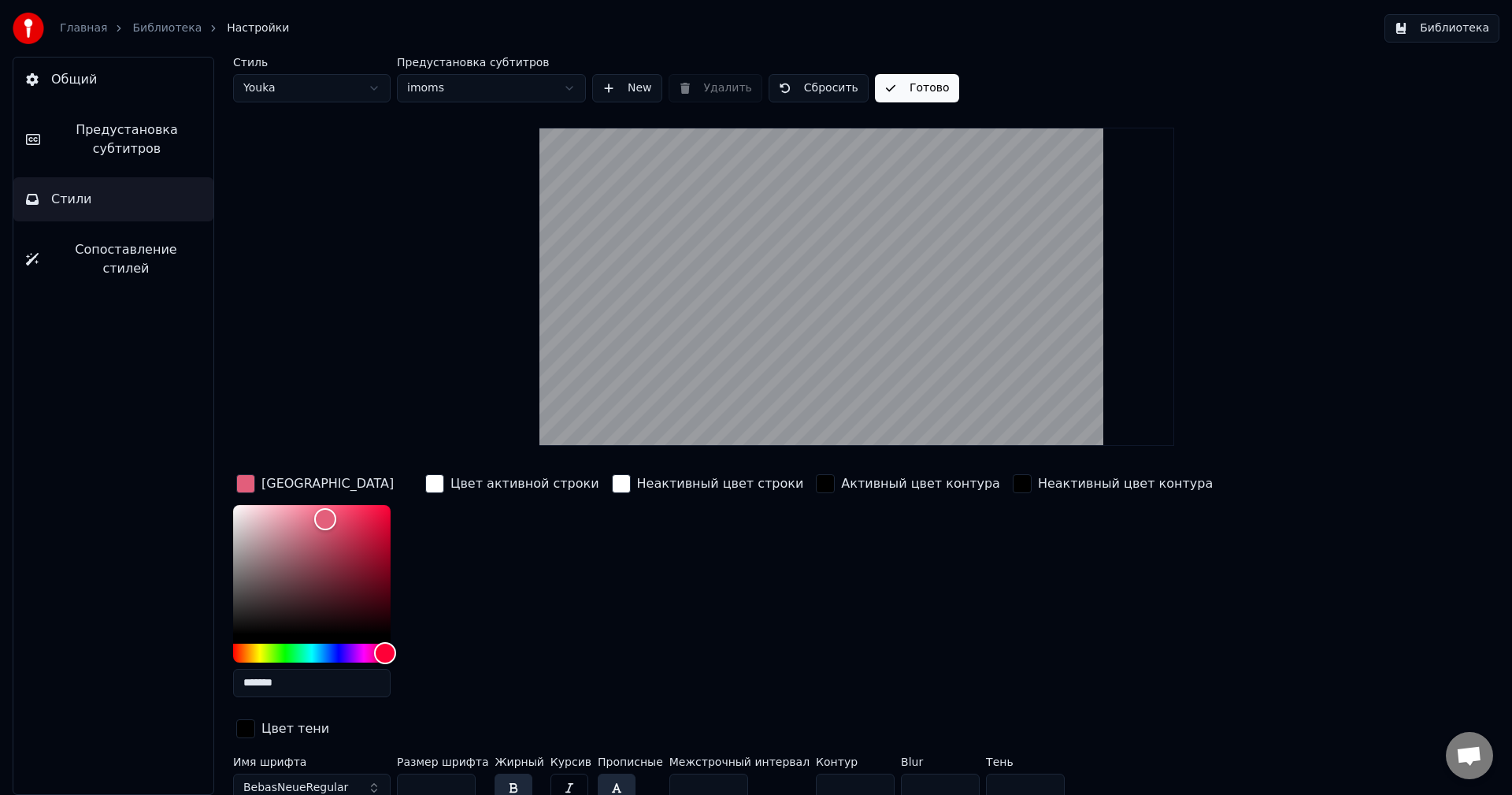
click at [89, 85] on span "Общий" at bounding box center [73, 79] width 46 height 19
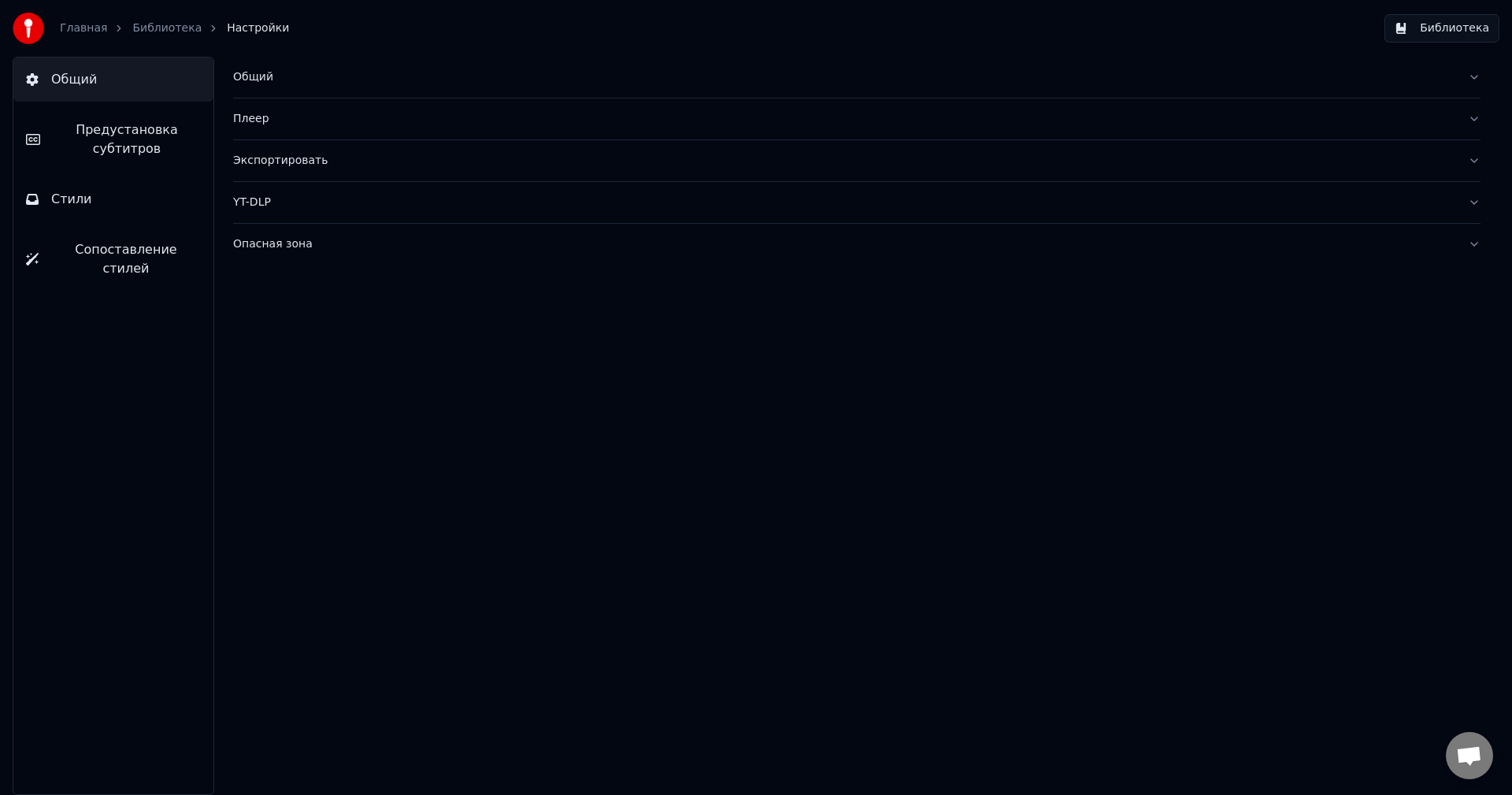
click at [1440, 25] on button "Библиотека" at bounding box center [1442, 29] width 115 height 29
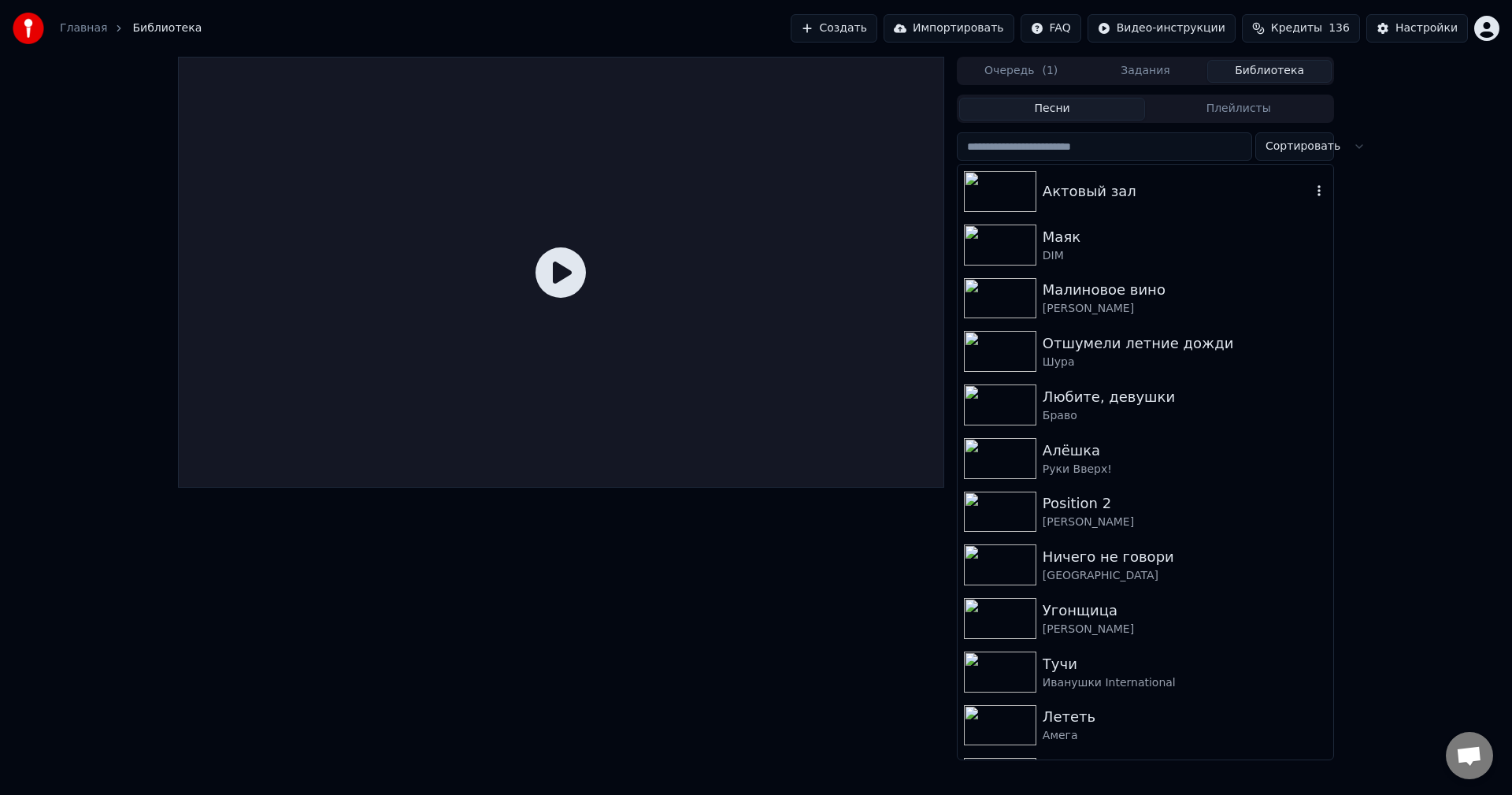
click at [1141, 196] on div "Актовый зал" at bounding box center [1177, 191] width 269 height 22
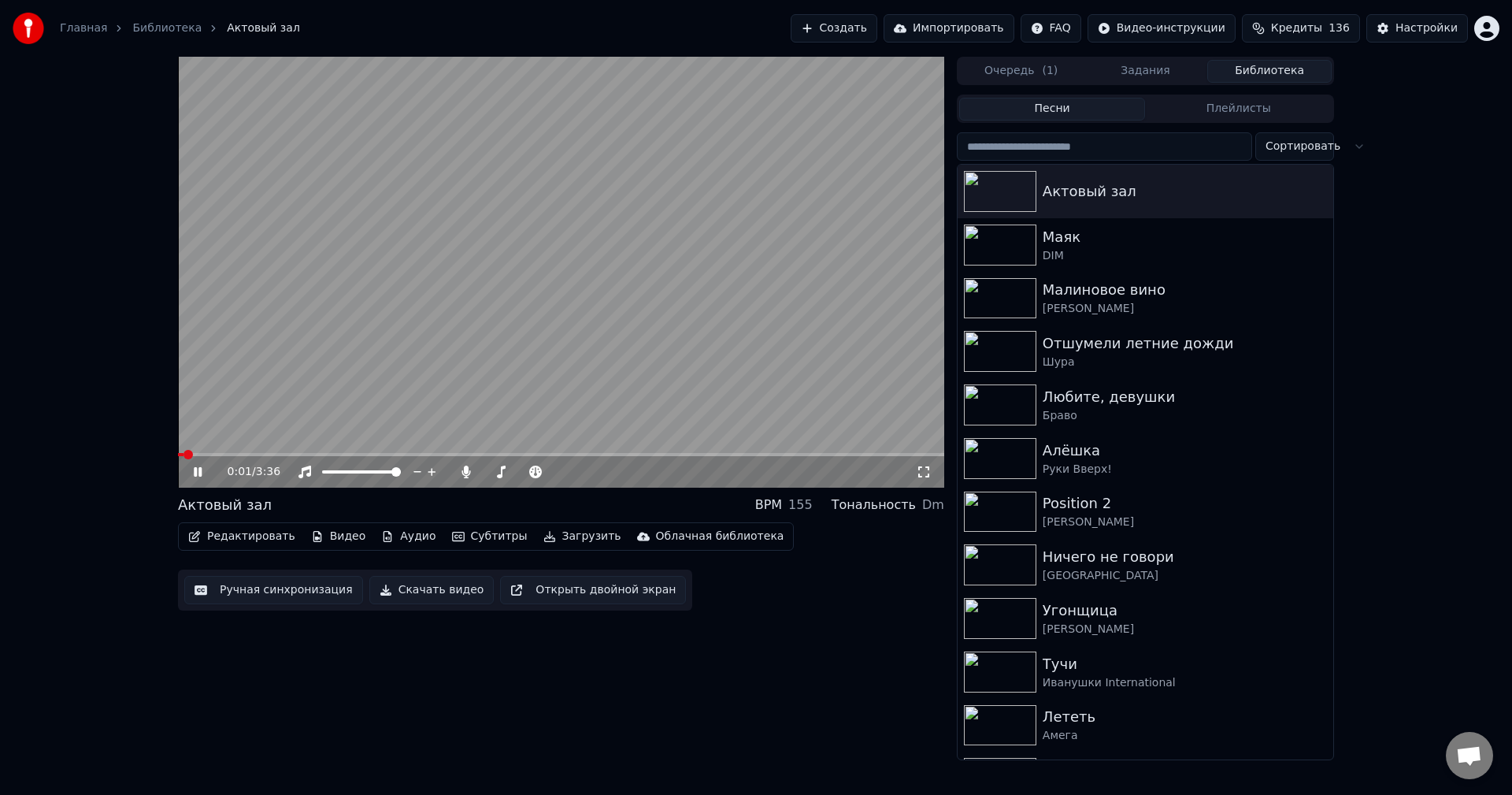
click at [293, 451] on video at bounding box center [561, 272] width 766 height 431
click at [291, 453] on span at bounding box center [561, 454] width 766 height 4
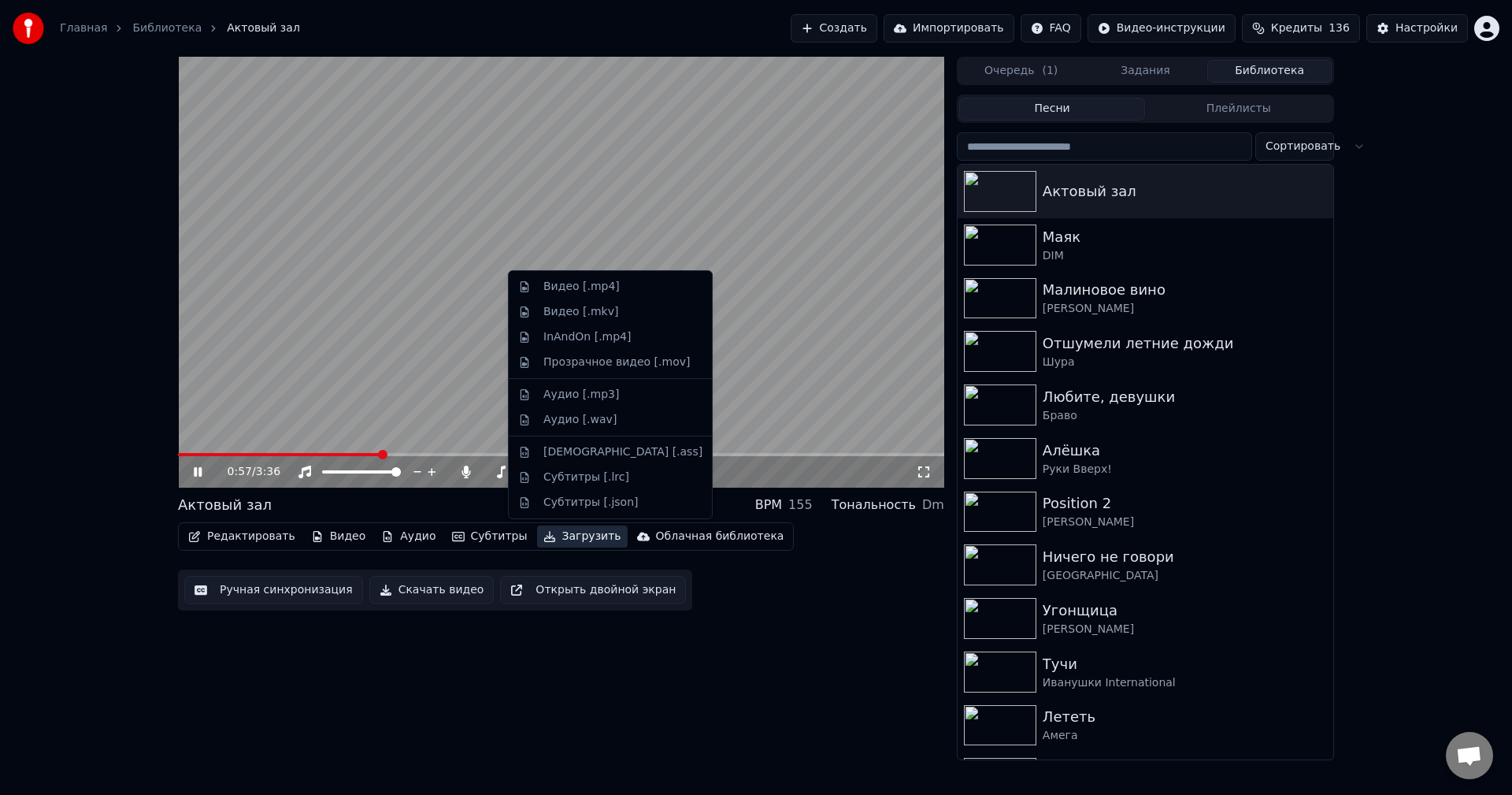
click at [558, 535] on button "Загрузить" at bounding box center [582, 536] width 91 height 22
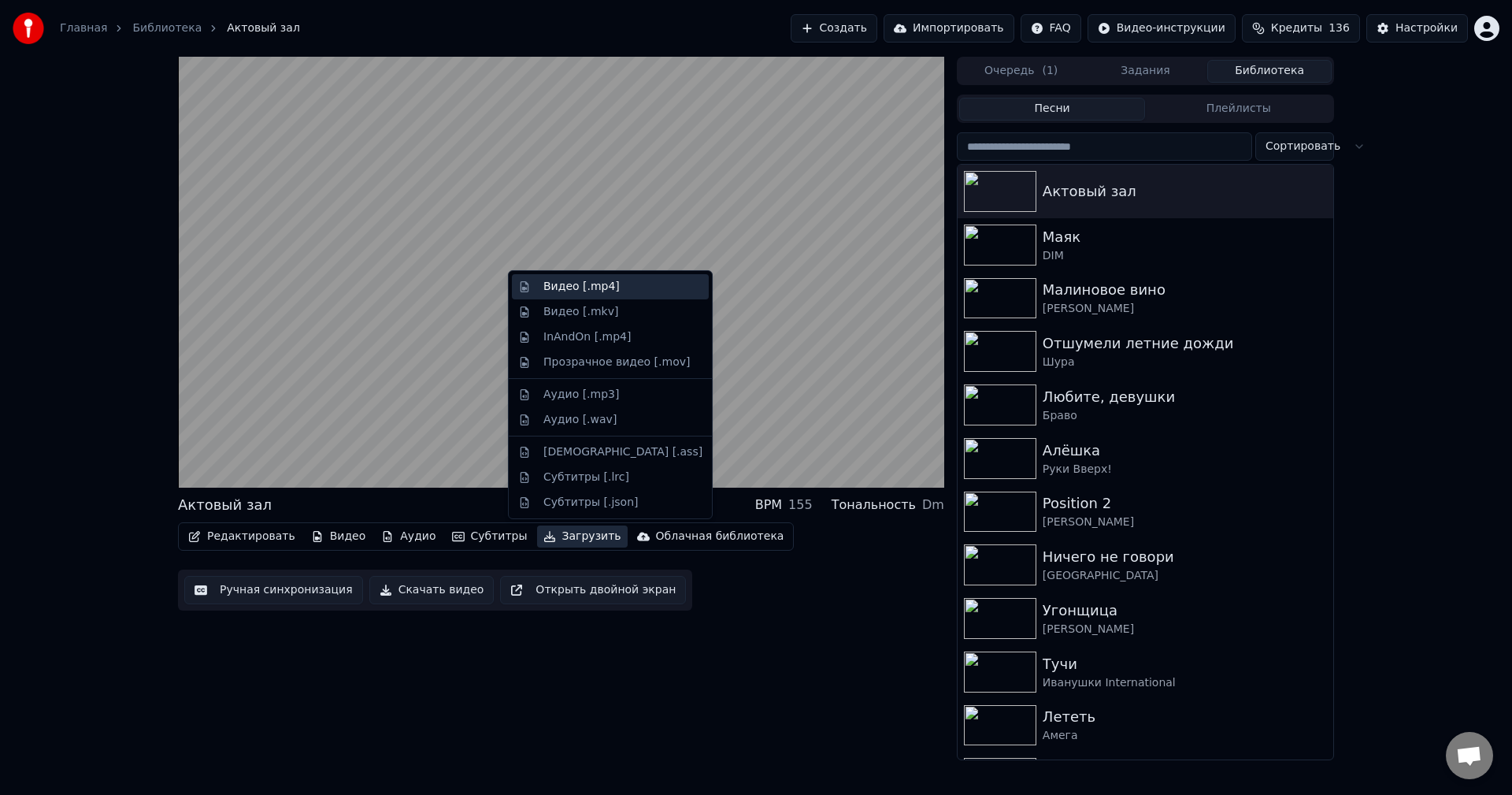
click at [584, 286] on div "Видео [.mp4]" at bounding box center [581, 287] width 76 height 16
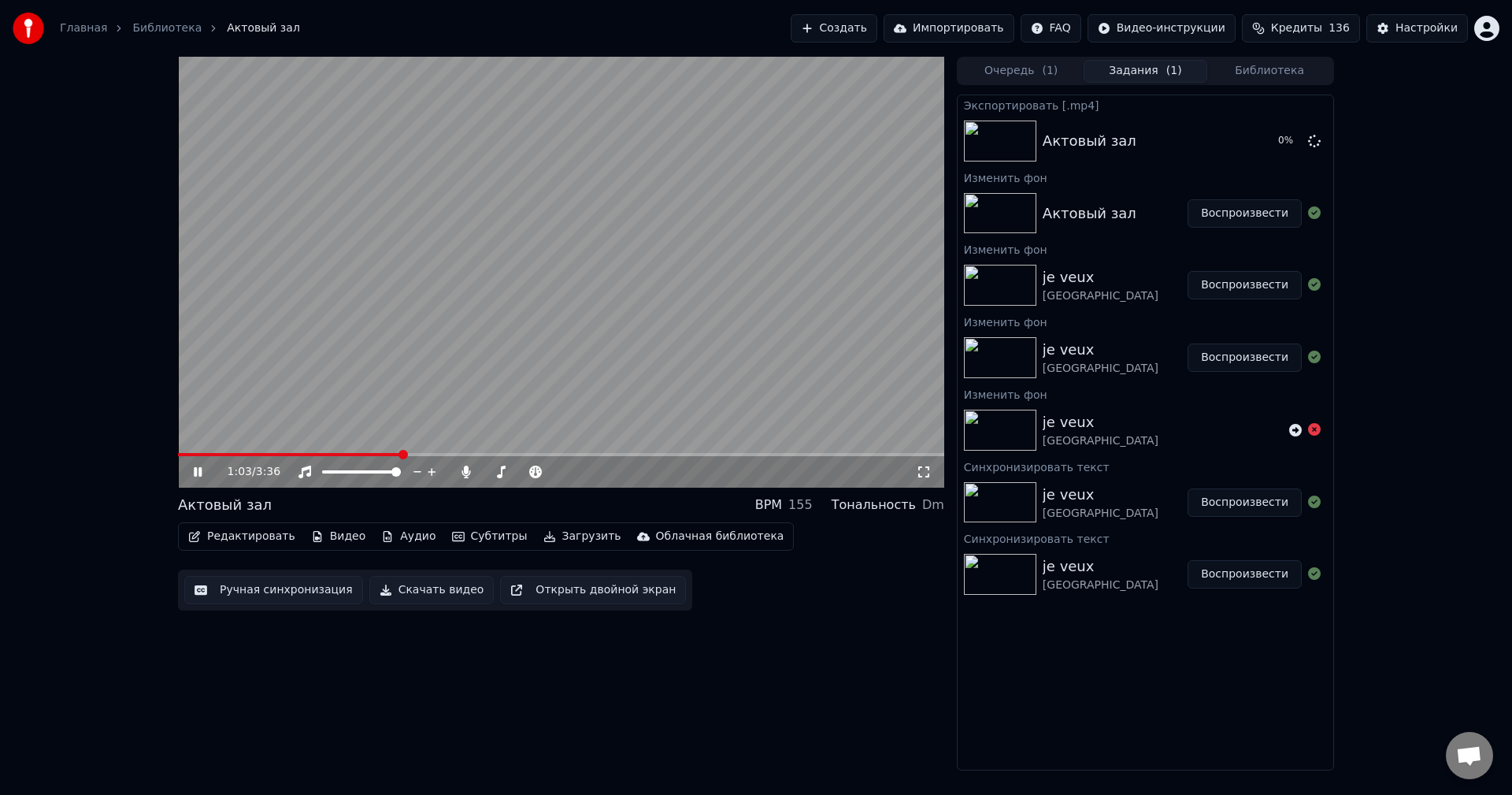
click at [198, 469] on icon at bounding box center [209, 471] width 37 height 13
click at [1314, 432] on icon at bounding box center [1314, 429] width 13 height 13
click at [1314, 427] on icon at bounding box center [1314, 429] width 13 height 13
click at [1263, 148] on button "Показать" at bounding box center [1261, 141] width 81 height 29
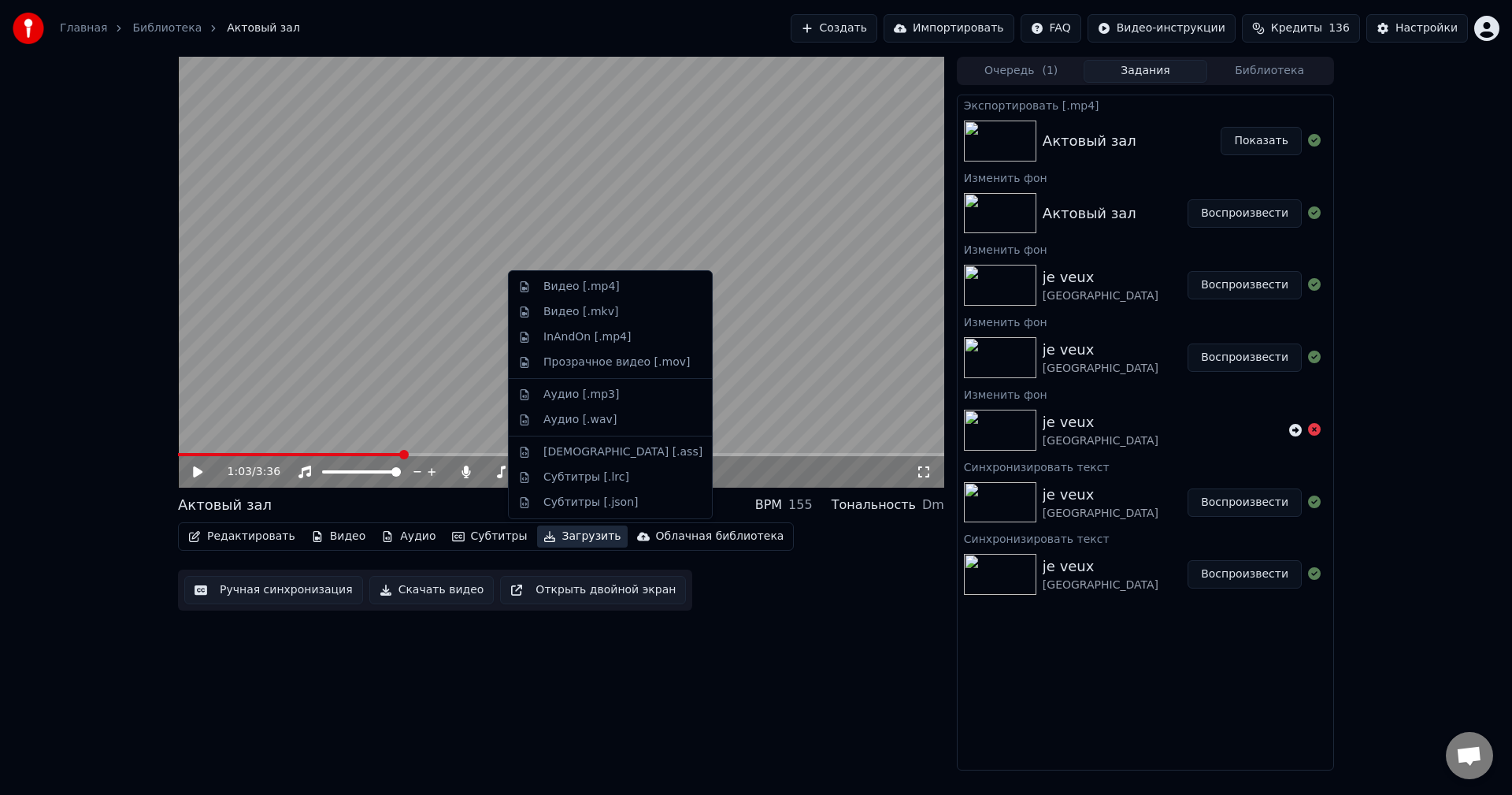
click at [565, 535] on button "Загрузить" at bounding box center [582, 536] width 91 height 22
click at [627, 289] on div "Видео [.mp4]" at bounding box center [622, 287] width 159 height 16
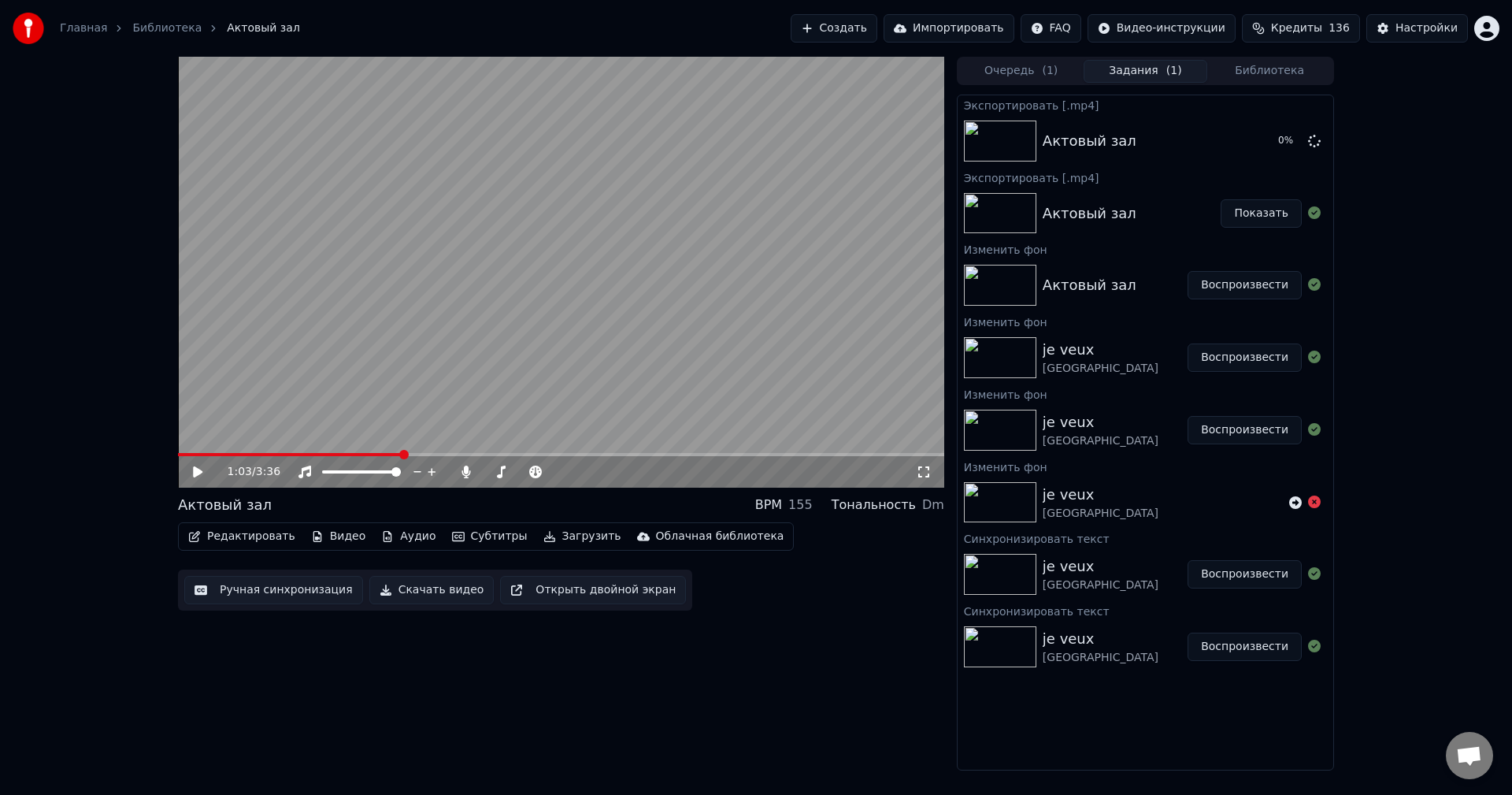
click at [537, 540] on button "Загрузить" at bounding box center [582, 536] width 91 height 22
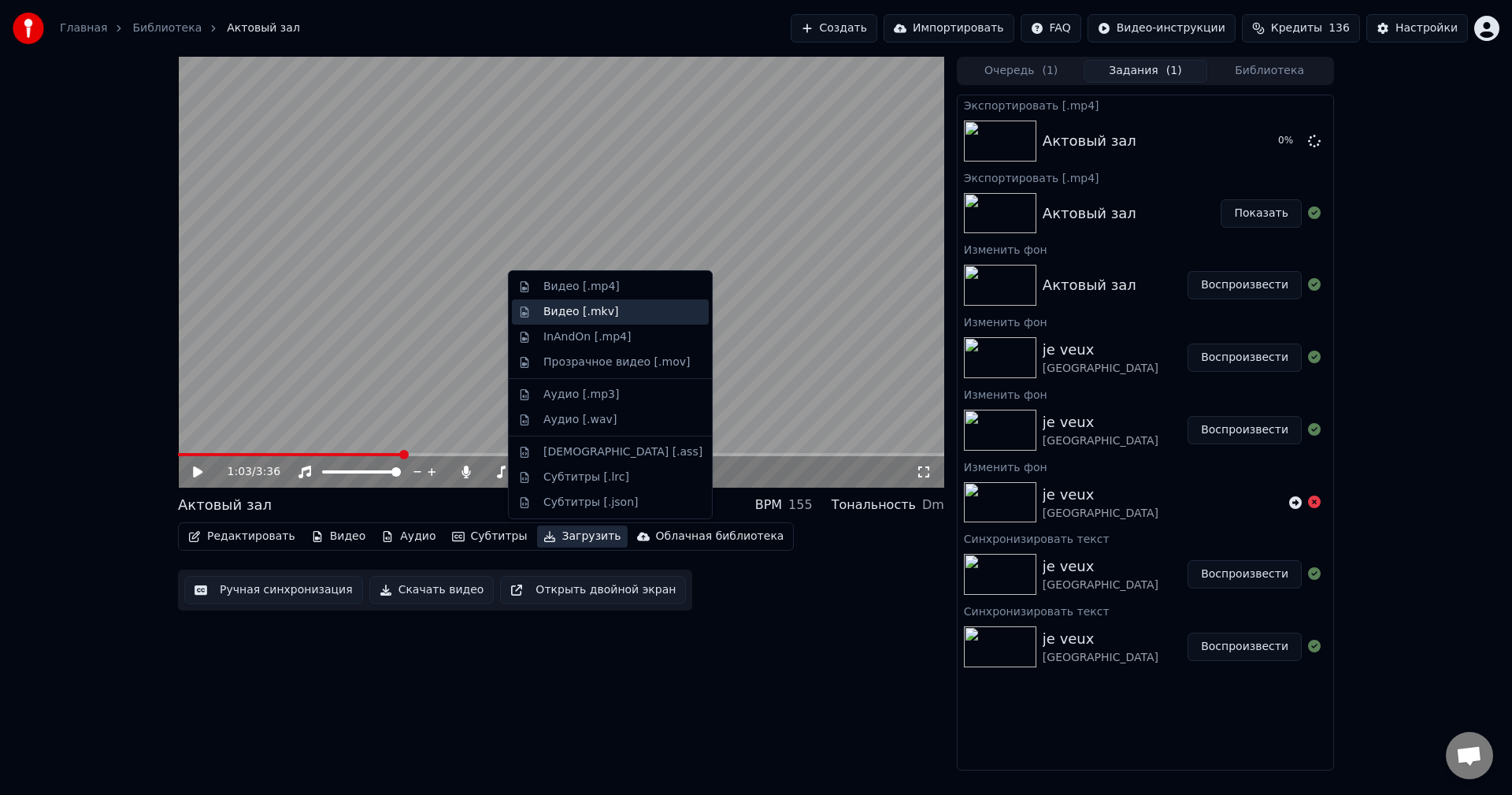
click at [622, 312] on div "Видео [.mkv]" at bounding box center [622, 312] width 159 height 16
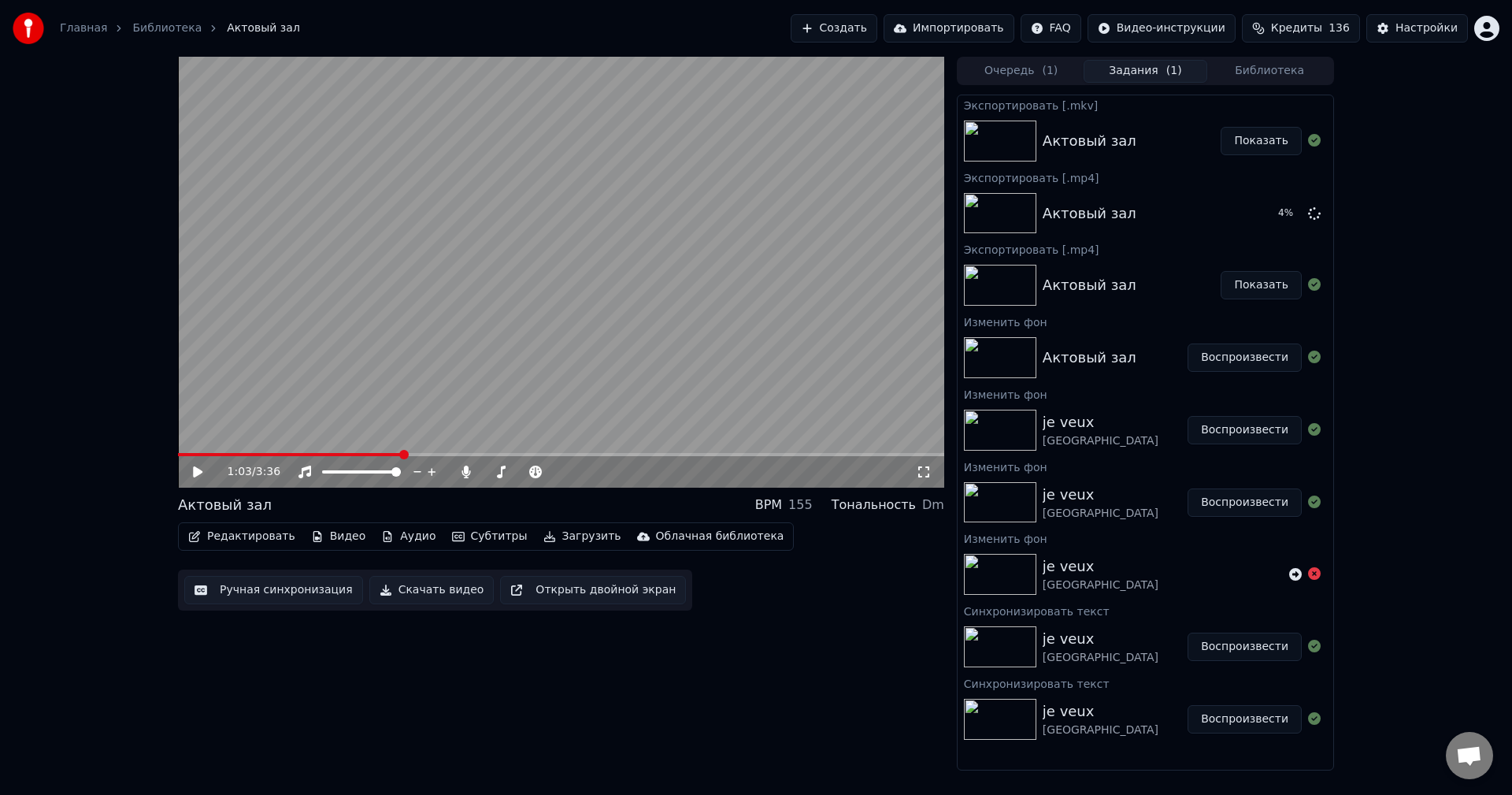
click at [1266, 137] on button "Показать" at bounding box center [1261, 141] width 81 height 29
click at [1269, 209] on button "Показать" at bounding box center [1261, 213] width 81 height 29
click at [771, 642] on div "1:03 / 3:36 Актовый зал BPM 155 Тональность Dm Редактировать Видео Аудио Субтит…" at bounding box center [561, 413] width 766 height 713
